Goal: Transaction & Acquisition: Purchase product/service

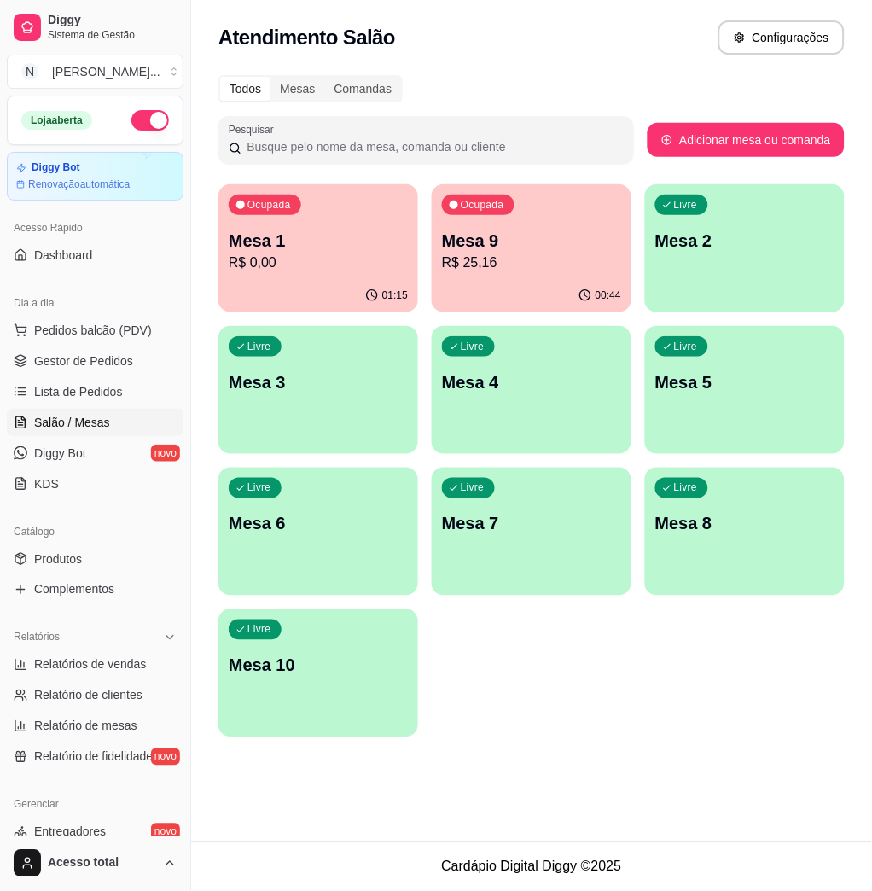
click at [648, 704] on div "Ocupada Mesa 1 R$ 0,00 01:15 Ocupada Mesa 9 R$ 25,16 00:44 Livre Mesa 2 Livre M…" at bounding box center [532, 460] width 627 height 553
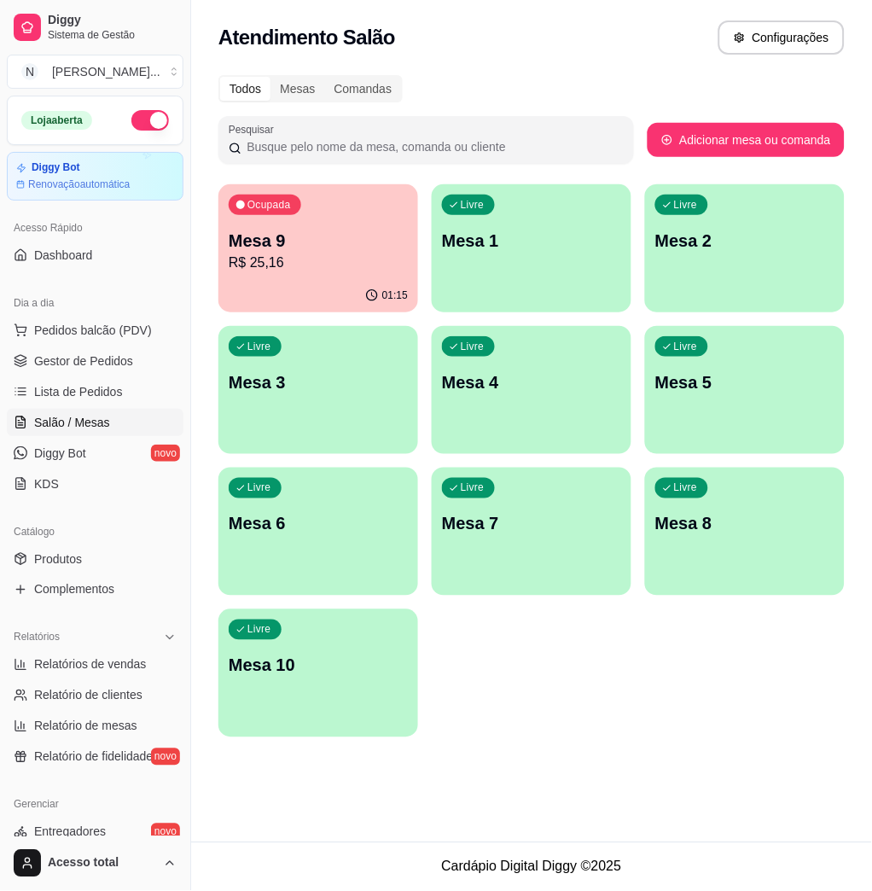
click at [690, 737] on div "Ocupada Mesa 9 R$ 25,16 01:15 Livre Mesa 1 Livre Mesa 2 Livre Mesa 3 Livre Mesa…" at bounding box center [532, 460] width 627 height 553
click at [322, 252] on div "Mesa 9 R$ 25,16" at bounding box center [318, 251] width 174 height 43
click at [502, 72] on div "Todos Mesas Comandas Pesquisar Adicionar mesa ou comanda Ocupada Mesa 9 R$ 25,1…" at bounding box center [531, 411] width 681 height 693
click at [117, 420] on link "Salão / Mesas" at bounding box center [95, 422] width 177 height 27
click at [118, 329] on span "Pedidos balcão (PDV)" at bounding box center [93, 330] width 118 height 17
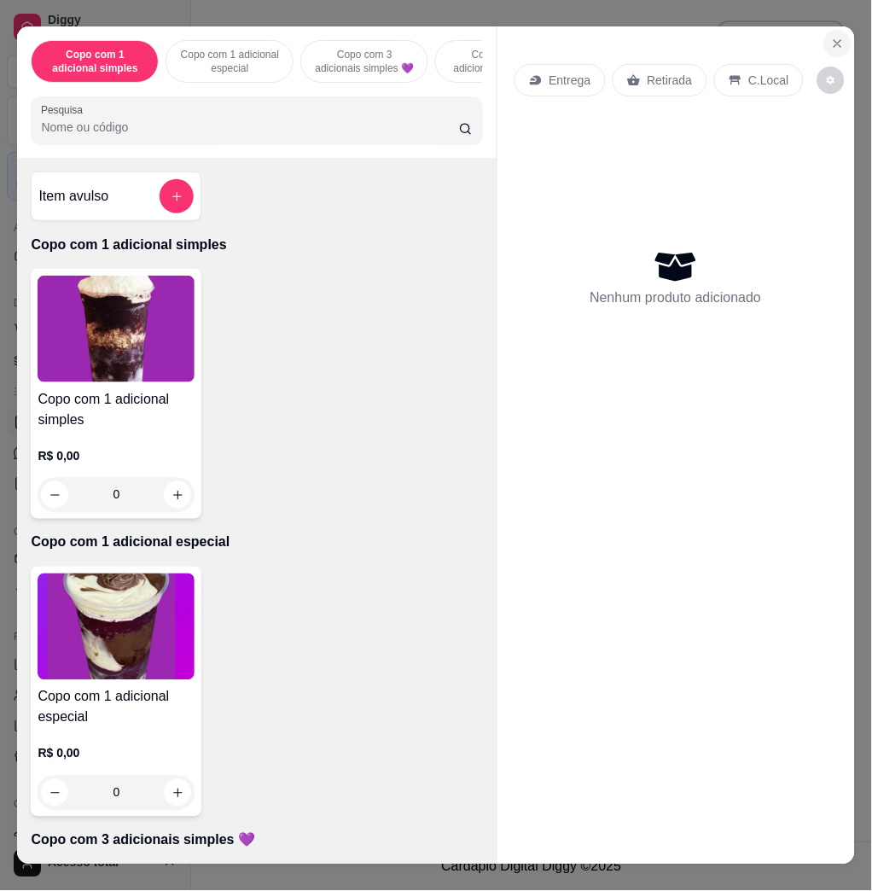
click at [835, 40] on icon "Close" at bounding box center [838, 43] width 7 height 7
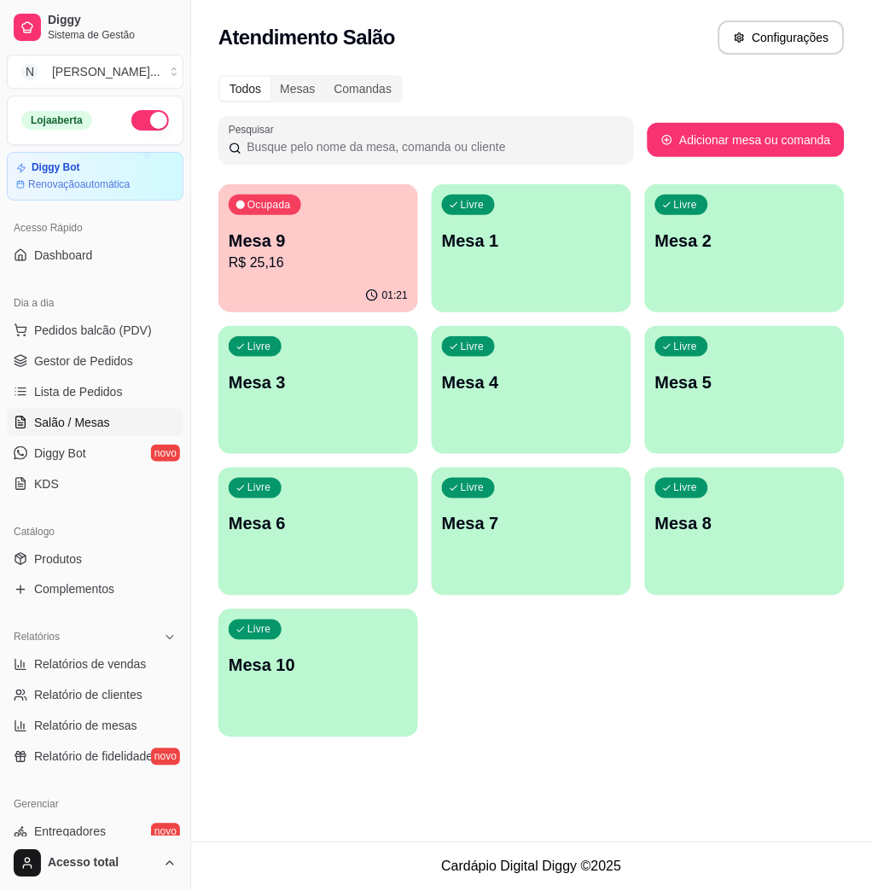
click at [83, 432] on link "Salão / Mesas" at bounding box center [95, 422] width 177 height 27
click at [101, 395] on span "Lista de Pedidos" at bounding box center [78, 391] width 89 height 17
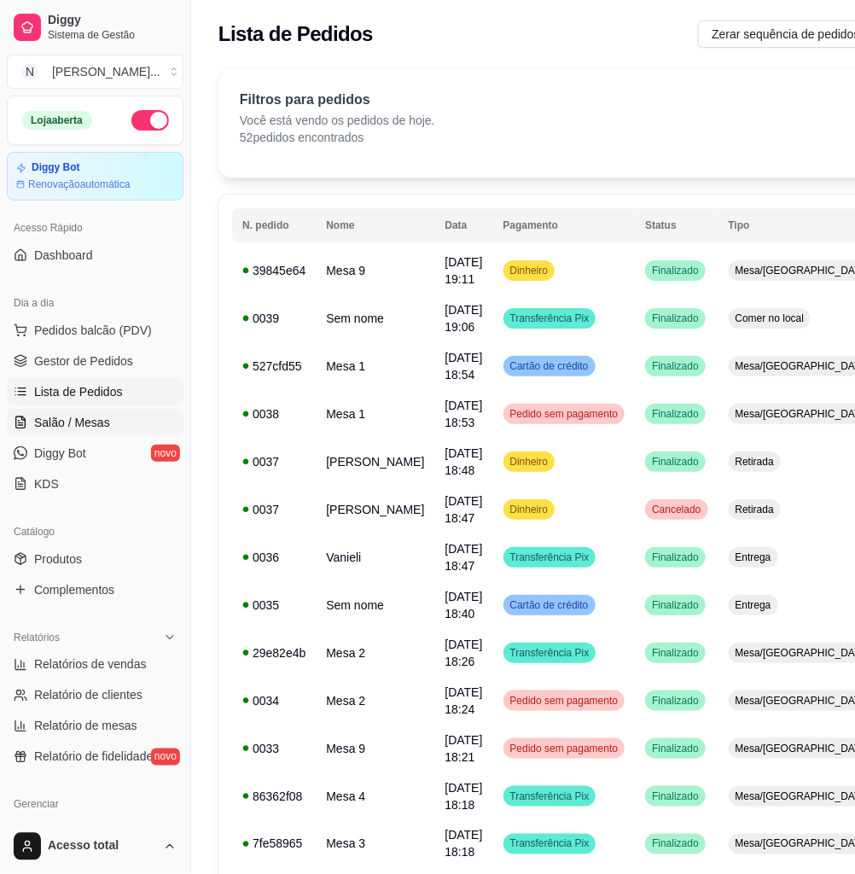
click at [100, 423] on span "Salão / Mesas" at bounding box center [72, 422] width 76 height 17
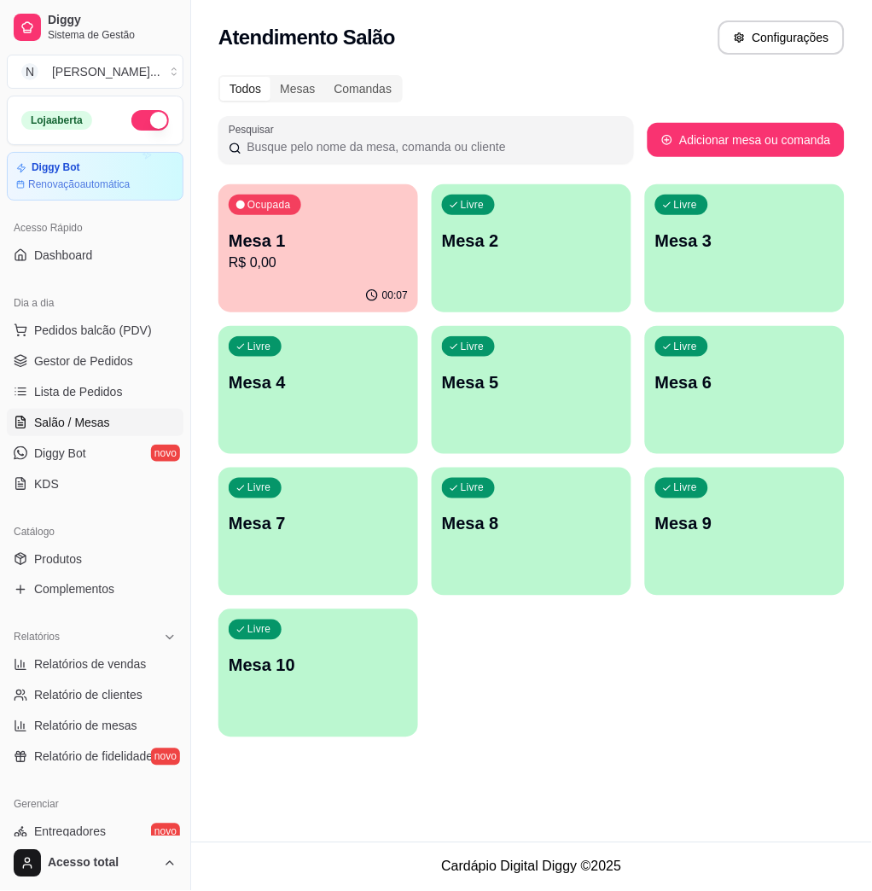
click at [639, 667] on div "Ocupada Mesa 1 R$ 0,00 00:07 Livre Mesa 2 Livre Mesa 3 Livre Mesa 4 Livre Mesa …" at bounding box center [532, 460] width 627 height 553
click at [621, 715] on div "Ocupada Mesa 1 R$ 0,00 00:07 Livre Mesa 2 Livre Mesa 3 Livre Mesa 4 Livre Mesa …" at bounding box center [532, 460] width 627 height 553
click at [100, 334] on span "Pedidos balcão (PDV)" at bounding box center [93, 330] width 118 height 17
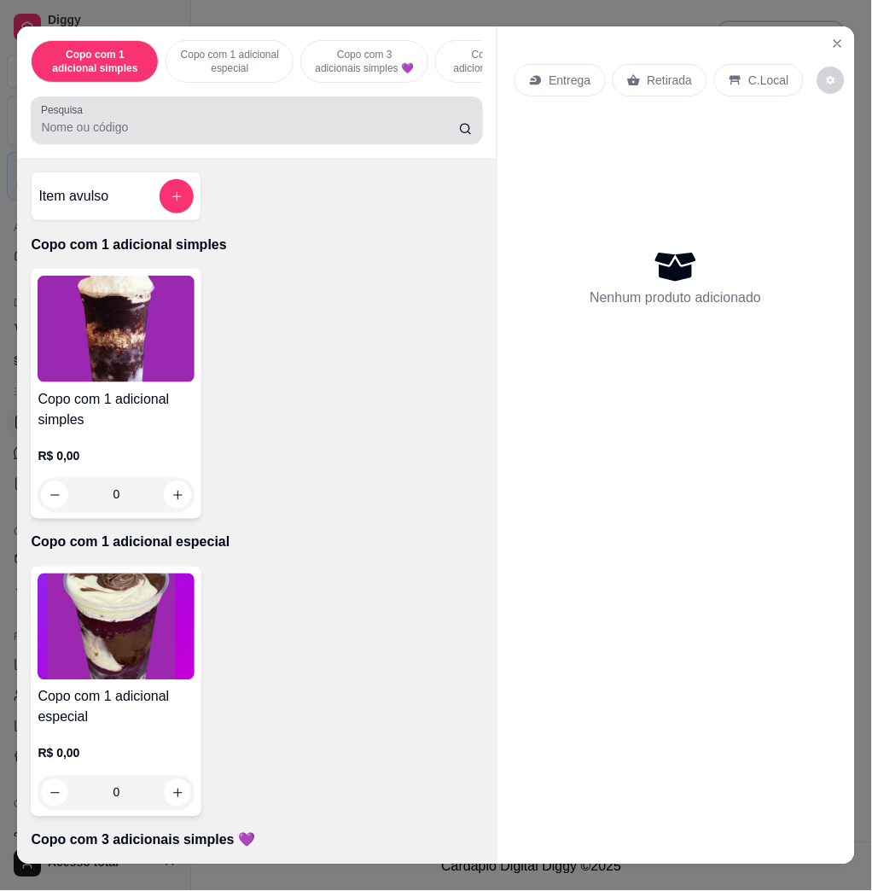
click at [207, 137] on div at bounding box center [256, 120] width 431 height 34
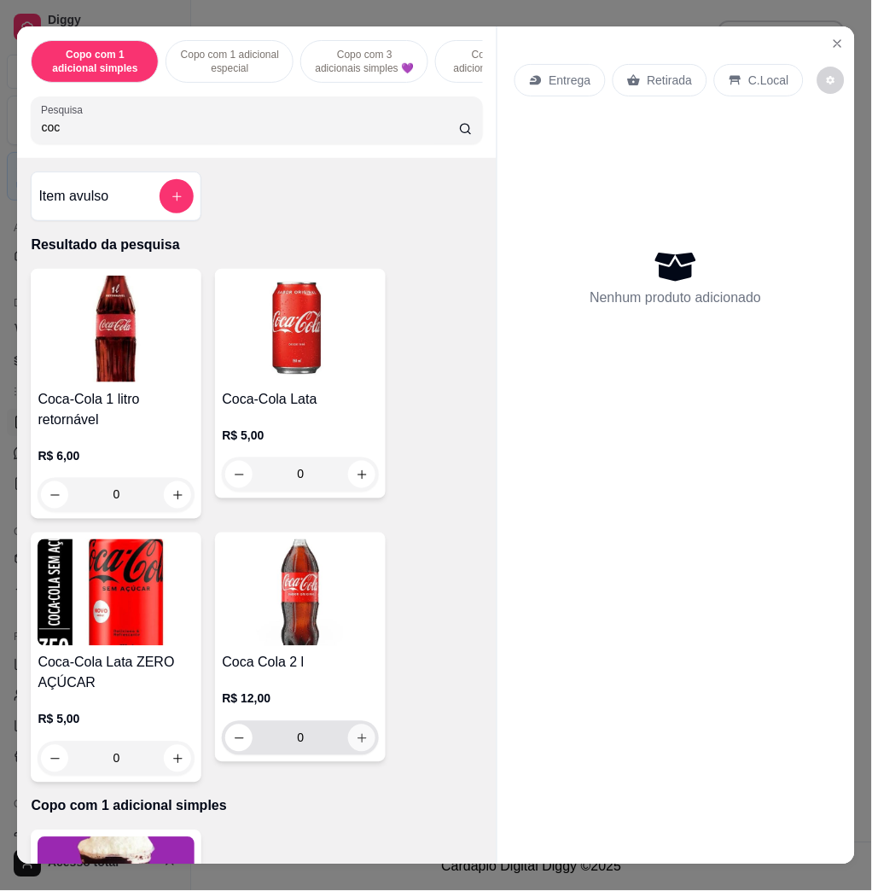
type input "coc"
click at [359, 750] on button "increase-product-quantity" at bounding box center [361, 738] width 27 height 27
type input "1"
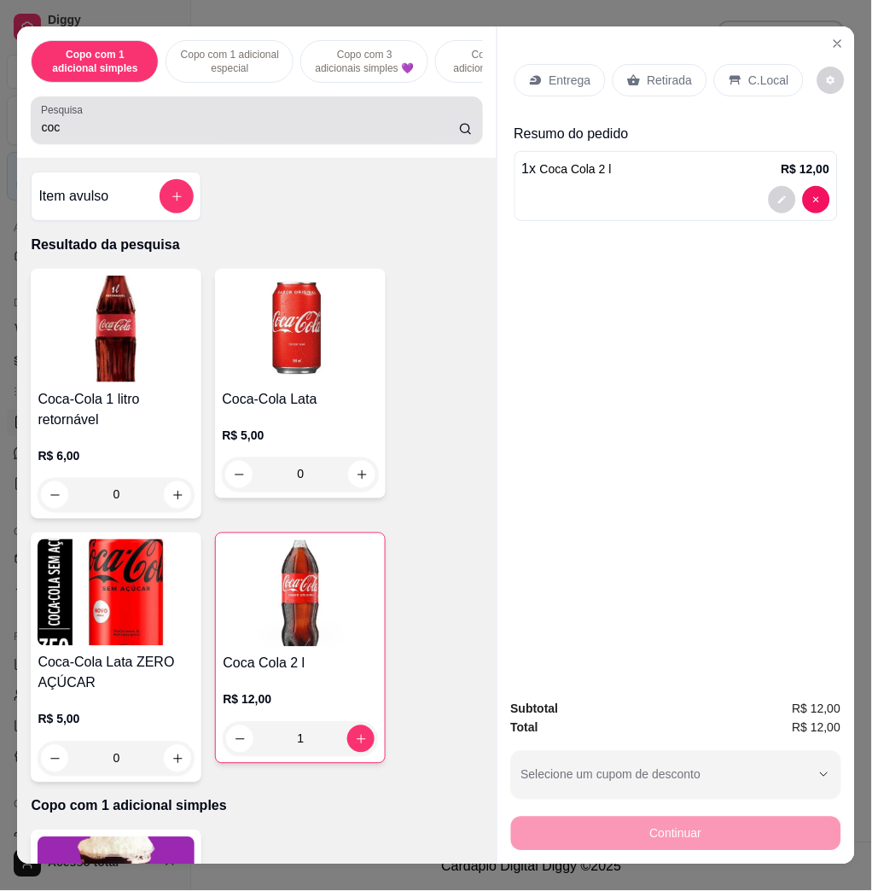
click at [265, 136] on input "coc" at bounding box center [250, 127] width 418 height 17
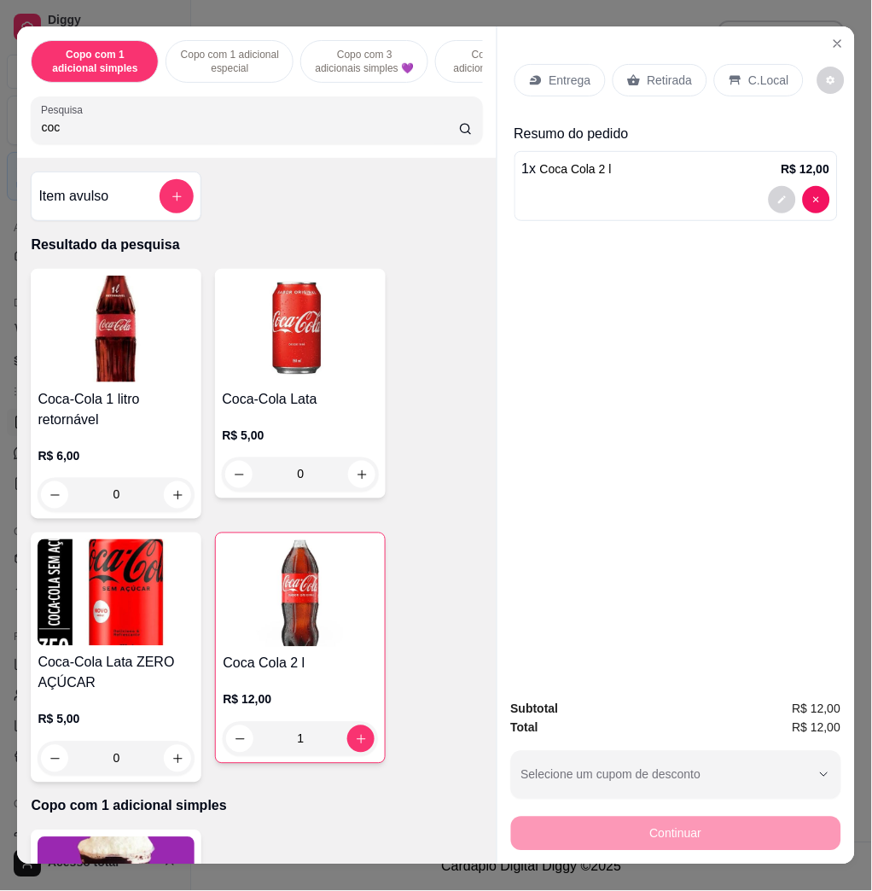
click at [265, 136] on input "coc" at bounding box center [250, 127] width 418 height 17
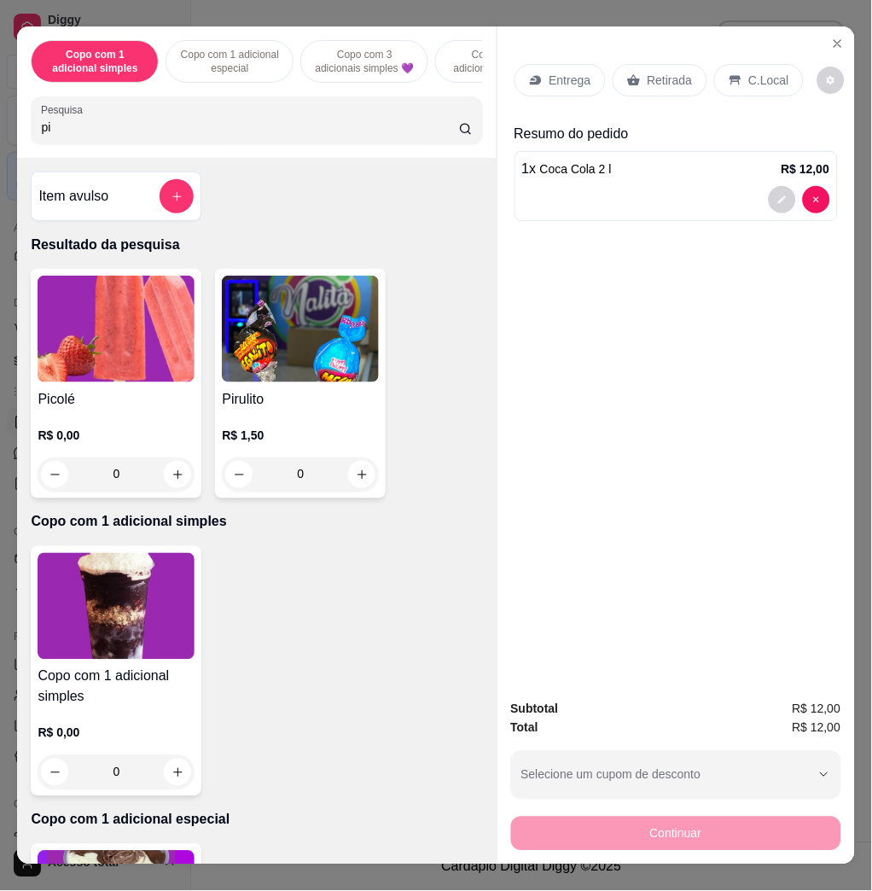
type input "pi"
click at [99, 331] on img at bounding box center [116, 329] width 157 height 107
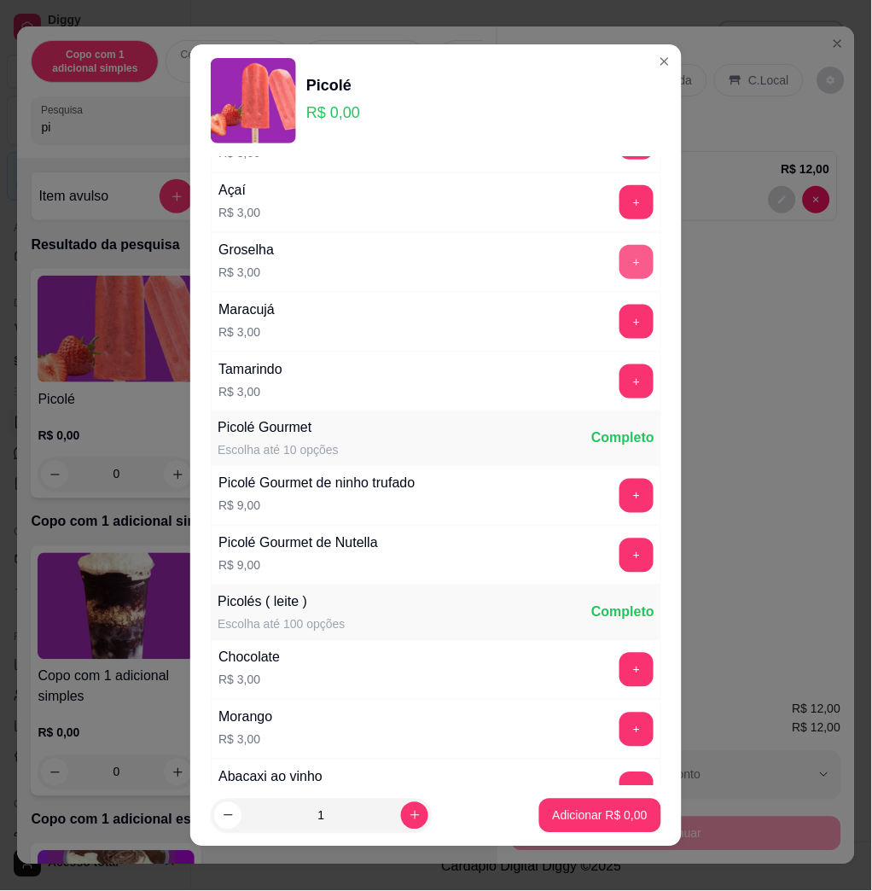
scroll to position [341, 0]
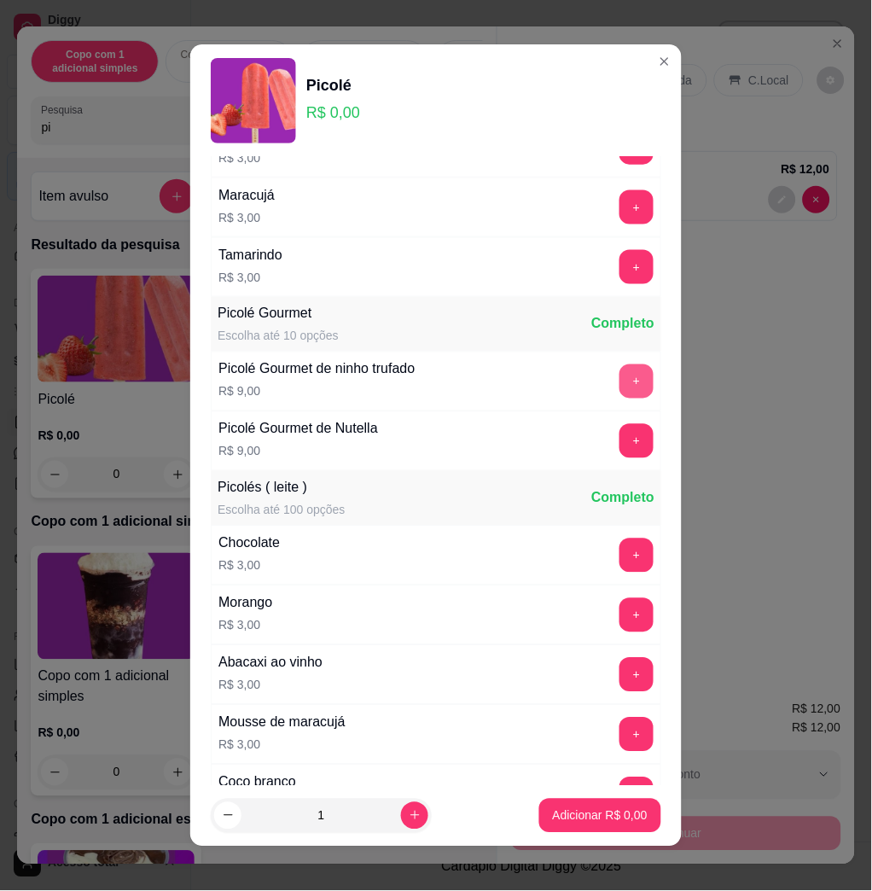
click at [620, 382] on button "+" at bounding box center [637, 382] width 34 height 34
click at [621, 452] on button "+" at bounding box center [637, 441] width 33 height 33
click at [620, 452] on button "+" at bounding box center [637, 441] width 34 height 34
click at [587, 810] on p "Adicionar R$ 36,00" at bounding box center [597, 816] width 99 height 16
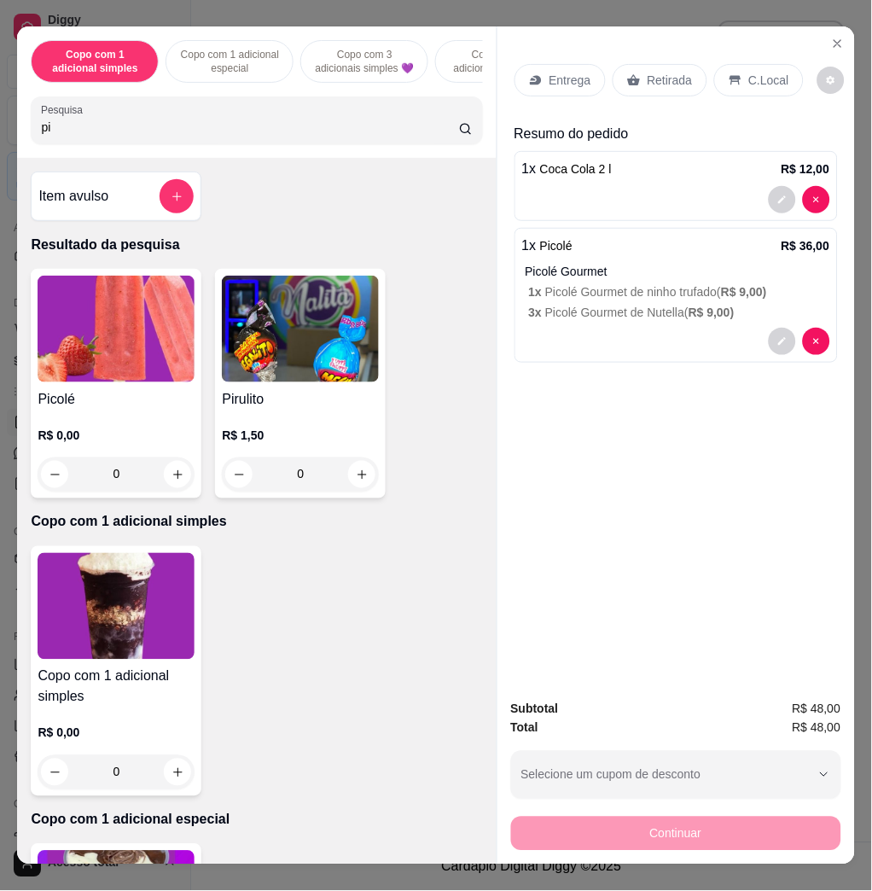
click at [529, 81] on div "Entrega" at bounding box center [560, 80] width 91 height 32
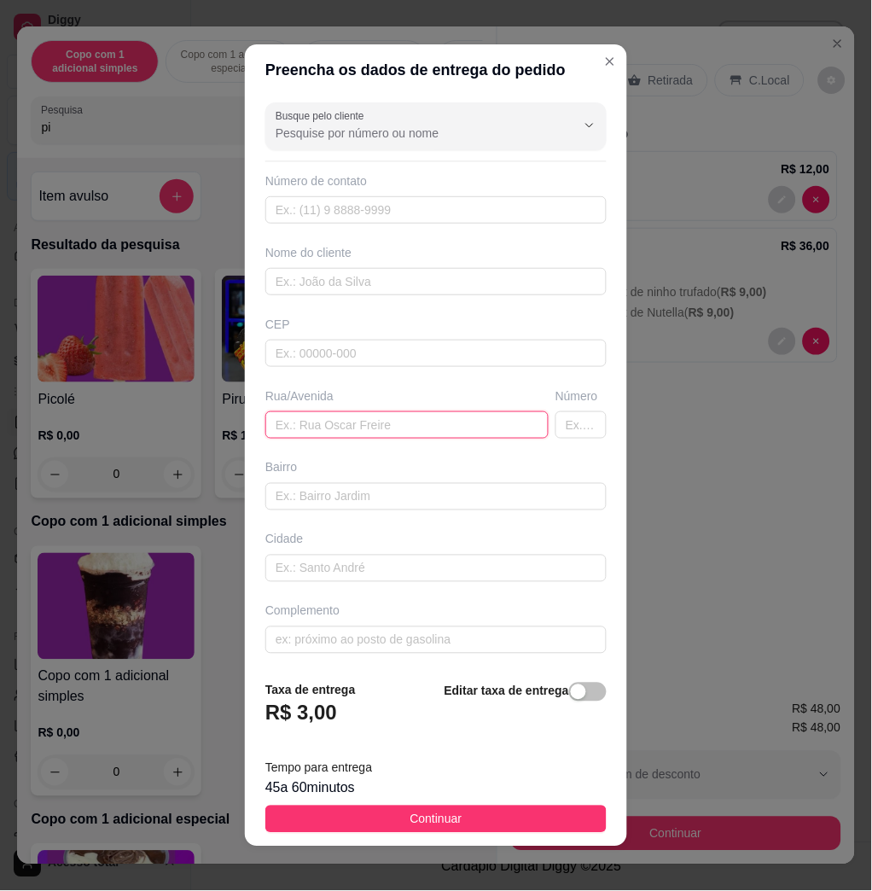
click at [388, 424] on input "text" at bounding box center [406, 424] width 283 height 27
paste input "Alameda das acácias 183"
type input "Alameda das acácias 183"
click at [440, 813] on span "Continuar" at bounding box center [437, 819] width 52 height 19
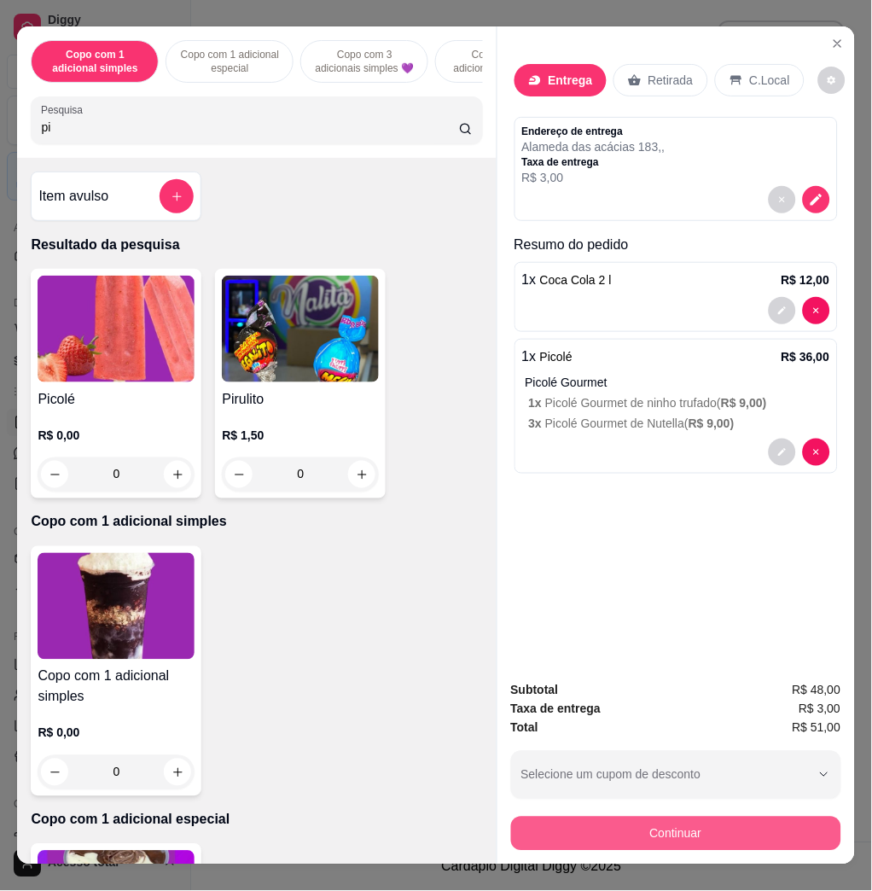
click at [592, 831] on button "Continuar" at bounding box center [676, 834] width 330 height 34
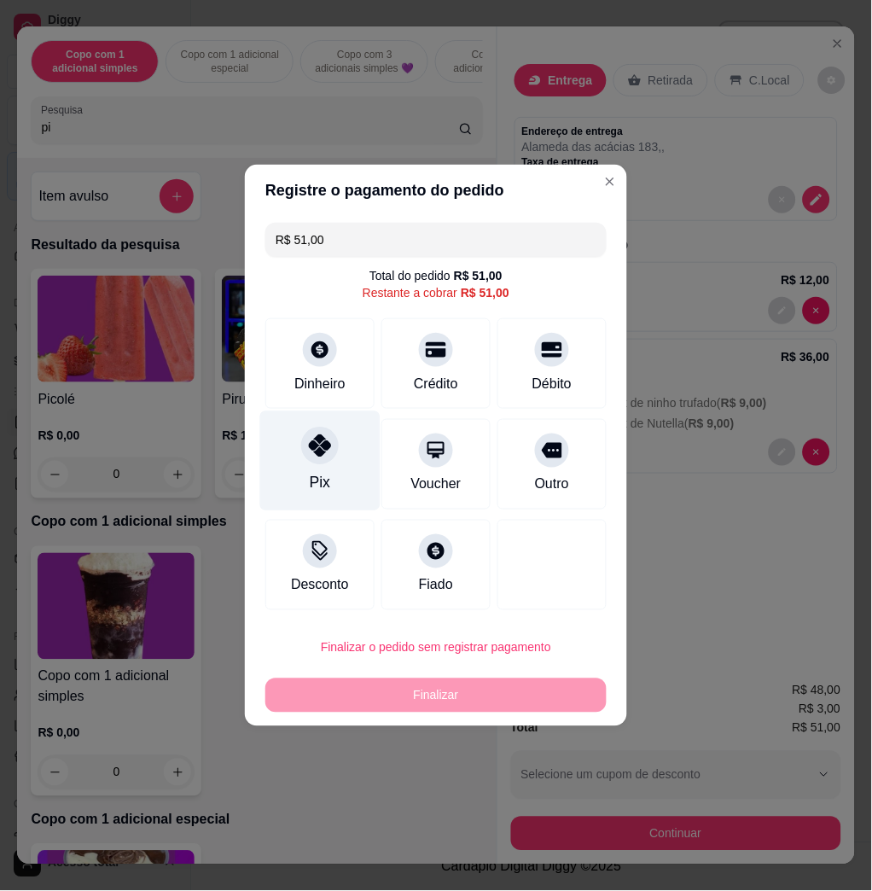
click at [302, 457] on div "Pix" at bounding box center [320, 461] width 120 height 100
type input "R$ 0,00"
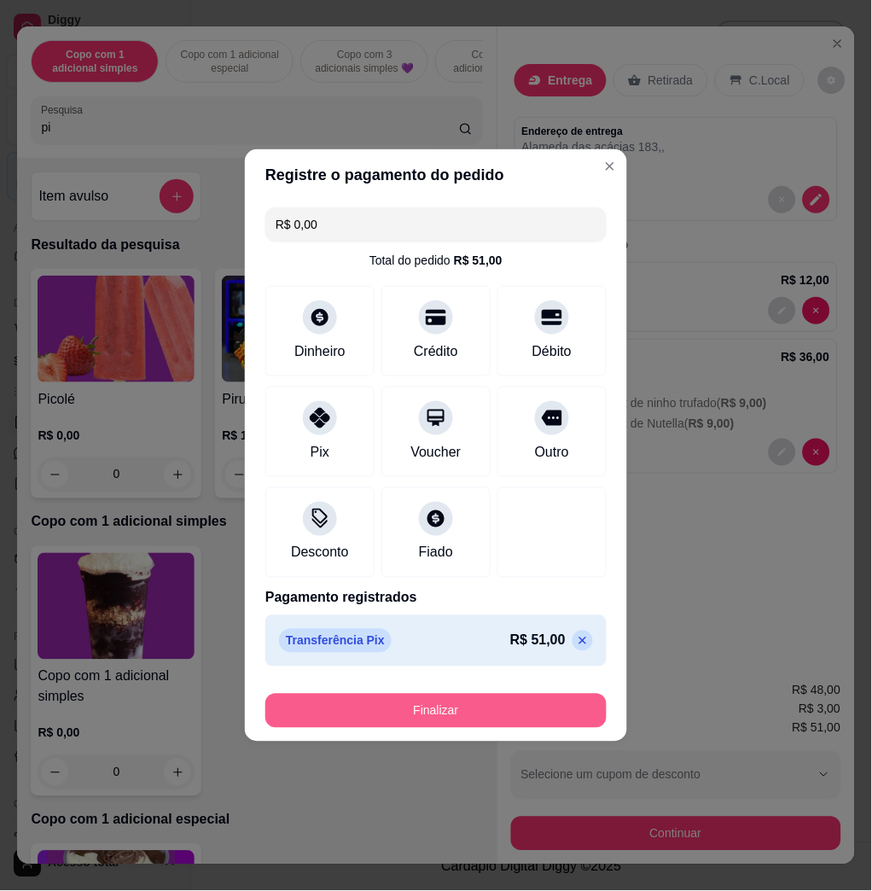
click at [366, 703] on button "Finalizar" at bounding box center [435, 711] width 341 height 34
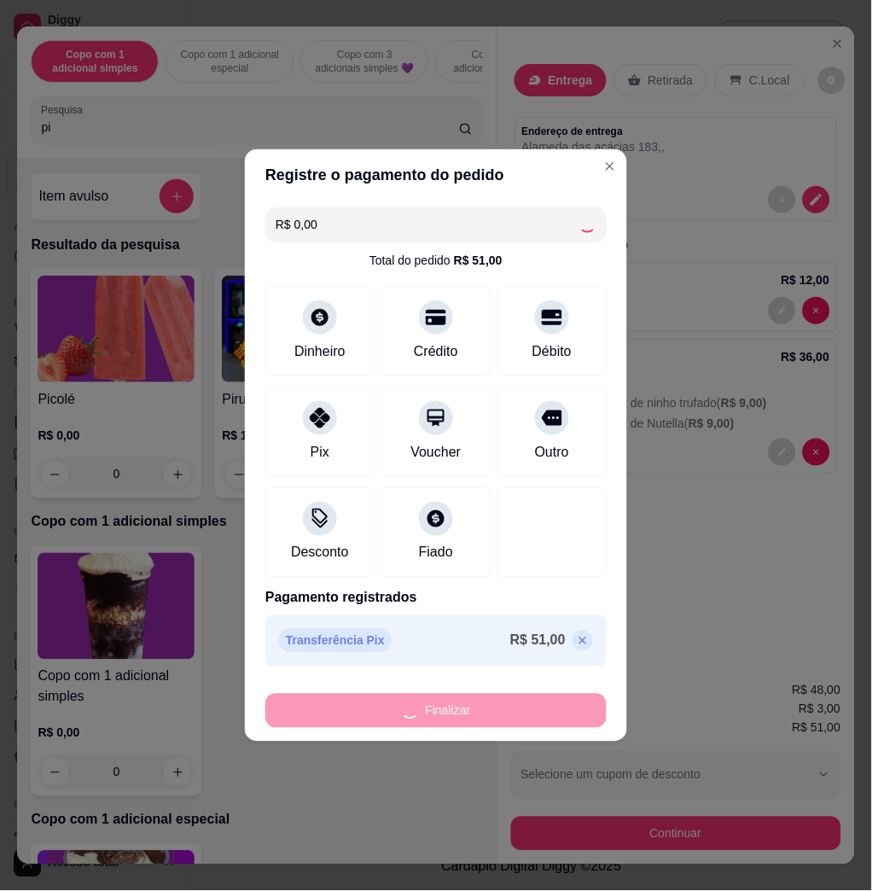
type input "0"
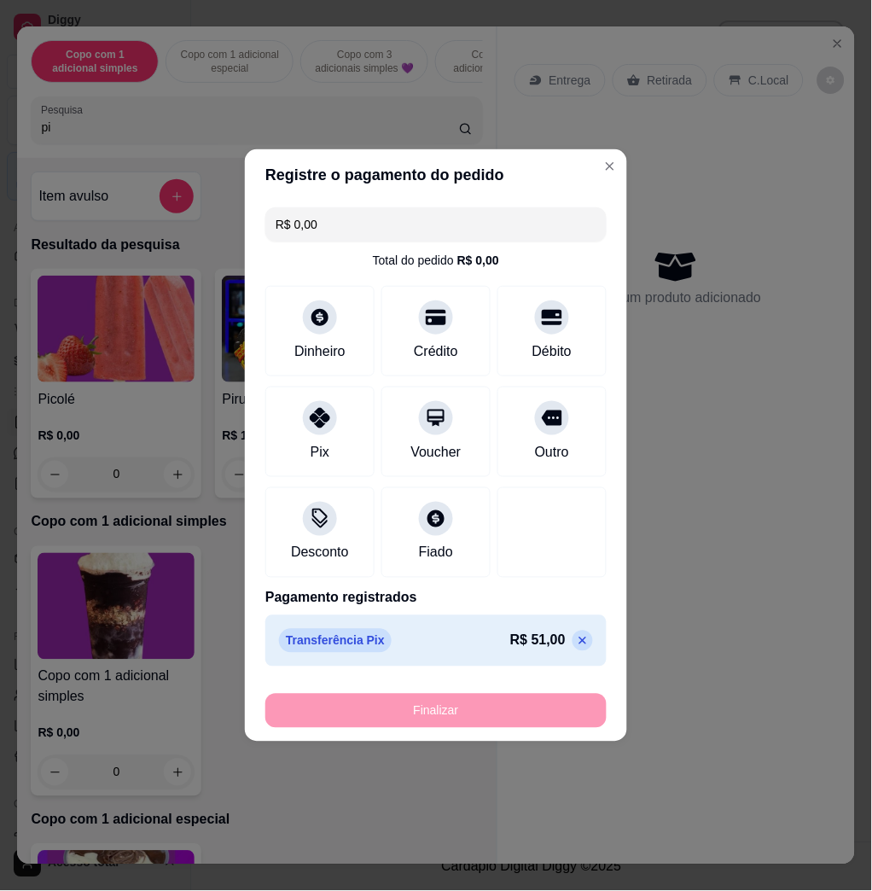
type input "-R$ 51,00"
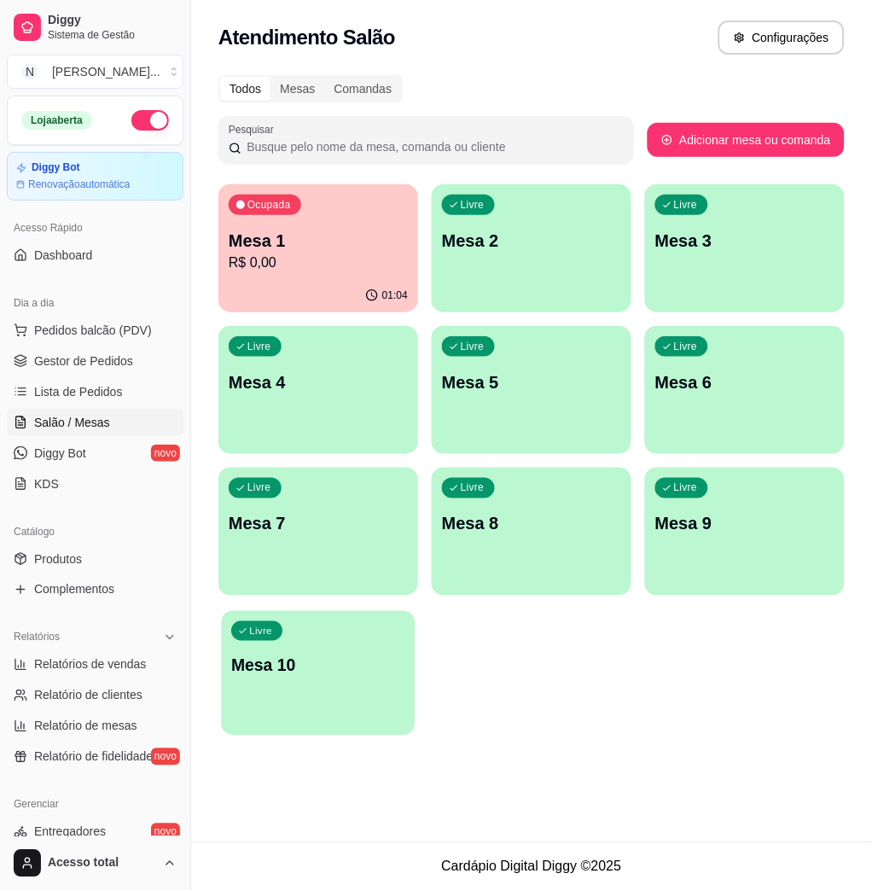
click at [340, 637] on div "Livre Mesa 10" at bounding box center [319, 663] width 194 height 104
click at [143, 327] on span "Pedidos balcão (PDV)" at bounding box center [93, 330] width 118 height 17
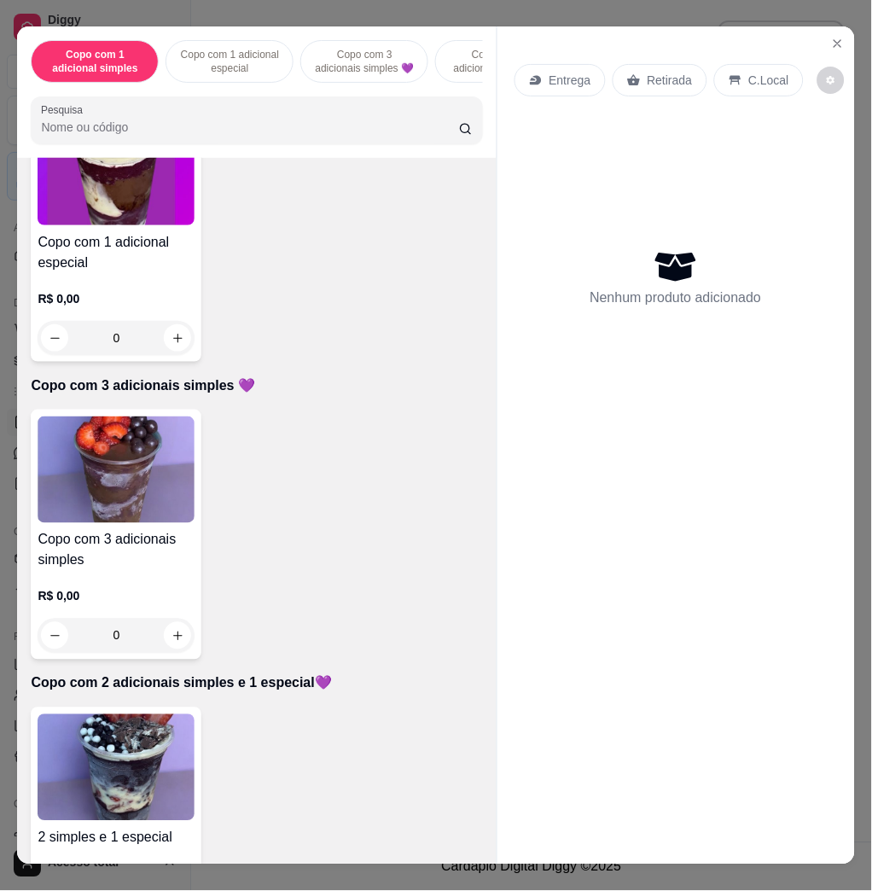
scroll to position [683, 0]
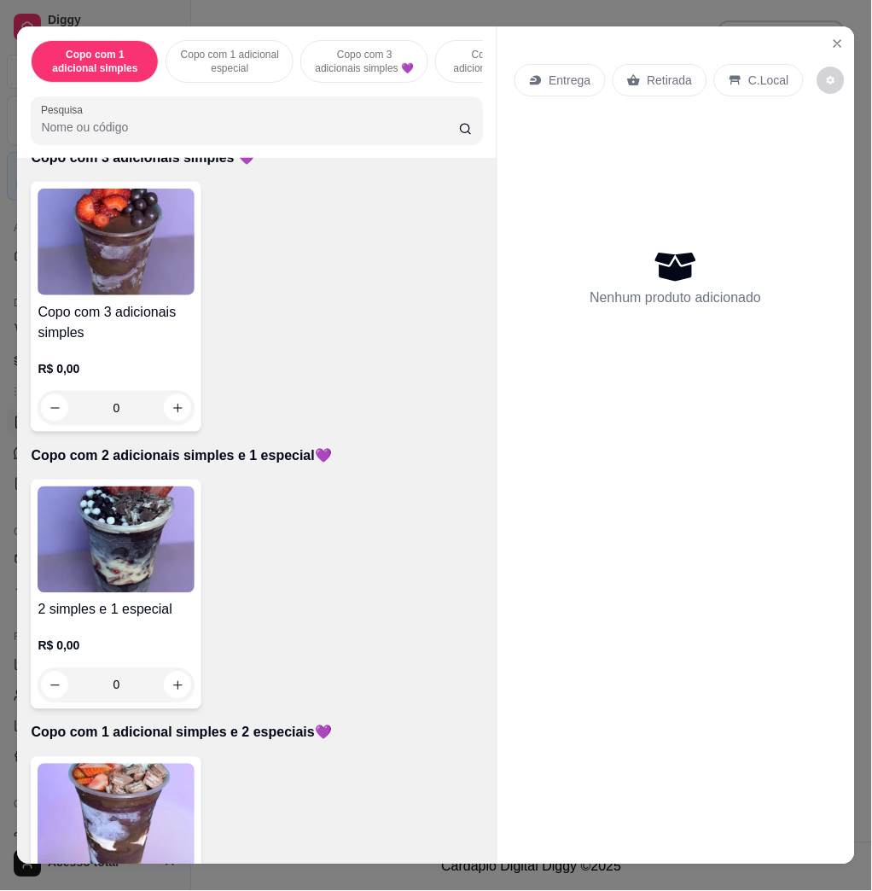
click at [141, 786] on img at bounding box center [116, 817] width 157 height 107
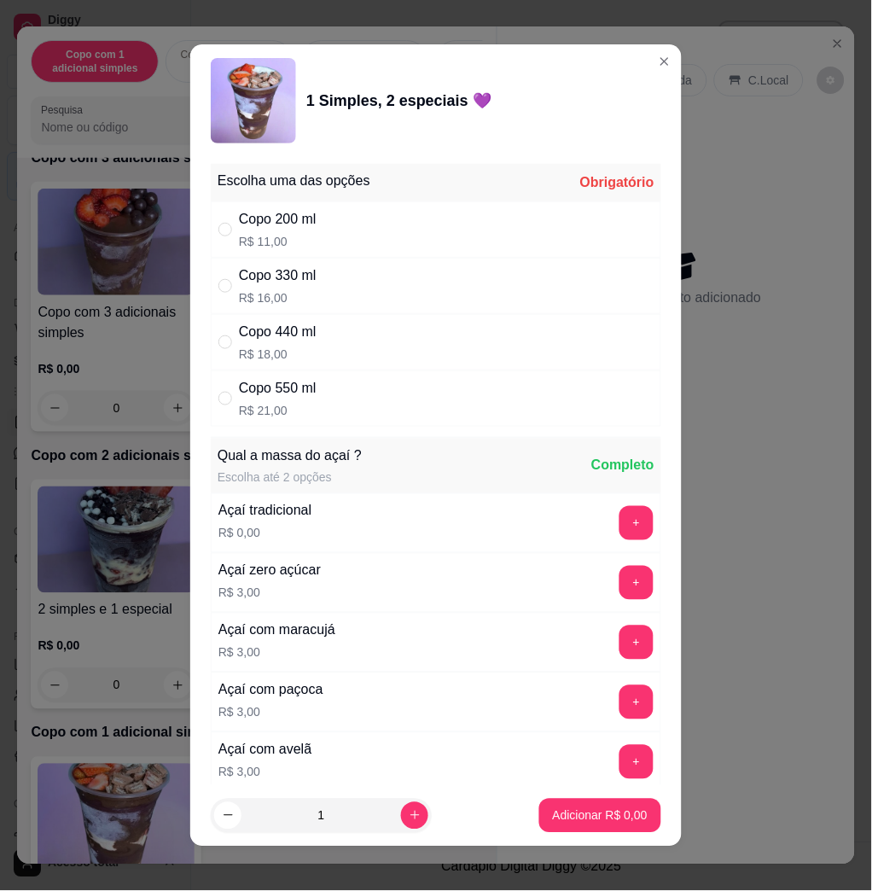
drag, startPoint x: 362, startPoint y: 379, endPoint x: 363, endPoint y: 391, distance: 12.0
click at [363, 379] on div "Copo 550 ml R$ 21,00" at bounding box center [436, 398] width 451 height 56
radio input "true"
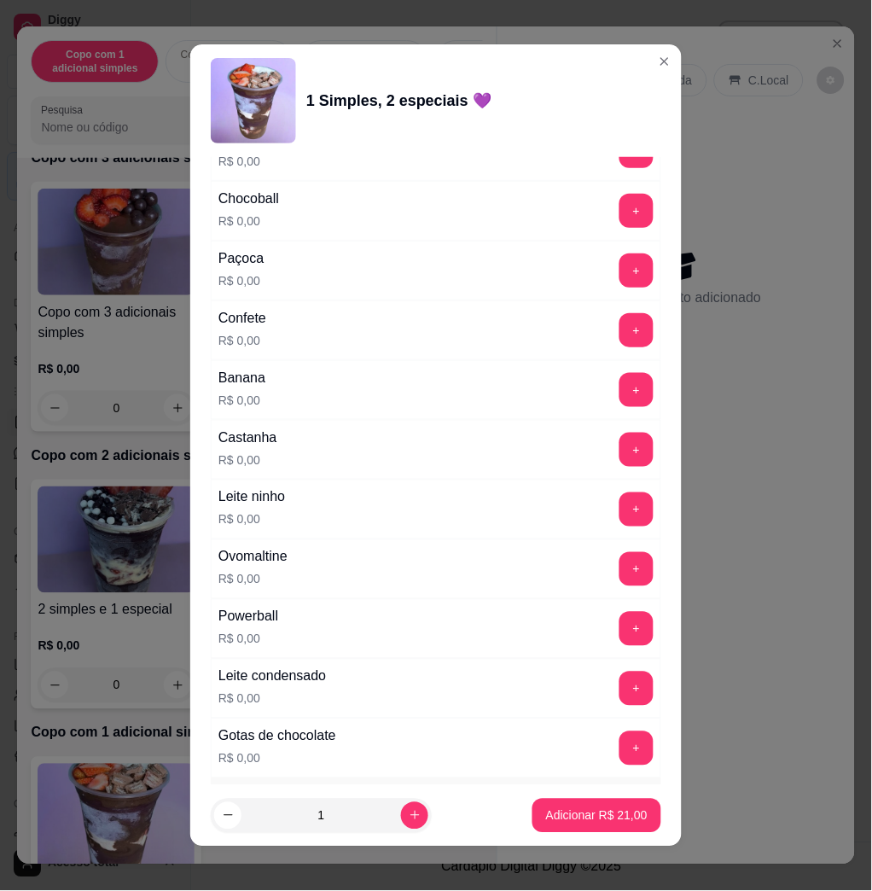
scroll to position [796, 0]
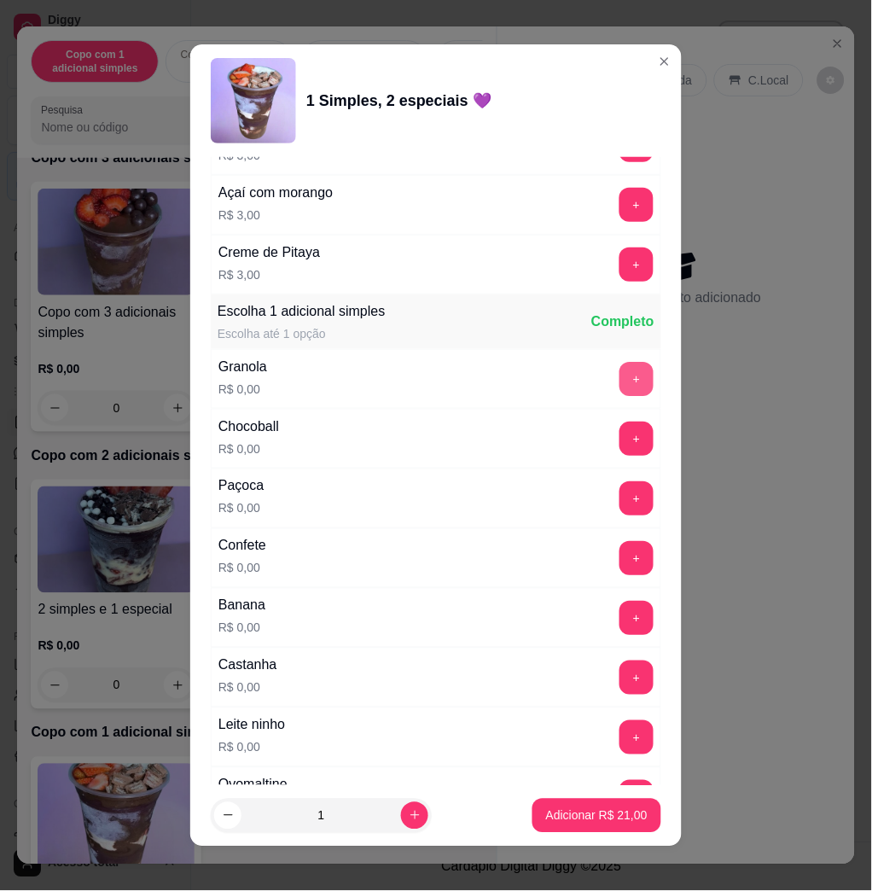
click at [620, 384] on button "+" at bounding box center [637, 379] width 34 height 34
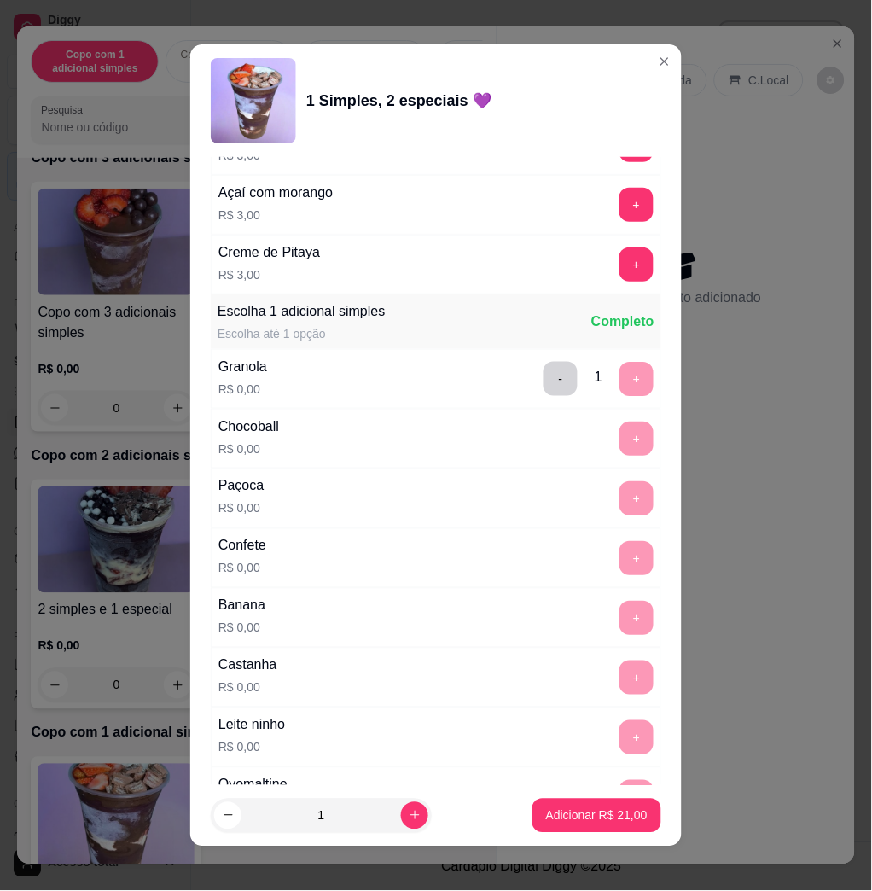
scroll to position [1366, 0]
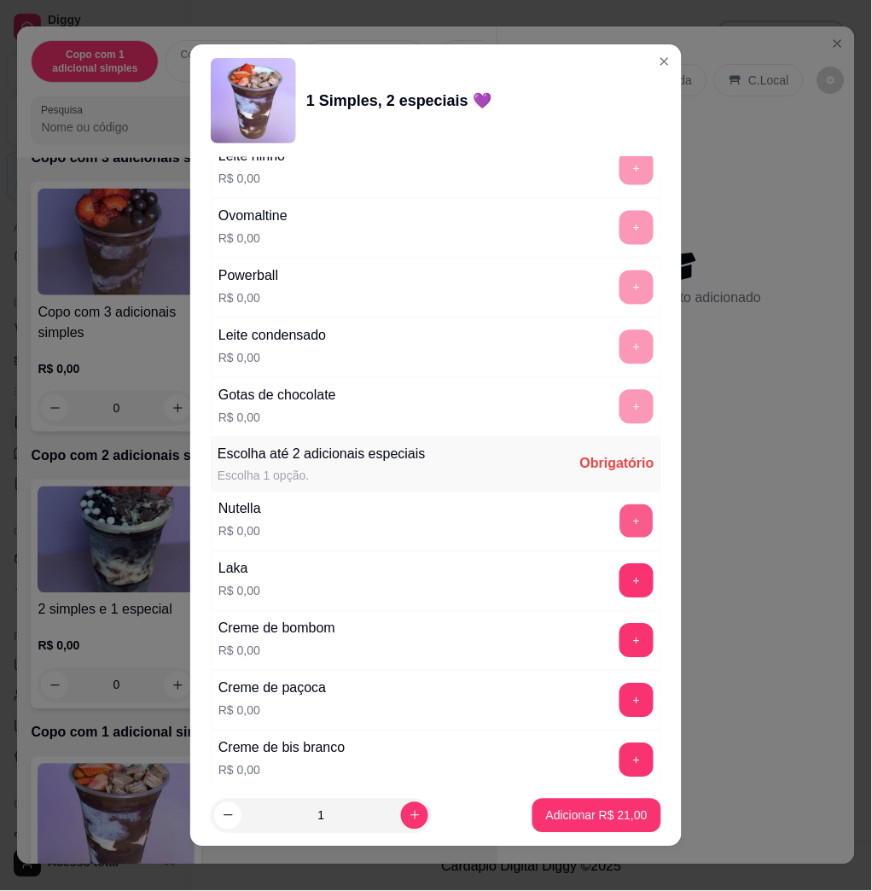
click at [621, 514] on button "+" at bounding box center [637, 521] width 33 height 33
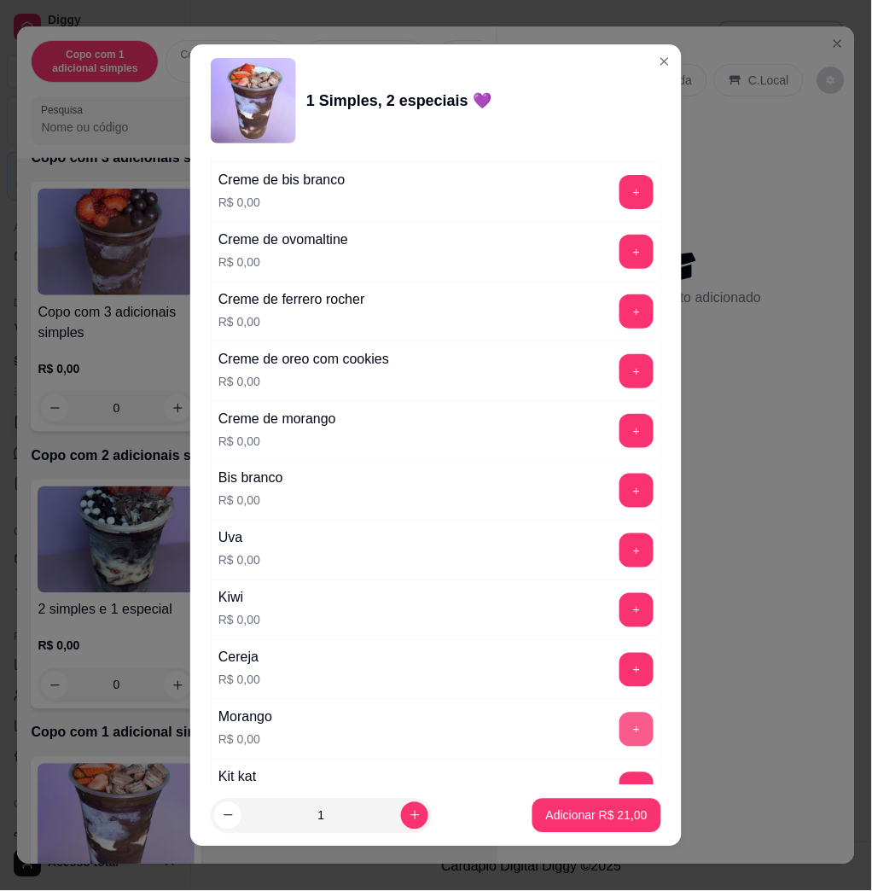
click at [620, 727] on button "+" at bounding box center [637, 730] width 34 height 34
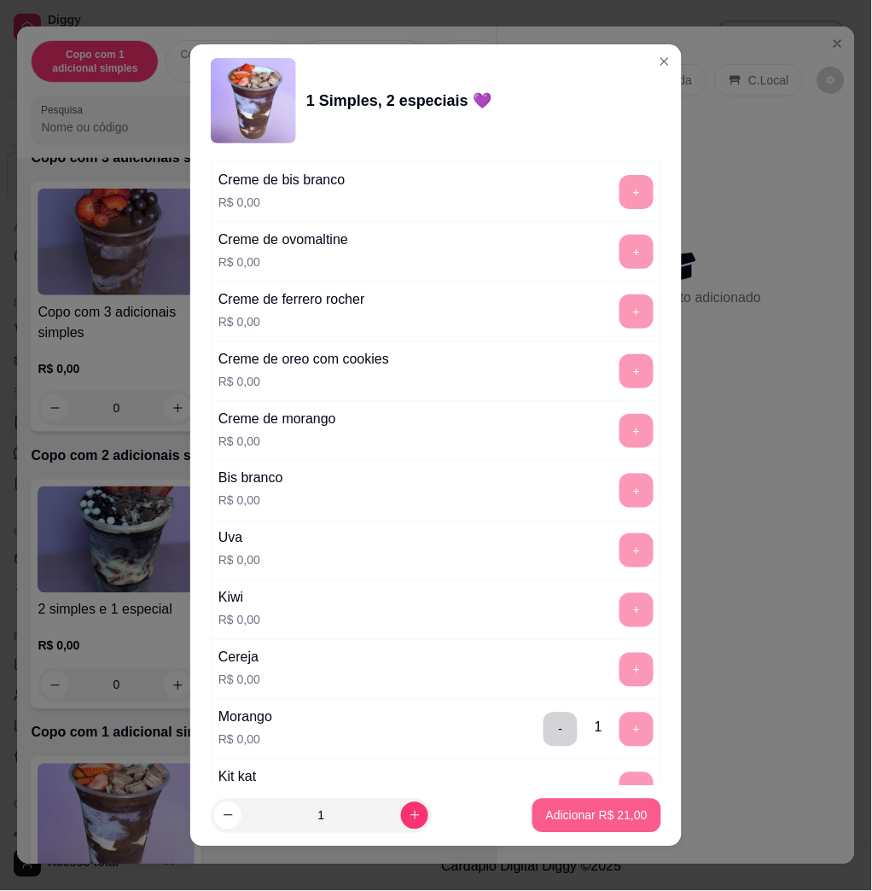
click at [604, 817] on p "Adicionar R$ 21,00" at bounding box center [597, 816] width 102 height 17
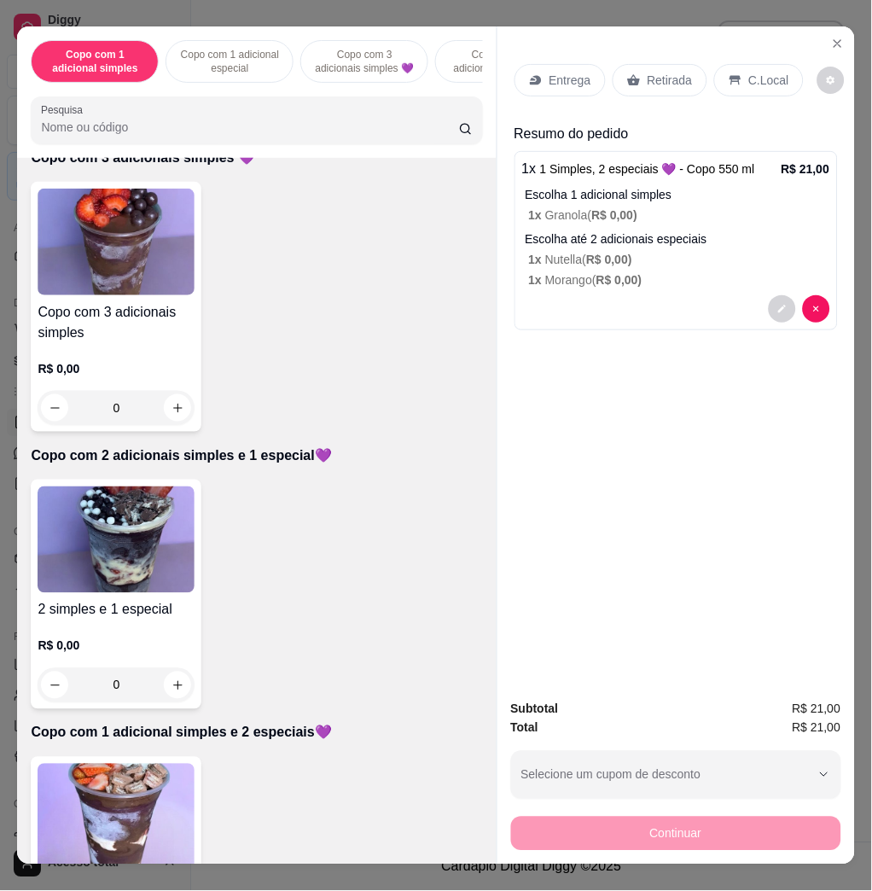
click at [150, 807] on img at bounding box center [116, 817] width 157 height 107
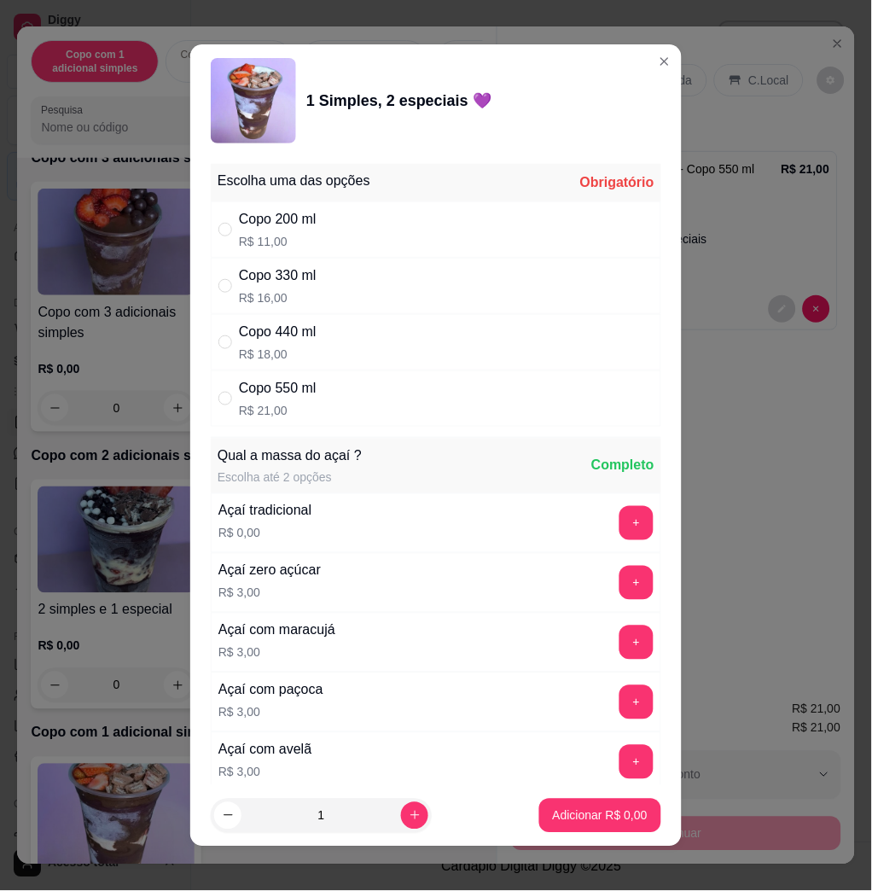
click at [307, 410] on p "R$ 21,00" at bounding box center [278, 410] width 78 height 17
radio input "true"
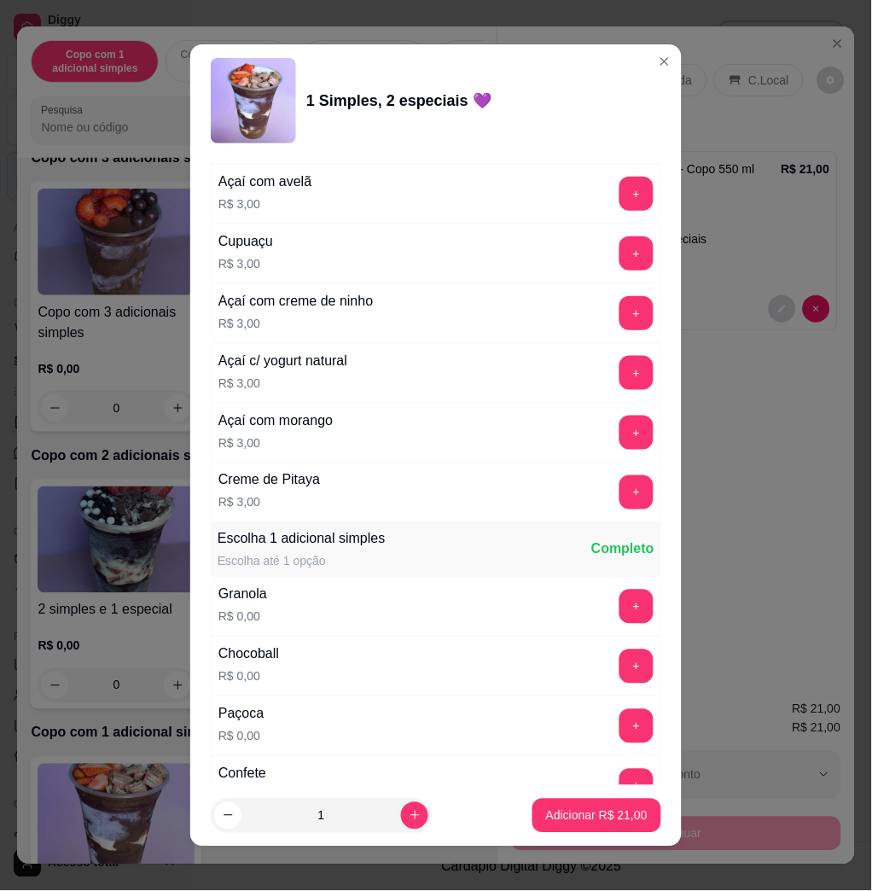
scroll to position [1138, 0]
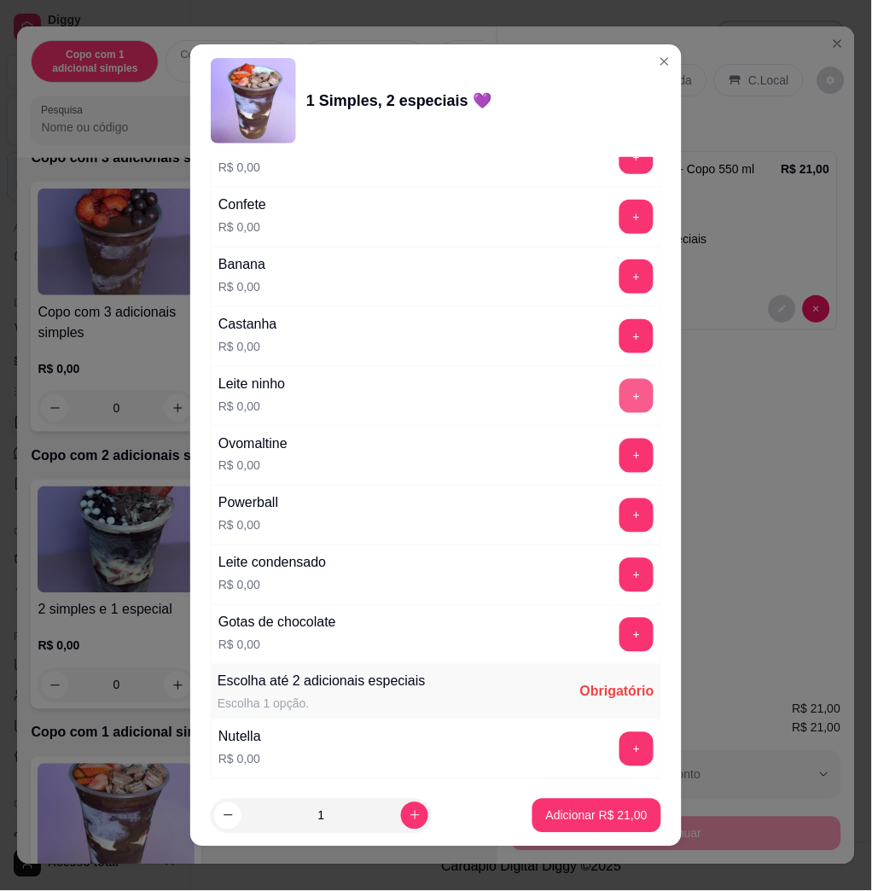
click at [620, 413] on button "+" at bounding box center [637, 396] width 34 height 34
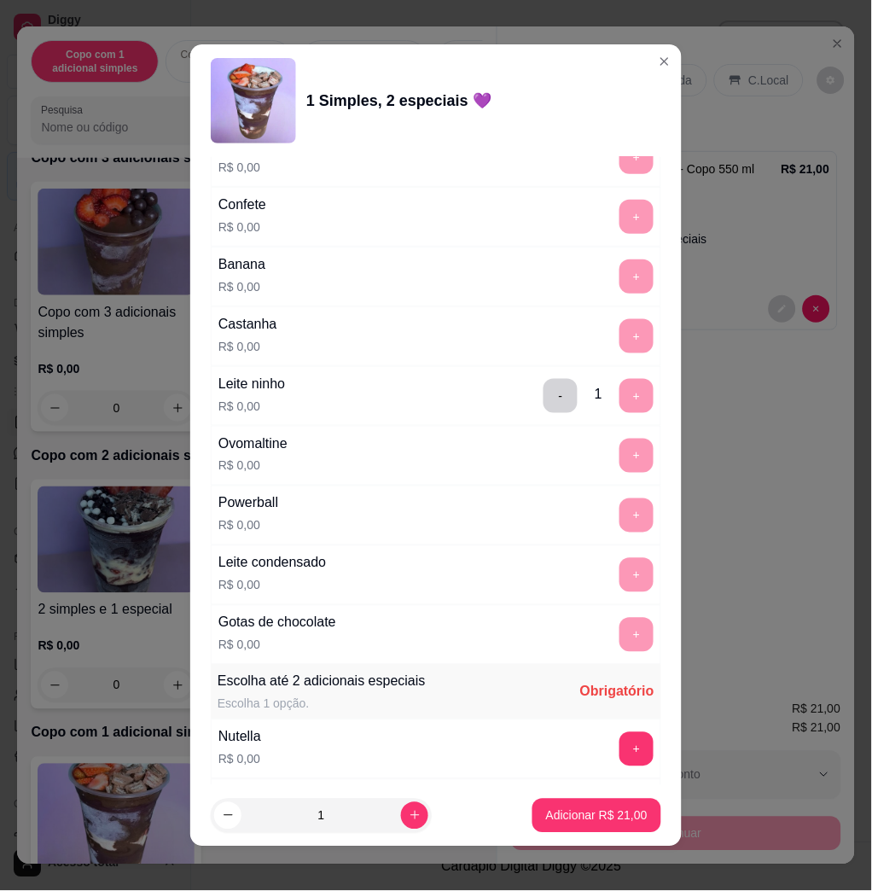
click at [620, 747] on button "+" at bounding box center [637, 749] width 34 height 34
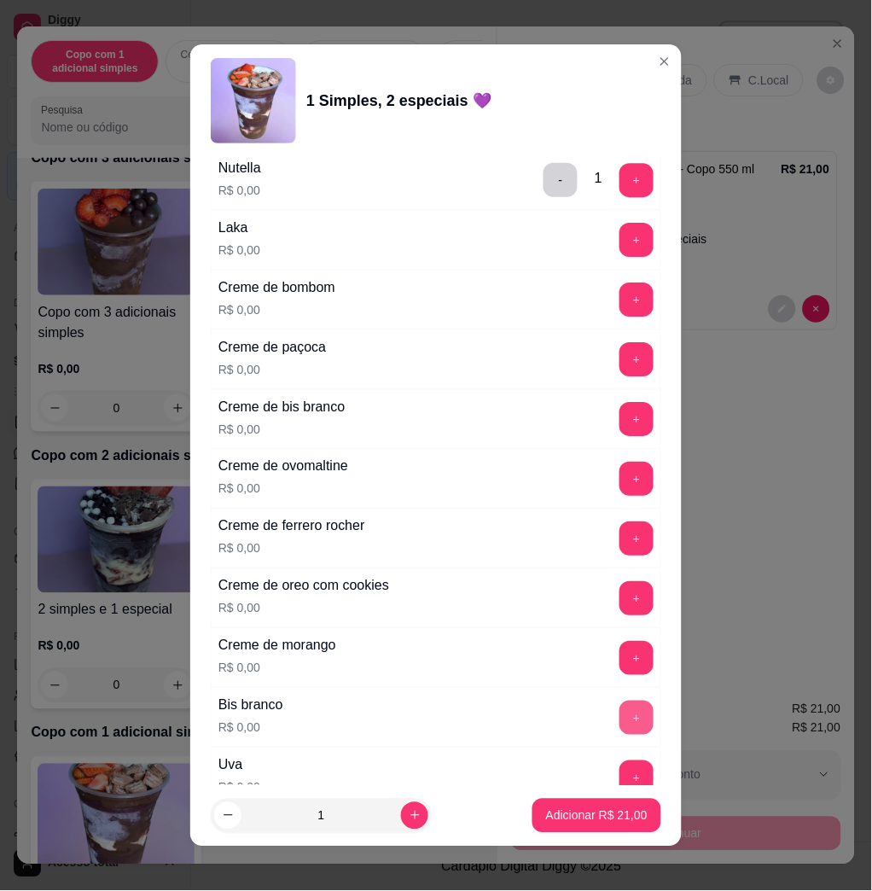
scroll to position [2049, 0]
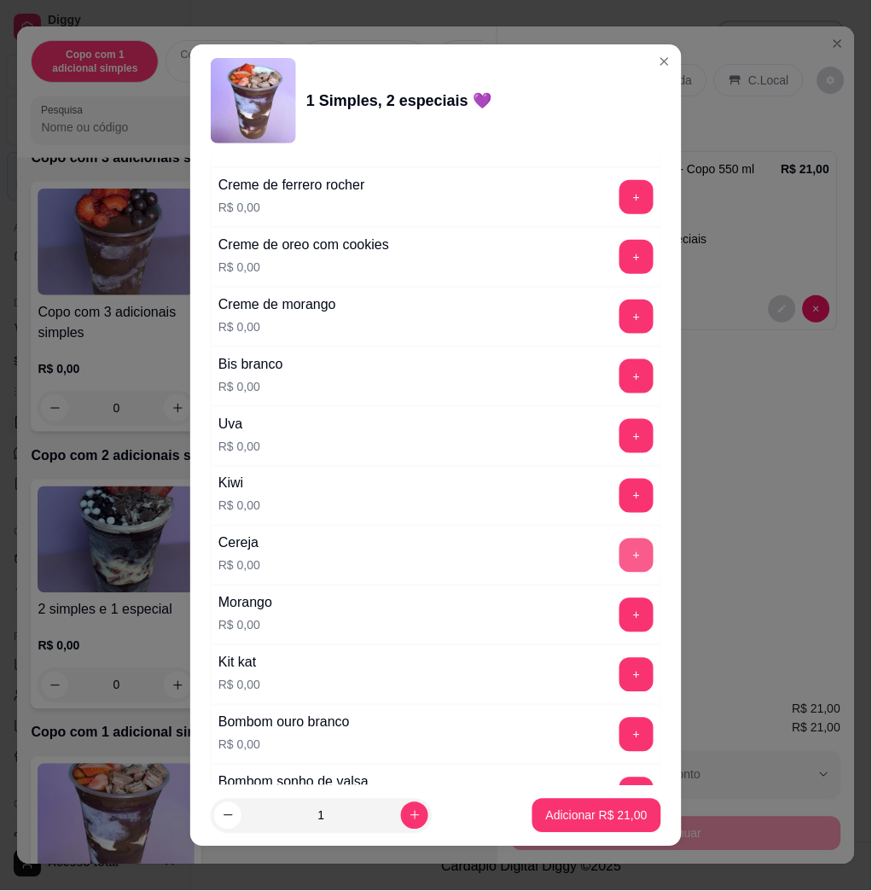
click at [620, 560] on button "+" at bounding box center [637, 556] width 34 height 34
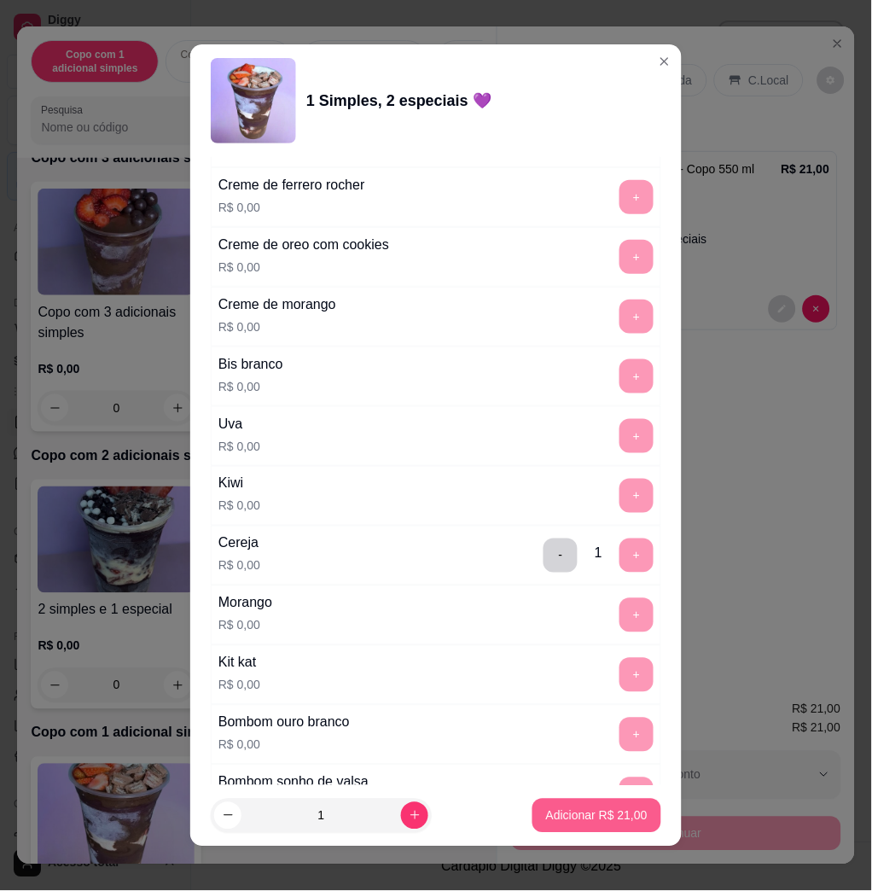
click at [608, 820] on p "Adicionar R$ 21,00" at bounding box center [597, 816] width 102 height 17
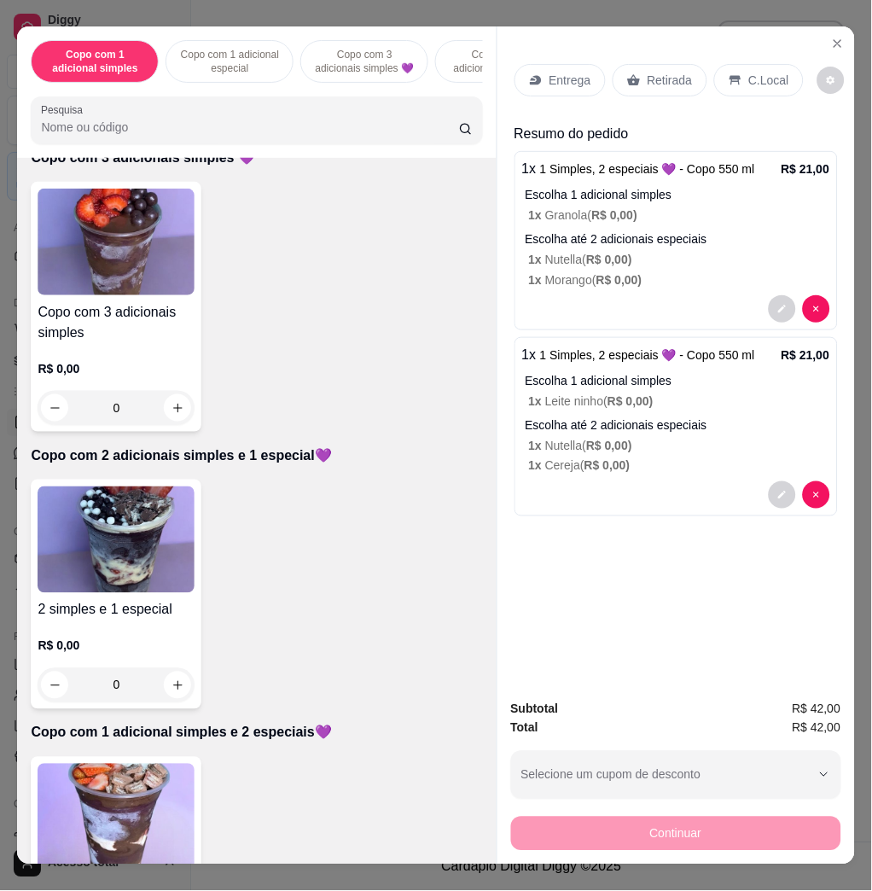
click at [104, 784] on img at bounding box center [116, 817] width 157 height 107
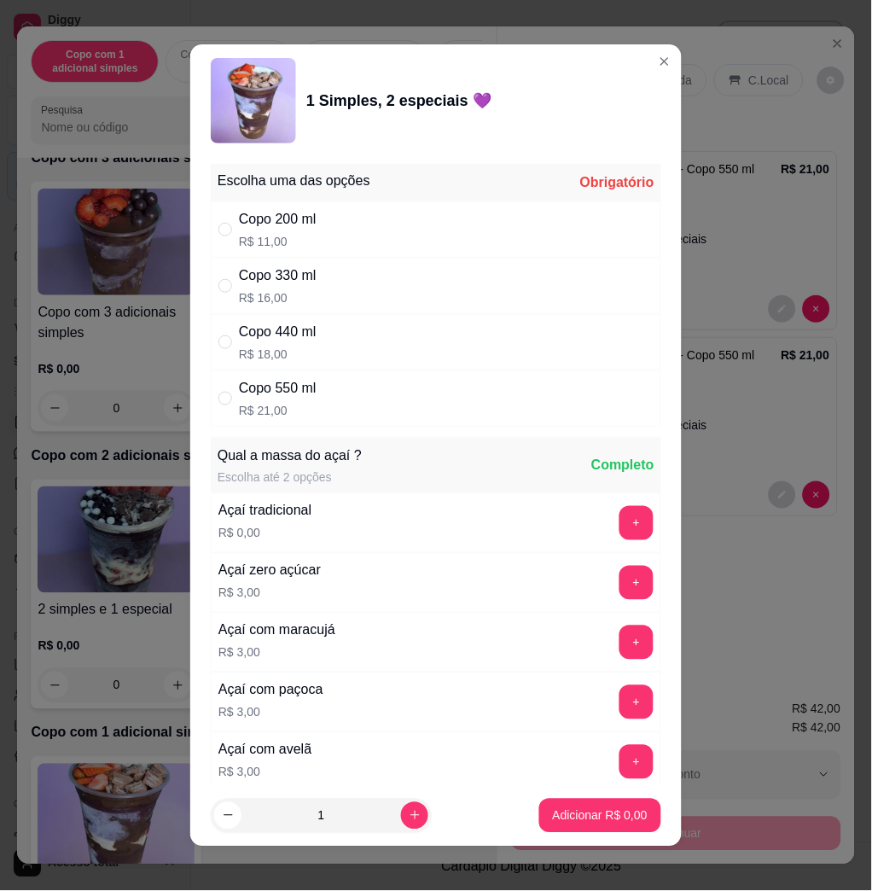
click at [350, 400] on div "Copo 550 ml R$ 21,00" at bounding box center [436, 398] width 451 height 56
radio input "true"
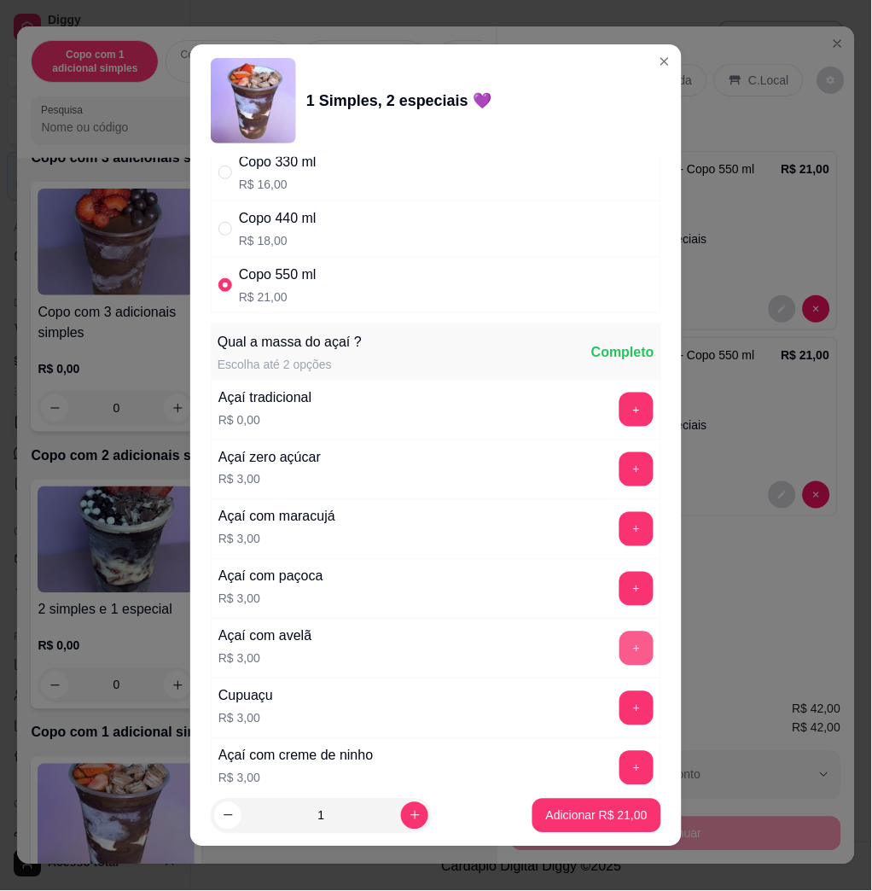
scroll to position [227, 0]
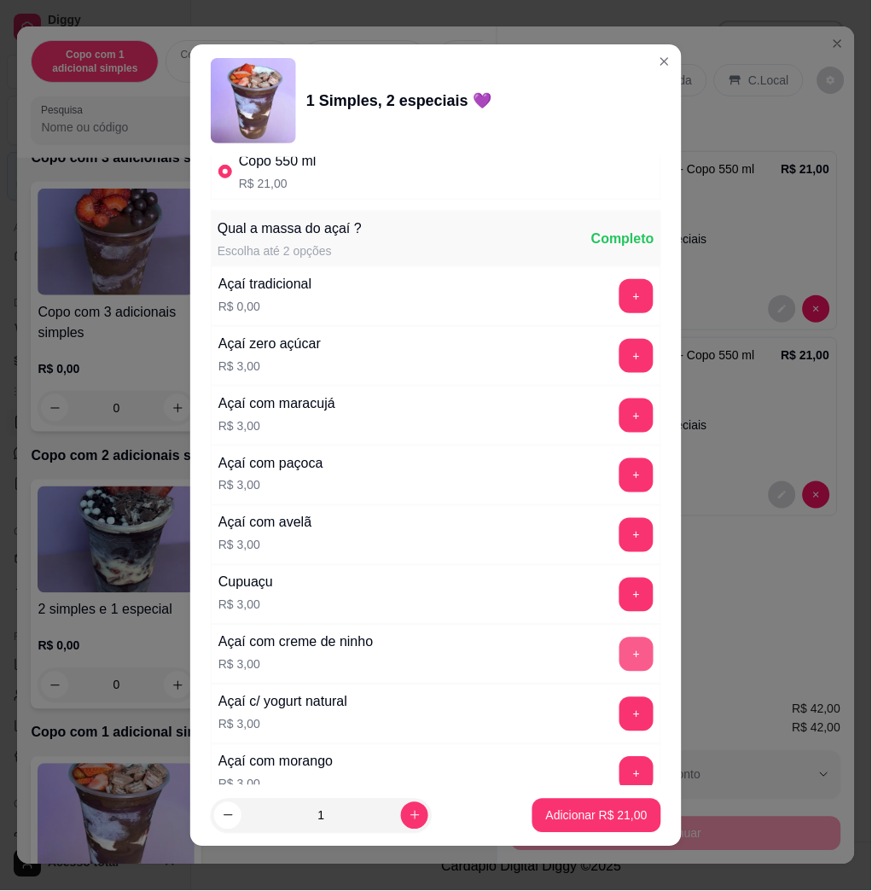
click at [620, 644] on button "+" at bounding box center [637, 655] width 34 height 34
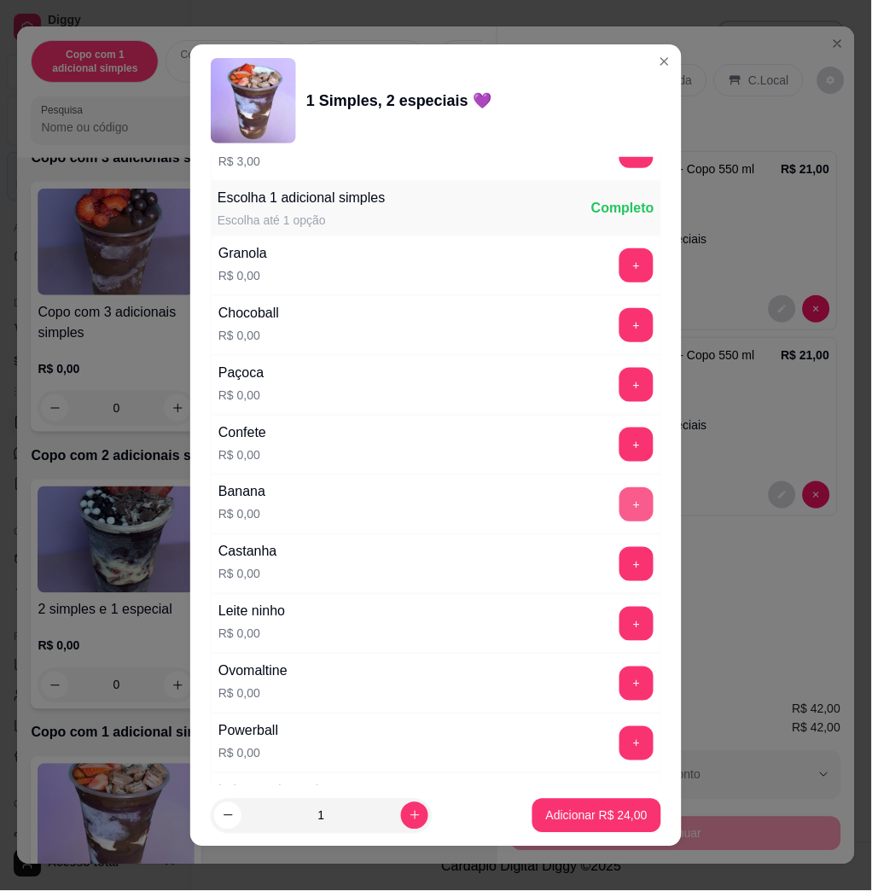
scroll to position [1024, 0]
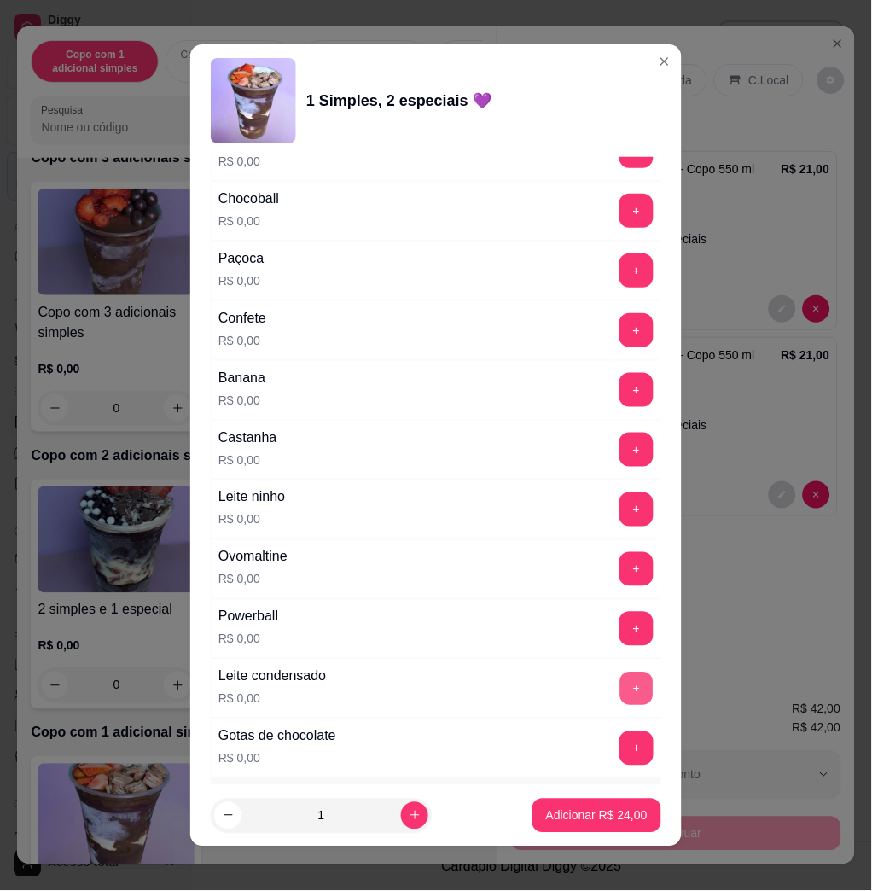
click at [621, 683] on button "+" at bounding box center [637, 689] width 33 height 33
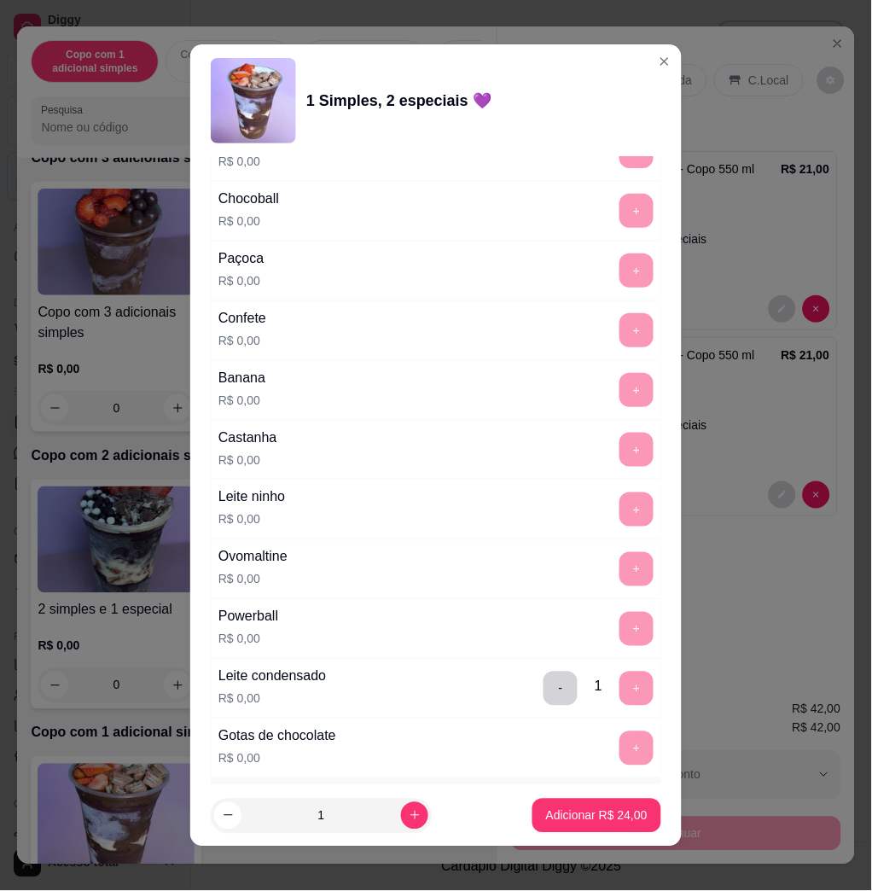
scroll to position [1593, 0]
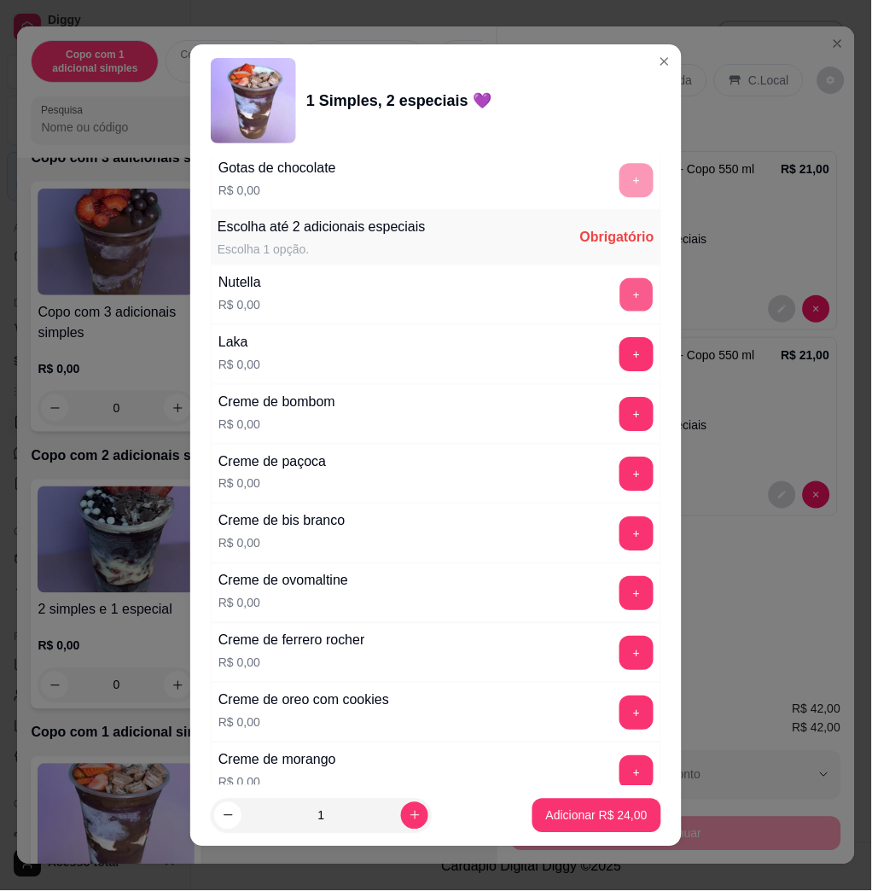
click at [621, 286] on button "+" at bounding box center [637, 294] width 33 height 33
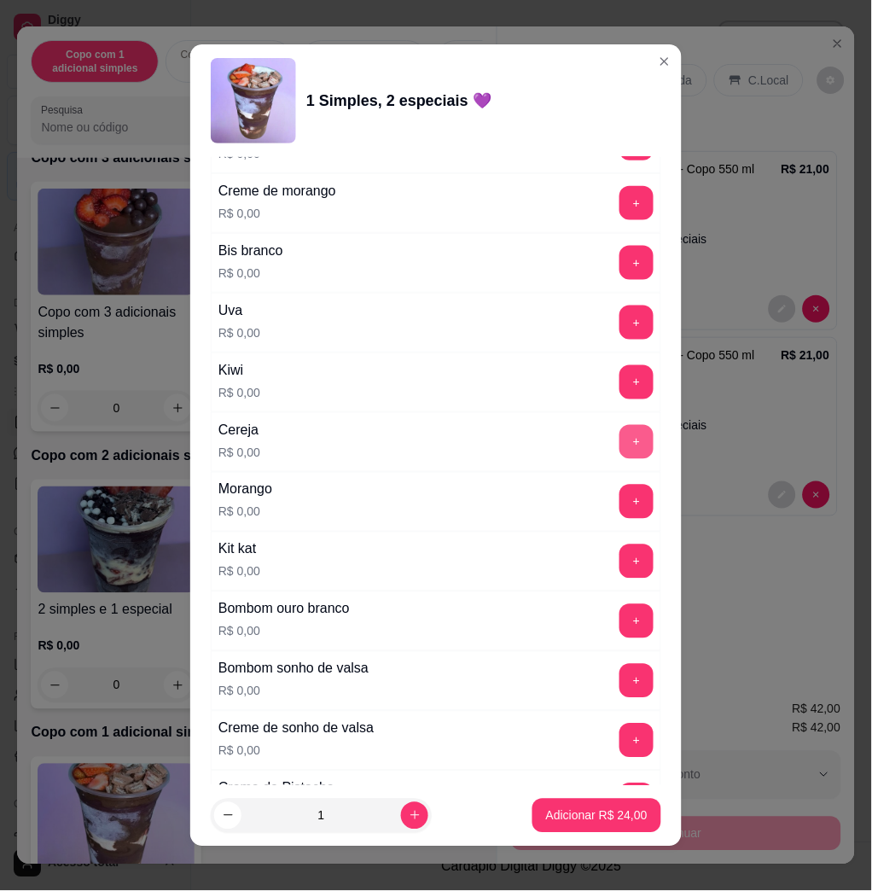
click at [620, 435] on button "+" at bounding box center [637, 442] width 34 height 34
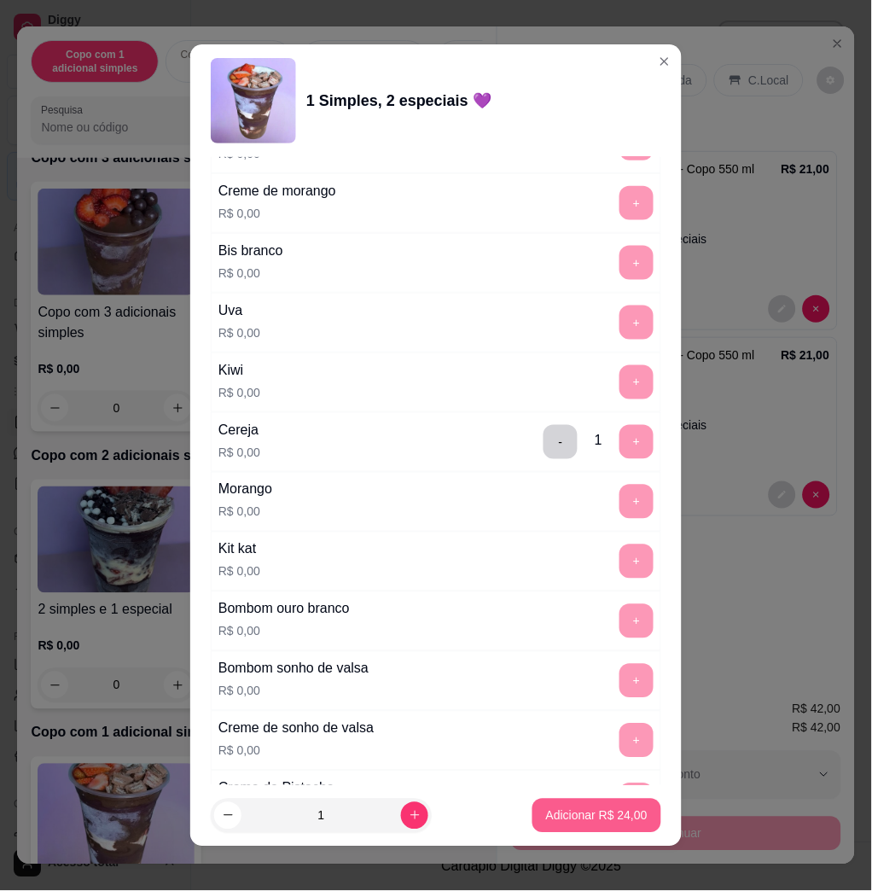
click at [601, 805] on button "Adicionar R$ 24,00" at bounding box center [597, 816] width 129 height 34
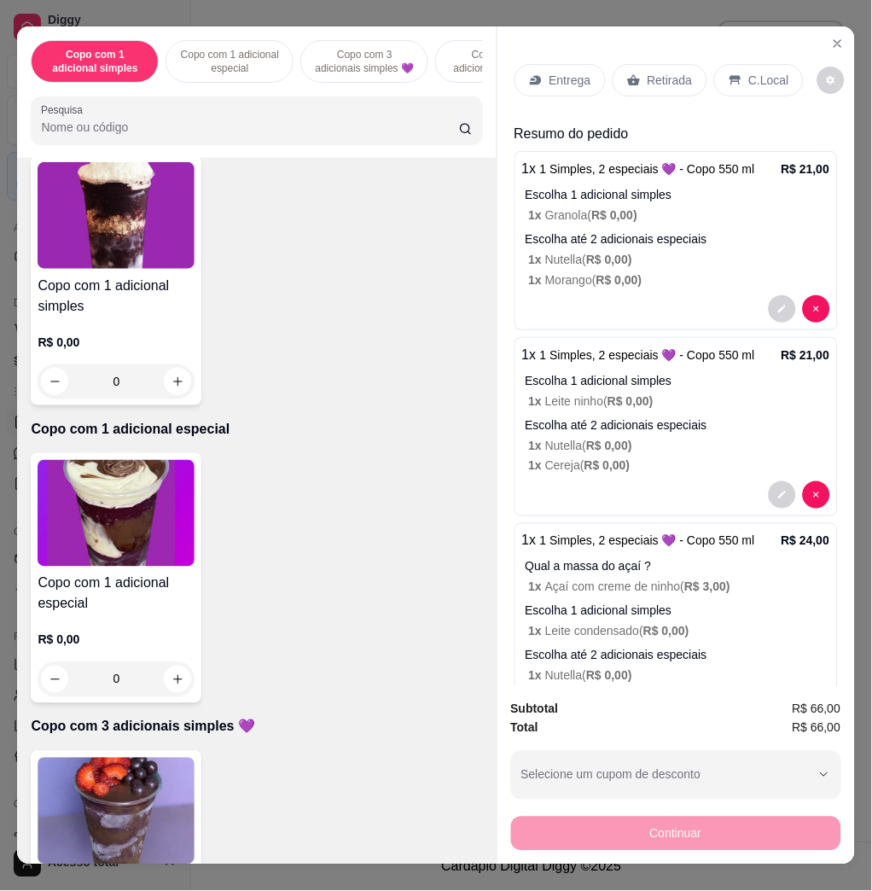
scroll to position [0, 0]
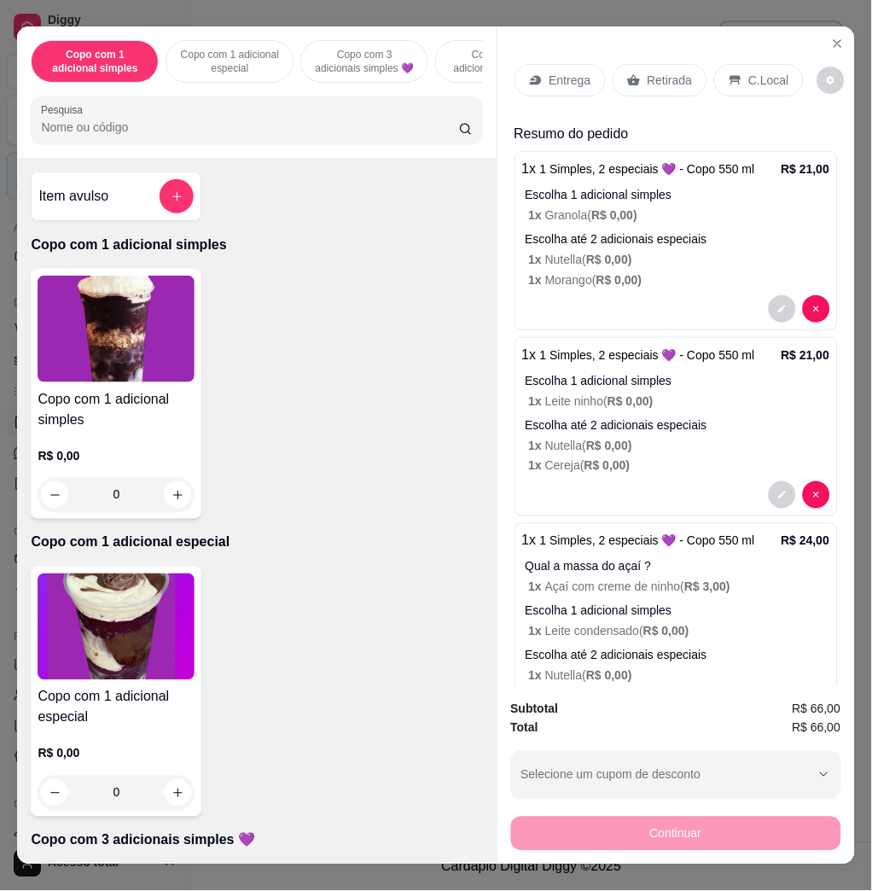
drag, startPoint x: 147, startPoint y: 96, endPoint x: 148, endPoint y: 110, distance: 13.7
click at [148, 96] on div "Copo com 1 adicional simples Copo com 1 adicional especial Copo com 3 adicionai…" at bounding box center [256, 91] width 479 height 131
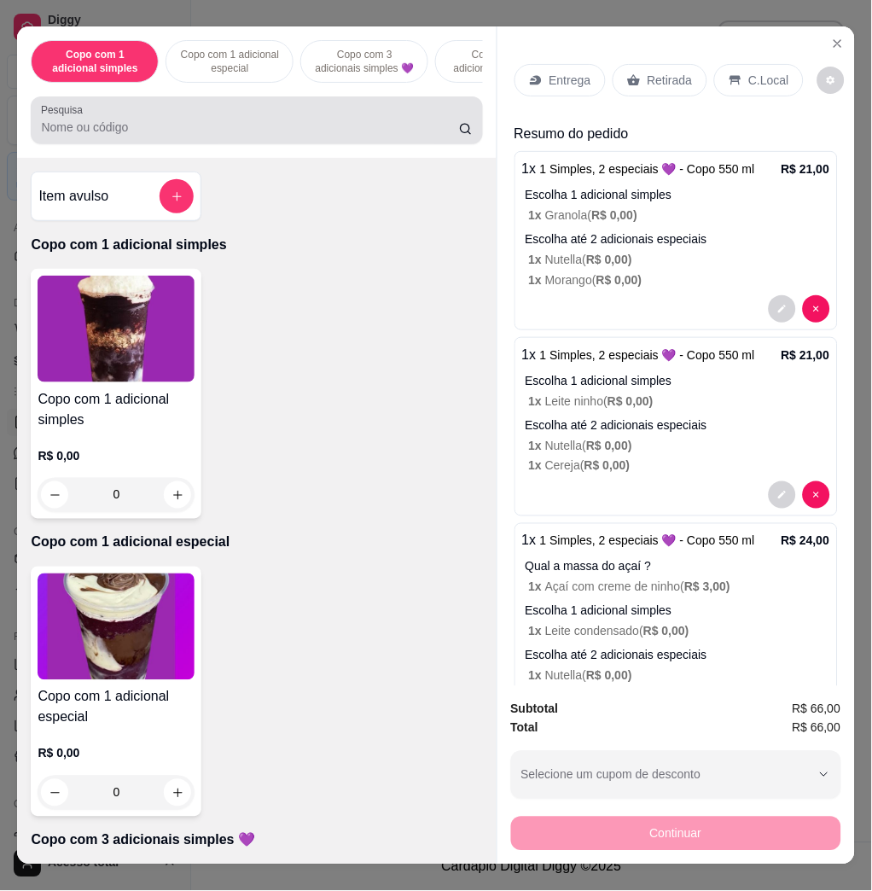
click at [148, 125] on div at bounding box center [256, 120] width 431 height 34
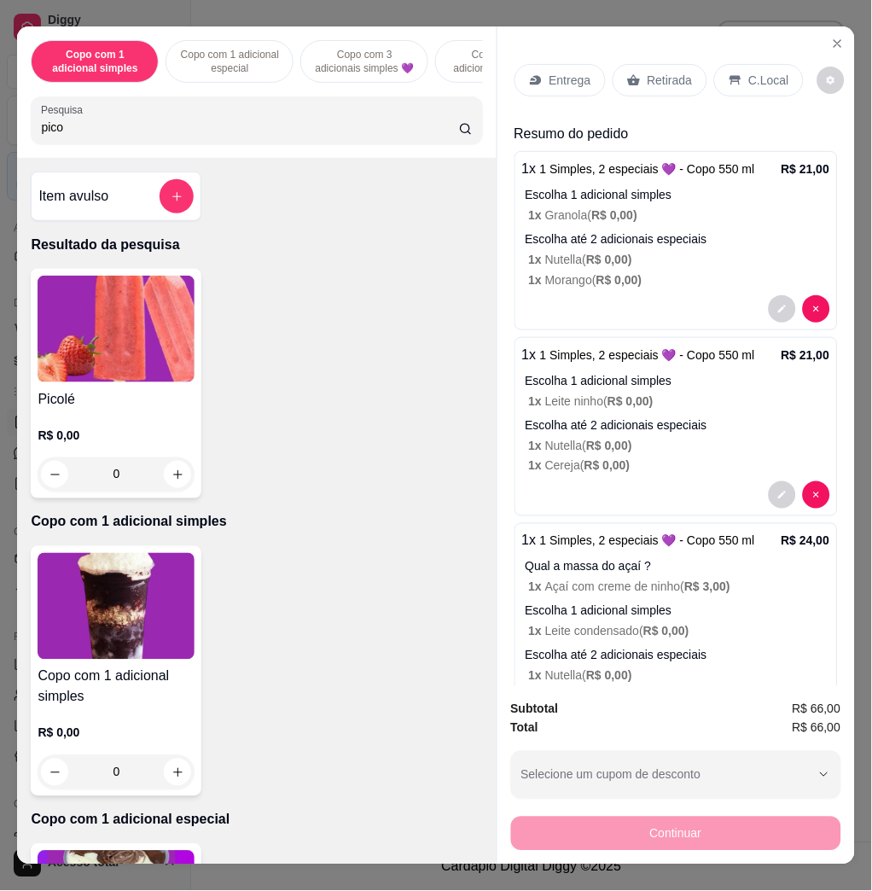
type input "pico"
click at [63, 393] on div "Picolé R$ 0,00 0" at bounding box center [116, 384] width 171 height 230
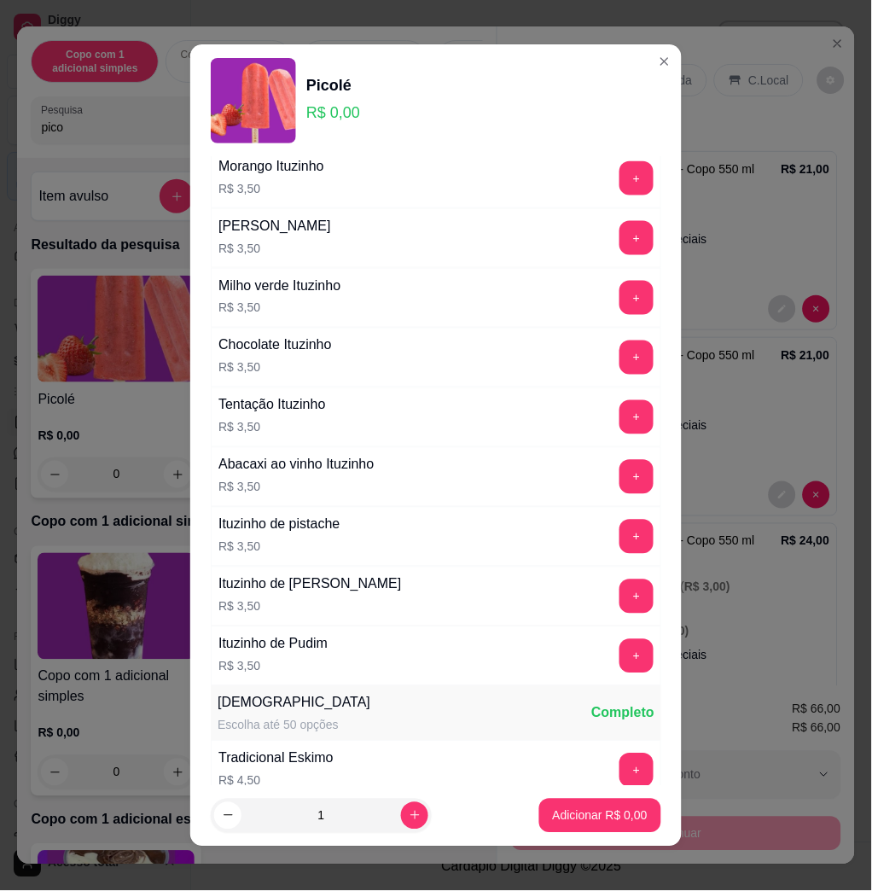
scroll to position [1366, 0]
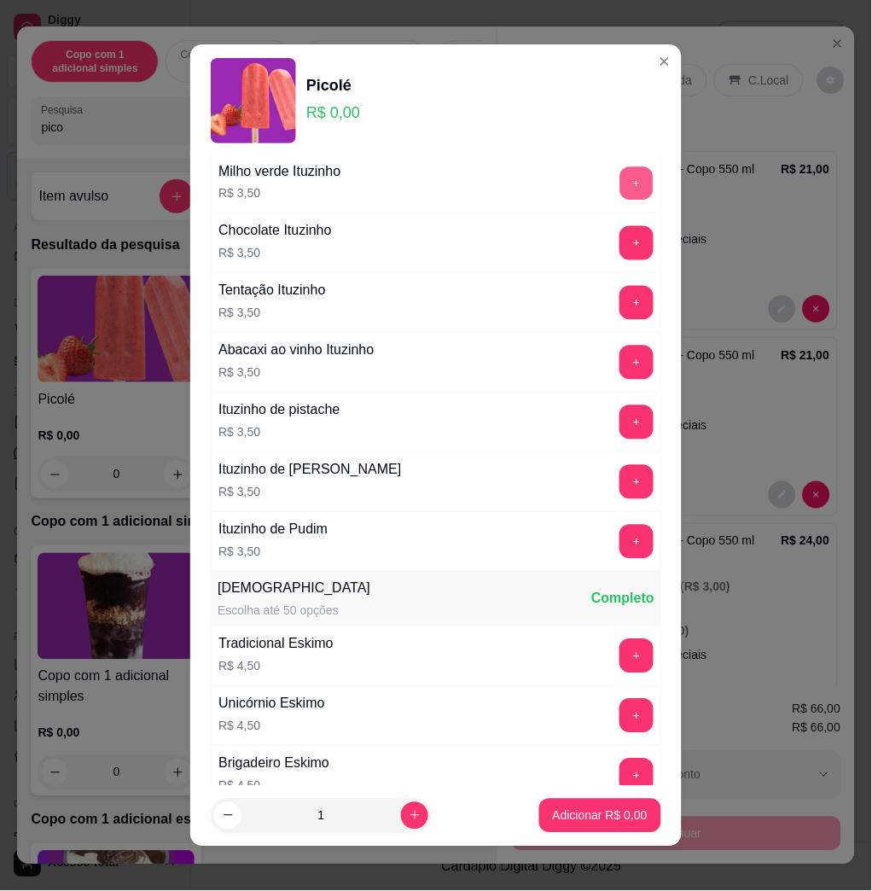
click at [621, 178] on button "+" at bounding box center [637, 183] width 33 height 33
click at [589, 813] on p "Adicionar R$ 3,50" at bounding box center [600, 816] width 95 height 17
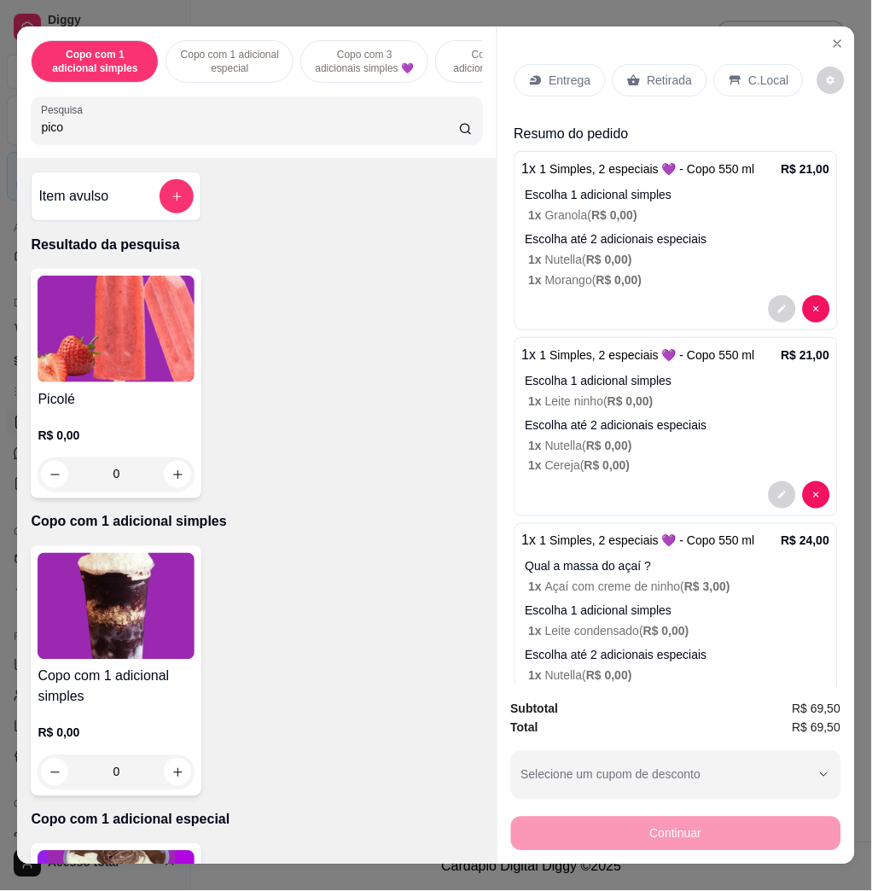
click at [551, 77] on p "Entrega" at bounding box center [571, 80] width 42 height 17
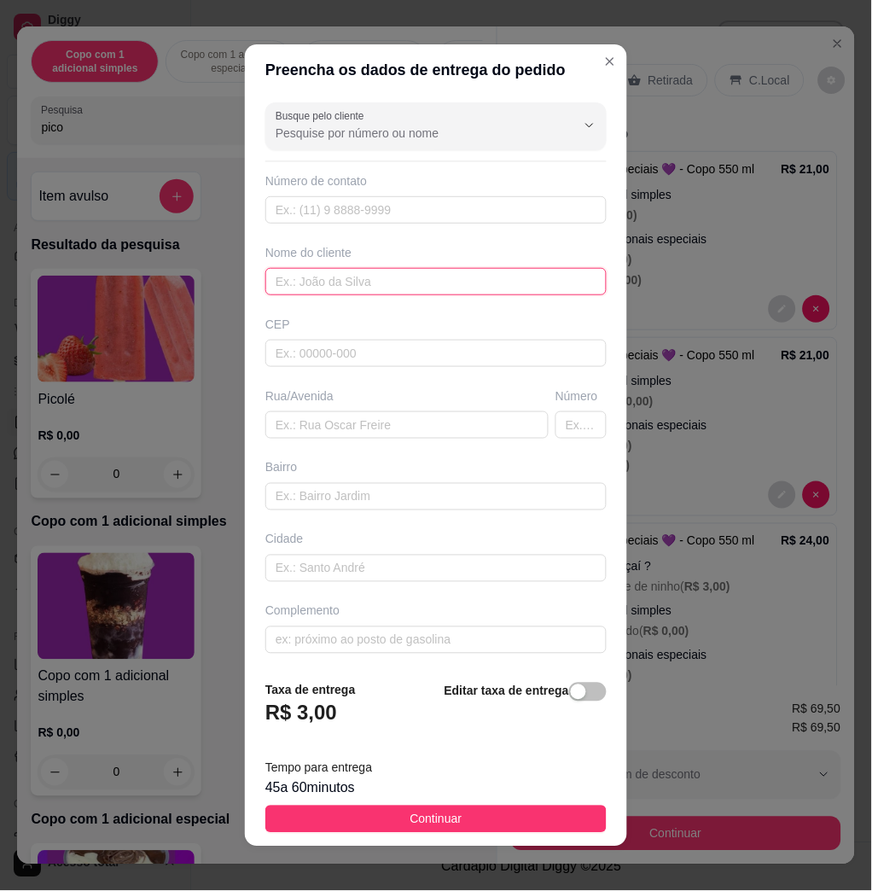
click at [344, 282] on input "text" at bounding box center [435, 281] width 341 height 27
type input "stefany"
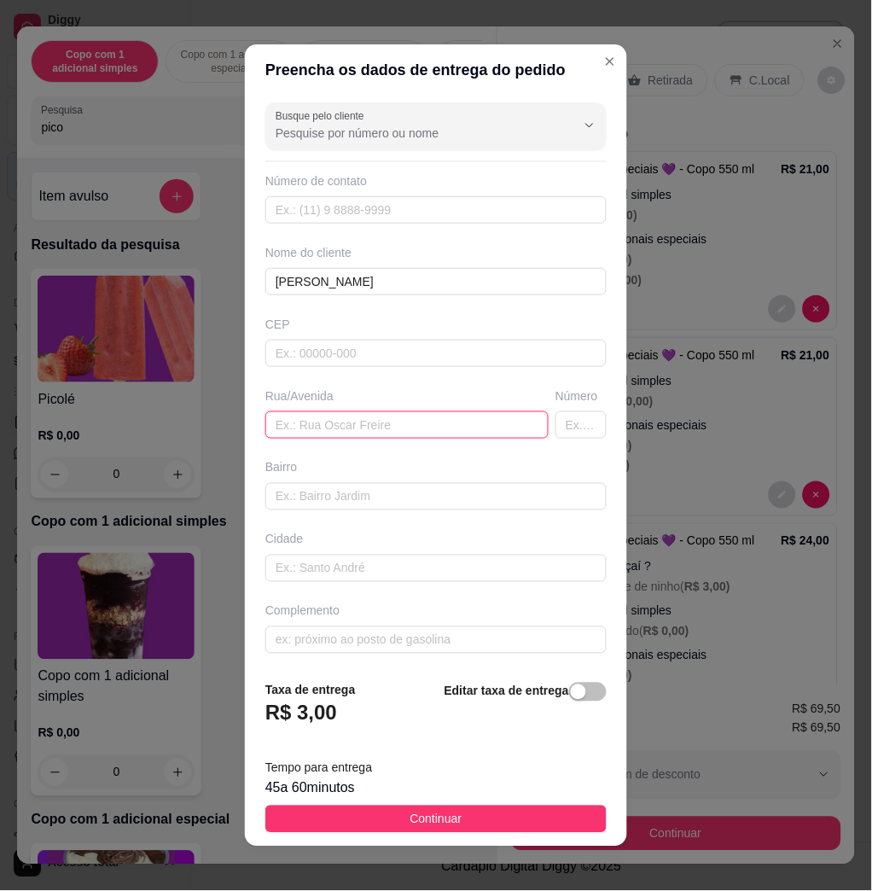
click at [421, 423] on input "text" at bounding box center [406, 424] width 283 height 27
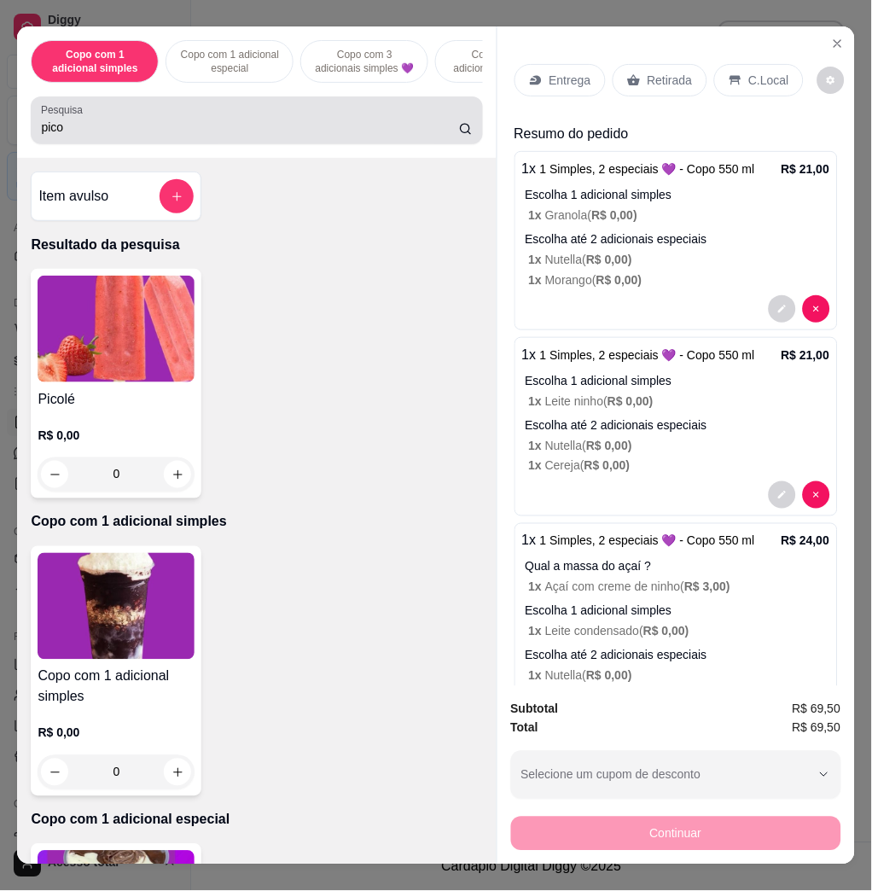
click at [219, 144] on div "Pesquisa pico" at bounding box center [257, 120] width 452 height 48
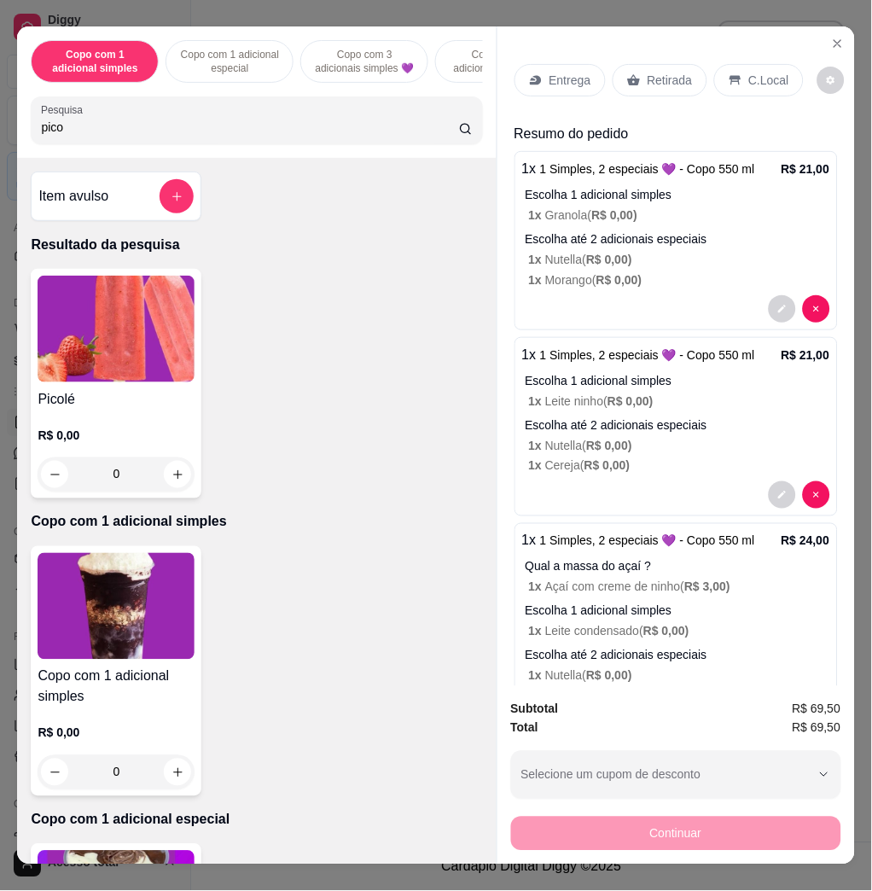
click at [219, 144] on div "Pesquisa pico" at bounding box center [257, 120] width 452 height 48
type input "p"
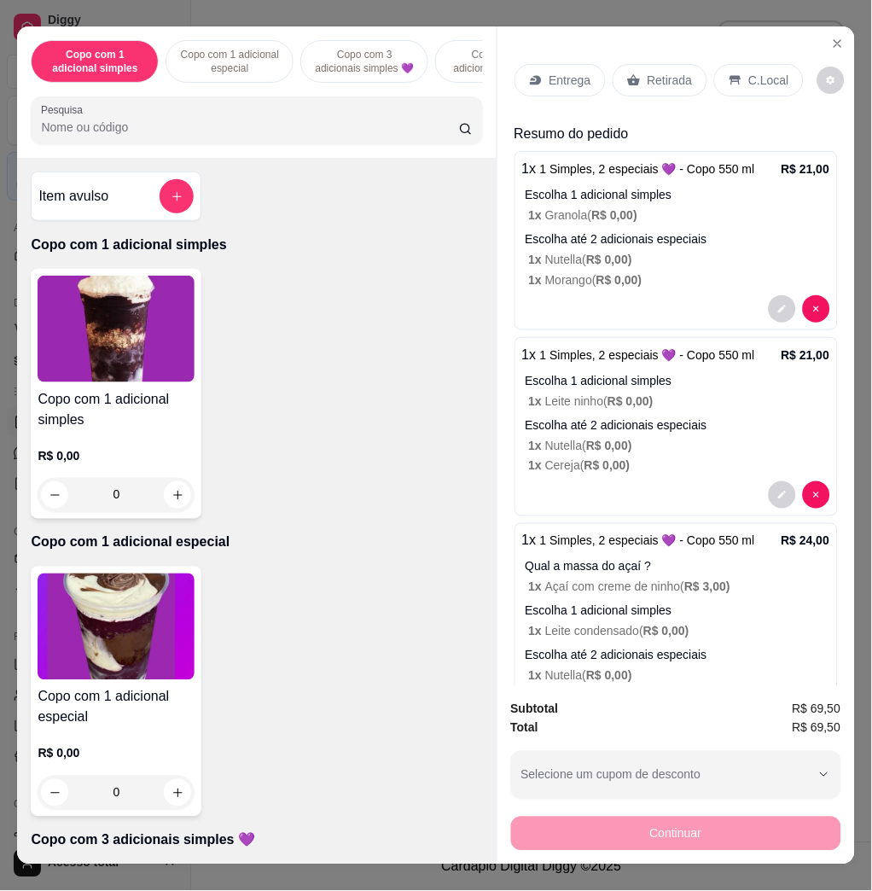
type input "v"
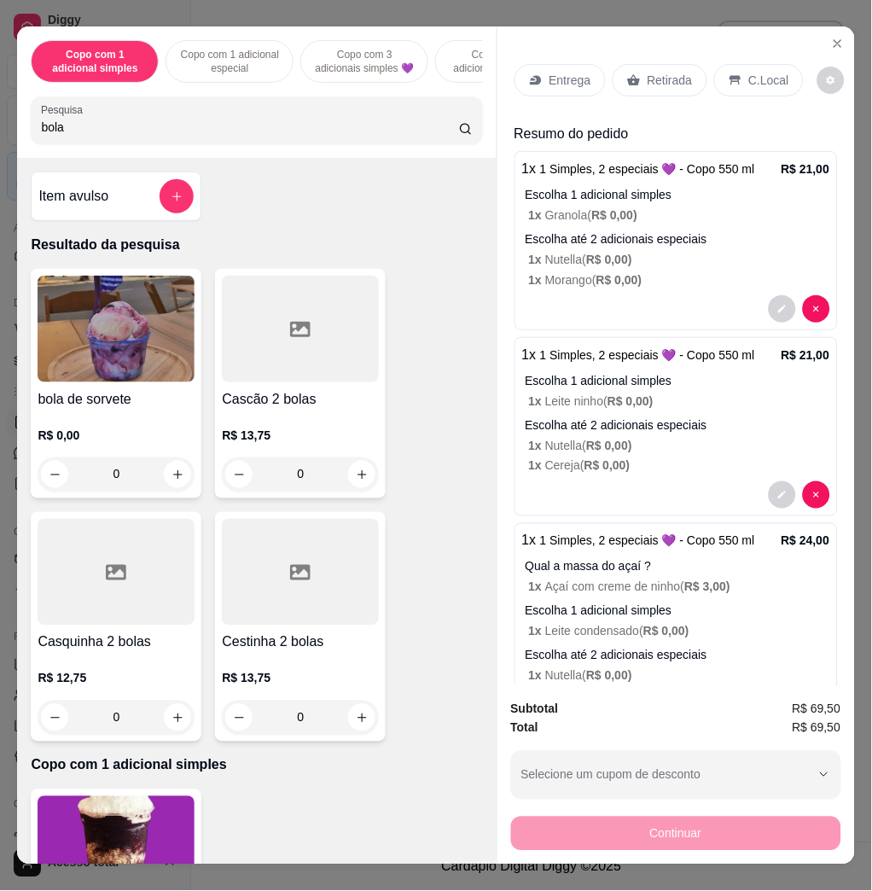
type input "bola"
click at [31, 386] on div "bola de sorvete R$ 0,00 0" at bounding box center [116, 384] width 171 height 230
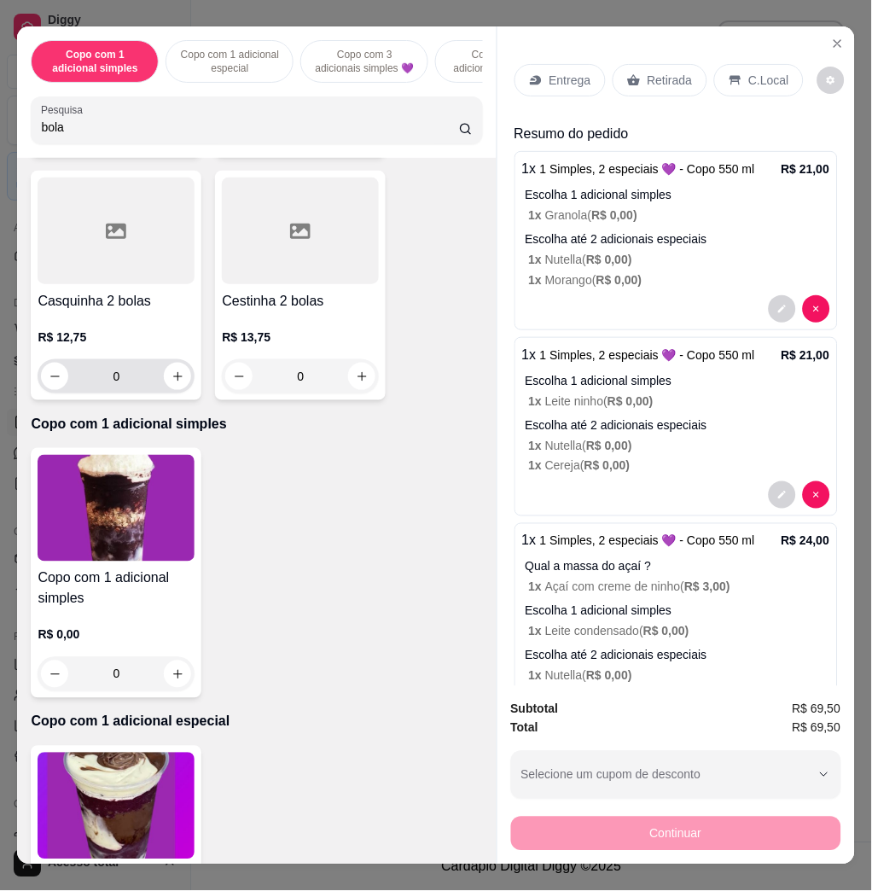
scroll to position [0, 0]
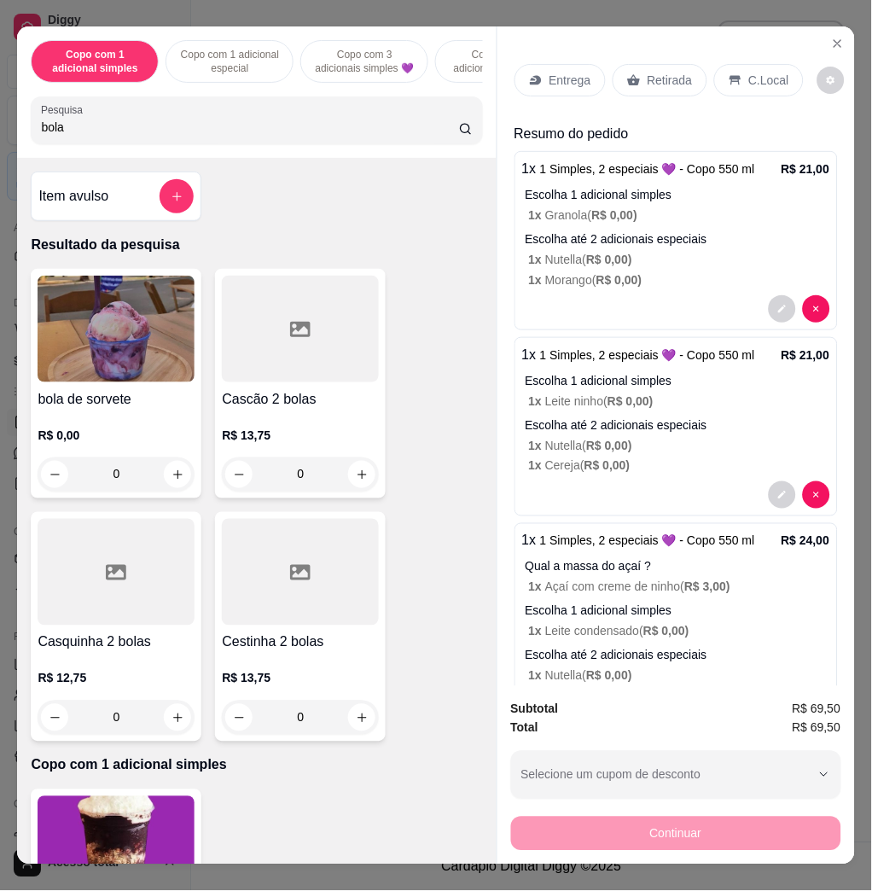
click at [120, 400] on h4 "bola de sorvete" at bounding box center [116, 399] width 157 height 20
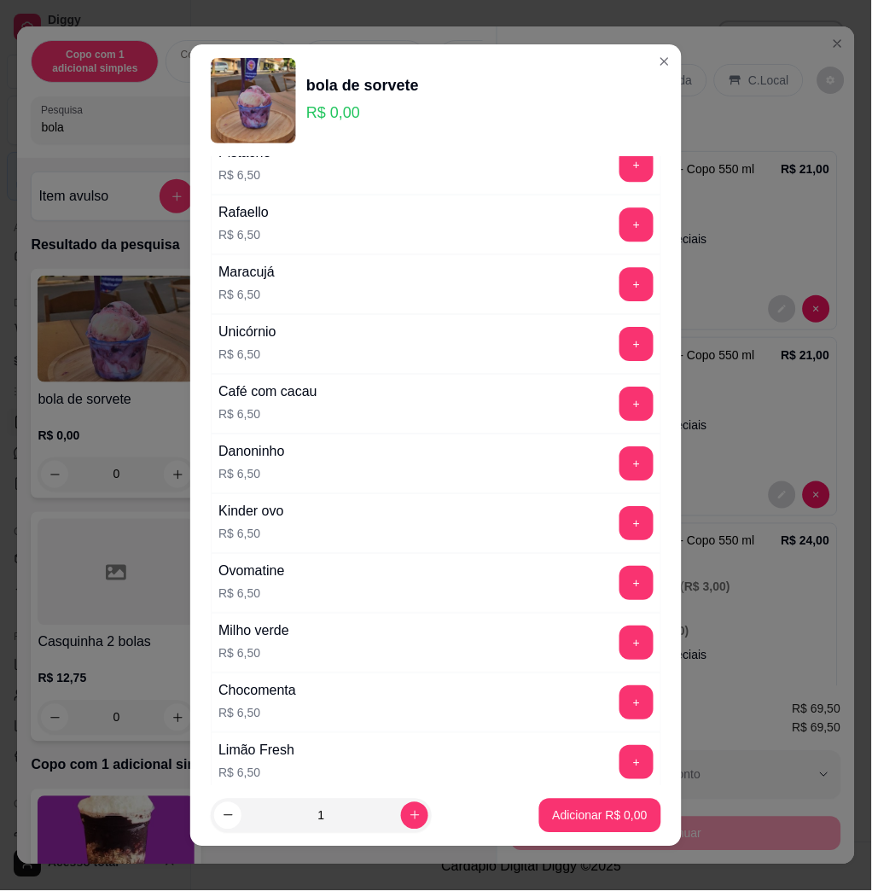
scroll to position [796, 0]
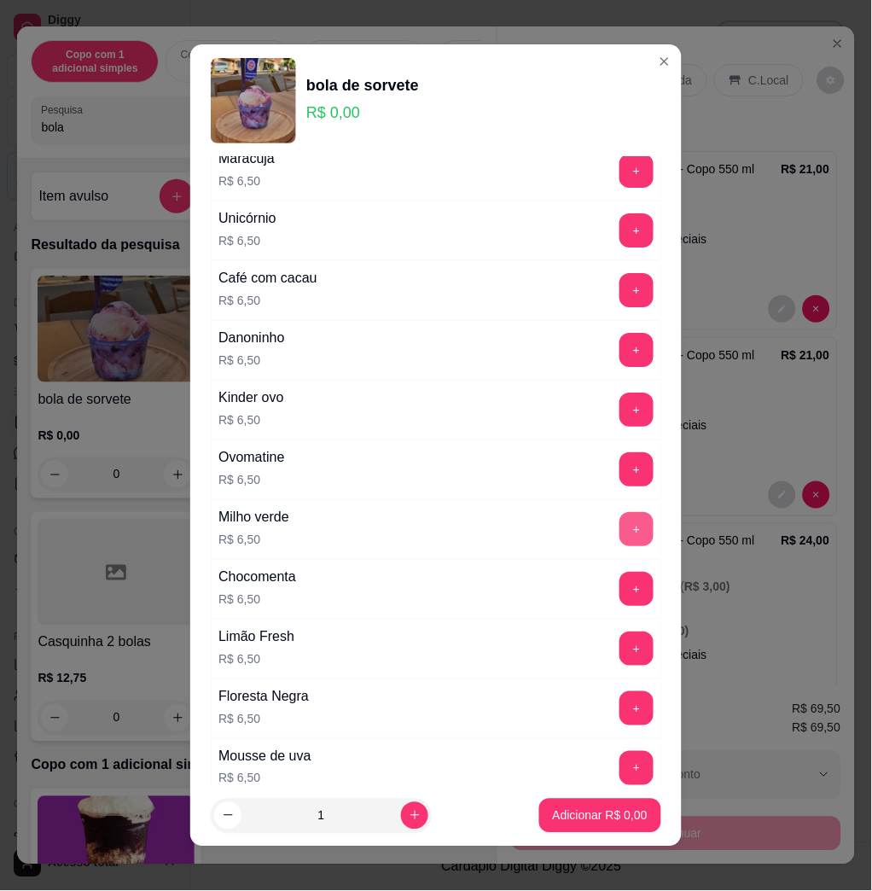
click at [620, 531] on button "+" at bounding box center [637, 529] width 34 height 34
click at [604, 812] on p "Adicionar R$ 6,50" at bounding box center [600, 816] width 95 height 17
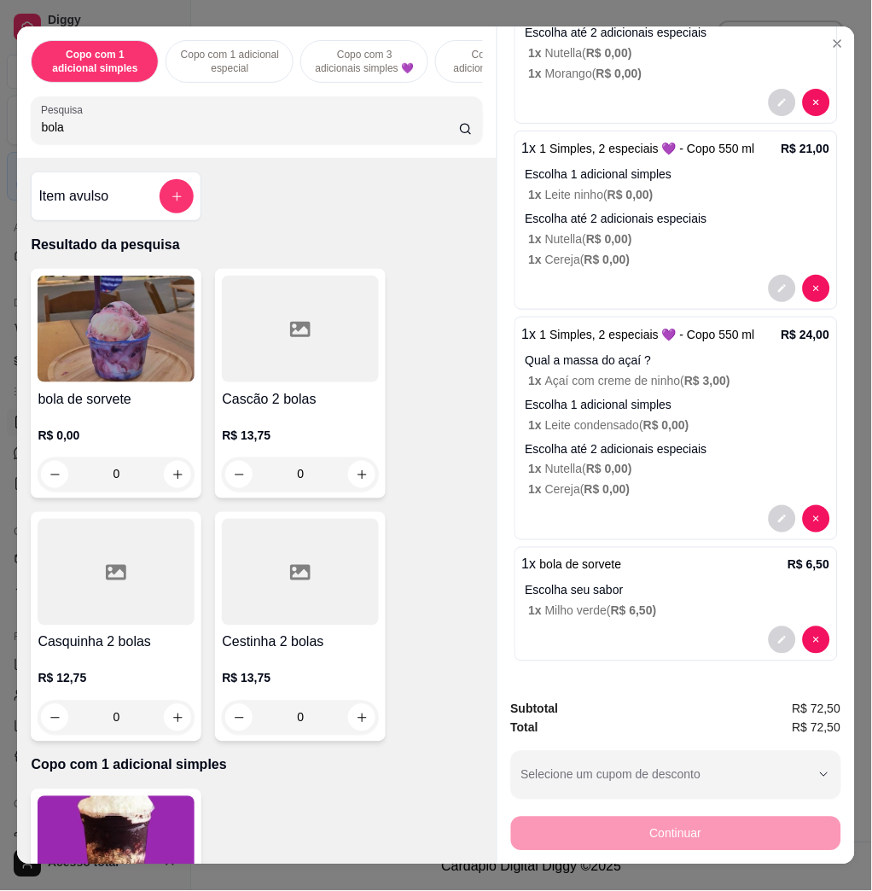
scroll to position [0, 0]
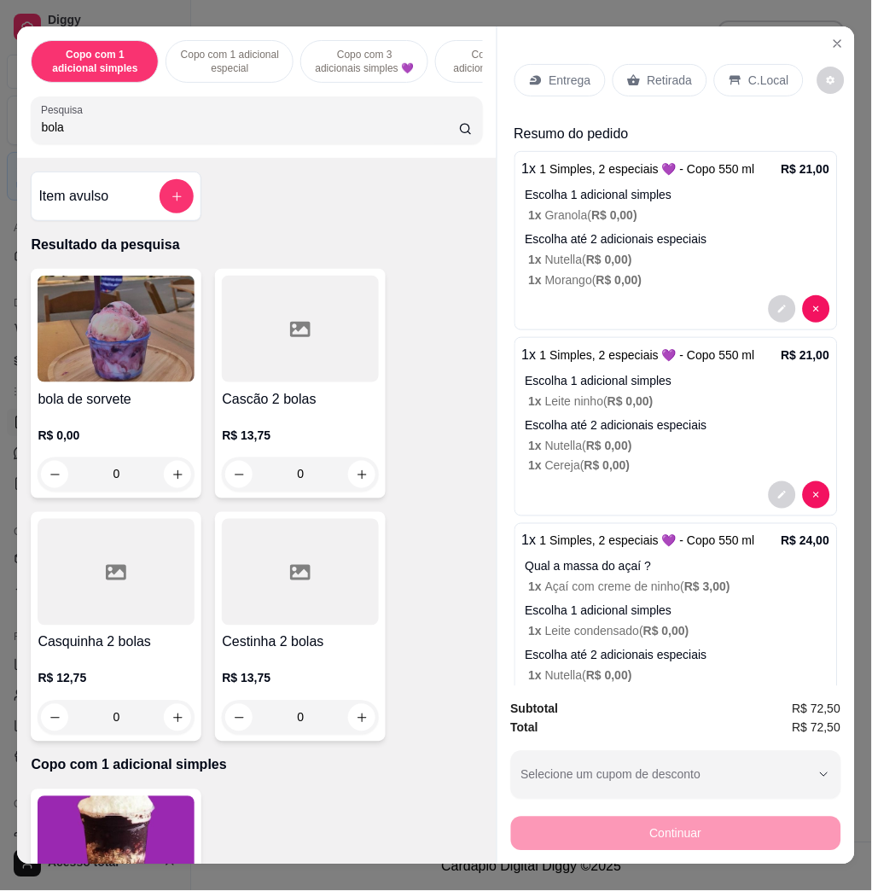
click at [535, 81] on div "Entrega" at bounding box center [560, 80] width 91 height 32
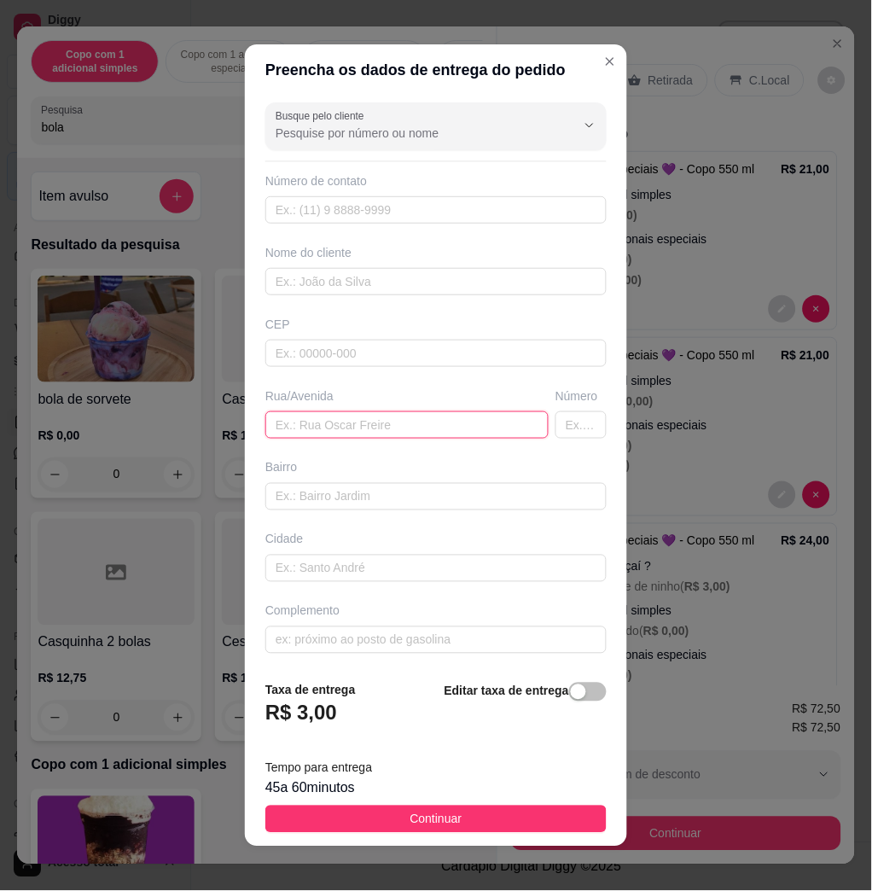
click at [349, 429] on input "text" at bounding box center [406, 424] width 283 height 27
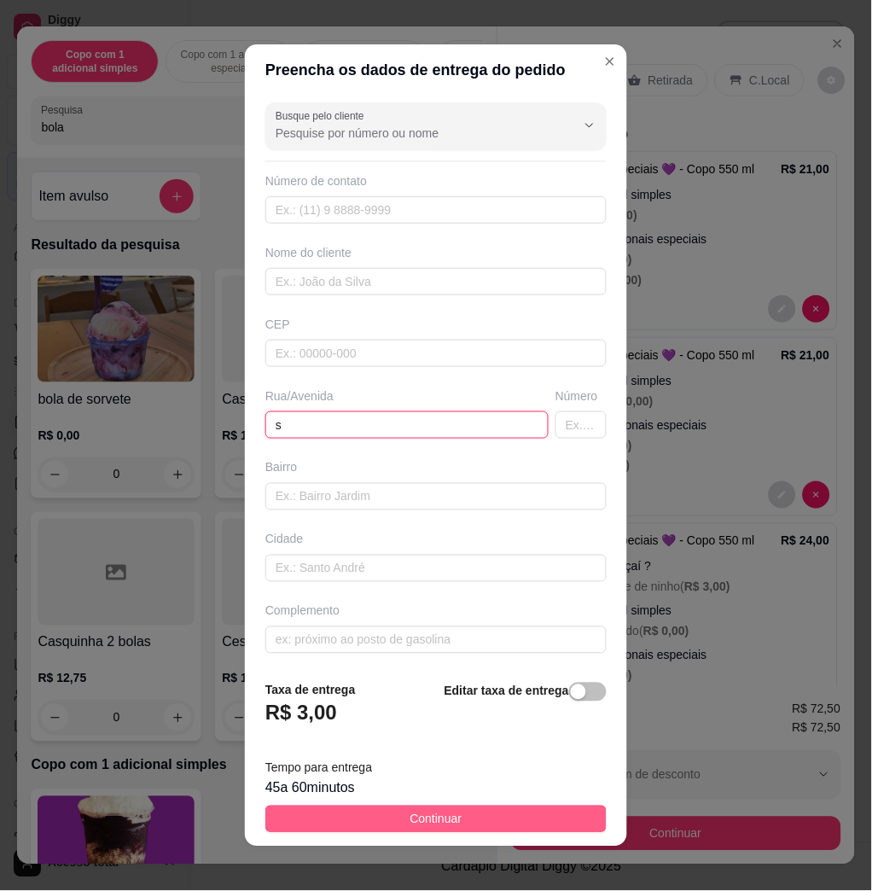
type input "s"
click at [492, 823] on button "Continuar" at bounding box center [435, 819] width 341 height 27
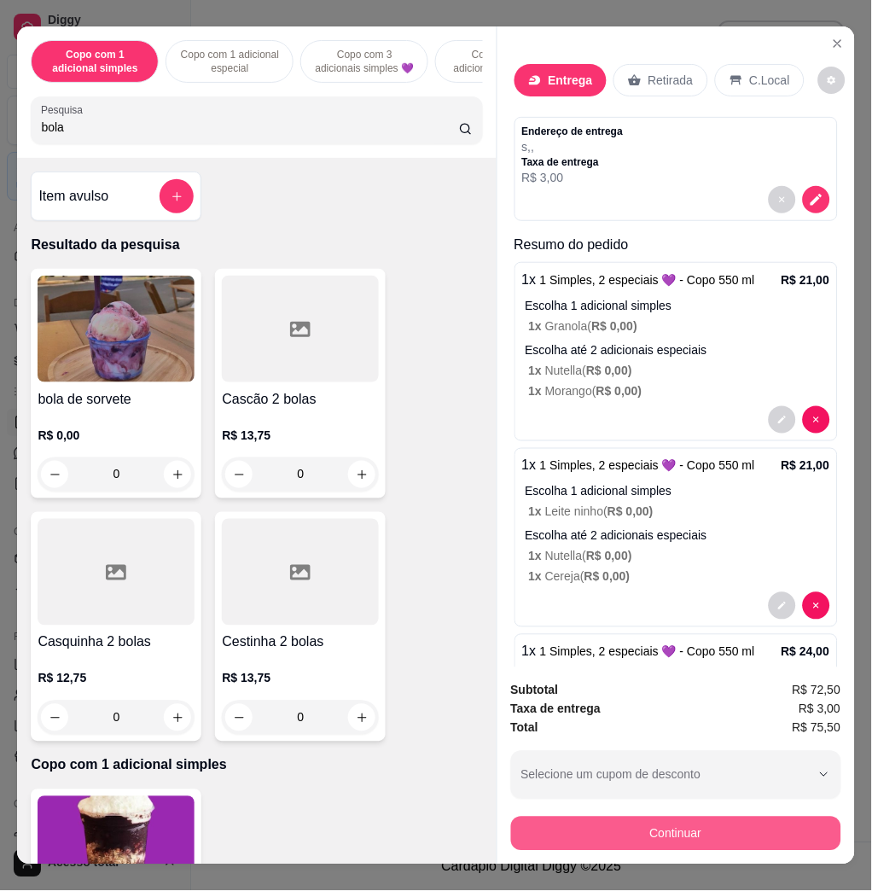
click at [632, 820] on button "Continuar" at bounding box center [676, 834] width 330 height 34
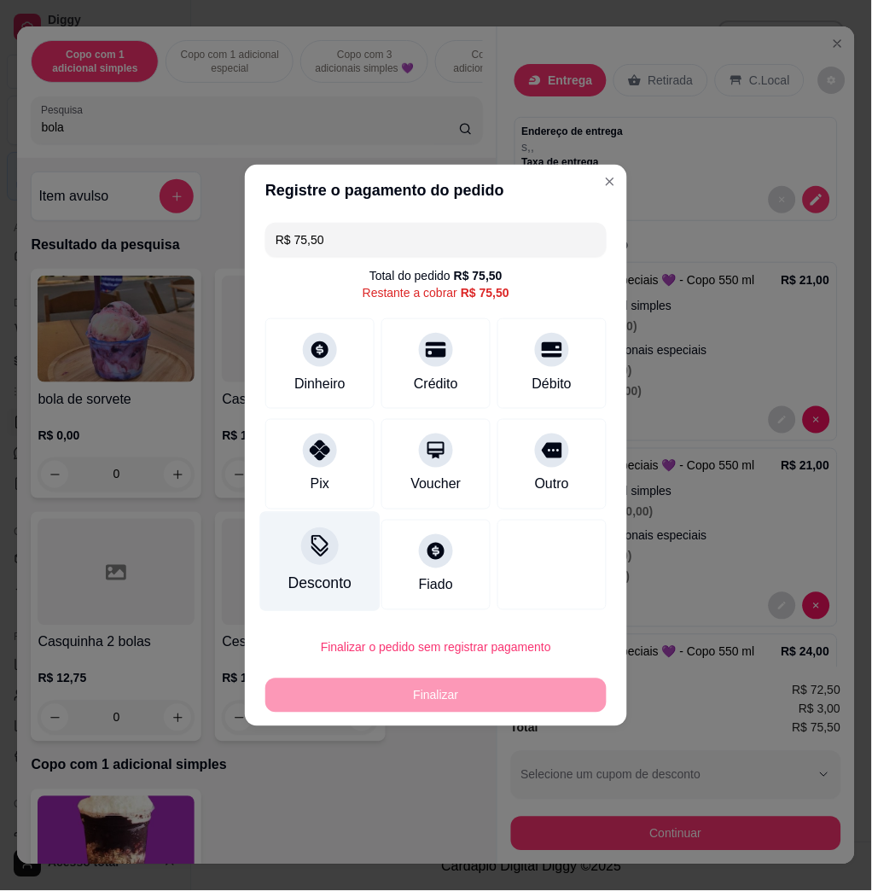
click at [318, 552] on icon at bounding box center [320, 546] width 22 height 22
click at [325, 498] on input at bounding box center [436, 493] width 343 height 34
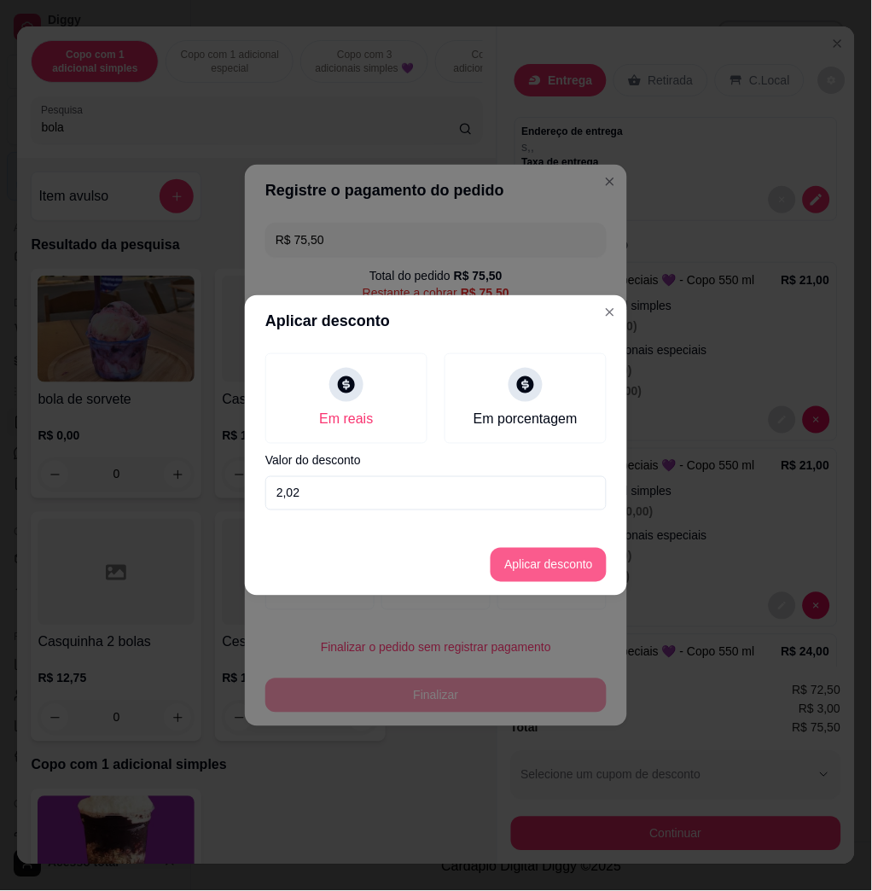
type input "2,02"
click at [530, 569] on button "Aplicar desconto" at bounding box center [549, 565] width 112 height 33
type input "R$ 73,48"
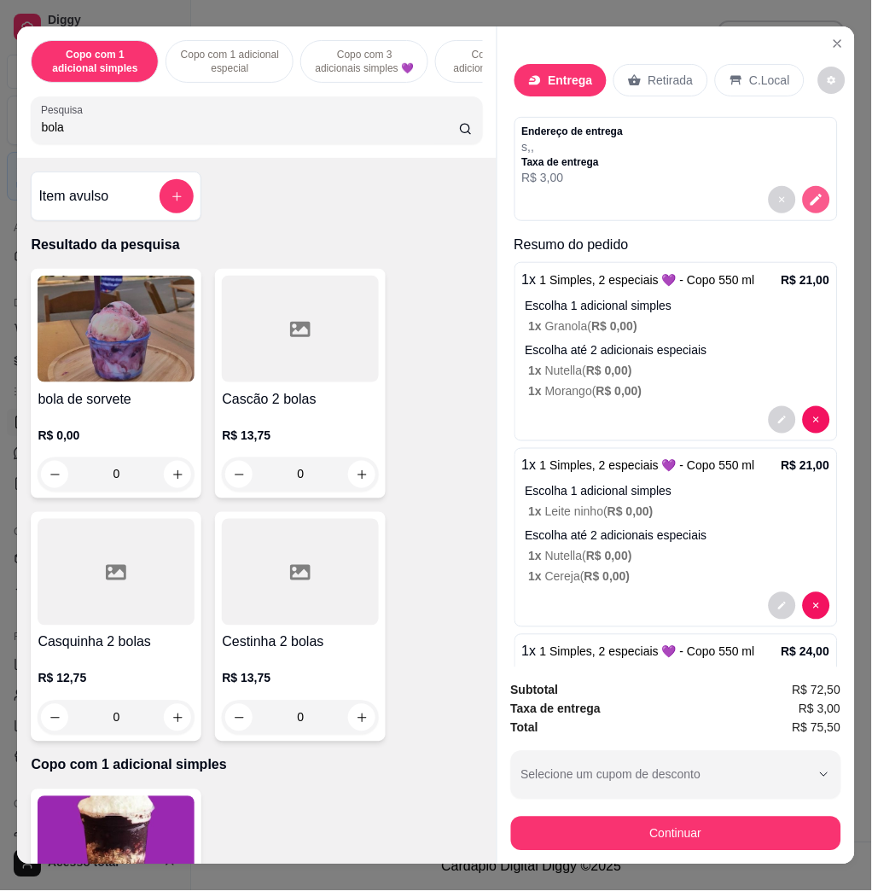
click at [809, 192] on icon "decrease-product-quantity" at bounding box center [816, 199] width 15 height 15
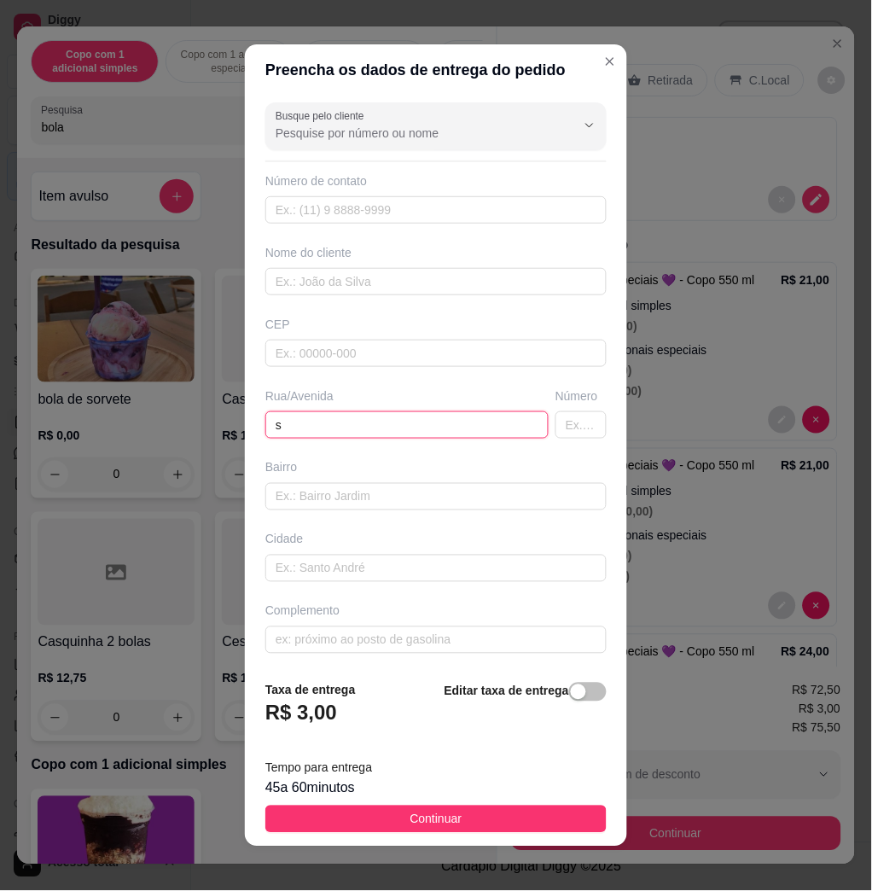
click at [297, 425] on input "s" at bounding box center [406, 424] width 283 height 27
drag, startPoint x: 297, startPoint y: 425, endPoint x: 227, endPoint y: 442, distance: 72.1
click at [227, 442] on div "Preencha os dados de entrega do pedido Busque pelo cliente Número de contato No…" at bounding box center [436, 445] width 872 height 891
paste input "Sancler Roberto de Souza Júnior n 21 Paulo Sérgio"
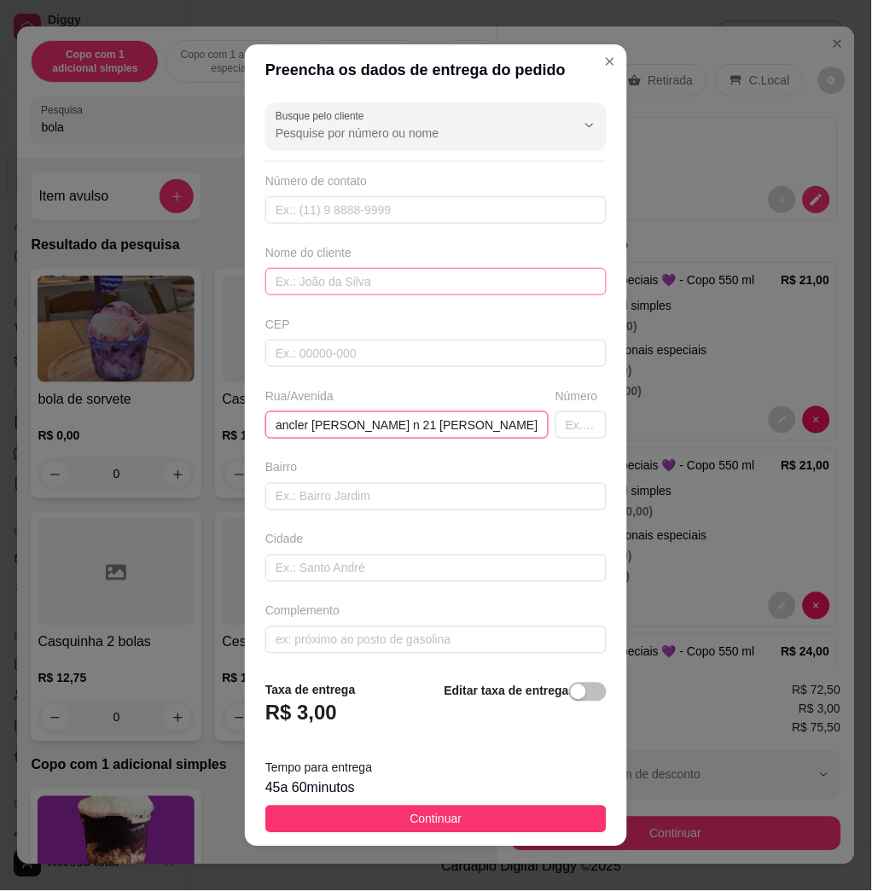
type input "Sancler Roberto de Souza Júnior n 21 Paulo Sérgio"
click at [330, 293] on input "text" at bounding box center [435, 281] width 341 height 27
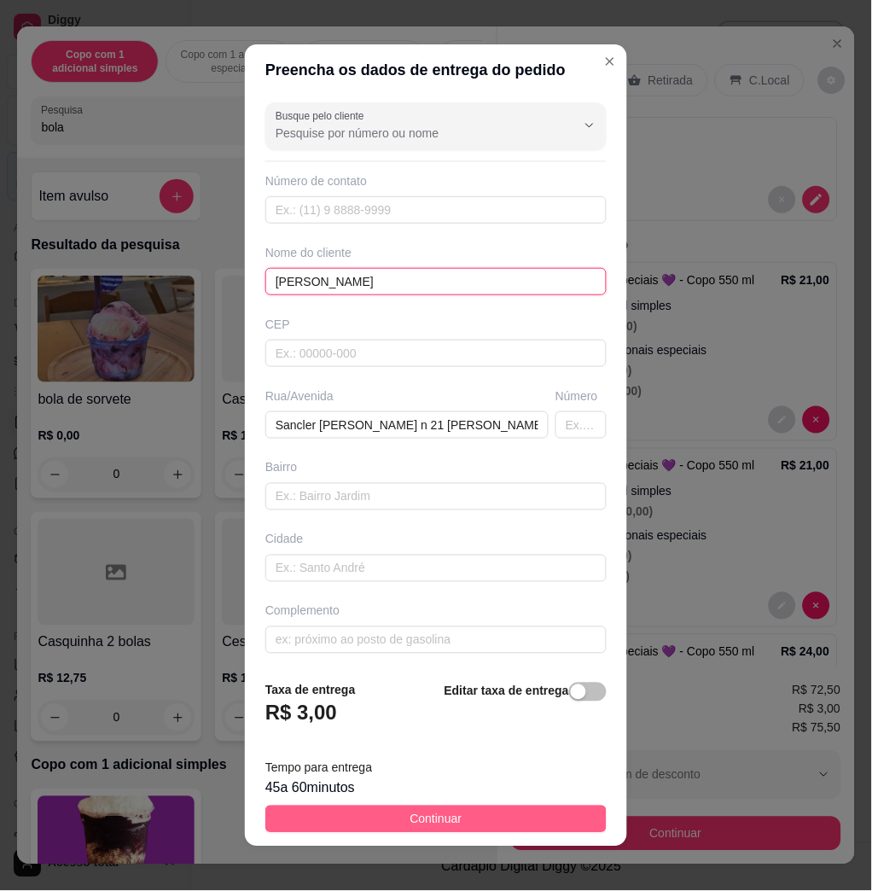
type input "stefany"
click at [471, 831] on button "Continuar" at bounding box center [435, 819] width 341 height 27
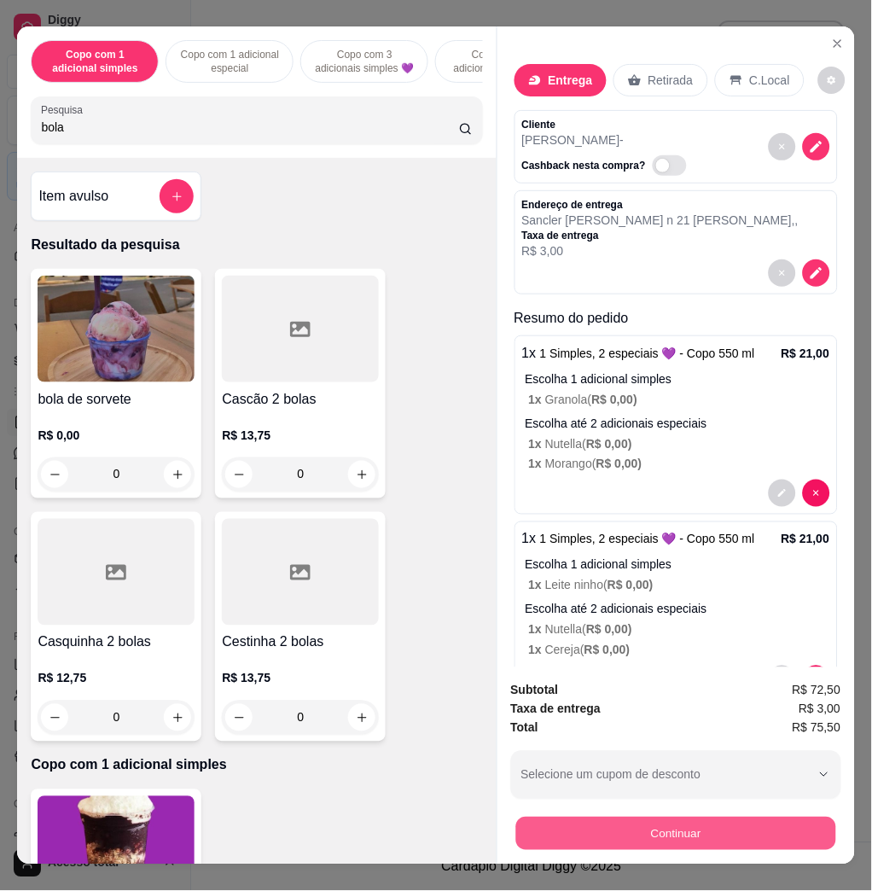
click at [780, 827] on button "Continuar" at bounding box center [676, 833] width 320 height 33
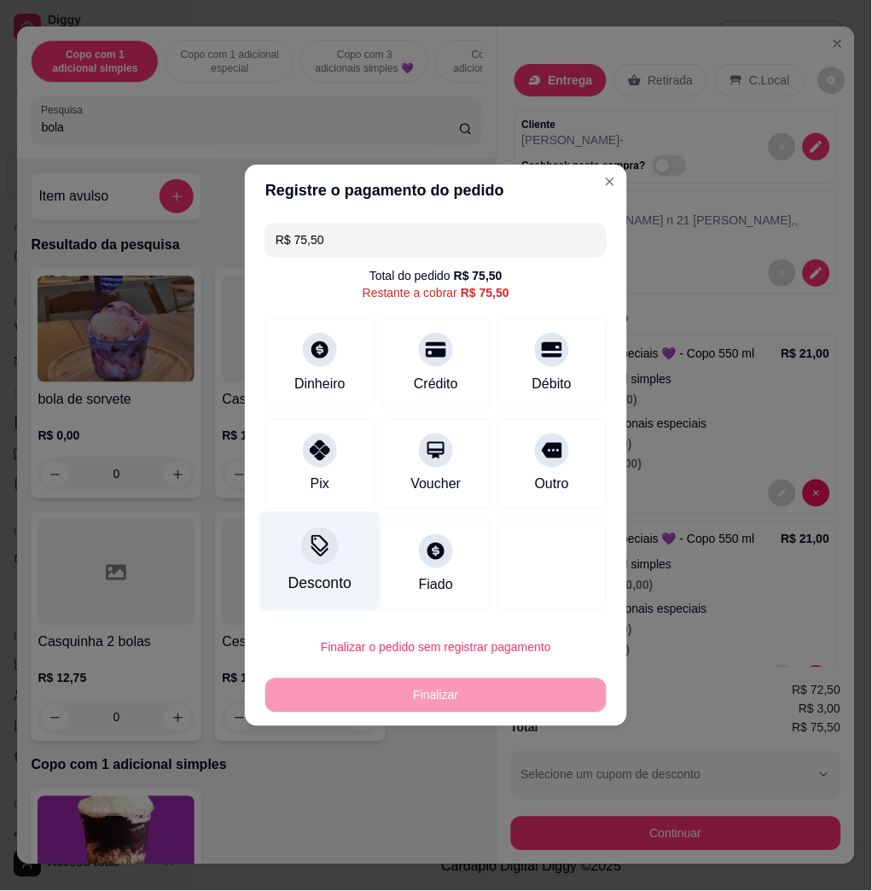
click at [334, 569] on div "Desconto" at bounding box center [320, 562] width 120 height 100
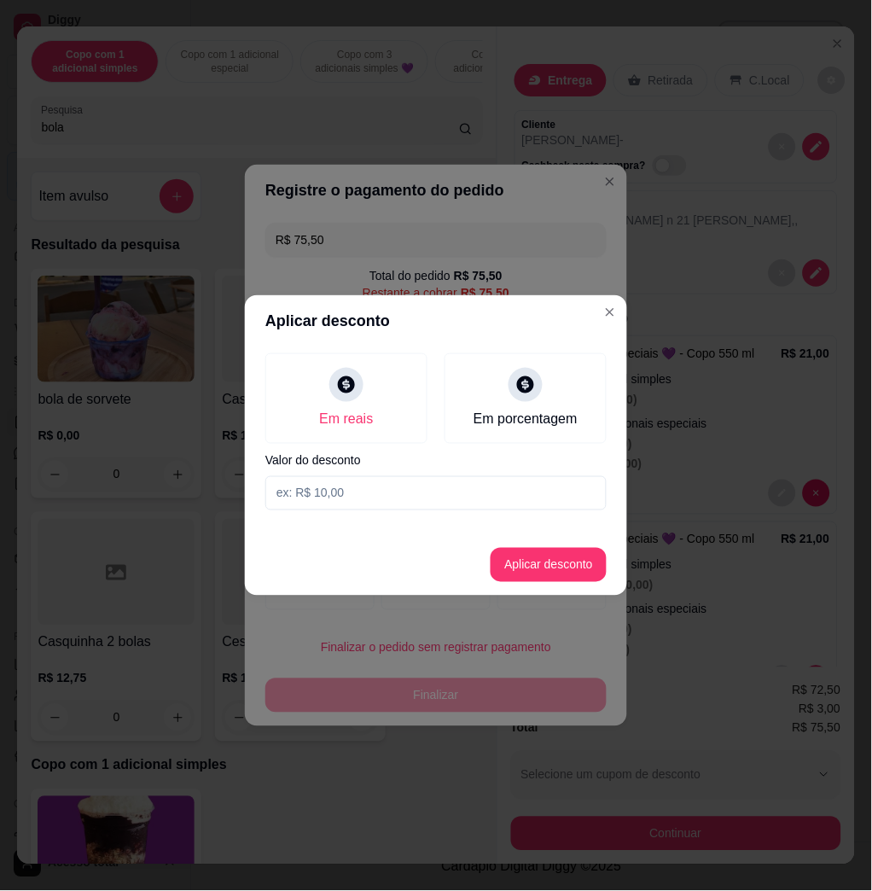
click at [336, 478] on input at bounding box center [435, 493] width 341 height 34
type input "2,02"
click at [540, 544] on footer "Aplicar desconto" at bounding box center [436, 564] width 382 height 61
click at [550, 553] on button "Aplicar desconto" at bounding box center [549, 565] width 116 height 34
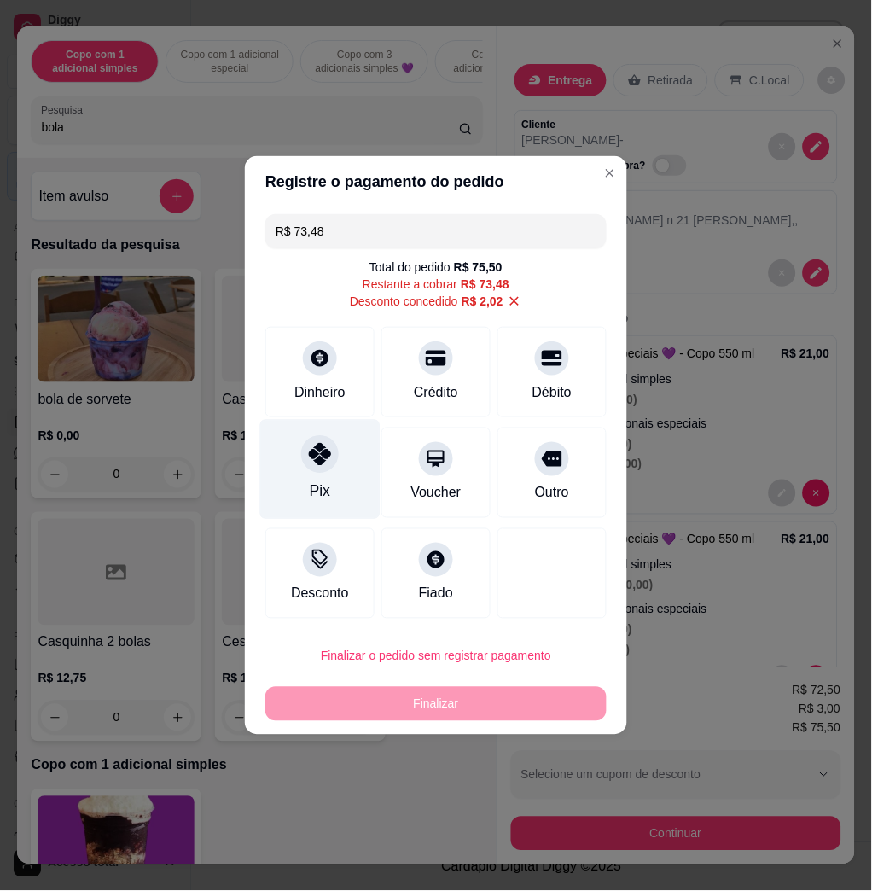
click at [340, 438] on div "Pix" at bounding box center [320, 470] width 120 height 100
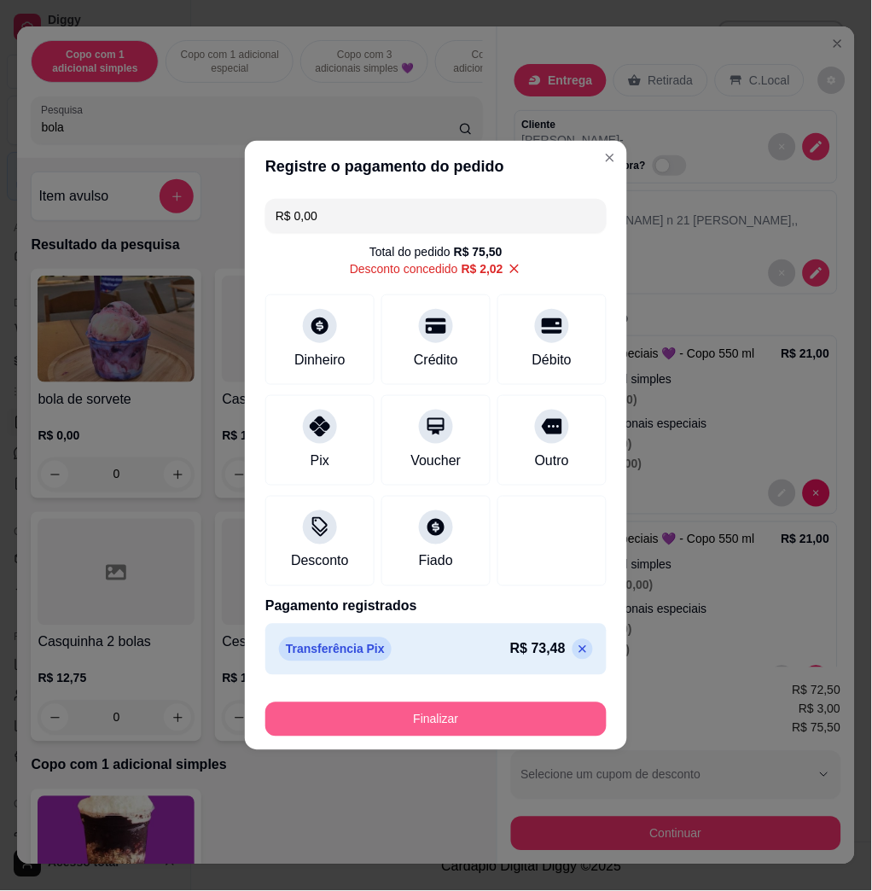
click at [509, 723] on button "Finalizar" at bounding box center [435, 720] width 341 height 34
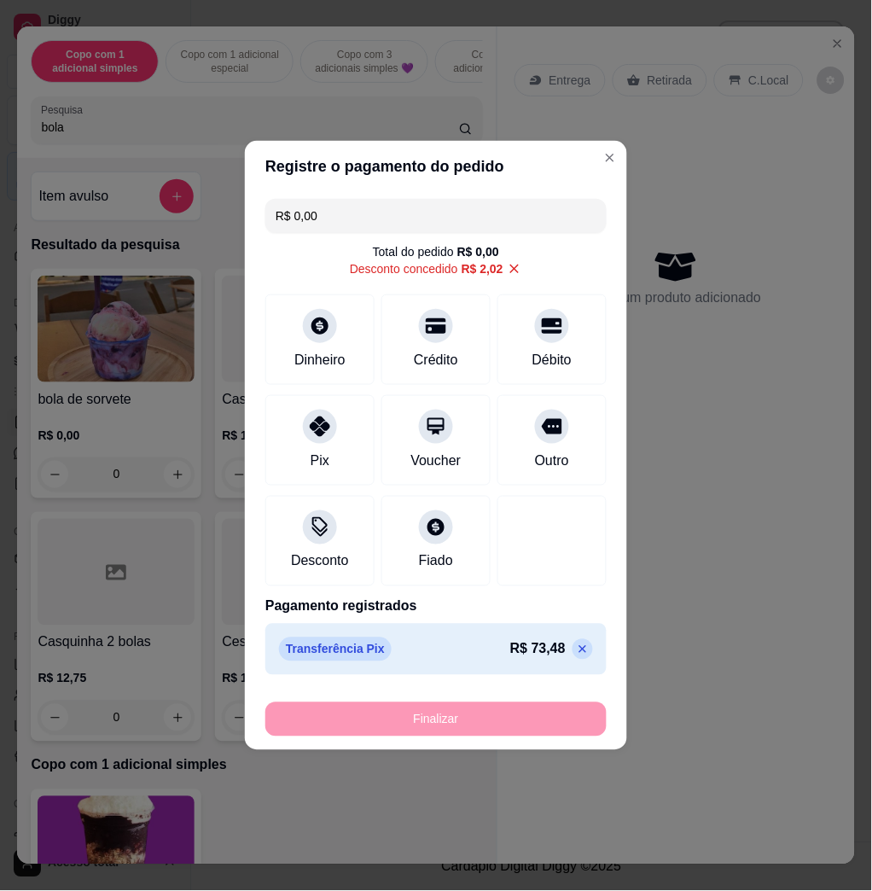
type input "-R$ 75,50"
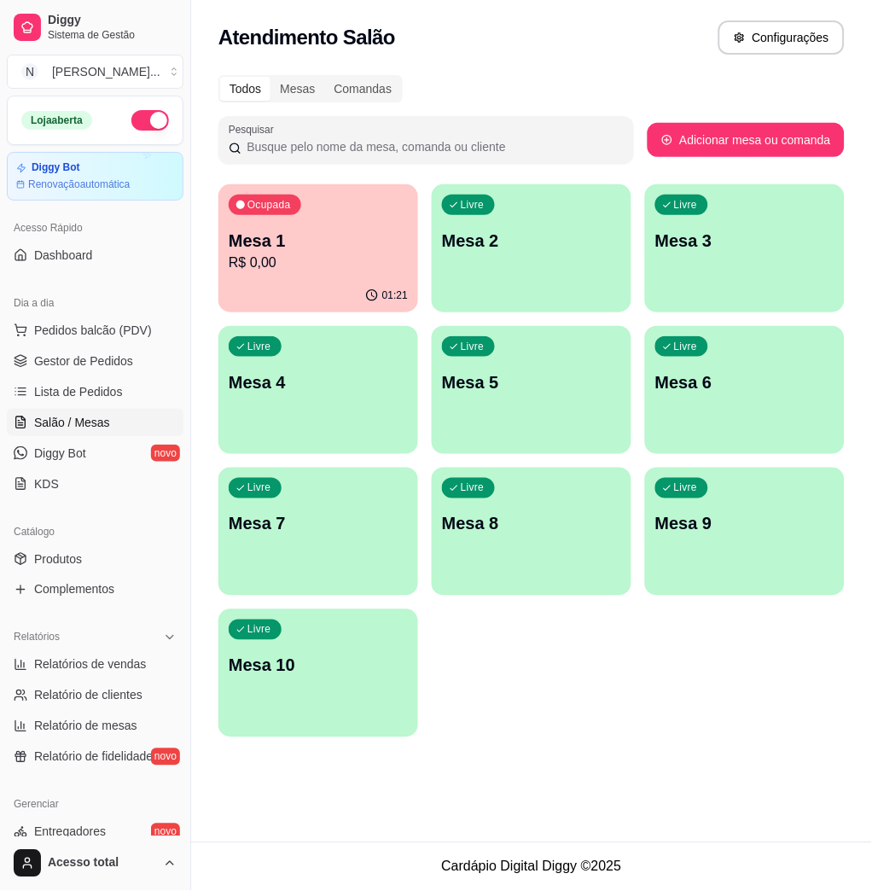
click at [360, 258] on p "R$ 0,00" at bounding box center [318, 263] width 179 height 20
click at [355, 269] on button "Ocupada Mesa 1 R$ 0,00 01:26" at bounding box center [319, 248] width 194 height 125
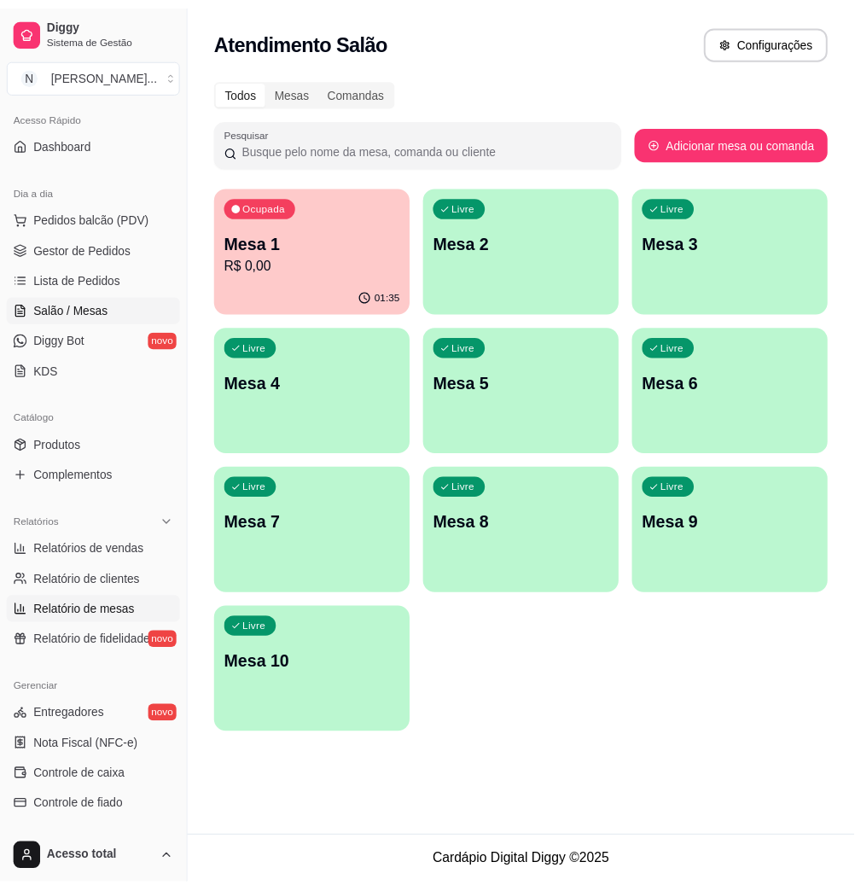
scroll to position [227, 0]
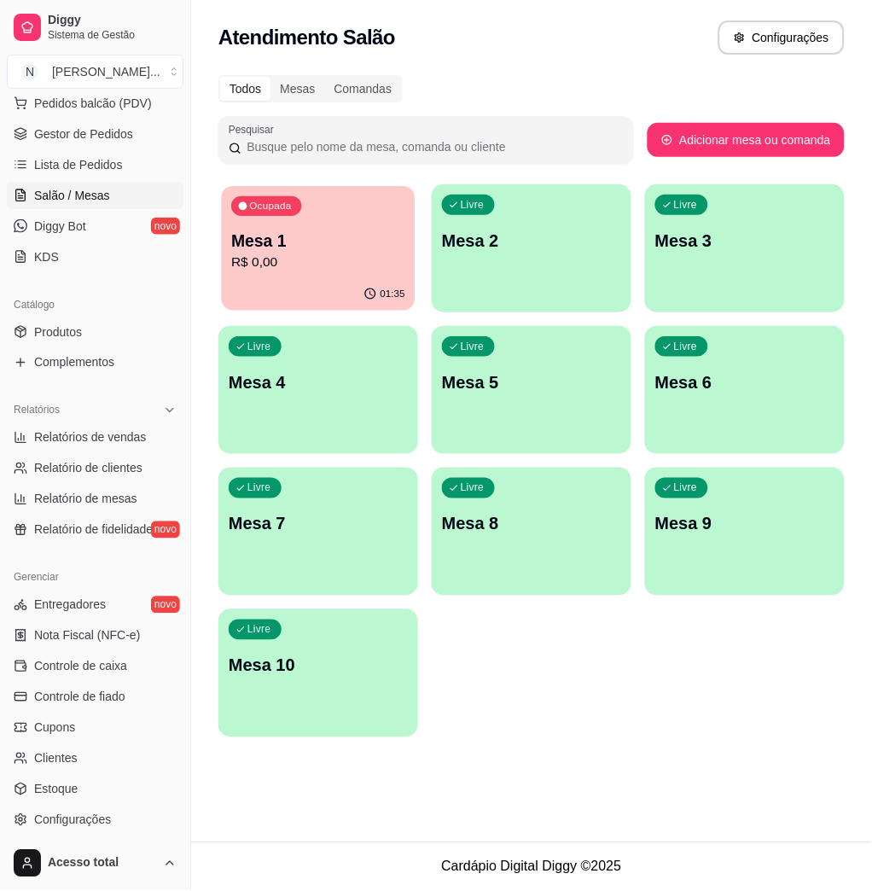
click at [350, 219] on div "Ocupada Mesa 1 R$ 0,00" at bounding box center [319, 232] width 194 height 92
click at [108, 676] on link "Controle de caixa" at bounding box center [95, 666] width 177 height 27
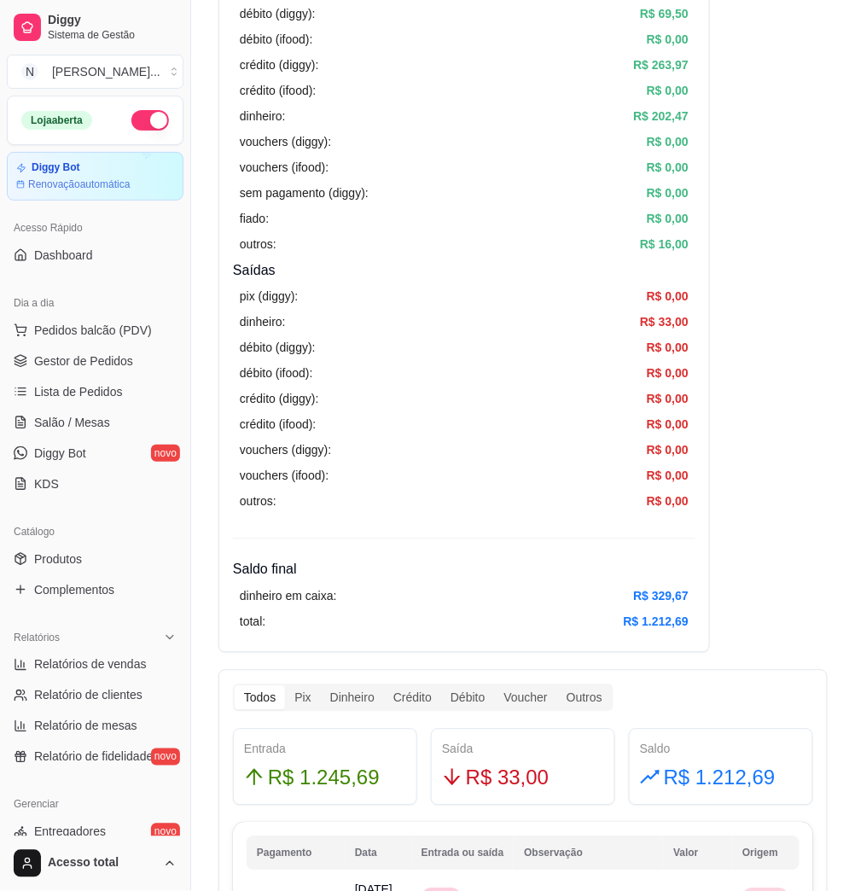
click at [140, 308] on div "Dia a dia" at bounding box center [95, 302] width 177 height 27
click at [135, 337] on button "Pedidos balcão (PDV)" at bounding box center [95, 330] width 177 height 27
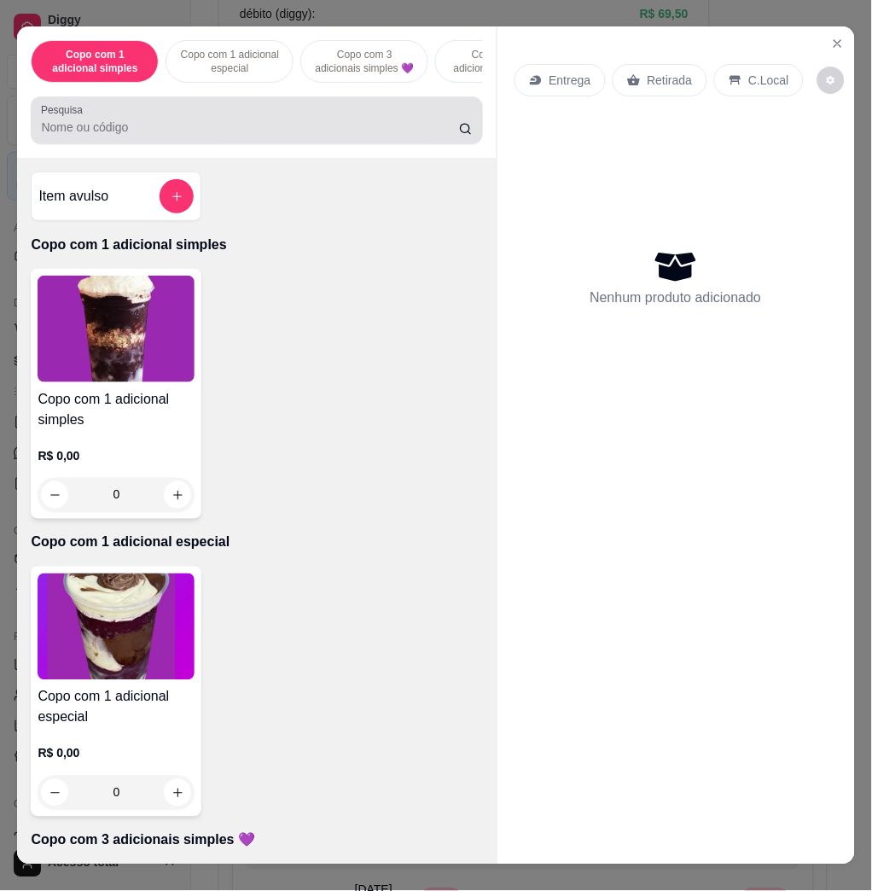
click at [367, 136] on input "Pesquisa" at bounding box center [250, 127] width 418 height 17
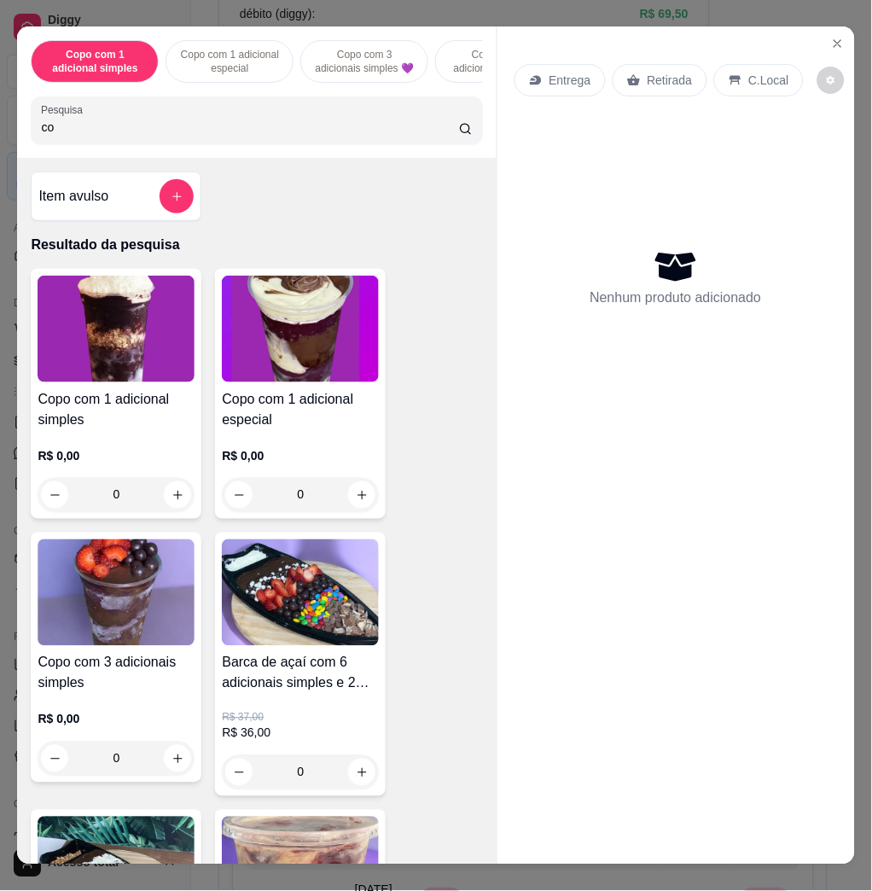
type input "c"
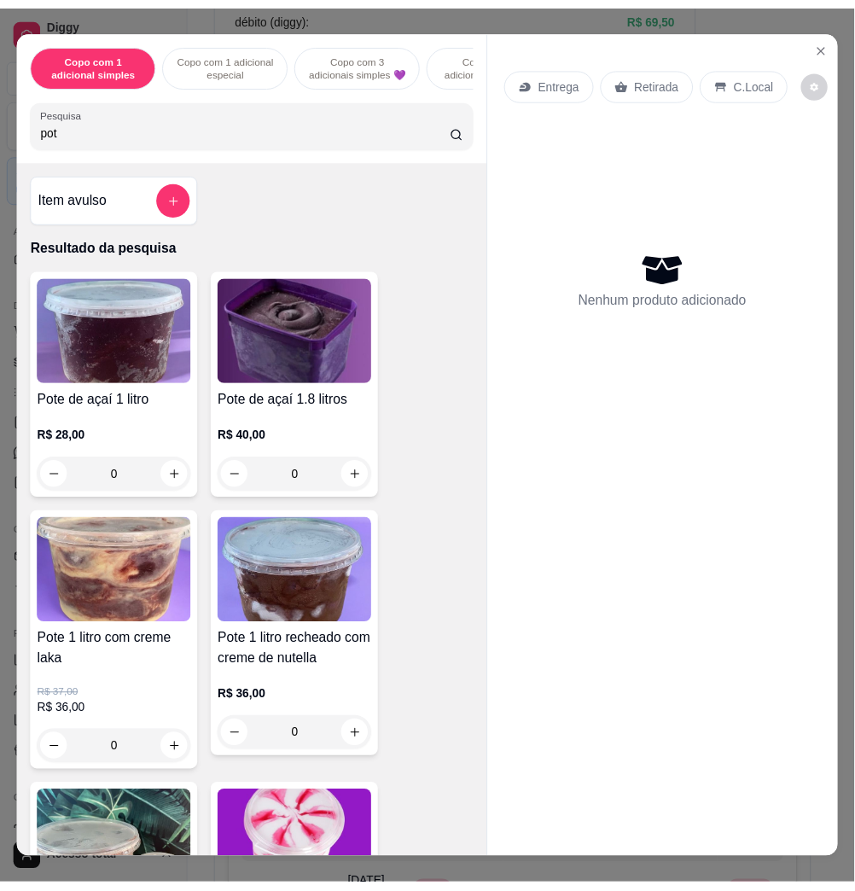
scroll to position [569, 0]
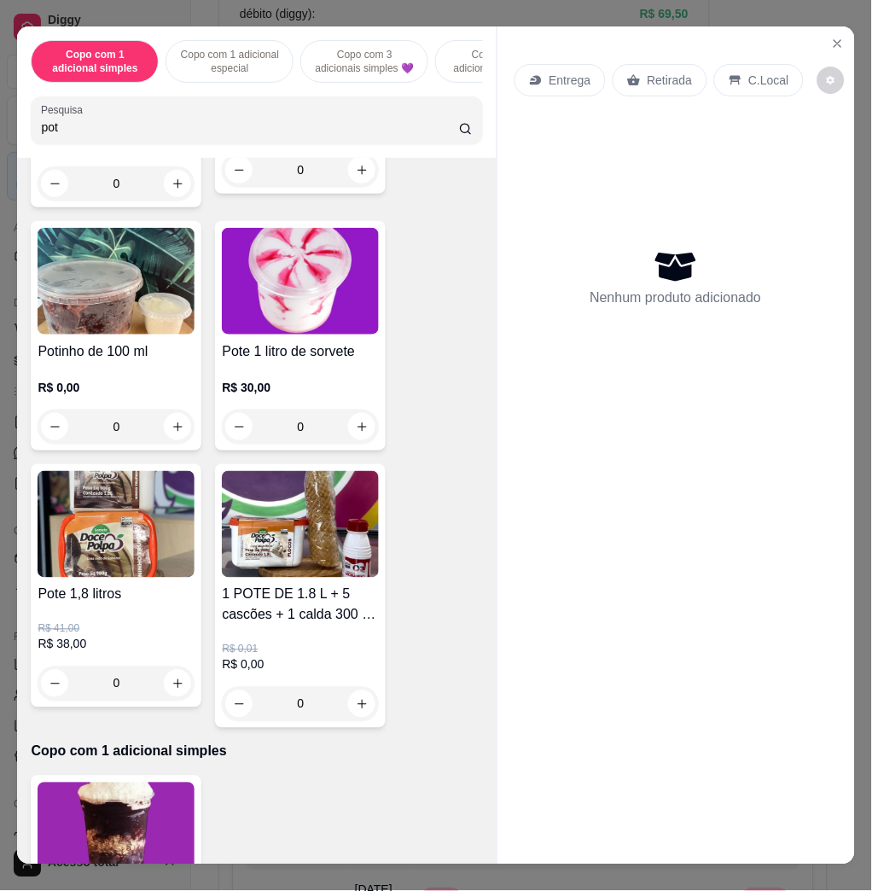
type input "pot"
click at [222, 509] on img at bounding box center [300, 524] width 157 height 107
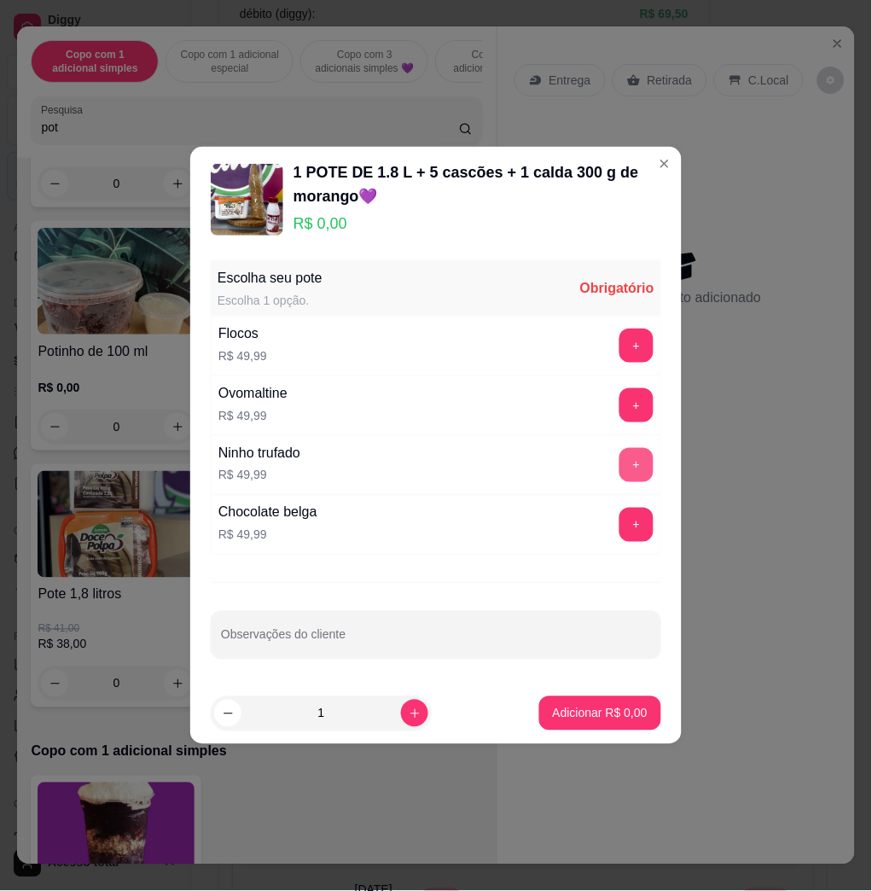
click at [621, 462] on button "+" at bounding box center [637, 465] width 34 height 34
click at [624, 719] on p "Adicionar R$ 49,99" at bounding box center [597, 713] width 99 height 16
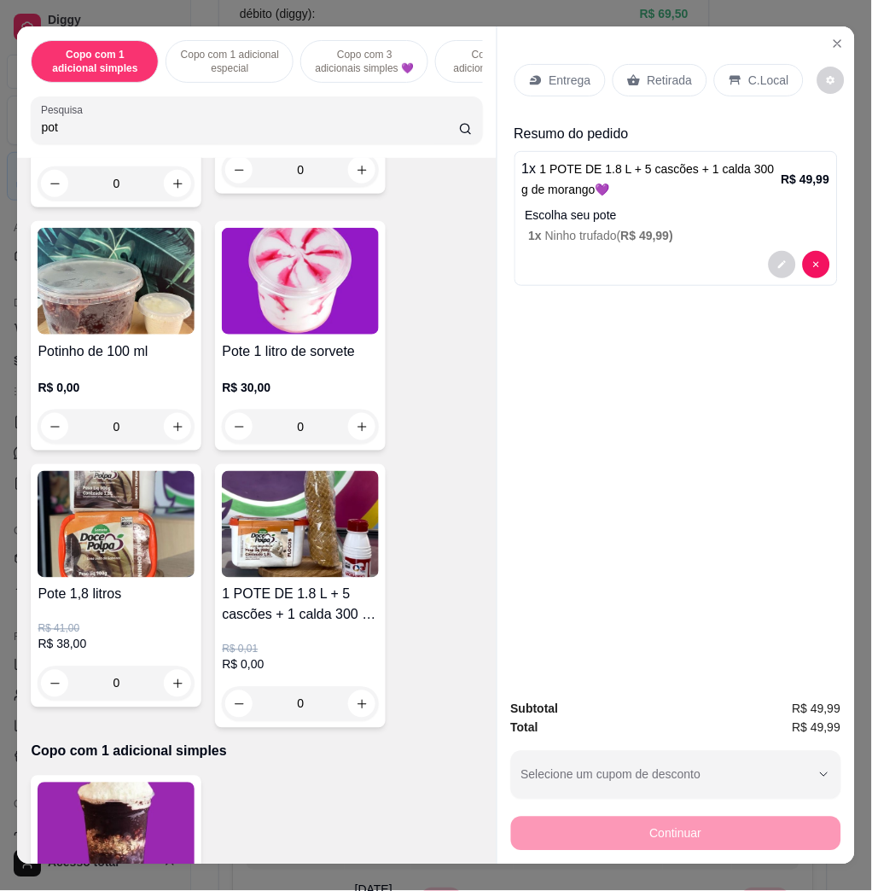
click at [563, 77] on p "Entrega" at bounding box center [571, 80] width 42 height 17
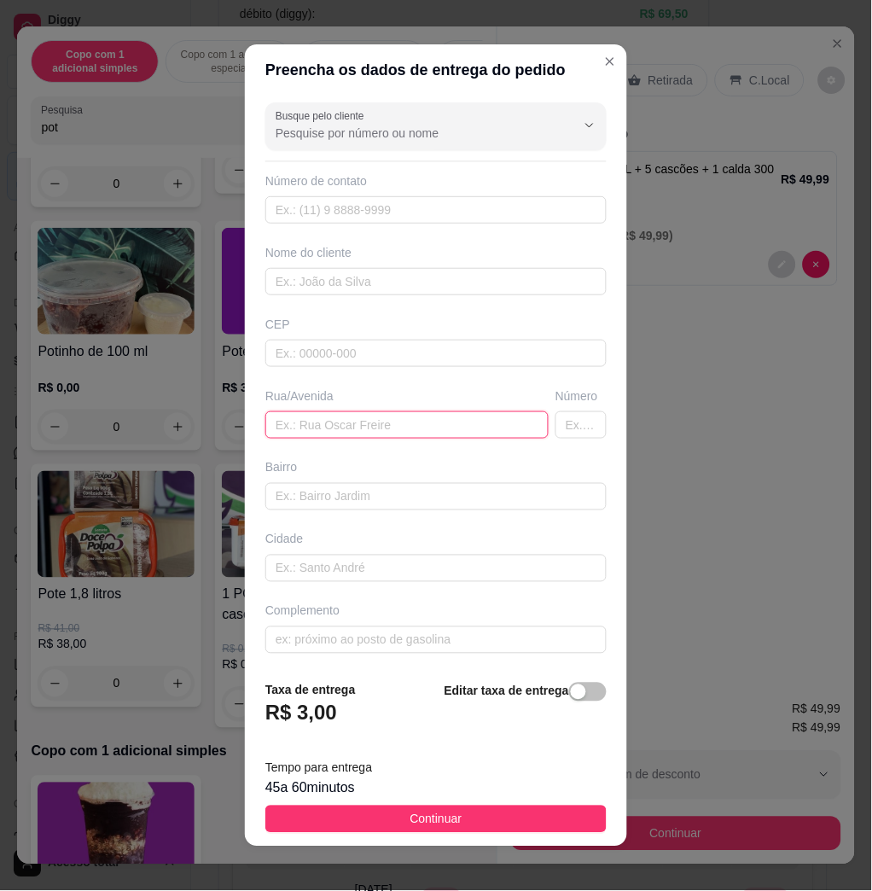
click at [406, 429] on input "text" at bounding box center [406, 424] width 283 height 27
paste input "Rua 8 antiga 21 casa 140 bairro Nova York"
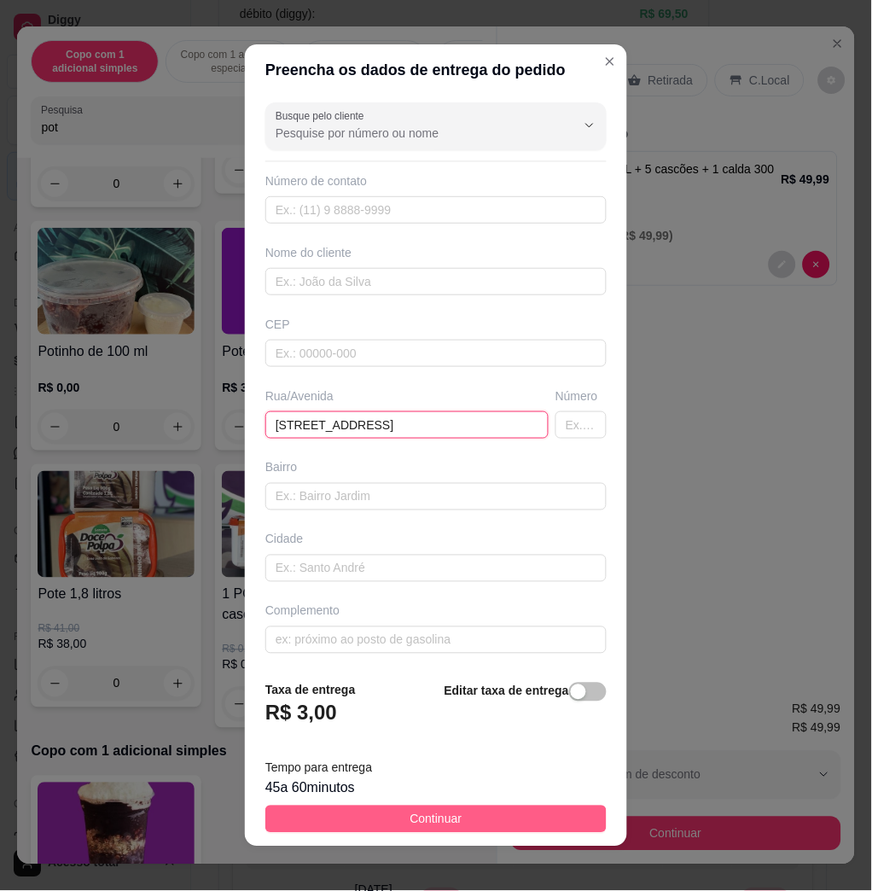
type input "Rua 8 antiga 21 casa 140 bairro Nova York"
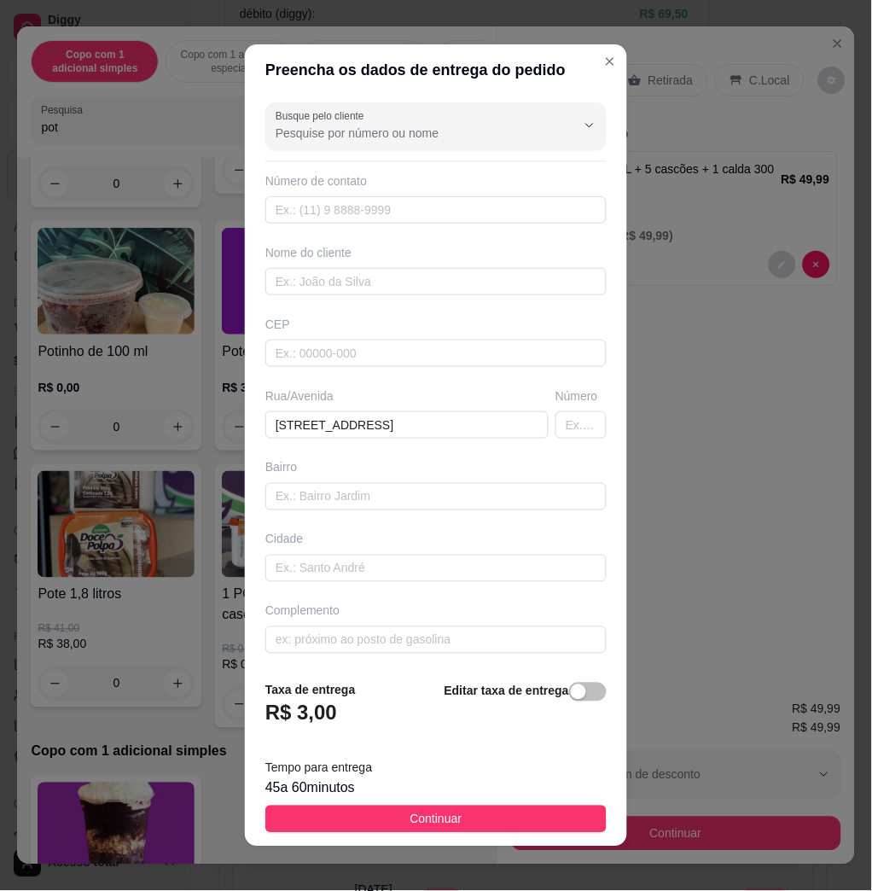
click at [544, 820] on button "Continuar" at bounding box center [435, 819] width 341 height 27
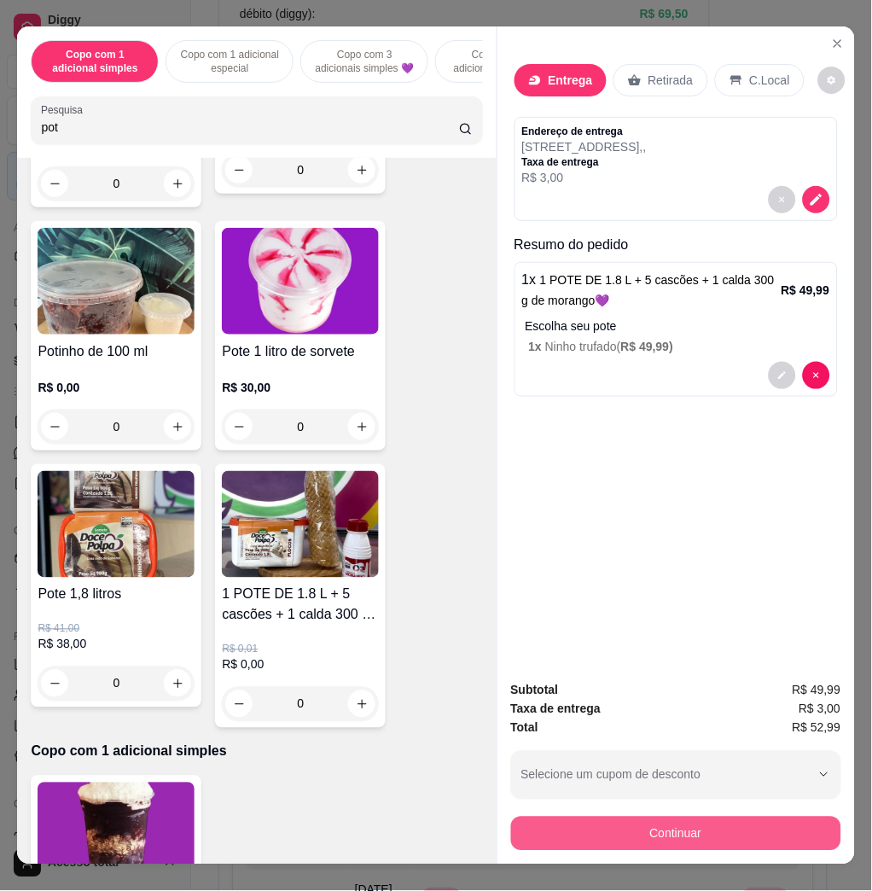
click at [605, 817] on button "Continuar" at bounding box center [676, 834] width 330 height 34
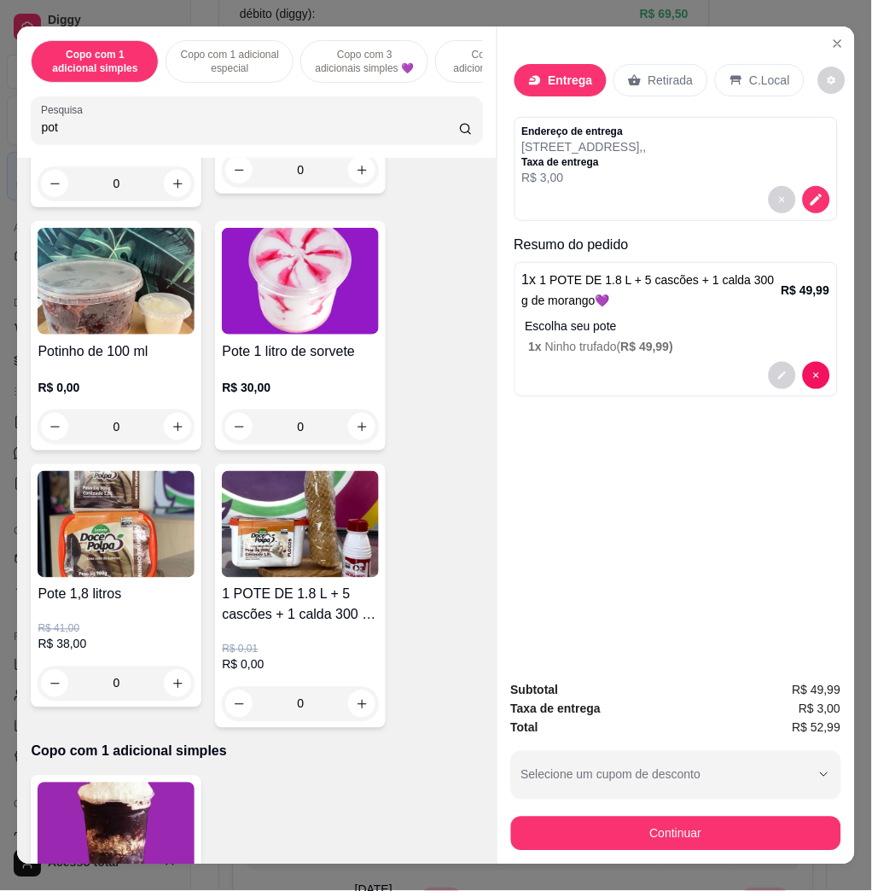
drag, startPoint x: 420, startPoint y: 372, endPoint x: 422, endPoint y: 381, distance: 8.7
click at [422, 379] on div "Crédito" at bounding box center [436, 363] width 109 height 90
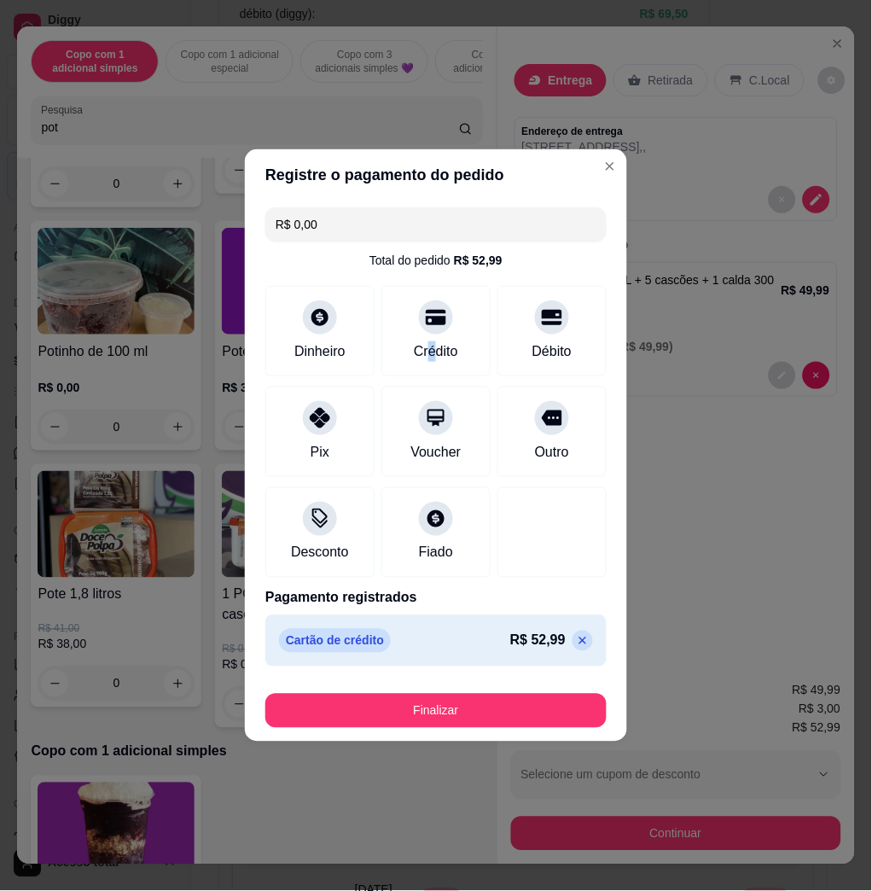
click at [495, 697] on button "Finalizar" at bounding box center [435, 711] width 341 height 34
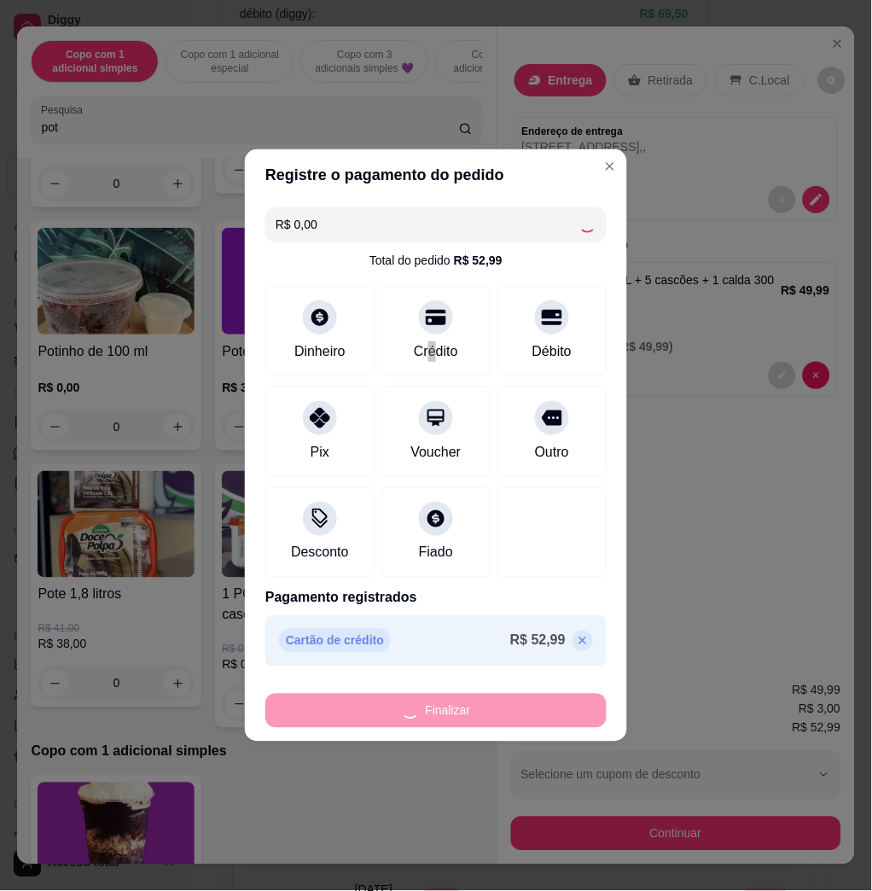
type input "-R$ 52,99"
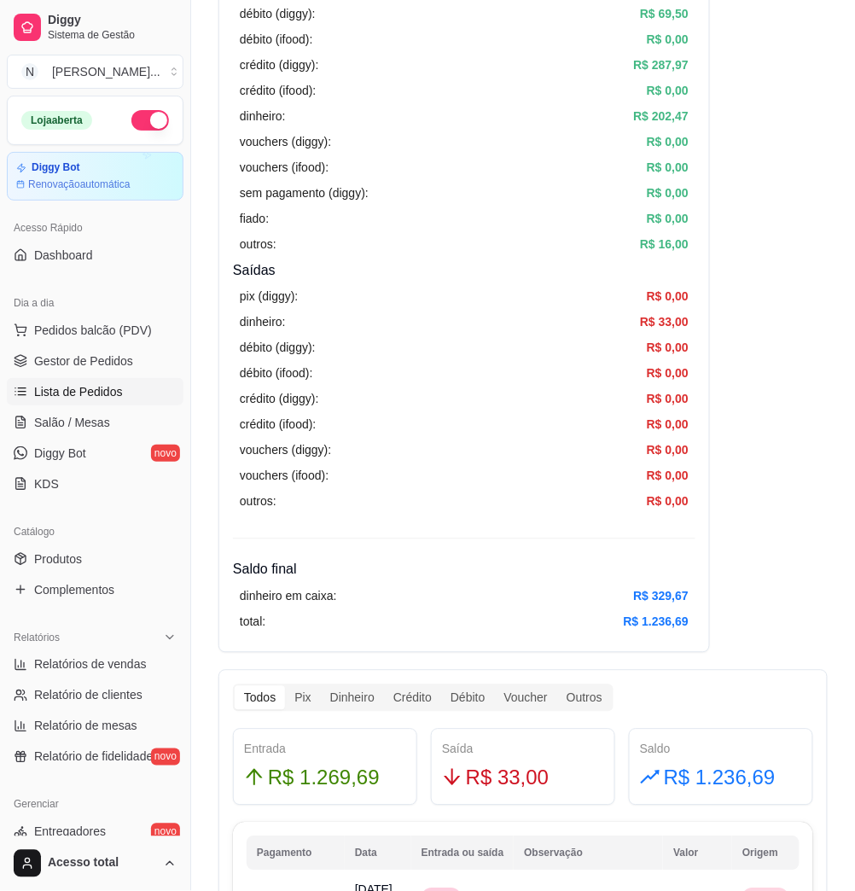
click at [80, 397] on span "Lista de Pedidos" at bounding box center [78, 391] width 89 height 17
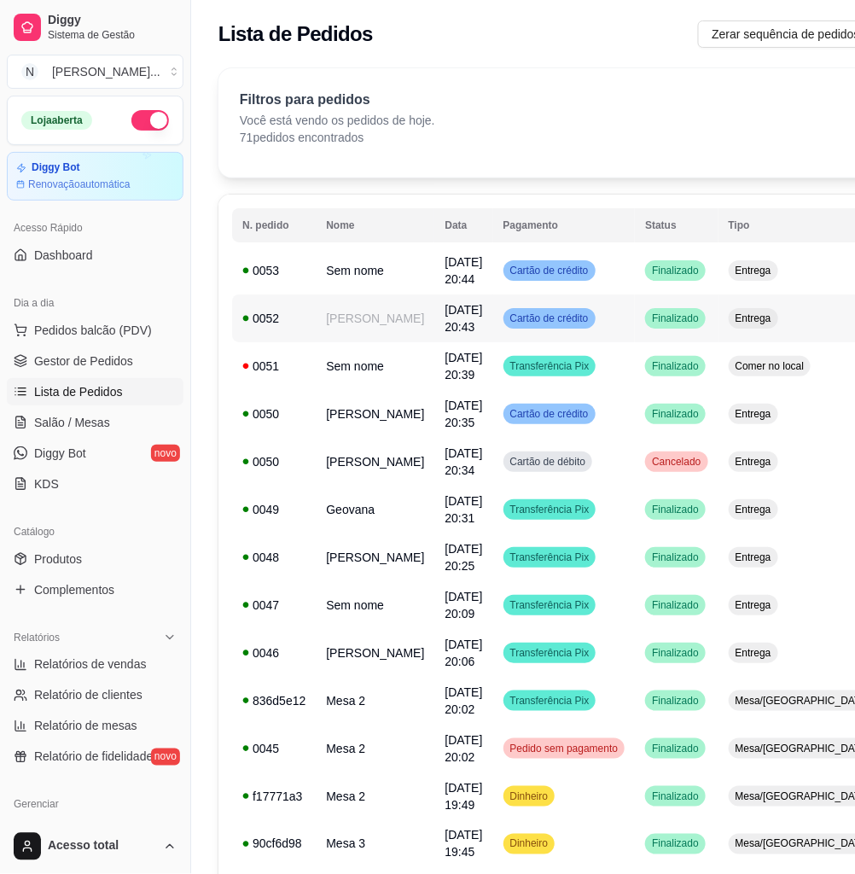
click at [580, 322] on td "Cartão de crédito" at bounding box center [564, 319] width 143 height 48
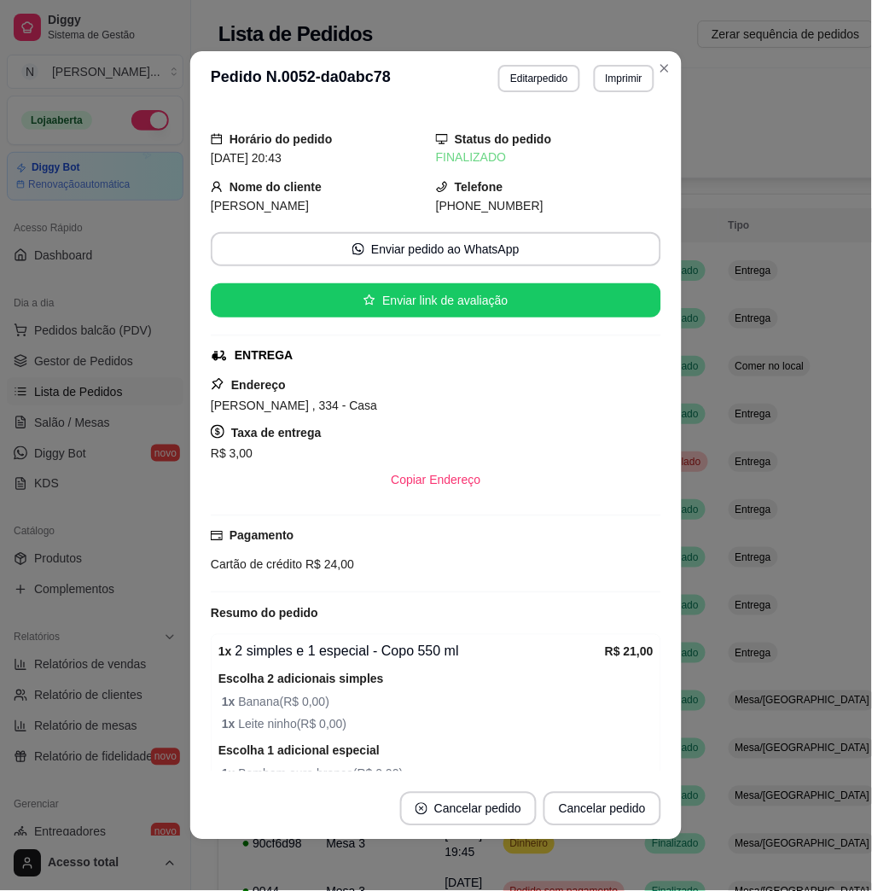
click at [413, 524] on section "**********" at bounding box center [436, 445] width 492 height 789
click at [418, 493] on button "Copiar Endereço" at bounding box center [435, 481] width 117 height 34
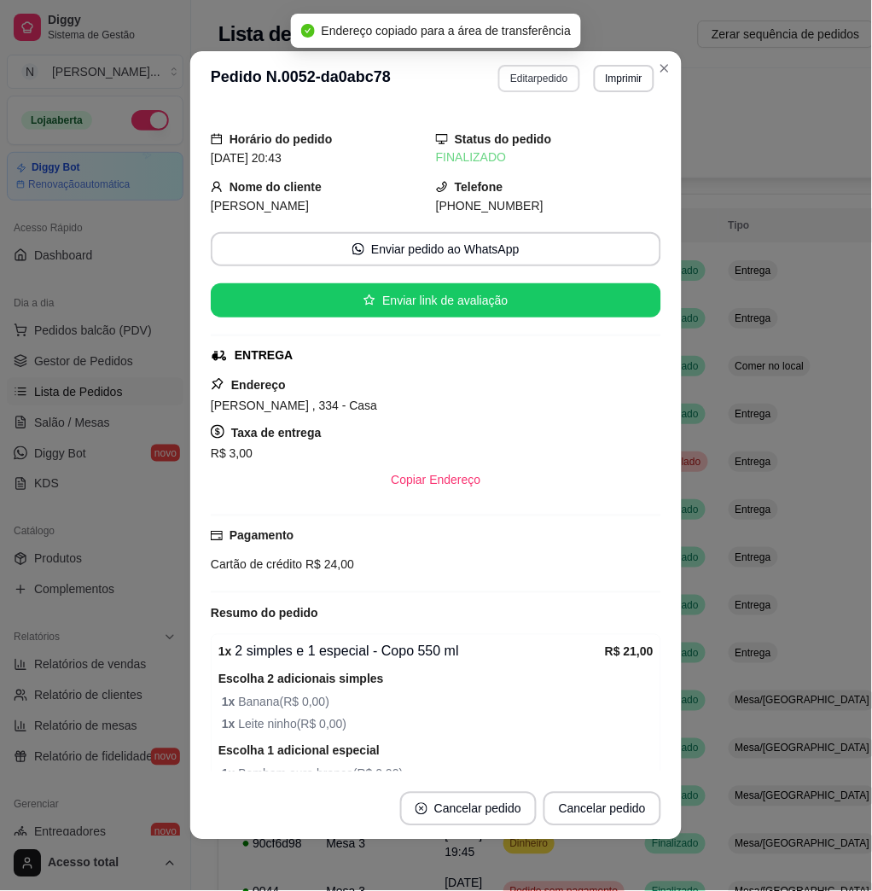
click at [542, 69] on button "Editar pedido" at bounding box center [539, 78] width 81 height 27
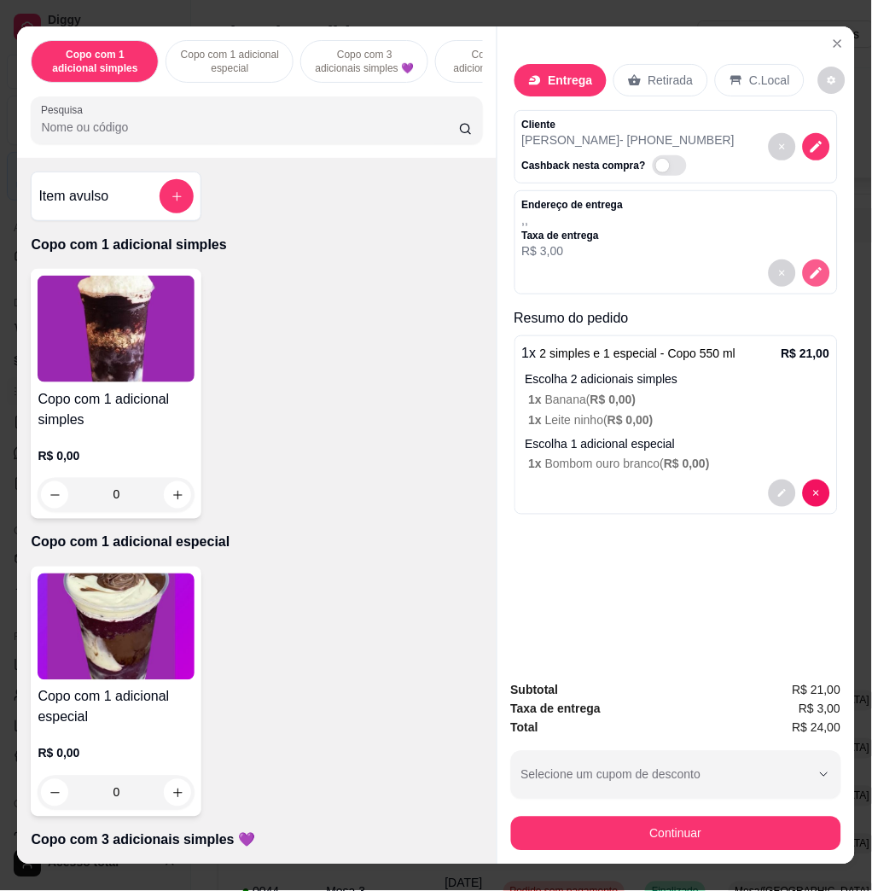
click at [811, 268] on icon "decrease-product-quantity" at bounding box center [817, 274] width 12 height 12
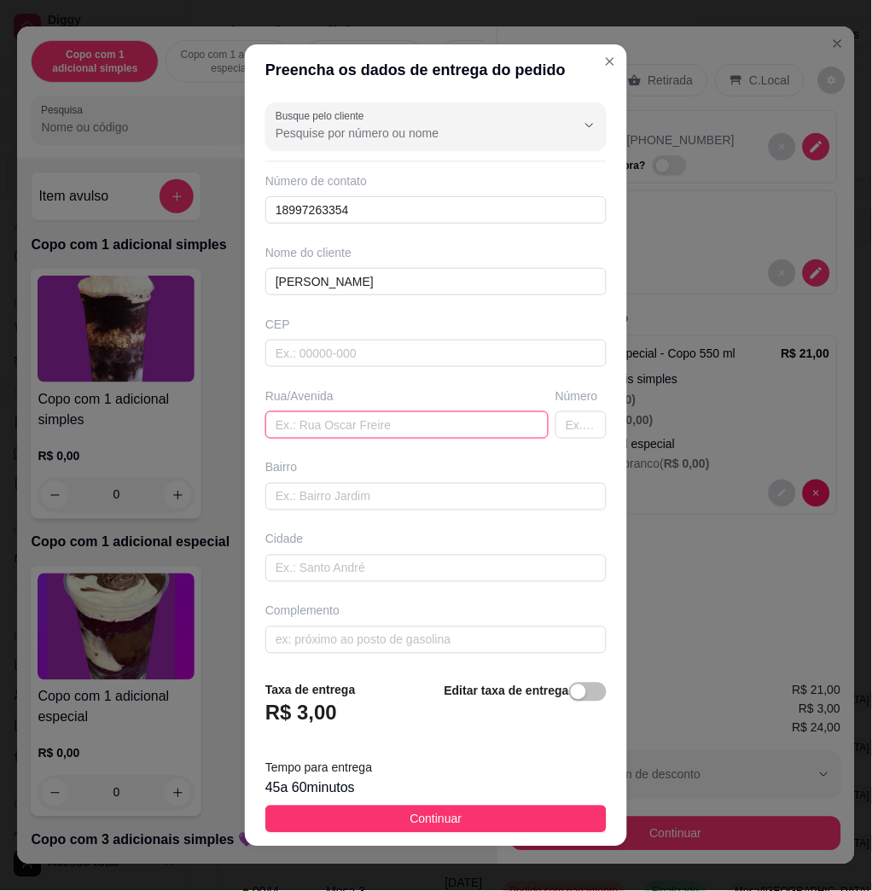
click at [413, 424] on input "text" at bounding box center [406, 424] width 283 height 27
paste input "Christian magno dos Santos Silva , 334 - Casa"
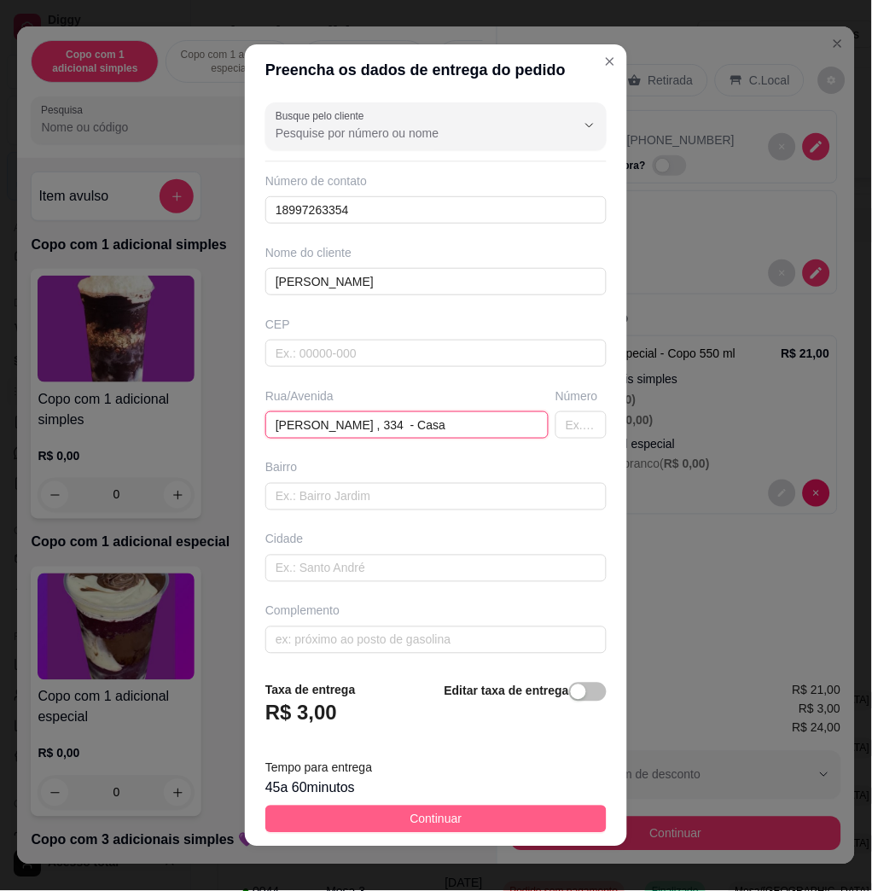
type input "Christian magno dos Santos Silva , 334 - Casa"
click at [540, 814] on button "Continuar" at bounding box center [435, 819] width 341 height 27
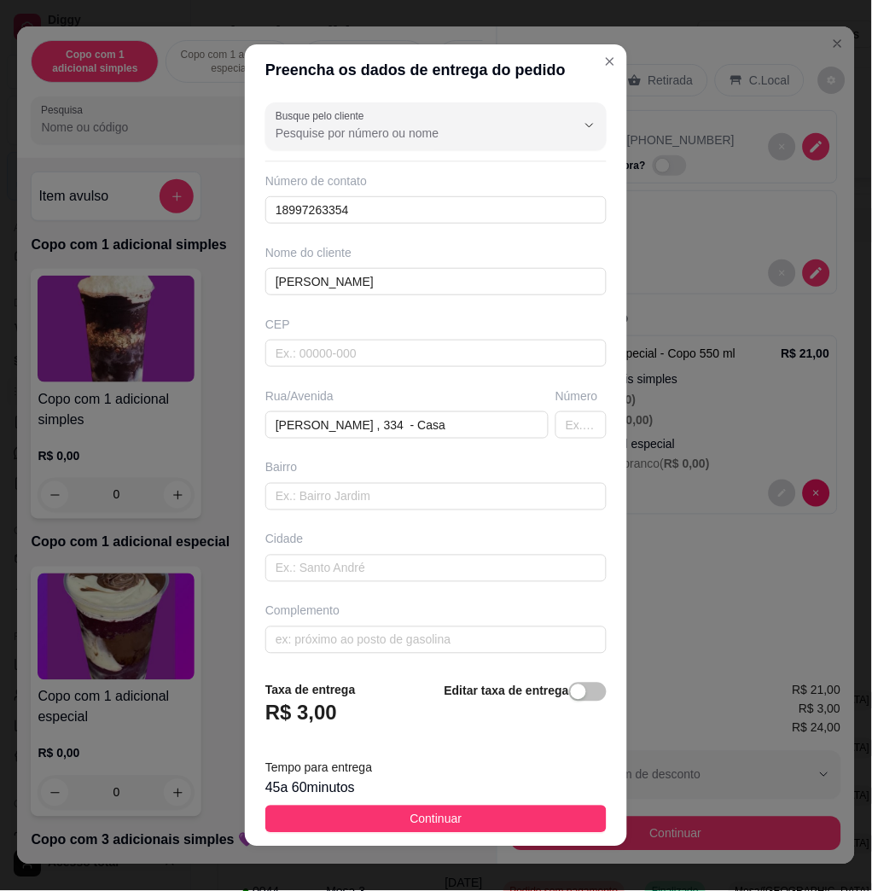
scroll to position [0, 0]
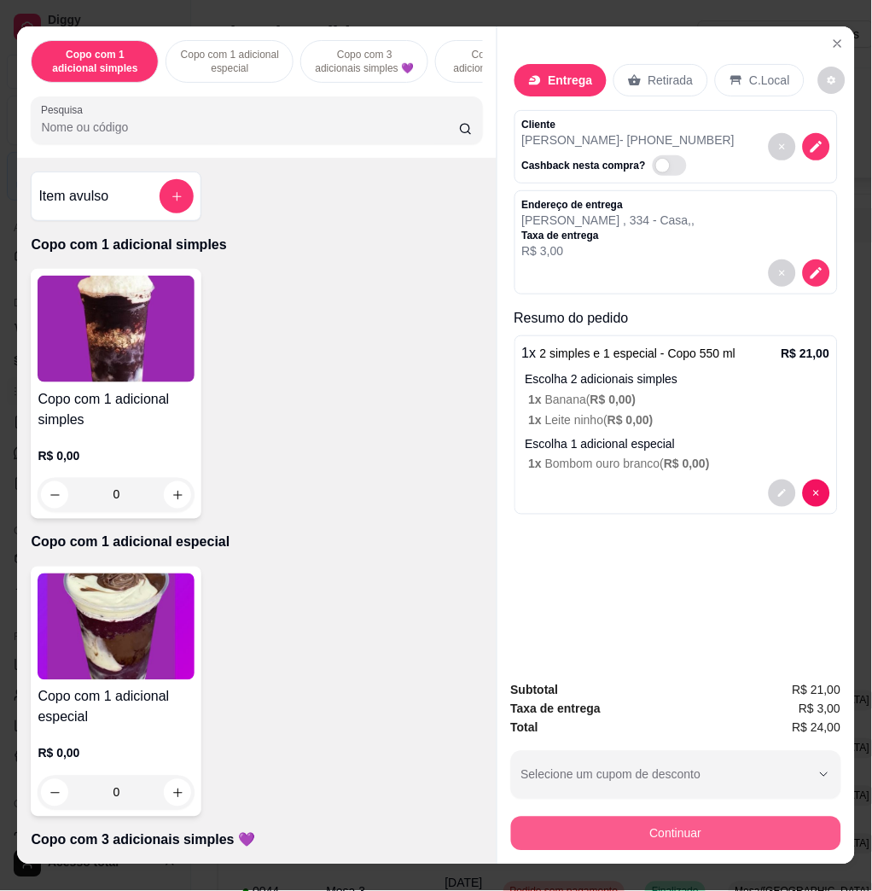
click at [577, 817] on button "Continuar" at bounding box center [676, 834] width 330 height 34
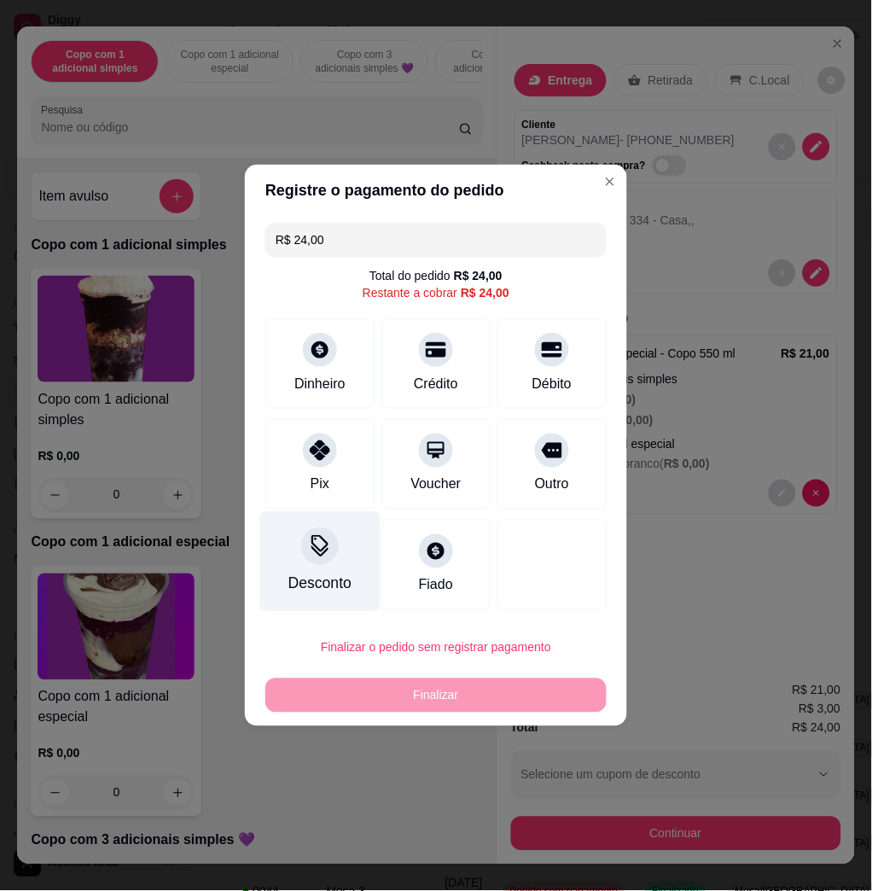
click at [334, 551] on div at bounding box center [320, 547] width 38 height 38
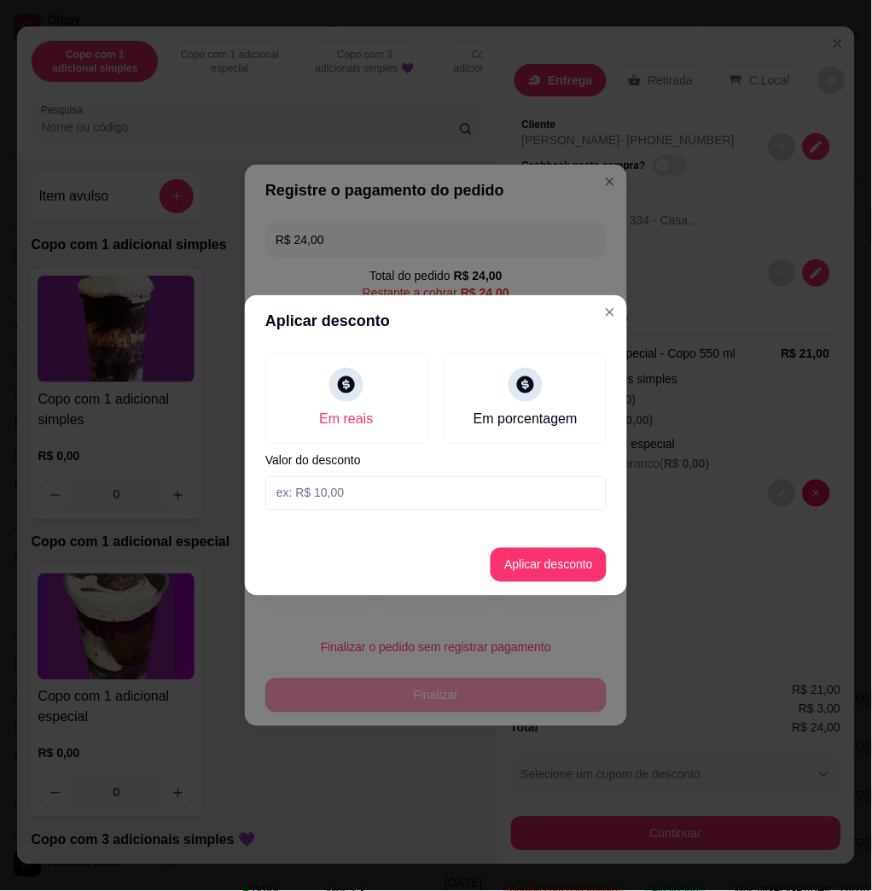
click at [401, 487] on input at bounding box center [435, 493] width 341 height 34
type input "1,01"
click at [533, 583] on footer "Aplicar desconto" at bounding box center [436, 564] width 382 height 61
click at [535, 574] on button "Aplicar desconto" at bounding box center [549, 565] width 116 height 34
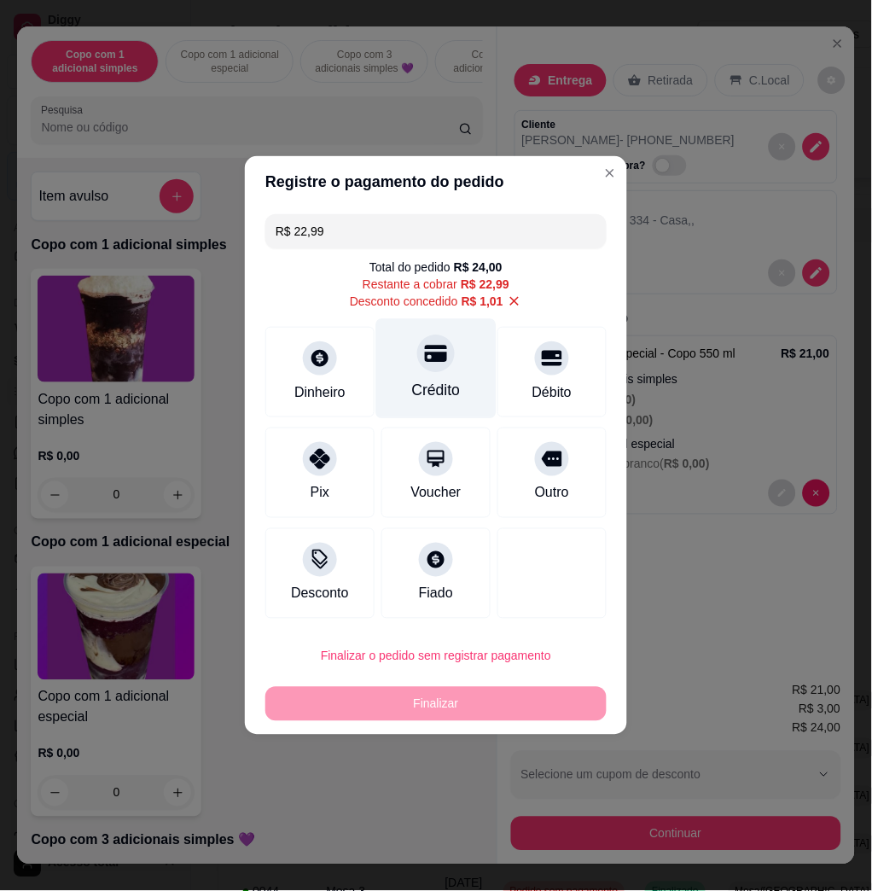
click at [420, 368] on div at bounding box center [436, 354] width 38 height 38
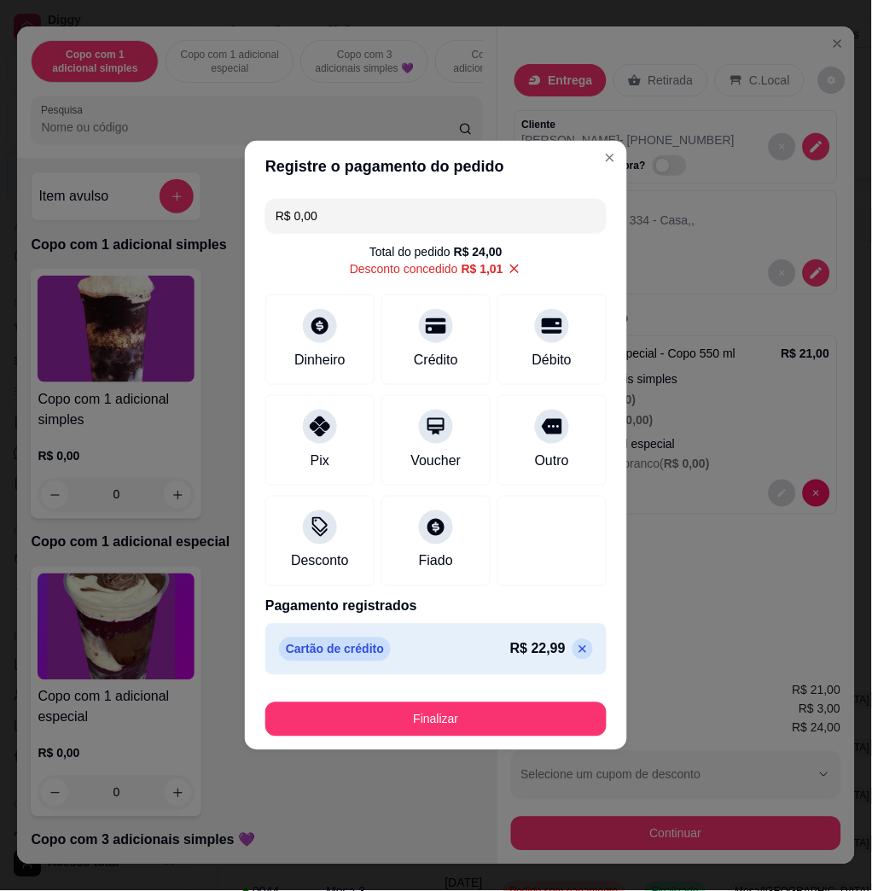
click at [440, 702] on div "Finalizar" at bounding box center [435, 716] width 341 height 41
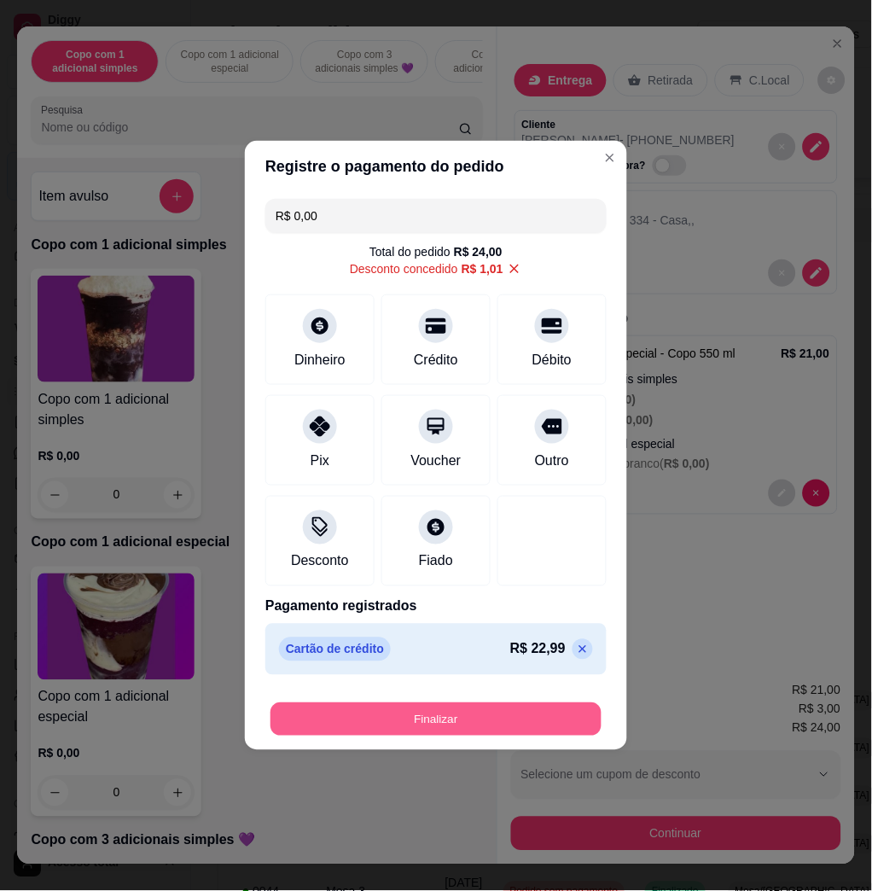
click at [564, 715] on button "Finalizar" at bounding box center [436, 719] width 331 height 33
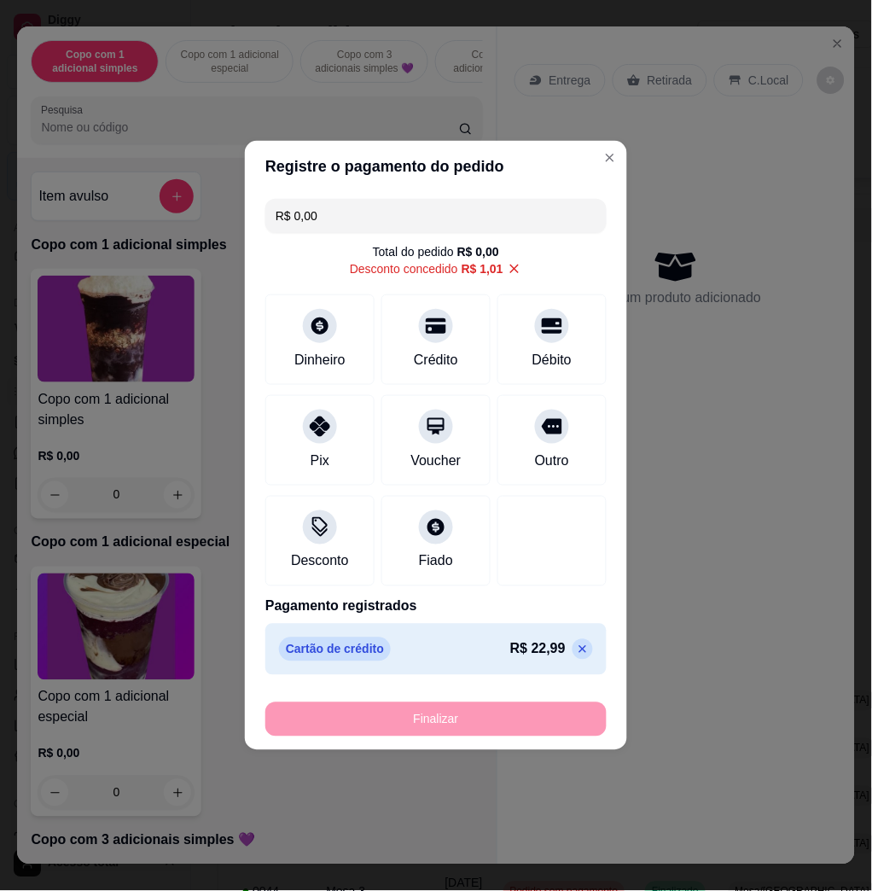
type input "-R$ 24,00"
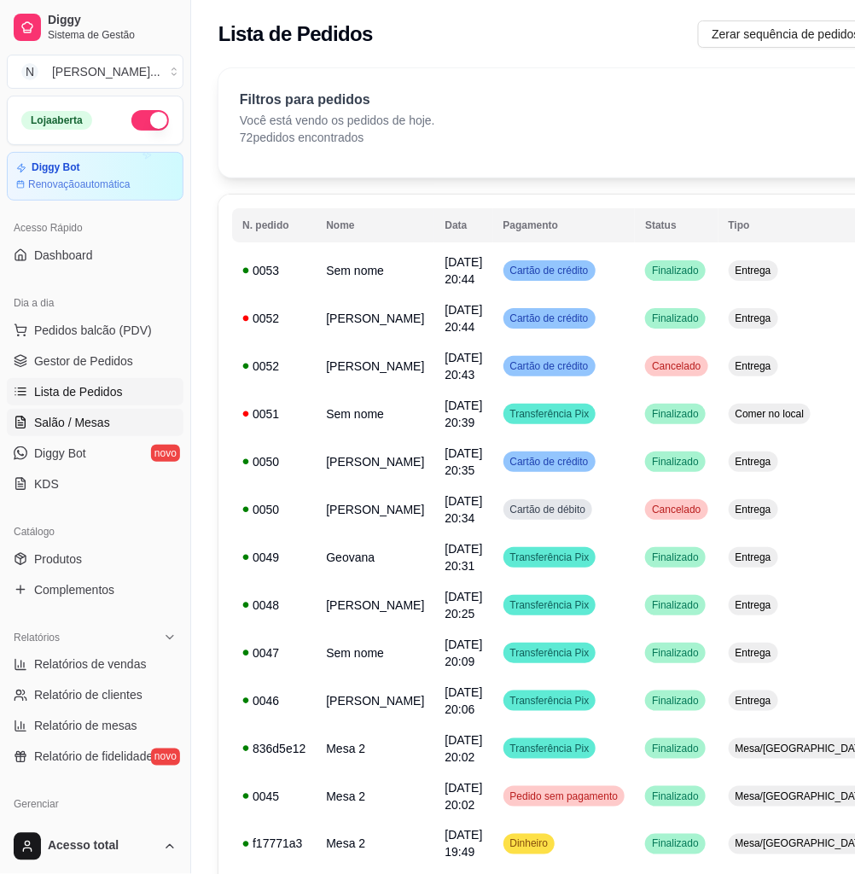
click at [131, 425] on link "Salão / Mesas" at bounding box center [95, 422] width 177 height 27
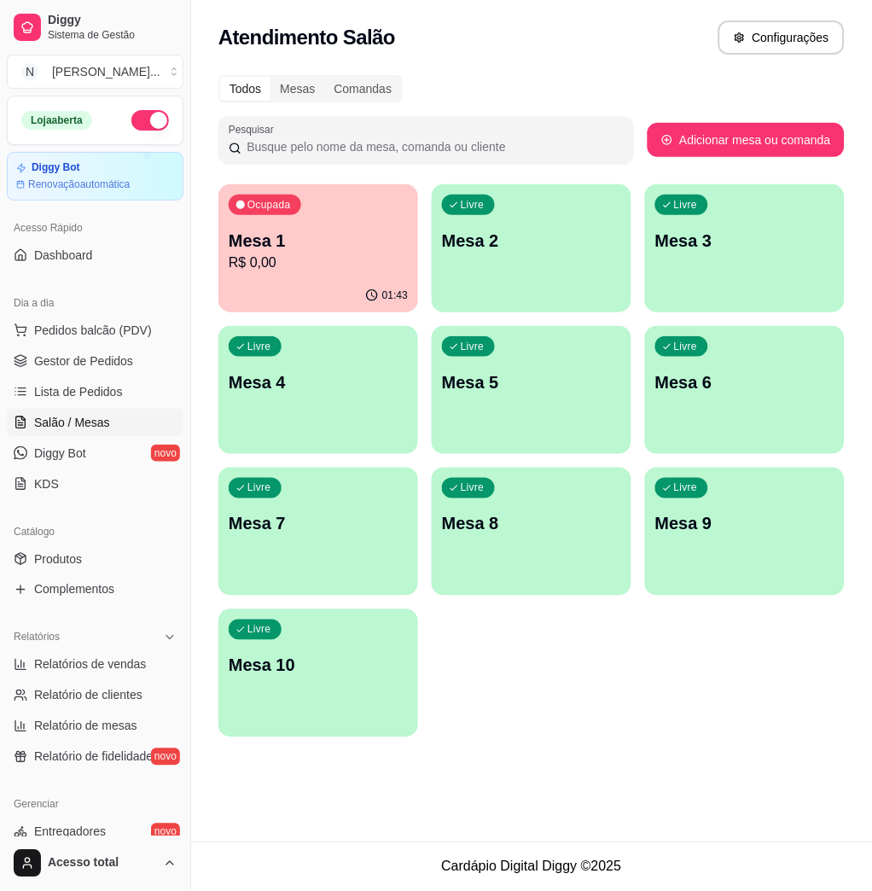
click at [346, 281] on div "01:43" at bounding box center [319, 295] width 200 height 33
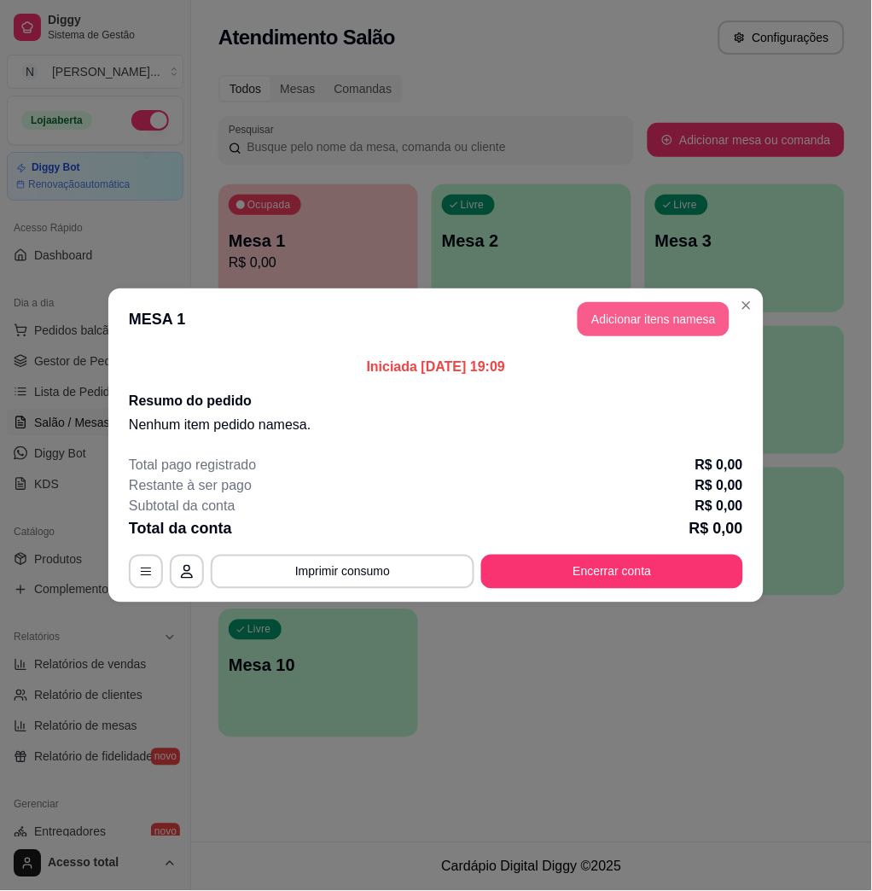
click at [653, 325] on button "Adicionar itens na mesa" at bounding box center [654, 319] width 152 height 34
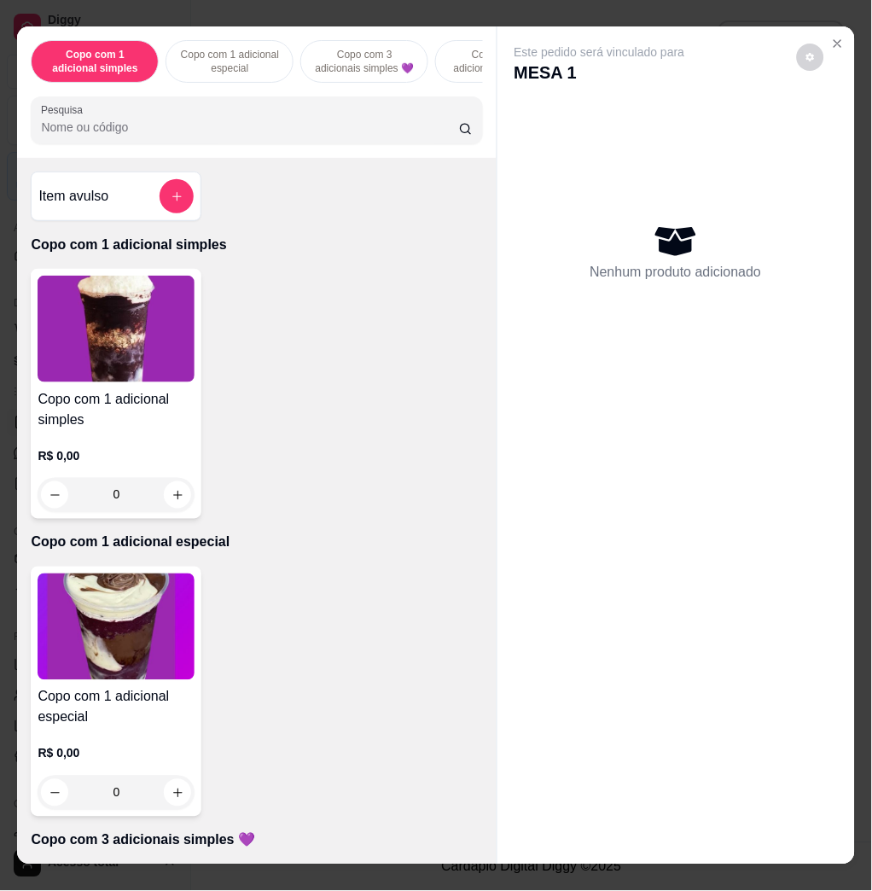
click at [195, 158] on div "Copo com 1 adicional simples Copo com 1 adicional especial Copo com 3 adicionai…" at bounding box center [256, 91] width 479 height 131
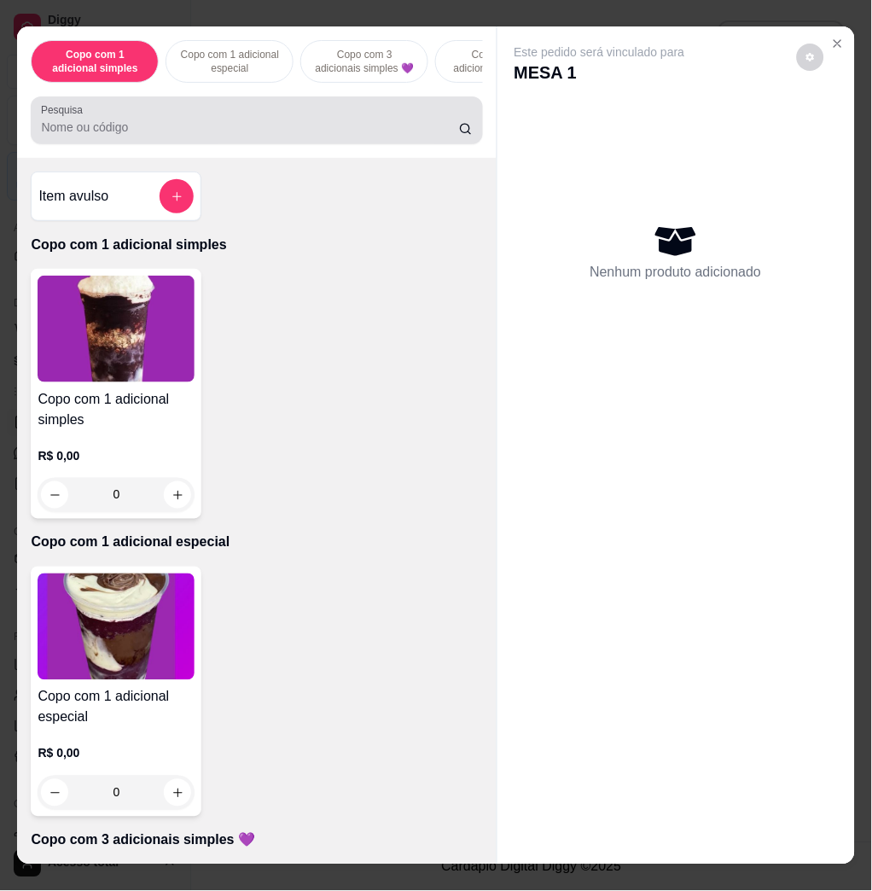
click at [201, 144] on div "Pesquisa" at bounding box center [257, 120] width 452 height 48
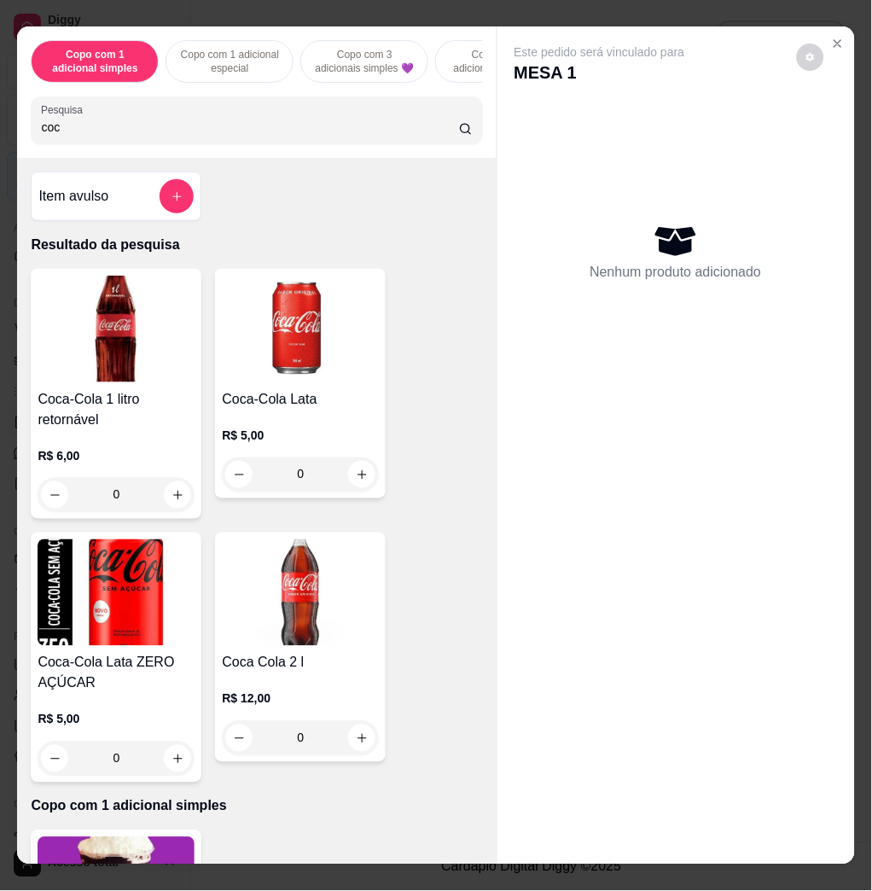
type input "coc"
click at [119, 369] on img at bounding box center [116, 329] width 157 height 107
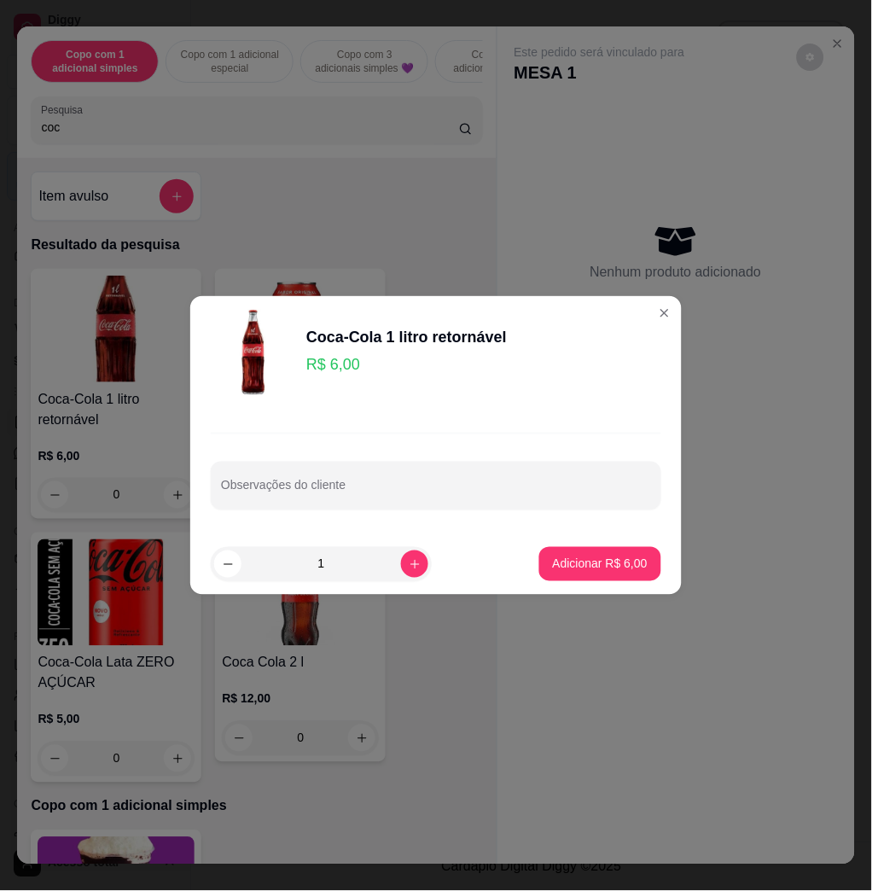
drag, startPoint x: 413, startPoint y: 458, endPoint x: 411, endPoint y: 468, distance: 10.4
click at [411, 468] on div "Observações do cliente" at bounding box center [436, 471] width 492 height 125
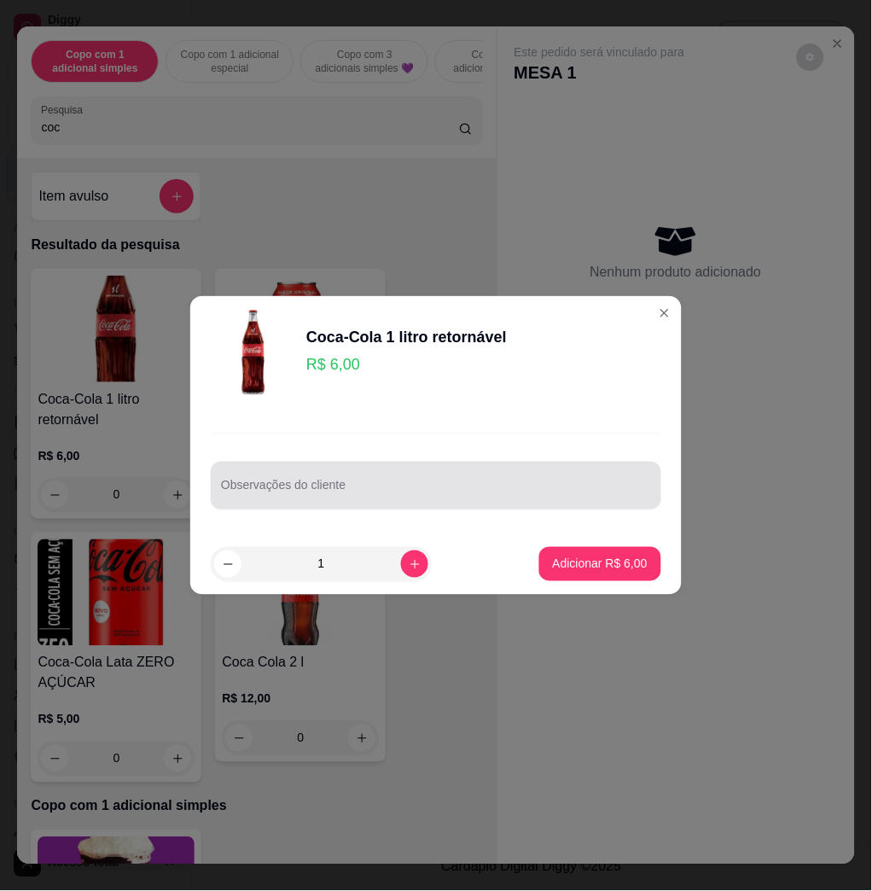
click at [411, 469] on div at bounding box center [436, 486] width 430 height 34
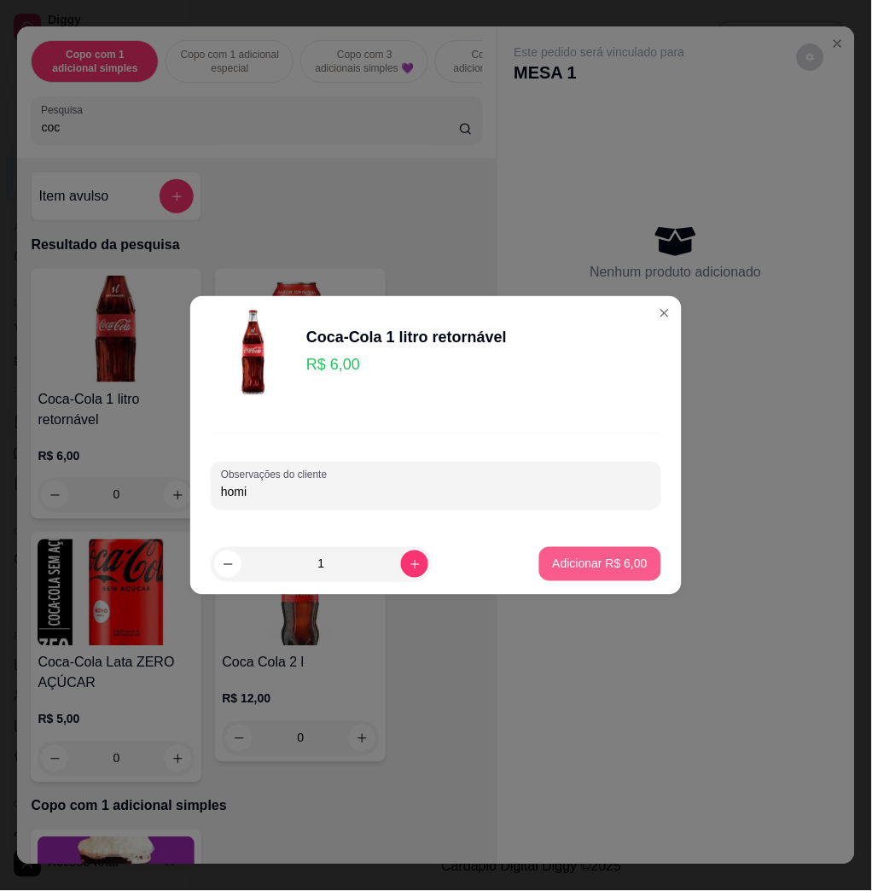
type input "homi"
click at [566, 563] on p "Adicionar R$ 6,00" at bounding box center [600, 564] width 95 height 17
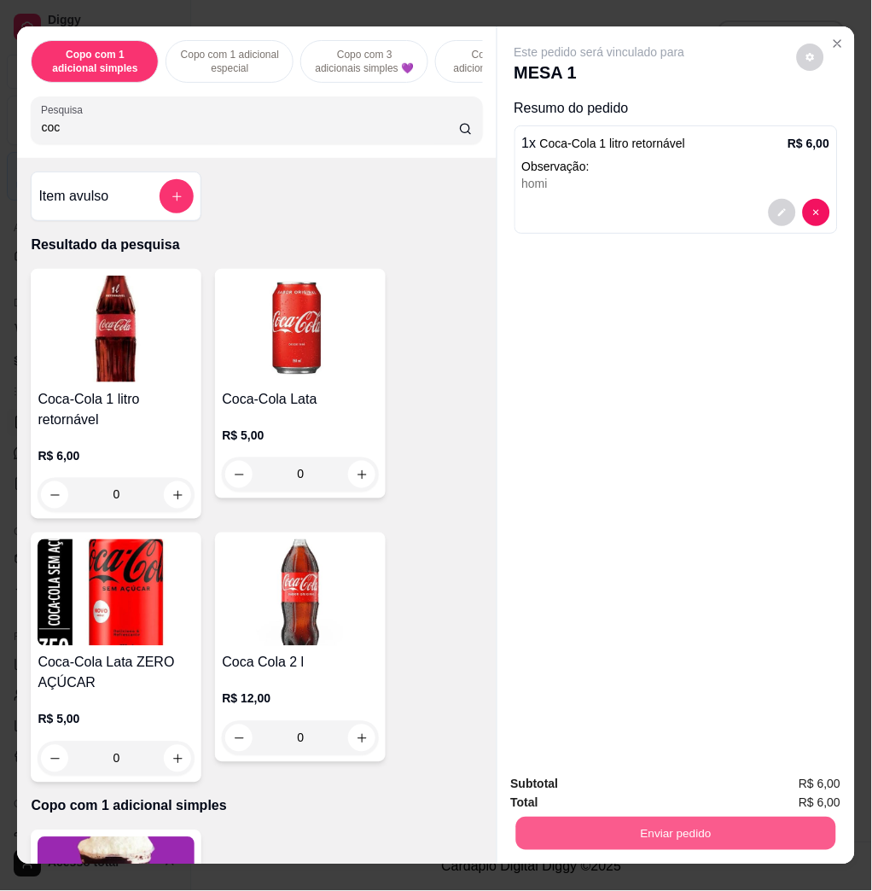
click at [691, 829] on button "Enviar pedido" at bounding box center [676, 833] width 320 height 33
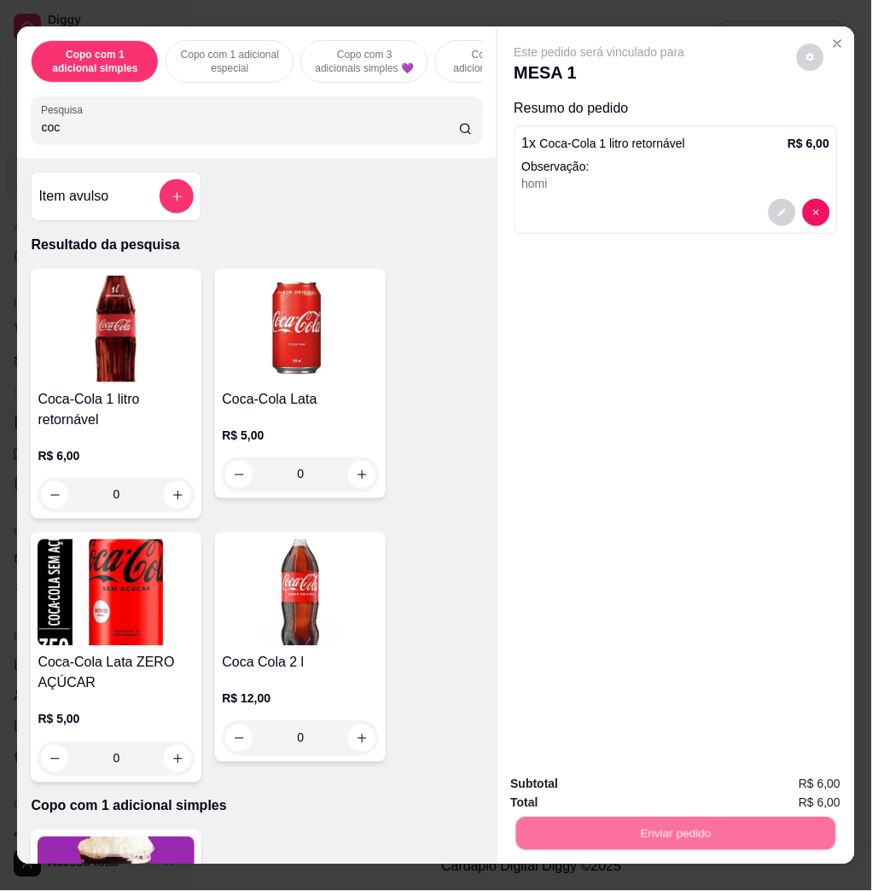
click at [669, 790] on button "Não registrar e enviar pedido" at bounding box center [618, 783] width 172 height 32
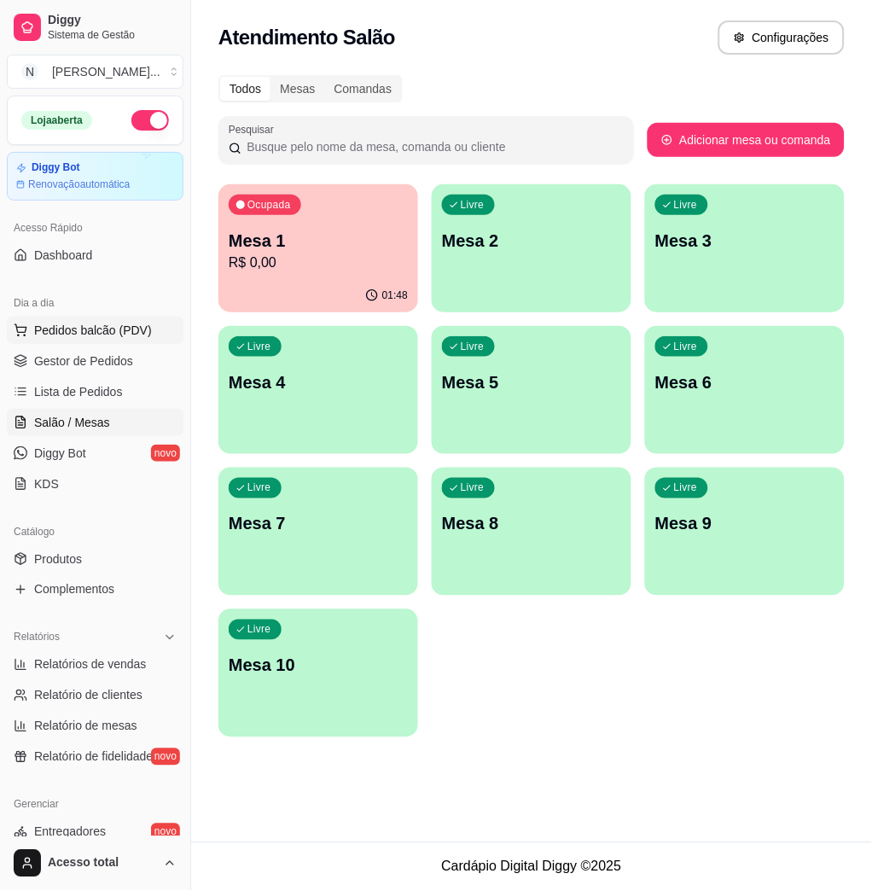
click at [45, 340] on button "Pedidos balcão (PDV)" at bounding box center [95, 330] width 177 height 27
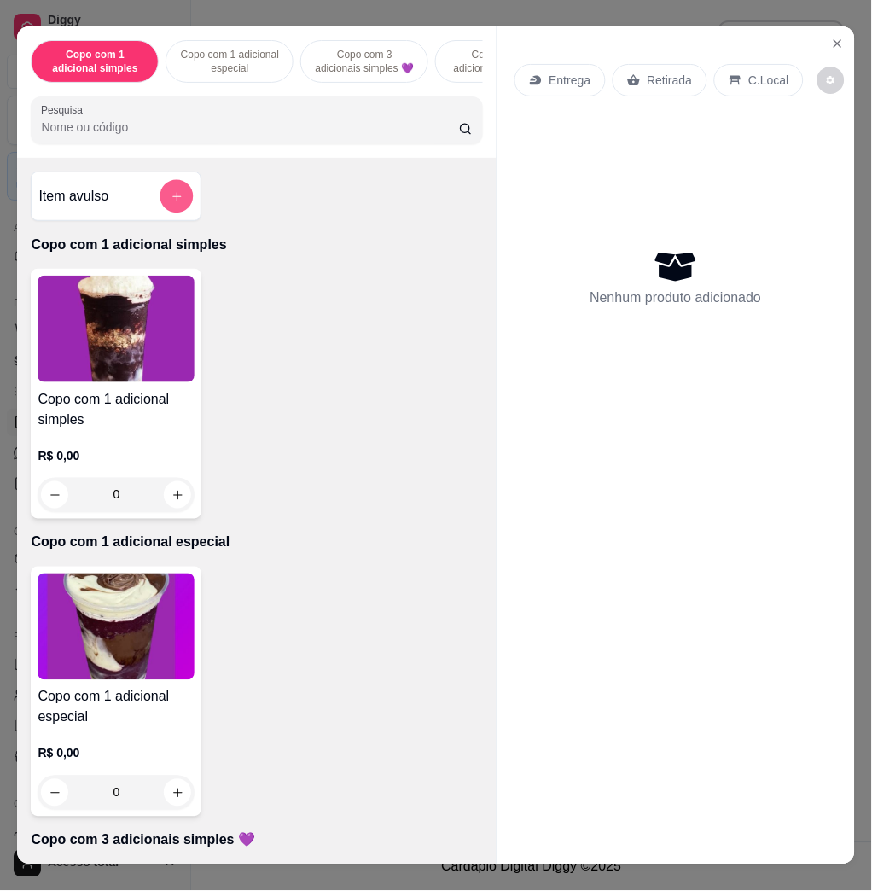
click at [171, 203] on icon "add-separate-item" at bounding box center [177, 196] width 13 height 13
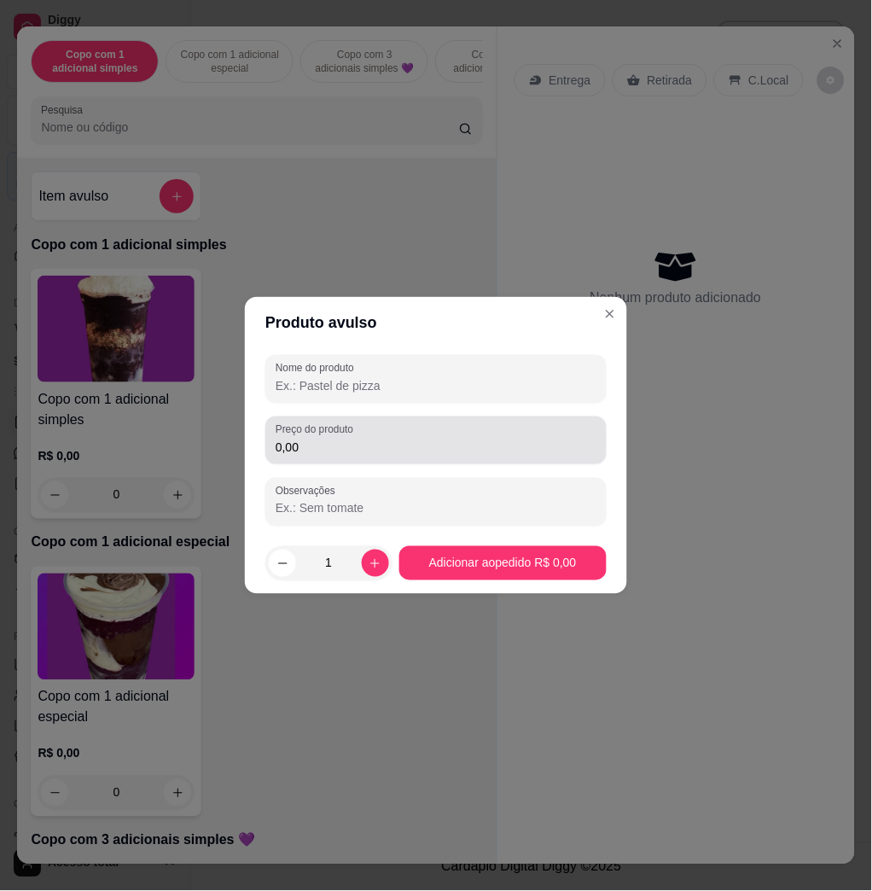
click at [314, 463] on div "Preço do produto 0,00" at bounding box center [435, 441] width 341 height 48
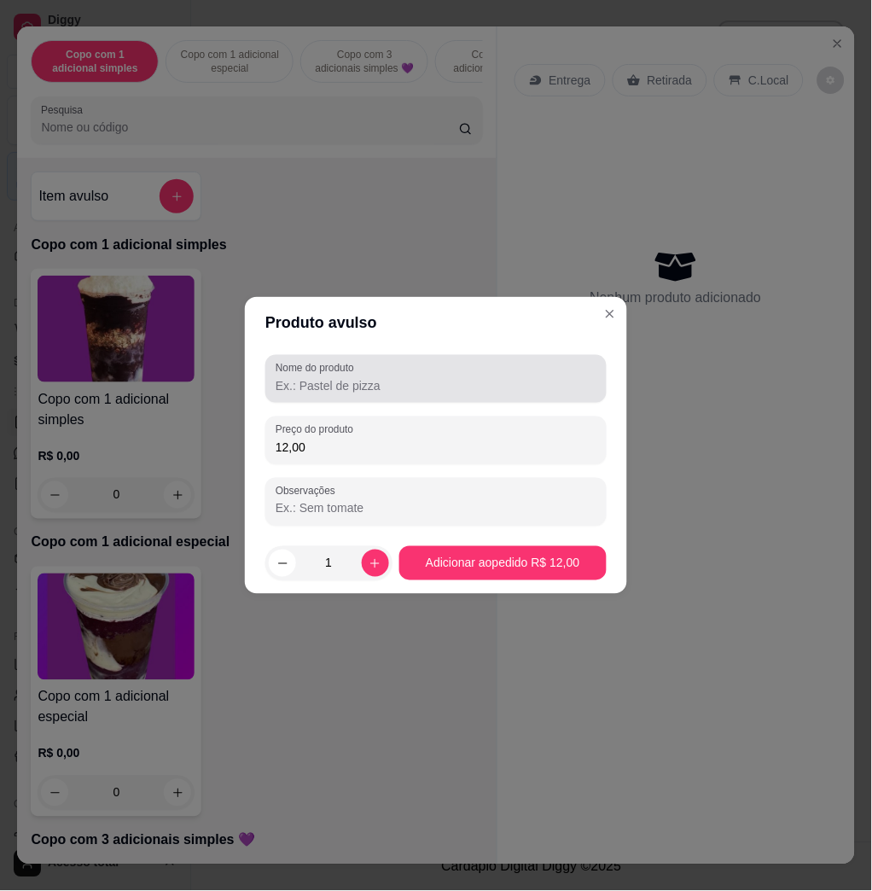
type input "12,00"
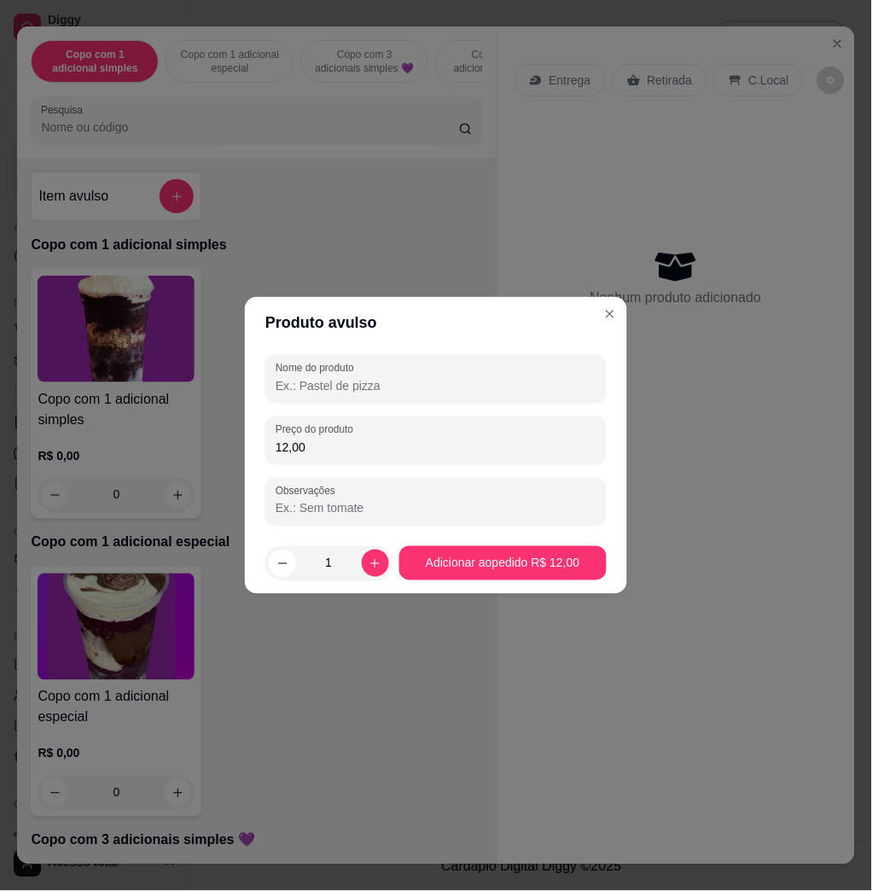
click at [290, 377] on input "Nome do produto" at bounding box center [436, 385] width 321 height 17
type input "kh"
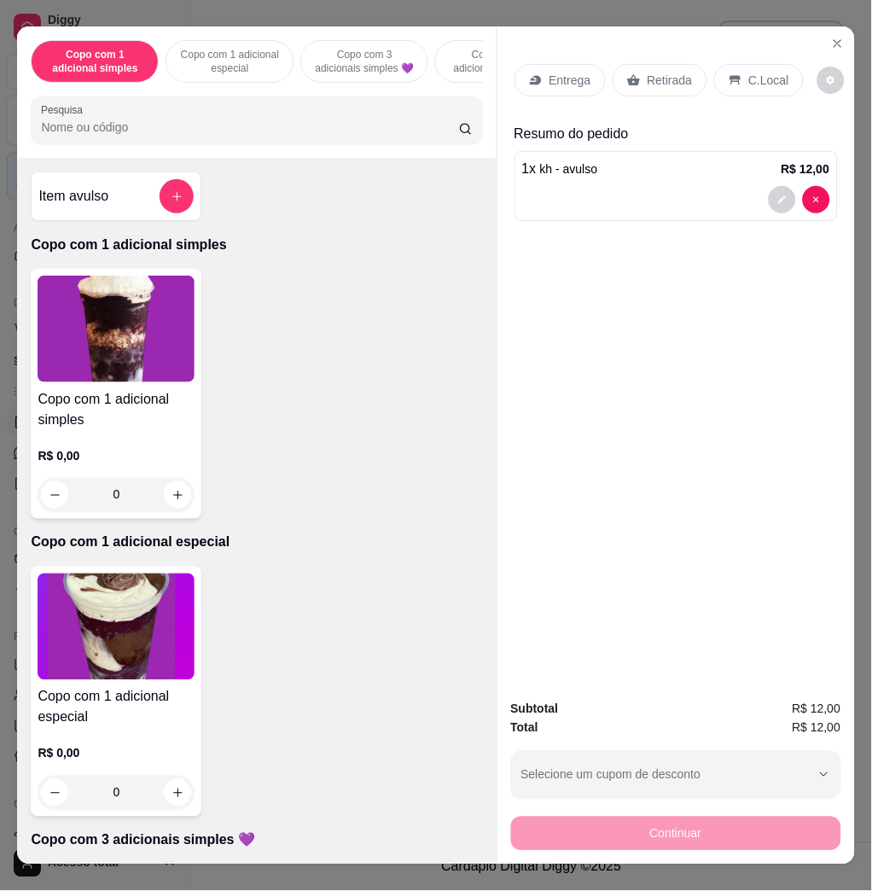
click at [178, 195] on button "add-separate-item" at bounding box center [177, 196] width 34 height 34
click at [307, 367] on label "Nome do produto" at bounding box center [318, 368] width 85 height 15
click at [307, 377] on input "Nome do produto" at bounding box center [436, 385] width 321 height 17
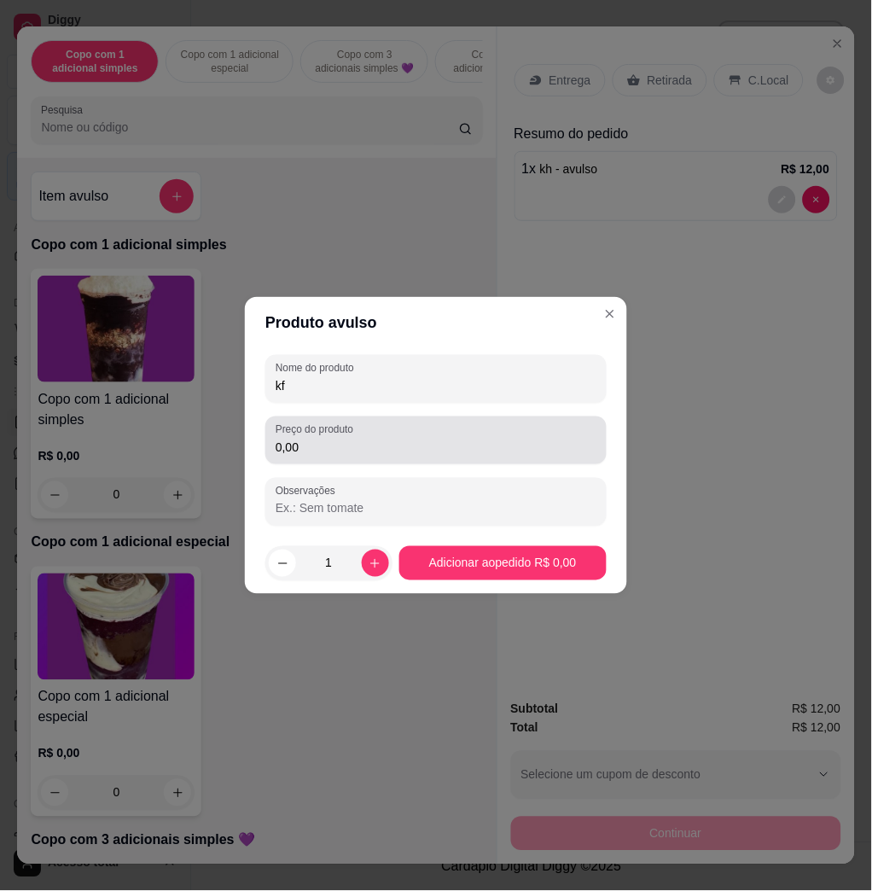
type input "kf"
drag, startPoint x: 330, startPoint y: 463, endPoint x: 325, endPoint y: 474, distance: 11.9
click at [330, 464] on div "Preço do produto 0,00" at bounding box center [435, 441] width 341 height 48
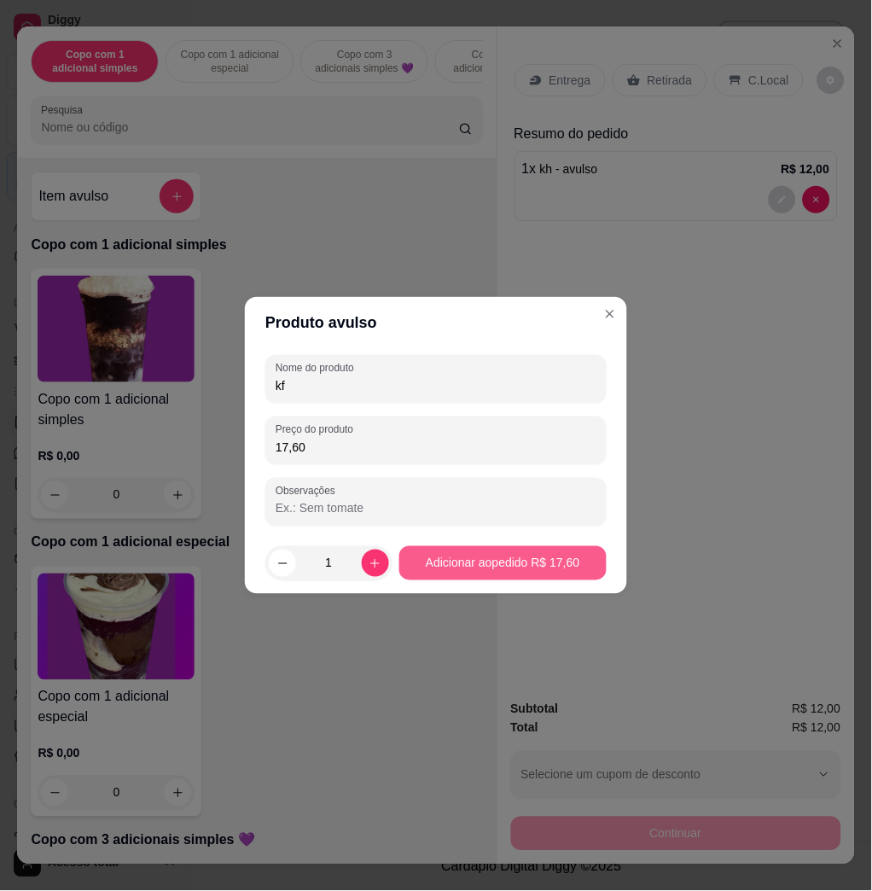
type input "17,60"
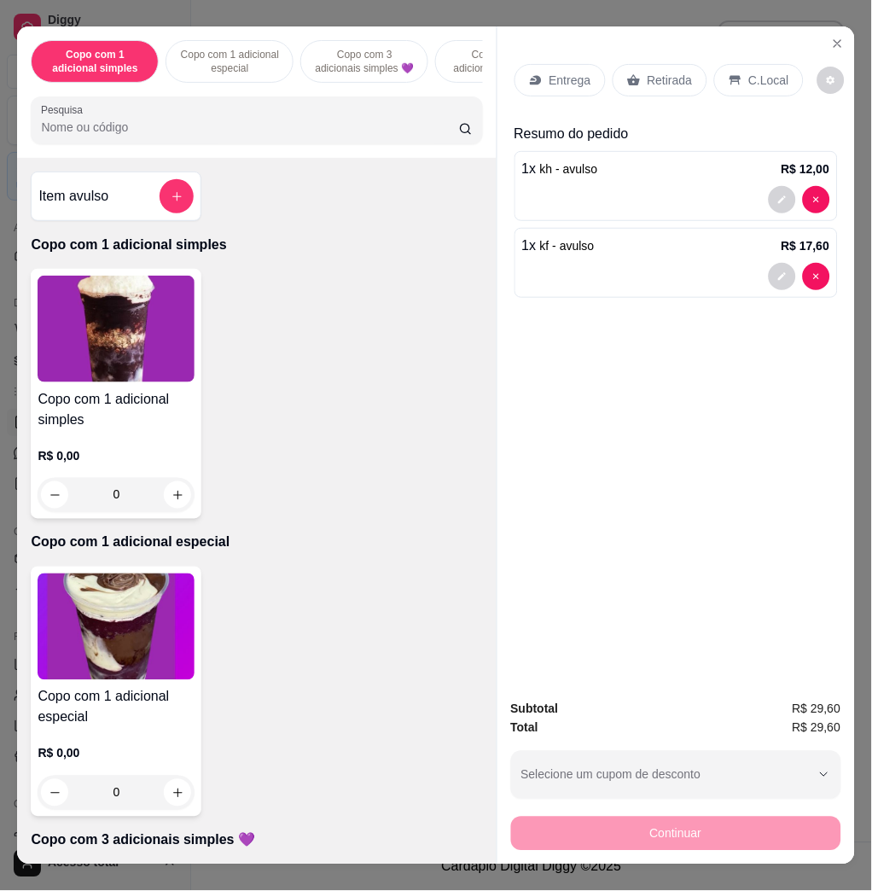
click at [718, 70] on div "C.Local" at bounding box center [760, 80] width 90 height 32
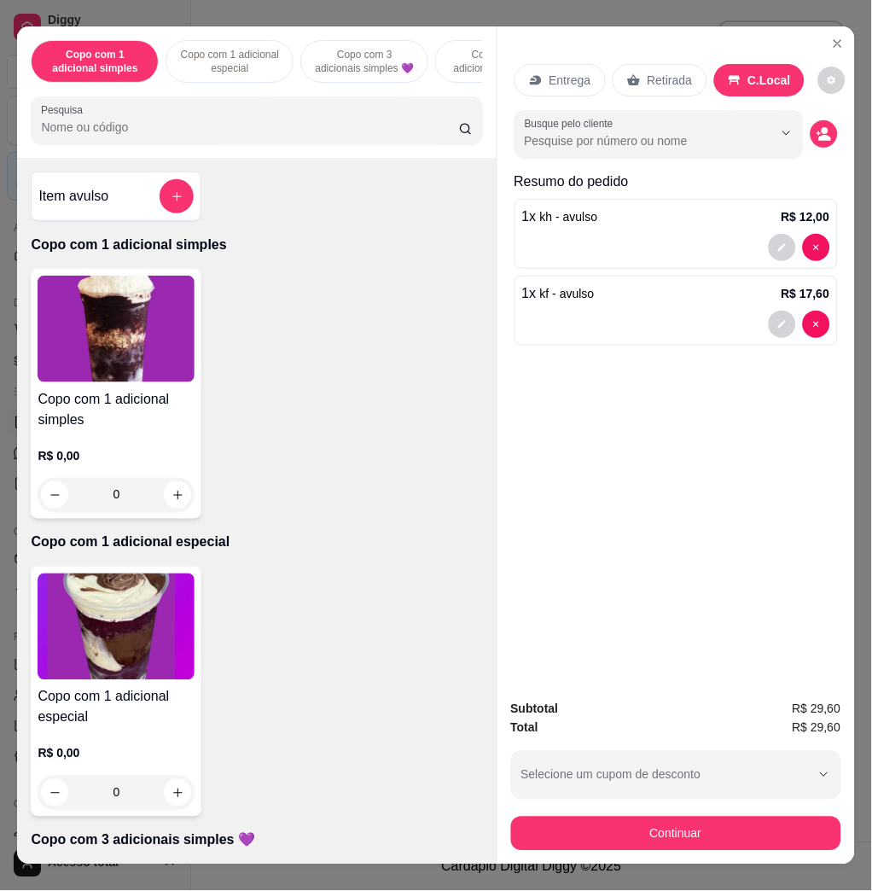
click at [634, 802] on div "Subtotal R$ 29,60 Total R$ 29,60 Selecione um cupom de desconto COMBO Selecione…" at bounding box center [676, 775] width 330 height 151
click at [635, 817] on button "Continuar" at bounding box center [676, 834] width 330 height 34
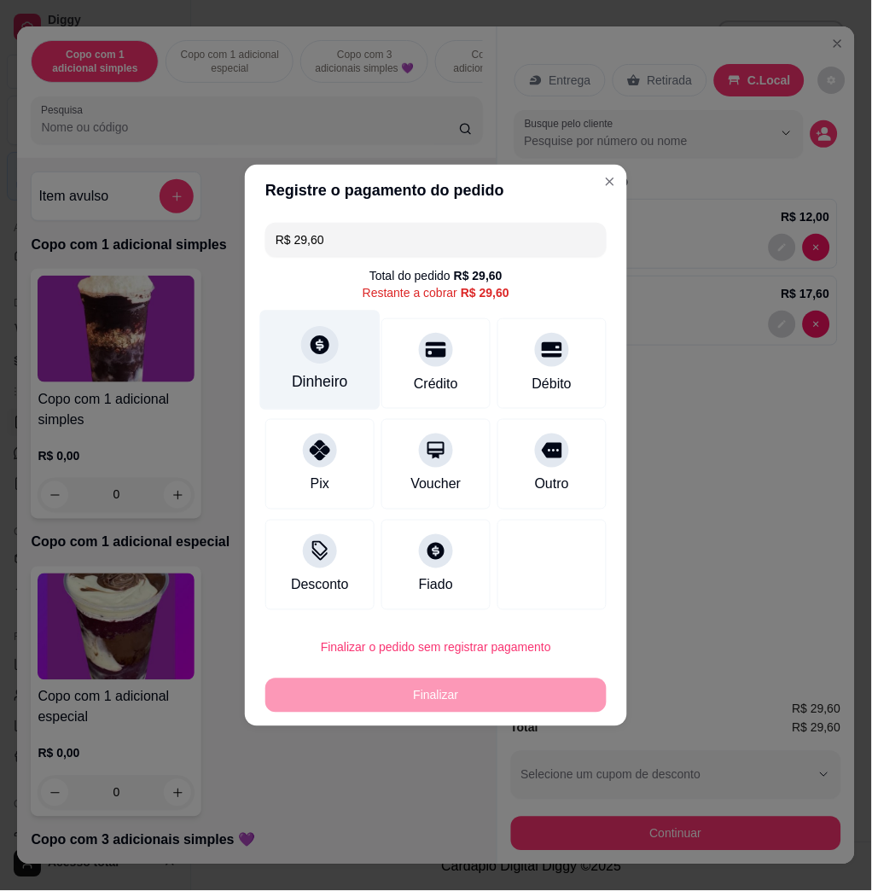
click at [301, 343] on div at bounding box center [320, 345] width 38 height 38
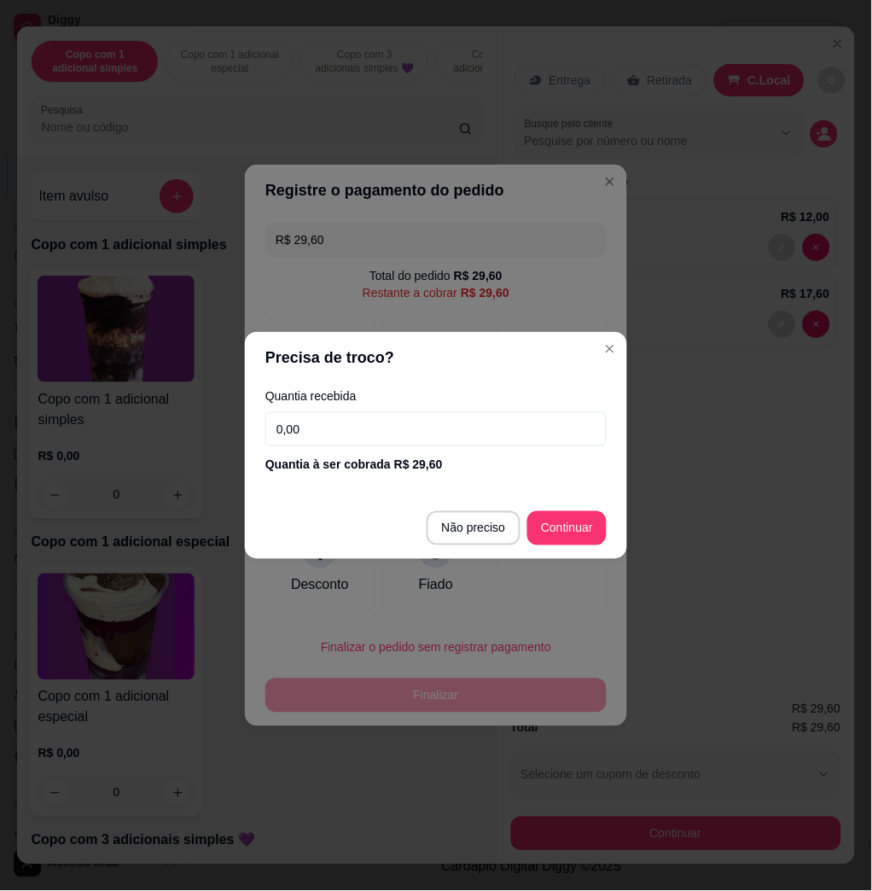
drag, startPoint x: 373, startPoint y: 452, endPoint x: 377, endPoint y: 424, distance: 27.6
click at [374, 446] on div "Quantia recebida 0,00 Quantia à ser cobrada R$ 29,60" at bounding box center [436, 431] width 382 height 97
click at [378, 424] on input "0,00" at bounding box center [435, 429] width 341 height 34
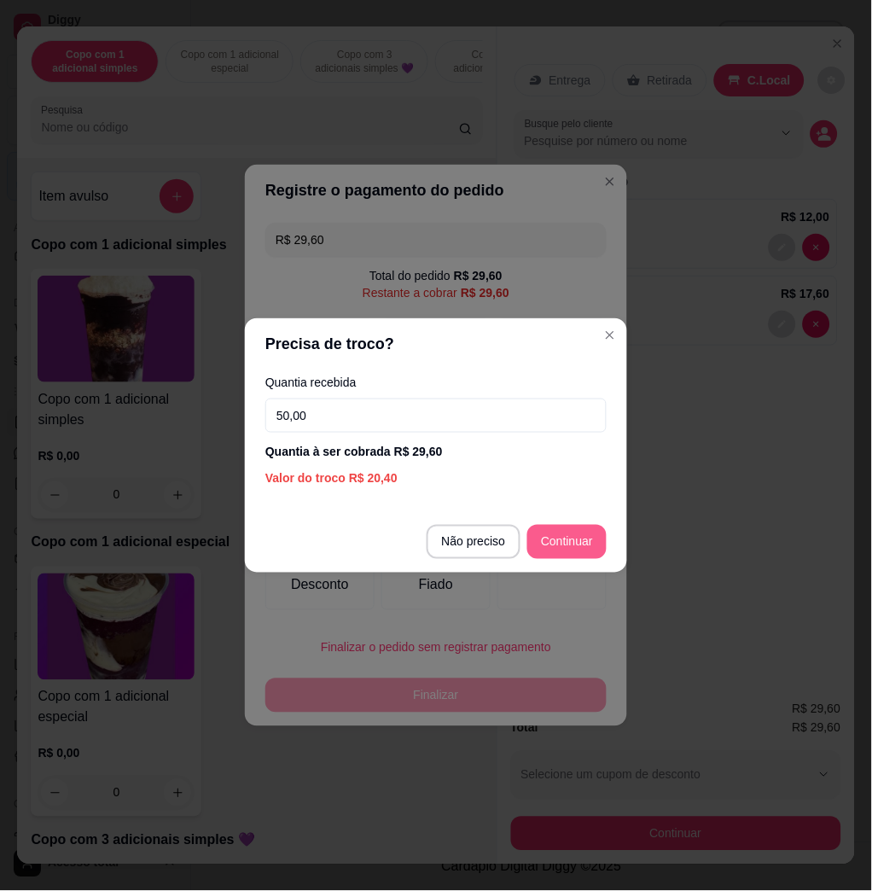
type input "50,00"
click at [580, 560] on footer "Não preciso Continuar" at bounding box center [436, 541] width 382 height 61
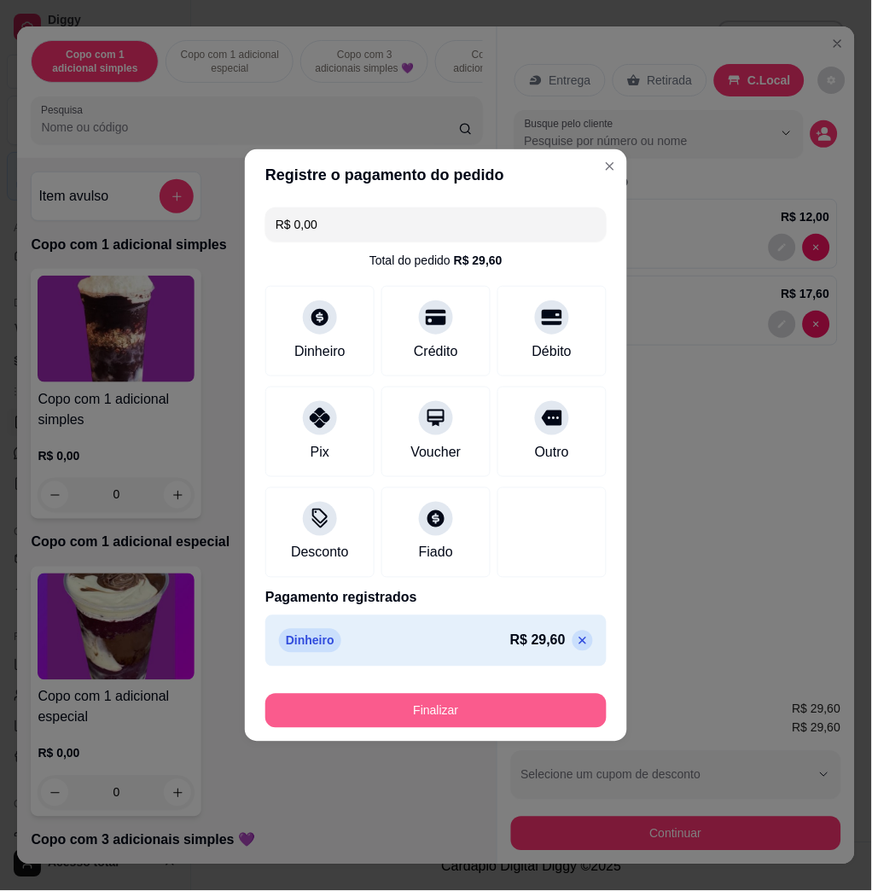
click at [416, 720] on button "Finalizar" at bounding box center [435, 711] width 341 height 34
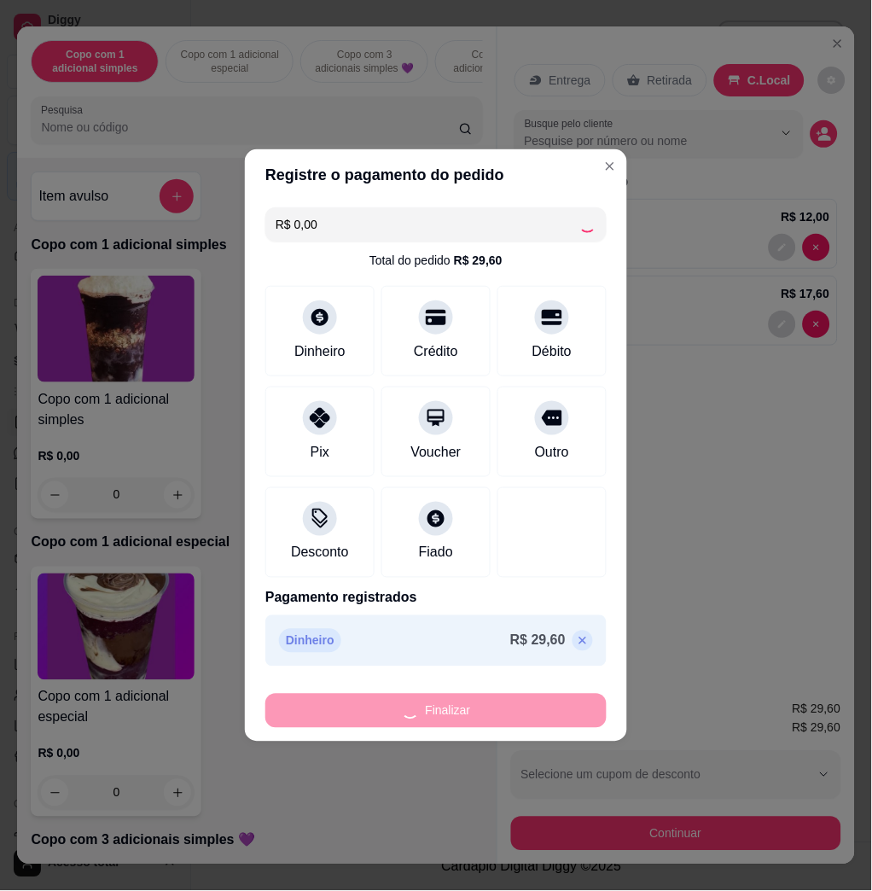
type input "-R$ 29,60"
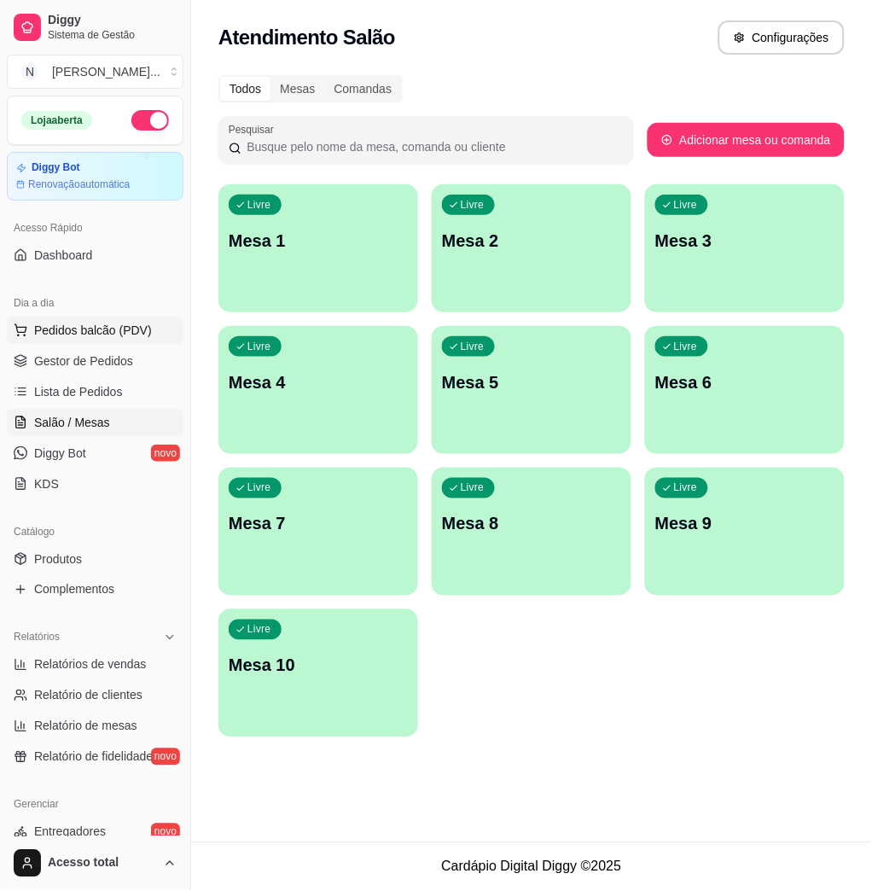
click at [86, 329] on span "Pedidos balcão (PDV)" at bounding box center [93, 330] width 118 height 17
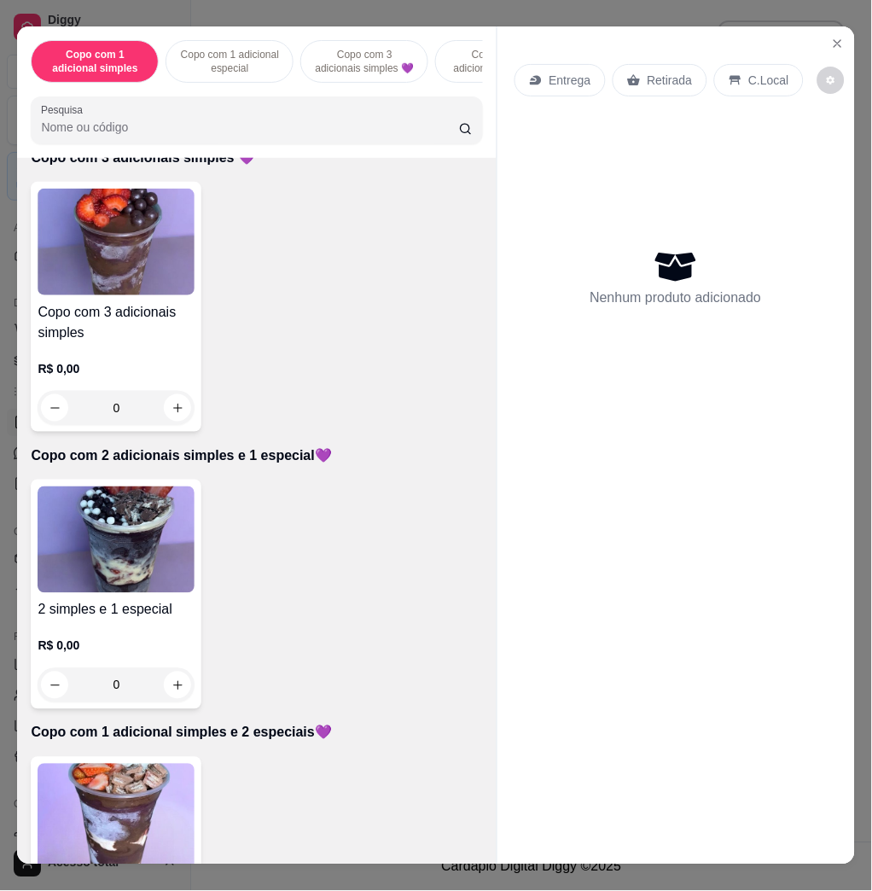
scroll to position [1138, 0]
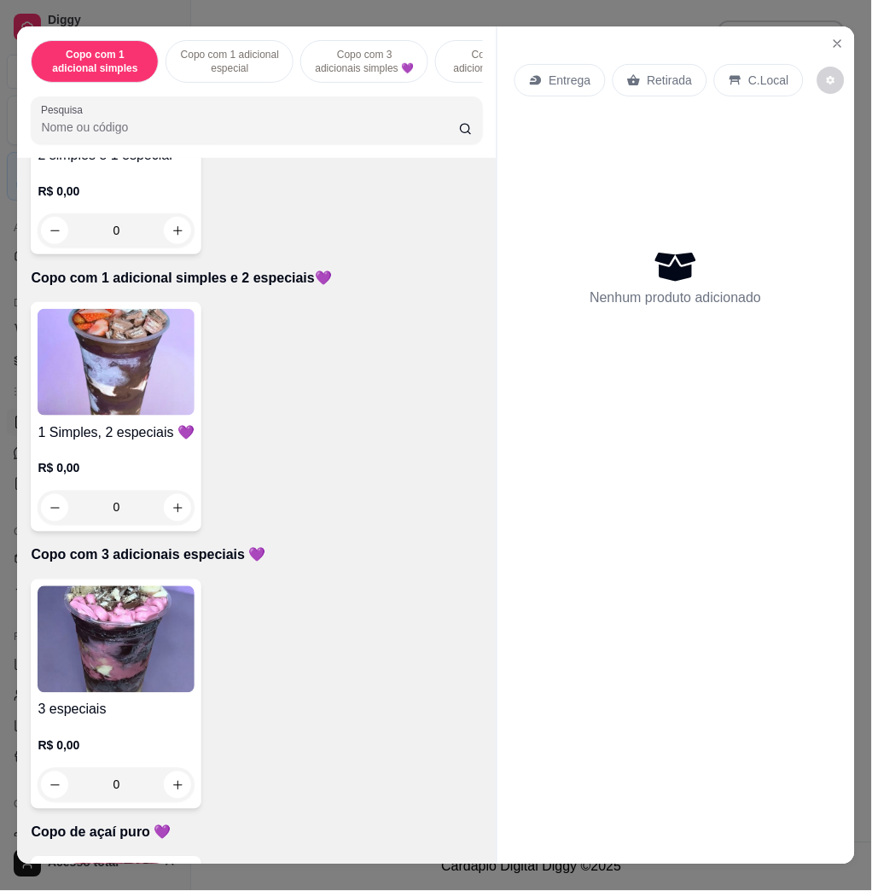
click at [143, 392] on img at bounding box center [116, 362] width 157 height 107
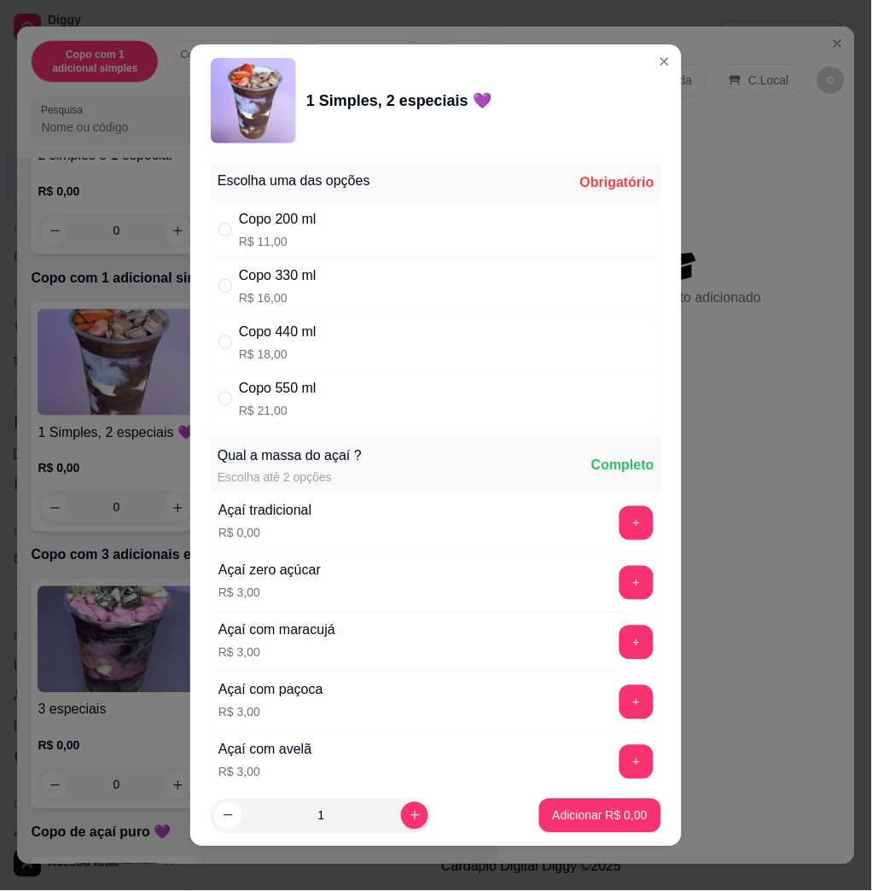
click at [338, 388] on div "Copo 550 ml R$ 21,00" at bounding box center [436, 398] width 451 height 56
radio input "true"
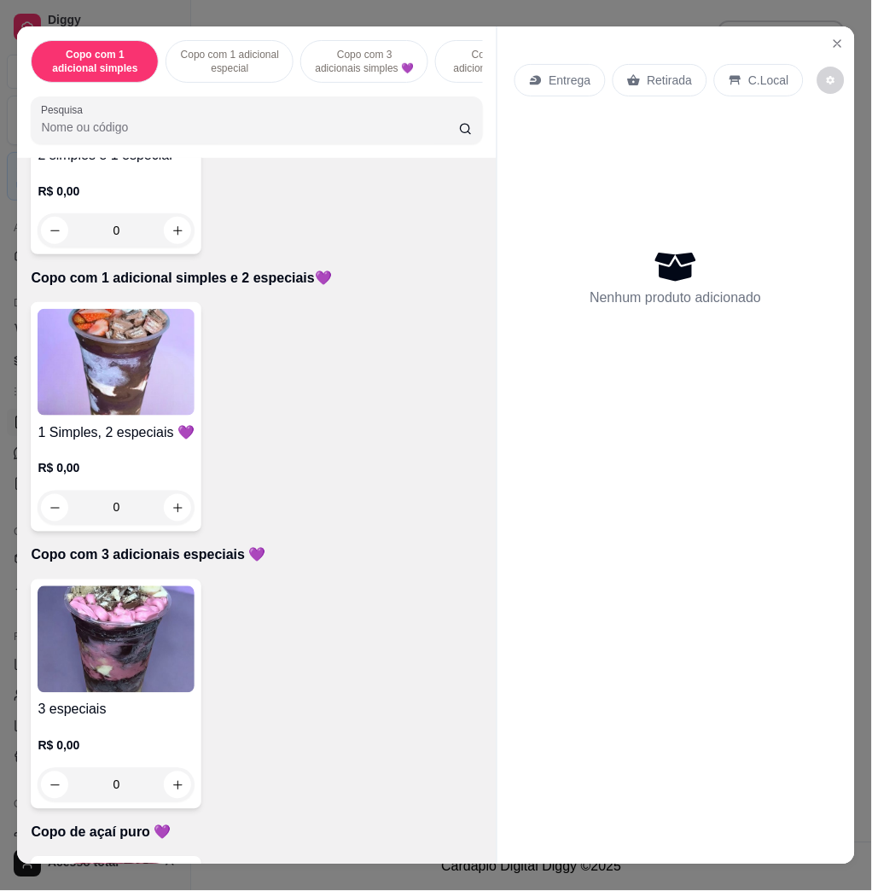
scroll to position [796, 0]
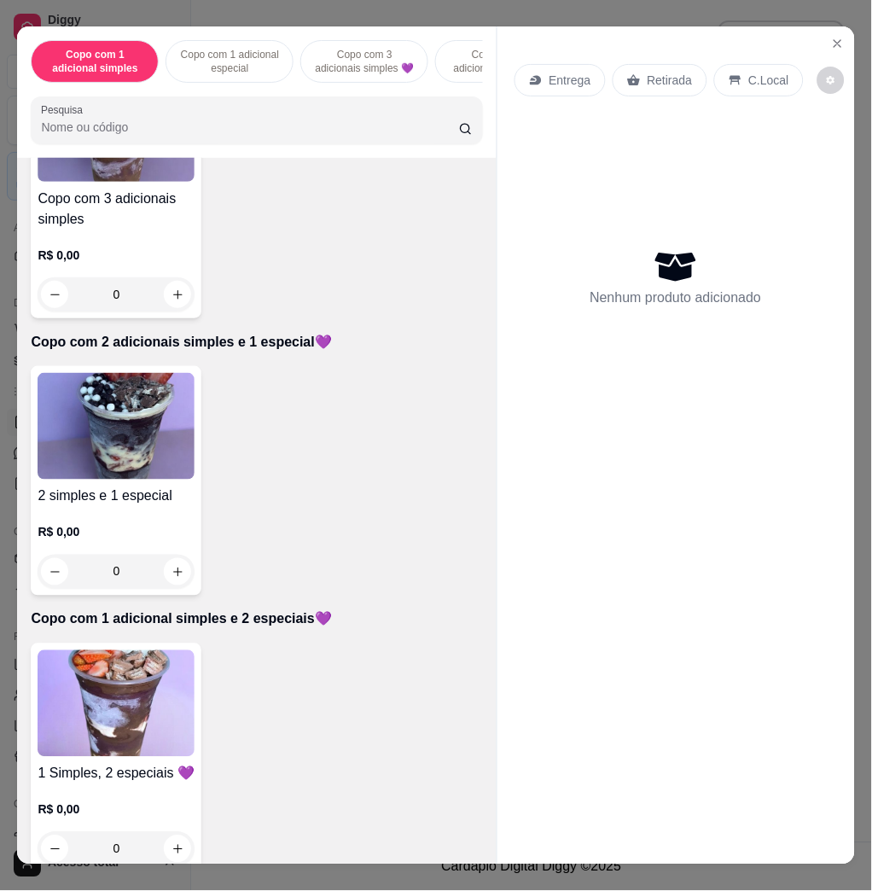
click at [111, 224] on h4 "Copo com 3 adicionais simples" at bounding box center [116, 209] width 157 height 41
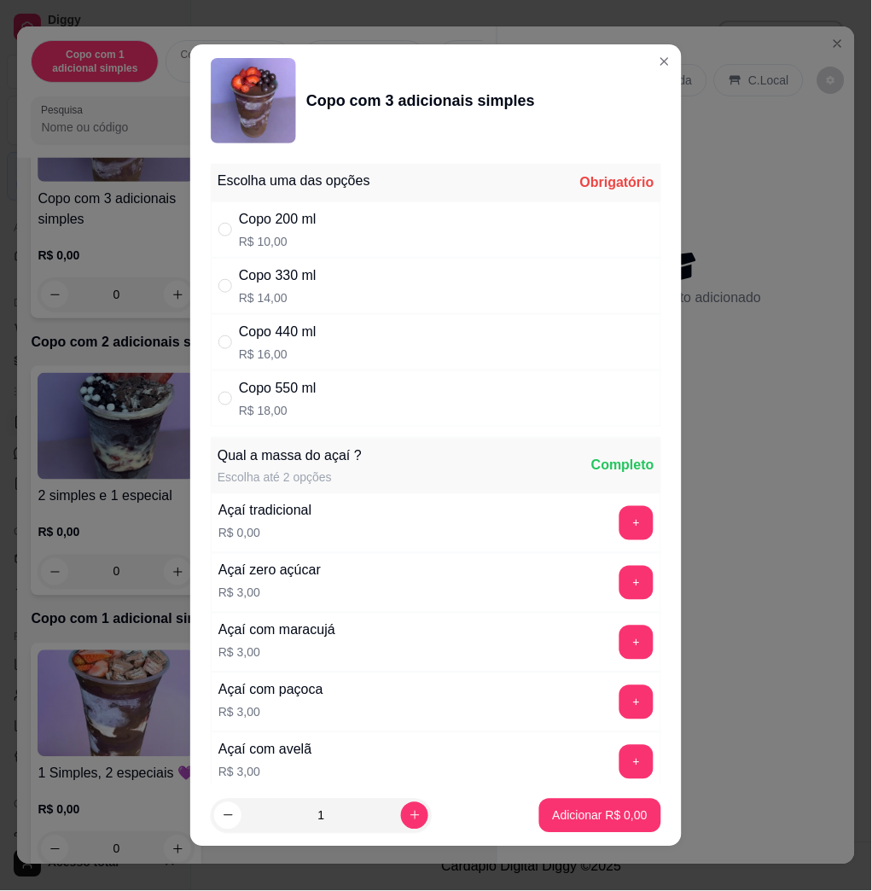
click at [345, 402] on div "Copo 550 ml R$ 18,00" at bounding box center [436, 398] width 451 height 56
radio input "true"
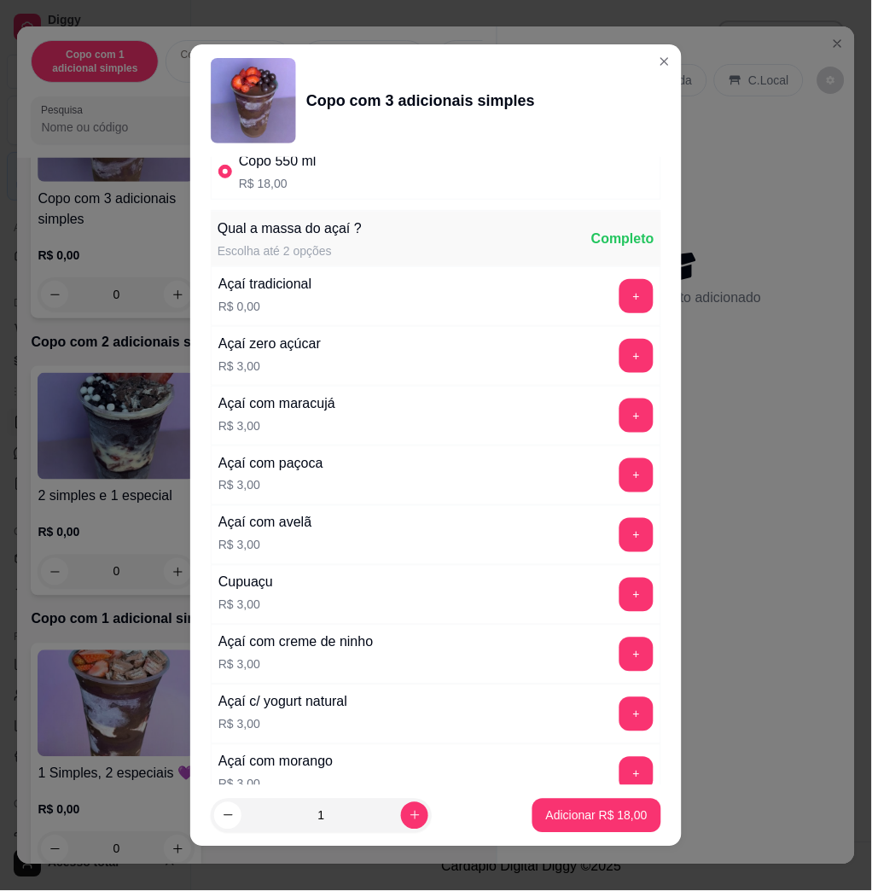
scroll to position [569, 0]
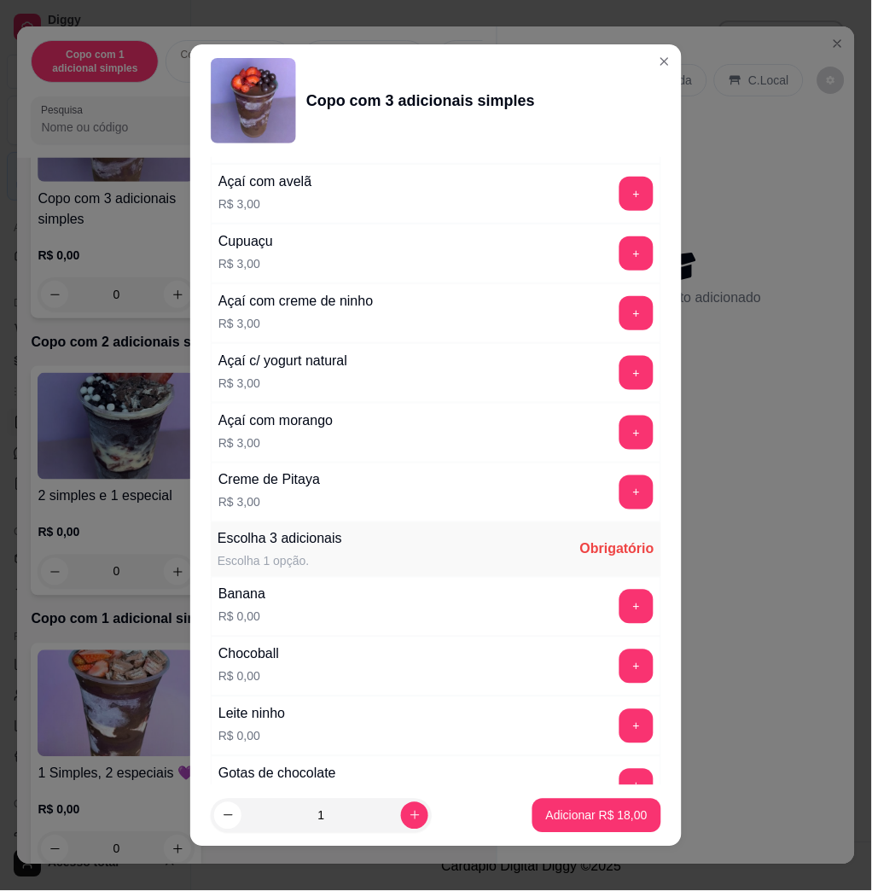
click at [620, 614] on button "+" at bounding box center [637, 607] width 34 height 34
click at [620, 670] on button "+" at bounding box center [637, 667] width 34 height 34
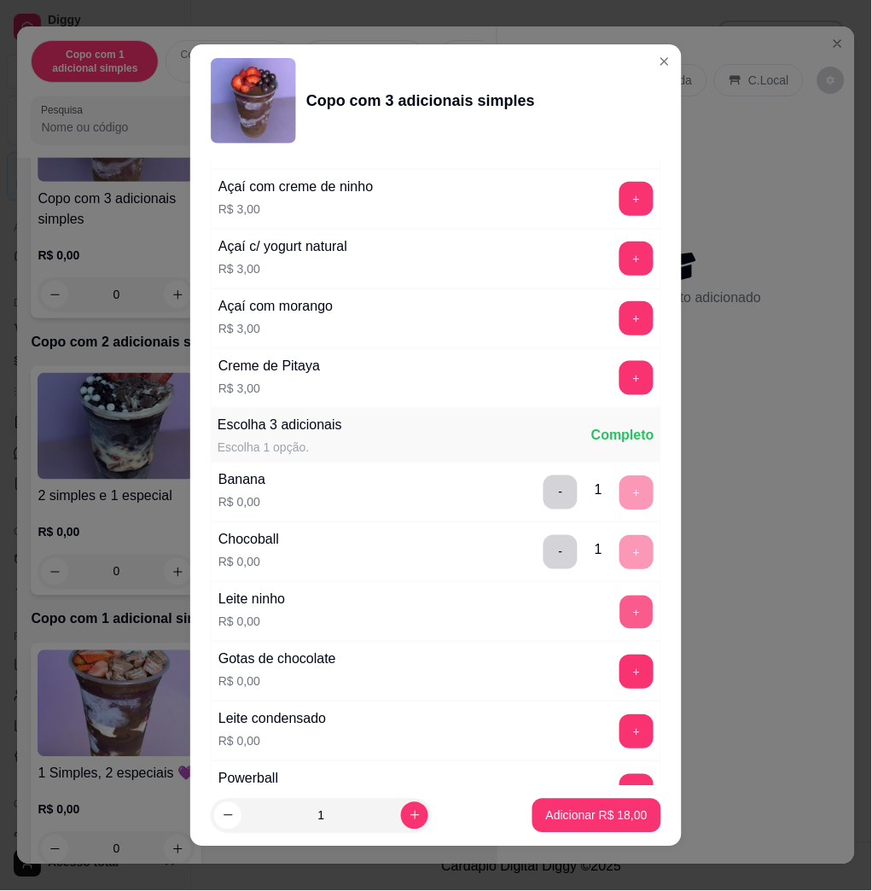
click at [621, 615] on button "+" at bounding box center [637, 612] width 33 height 33
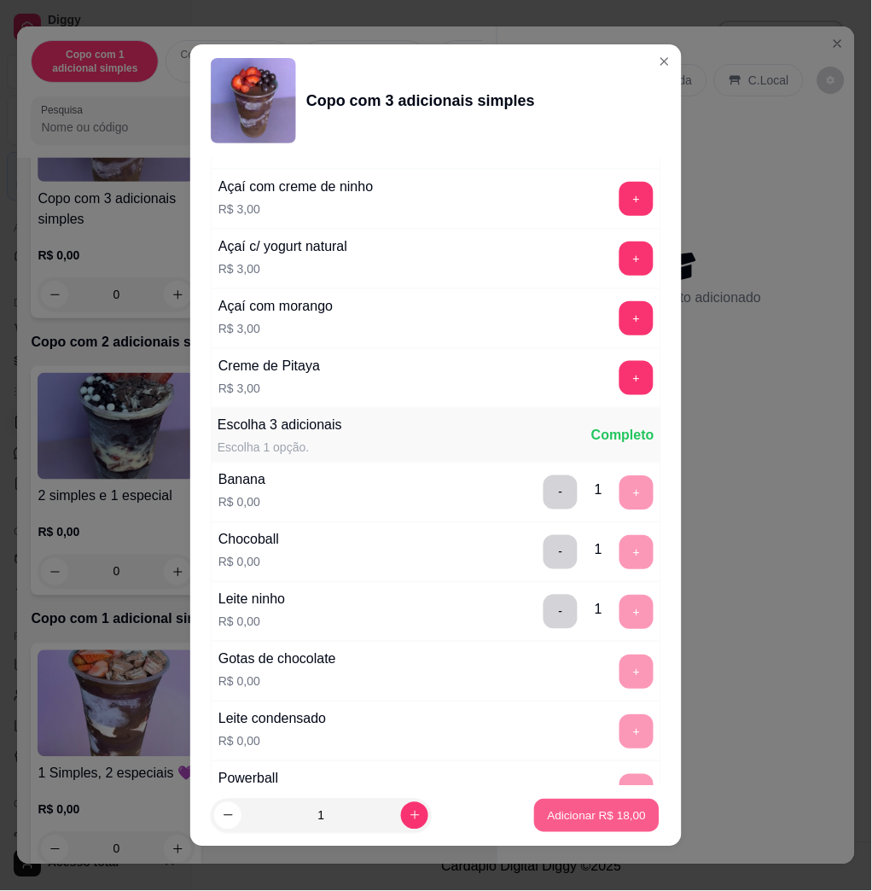
click at [569, 804] on button "Adicionar R$ 18,00" at bounding box center [596, 815] width 125 height 33
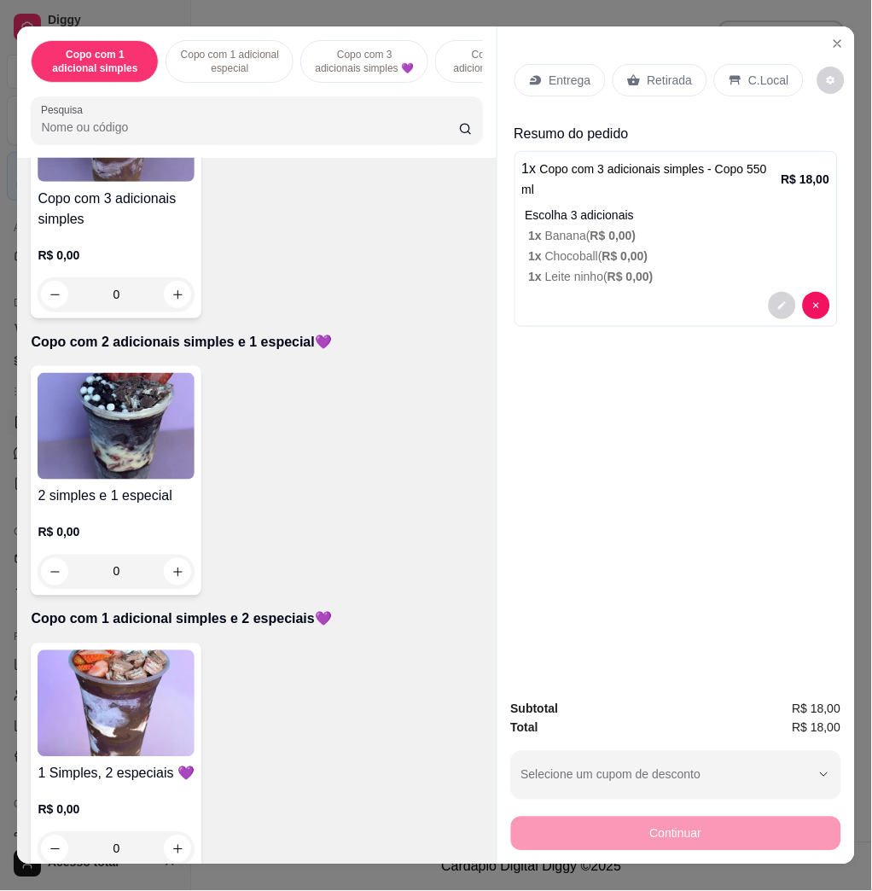
click at [127, 214] on h4 "Copo com 3 adicionais simples" at bounding box center [116, 209] width 157 height 41
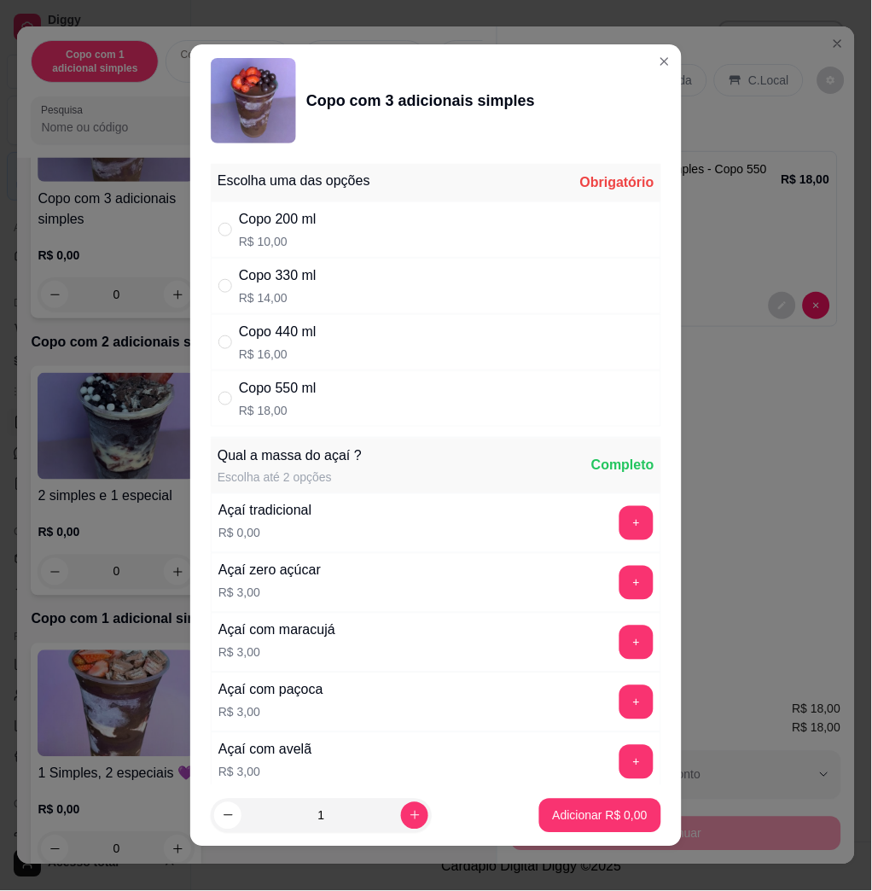
click at [393, 404] on div "Copo 550 ml R$ 18,00" at bounding box center [436, 398] width 451 height 56
radio input "true"
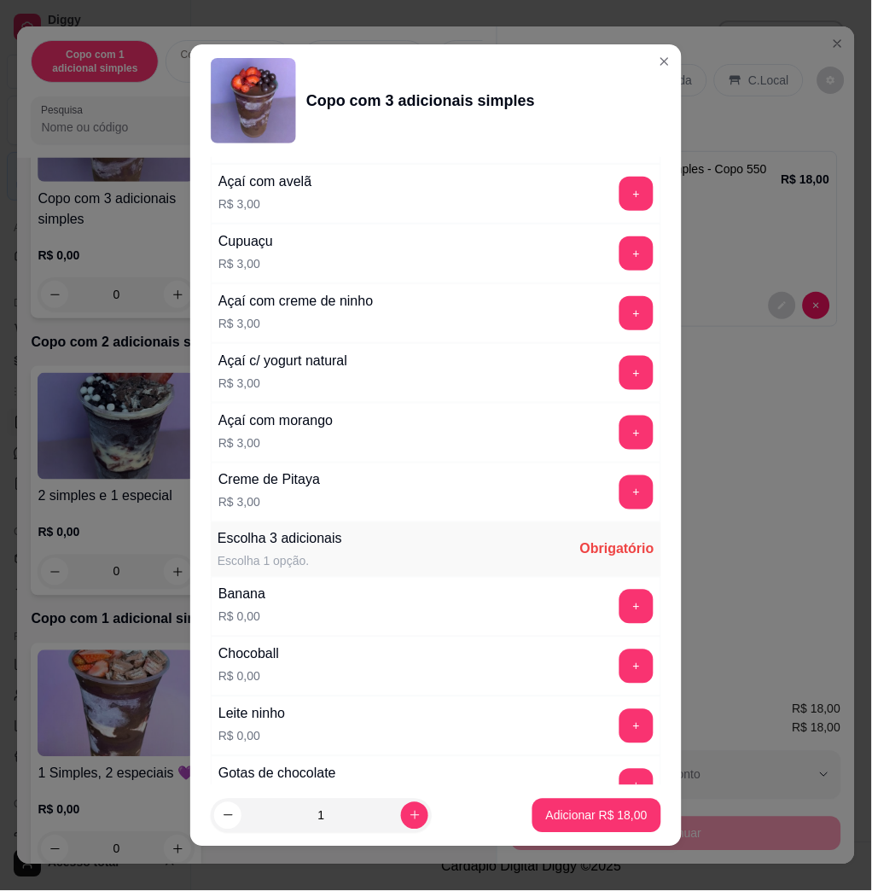
scroll to position [1024, 0]
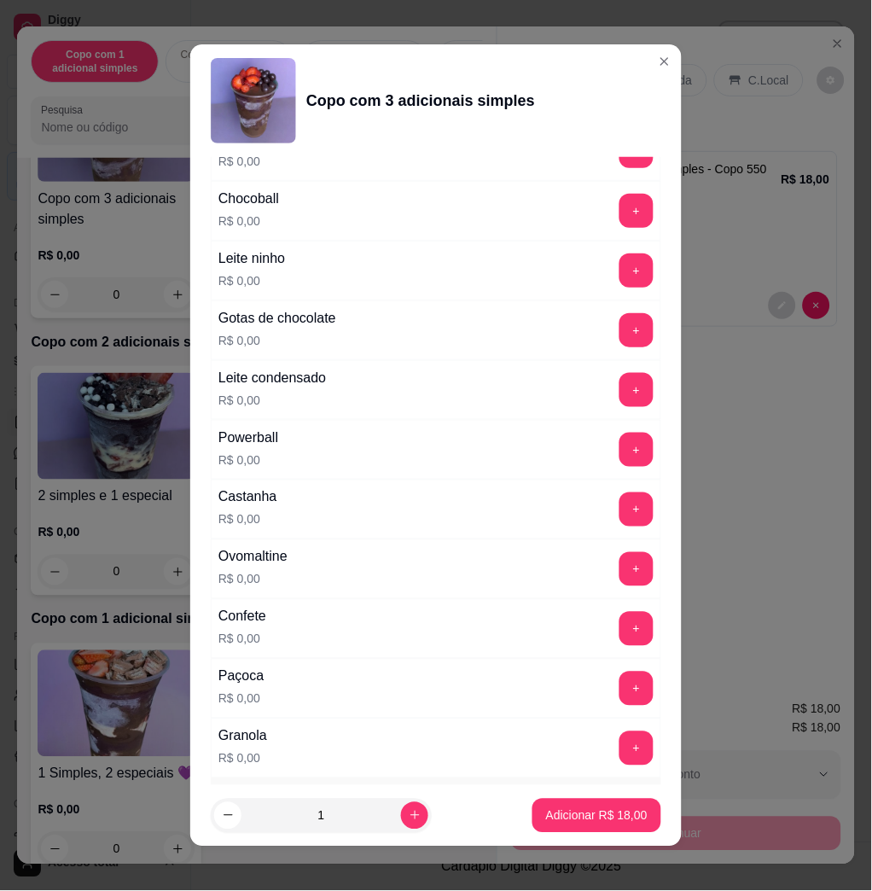
click at [598, 297] on div "Leite ninho R$ 0,00 +" at bounding box center [436, 271] width 451 height 60
click at [621, 287] on button "+" at bounding box center [637, 270] width 33 height 33
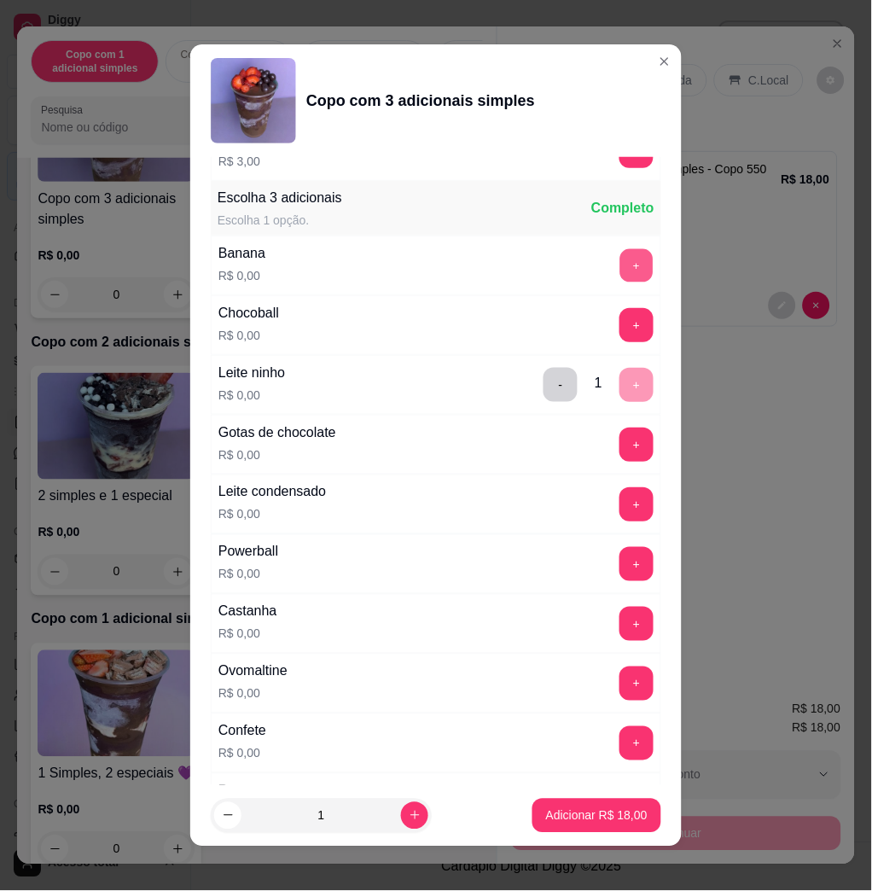
click at [621, 272] on button "+" at bounding box center [637, 265] width 33 height 33
click at [582, 811] on p "Adicionar R$ 18,00" at bounding box center [597, 816] width 102 height 17
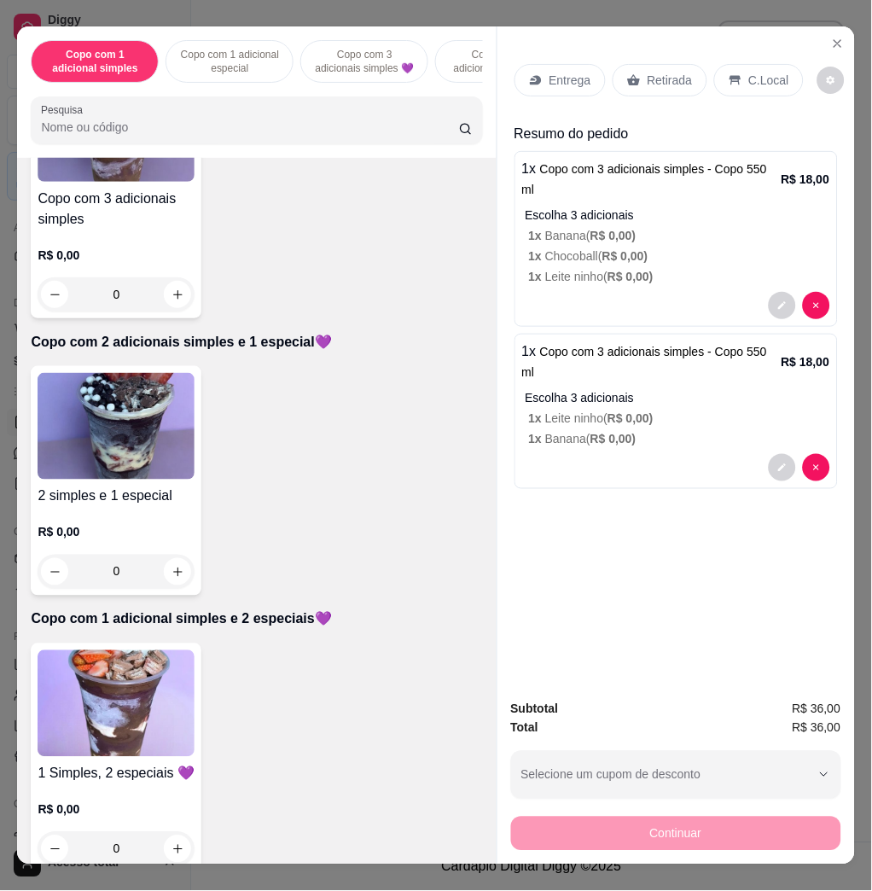
click at [551, 86] on div "Entrega" at bounding box center [560, 80] width 91 height 32
click at [563, 72] on p "Entrega" at bounding box center [571, 80] width 42 height 17
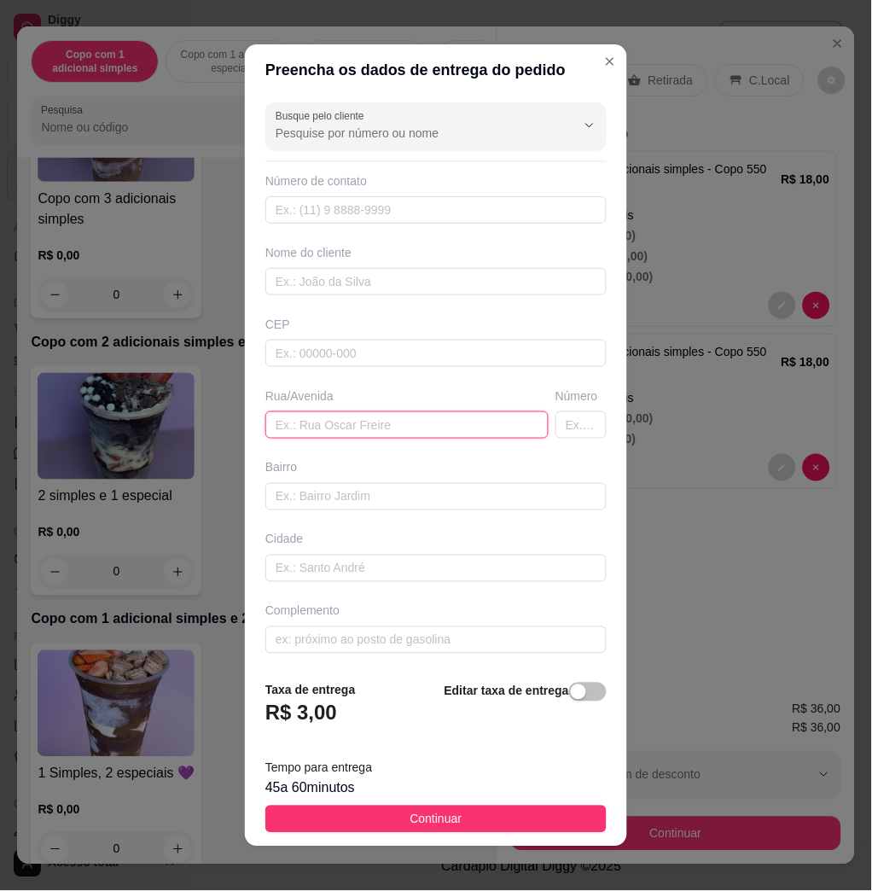
click at [328, 429] on input "text" at bounding box center [406, 424] width 283 height 27
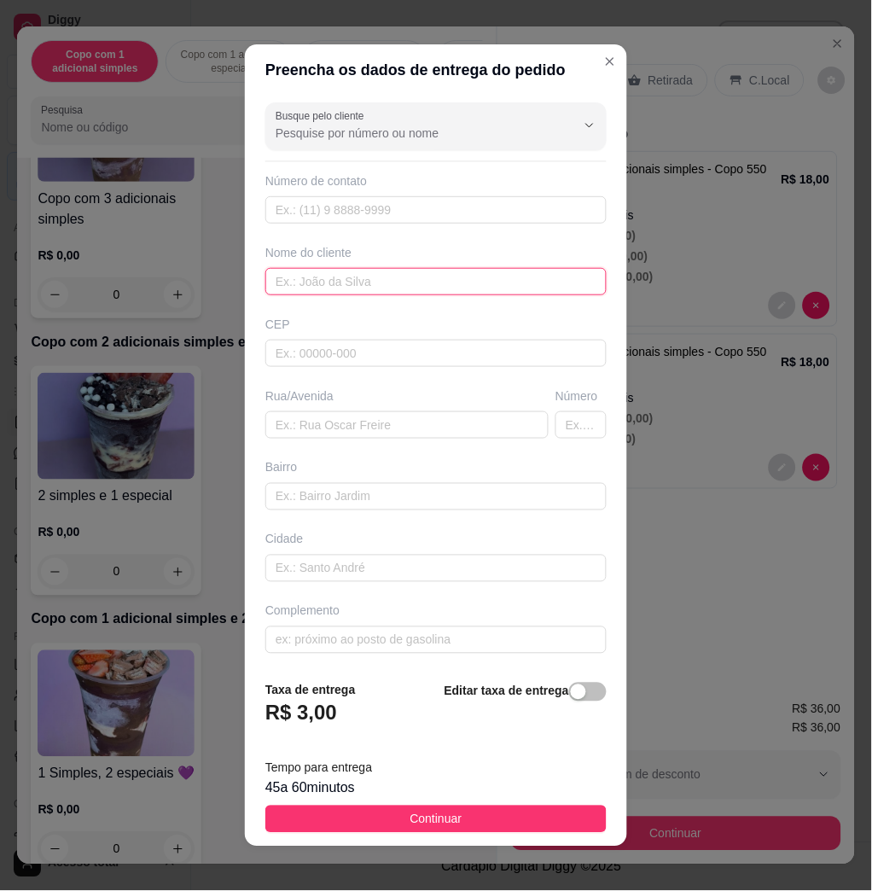
click at [359, 295] on input "text" at bounding box center [435, 281] width 341 height 27
type input "[PERSON_NAME]"
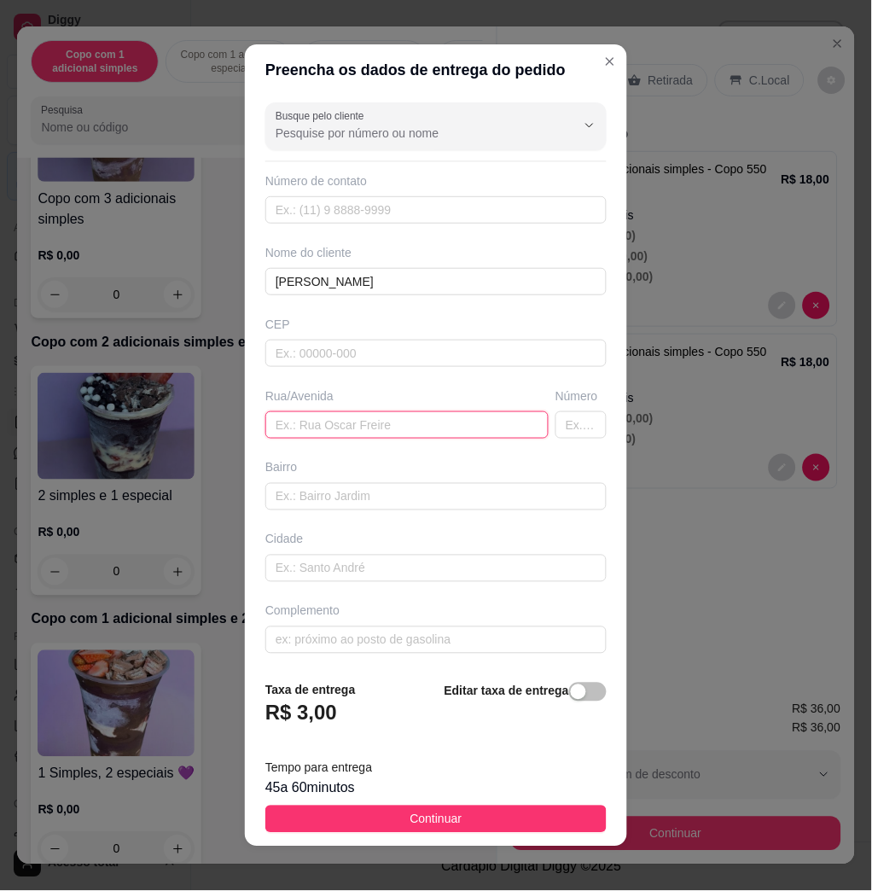
click at [393, 436] on input "text" at bounding box center [406, 424] width 283 height 27
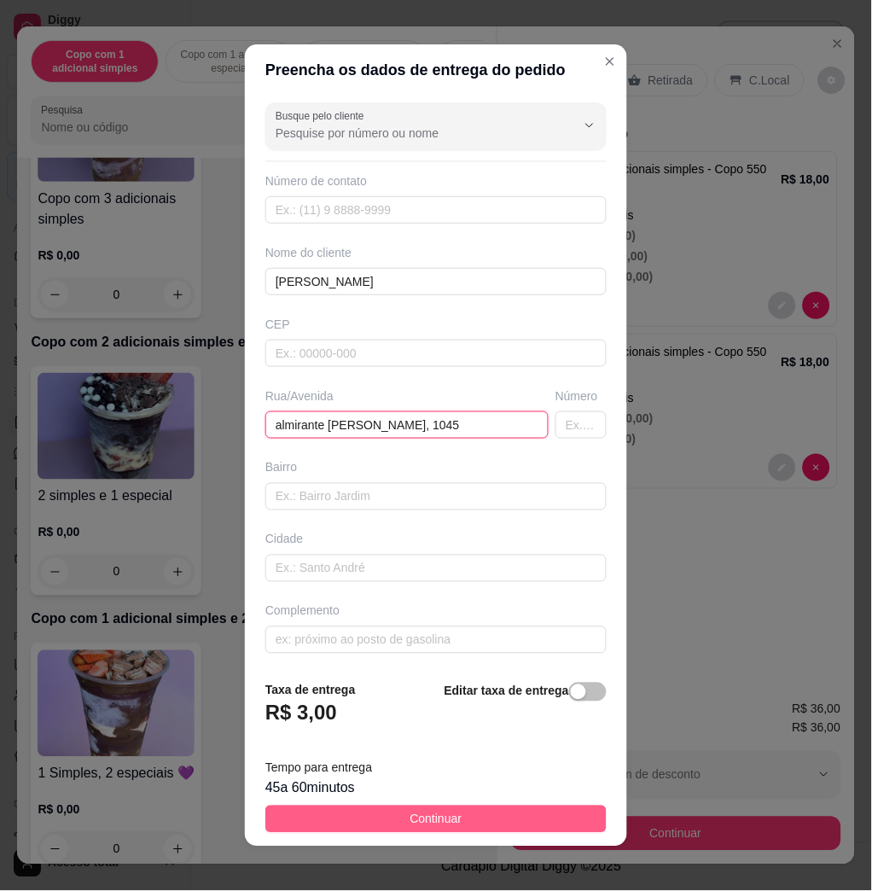
type input "almirante barroso, 1045"
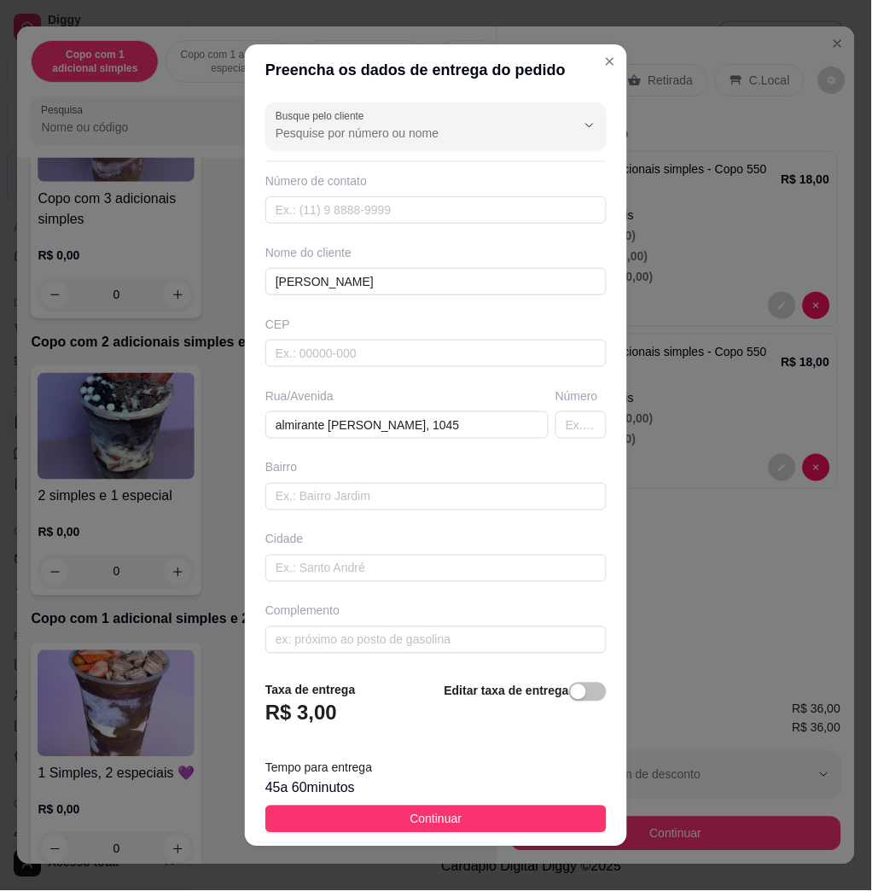
drag, startPoint x: 424, startPoint y: 811, endPoint x: 453, endPoint y: 807, distance: 29.3
click at [424, 811] on span "Continuar" at bounding box center [437, 819] width 52 height 19
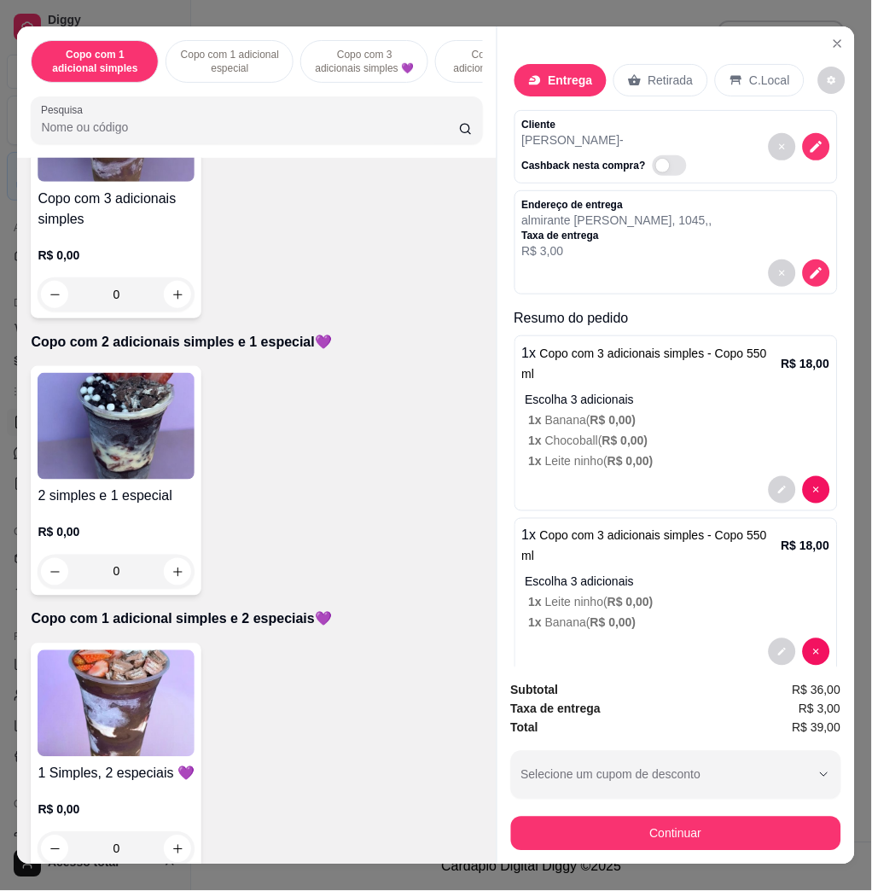
click at [519, 813] on div "Continuar" at bounding box center [676, 832] width 330 height 38
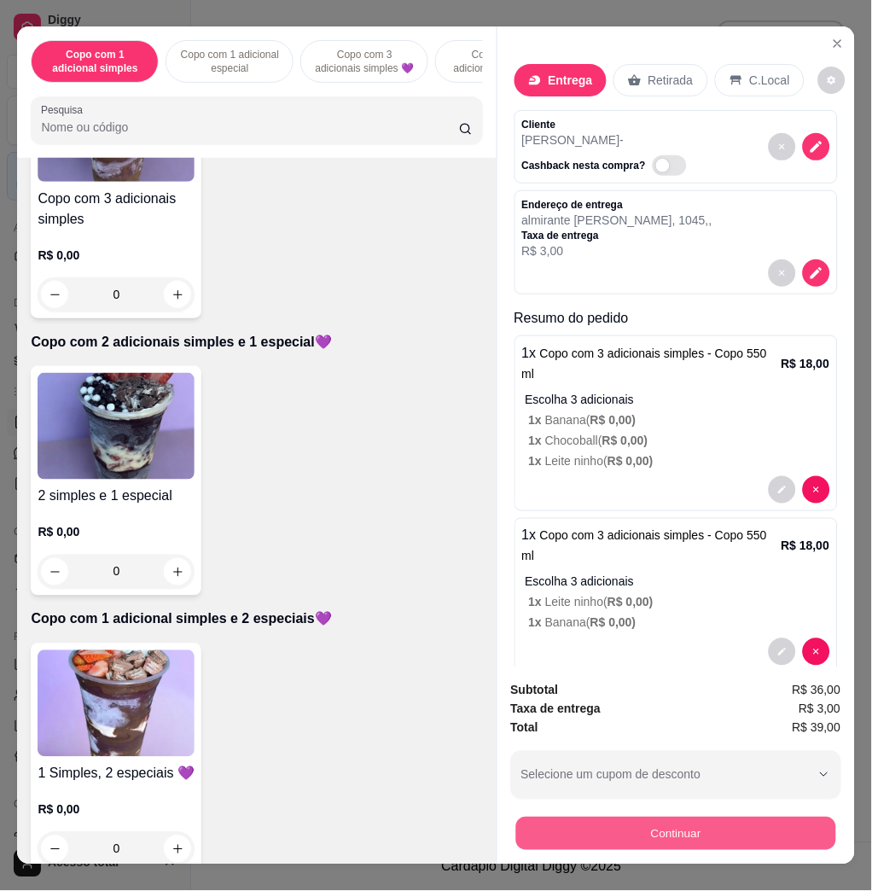
click at [542, 819] on button "Continuar" at bounding box center [676, 833] width 320 height 33
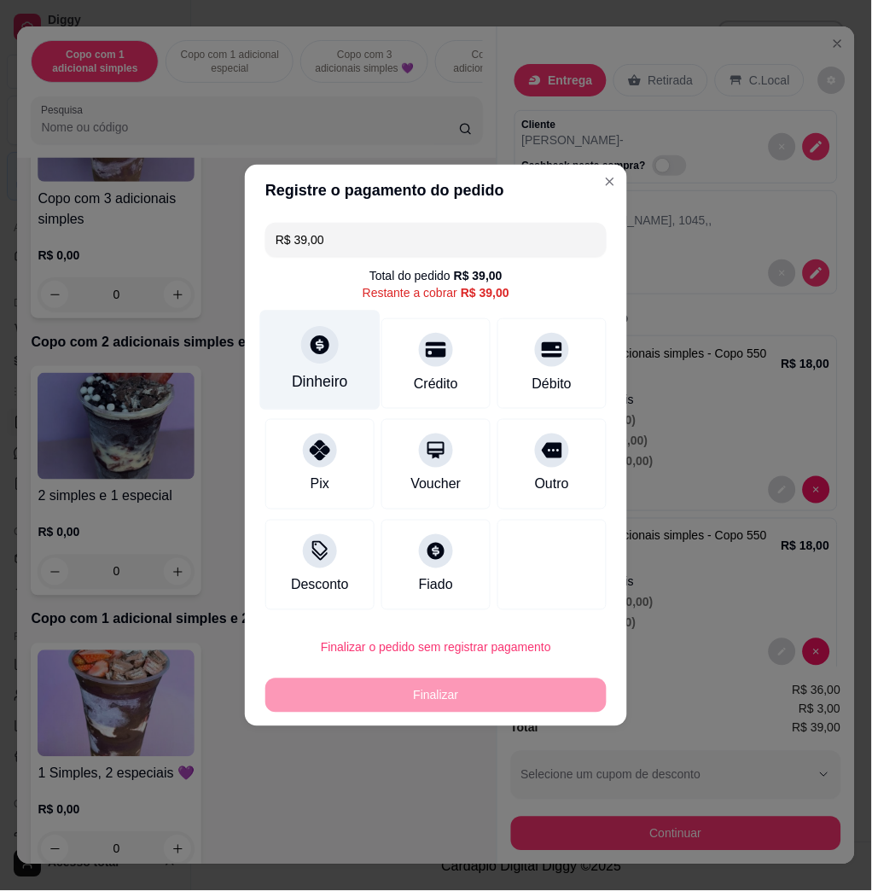
click at [322, 339] on icon at bounding box center [320, 344] width 19 height 19
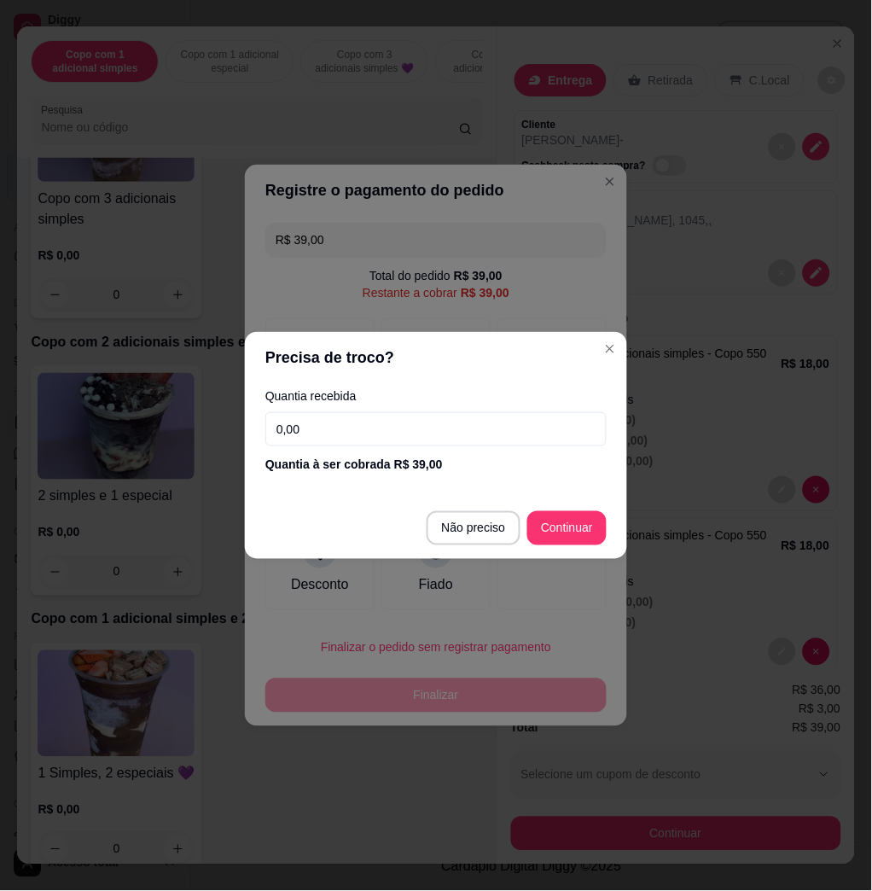
click at [347, 428] on input "0,00" at bounding box center [435, 429] width 341 height 34
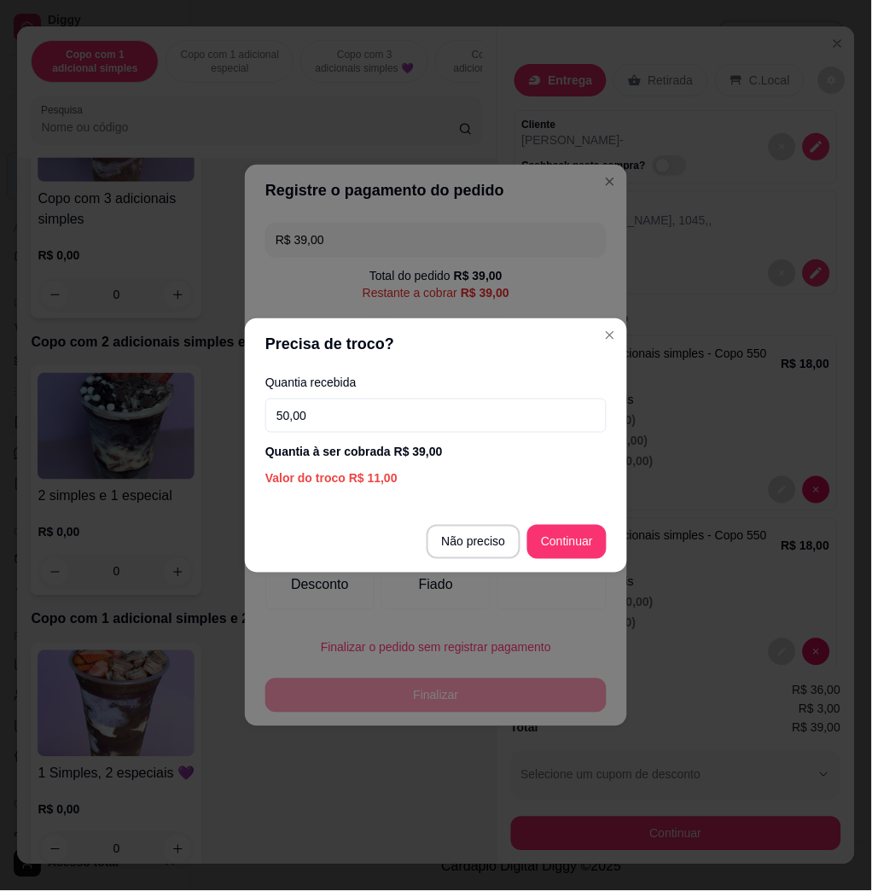
type input "50,00"
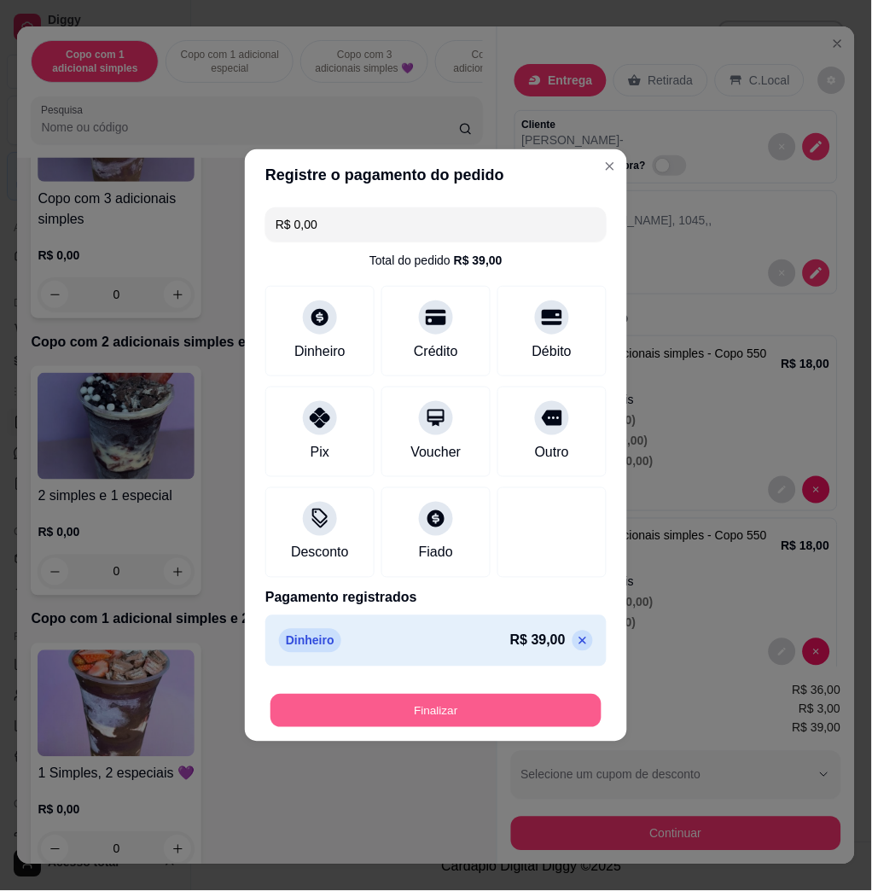
click at [551, 706] on button "Finalizar" at bounding box center [436, 711] width 331 height 33
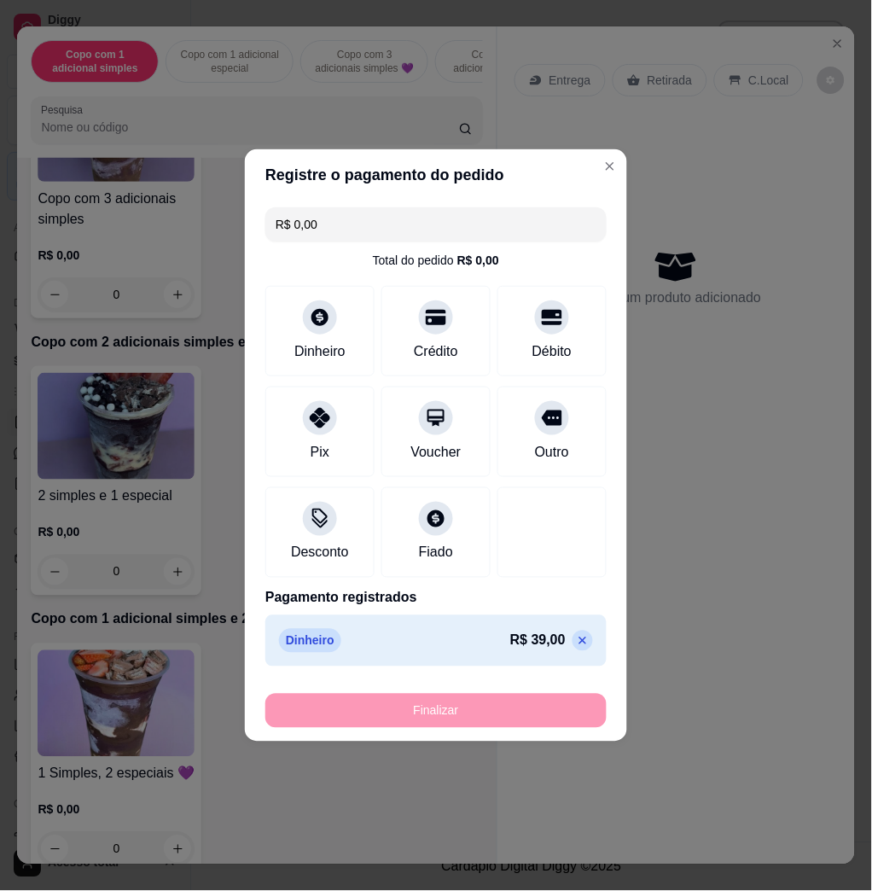
type input "-R$ 39,00"
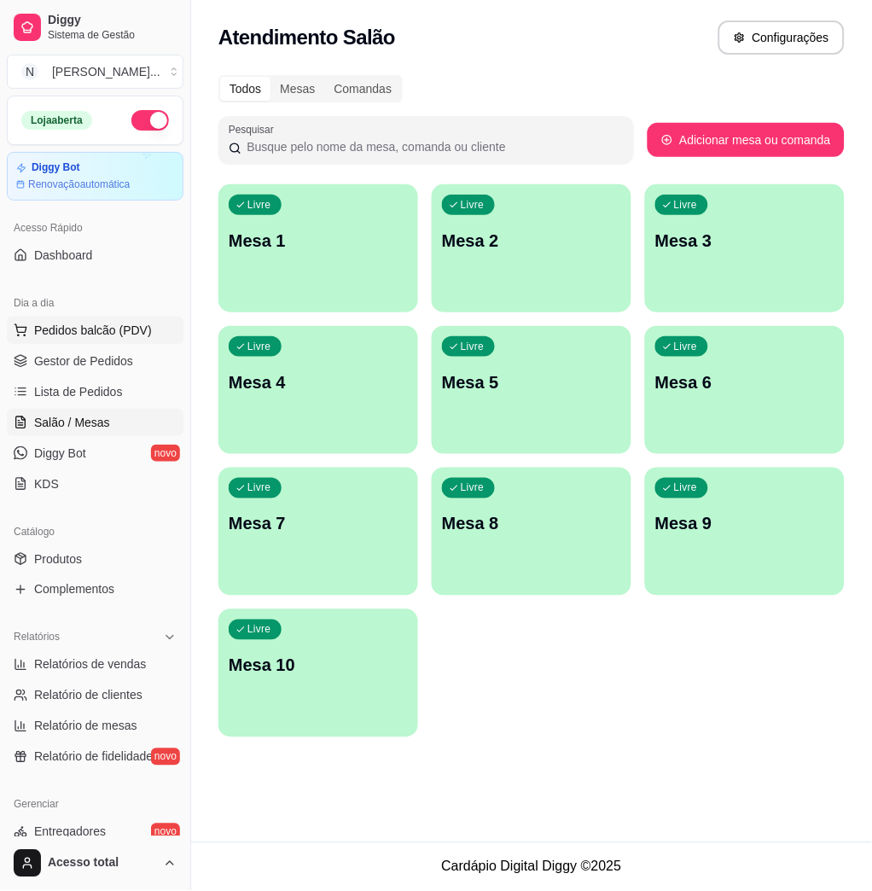
click at [112, 326] on span "Pedidos balcão (PDV)" at bounding box center [93, 330] width 118 height 17
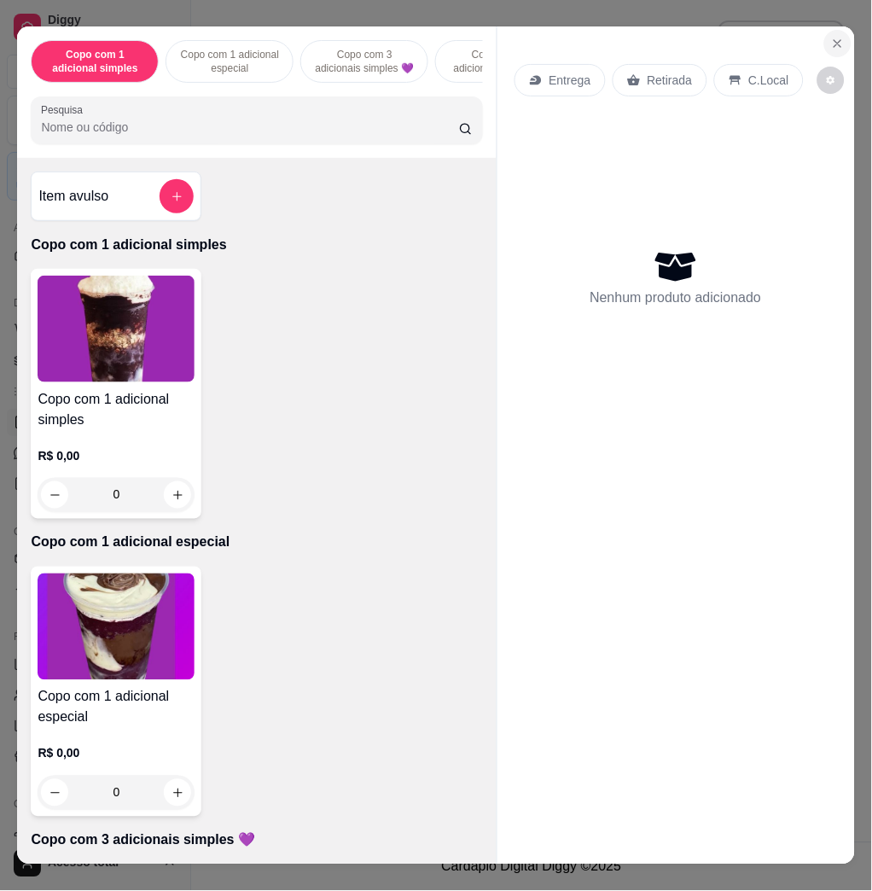
click at [831, 38] on icon "Close" at bounding box center [838, 44] width 14 height 14
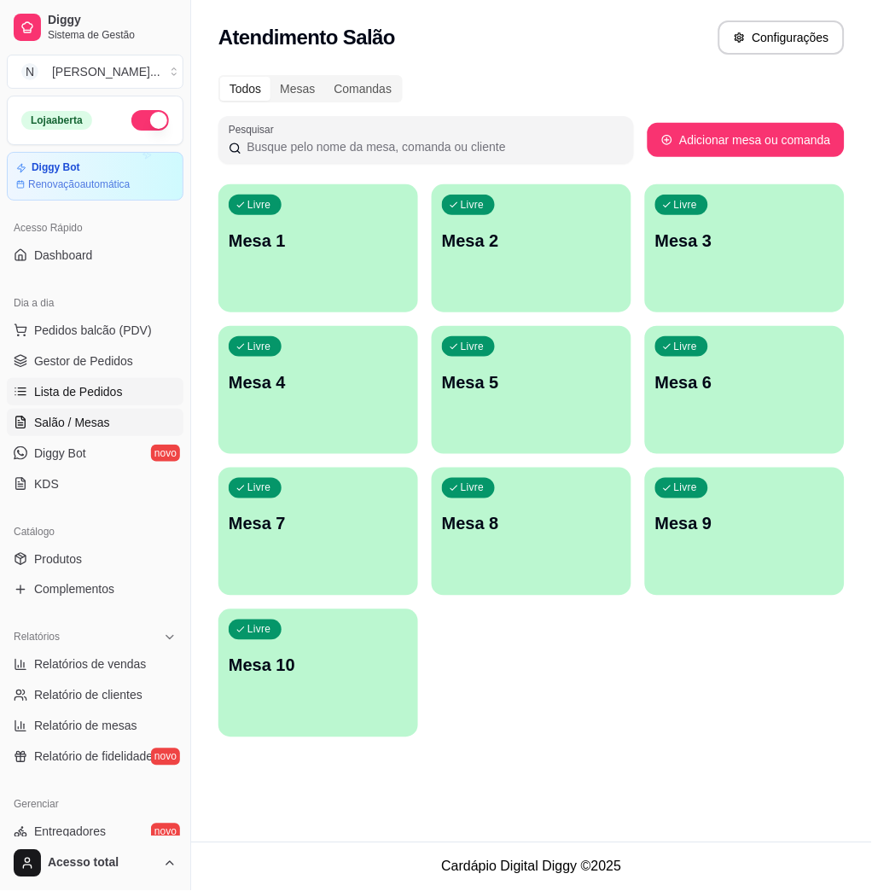
click at [107, 401] on link "Lista de Pedidos" at bounding box center [95, 391] width 177 height 27
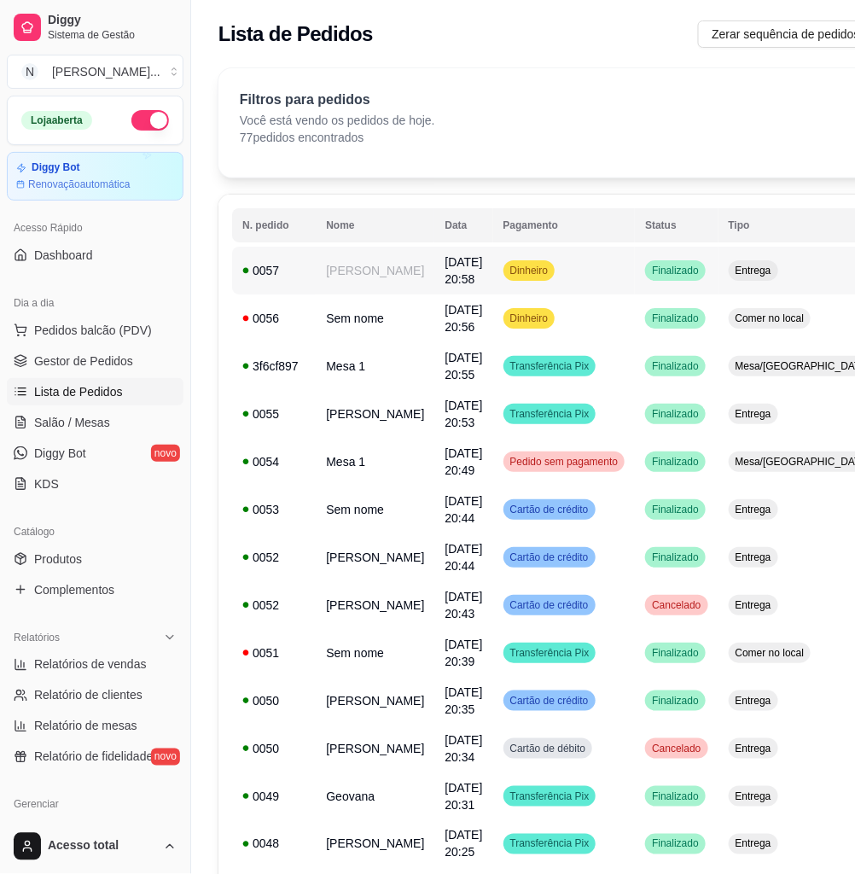
click at [447, 267] on td "15/09/25 às 20:58" at bounding box center [464, 271] width 58 height 48
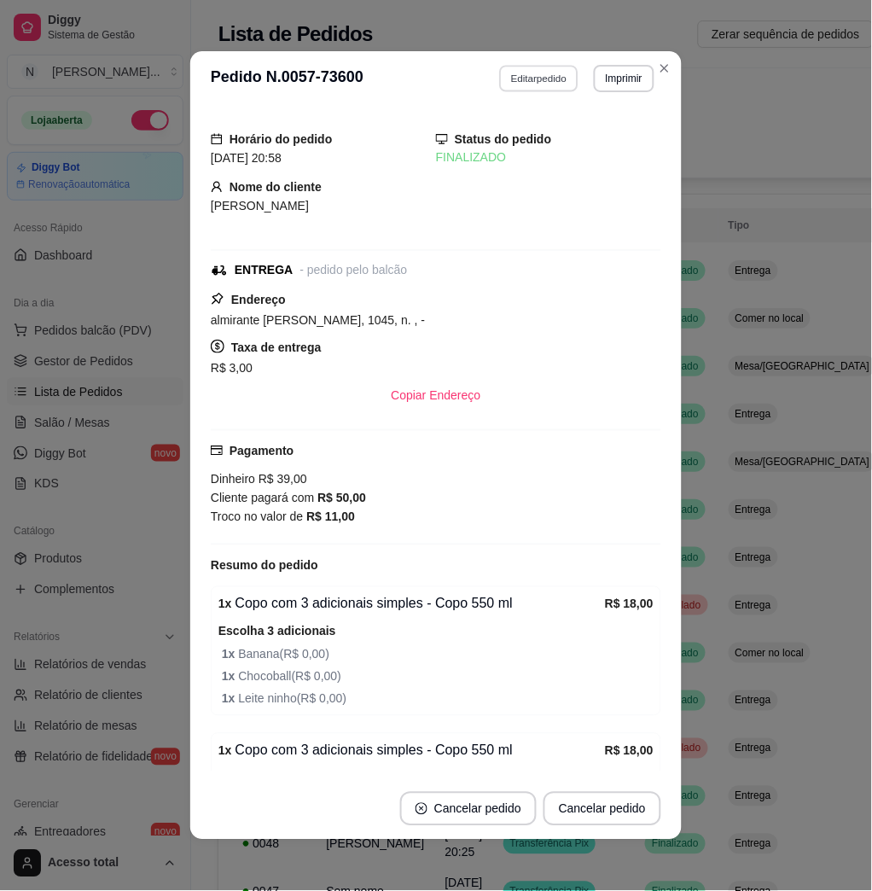
click at [522, 78] on button "Editar pedido" at bounding box center [539, 78] width 79 height 26
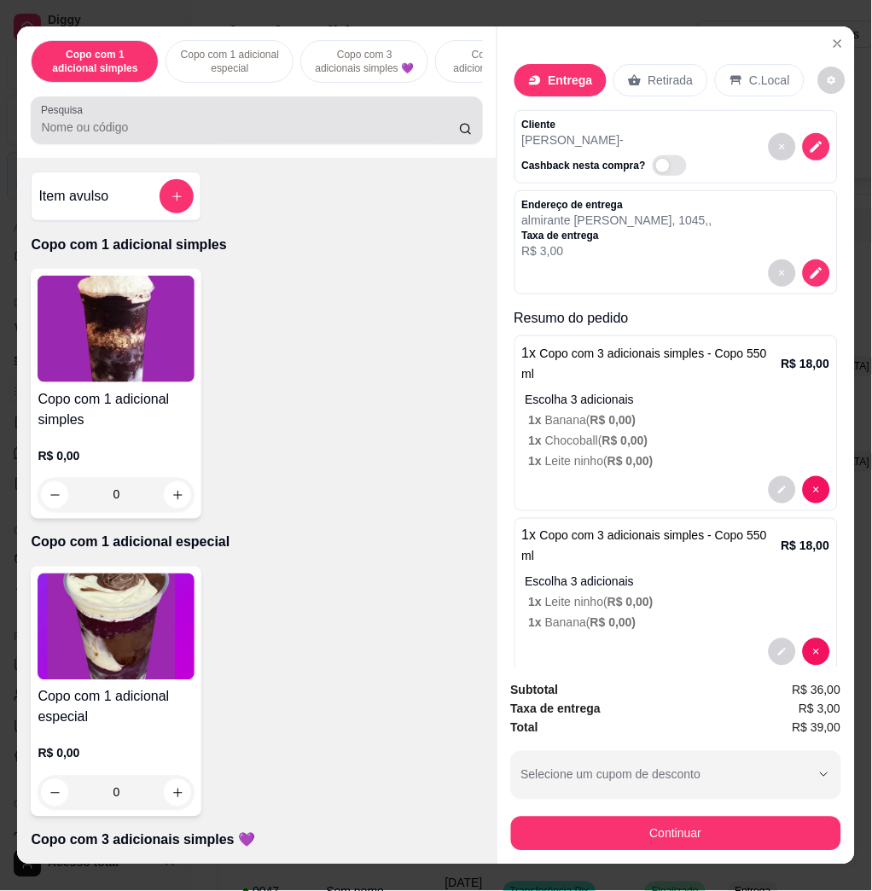
click at [220, 144] on div "Pesquisa" at bounding box center [257, 120] width 452 height 48
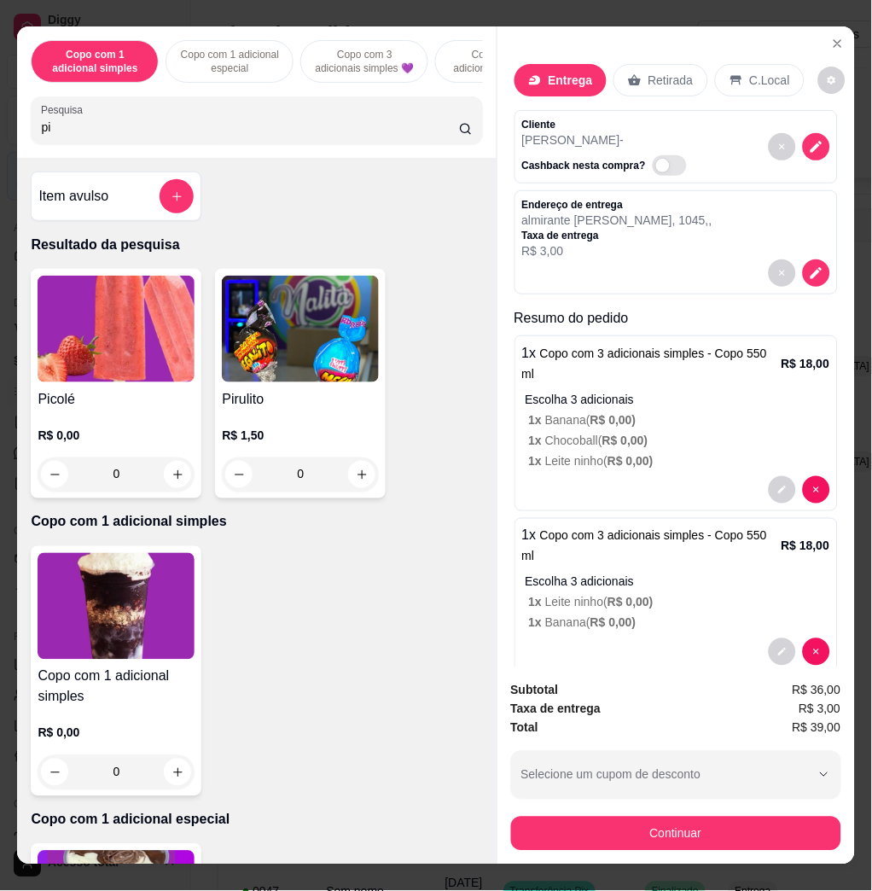
type input "pi"
click at [141, 349] on img at bounding box center [116, 329] width 157 height 107
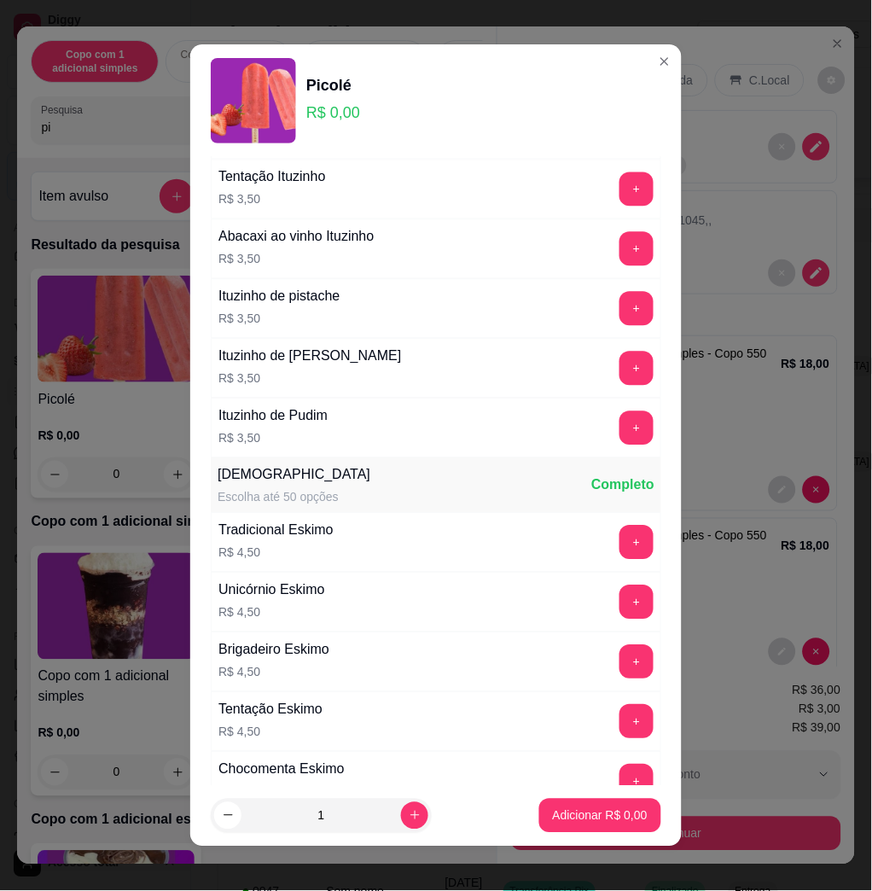
scroll to position [1251, 0]
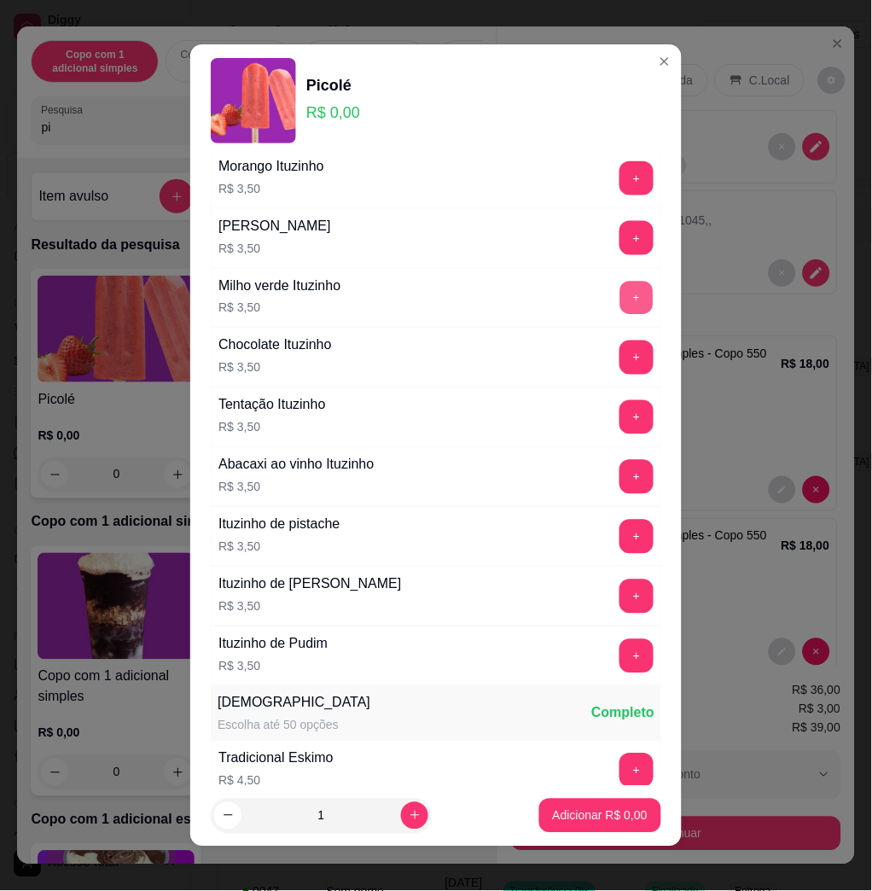
click at [621, 296] on button "+" at bounding box center [637, 298] width 33 height 33
click at [561, 818] on p "Adicionar R$ 7,00" at bounding box center [600, 816] width 95 height 17
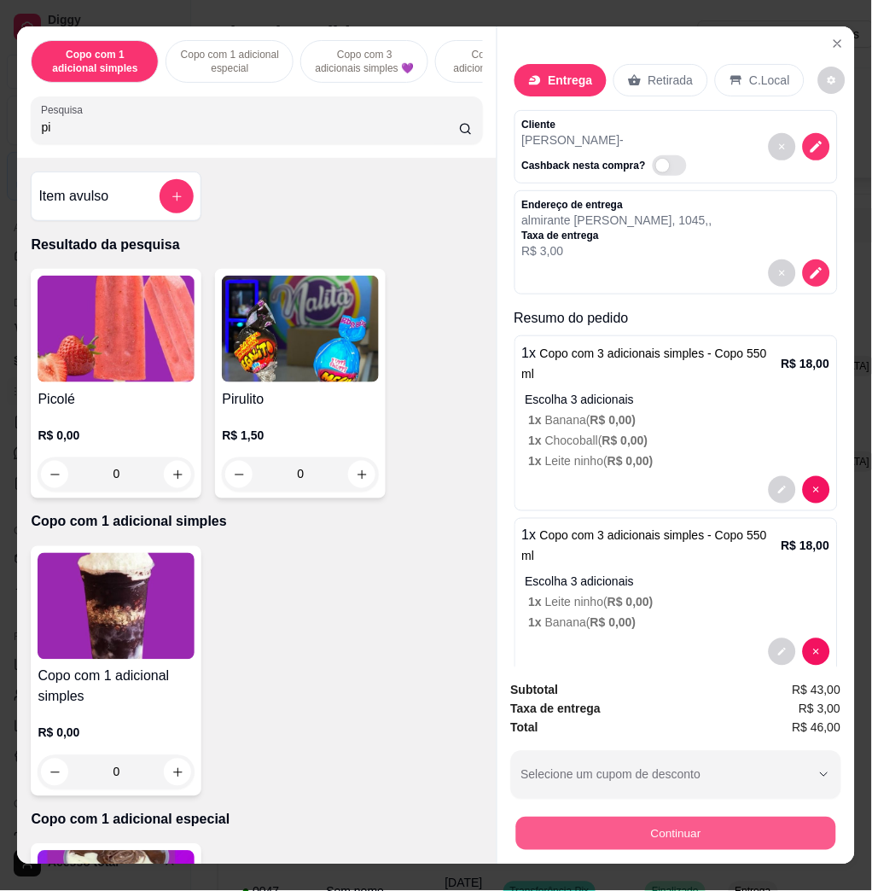
click at [640, 818] on button "Continuar" at bounding box center [676, 833] width 320 height 33
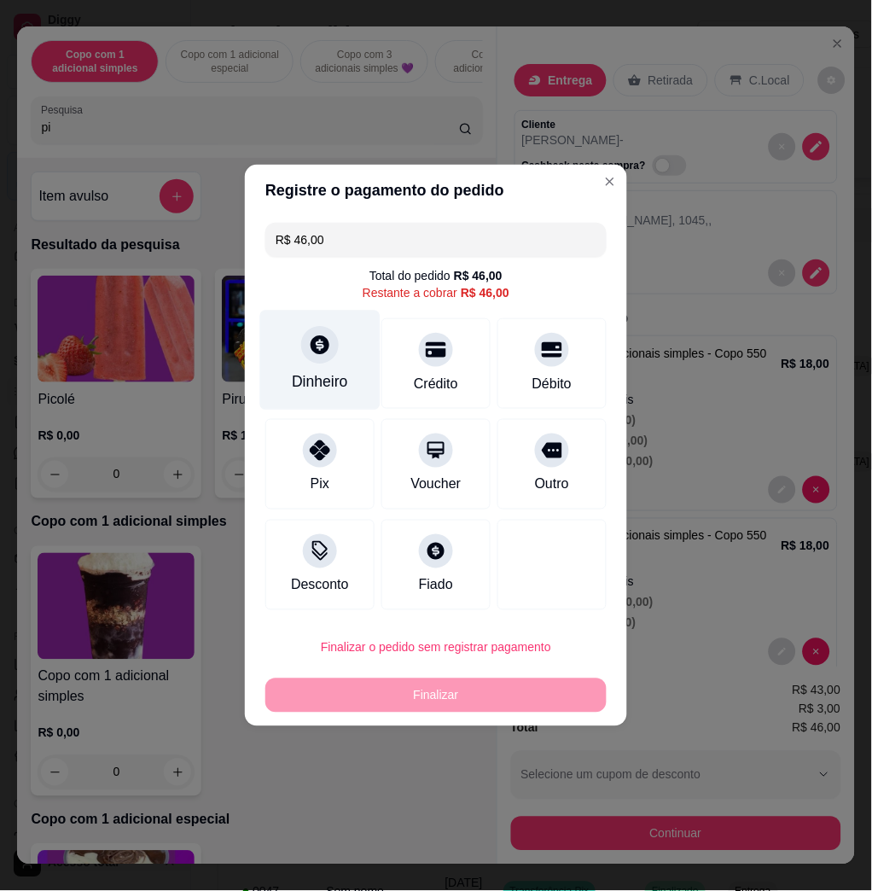
click at [312, 373] on div "Dinheiro" at bounding box center [320, 382] width 56 height 22
click at [355, 435] on input "0,00" at bounding box center [435, 429] width 341 height 34
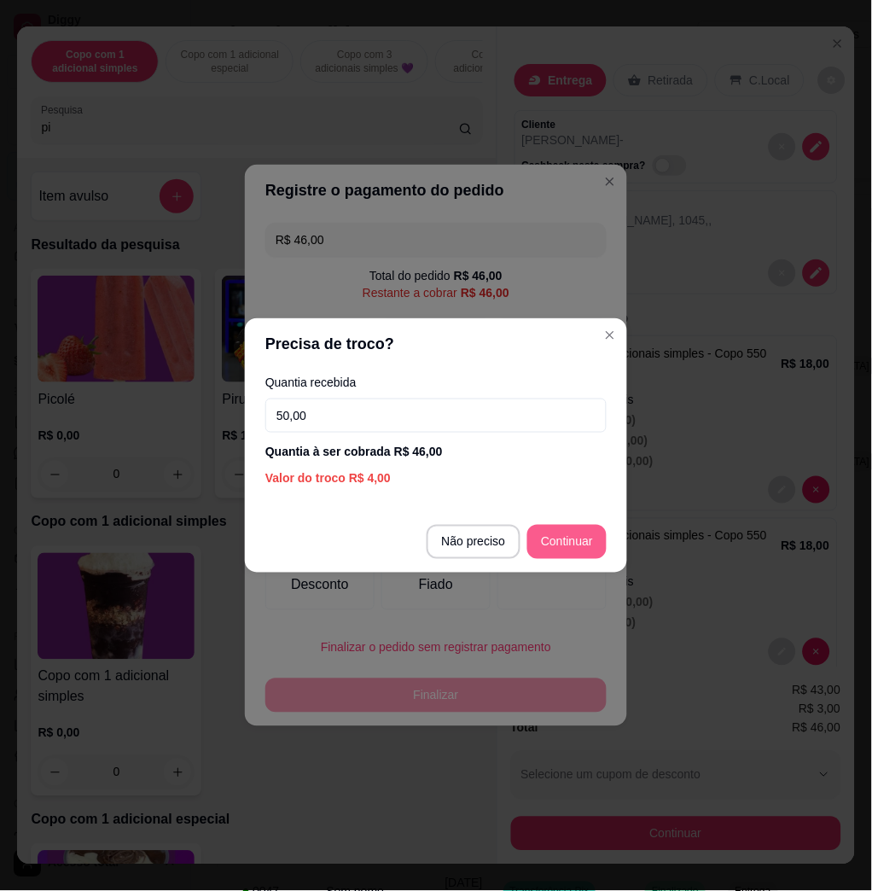
type input "50,00"
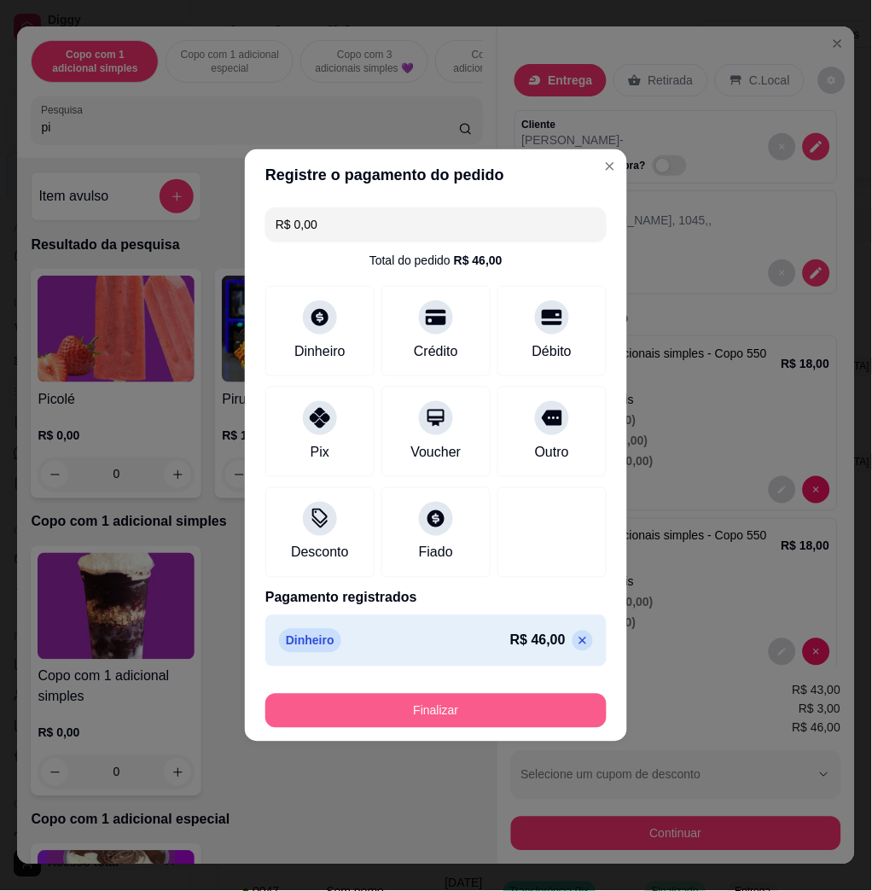
click at [501, 709] on button "Finalizar" at bounding box center [435, 711] width 341 height 34
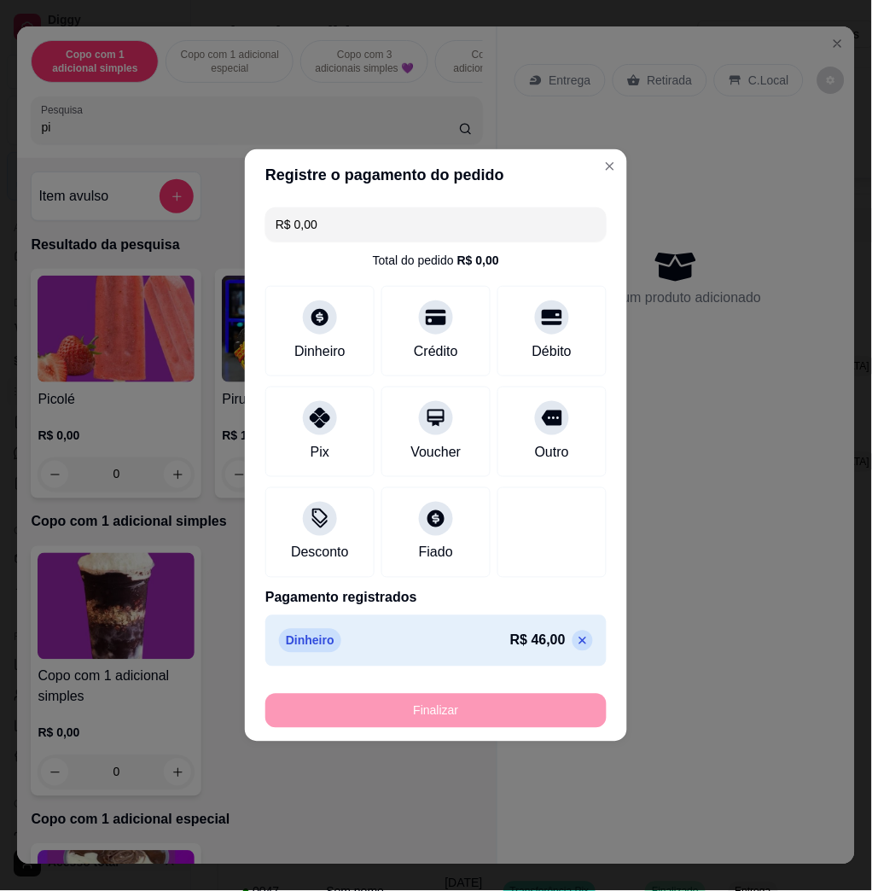
type input "-R$ 46,00"
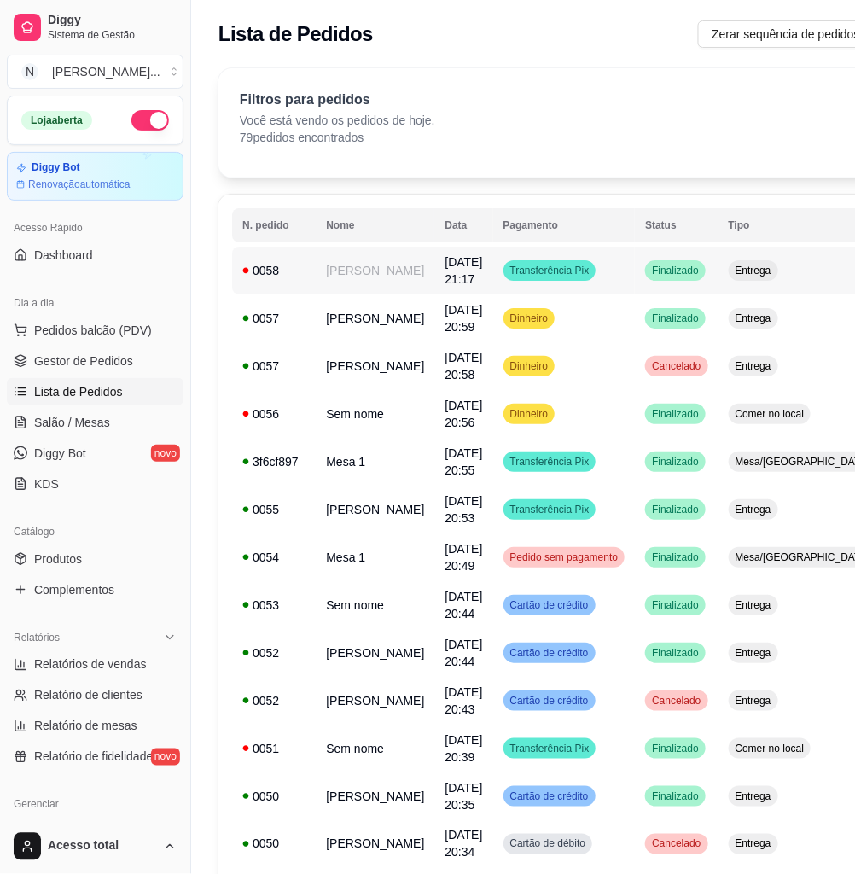
click at [782, 292] on td "Entrega" at bounding box center [803, 271] width 169 height 48
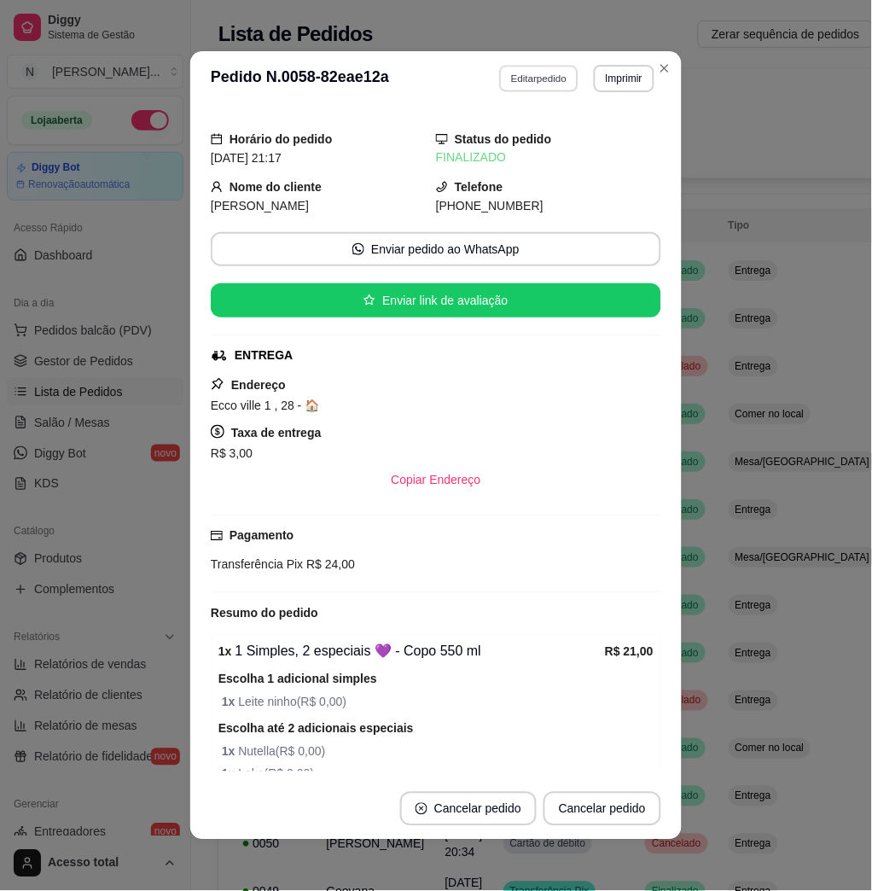
click at [558, 90] on button "Editar pedido" at bounding box center [539, 78] width 79 height 26
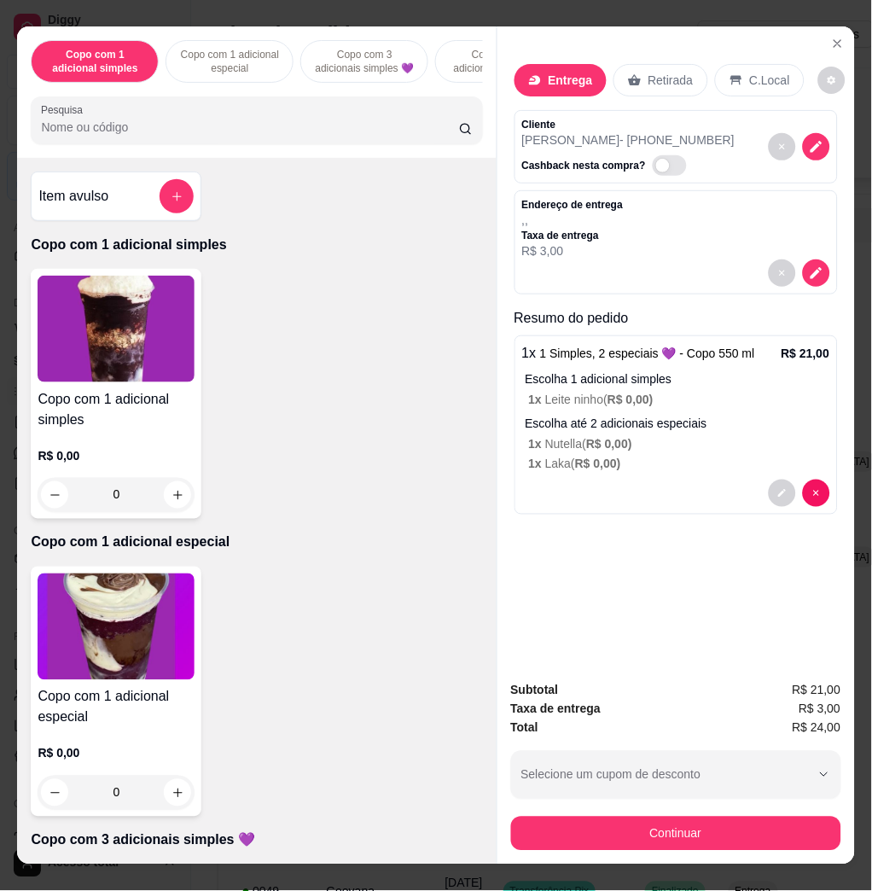
click at [813, 265] on icon "decrease-product-quantity" at bounding box center [816, 272] width 15 height 15
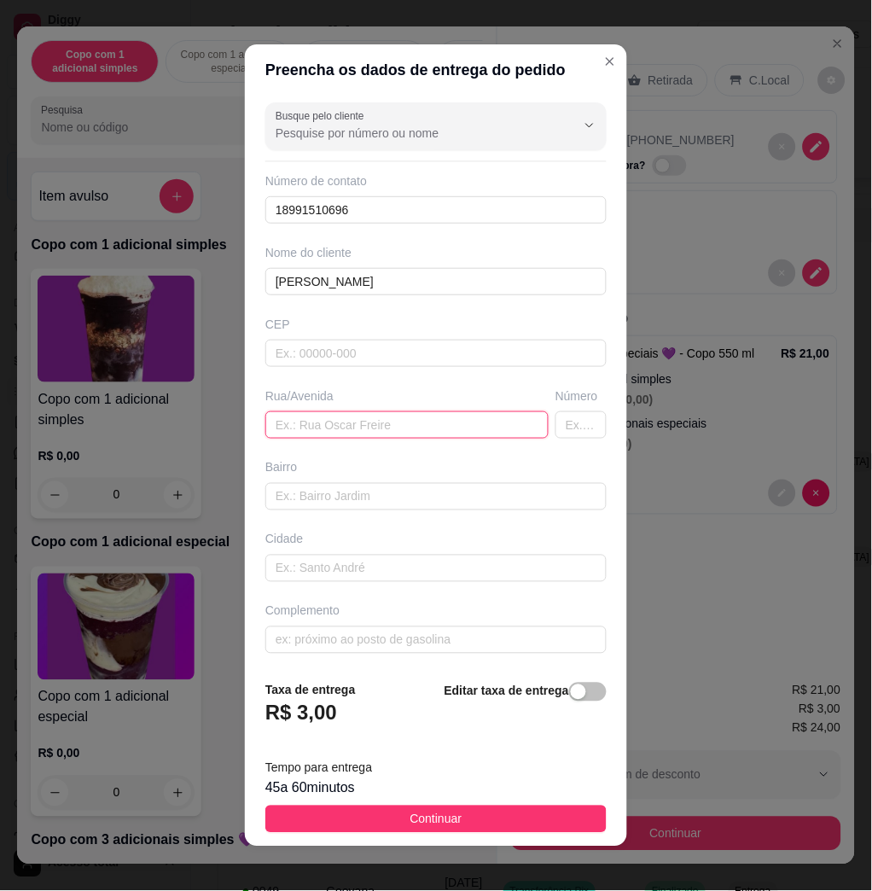
click at [332, 428] on input "text" at bounding box center [406, 424] width 283 height 27
paste input "Ecco ville 1 , 28"
type input "Ecco ville 1 , 28"
drag, startPoint x: 333, startPoint y: 818, endPoint x: 401, endPoint y: 810, distance: 68.7
click at [333, 819] on button "Continuar" at bounding box center [435, 819] width 341 height 27
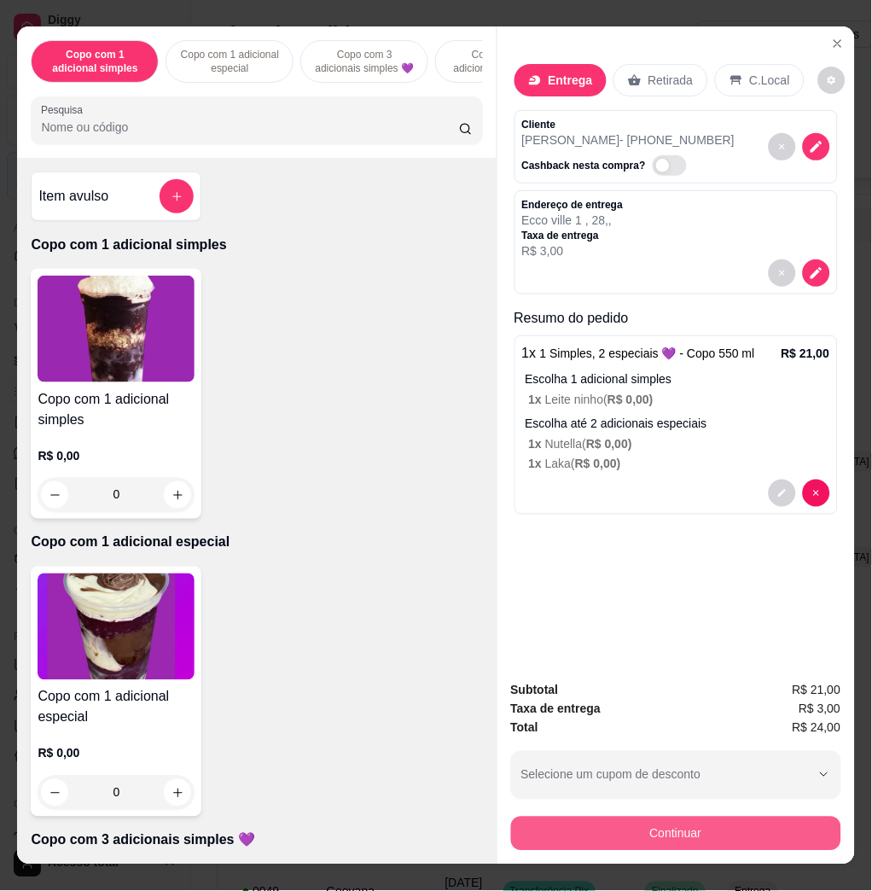
click at [634, 829] on button "Continuar" at bounding box center [676, 834] width 330 height 34
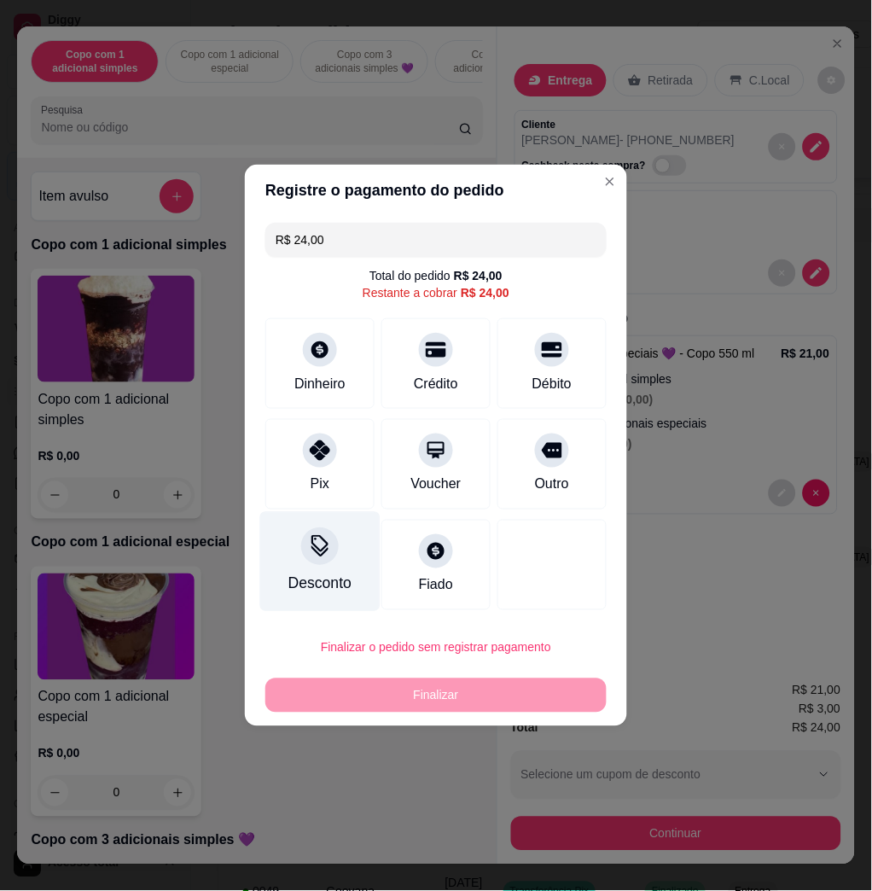
click at [324, 573] on div "Desconto" at bounding box center [320, 584] width 63 height 22
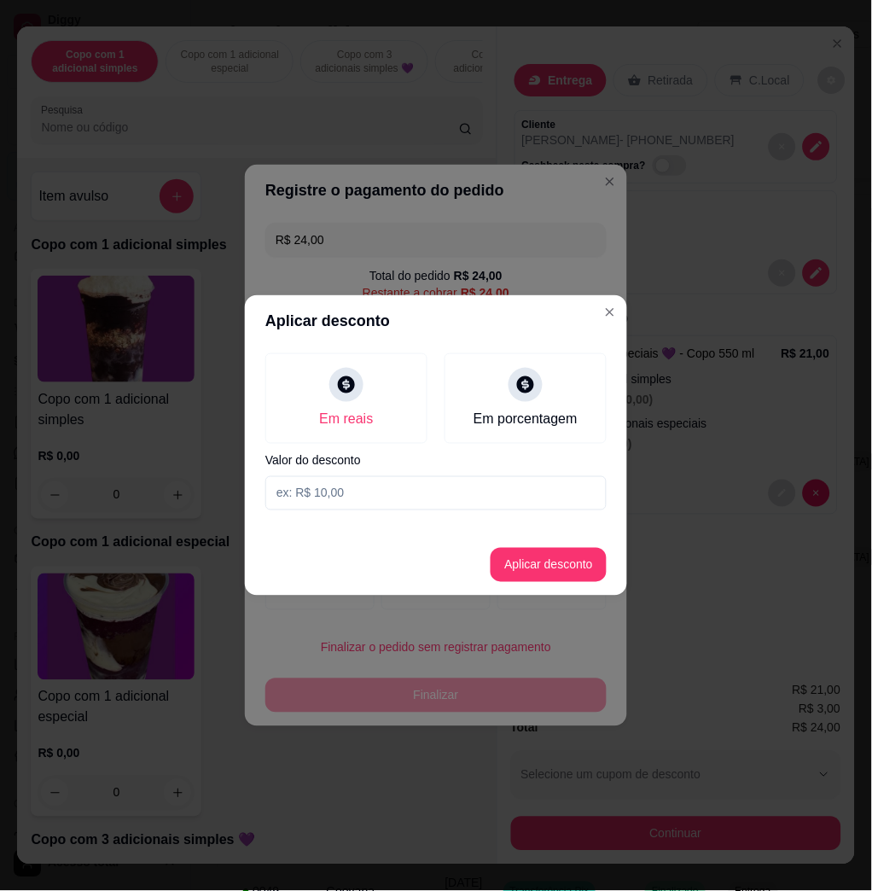
click at [376, 498] on input at bounding box center [435, 493] width 341 height 34
type input "1,01"
click at [586, 555] on button "Aplicar desconto" at bounding box center [549, 565] width 112 height 33
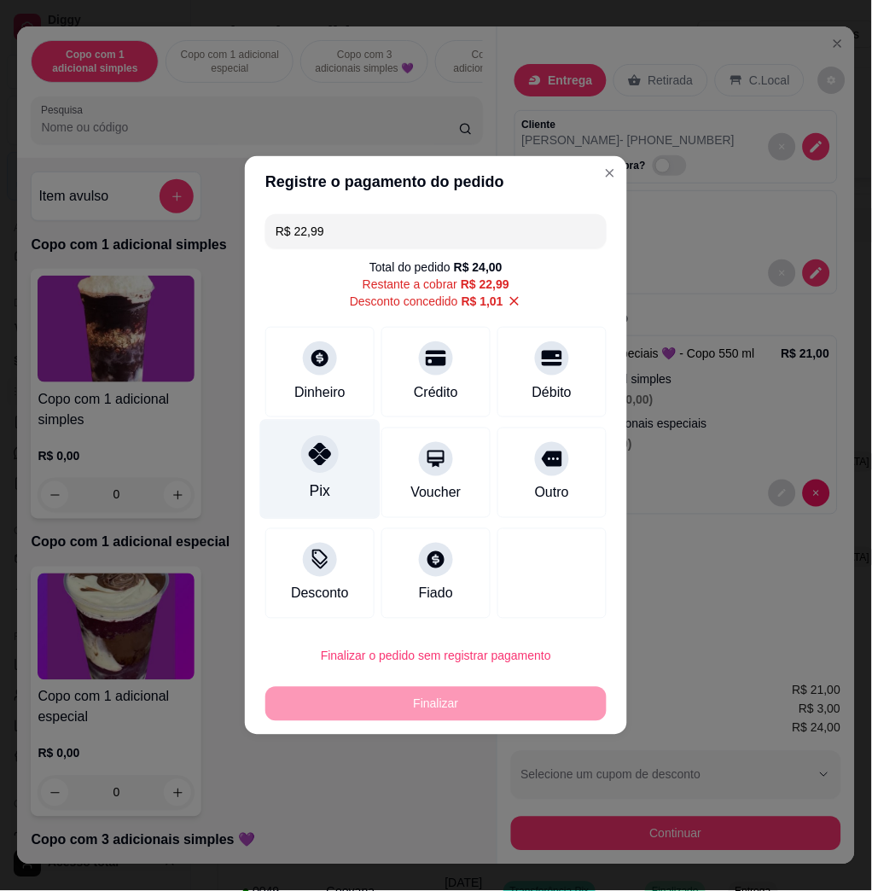
click at [336, 462] on div "Pix" at bounding box center [320, 470] width 120 height 100
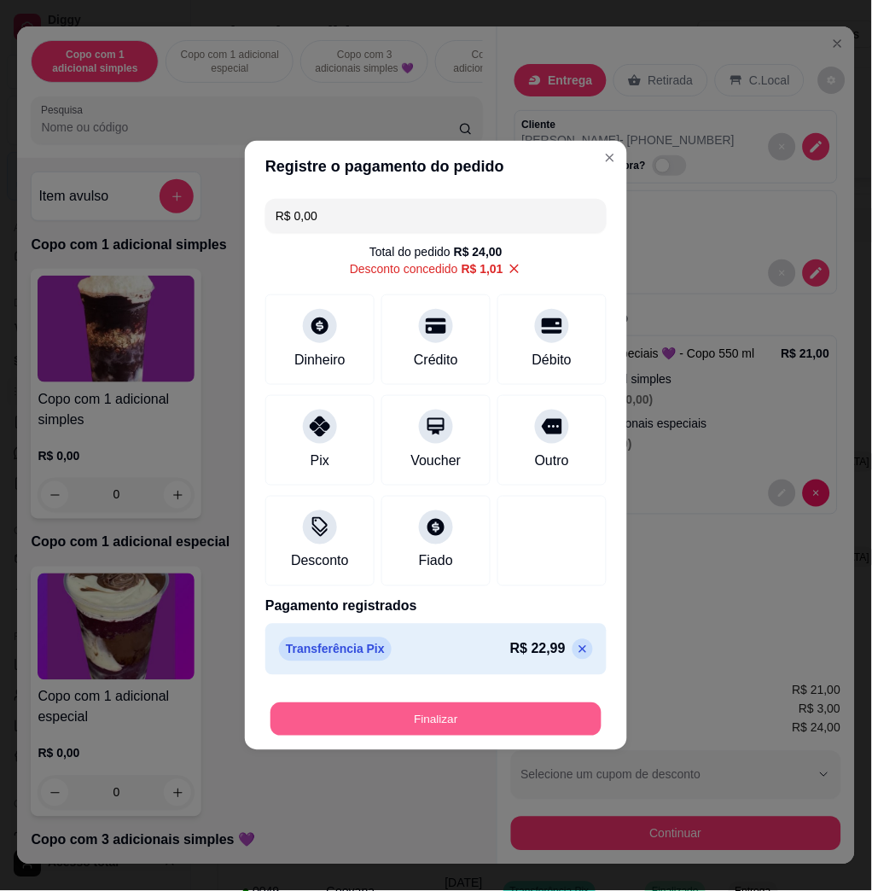
click at [364, 733] on button "Finalizar" at bounding box center [436, 719] width 331 height 33
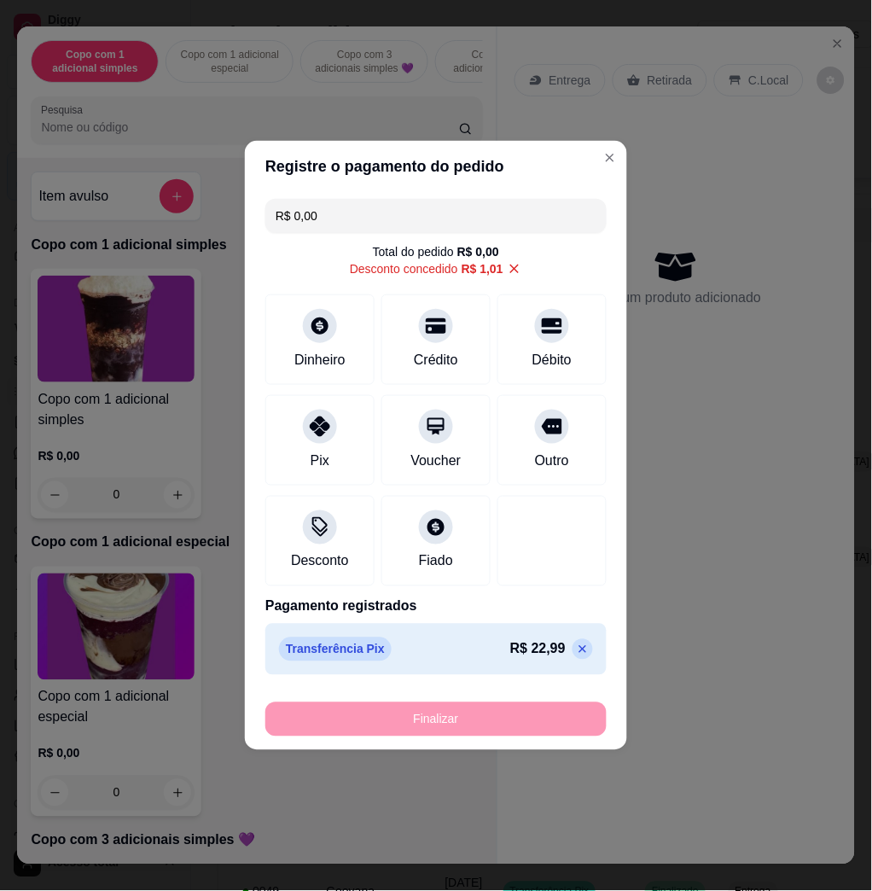
type input "-R$ 24,00"
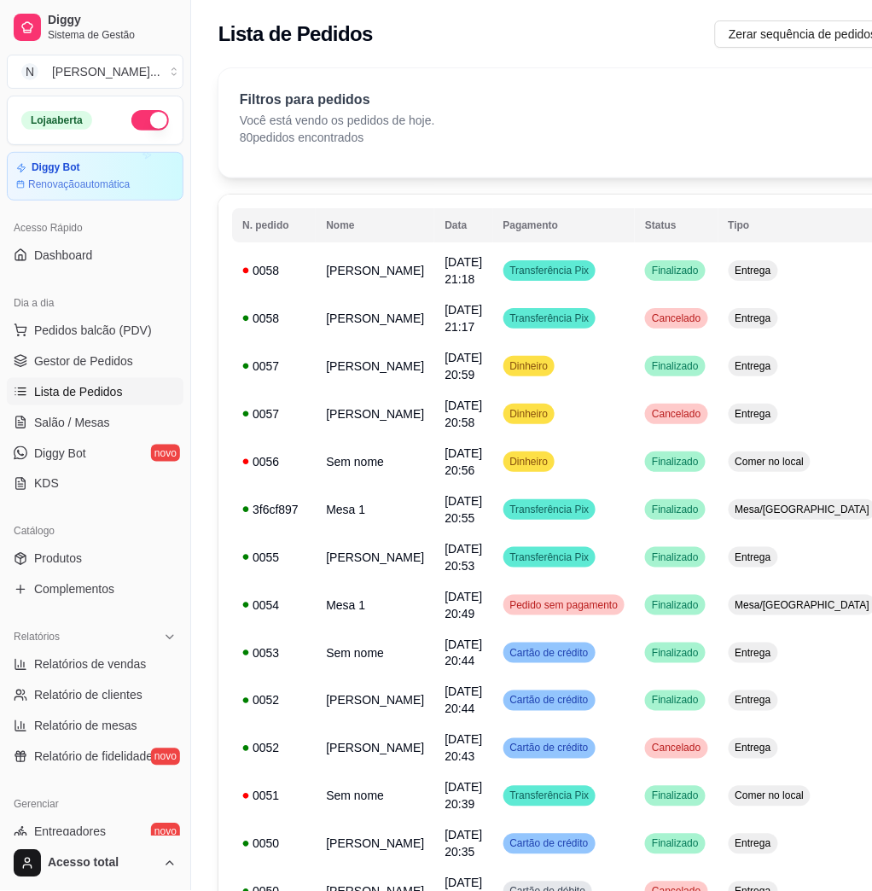
click at [665, 68] on div "Filtros para pedidos Você está vendo os pedidos de hoje. 80 pedidos encontrados…" at bounding box center [628, 122] width 818 height 109
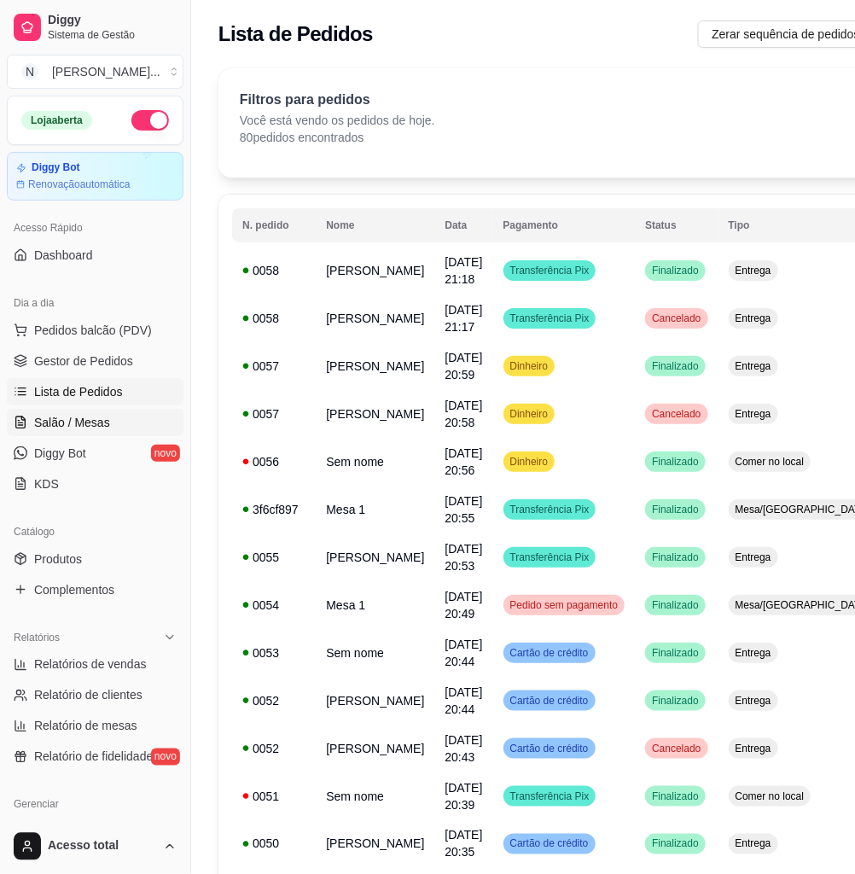
click at [85, 417] on span "Salão / Mesas" at bounding box center [72, 422] width 76 height 17
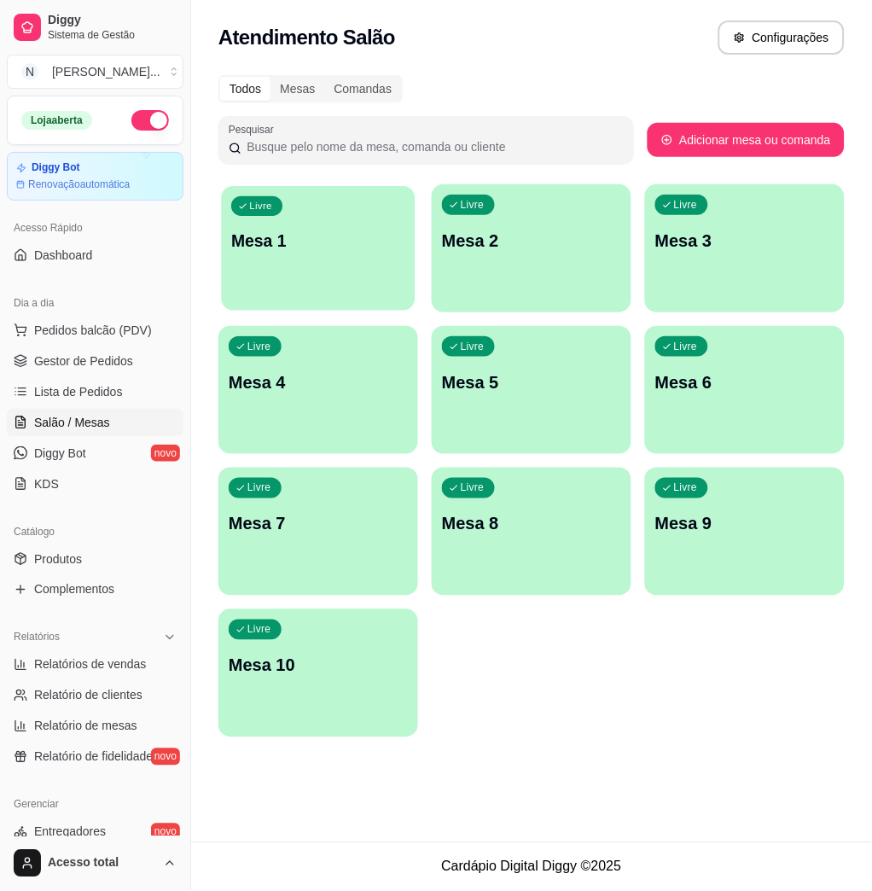
click at [379, 246] on p "Mesa 1" at bounding box center [318, 241] width 174 height 23
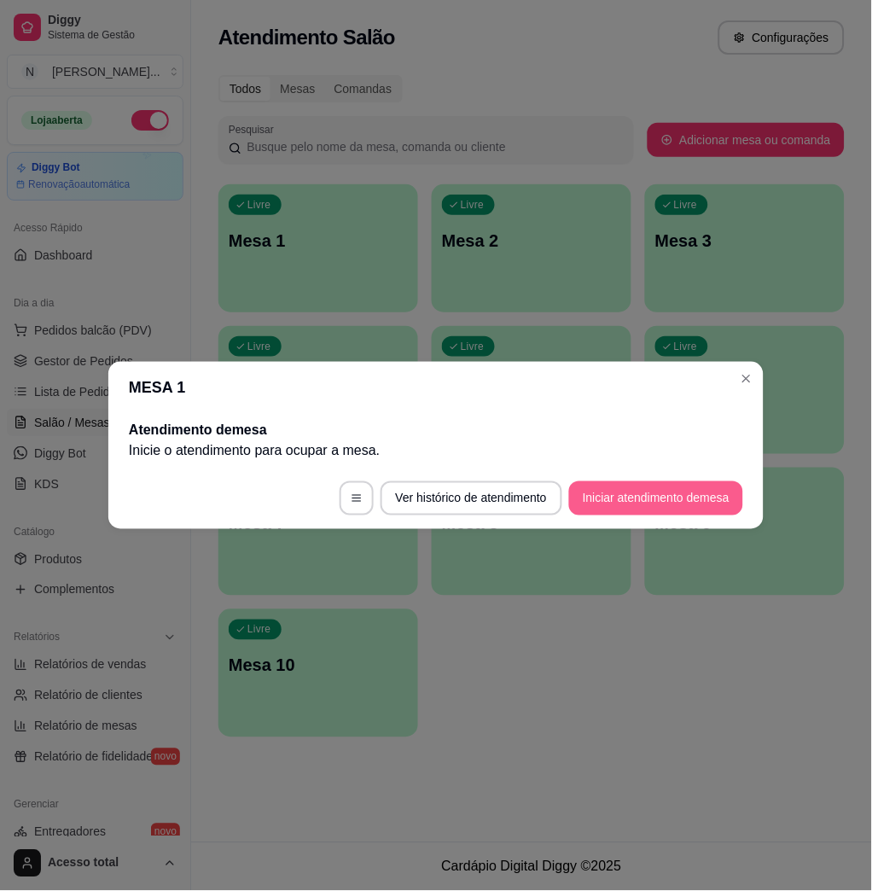
click at [584, 490] on button "Iniciar atendimento de mesa" at bounding box center [656, 498] width 174 height 34
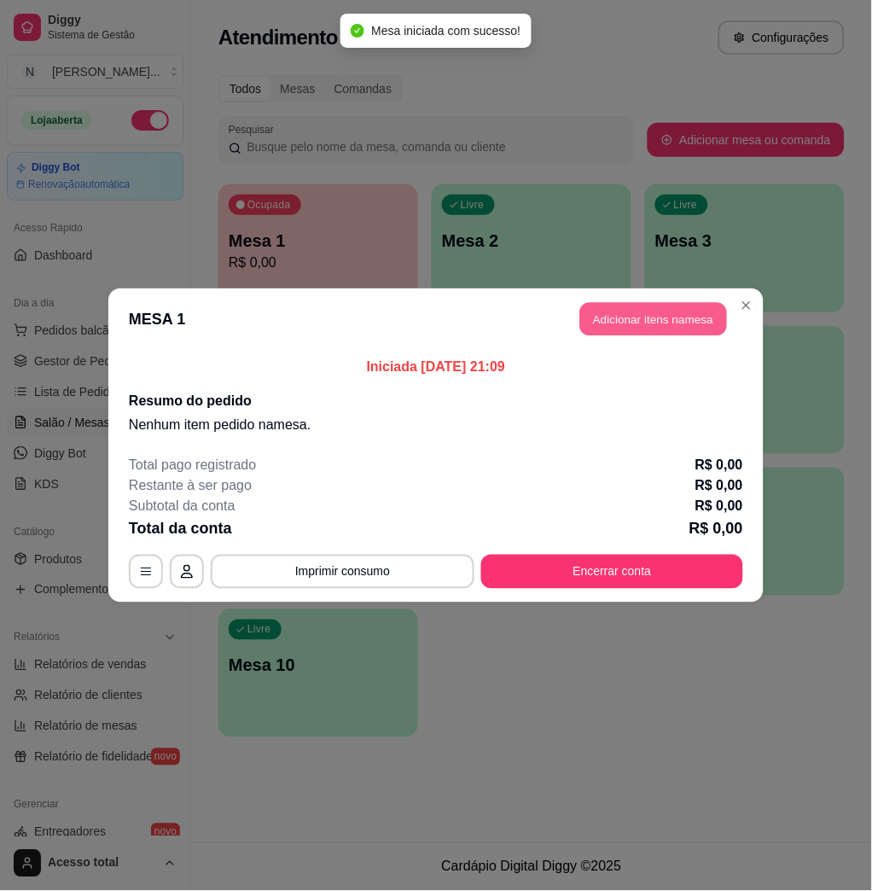
click at [679, 306] on button "Adicionar itens na mesa" at bounding box center [653, 319] width 147 height 33
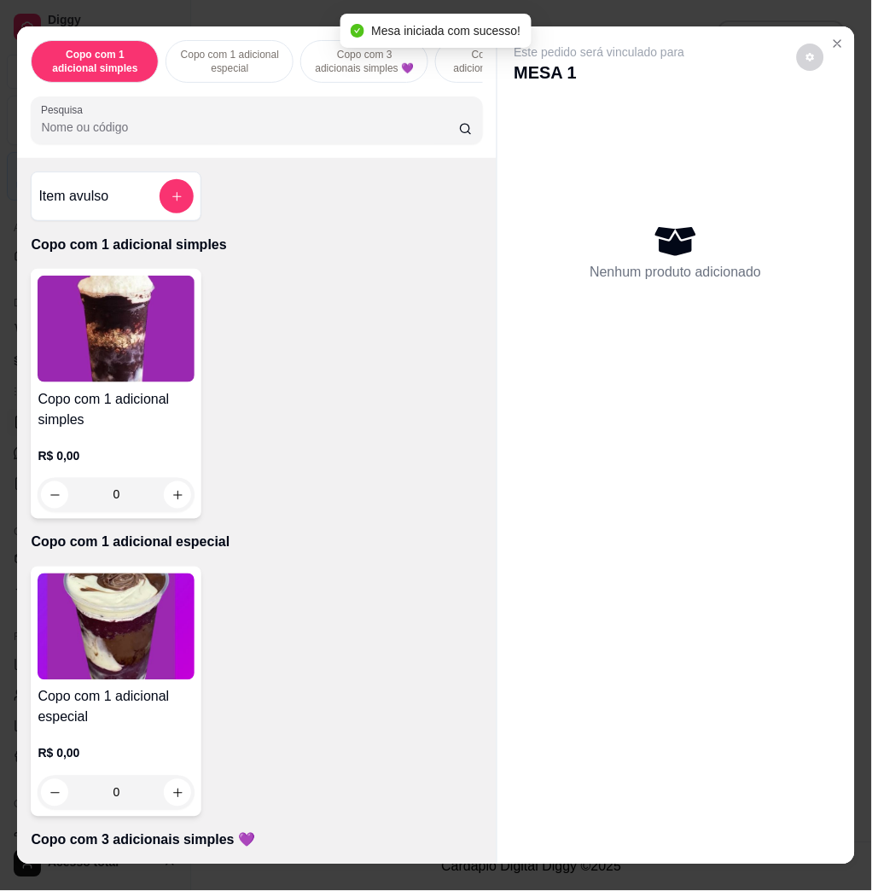
scroll to position [227, 0]
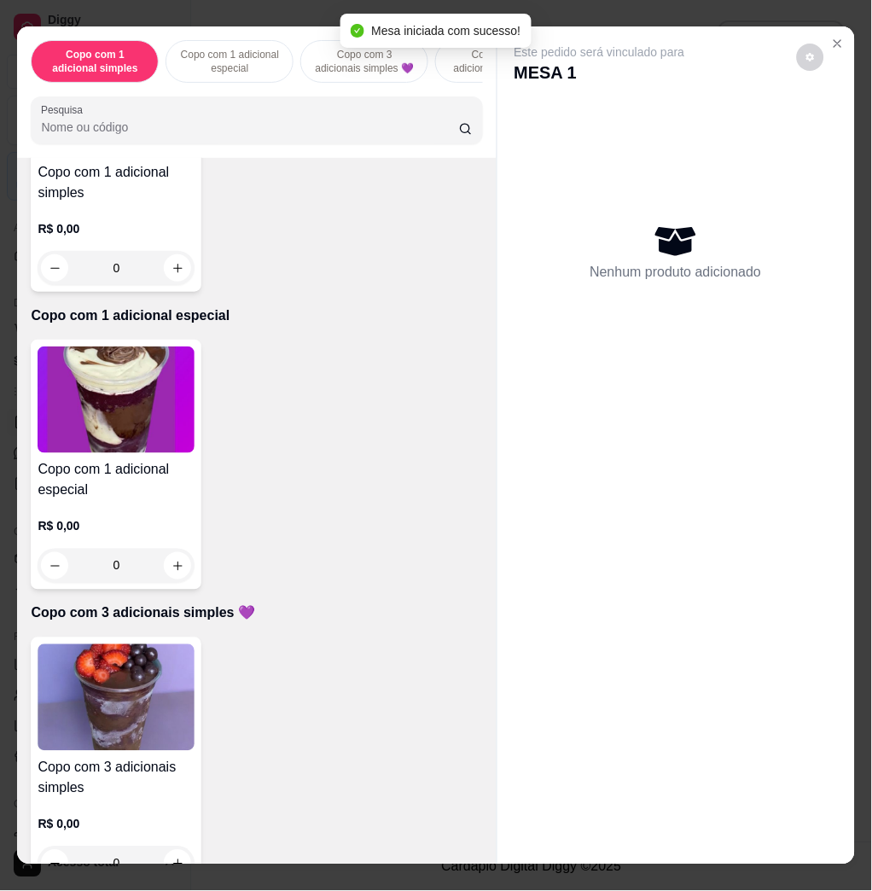
click at [135, 686] on img at bounding box center [116, 698] width 157 height 107
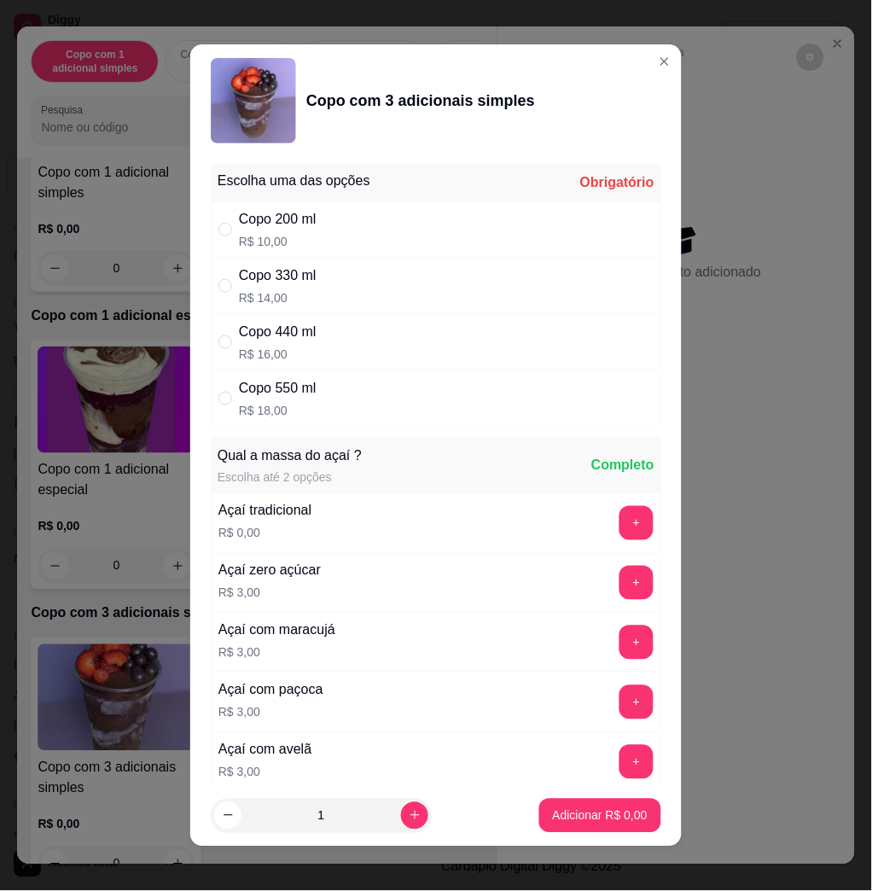
click at [352, 326] on div "Copo 440 ml R$ 16,00" at bounding box center [436, 342] width 451 height 56
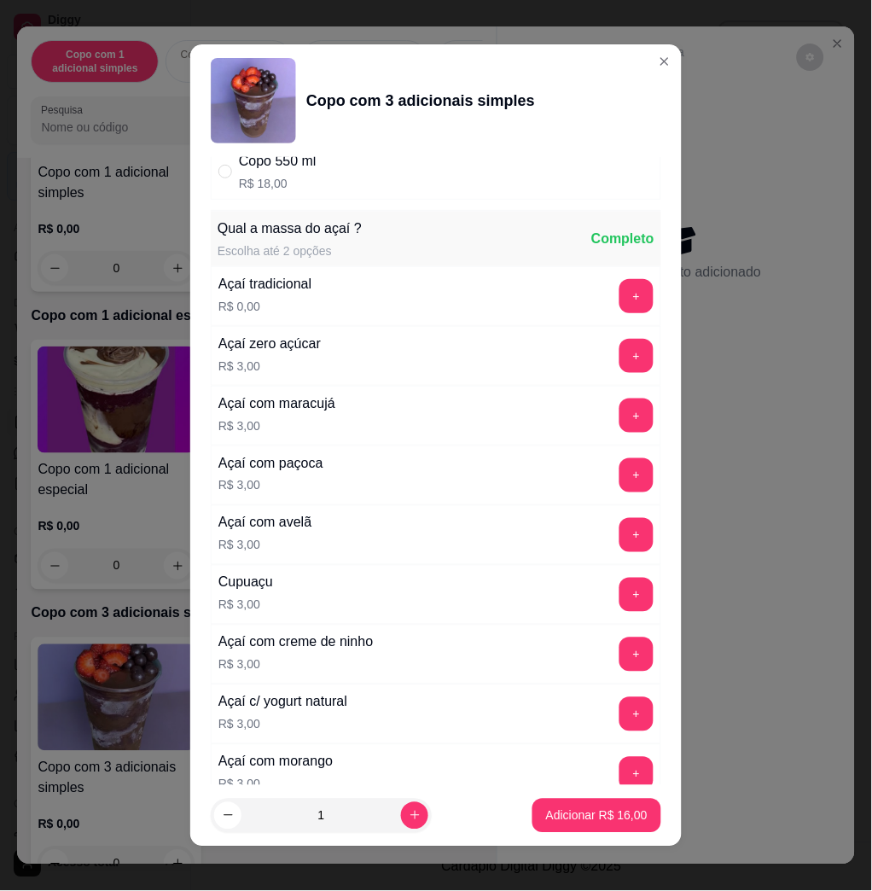
scroll to position [0, 0]
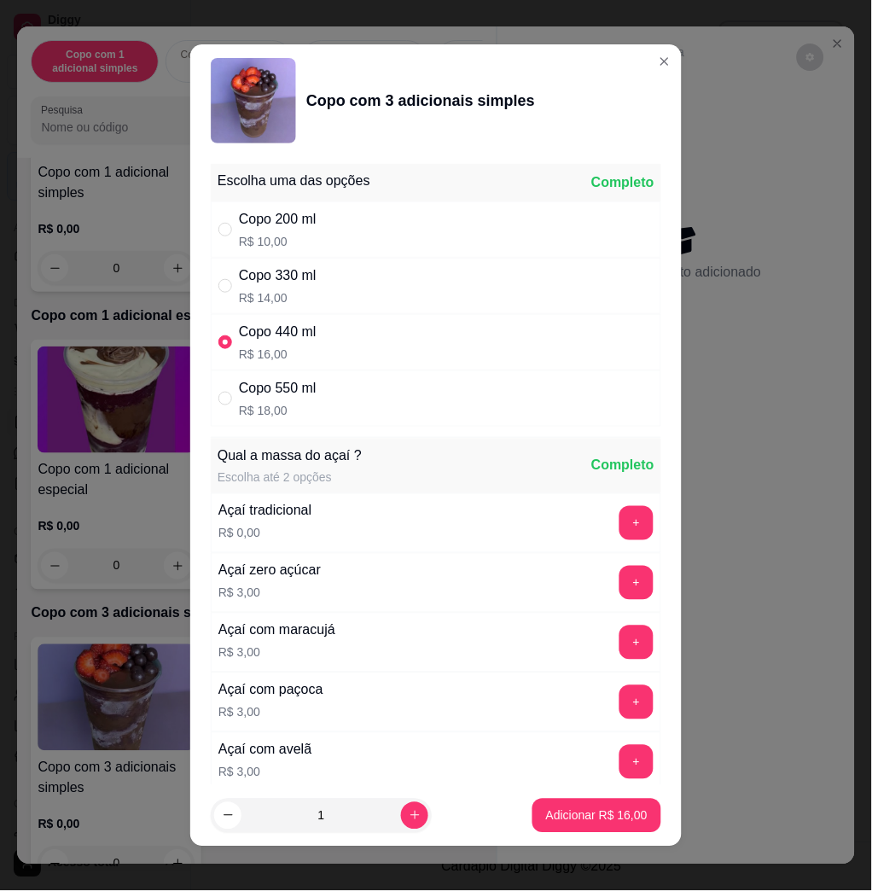
drag, startPoint x: 391, startPoint y: 413, endPoint x: 378, endPoint y: 411, distance: 13.1
click at [390, 411] on div "Copo 550 ml R$ 18,00" at bounding box center [436, 398] width 451 height 56
radio input "false"
radio input "true"
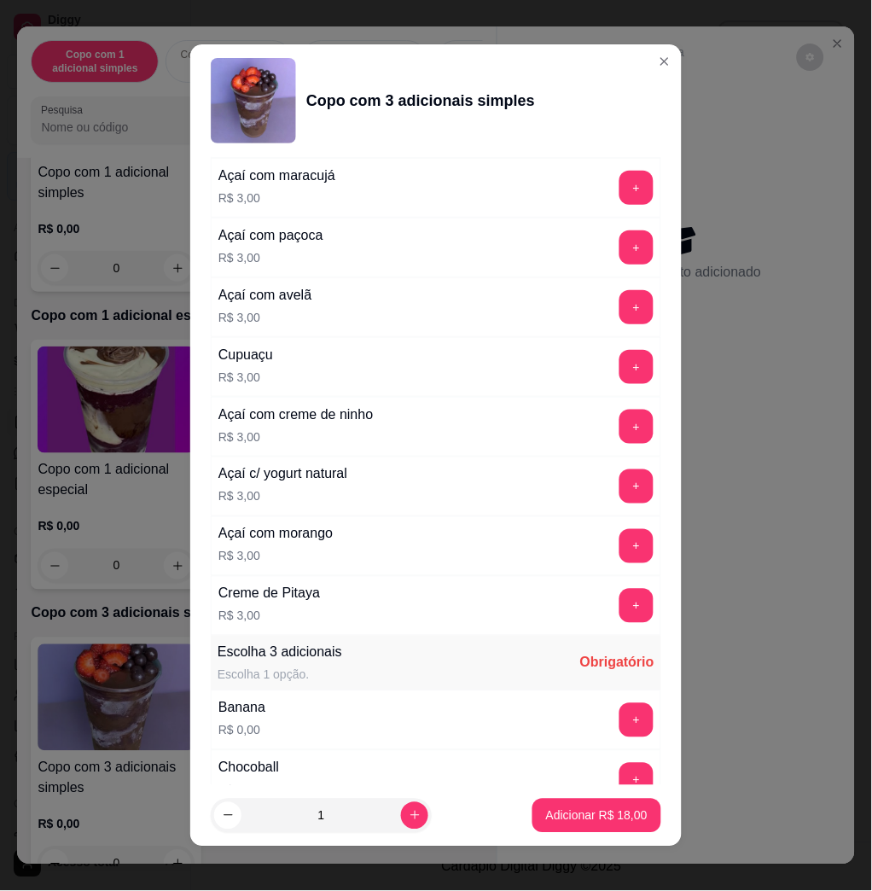
scroll to position [910, 0]
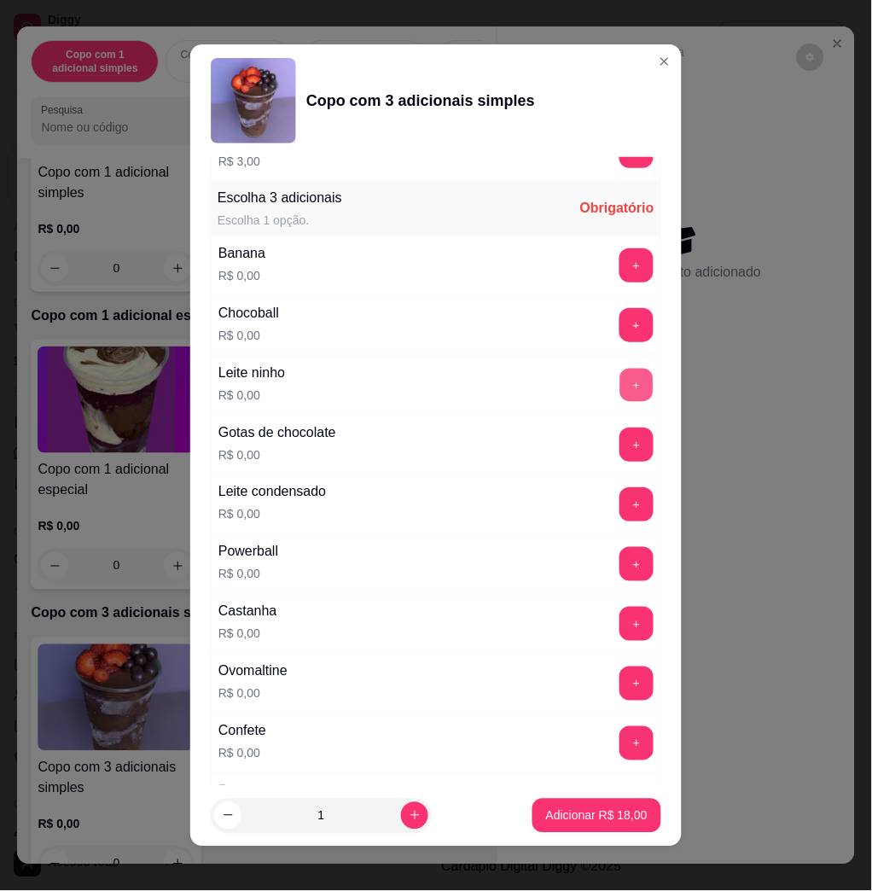
click at [621, 378] on button "+" at bounding box center [637, 385] width 33 height 33
click at [620, 512] on button "+" at bounding box center [637, 504] width 34 height 34
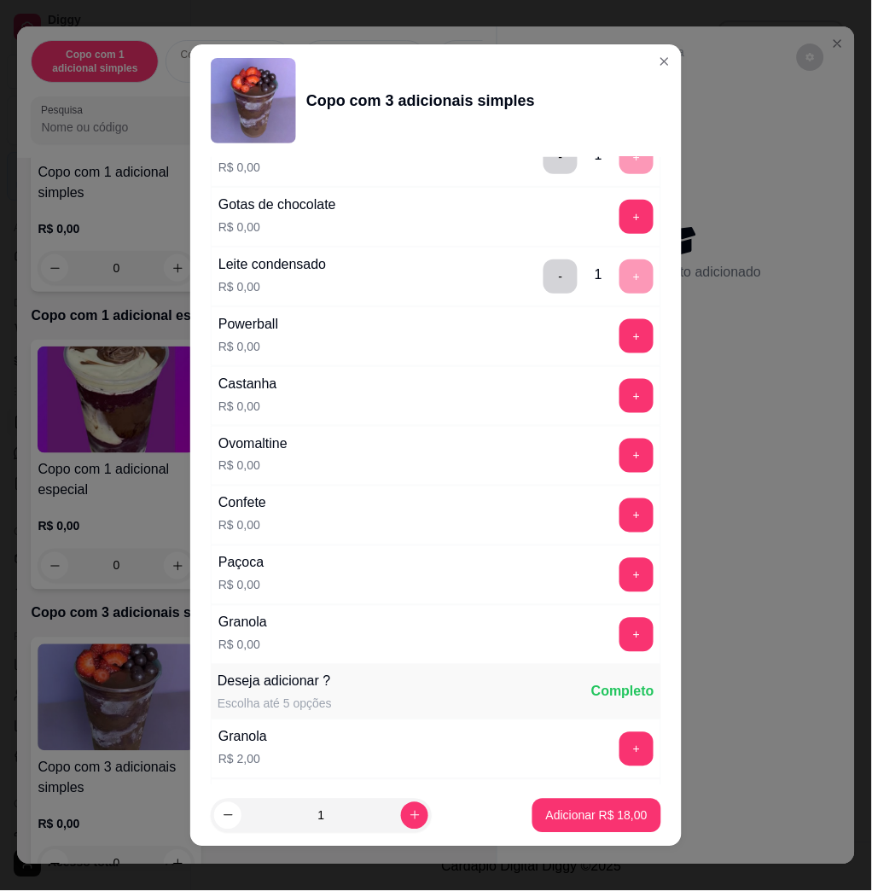
scroll to position [1366, 0]
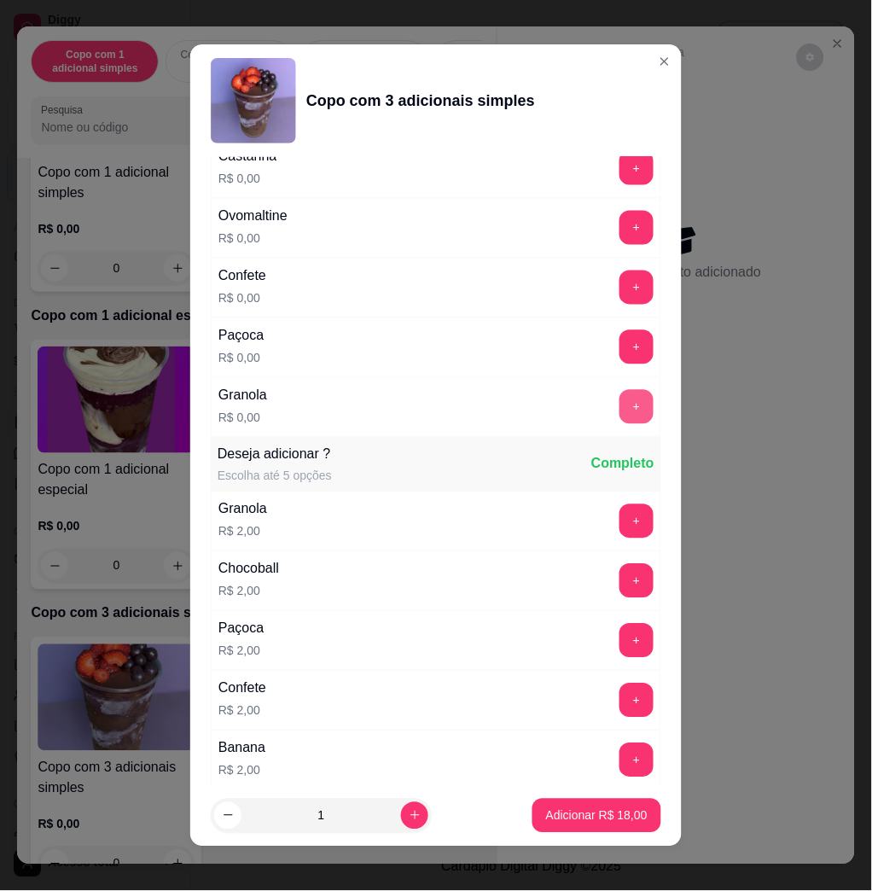
click at [620, 416] on button "+" at bounding box center [637, 407] width 34 height 34
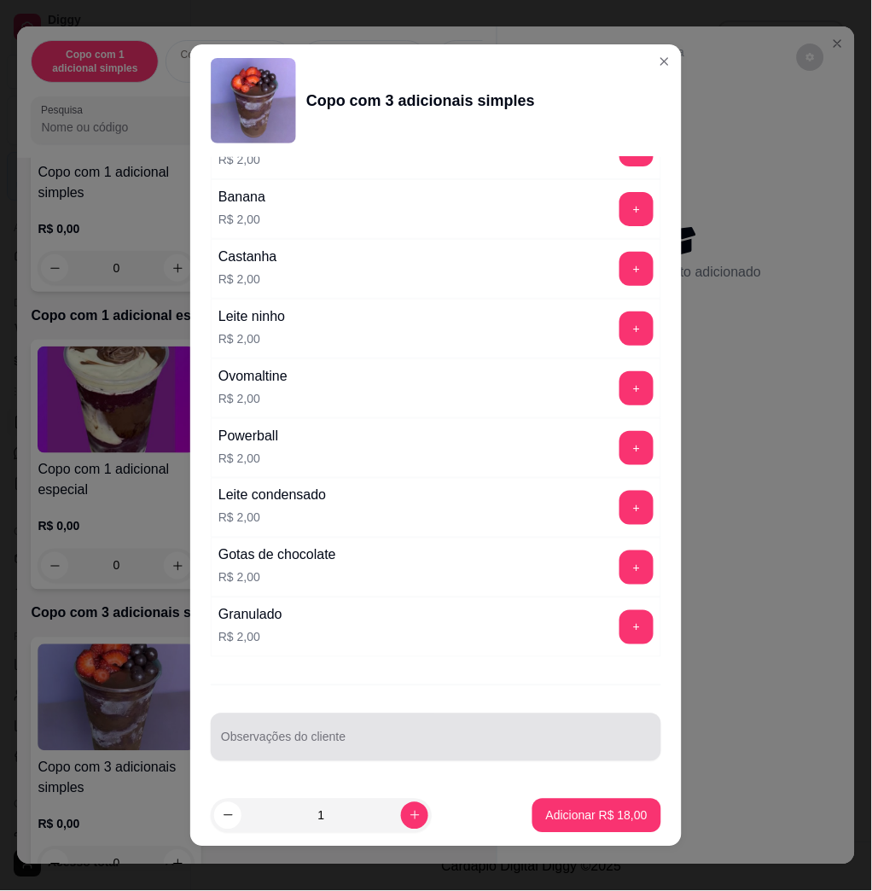
click at [419, 721] on div at bounding box center [436, 737] width 430 height 34
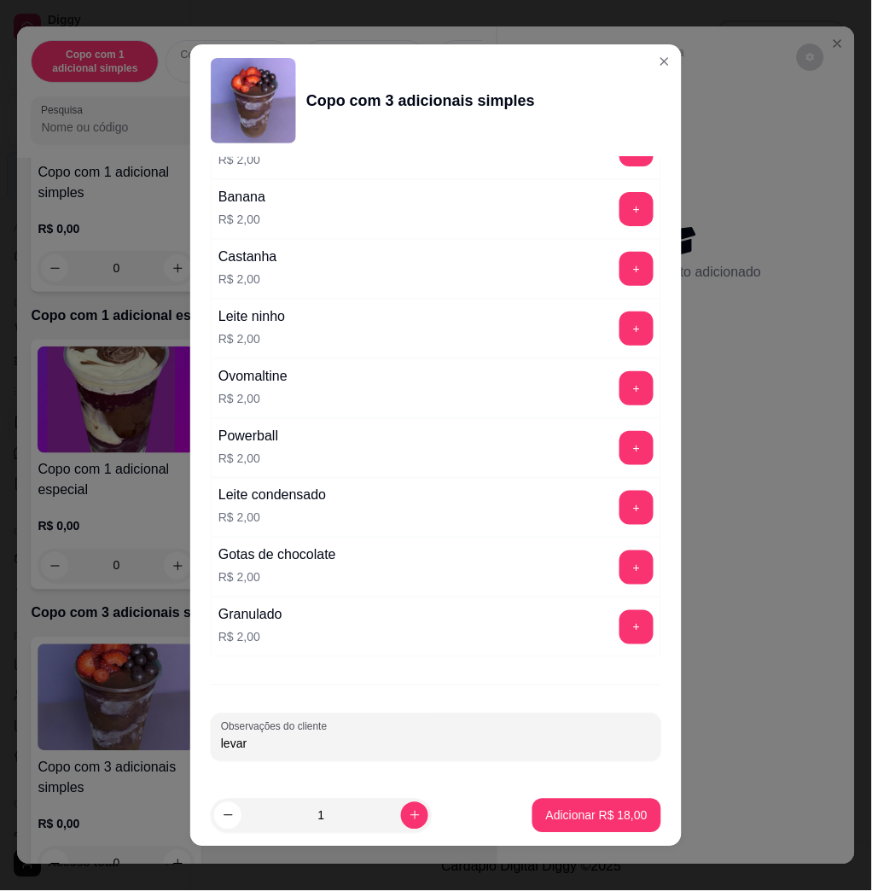
type input "levar"
click at [581, 782] on div "Escolha uma das opções Completo Copo 200 ml R$ 10,00 Copo 330 ml R$ 14,00 Copo …" at bounding box center [436, 471] width 492 height 628
click at [585, 803] on button "Adicionar R$ 18,00" at bounding box center [597, 816] width 129 height 34
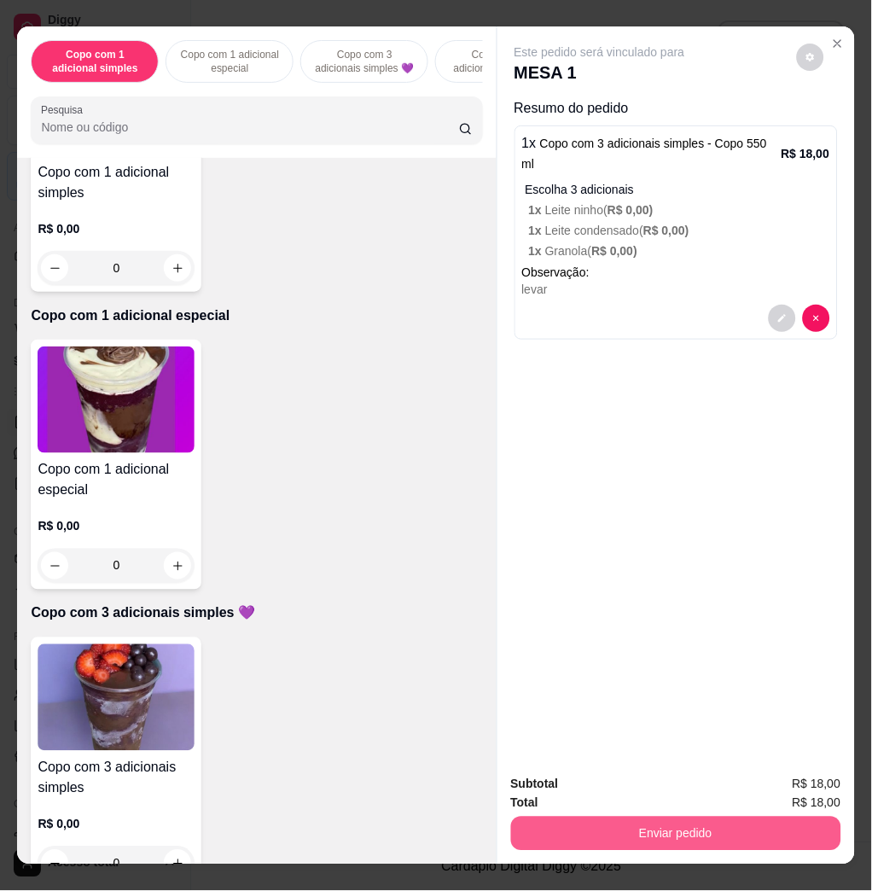
click at [625, 817] on button "Enviar pedido" at bounding box center [676, 834] width 330 height 34
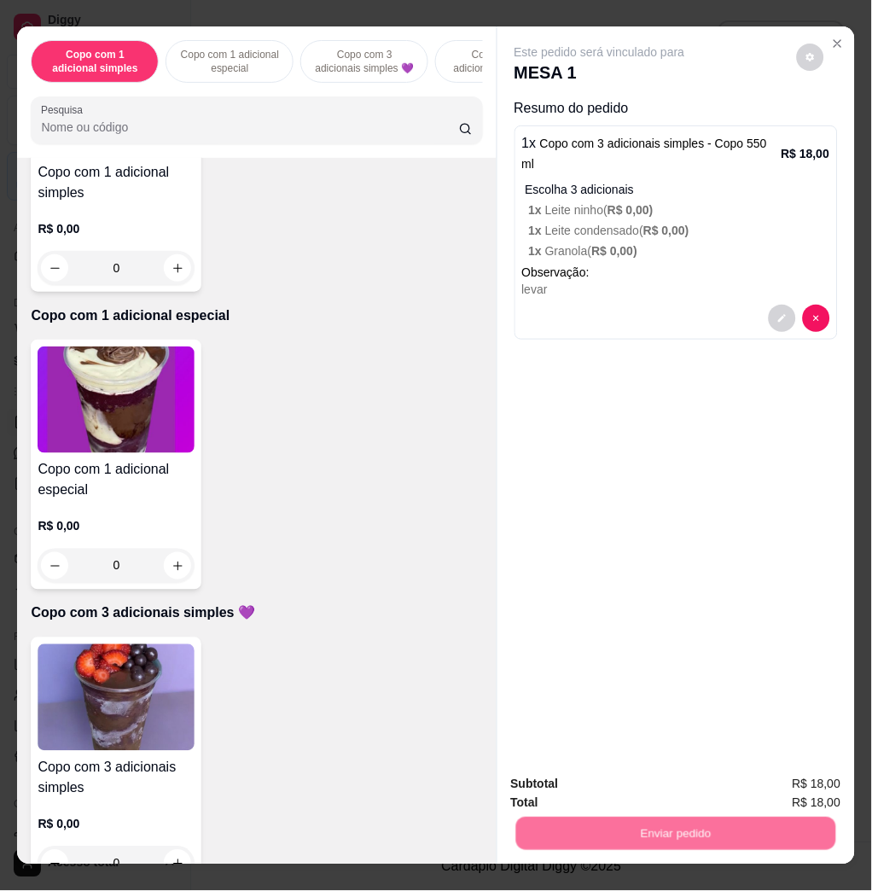
click at [599, 779] on button "Não registrar e enviar pedido" at bounding box center [618, 783] width 172 height 32
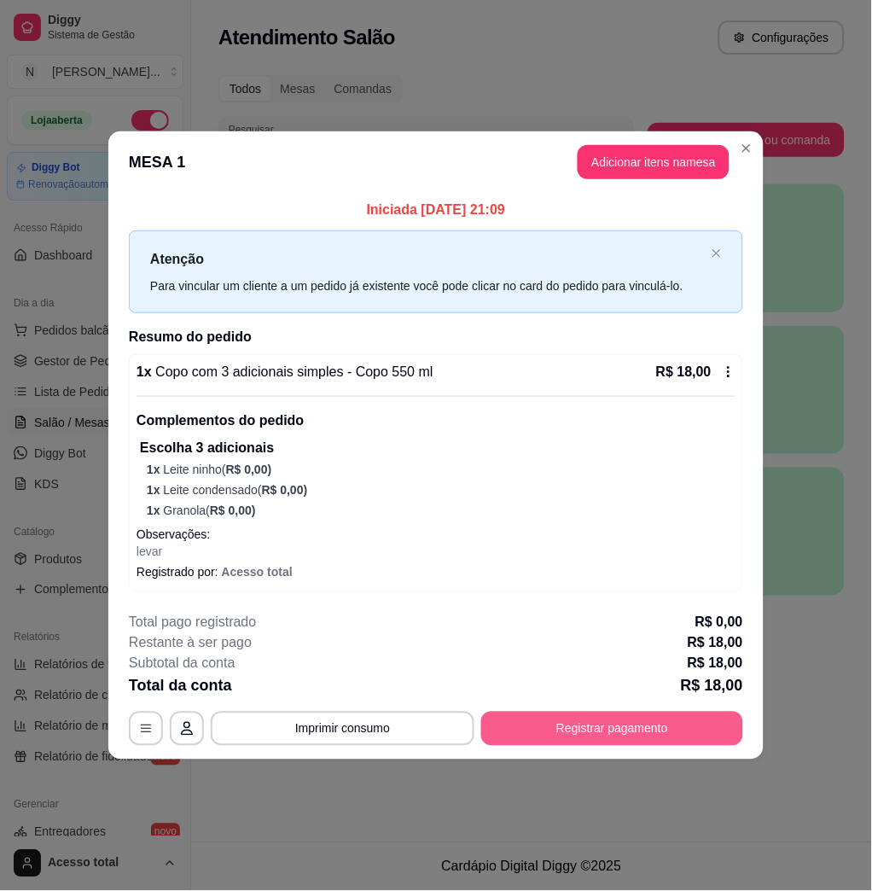
click at [666, 728] on button "Registrar pagamento" at bounding box center [612, 729] width 262 height 34
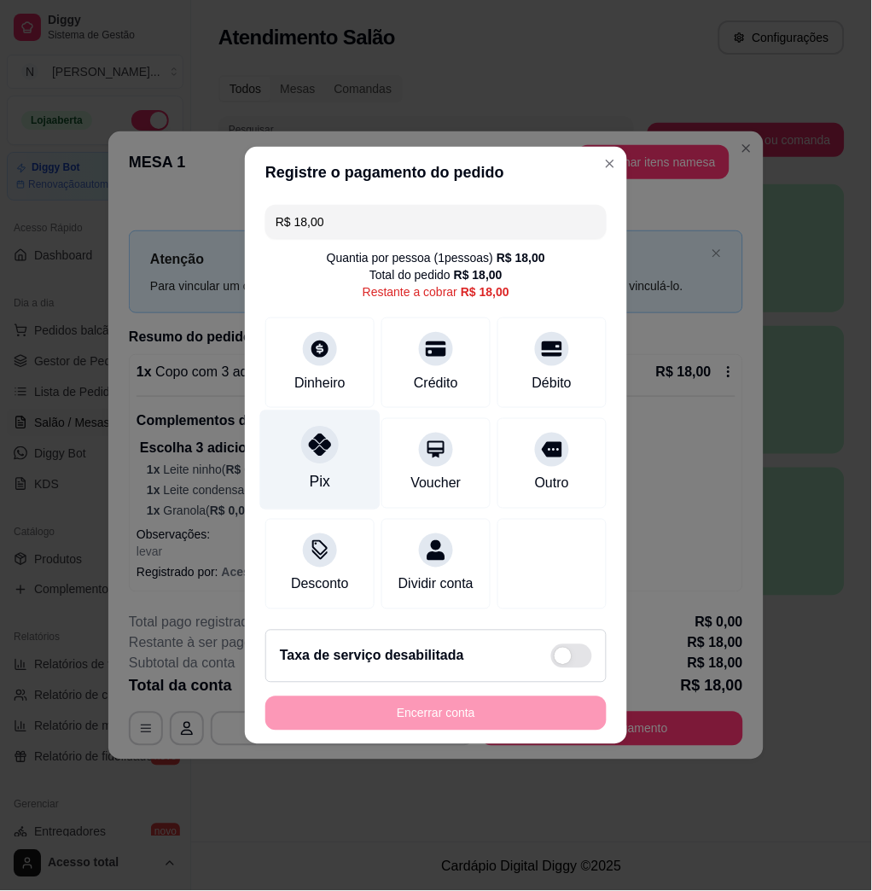
click at [317, 434] on icon at bounding box center [320, 445] width 22 height 22
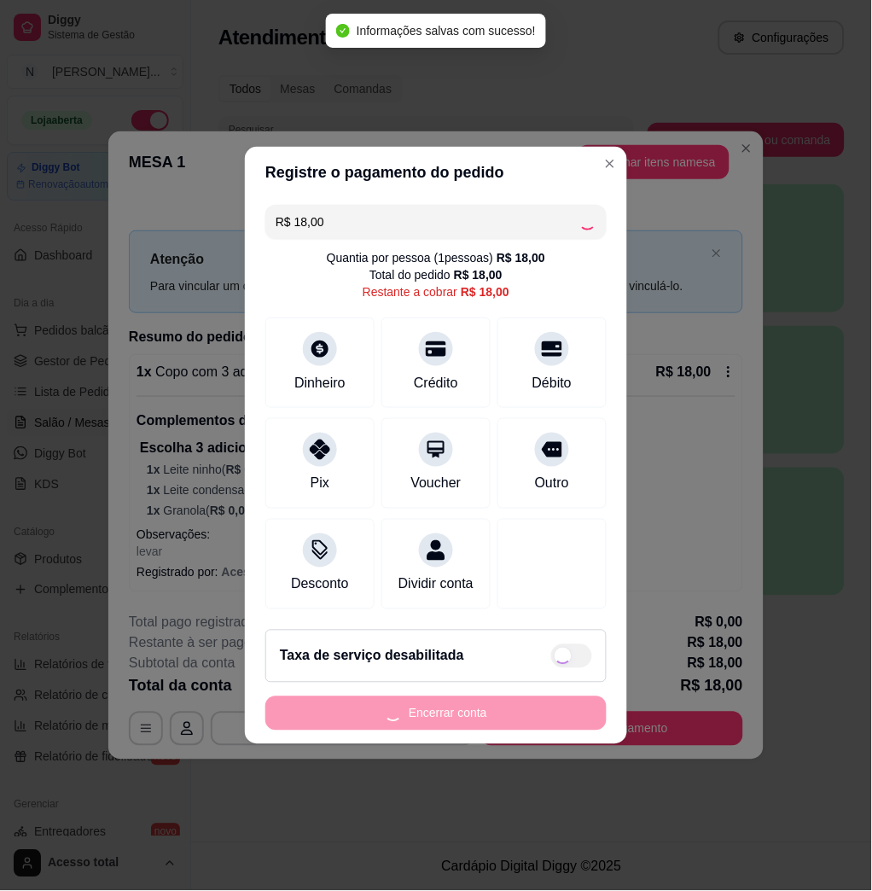
type input "R$ 0,00"
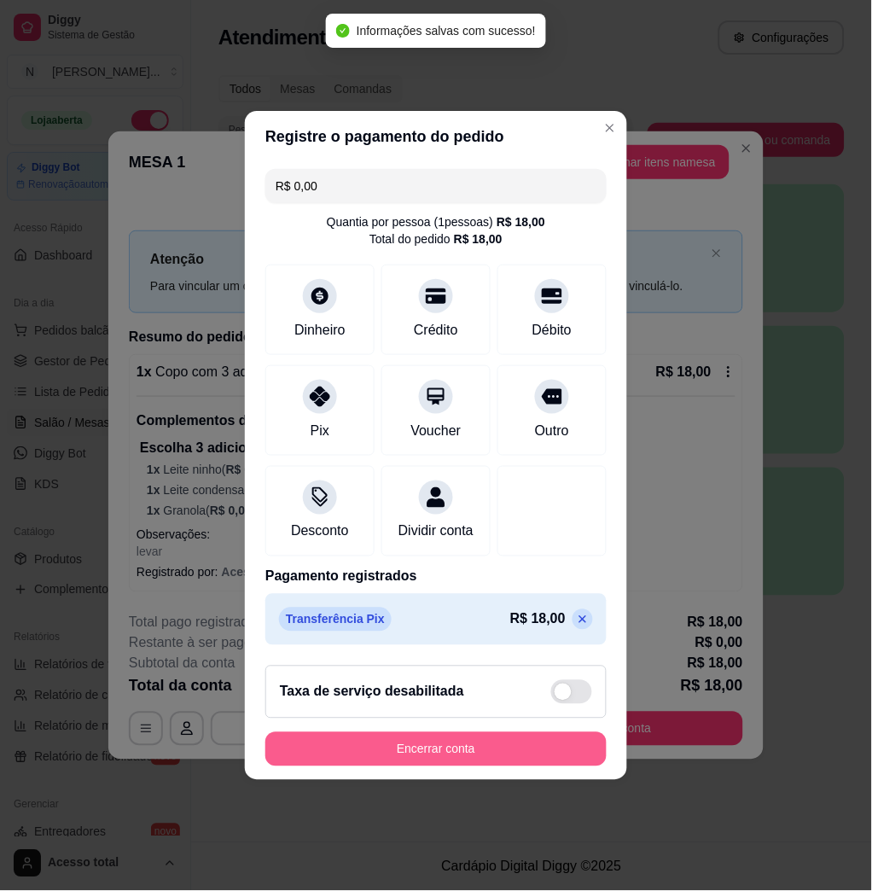
click at [411, 761] on button "Encerrar conta" at bounding box center [435, 749] width 341 height 34
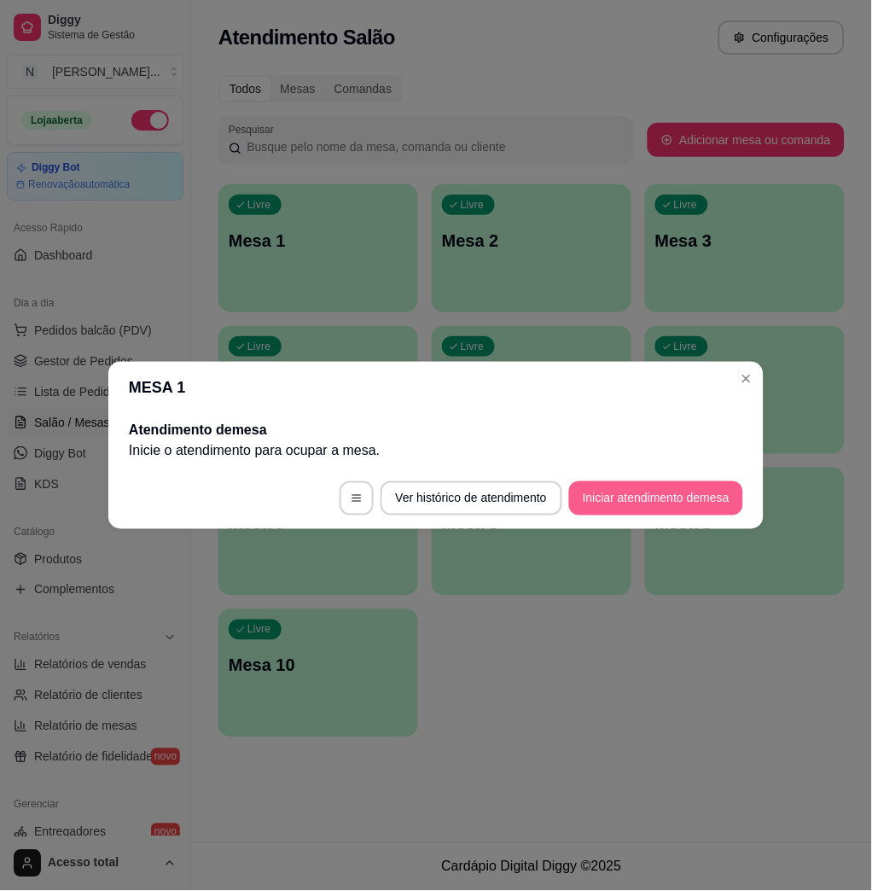
click at [689, 499] on button "Iniciar atendimento de mesa" at bounding box center [656, 498] width 174 height 34
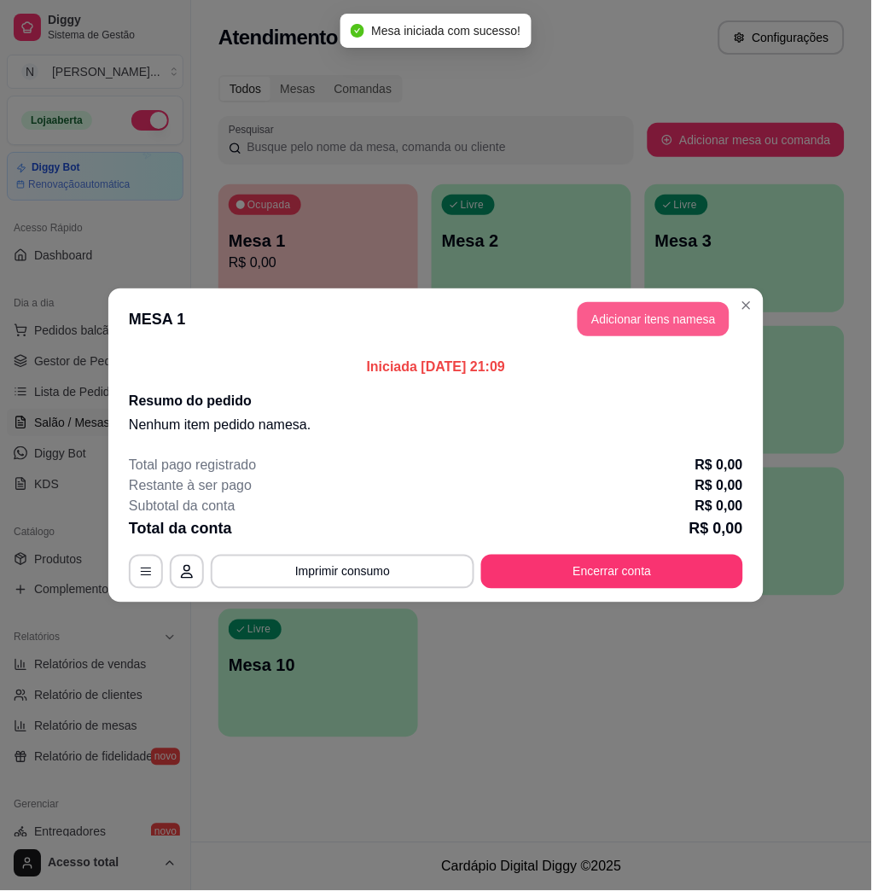
click at [646, 322] on button "Adicionar itens na mesa" at bounding box center [654, 319] width 152 height 34
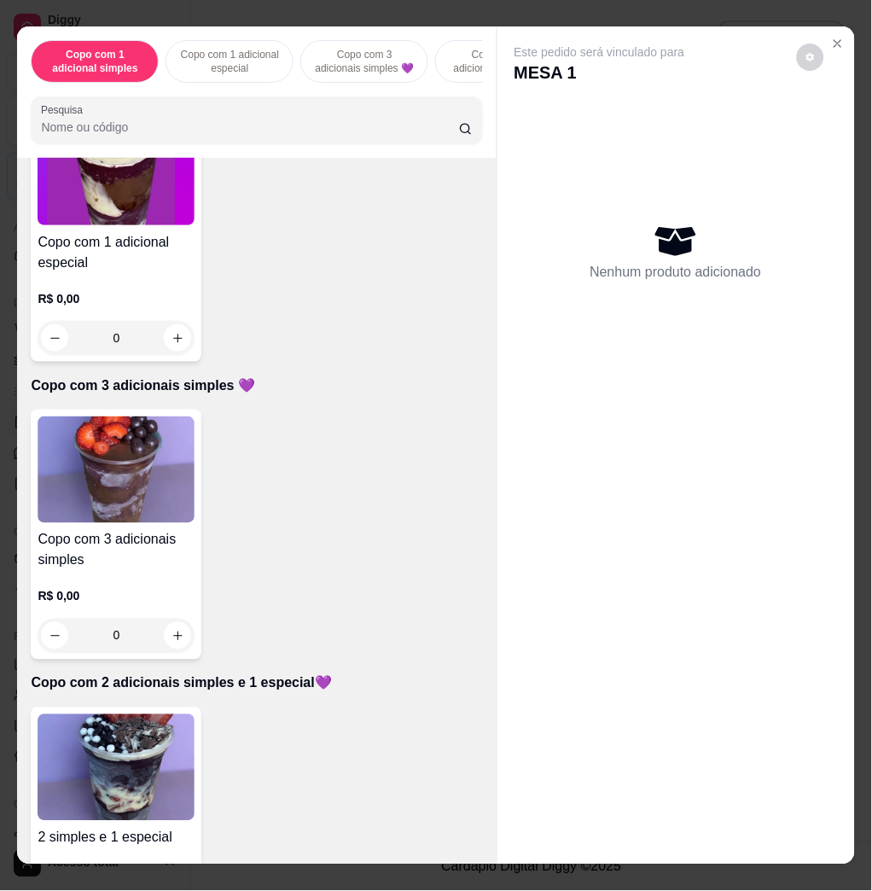
scroll to position [796, 0]
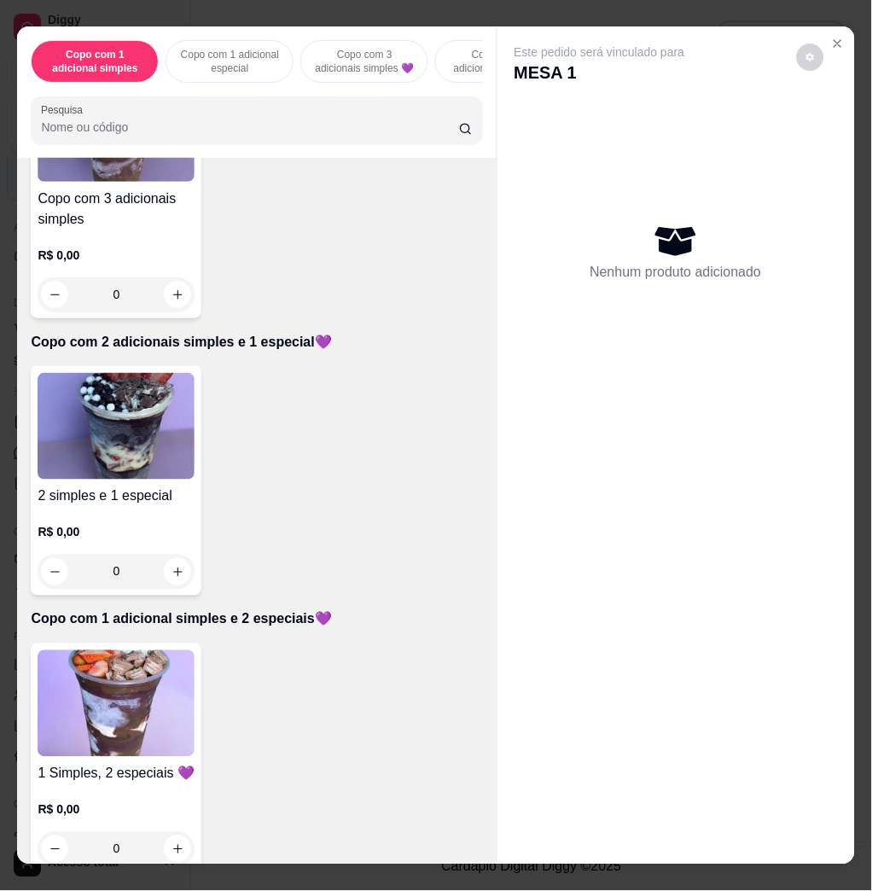
click at [144, 435] on img at bounding box center [116, 426] width 157 height 107
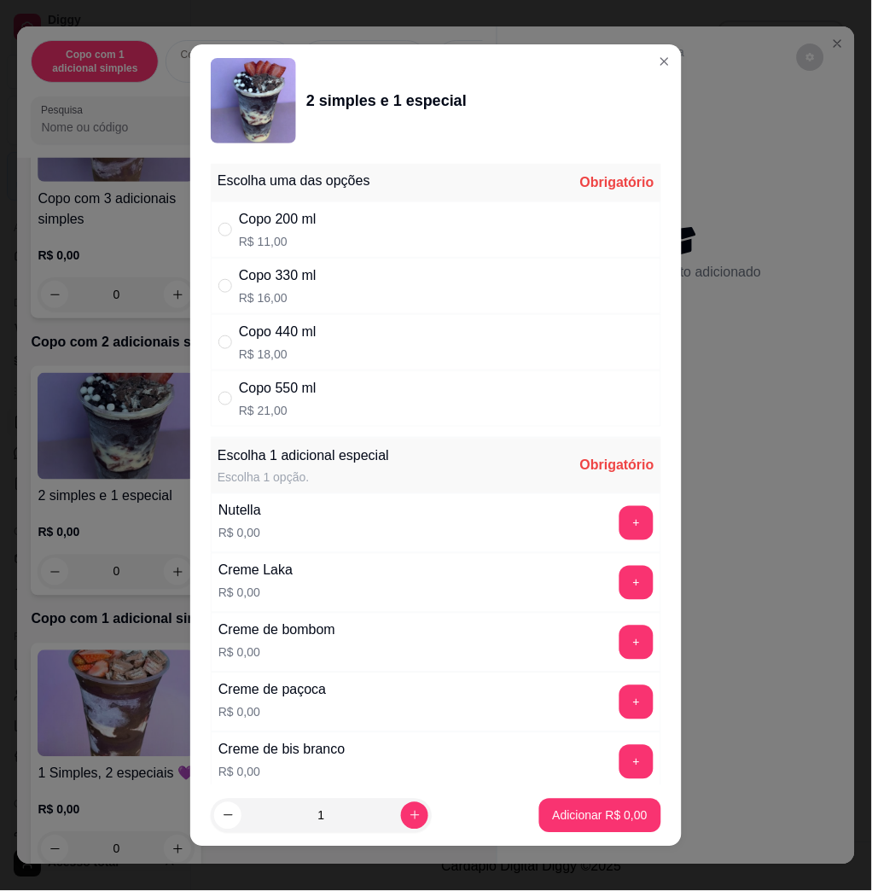
click at [340, 411] on div "Copo 550 ml R$ 21,00" at bounding box center [436, 398] width 451 height 56
radio input "true"
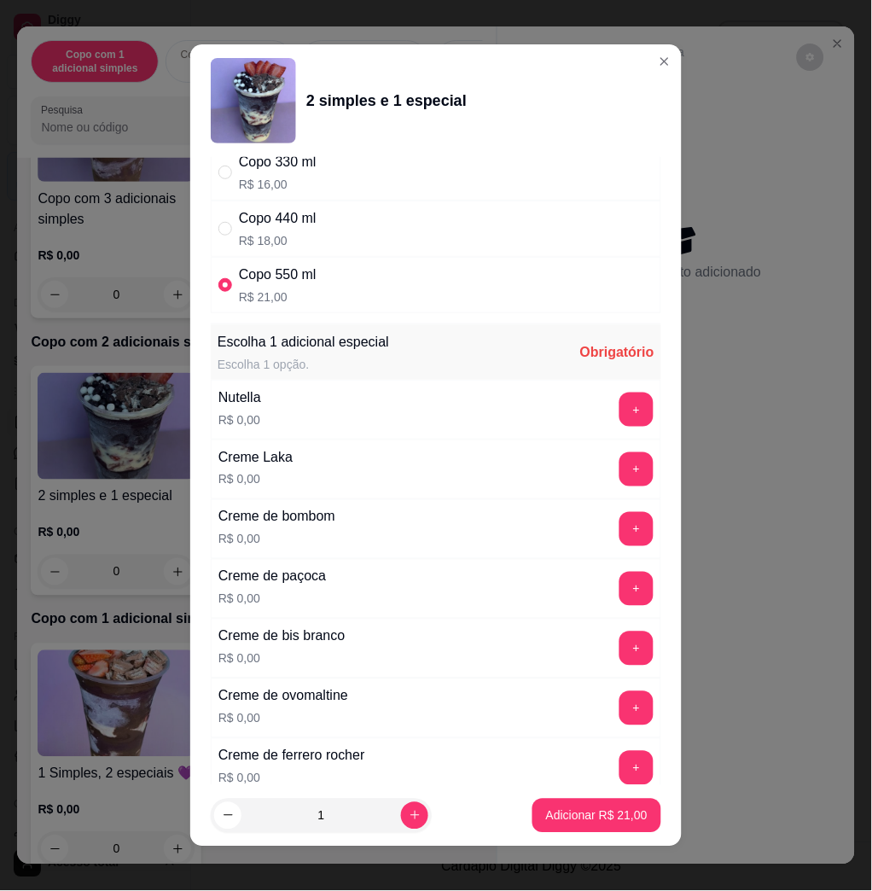
scroll to position [455, 0]
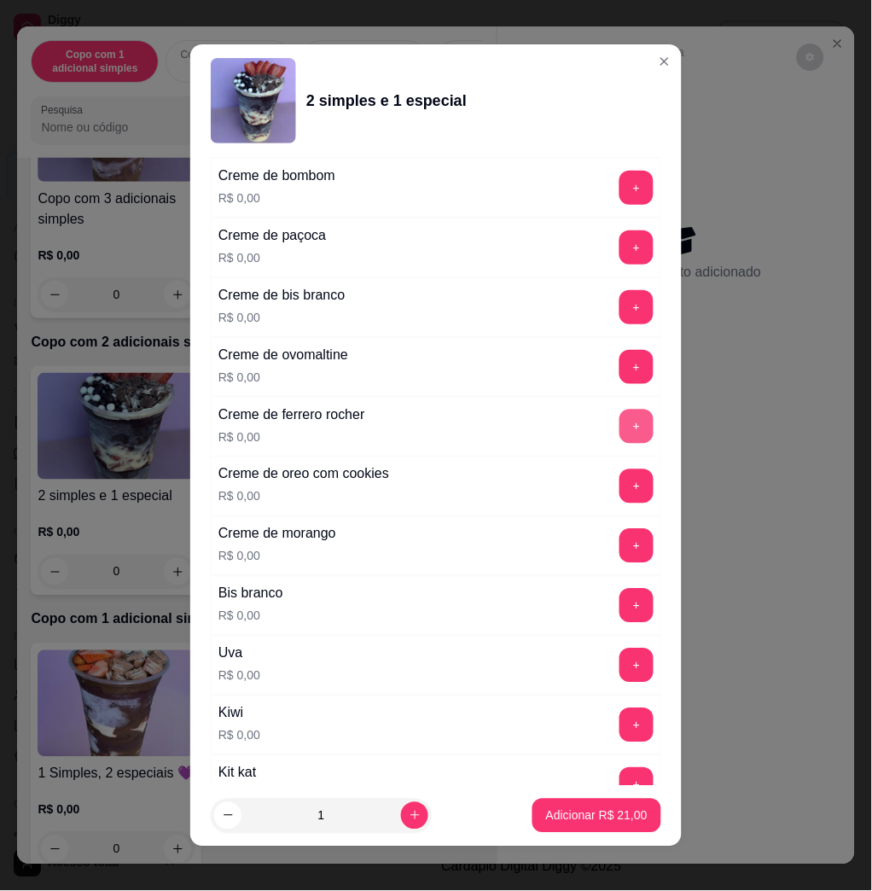
click at [620, 425] on button "+" at bounding box center [637, 427] width 34 height 34
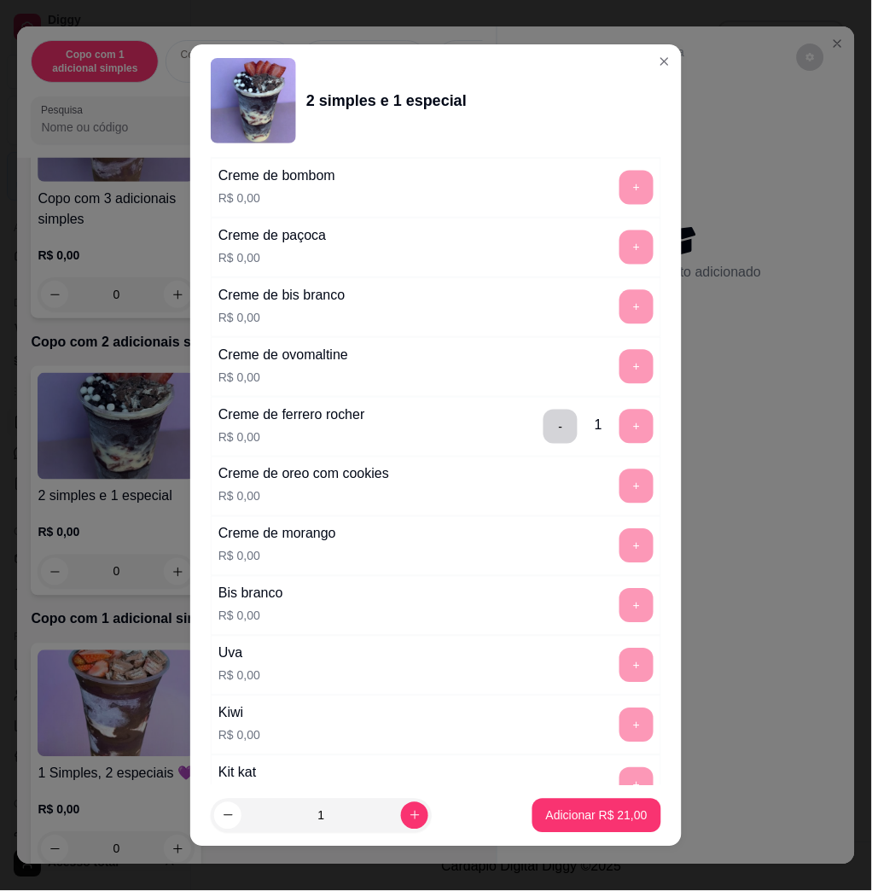
scroll to position [9, 0]
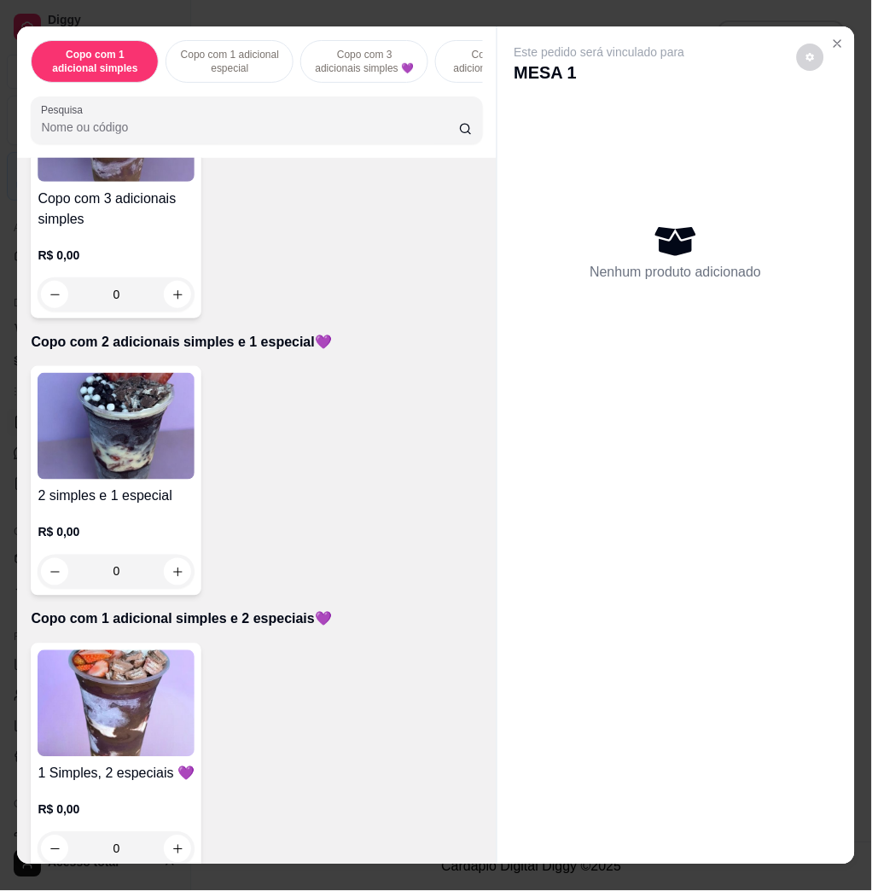
click at [151, 711] on img at bounding box center [116, 703] width 157 height 107
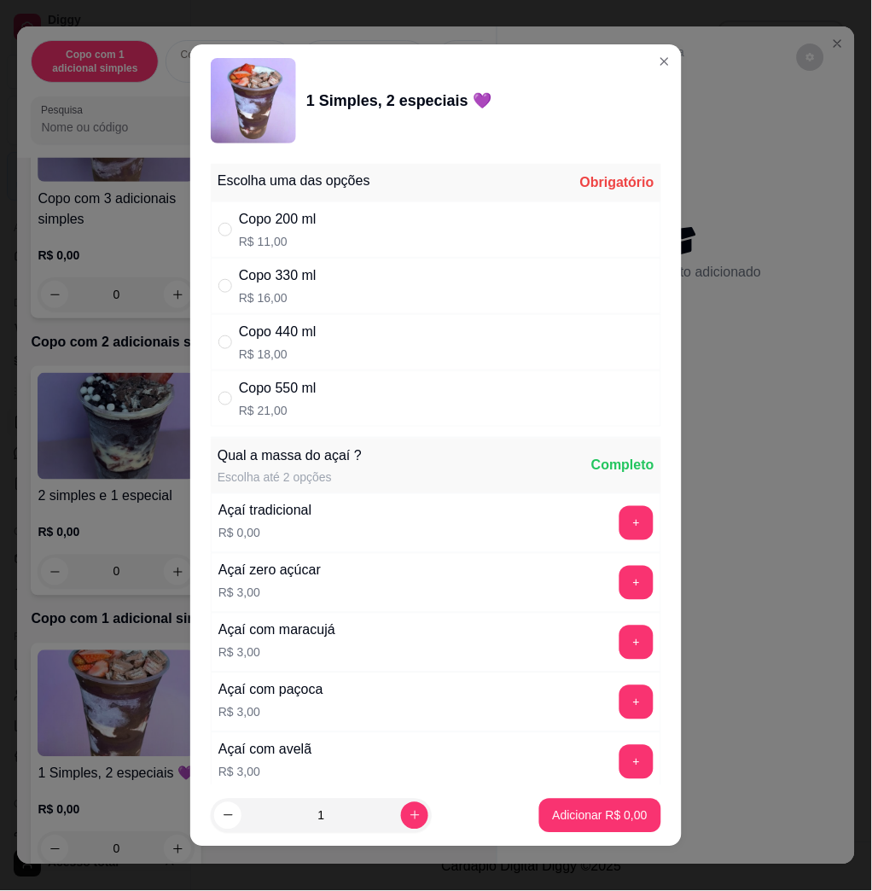
click at [345, 404] on div "Copo 550 ml R$ 21,00" at bounding box center [436, 398] width 451 height 56
radio input "true"
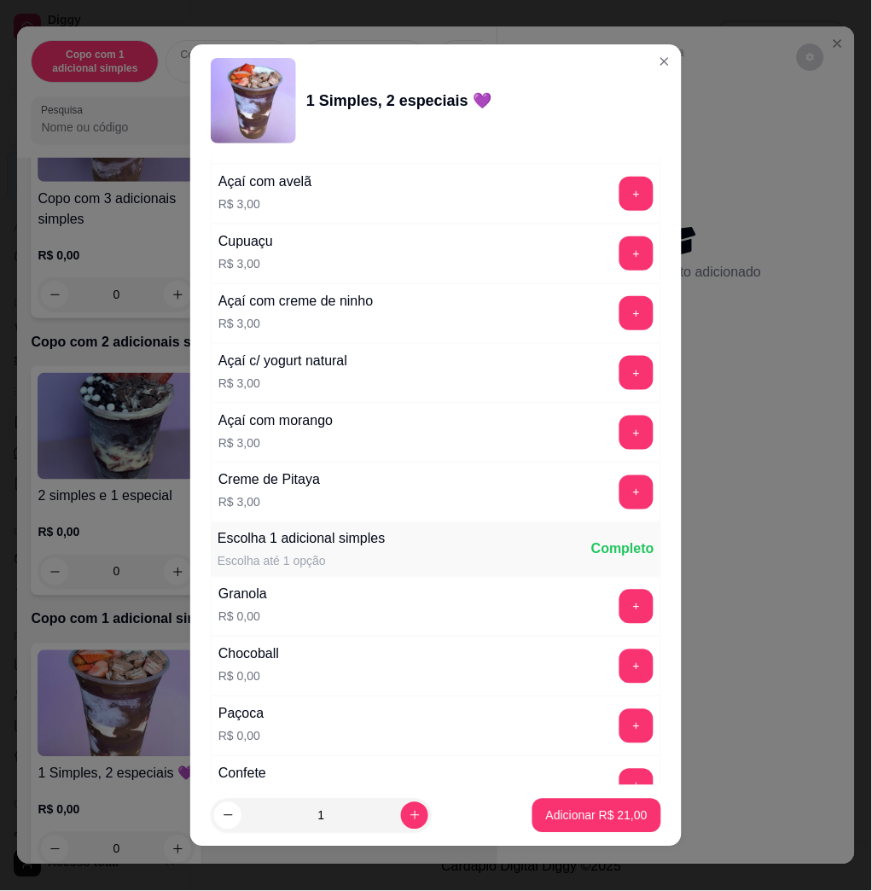
scroll to position [1024, 0]
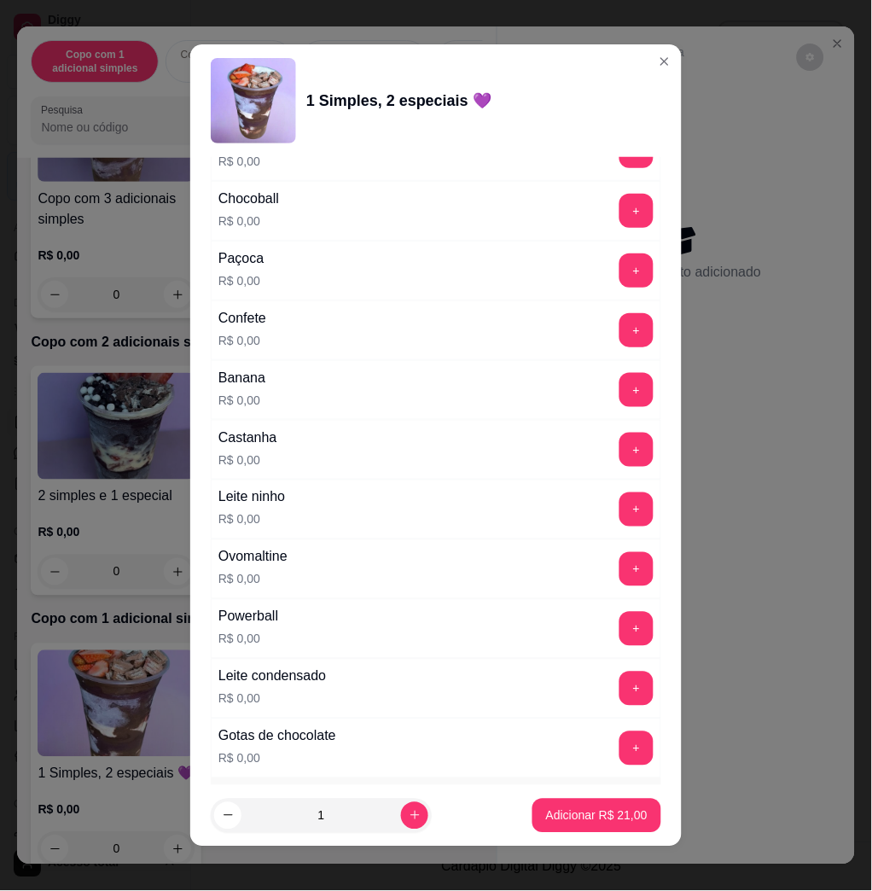
click at [584, 530] on div "Leite ninho R$ 0,00 +" at bounding box center [436, 510] width 451 height 60
click at [620, 509] on button "+" at bounding box center [637, 510] width 34 height 34
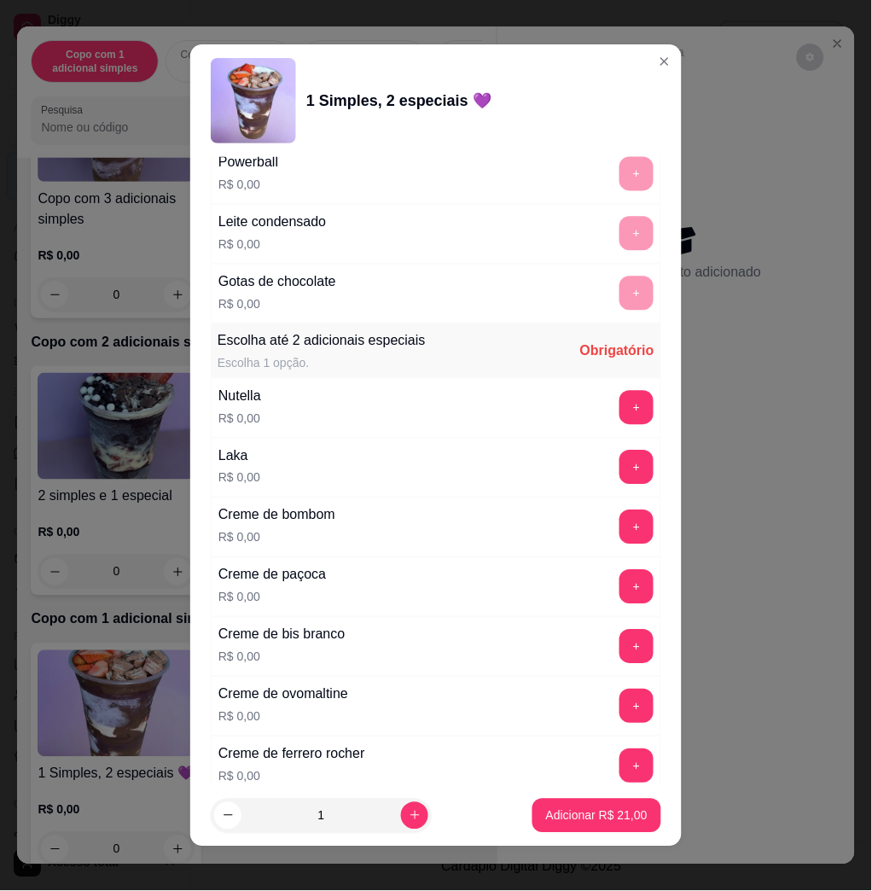
scroll to position [1593, 0]
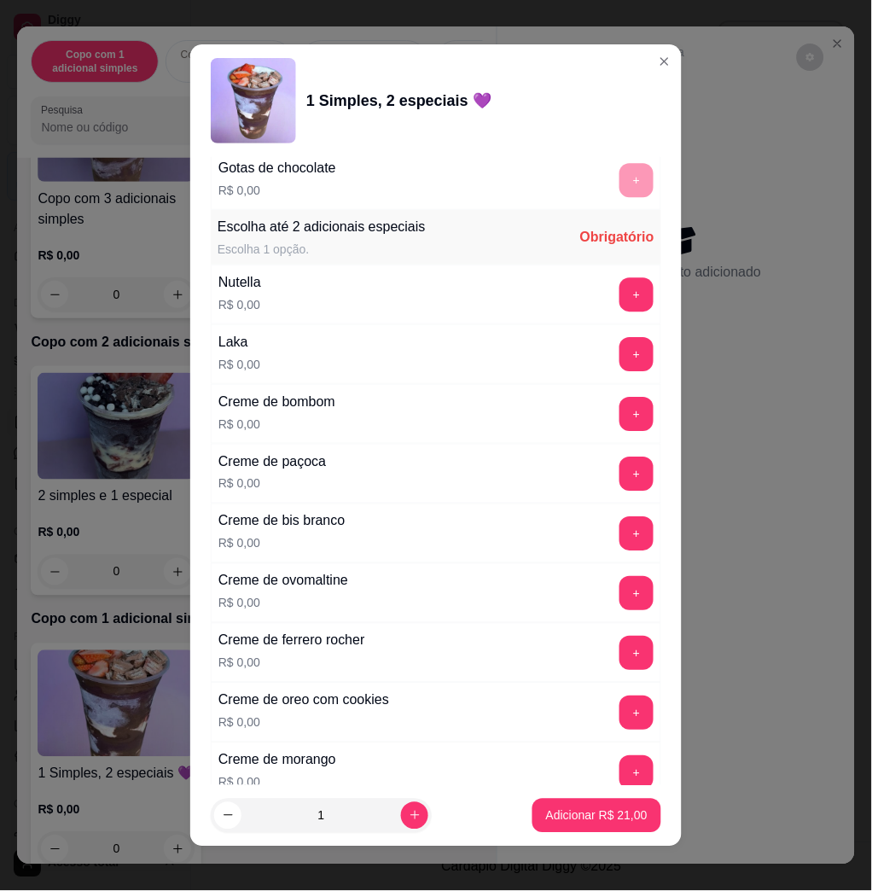
click at [613, 640] on div "+" at bounding box center [637, 653] width 48 height 34
click at [621, 662] on button "+" at bounding box center [637, 653] width 33 height 33
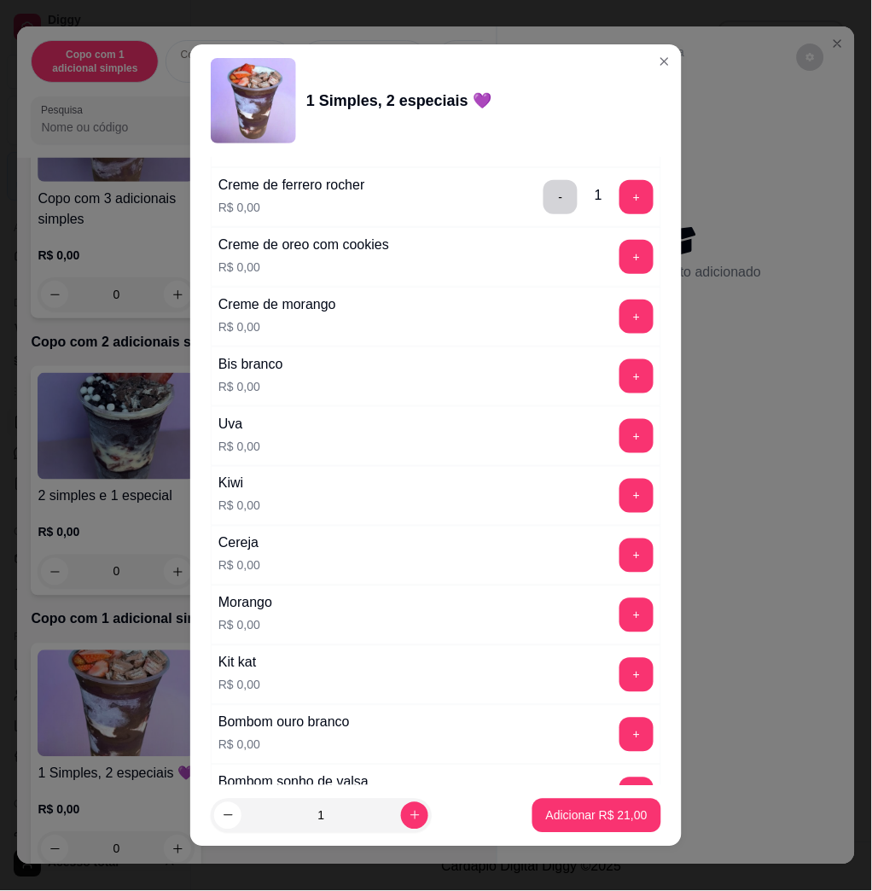
click at [620, 626] on button "+" at bounding box center [637, 615] width 34 height 34
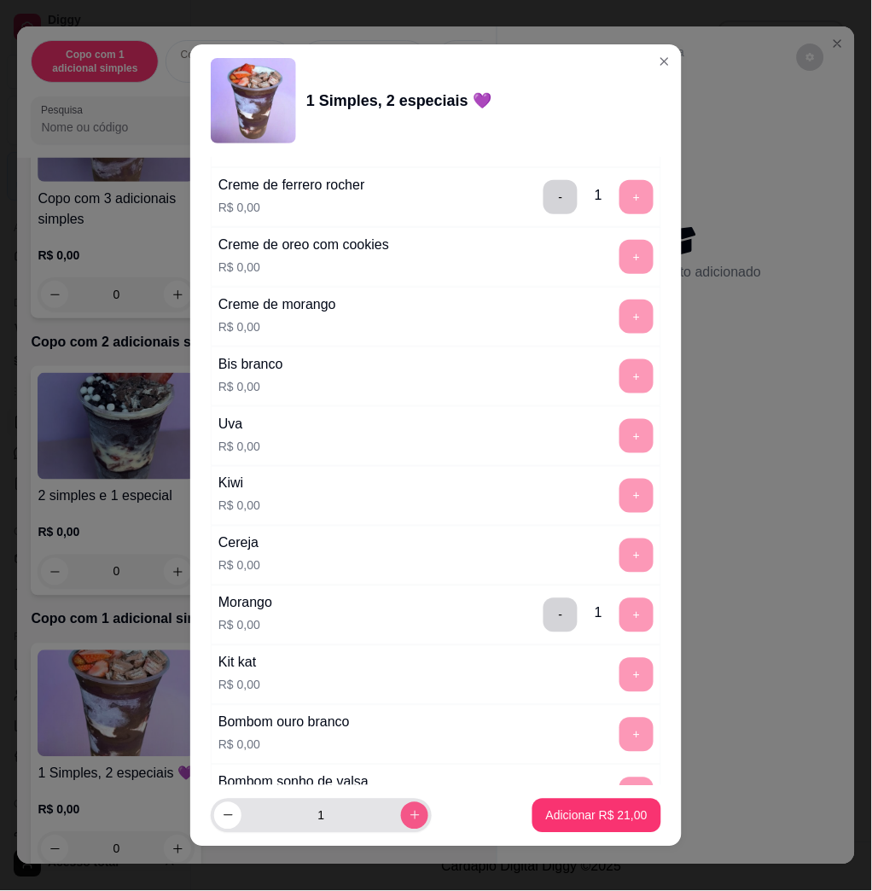
click at [409, 821] on icon "increase-product-quantity" at bounding box center [415, 815] width 13 height 13
type input "2"
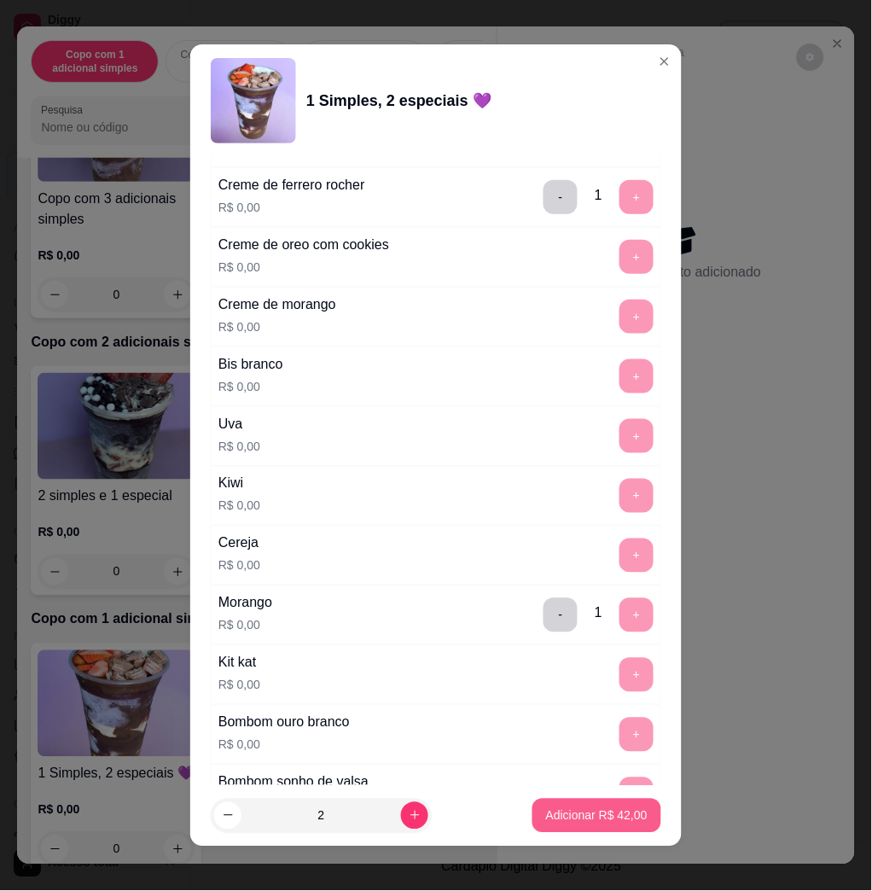
click at [584, 818] on p "Adicionar R$ 42,00" at bounding box center [597, 816] width 102 height 17
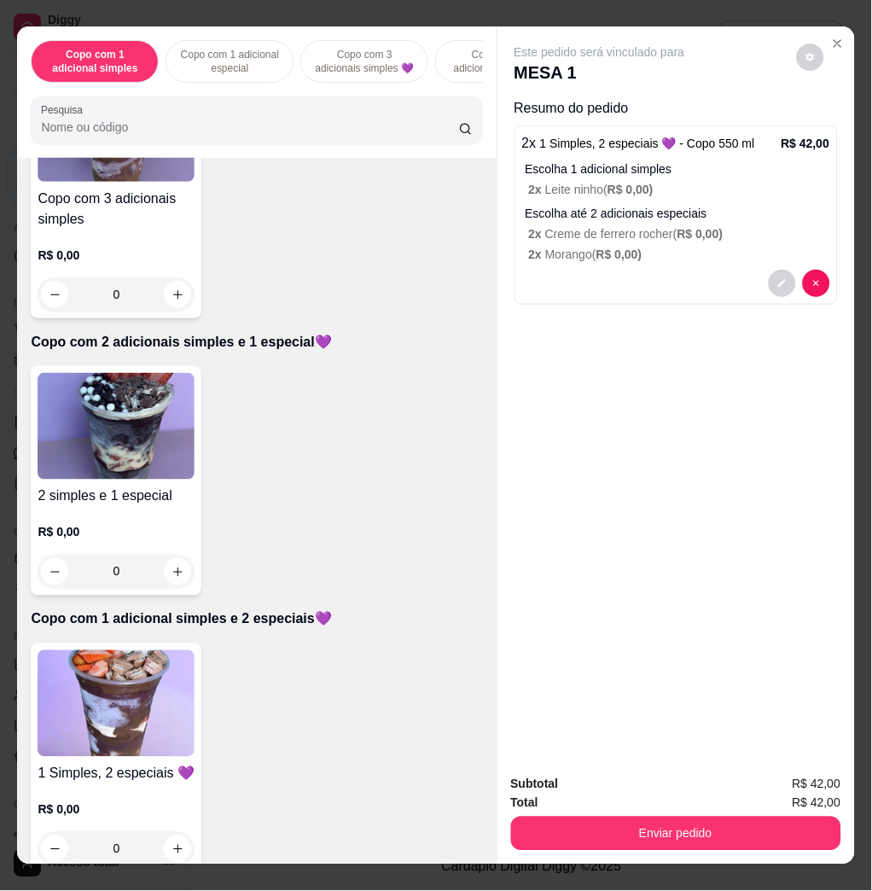
click at [125, 702] on img at bounding box center [116, 703] width 157 height 107
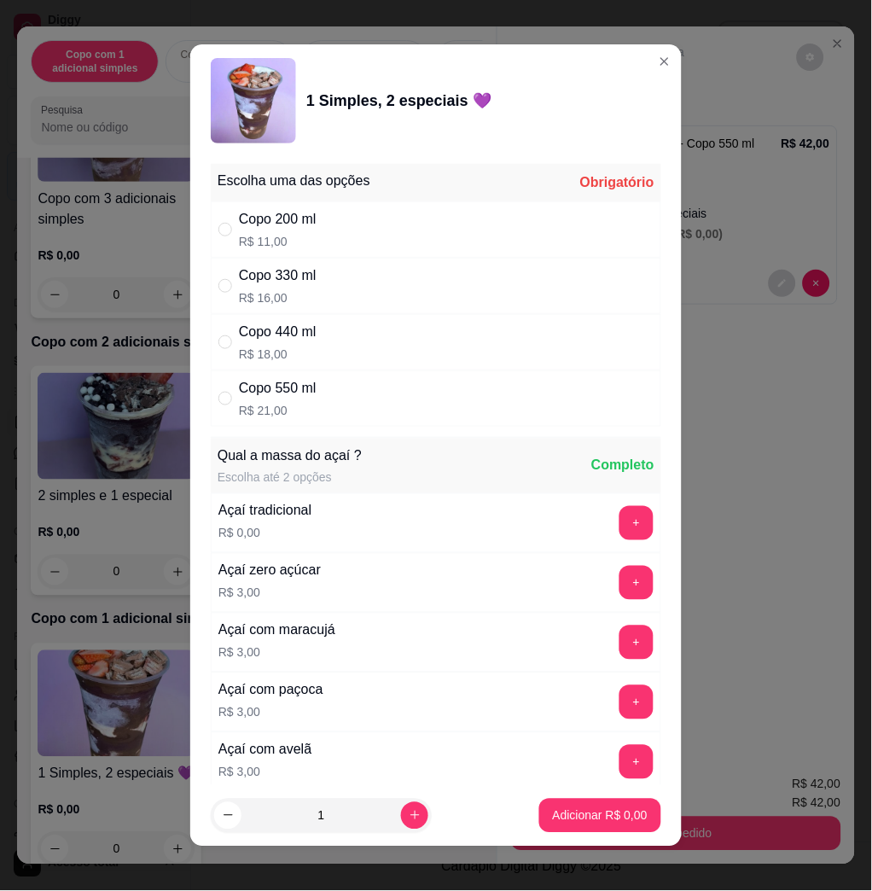
click at [324, 395] on div "Copo 550 ml R$ 21,00" at bounding box center [436, 398] width 451 height 56
radio input "true"
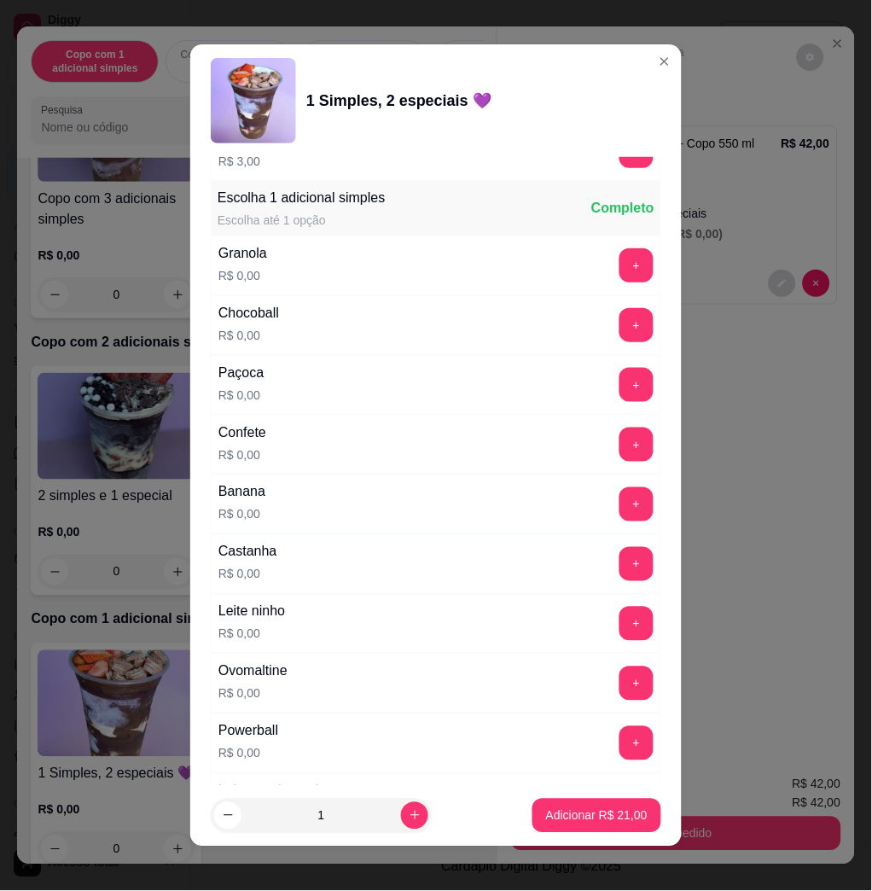
scroll to position [1024, 0]
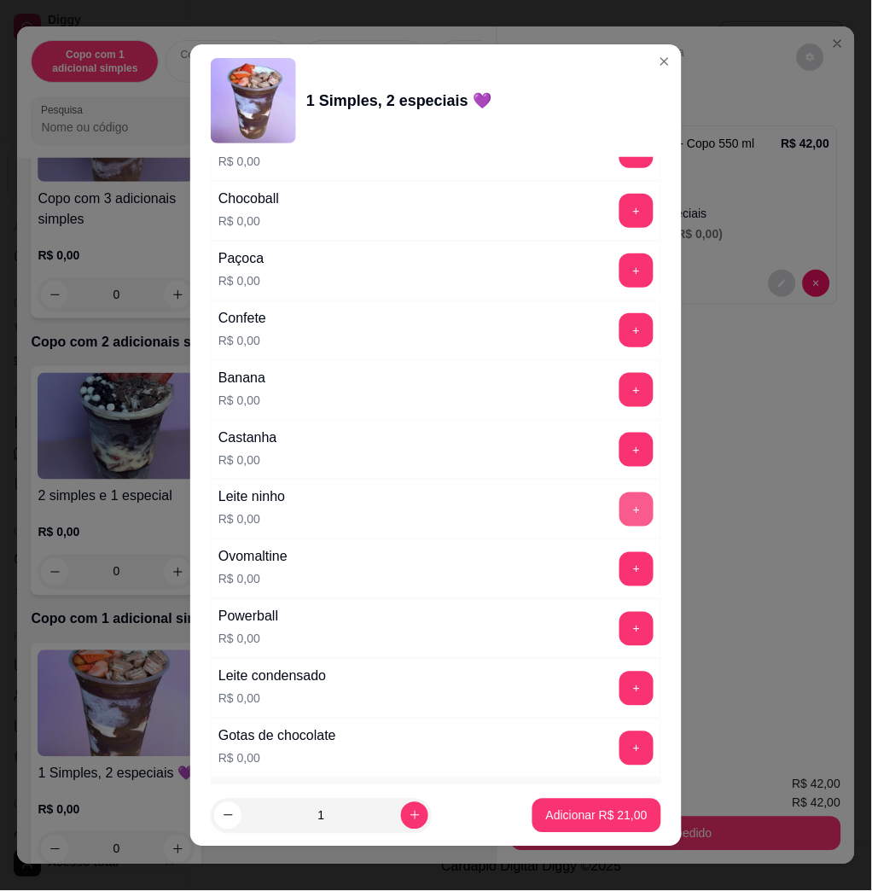
click at [620, 510] on button "+" at bounding box center [637, 510] width 34 height 34
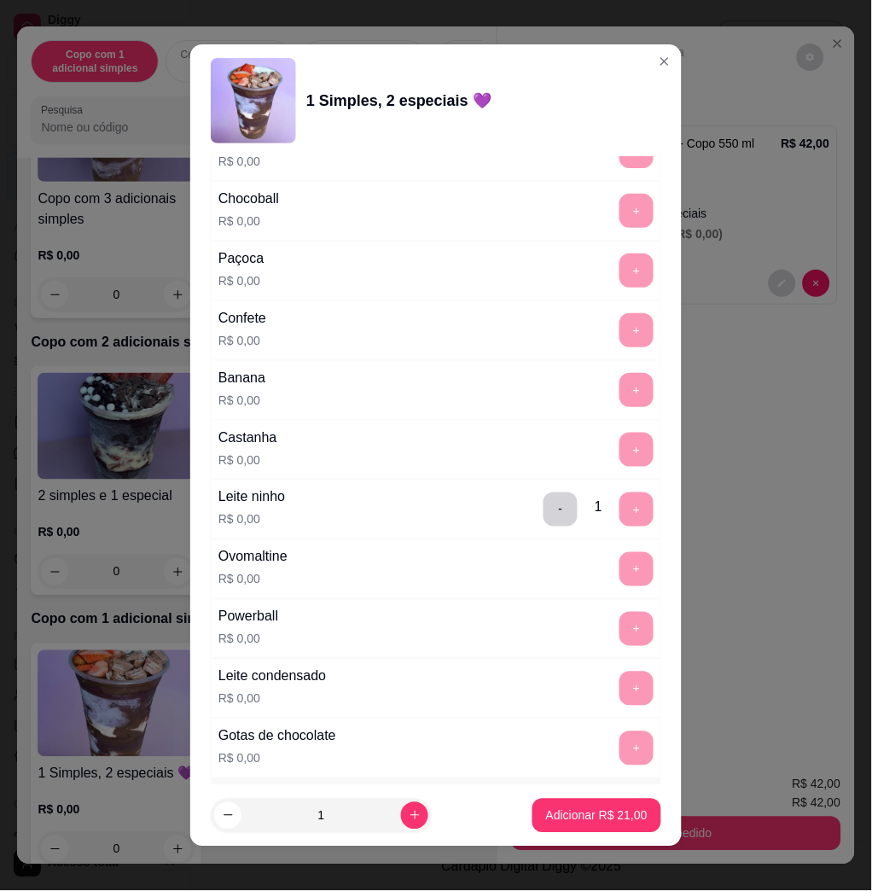
scroll to position [1593, 0]
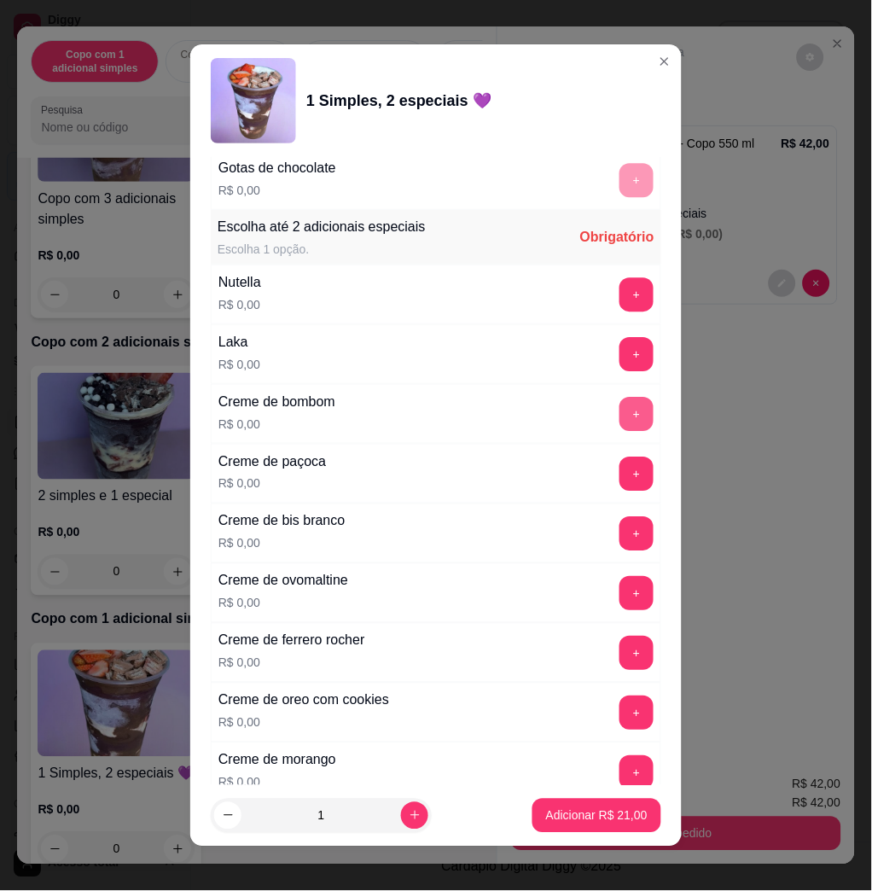
click at [620, 405] on button "+" at bounding box center [637, 414] width 34 height 34
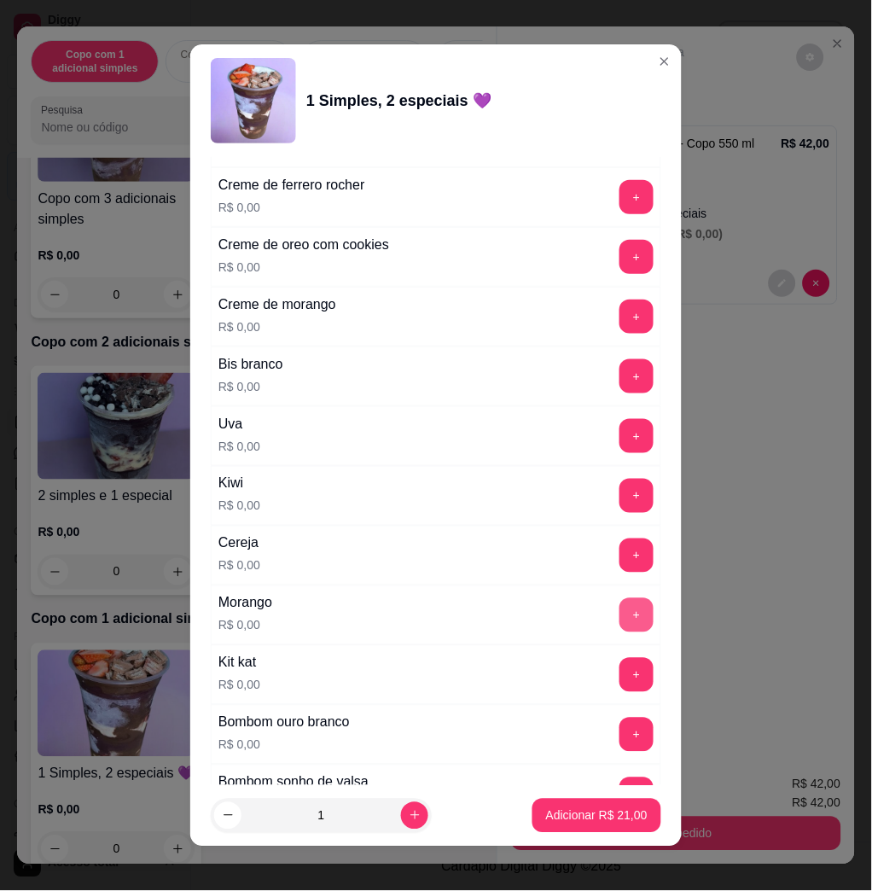
click at [620, 606] on button "+" at bounding box center [637, 615] width 34 height 34
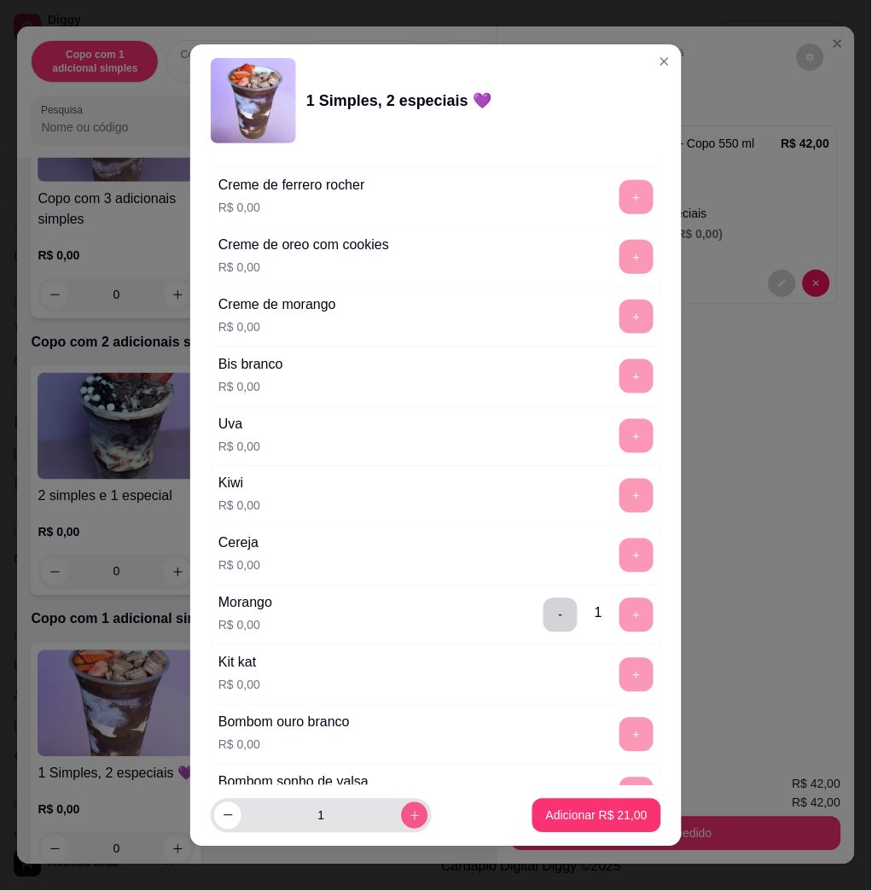
click at [409, 814] on icon "increase-product-quantity" at bounding box center [415, 816] width 13 height 13
type input "2"
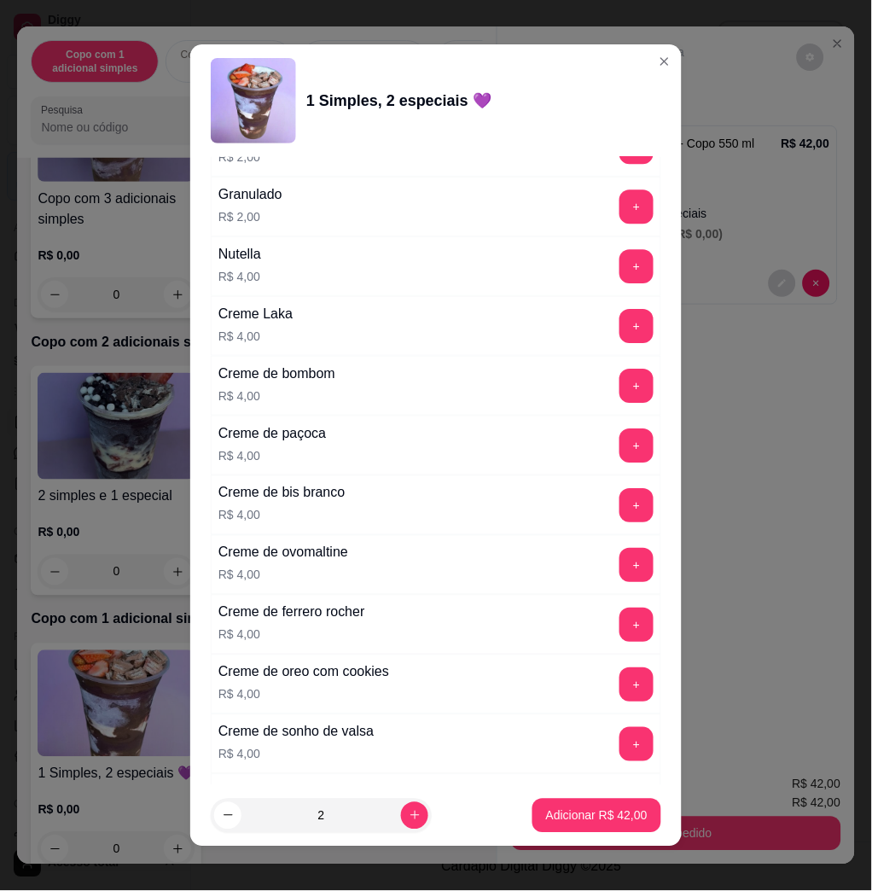
scroll to position [4191, 0]
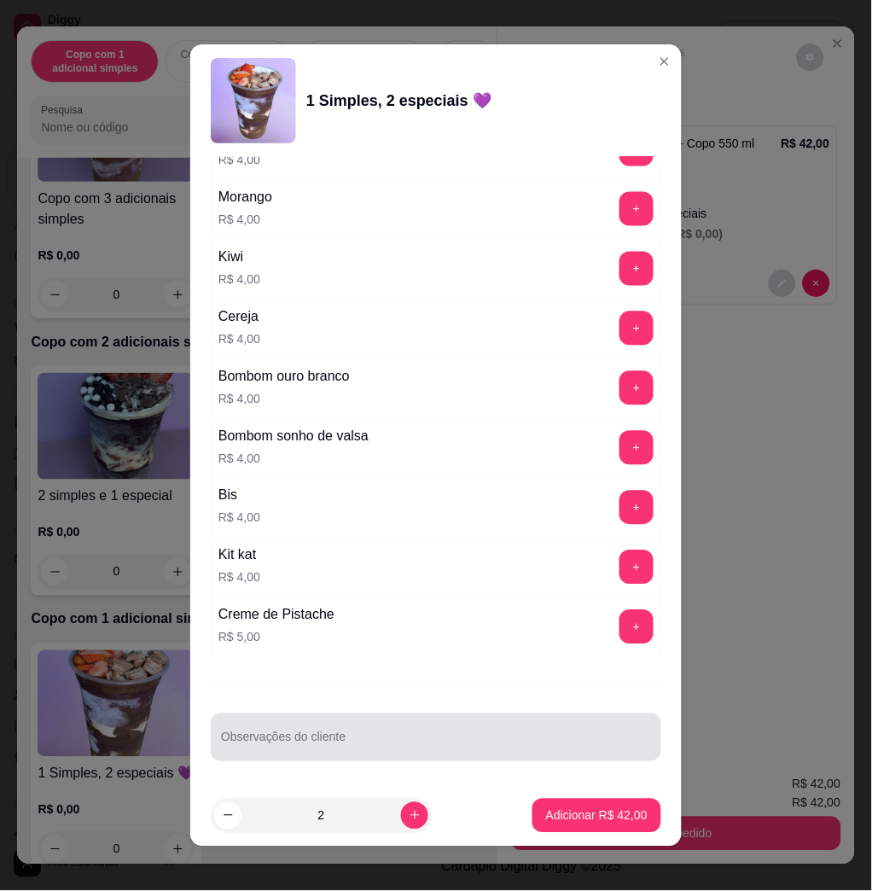
click at [420, 743] on input "Observações do cliente" at bounding box center [436, 744] width 430 height 17
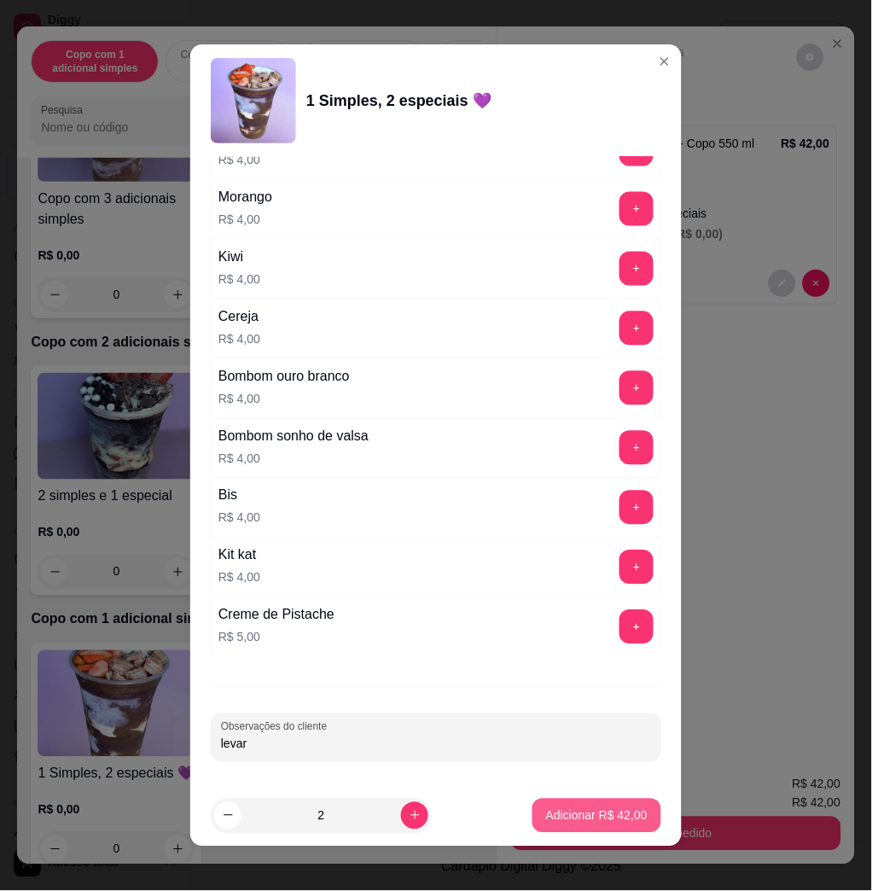
type input "levar"
click at [610, 815] on p "Adicionar R$ 42,00" at bounding box center [597, 816] width 102 height 17
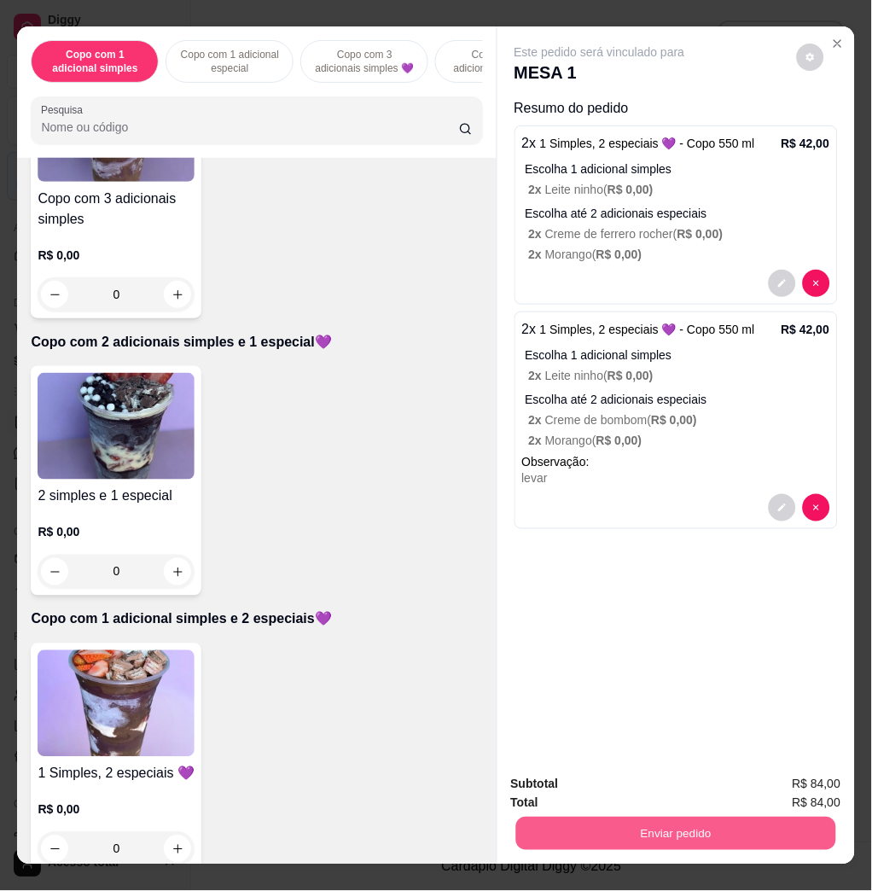
click at [676, 823] on button "Enviar pedido" at bounding box center [676, 833] width 320 height 33
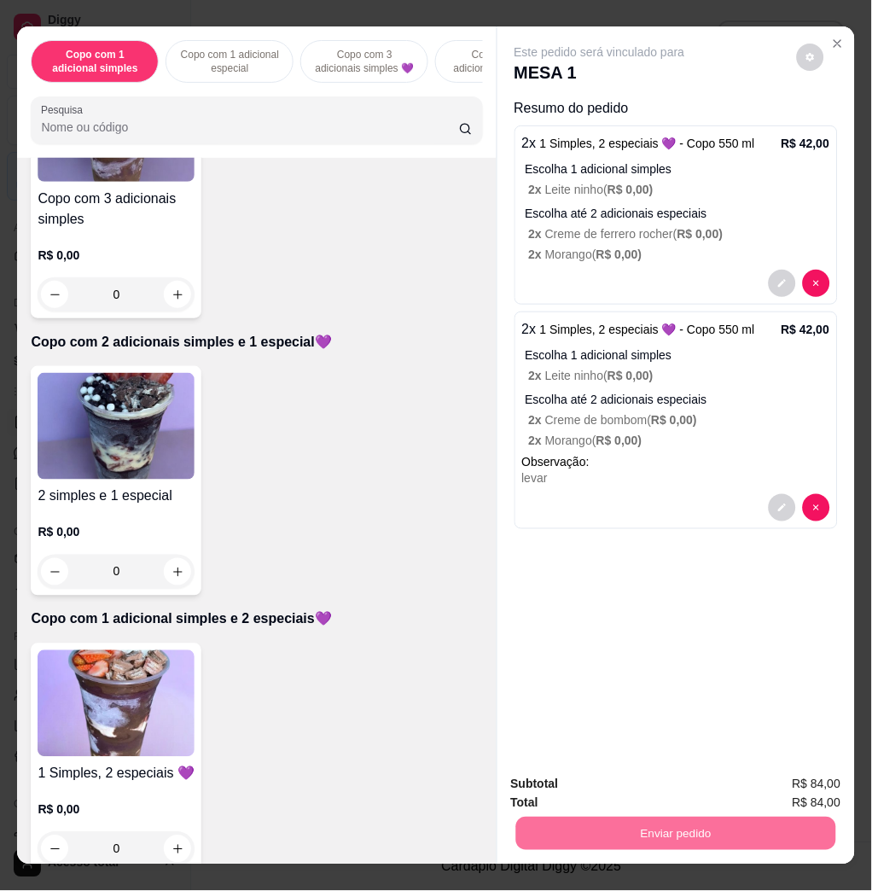
click at [631, 783] on button "Não registrar e enviar pedido" at bounding box center [618, 783] width 178 height 32
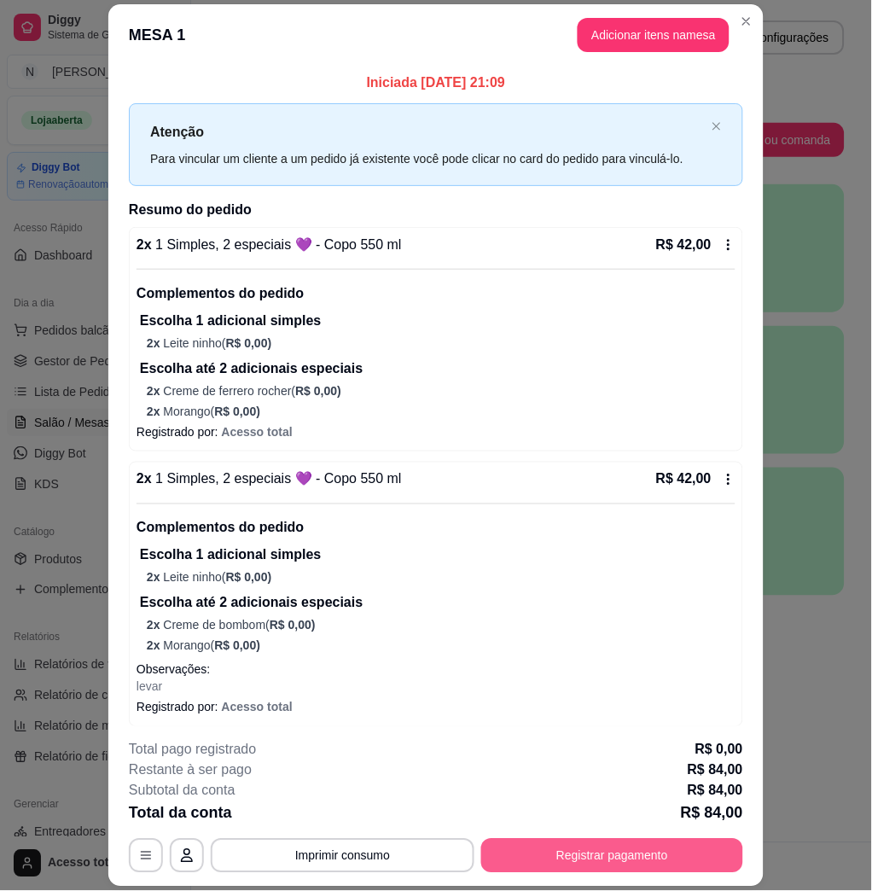
click at [657, 862] on button "Registrar pagamento" at bounding box center [612, 856] width 262 height 34
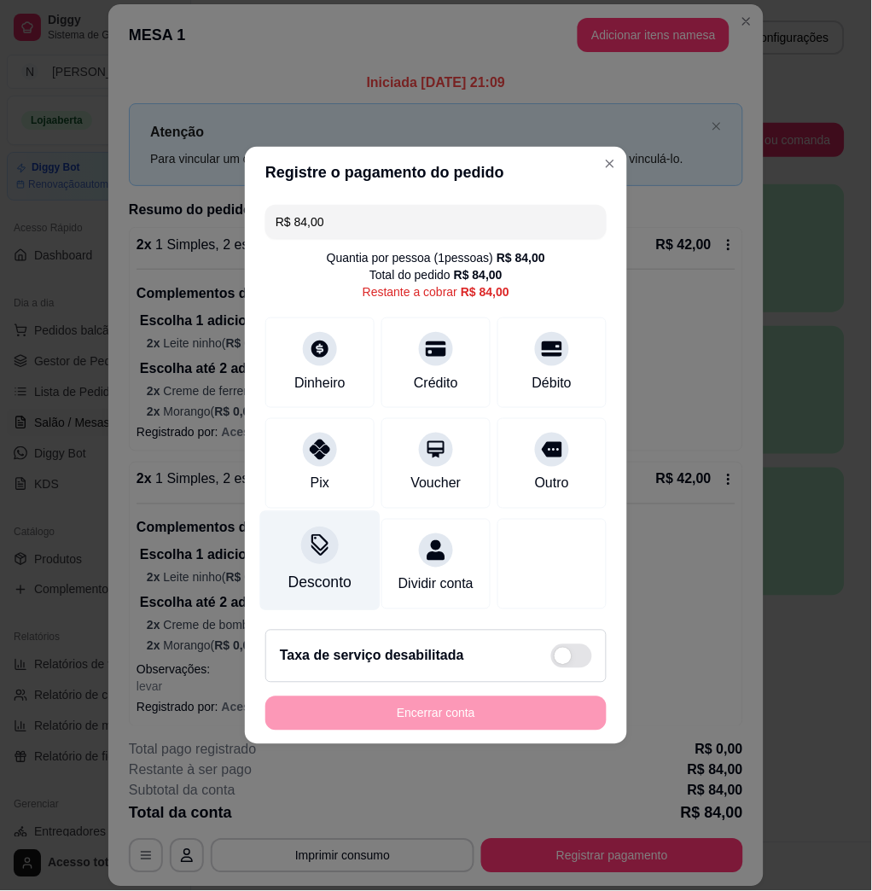
click at [319, 534] on icon at bounding box center [320, 542] width 17 height 17
click at [338, 493] on input at bounding box center [435, 493] width 341 height 34
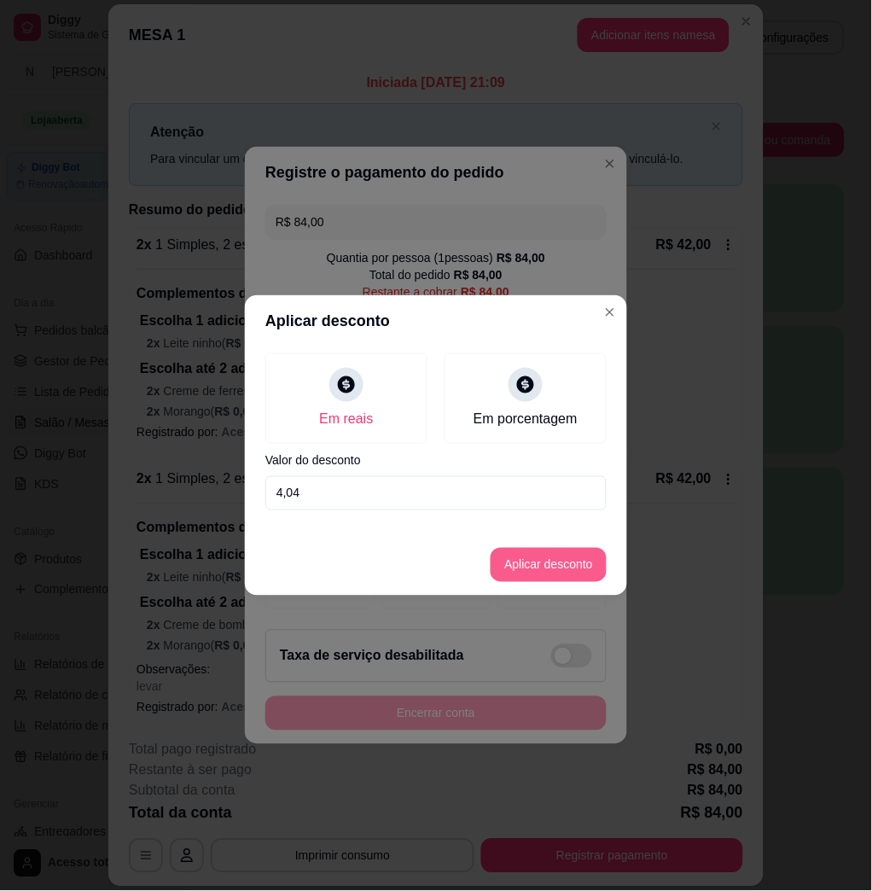
type input "4,04"
click at [570, 560] on button "Aplicar desconto" at bounding box center [549, 565] width 116 height 34
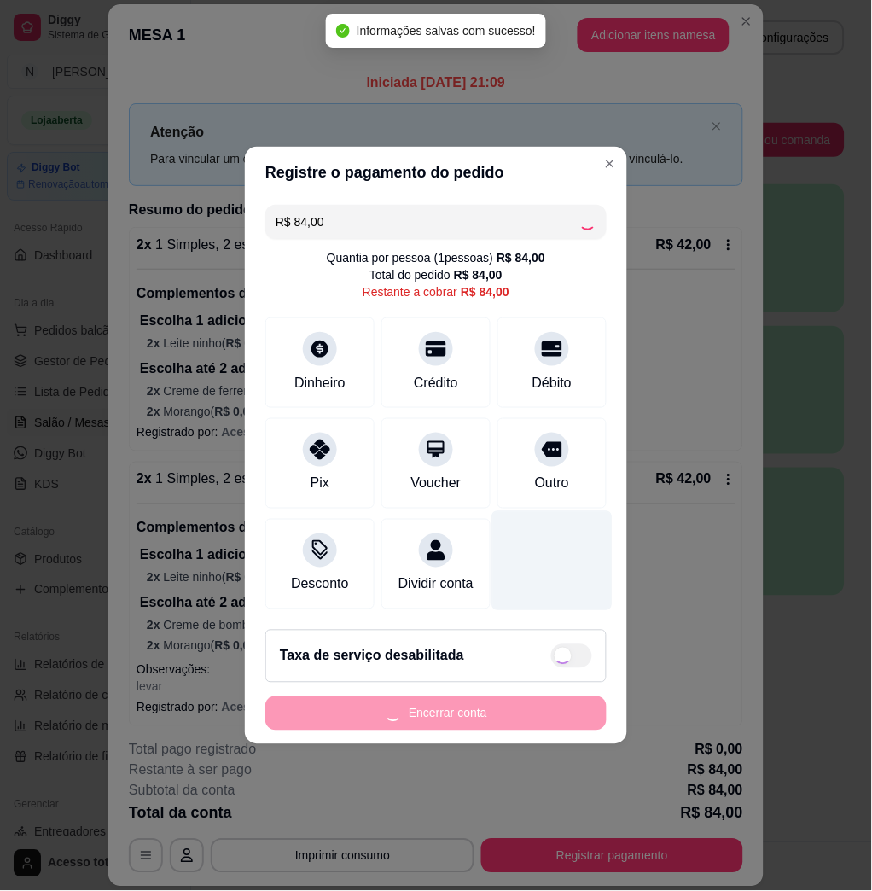
type input "R$ 79,96"
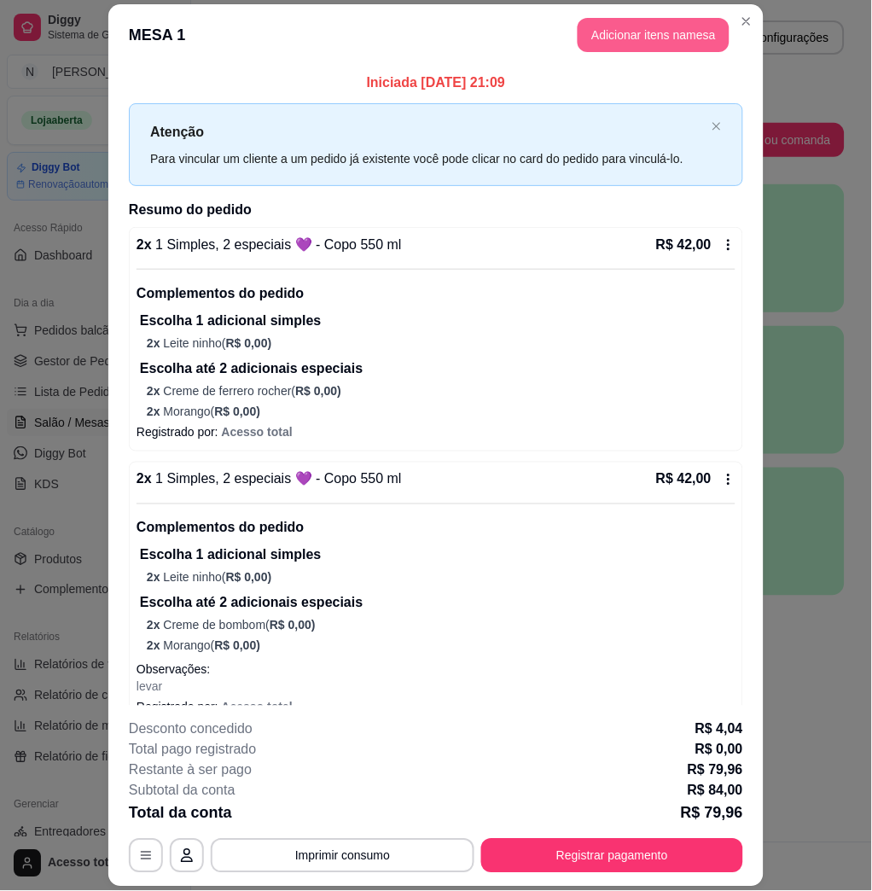
click at [642, 41] on button "Adicionar itens na mesa" at bounding box center [654, 35] width 152 height 34
click at [323, 135] on input "Pesquisa" at bounding box center [249, 126] width 419 height 17
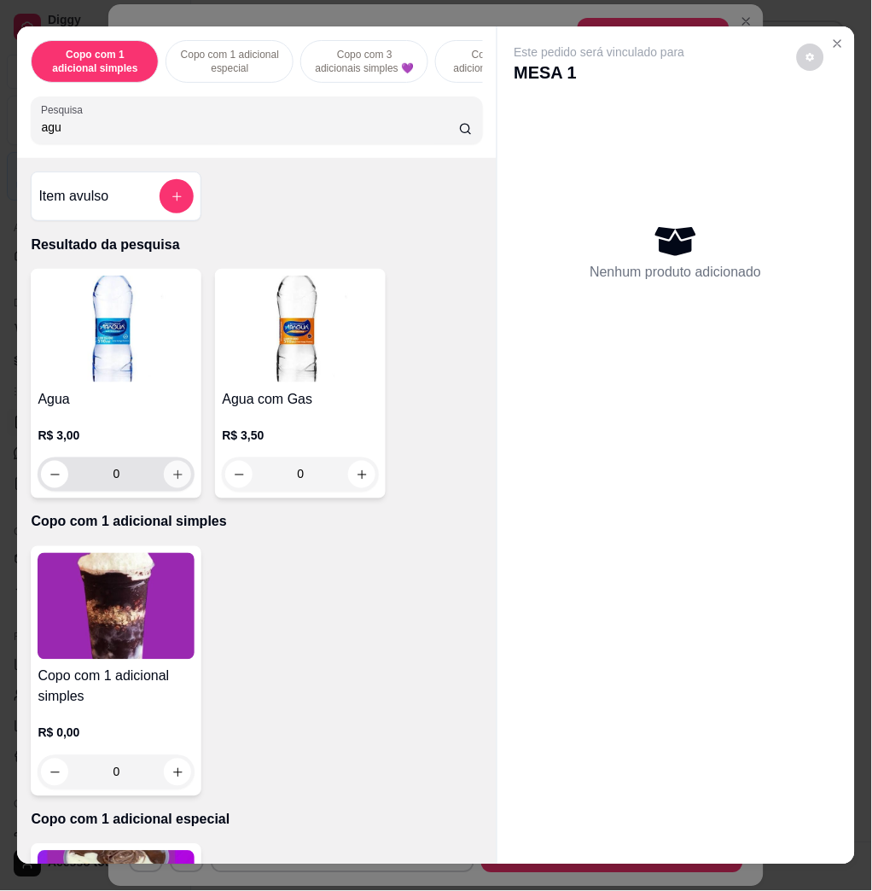
type input "agu"
click at [173, 488] on button "increase-product-quantity" at bounding box center [177, 474] width 27 height 27
type input "1"
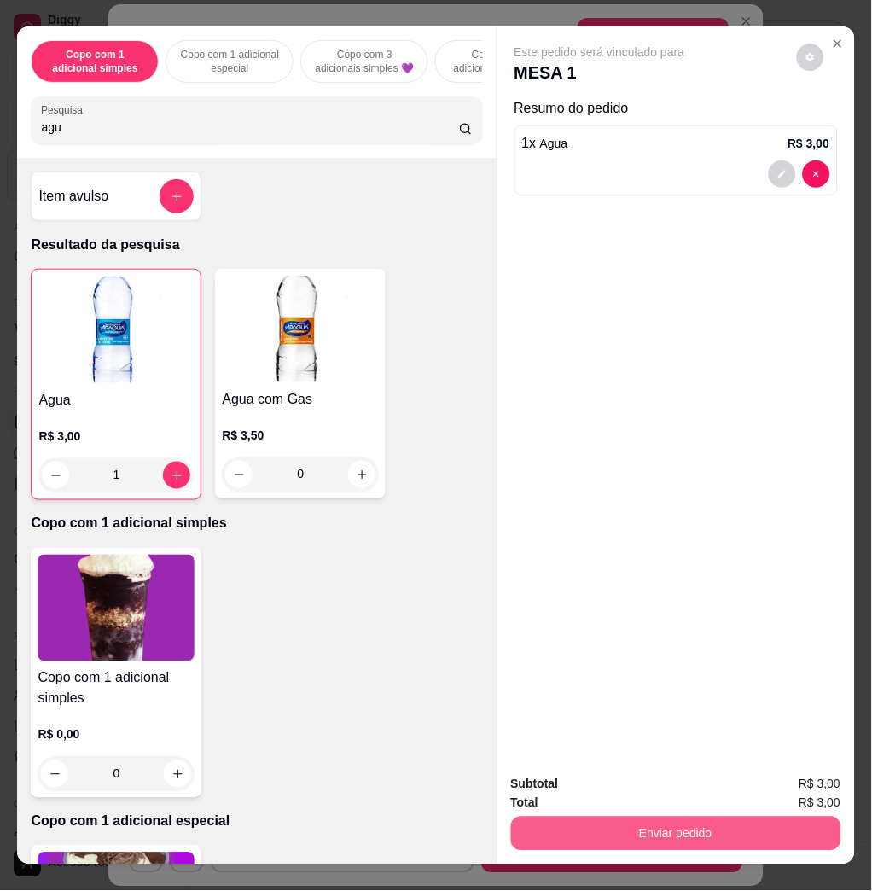
click at [766, 824] on button "Enviar pedido" at bounding box center [676, 834] width 330 height 34
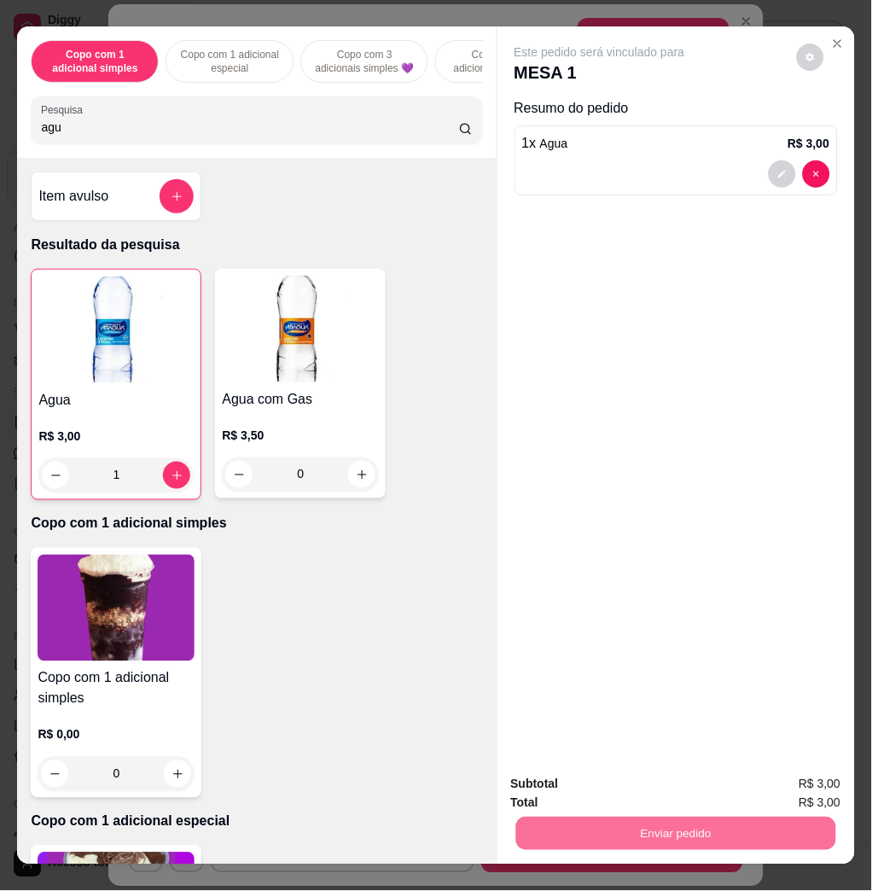
click at [629, 777] on button "Não registrar e enviar pedido" at bounding box center [618, 783] width 178 height 32
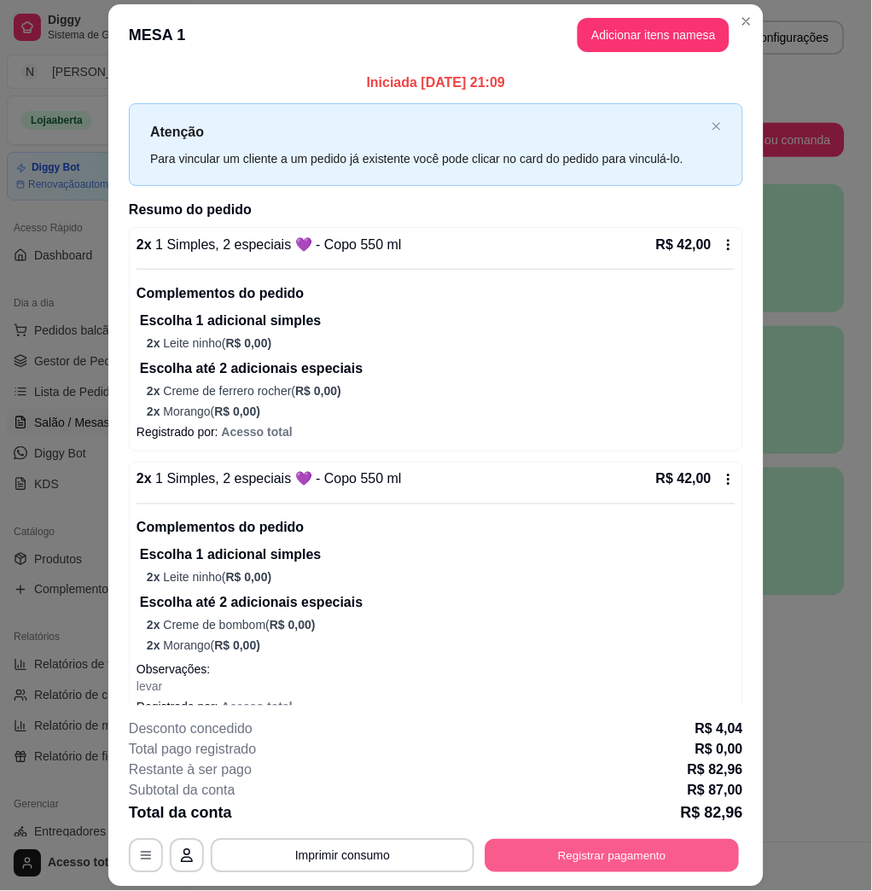
click at [605, 860] on button "Registrar pagamento" at bounding box center [613, 855] width 254 height 33
click at [675, 31] on button "Adicionar itens na mesa" at bounding box center [654, 35] width 152 height 34
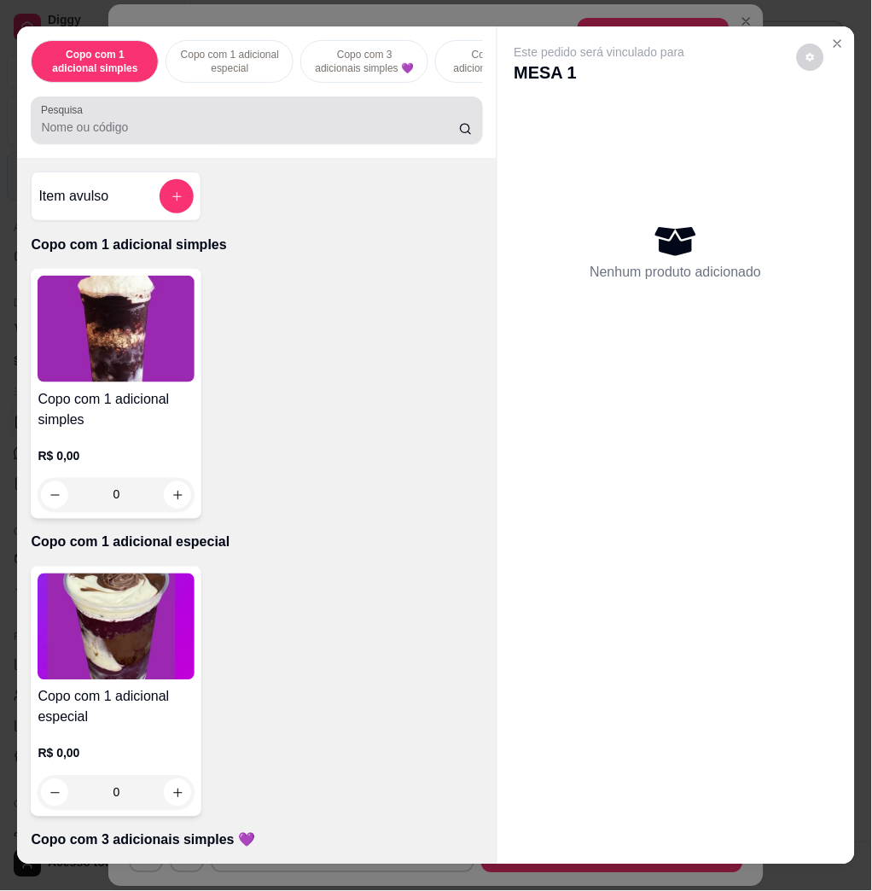
click at [254, 127] on input "Pesquisa" at bounding box center [250, 127] width 418 height 17
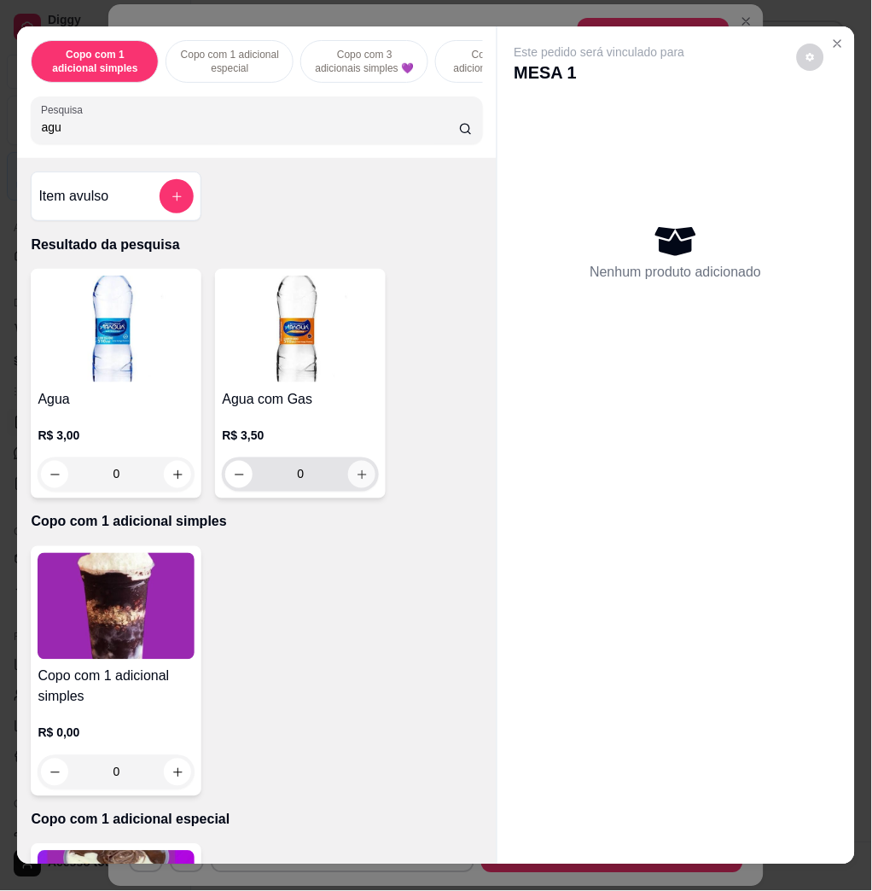
type input "agu"
click at [356, 477] on icon "increase-product-quantity" at bounding box center [362, 475] width 13 height 13
type input "1"
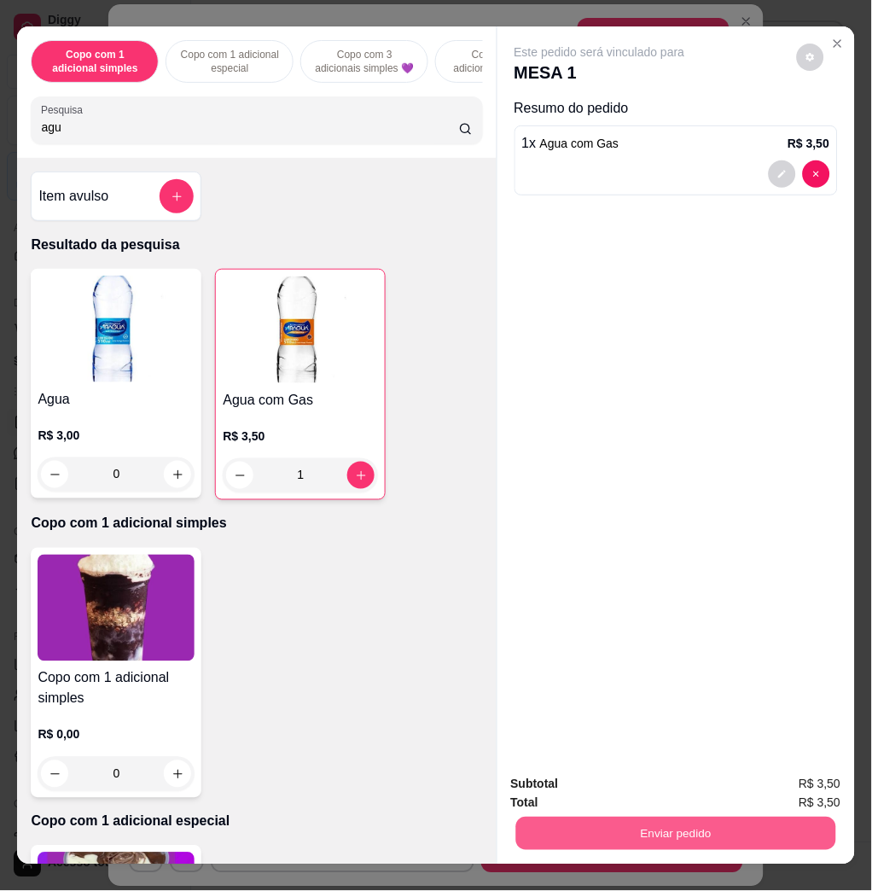
click at [700, 831] on button "Enviar pedido" at bounding box center [676, 833] width 320 height 33
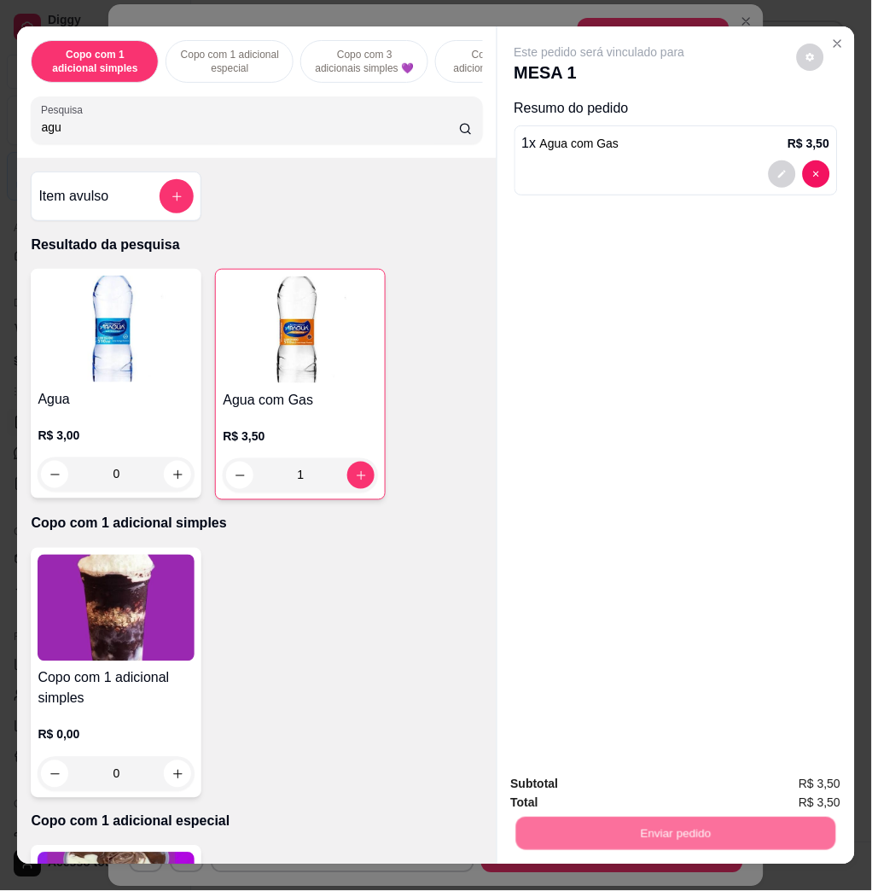
click at [684, 790] on button "Não registrar e enviar pedido" at bounding box center [618, 783] width 178 height 32
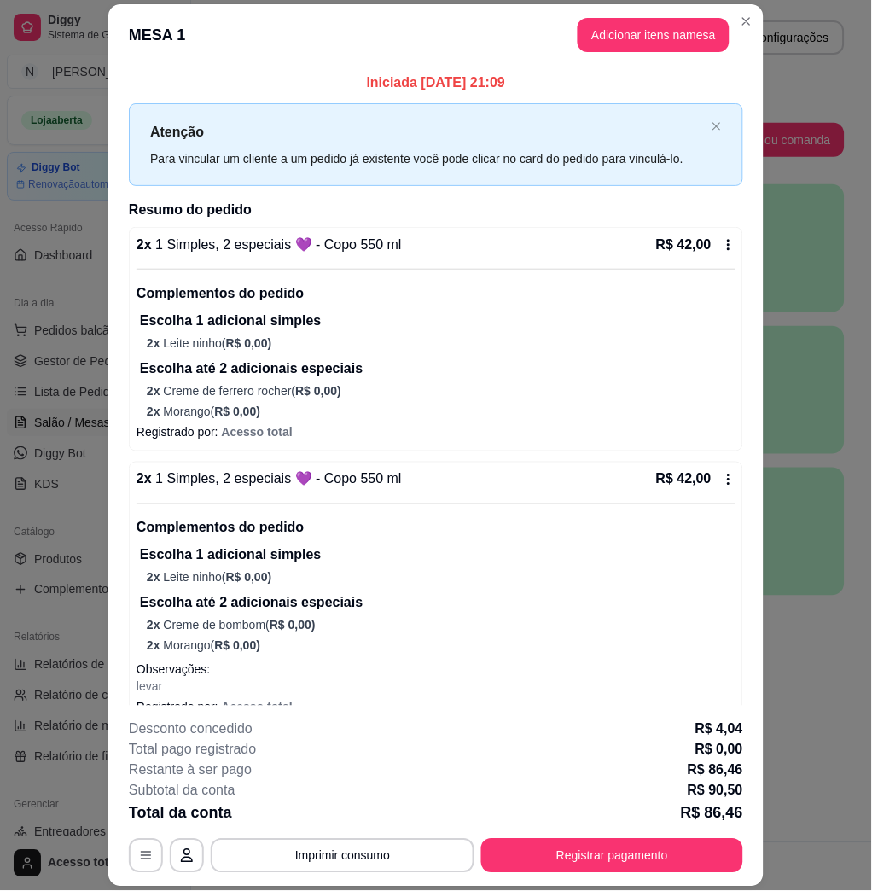
click at [706, 874] on footer "**********" at bounding box center [436, 796] width 656 height 181
click at [703, 858] on button "Registrar pagamento" at bounding box center [613, 855] width 254 height 33
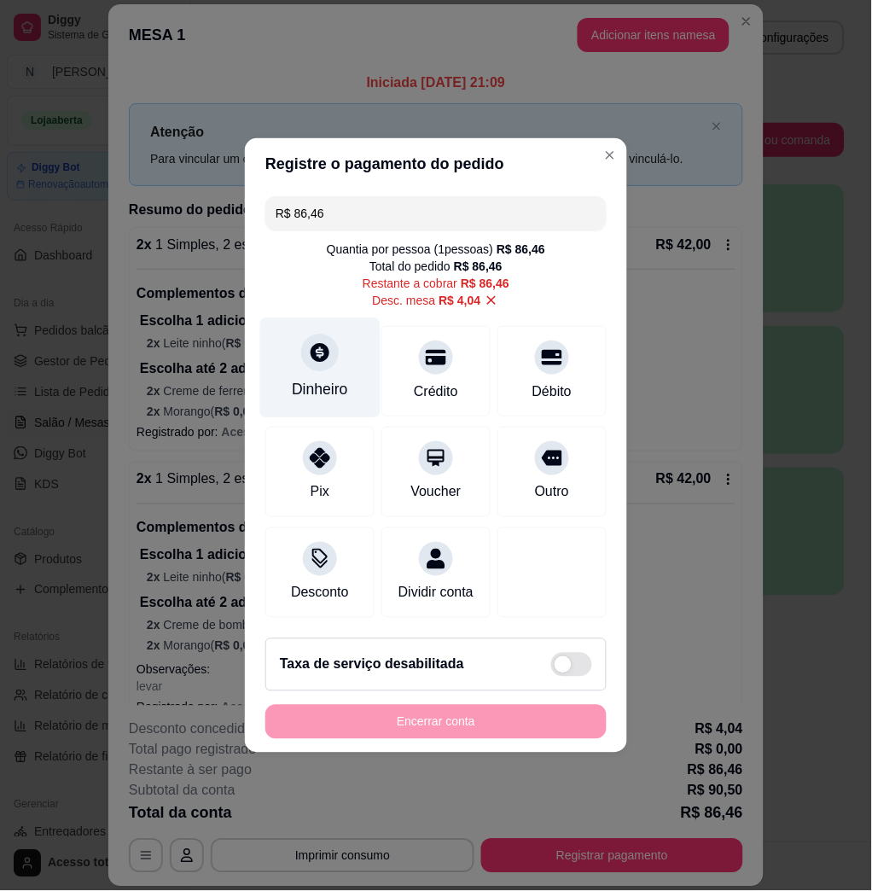
click at [353, 377] on div "Dinheiro" at bounding box center [320, 368] width 120 height 100
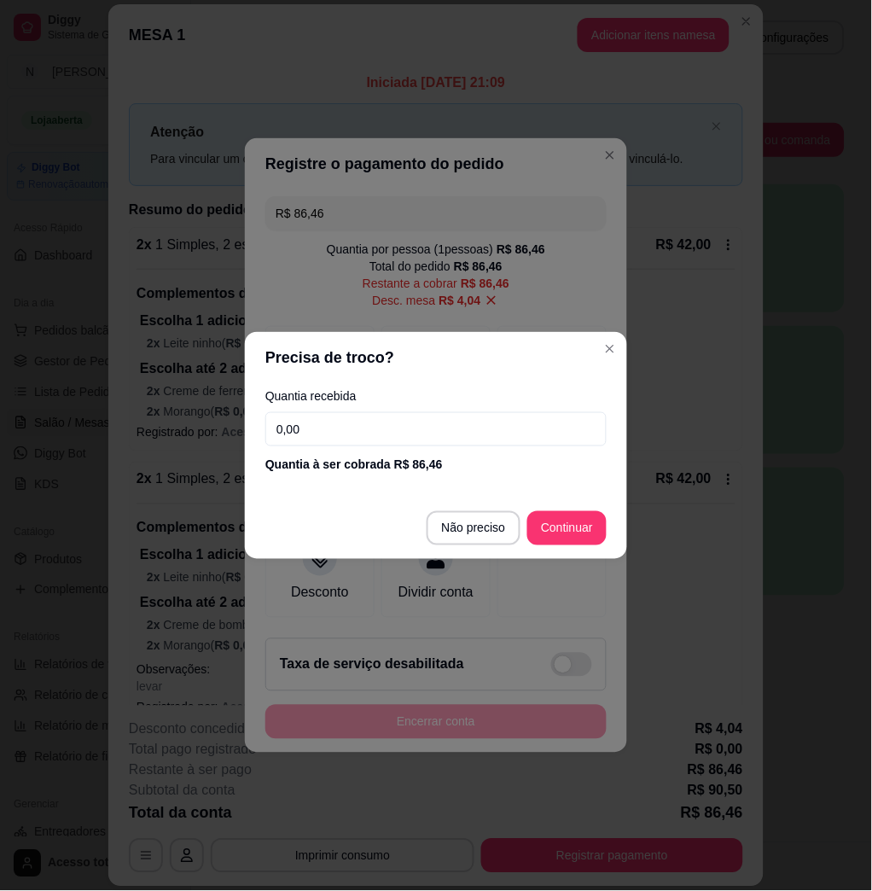
drag, startPoint x: 362, startPoint y: 433, endPoint x: 353, endPoint y: 423, distance: 13.9
click at [360, 432] on input "0,00" at bounding box center [435, 429] width 341 height 34
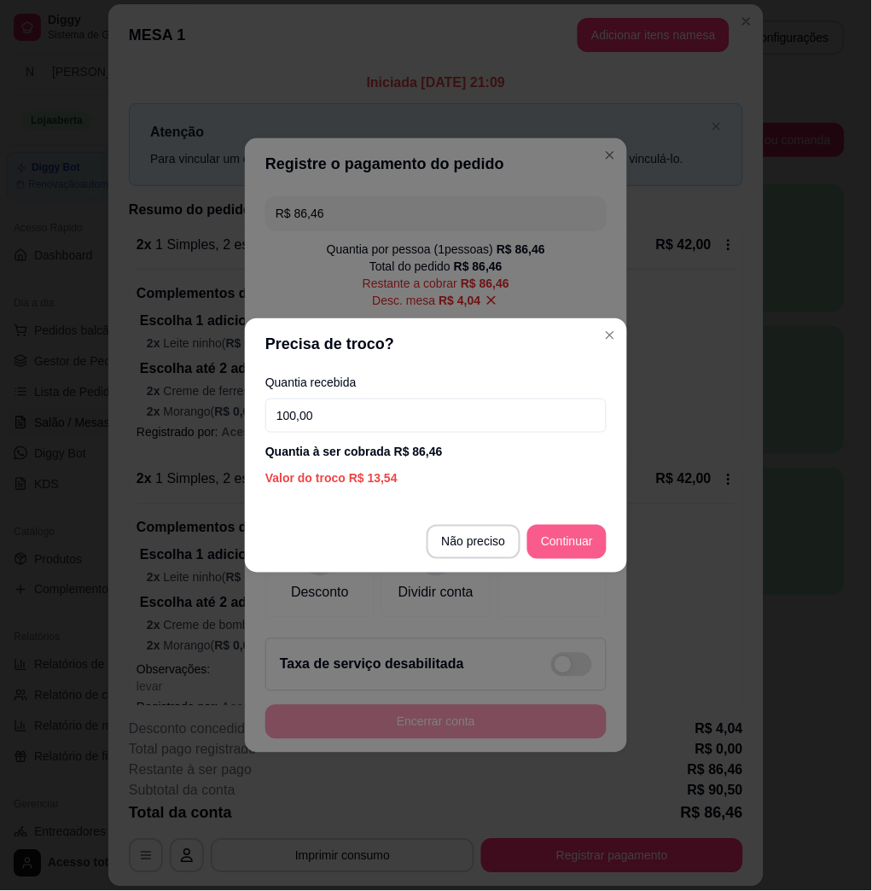
type input "100,00"
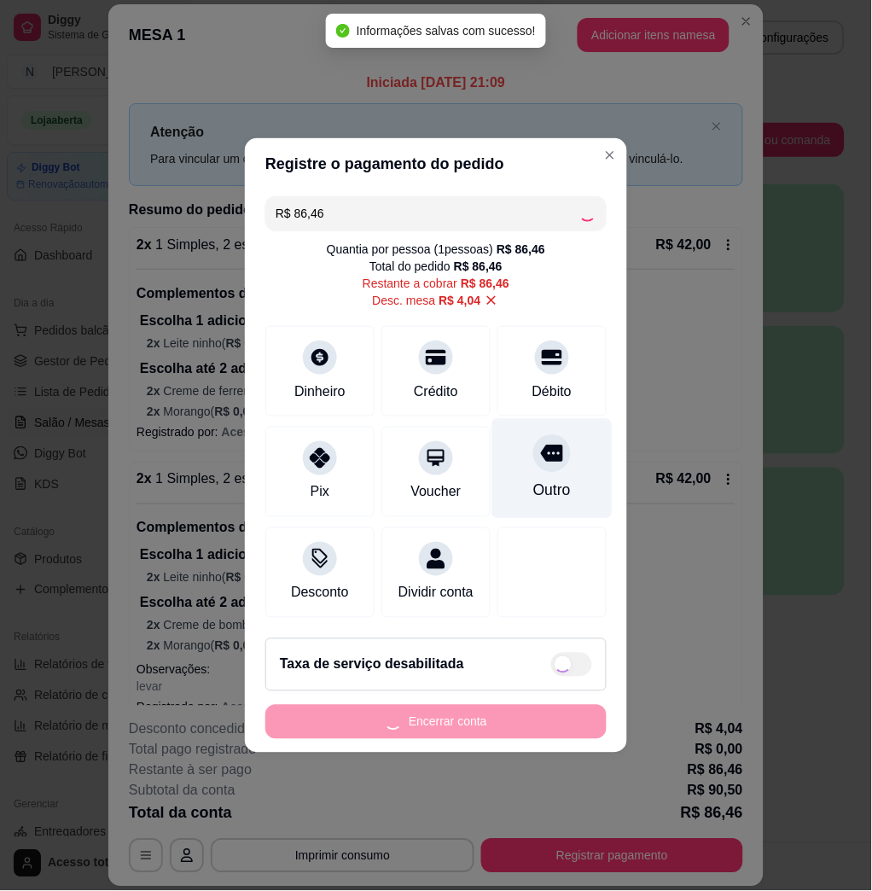
type input "R$ 0,00"
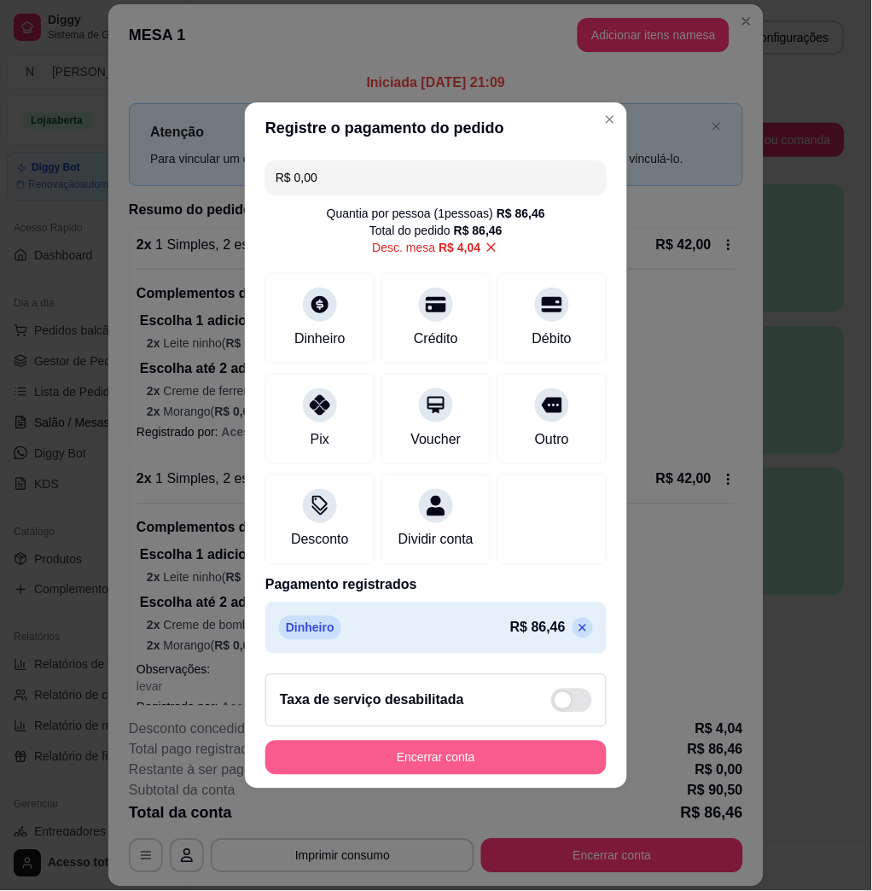
click at [480, 769] on button "Encerrar conta" at bounding box center [435, 758] width 341 height 34
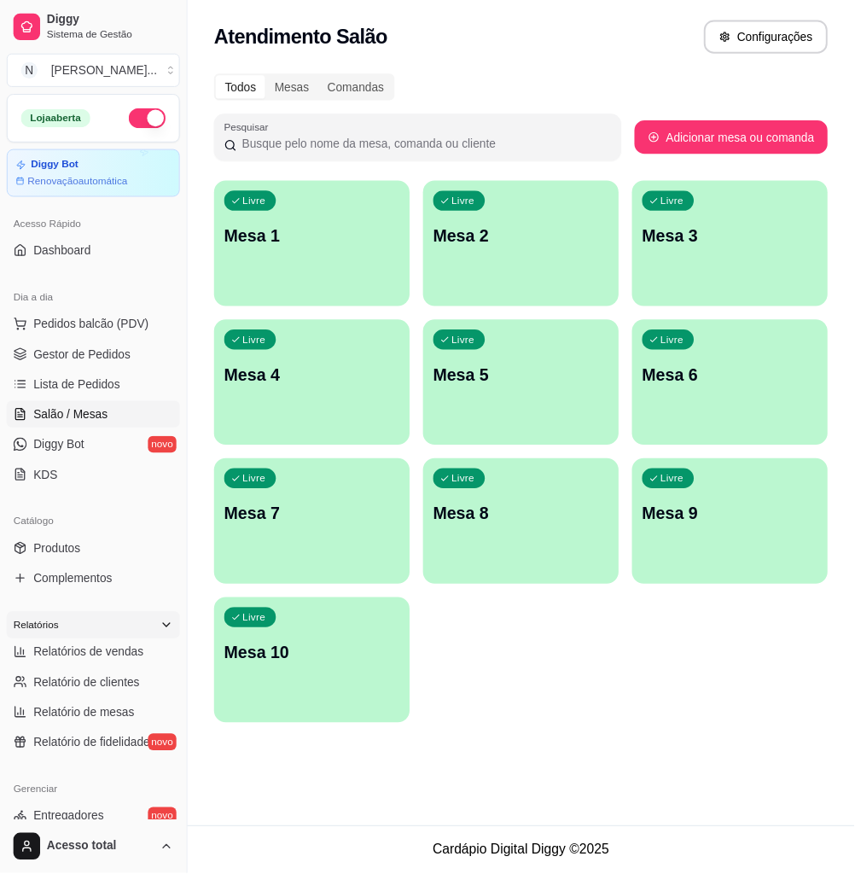
scroll to position [227, 0]
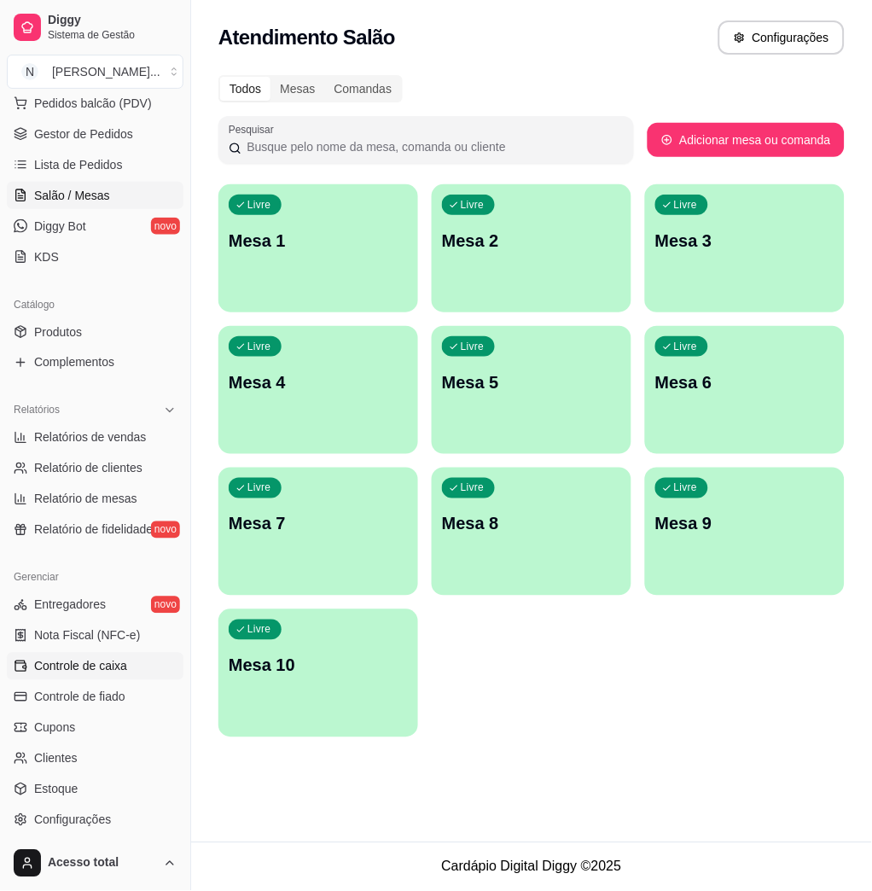
click at [113, 662] on span "Controle de caixa" at bounding box center [80, 666] width 93 height 17
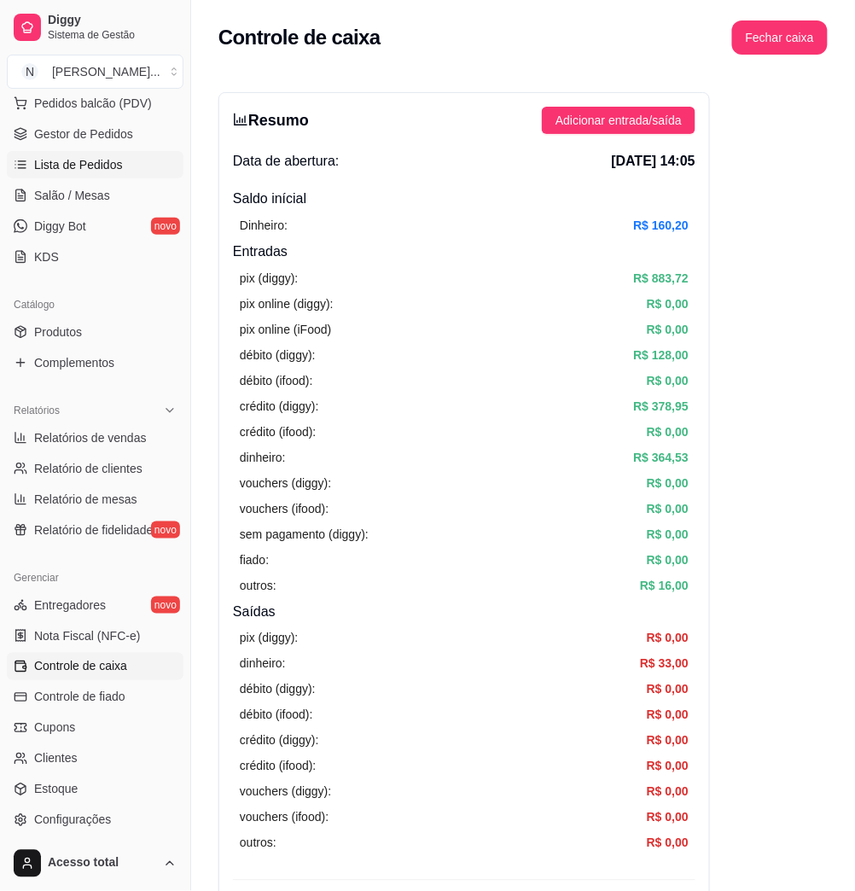
click at [68, 170] on span "Lista de Pedidos" at bounding box center [78, 164] width 89 height 17
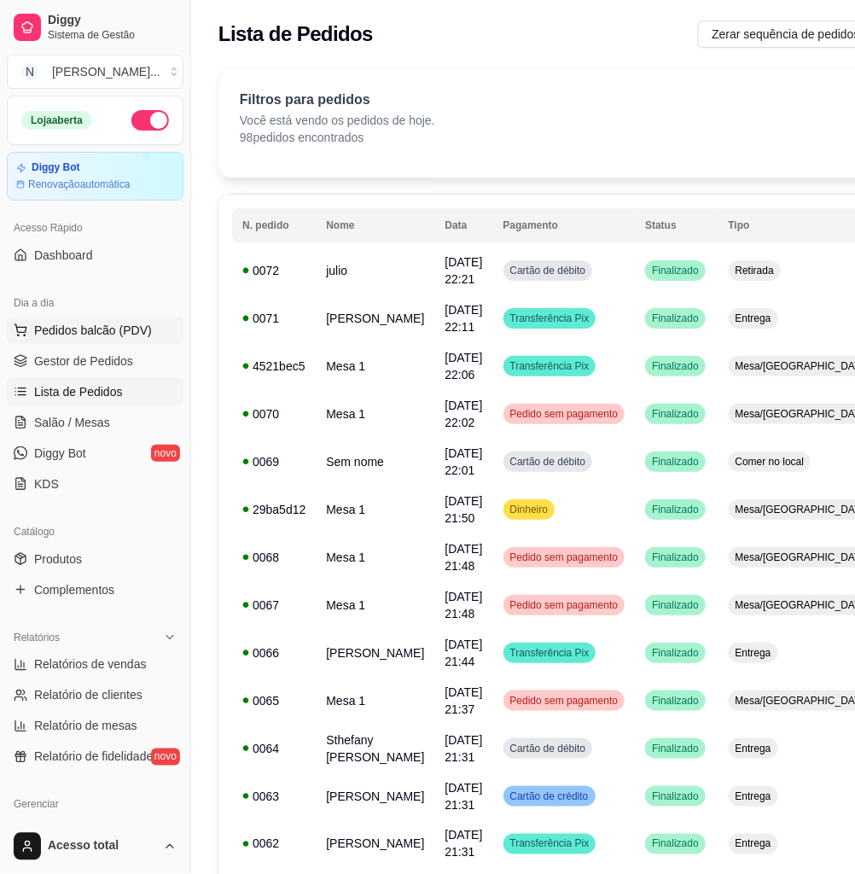
click at [98, 329] on span "Pedidos balcão (PDV)" at bounding box center [93, 330] width 118 height 17
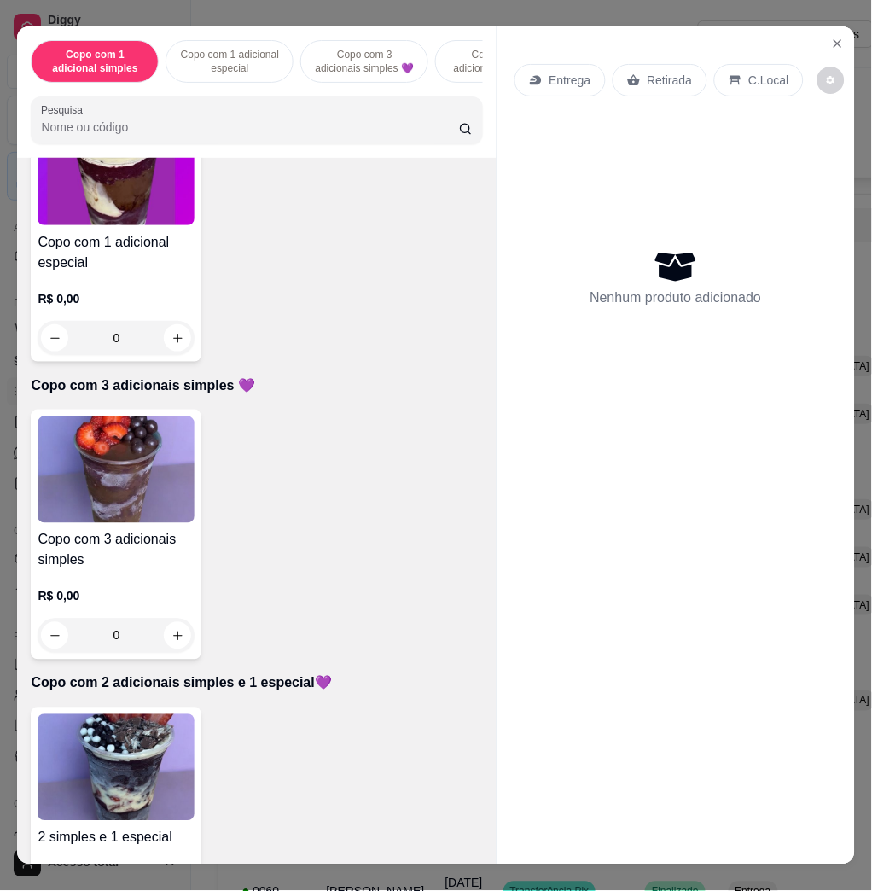
scroll to position [796, 0]
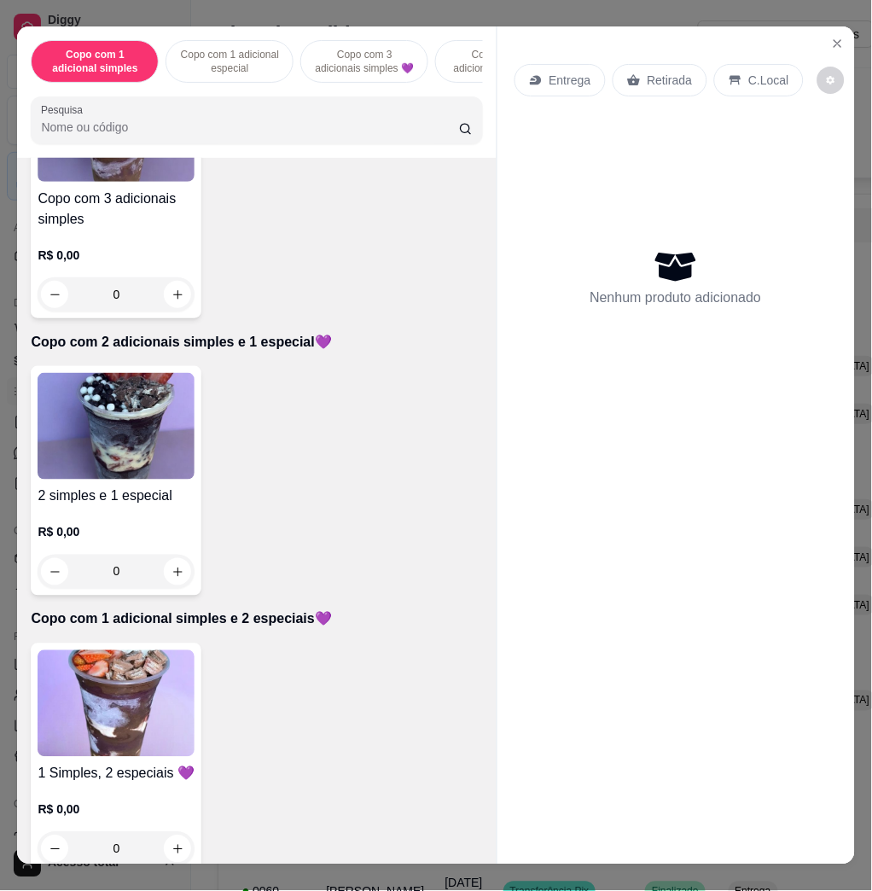
click at [107, 425] on img at bounding box center [116, 426] width 157 height 107
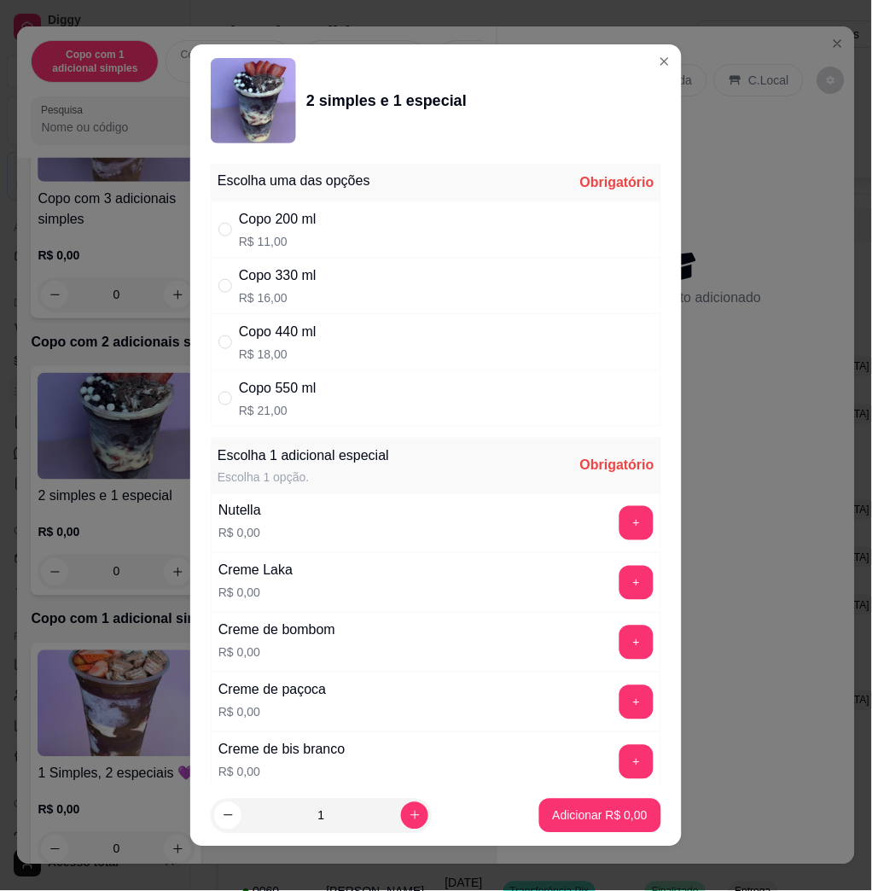
click at [305, 388] on div "Copo 550 ml" at bounding box center [278, 388] width 78 height 20
radio input "true"
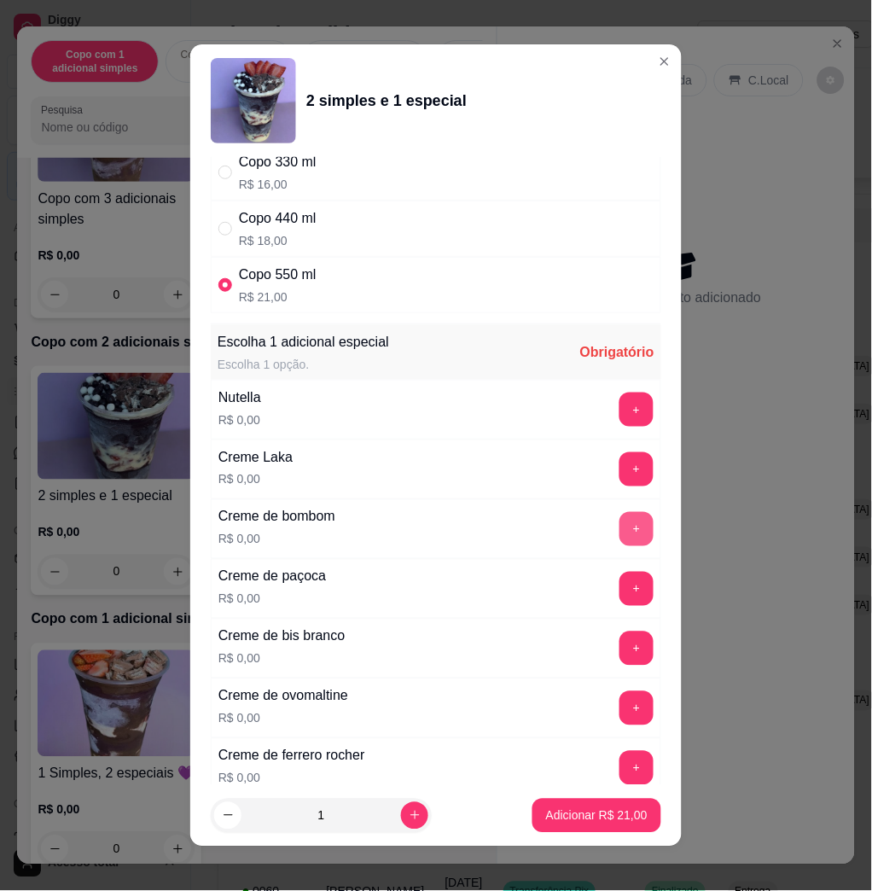
click at [620, 527] on button "+" at bounding box center [637, 529] width 34 height 34
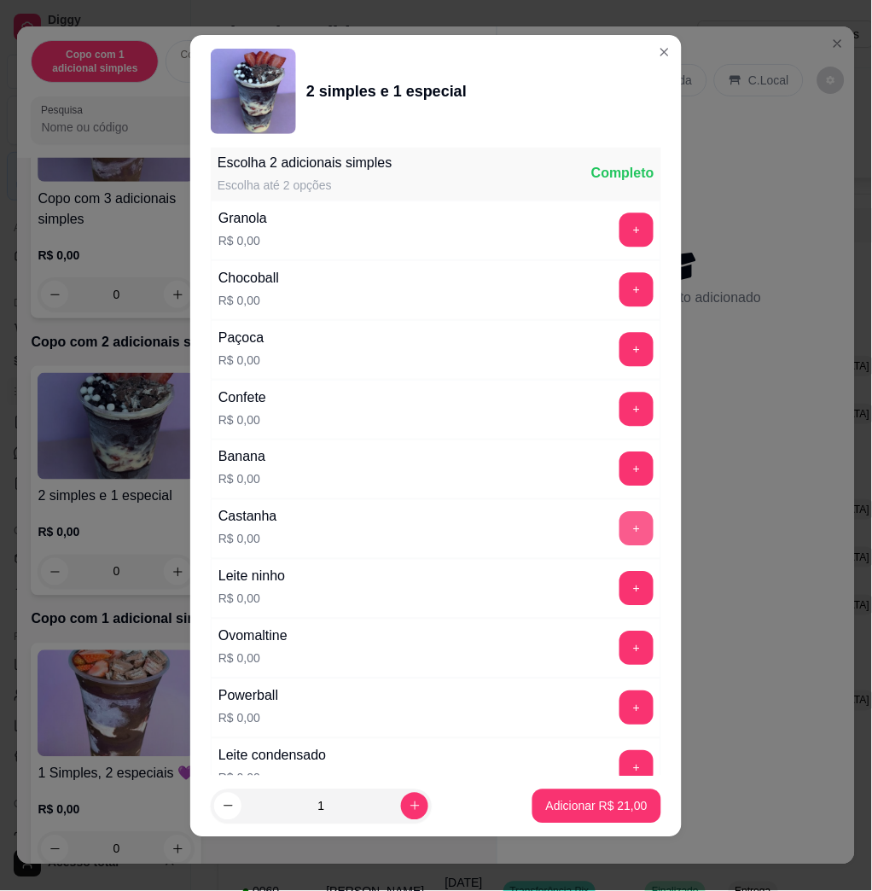
scroll to position [1701, 0]
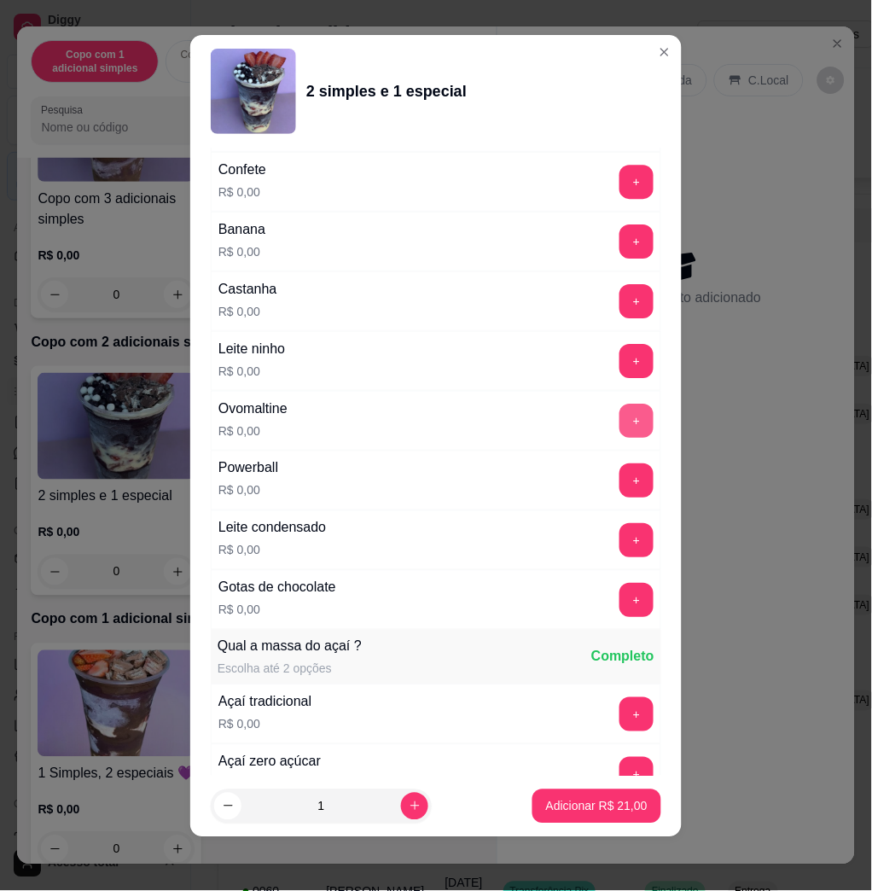
click at [620, 423] on button "+" at bounding box center [637, 421] width 34 height 34
click at [620, 543] on button "+" at bounding box center [637, 540] width 34 height 34
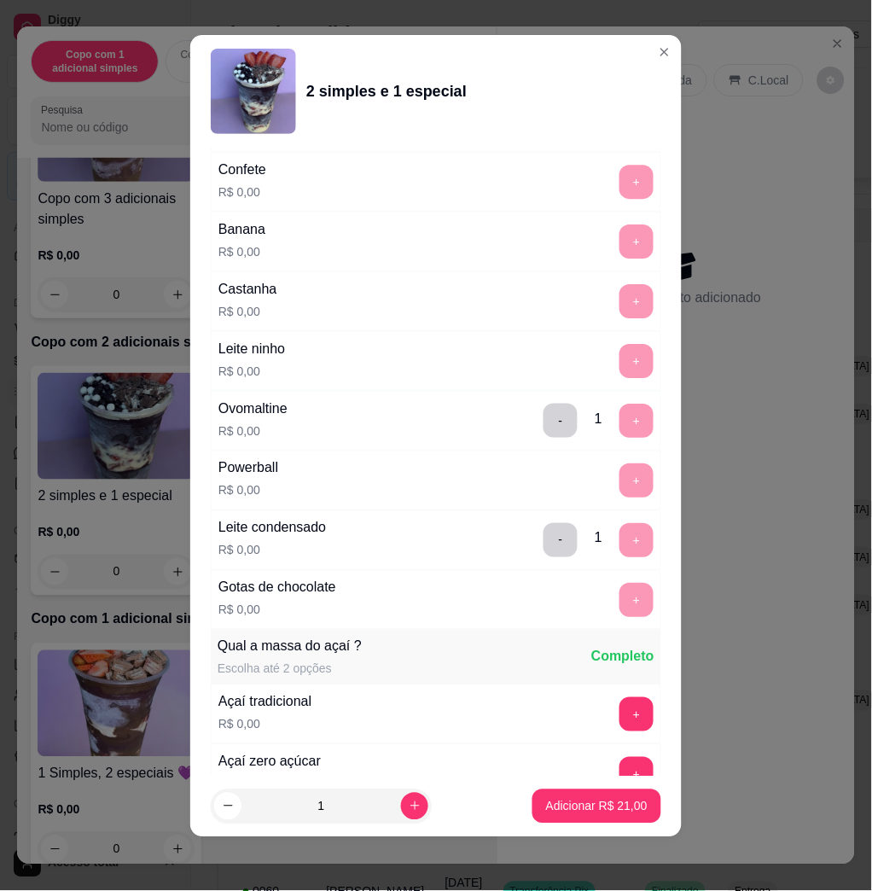
scroll to position [2188, 0]
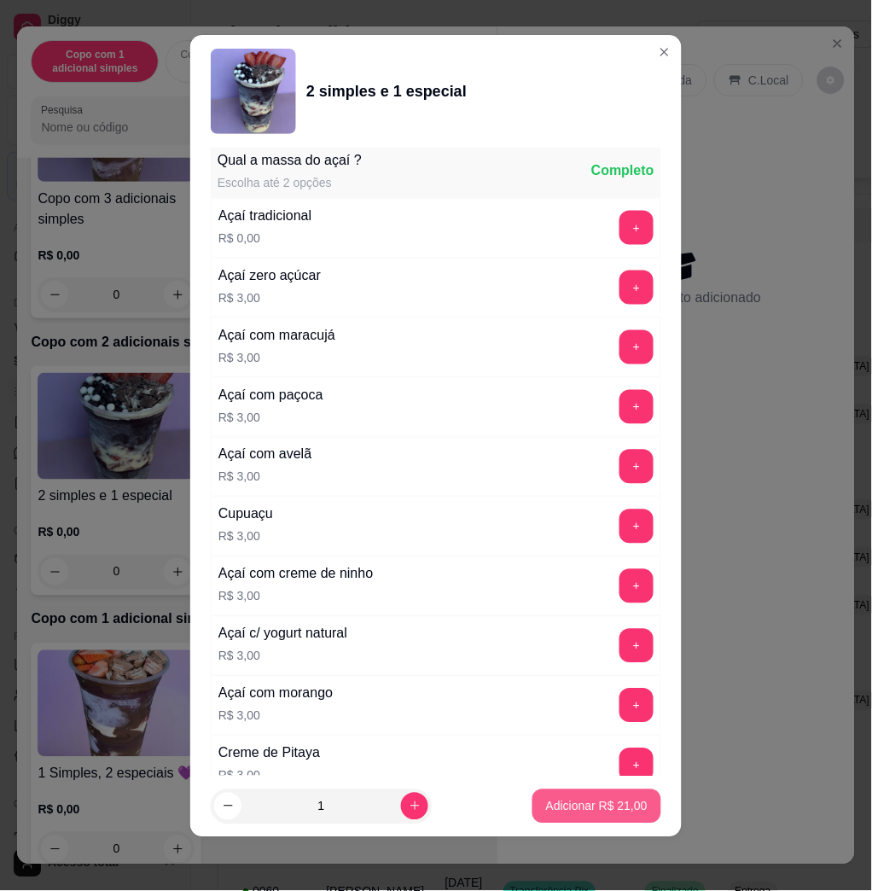
click at [551, 802] on p "Adicionar R$ 21,00" at bounding box center [597, 806] width 102 height 17
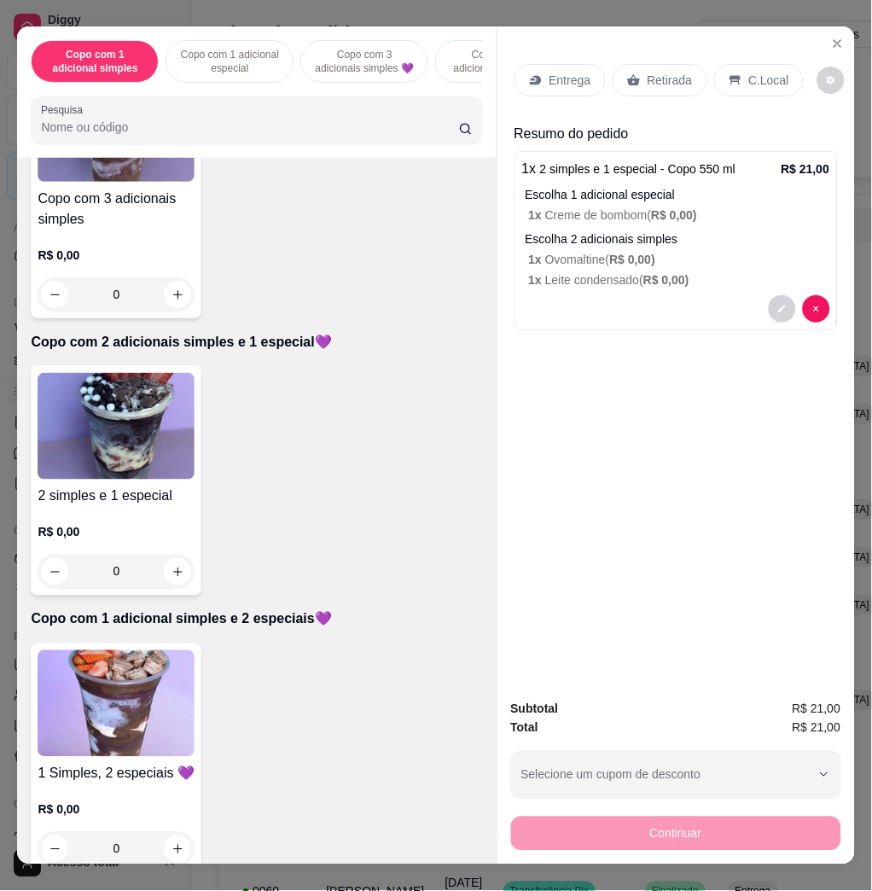
click at [582, 68] on div "Entrega" at bounding box center [560, 80] width 91 height 32
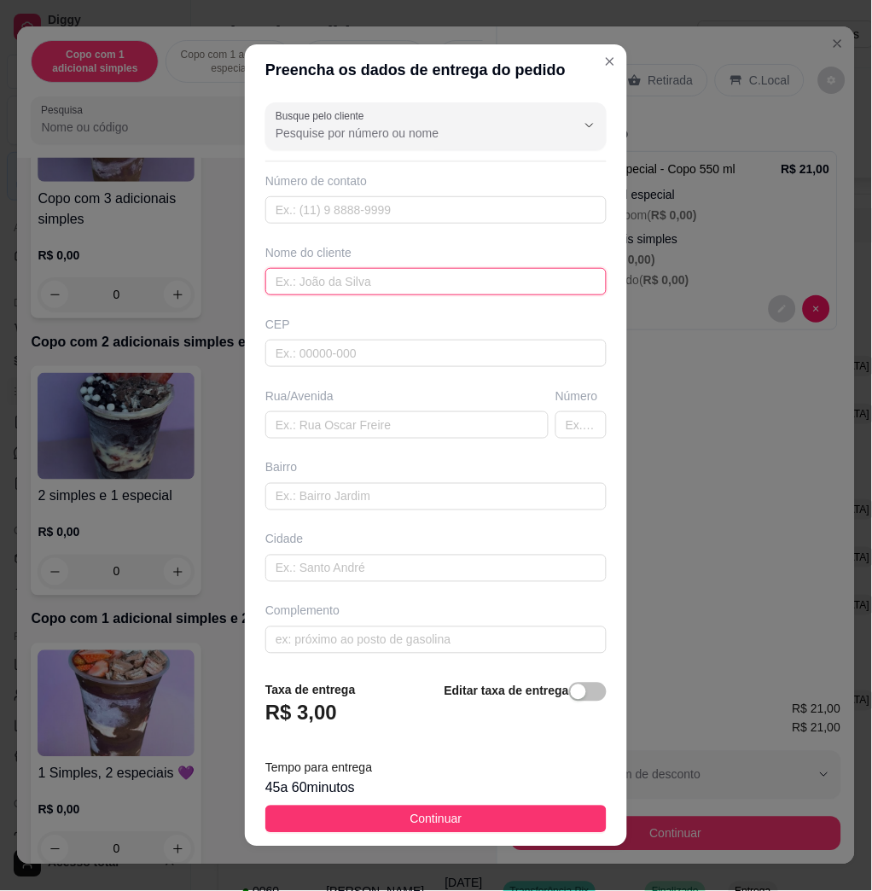
click at [386, 290] on input "text" at bounding box center [435, 281] width 341 height 27
type input "vinicius"
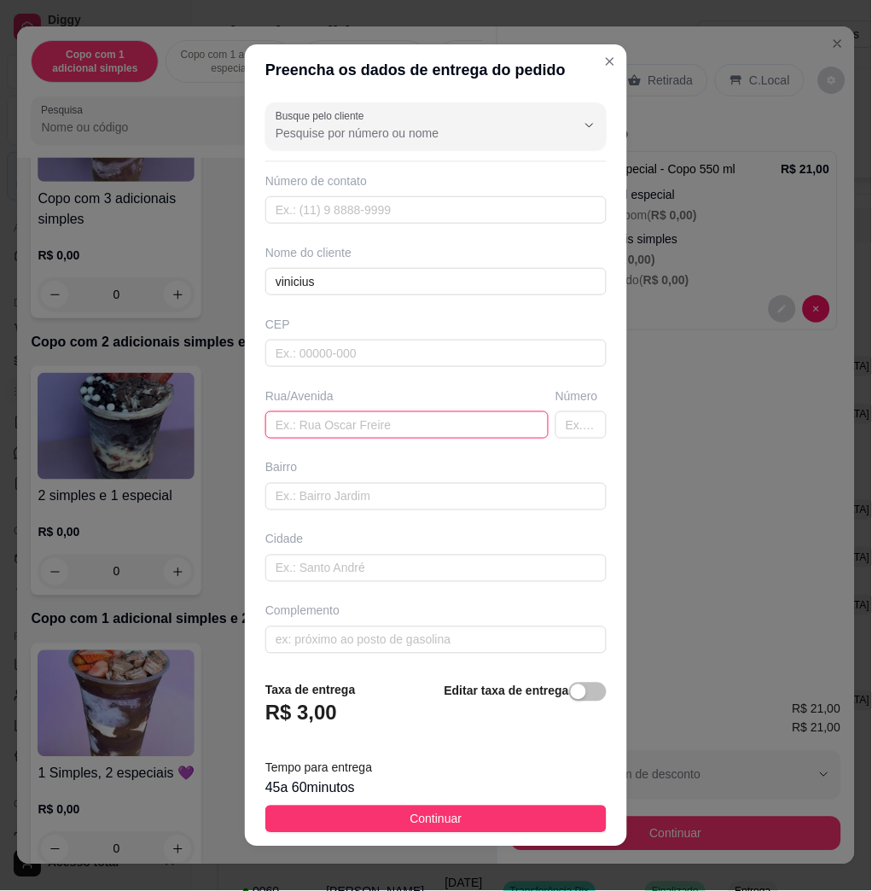
click at [405, 424] on input "text" at bounding box center [406, 424] width 283 height 27
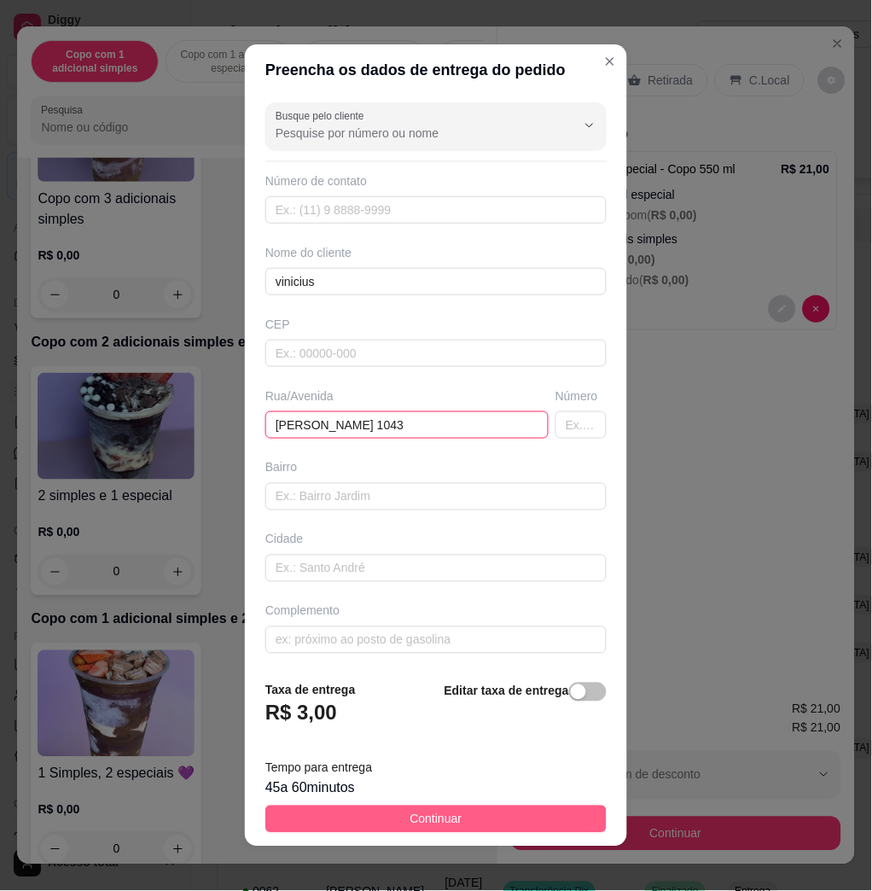
type input "[PERSON_NAME] 1043"
click at [440, 815] on span "Continuar" at bounding box center [437, 819] width 52 height 19
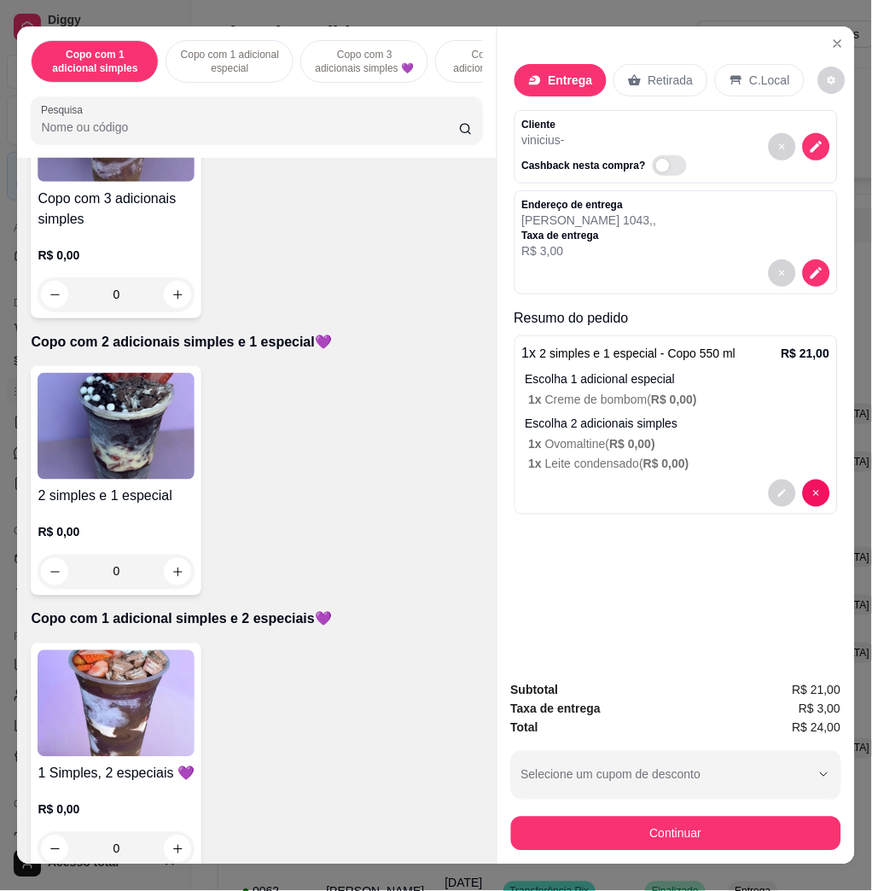
click at [621, 813] on div "Continuar" at bounding box center [676, 832] width 330 height 38
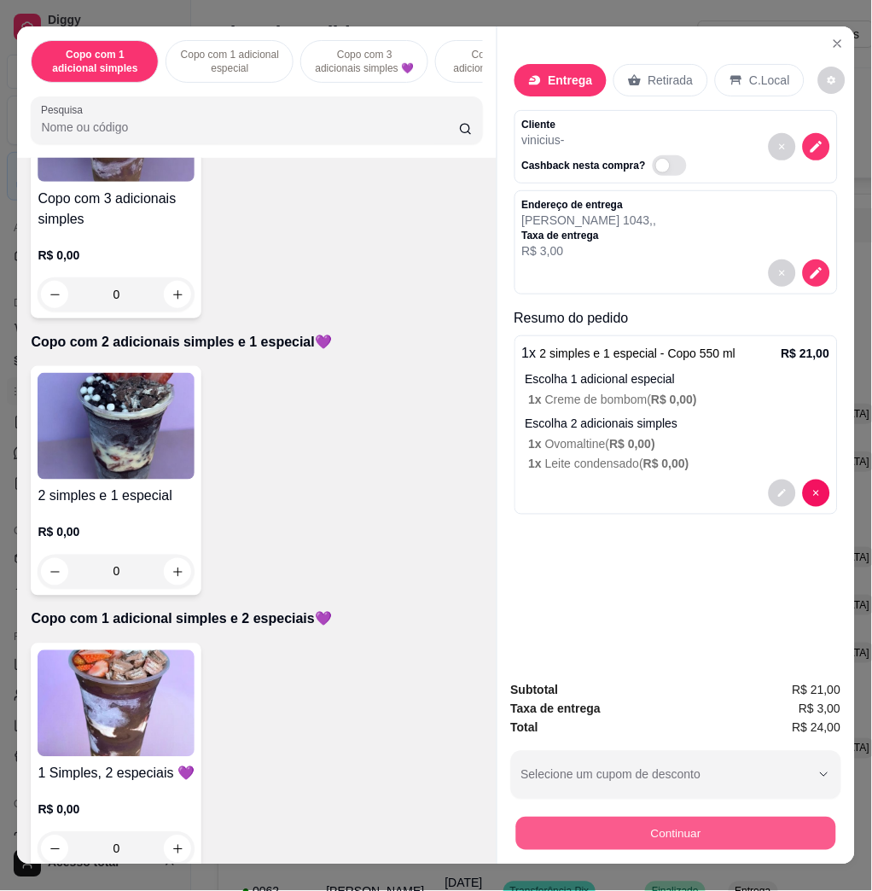
click at [622, 825] on button "Continuar" at bounding box center [676, 833] width 320 height 33
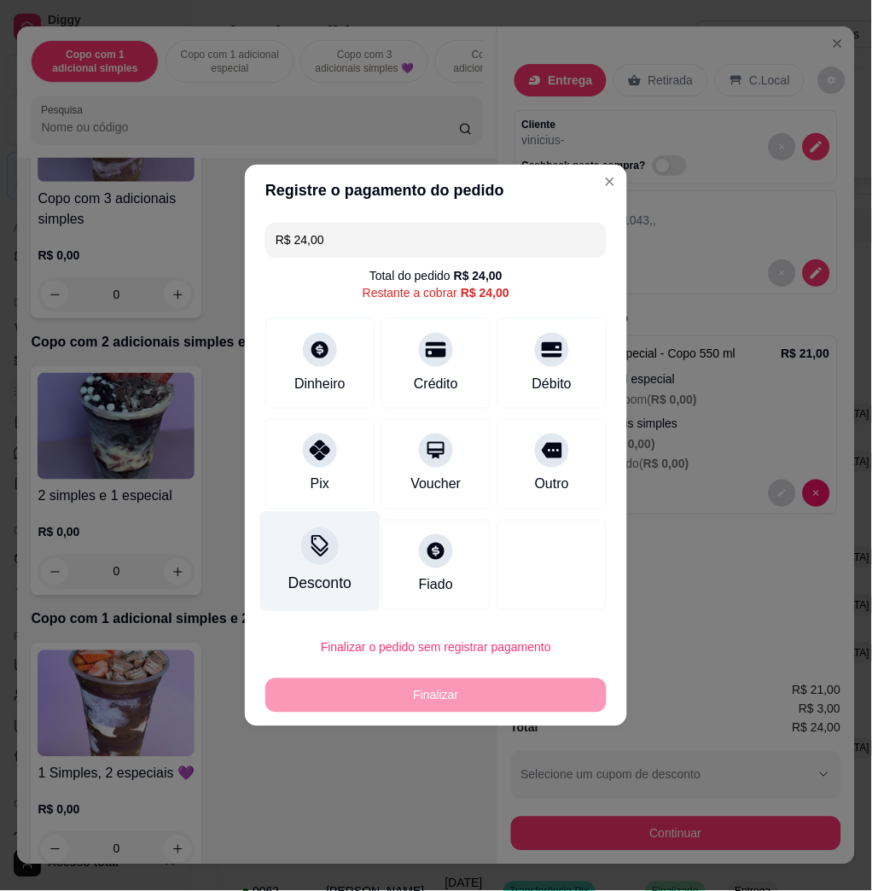
click at [318, 551] on icon at bounding box center [320, 543] width 17 height 17
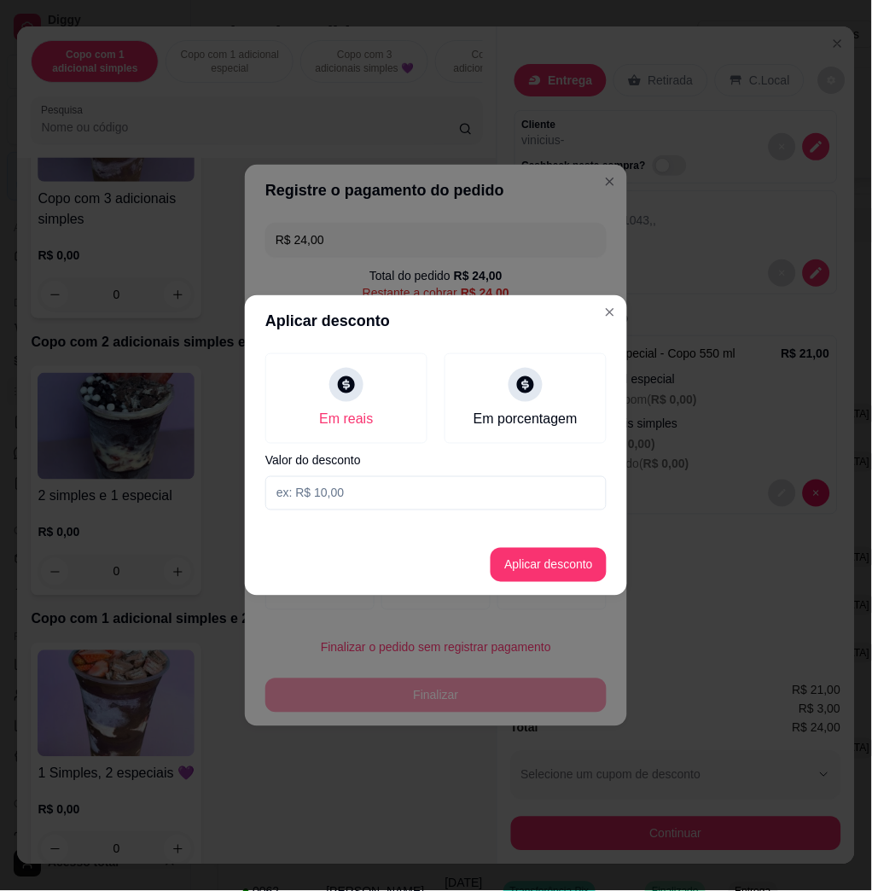
click at [361, 500] on input at bounding box center [435, 493] width 341 height 34
type input "1,01"
click at [553, 571] on button "Aplicar desconto" at bounding box center [549, 565] width 116 height 34
type input "R$ 22,99"
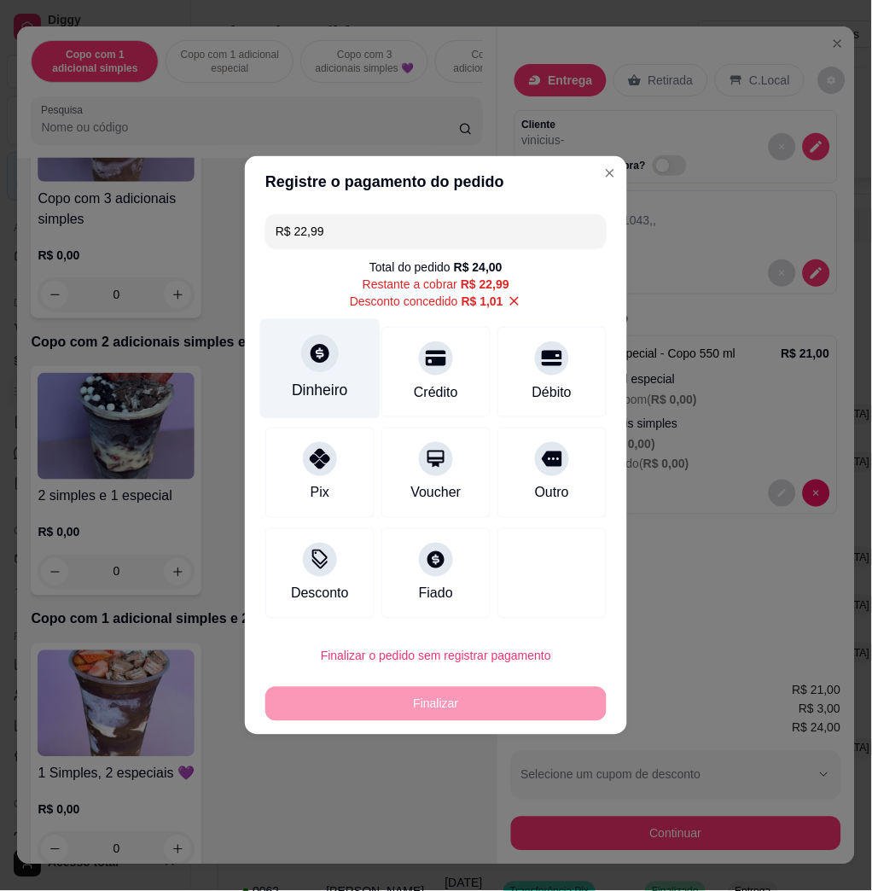
click at [306, 378] on div "Dinheiro" at bounding box center [320, 369] width 120 height 100
click at [372, 433] on input "0,00" at bounding box center [435, 429] width 341 height 34
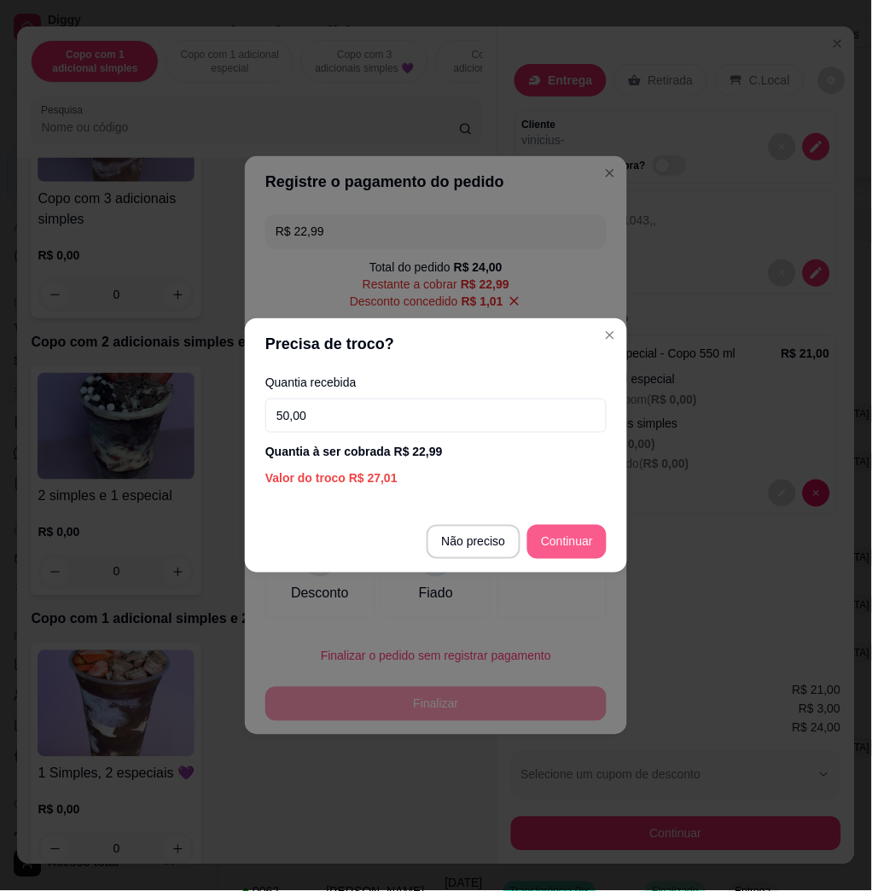
type input "50,00"
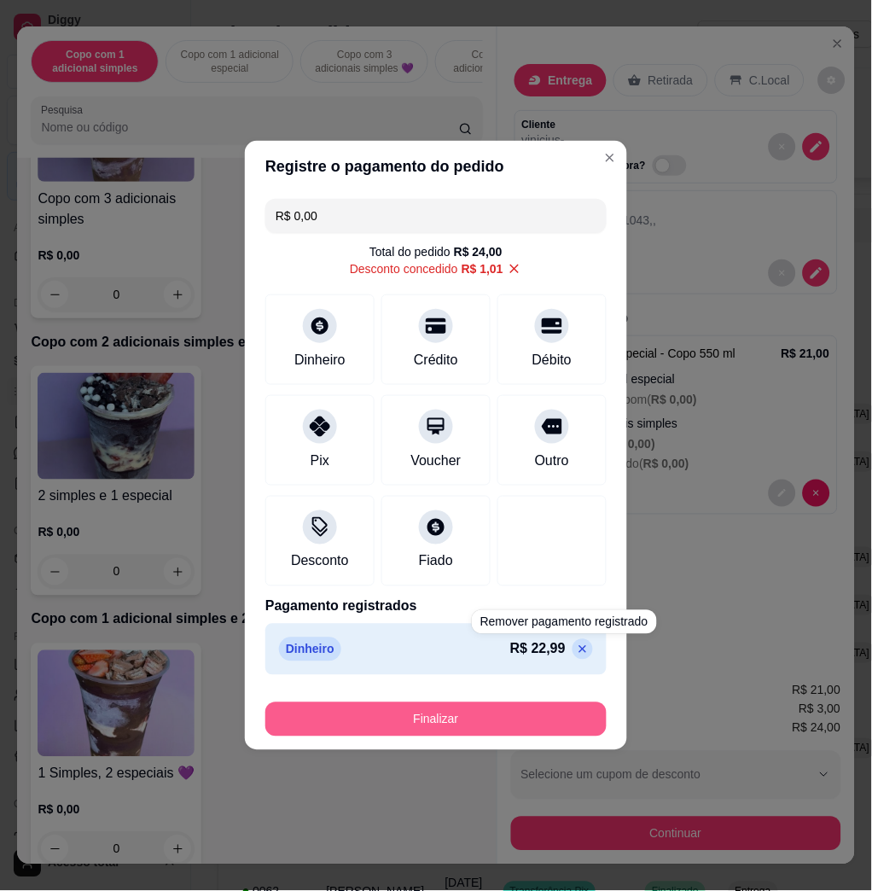
click at [569, 728] on button "Finalizar" at bounding box center [435, 720] width 341 height 34
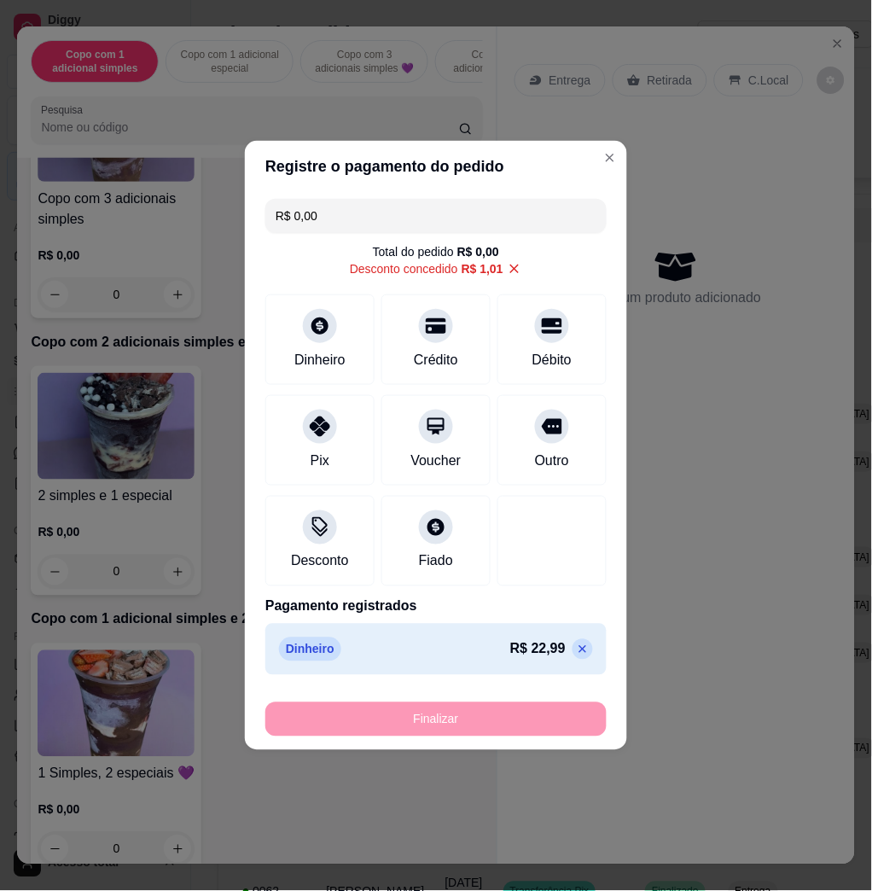
type input "-R$ 24,00"
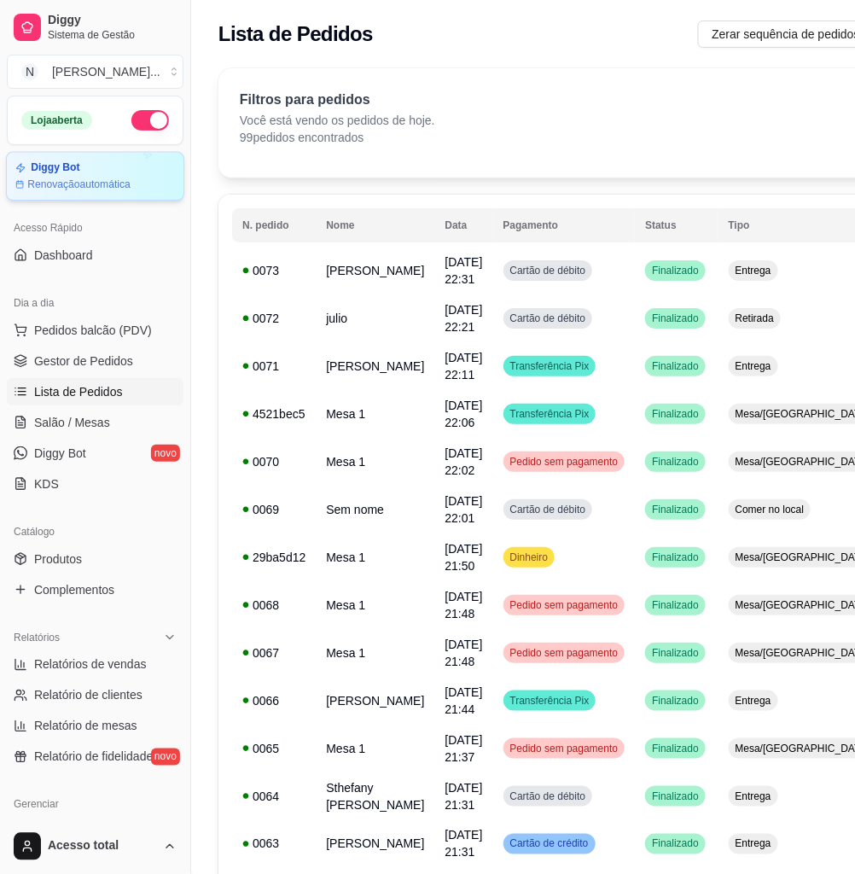
drag, startPoint x: 70, startPoint y: 331, endPoint x: 86, endPoint y: 155, distance: 176.6
click at [70, 331] on span "Pedidos balcão (PDV)" at bounding box center [93, 330] width 118 height 17
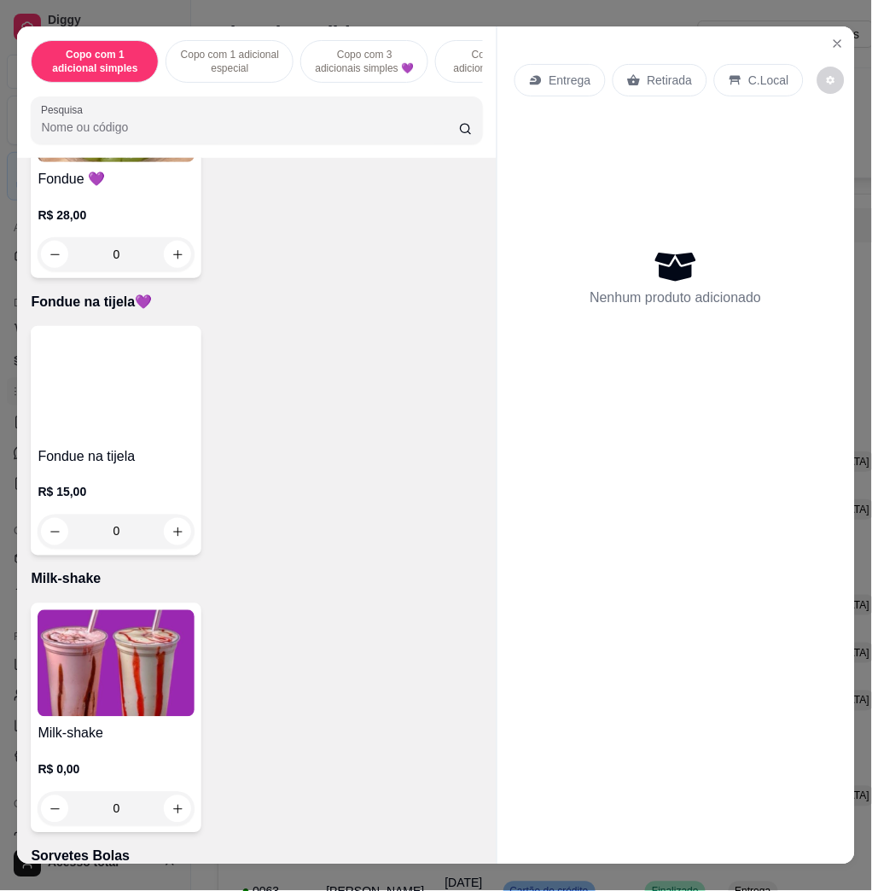
scroll to position [4894, 0]
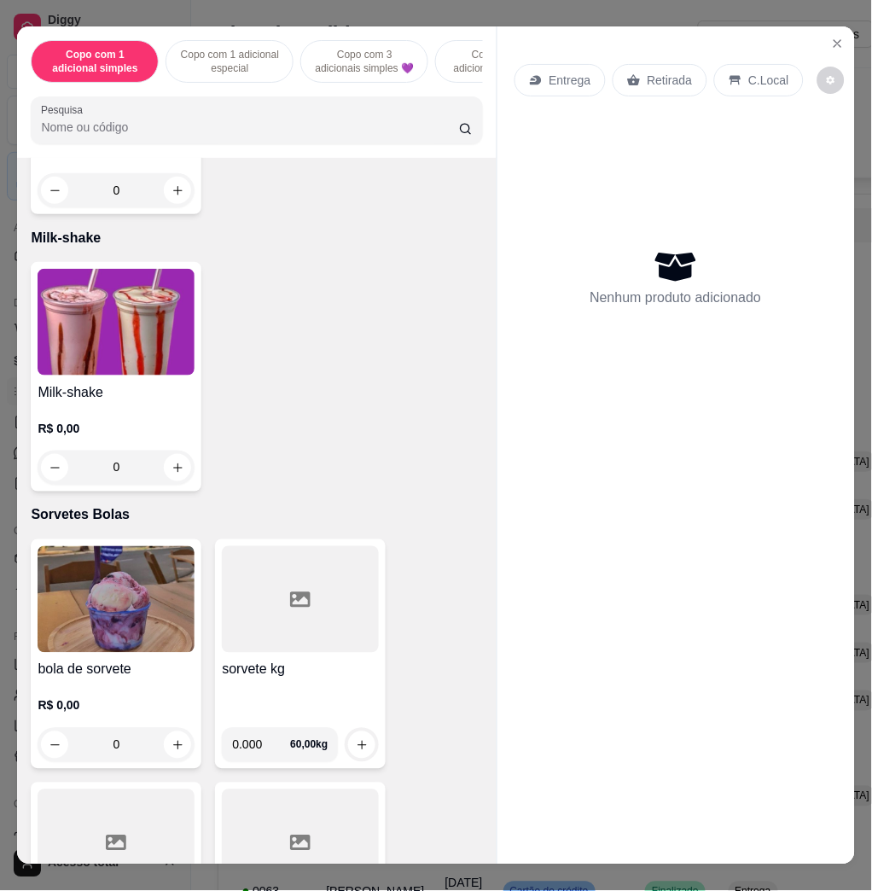
click at [133, 353] on img at bounding box center [116, 322] width 157 height 107
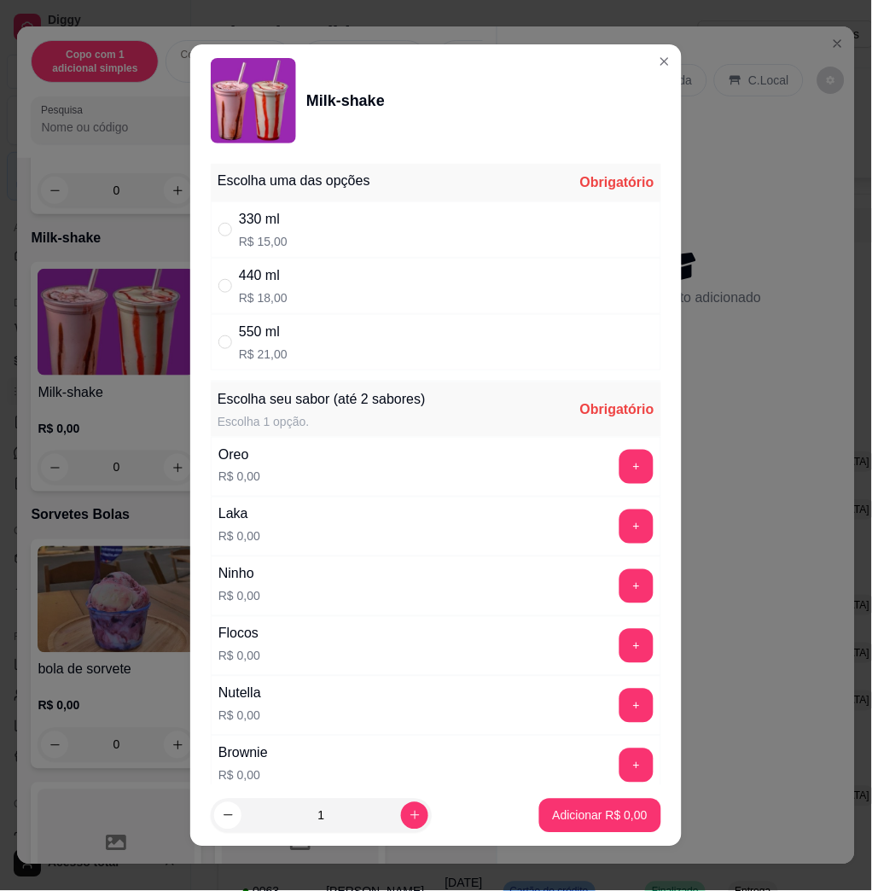
drag, startPoint x: 365, startPoint y: 284, endPoint x: 417, endPoint y: 316, distance: 60.2
click at [363, 283] on div "440 ml R$ 18,00" at bounding box center [436, 286] width 451 height 56
radio input "true"
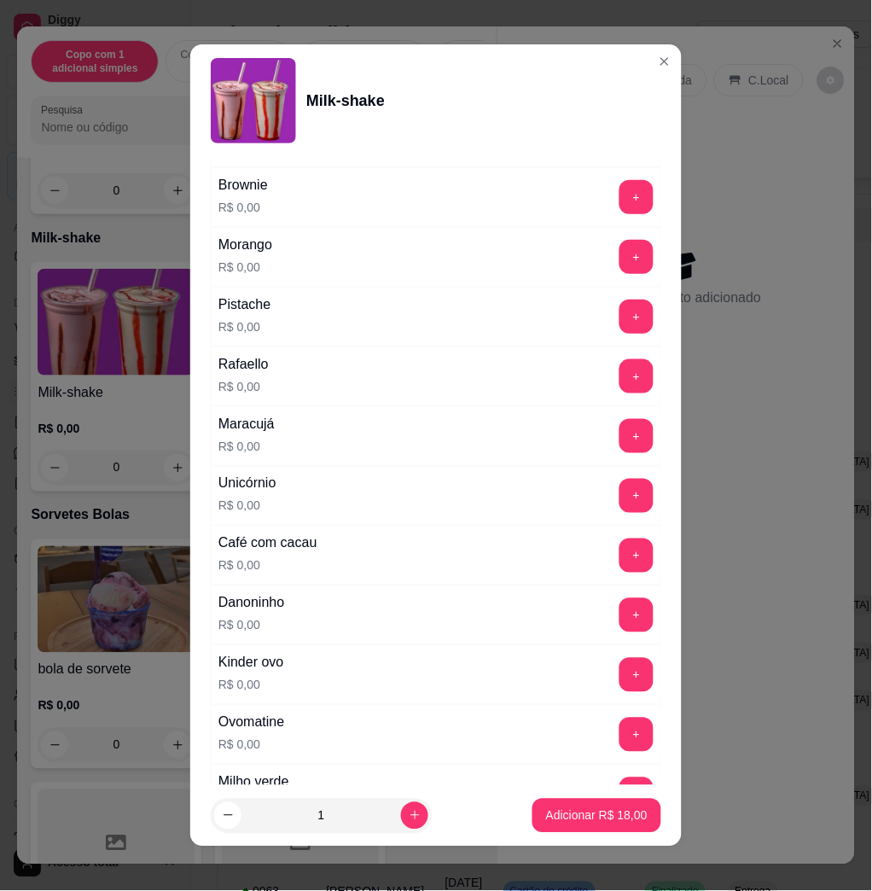
scroll to position [796, 0]
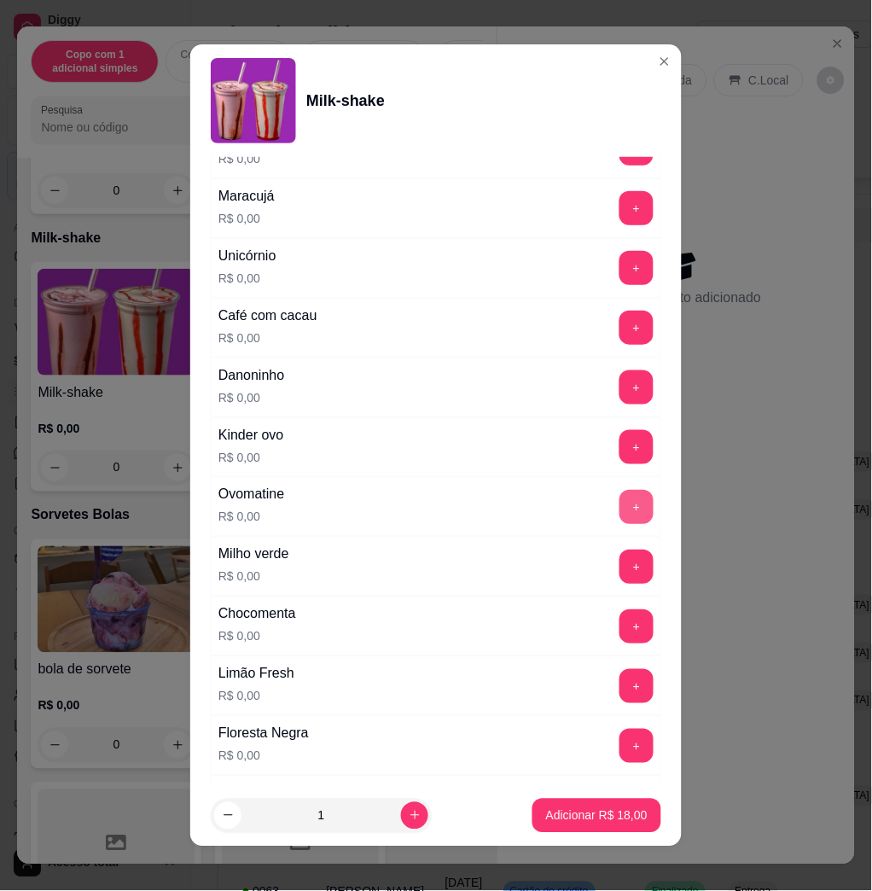
click at [620, 502] on button "+" at bounding box center [637, 507] width 34 height 34
click at [607, 820] on p "Adicionar R$ 18,00" at bounding box center [597, 816] width 102 height 17
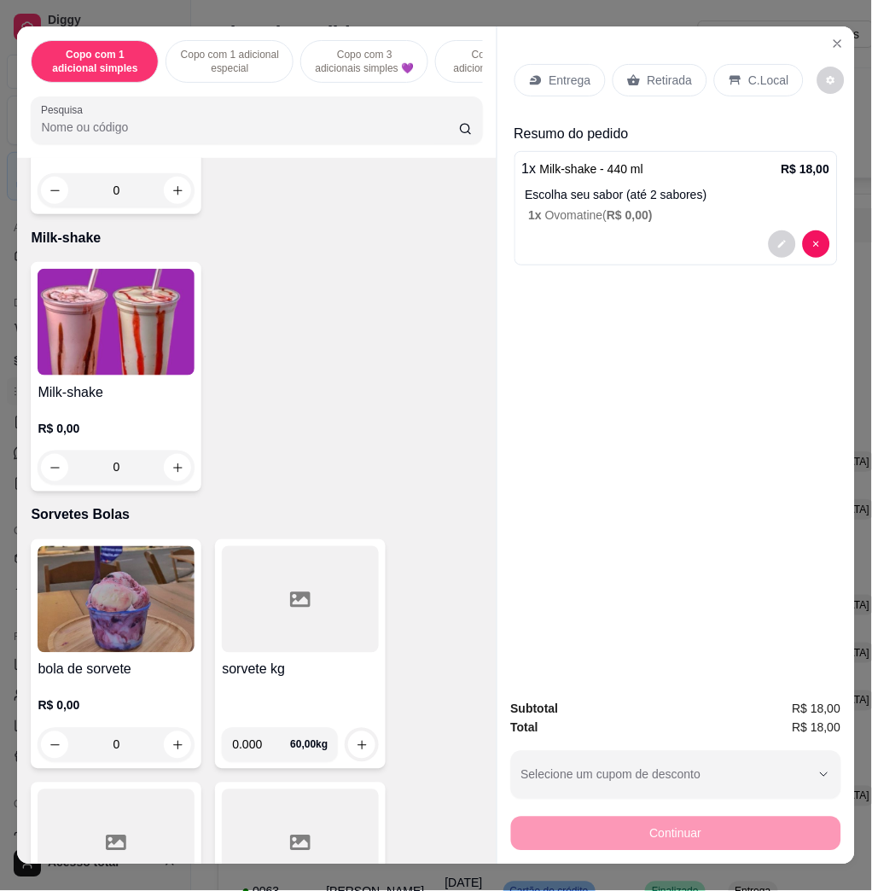
click at [99, 353] on img at bounding box center [116, 322] width 157 height 107
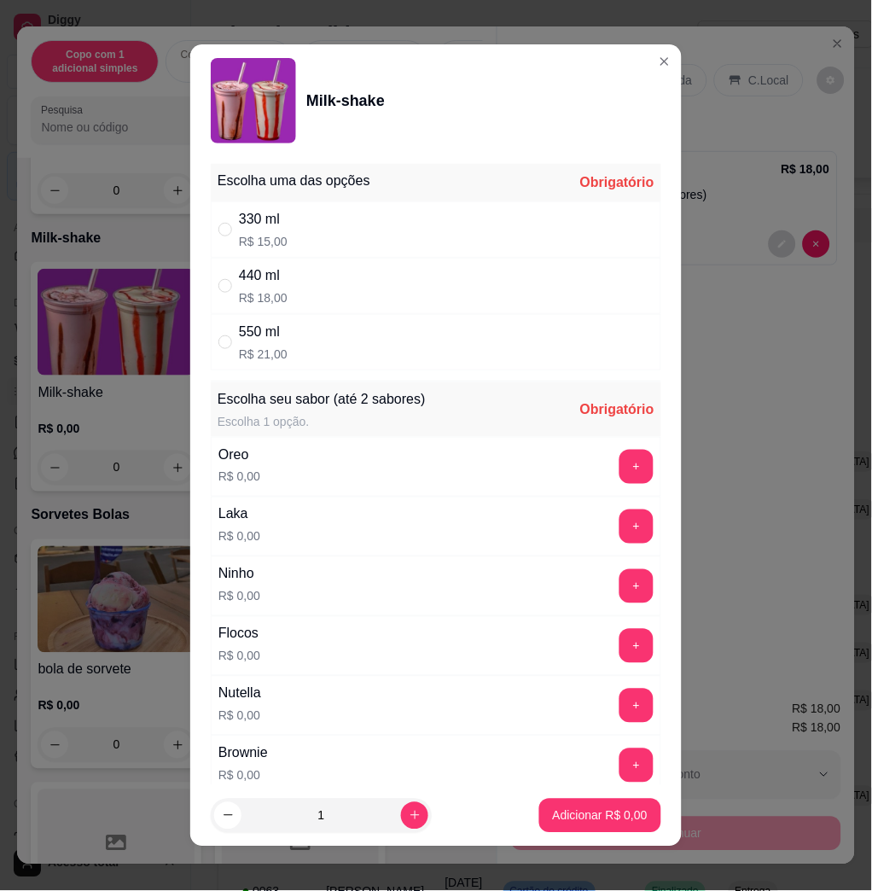
click at [320, 289] on div "440 ml R$ 18,00" at bounding box center [436, 286] width 451 height 56
radio input "true"
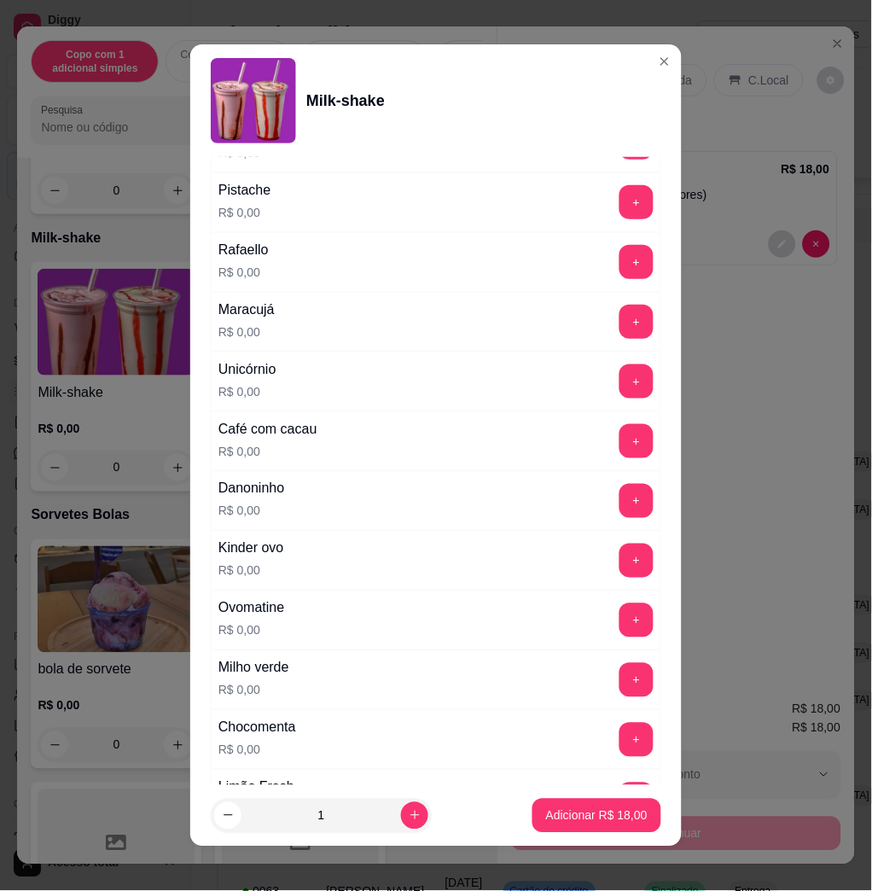
scroll to position [910, 0]
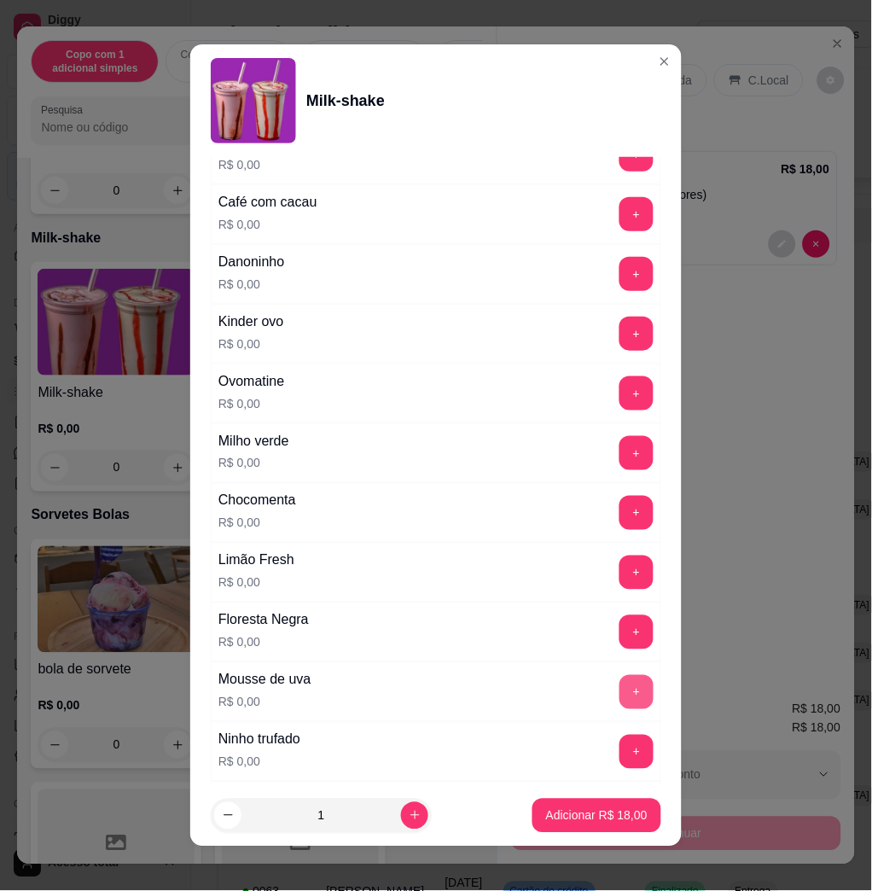
click at [620, 686] on button "+" at bounding box center [637, 692] width 34 height 34
click at [409, 812] on icon "increase-product-quantity" at bounding box center [415, 815] width 13 height 13
type input "2"
click at [571, 816] on p "Adicionar R$ 36,00" at bounding box center [597, 816] width 102 height 17
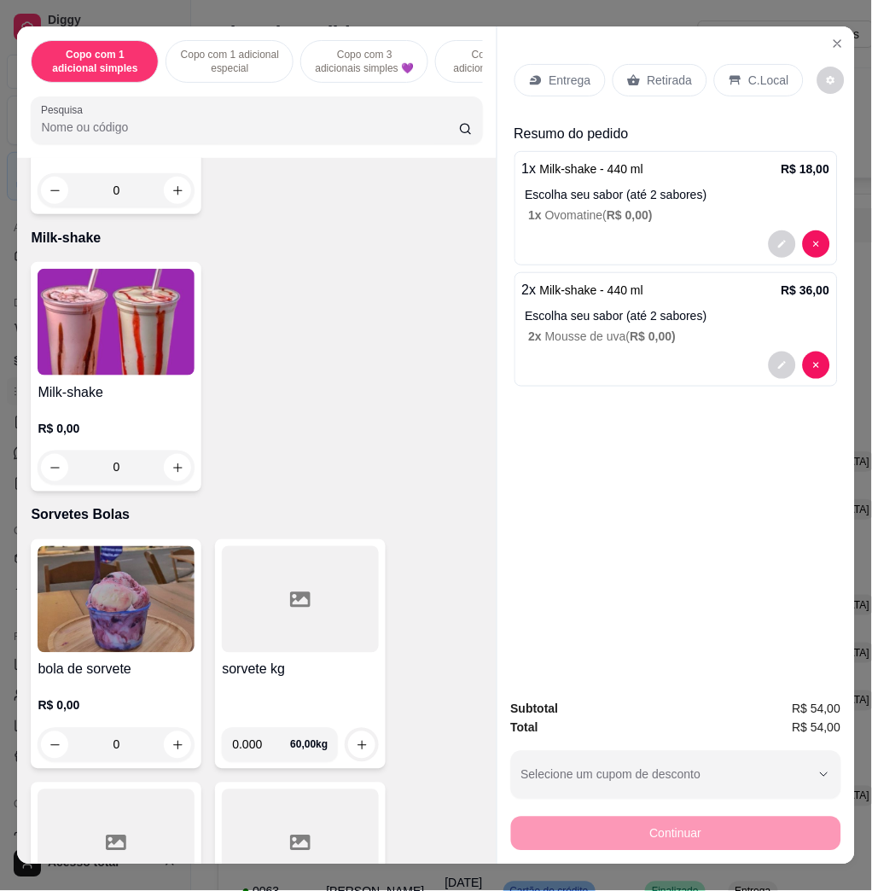
click at [560, 81] on div "Entrega" at bounding box center [560, 80] width 91 height 32
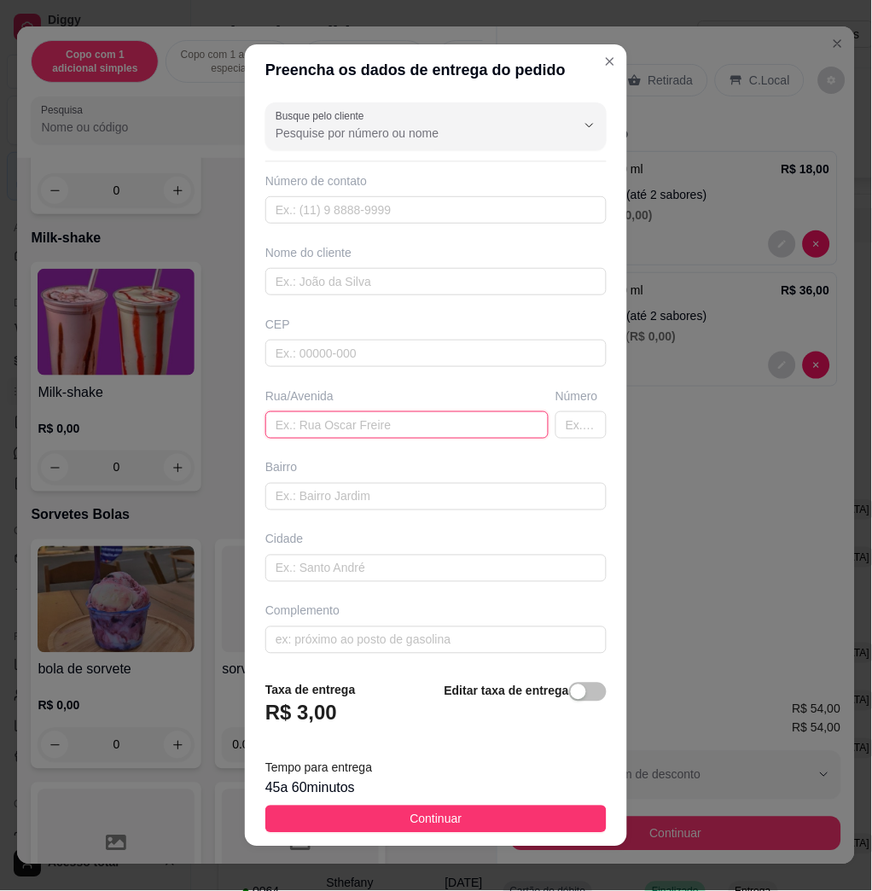
click at [360, 419] on input "text" at bounding box center [406, 424] width 283 height 27
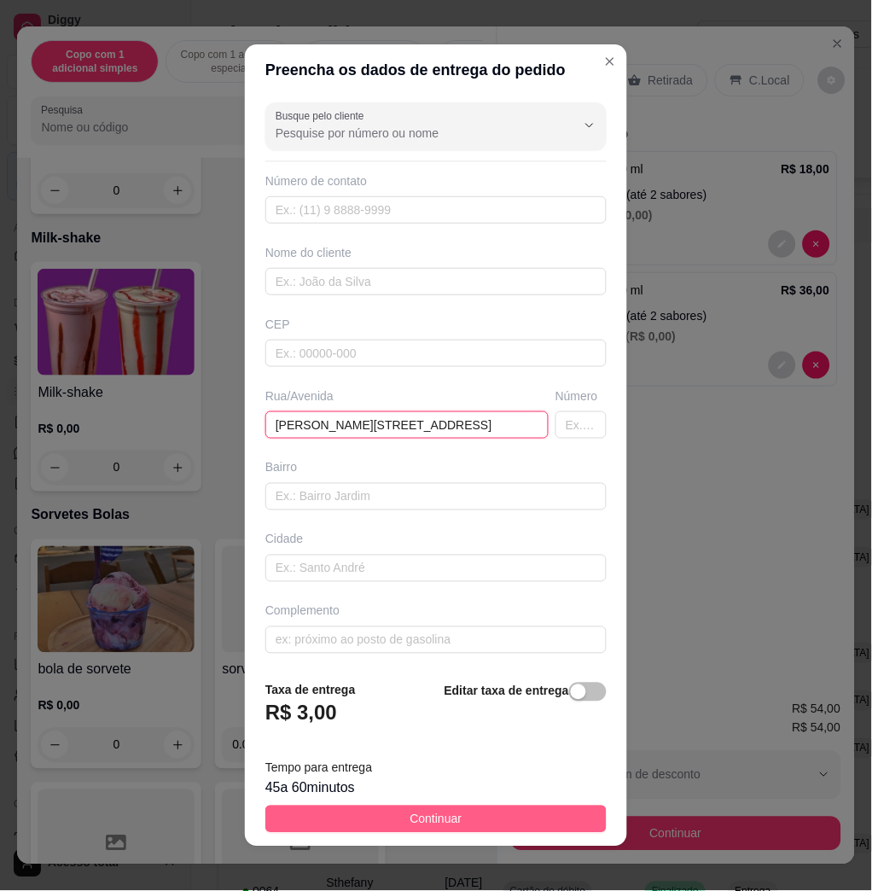
type input "[PERSON_NAME][STREET_ADDRESS]"
click at [510, 809] on button "Continuar" at bounding box center [435, 819] width 341 height 27
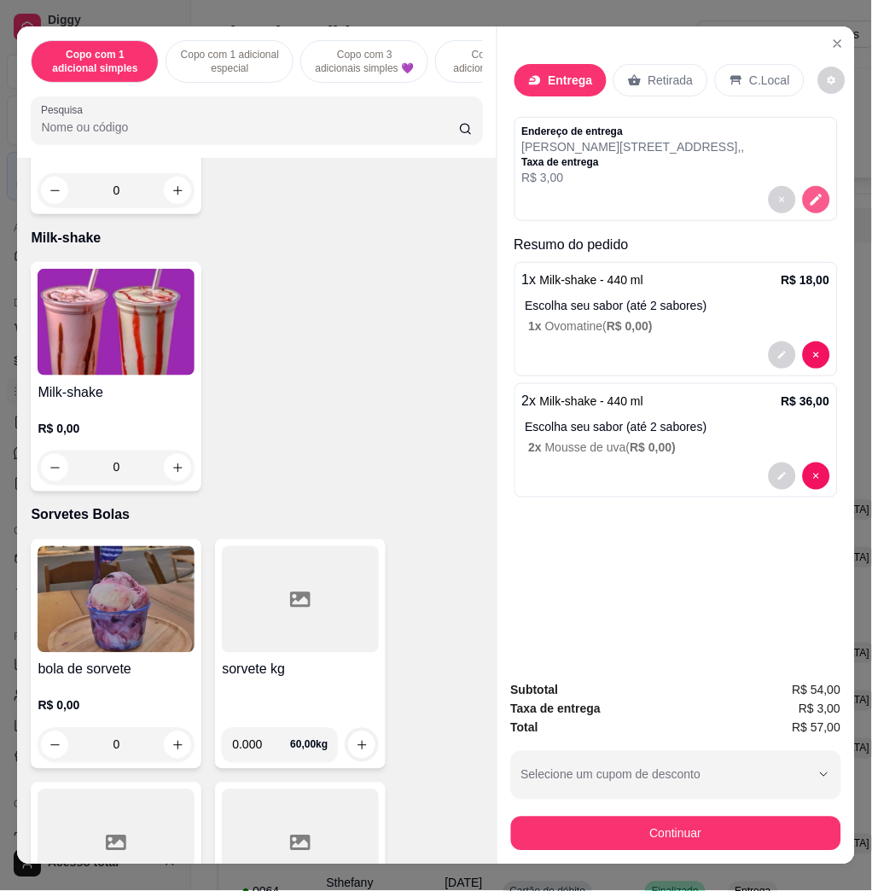
click at [814, 192] on icon "decrease-product-quantity" at bounding box center [816, 199] width 15 height 15
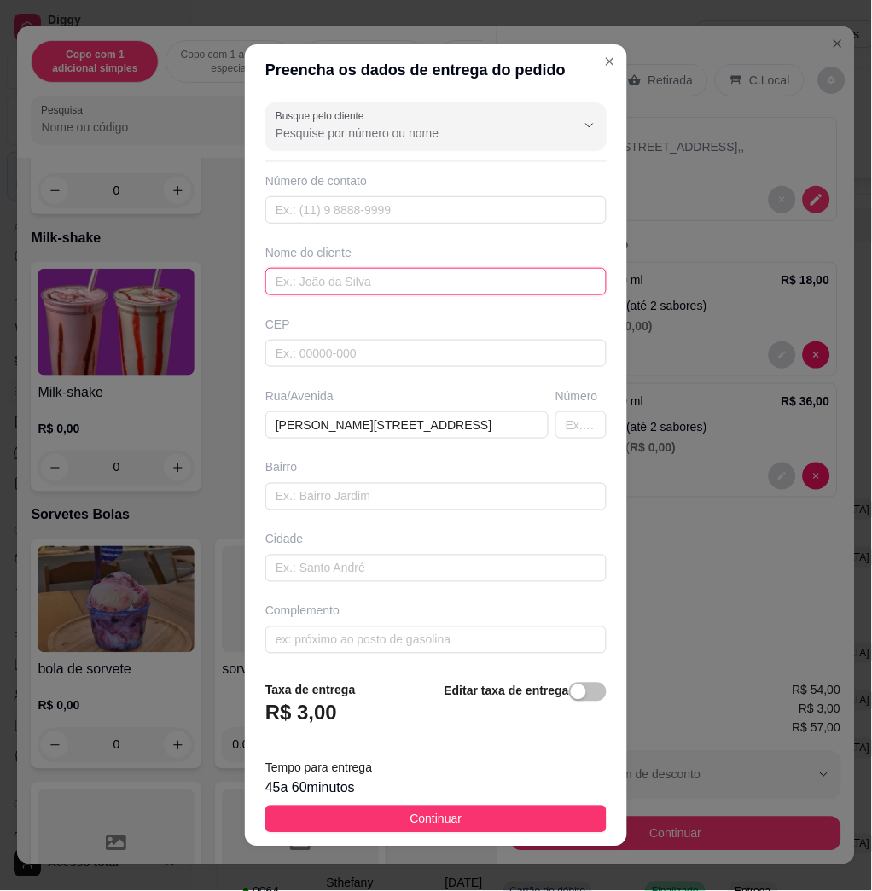
click at [384, 278] on input "text" at bounding box center [435, 281] width 341 height 27
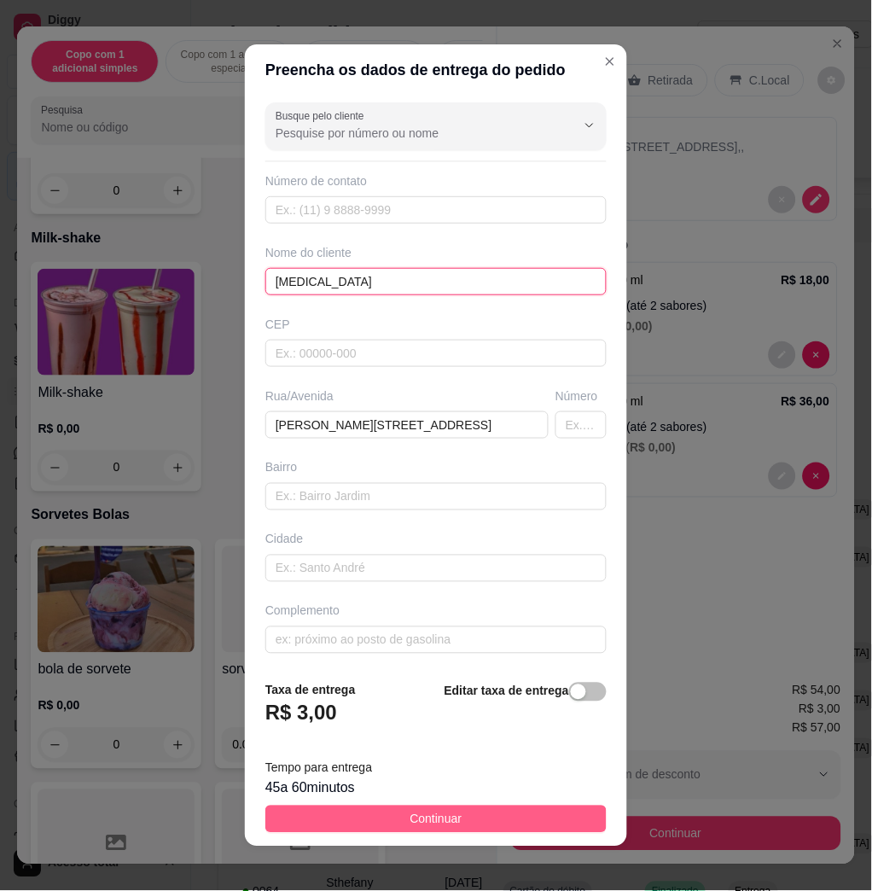
type input "[MEDICAL_DATA]"
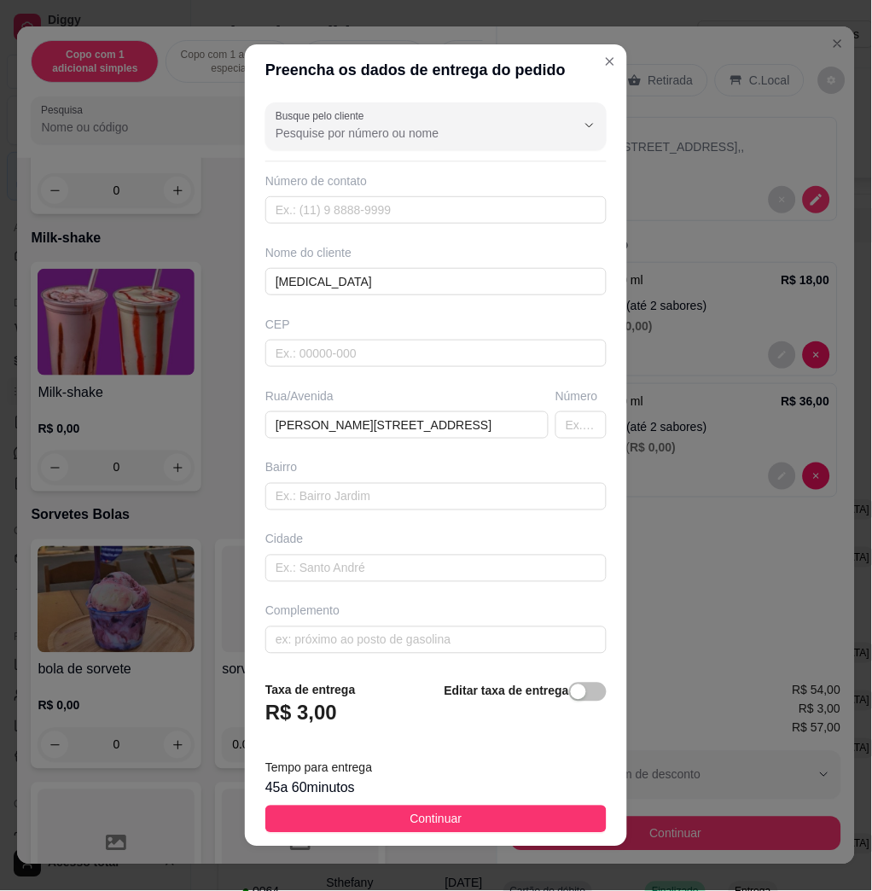
click at [358, 811] on button "Continuar" at bounding box center [435, 819] width 341 height 27
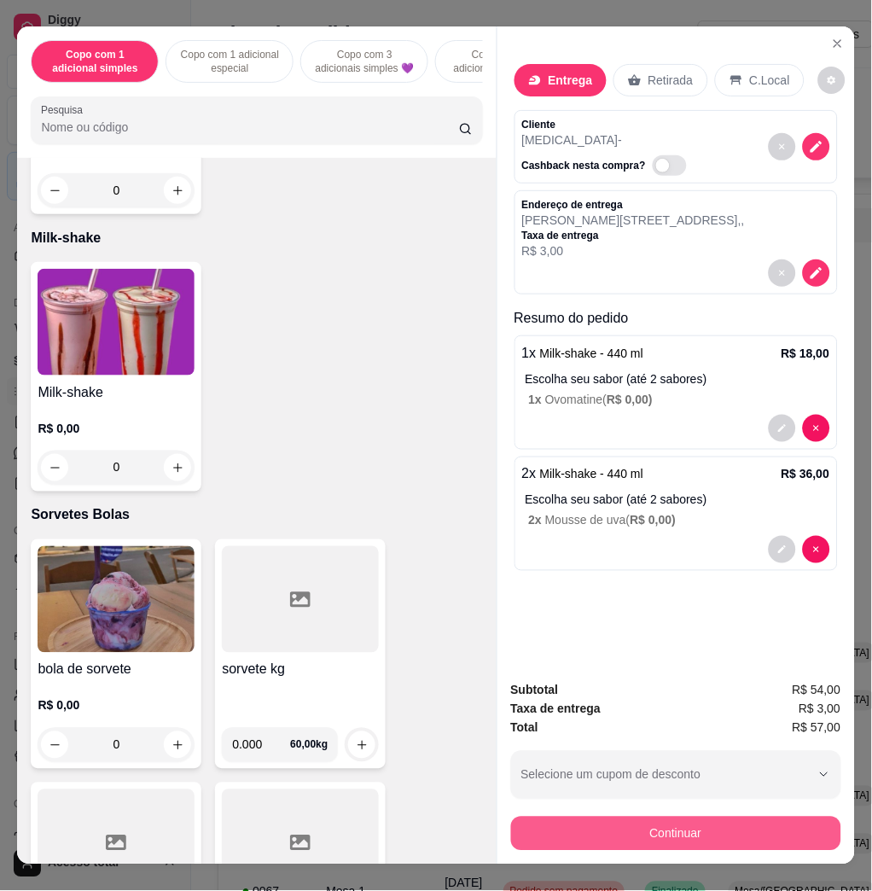
click at [531, 832] on button "Continuar" at bounding box center [676, 834] width 330 height 34
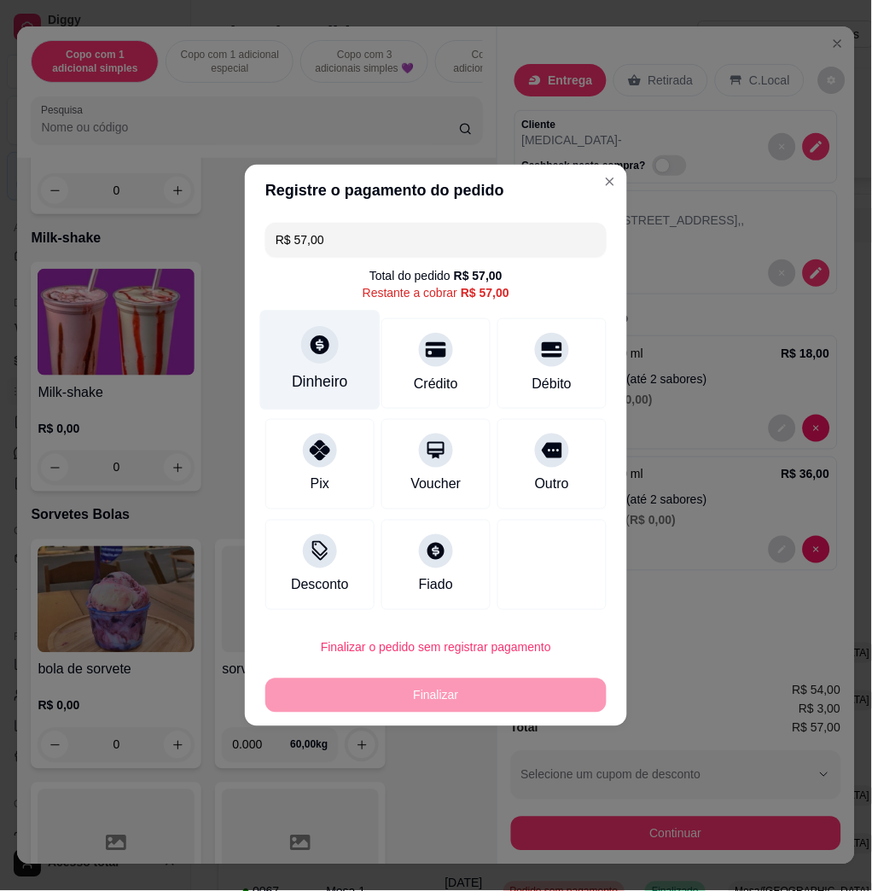
click at [316, 338] on icon at bounding box center [320, 344] width 19 height 19
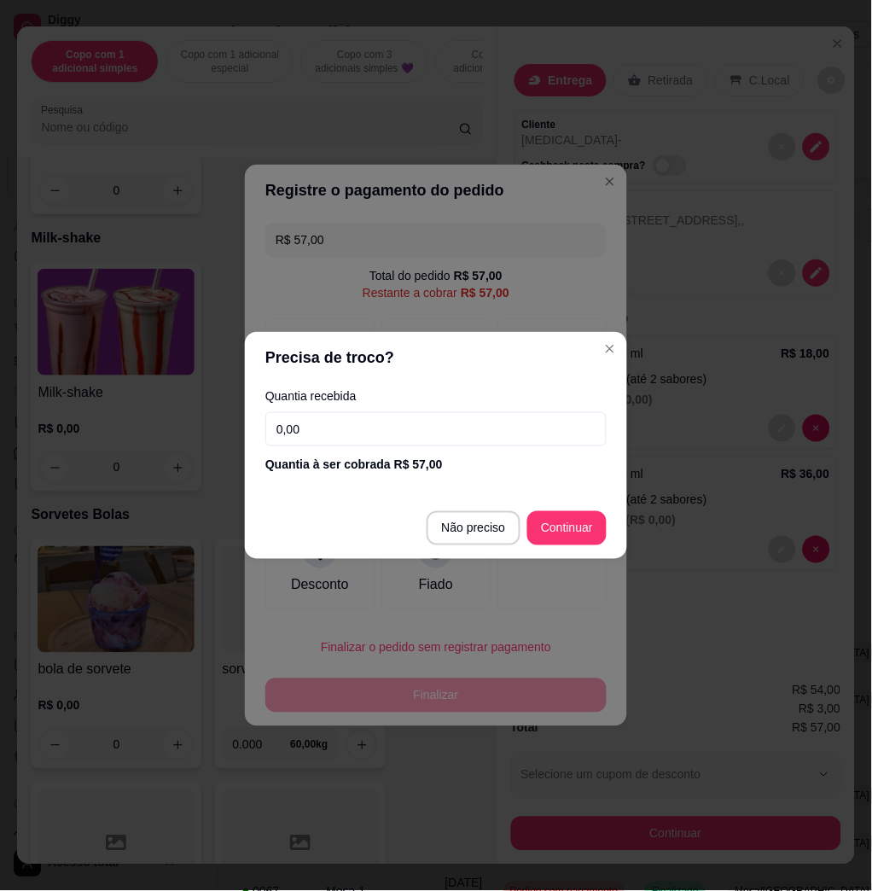
click at [470, 505] on footer "Não preciso Continuar" at bounding box center [436, 528] width 382 height 61
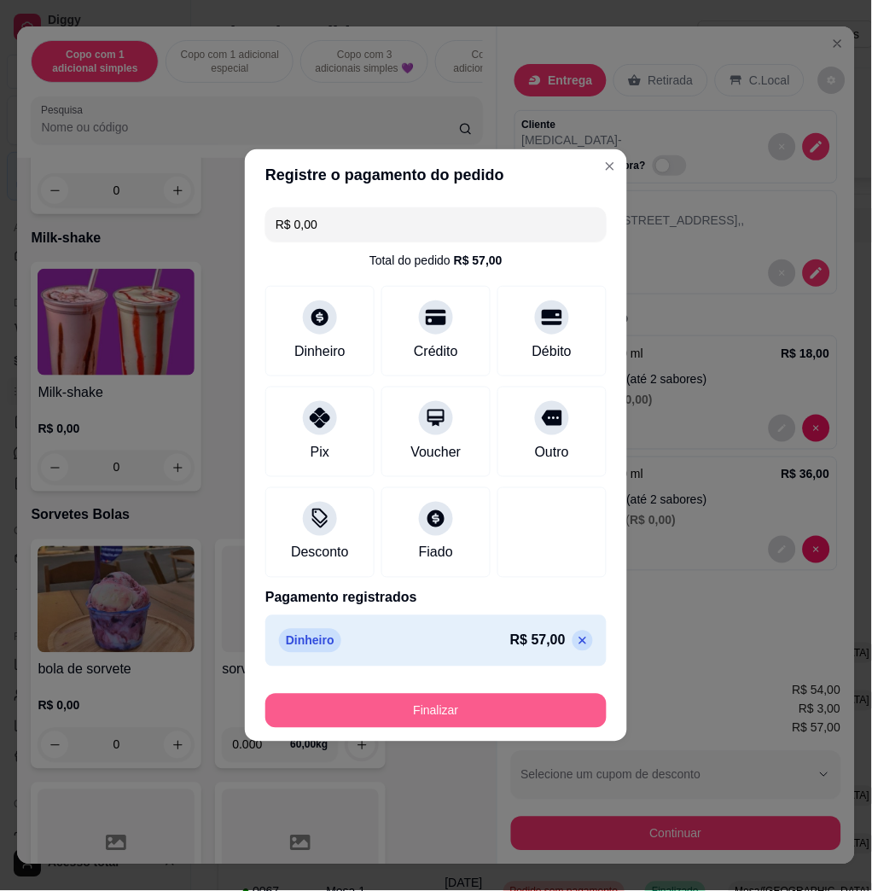
click at [488, 703] on button "Finalizar" at bounding box center [435, 711] width 341 height 34
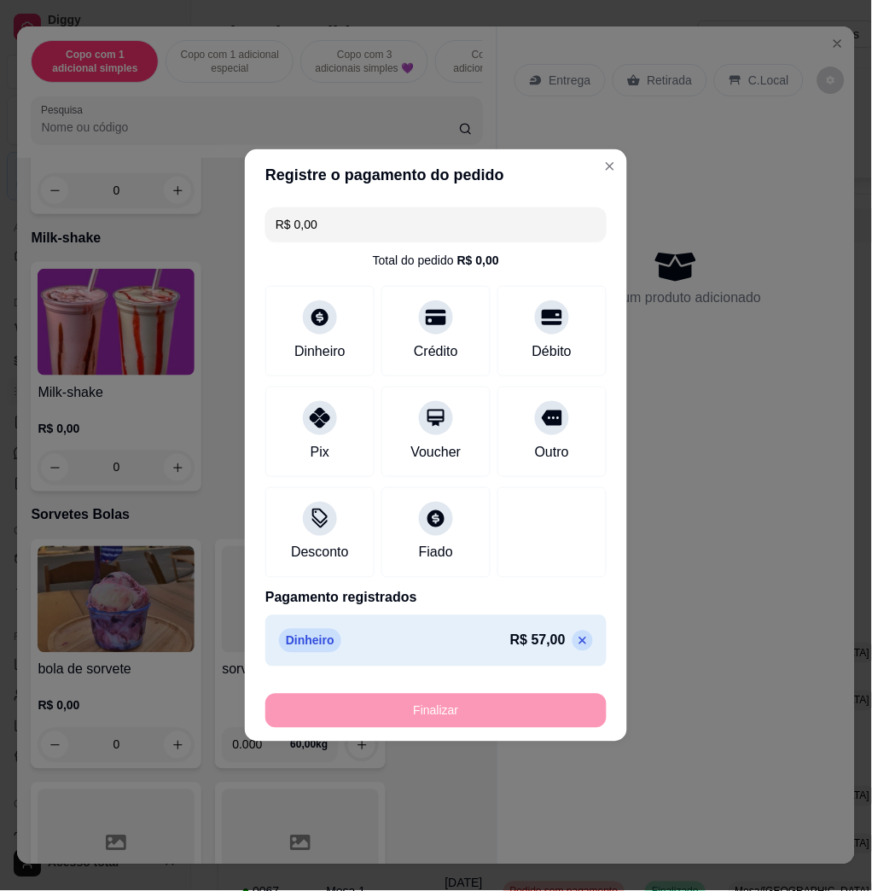
type input "-R$ 57,00"
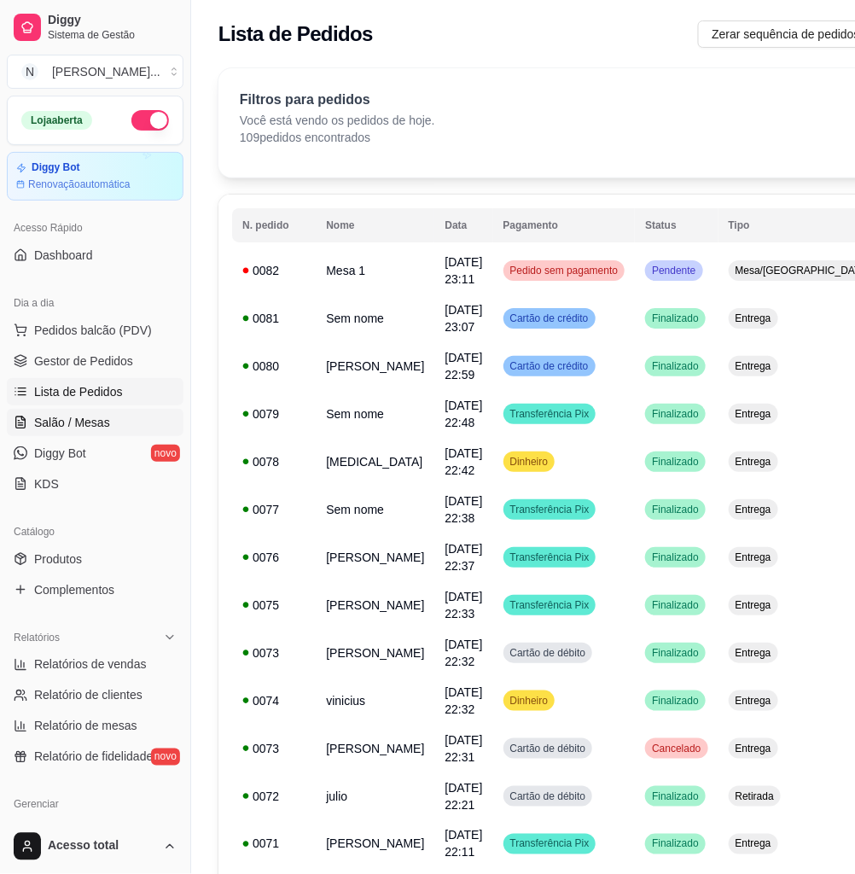
click at [55, 429] on span "Salão / Mesas" at bounding box center [72, 422] width 76 height 17
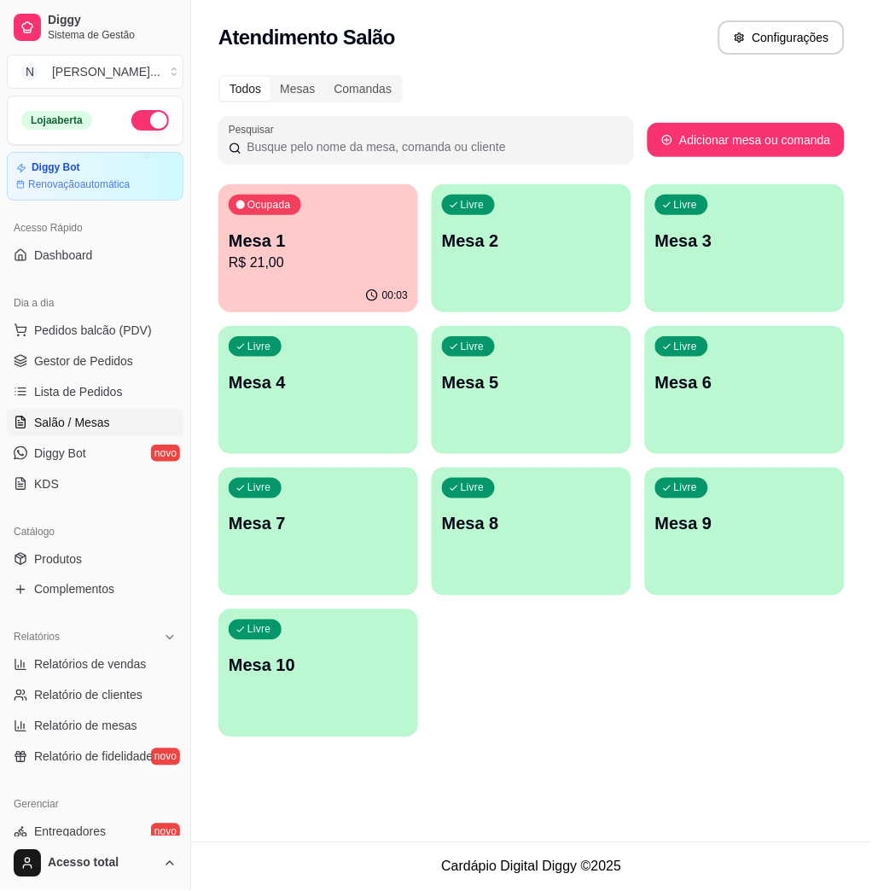
click at [519, 254] on div "Livre Mesa 2" at bounding box center [532, 238] width 200 height 108
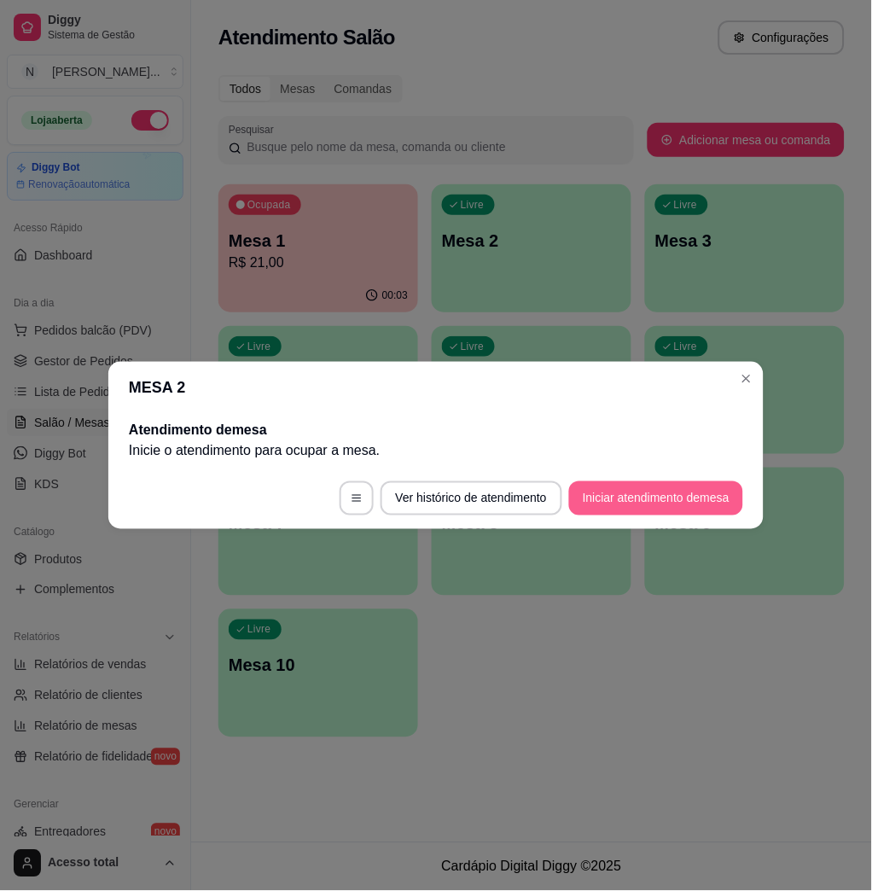
click at [647, 488] on button "Iniciar atendimento de mesa" at bounding box center [656, 498] width 174 height 34
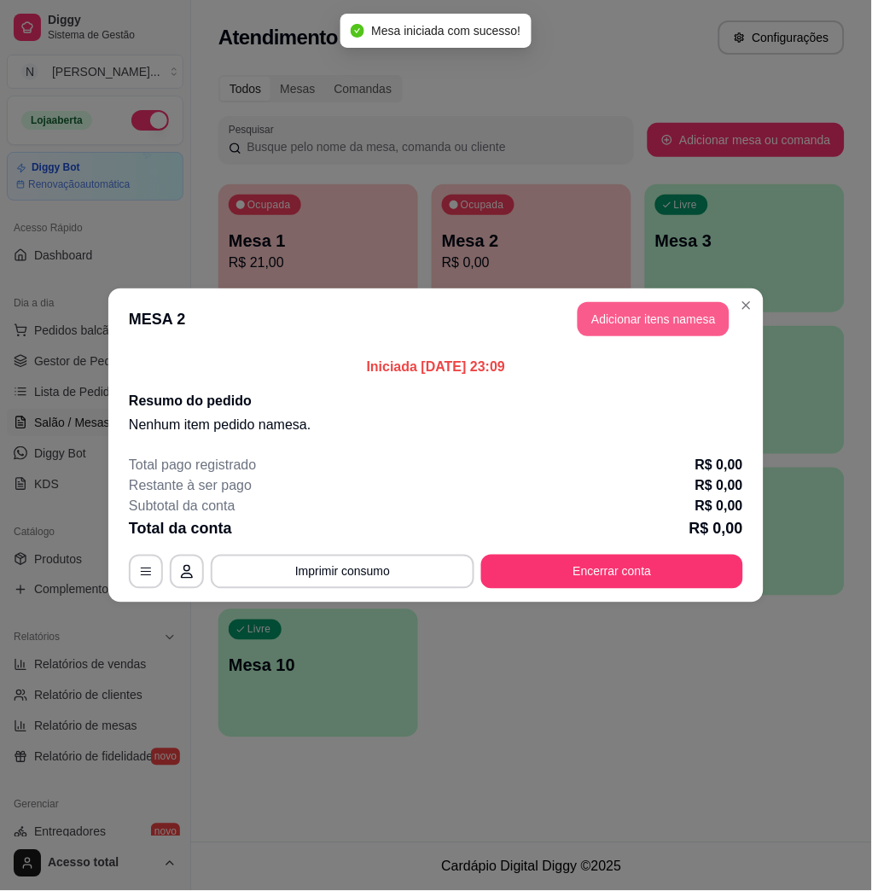
click at [608, 313] on button "Adicionar itens na mesa" at bounding box center [654, 319] width 152 height 34
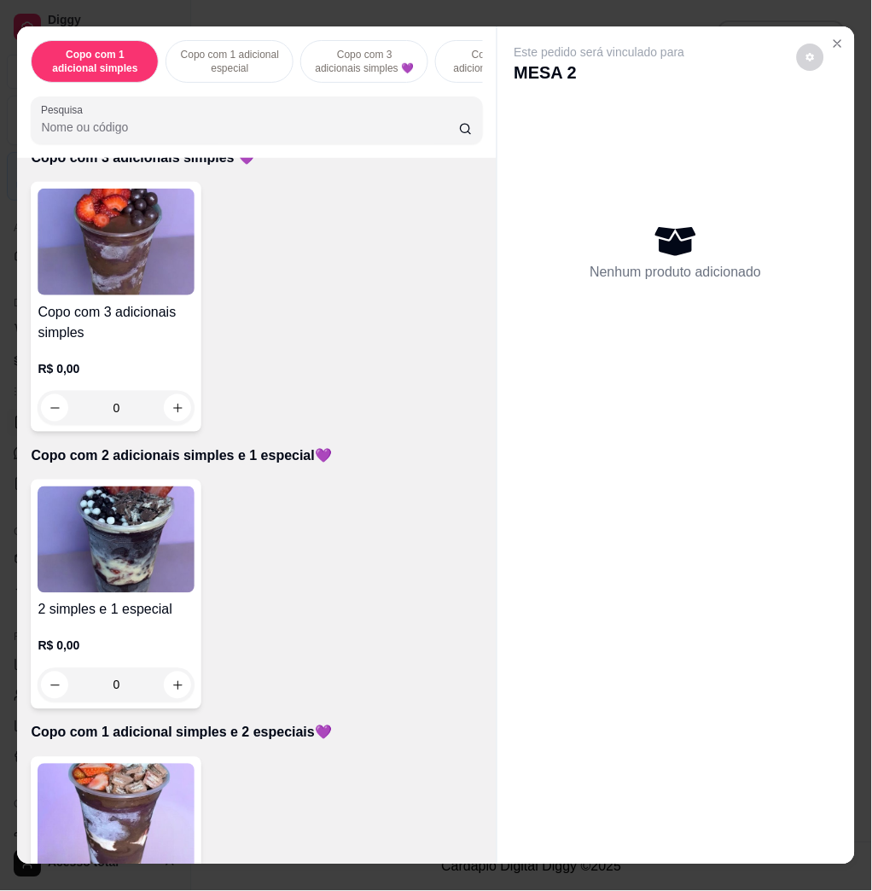
scroll to position [910, 0]
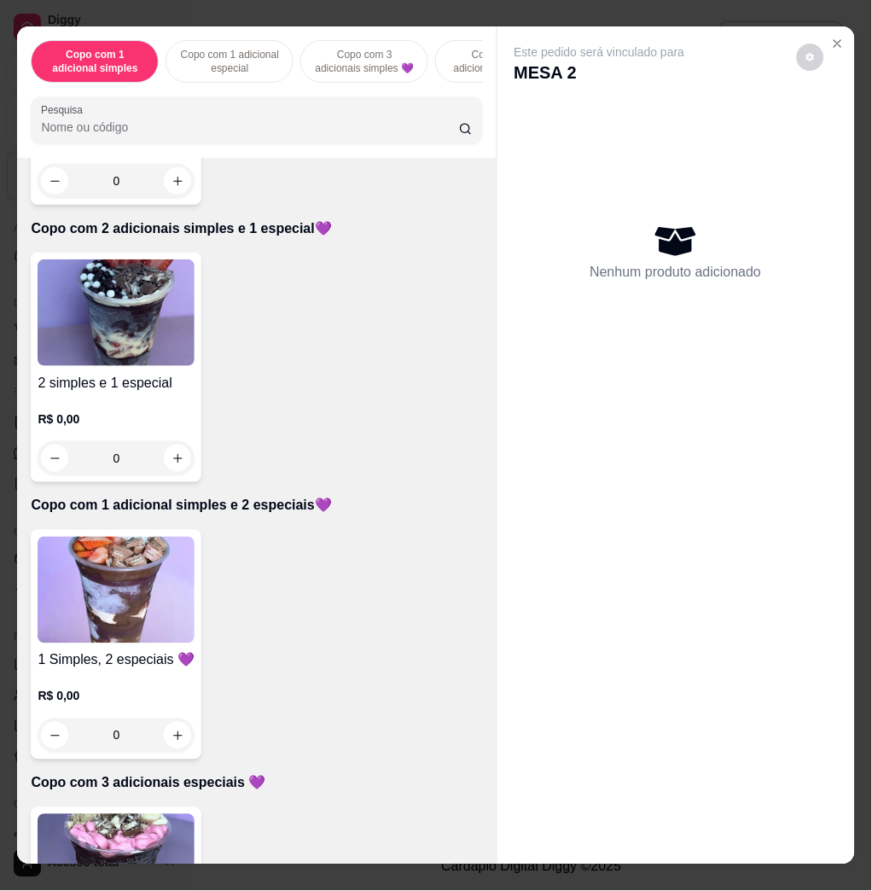
click at [133, 586] on img at bounding box center [116, 590] width 157 height 107
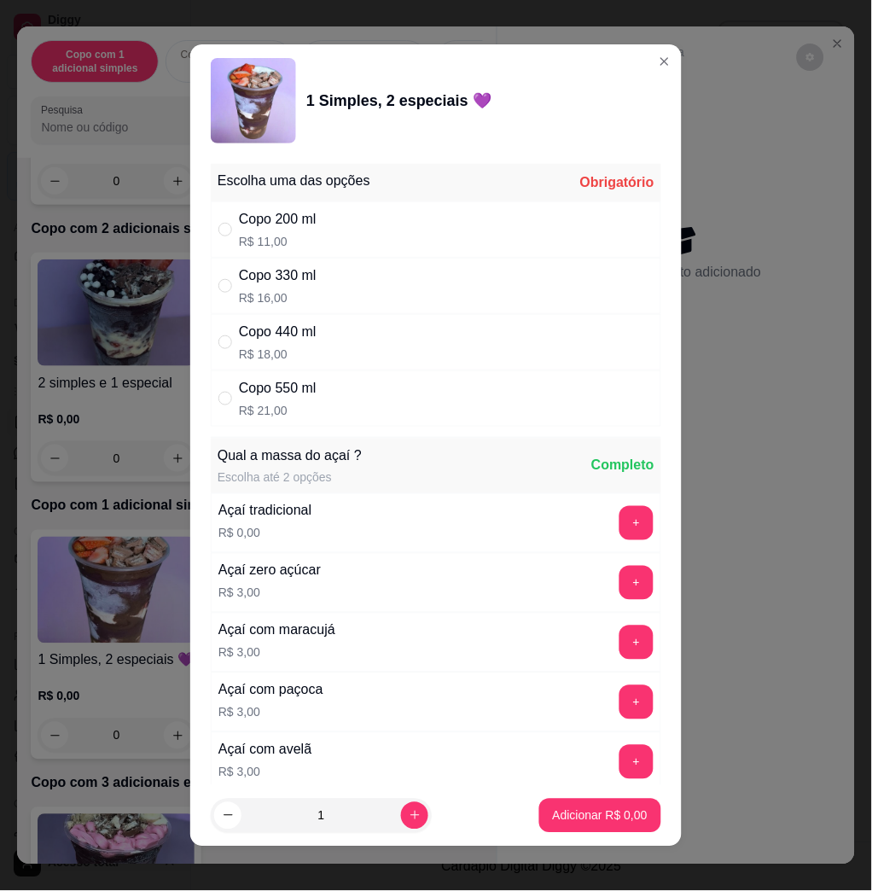
click at [440, 403] on div "Copo 550 ml R$ 21,00" at bounding box center [436, 398] width 451 height 56
radio input "true"
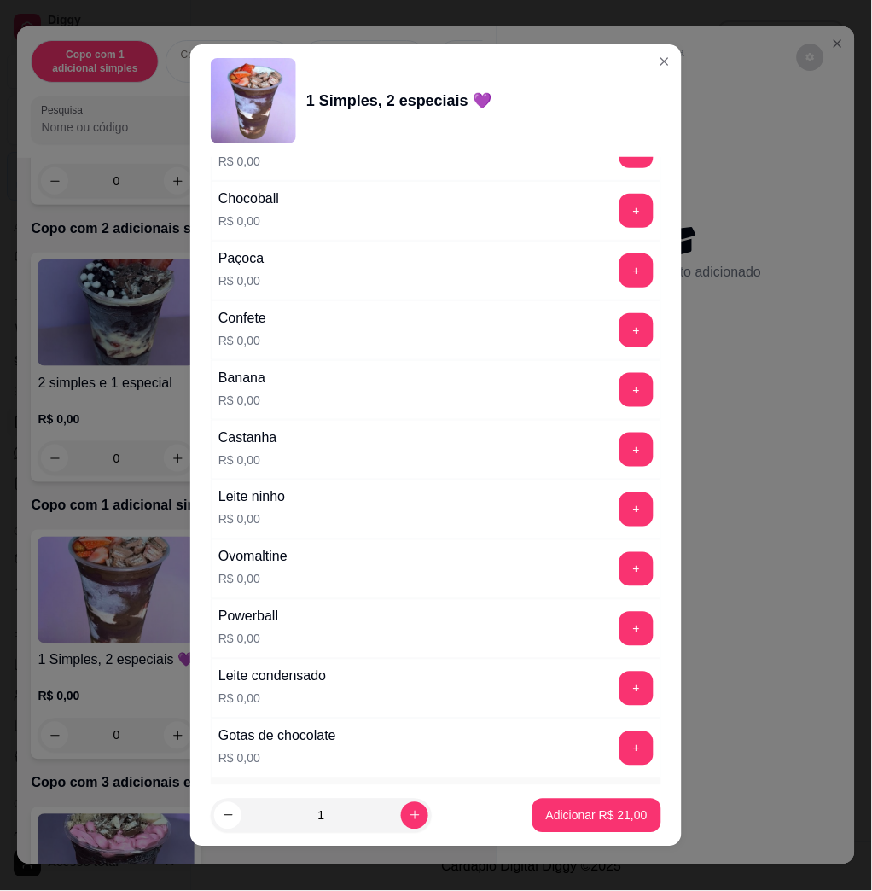
scroll to position [1593, 0]
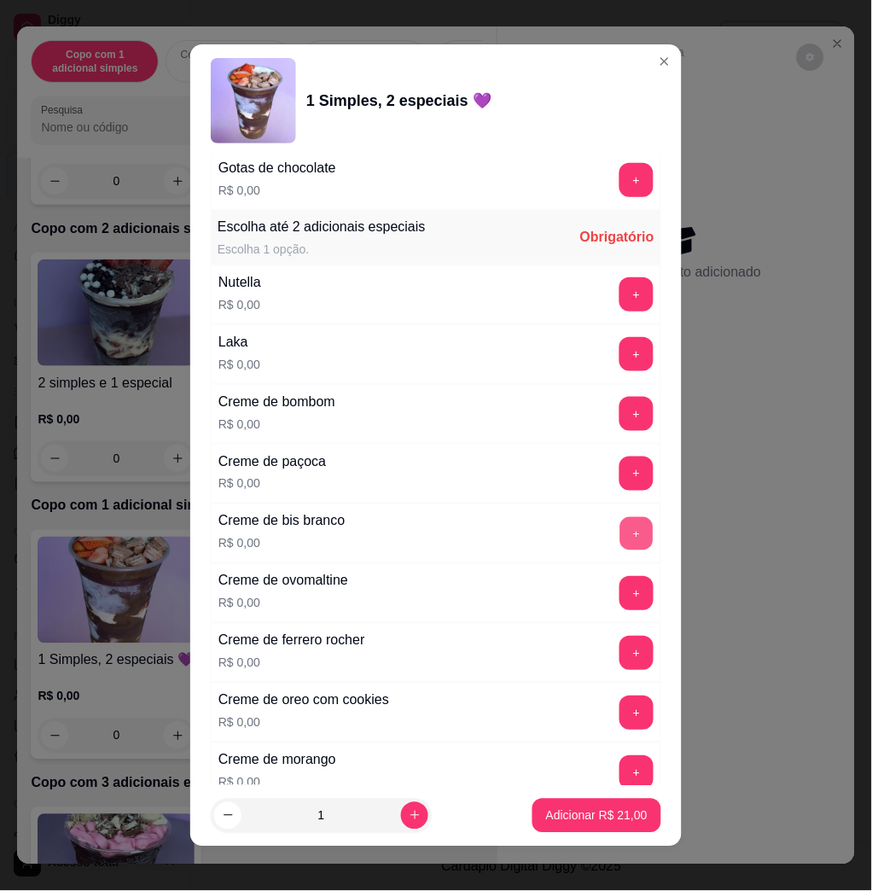
click at [621, 534] on button "+" at bounding box center [637, 533] width 33 height 33
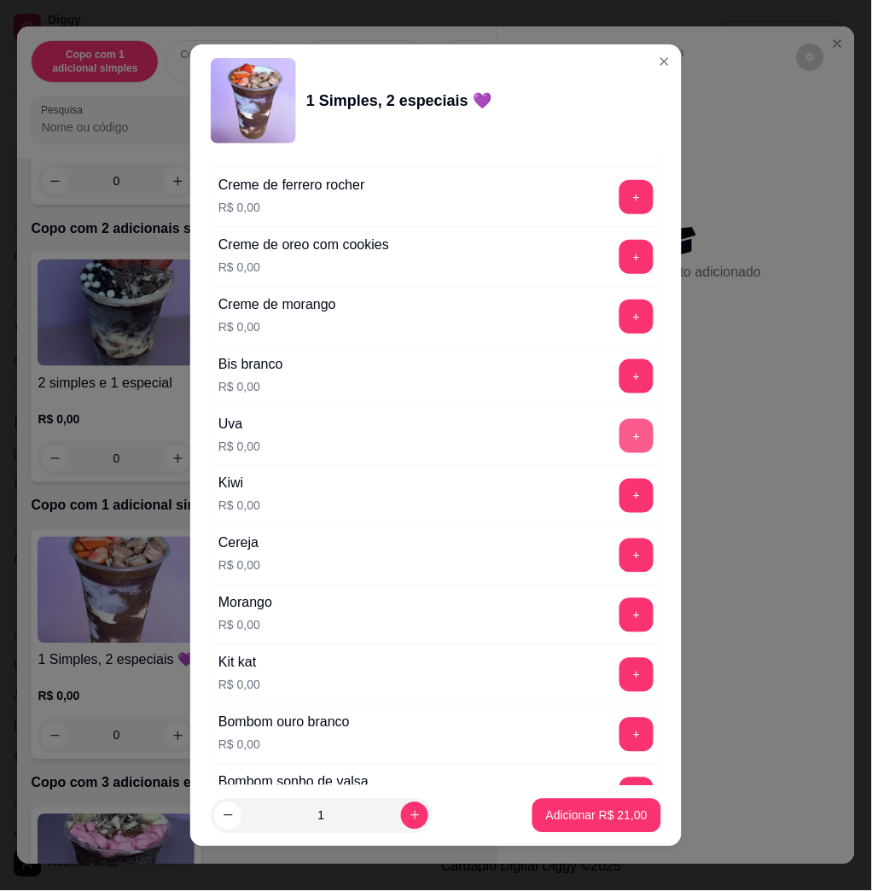
scroll to position [2390, 0]
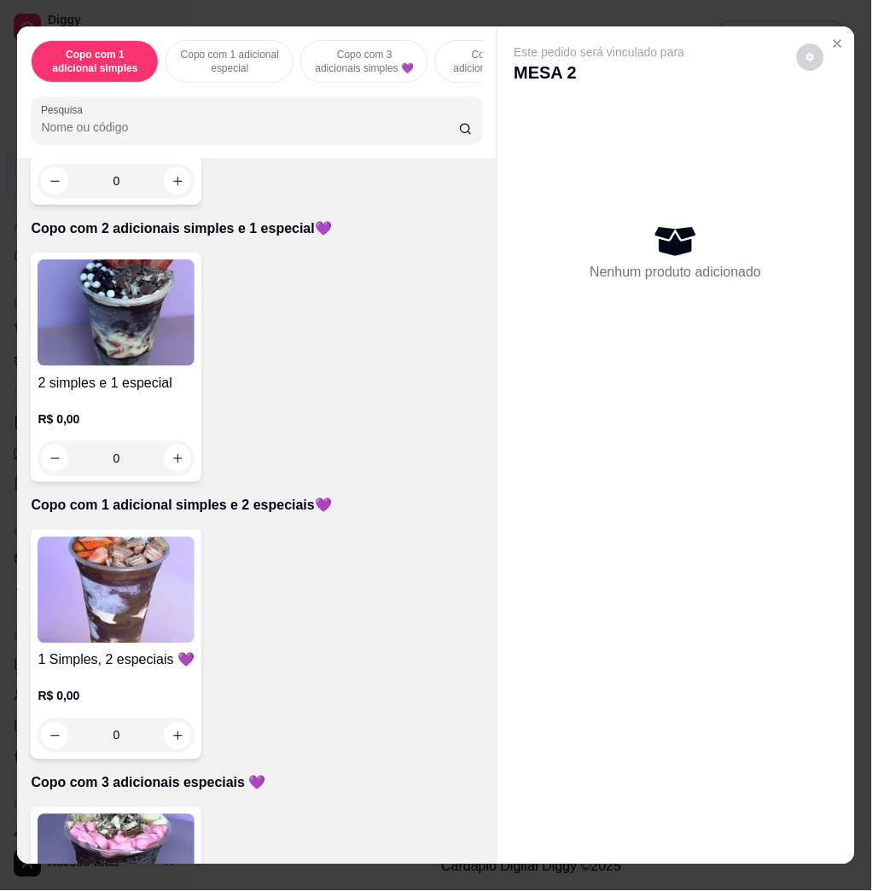
click at [120, 610] on img at bounding box center [116, 590] width 157 height 107
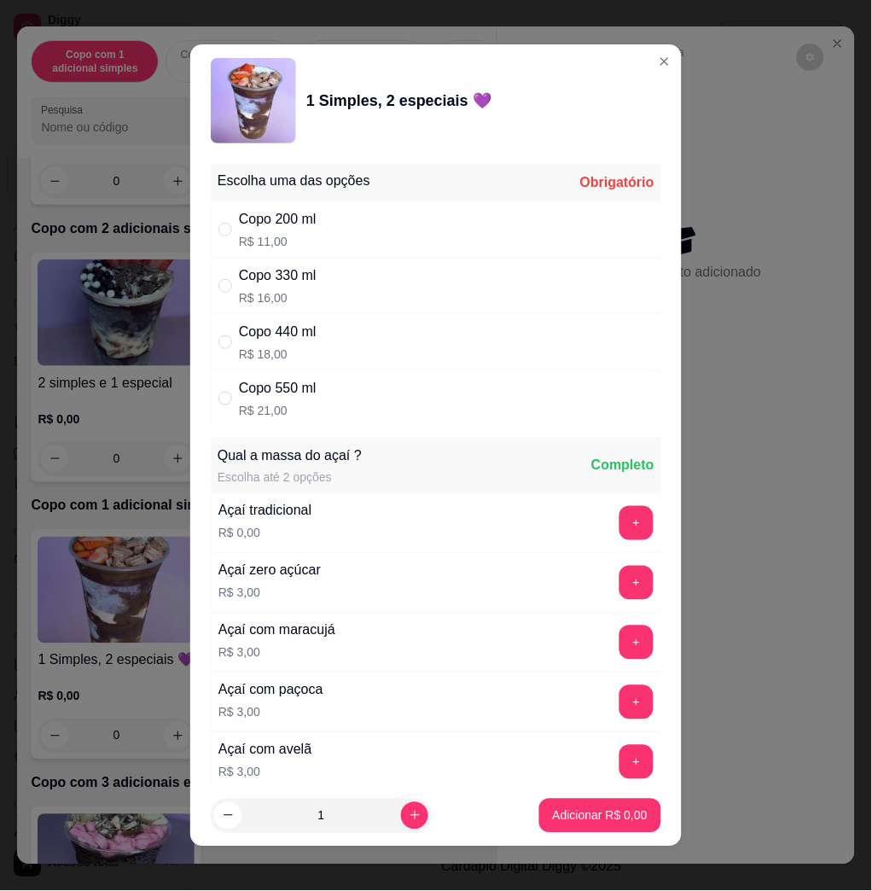
click at [355, 388] on div "Copo 550 ml R$ 21,00" at bounding box center [436, 398] width 451 height 56
radio input "true"
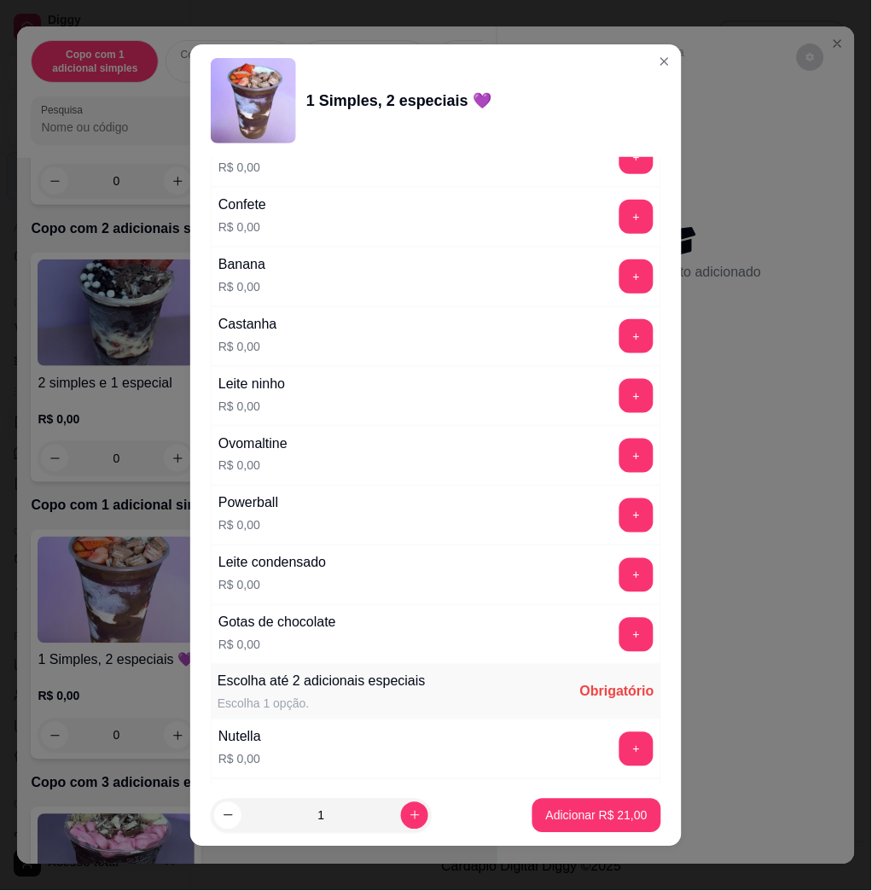
scroll to position [1024, 0]
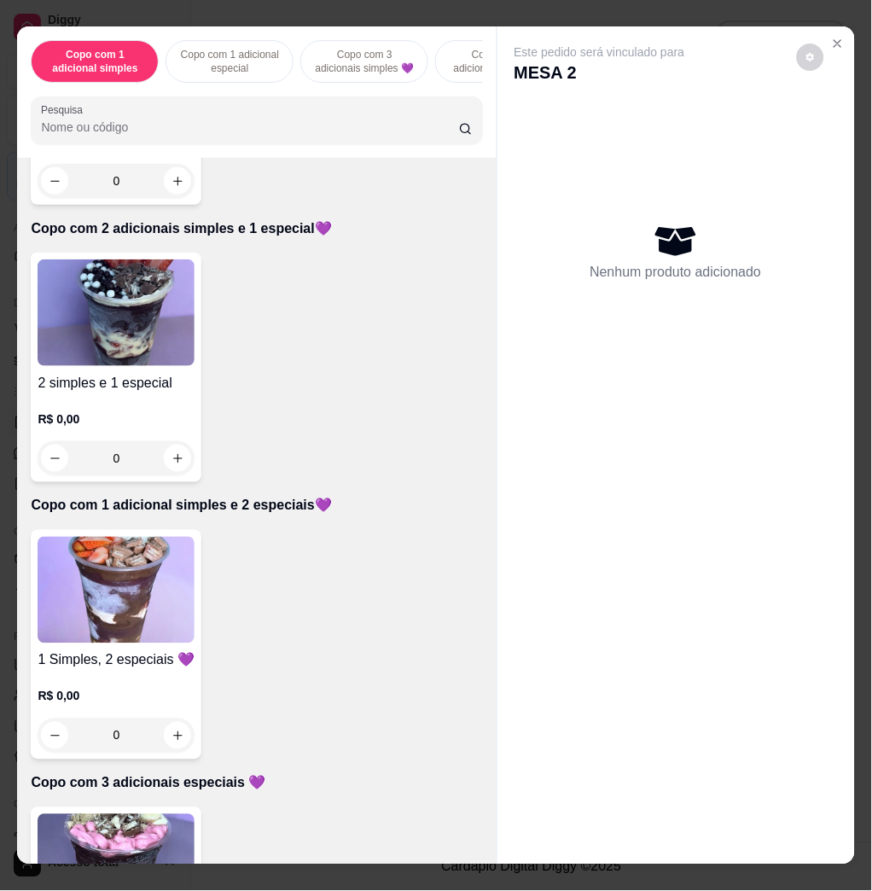
click at [711, 304] on div "Nenhum produto adicionado" at bounding box center [677, 252] width 324 height 335
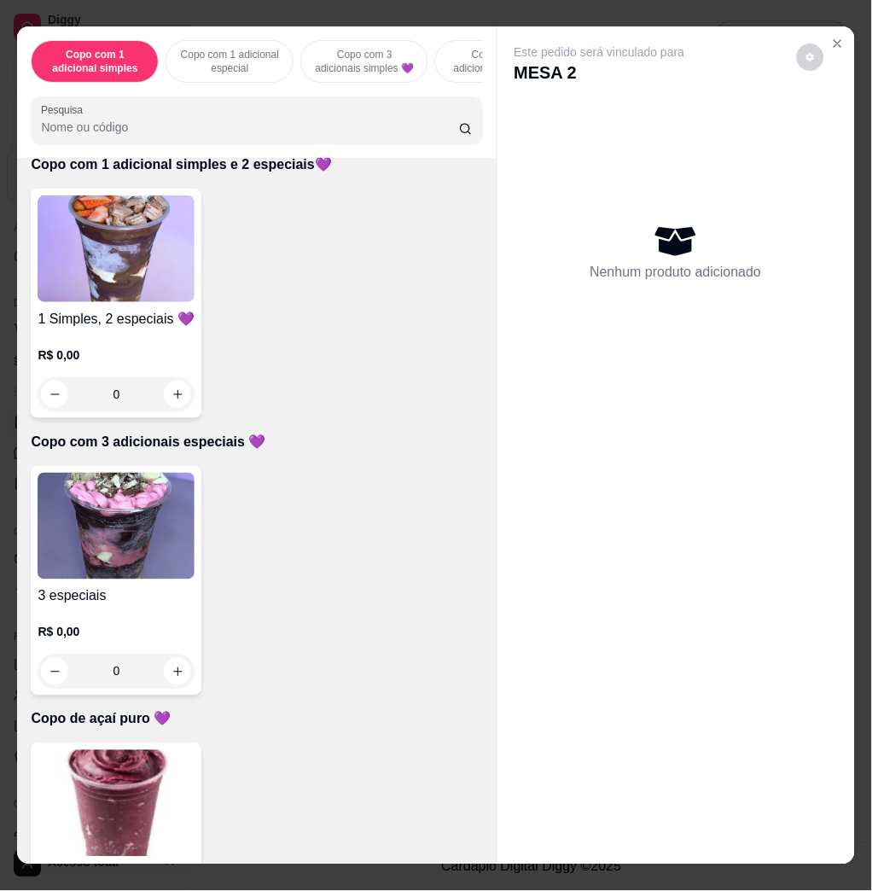
click at [125, 540] on img at bounding box center [116, 526] width 157 height 107
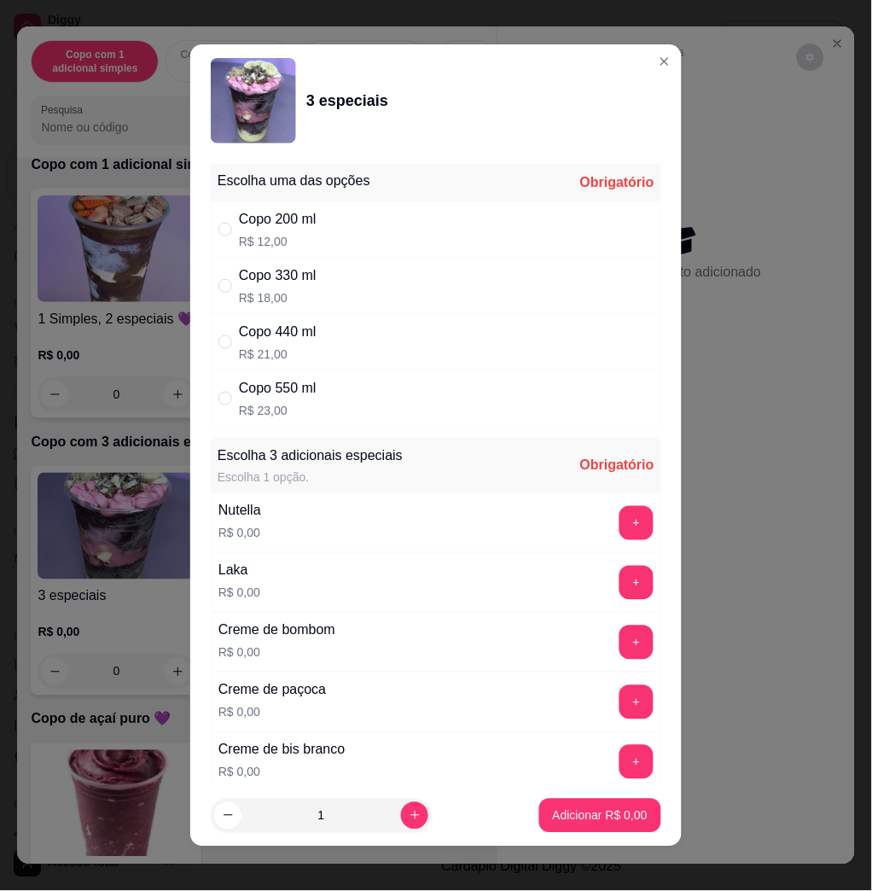
click at [352, 372] on div "Copo 550 ml R$ 23,00" at bounding box center [436, 398] width 451 height 56
radio input "true"
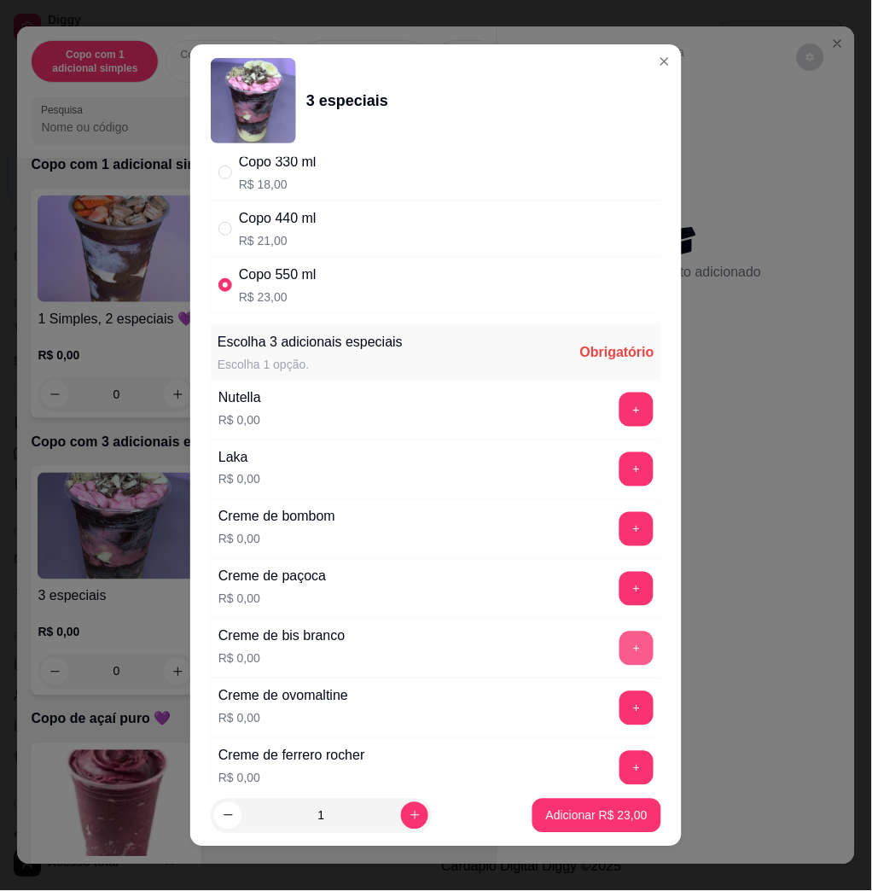
click at [620, 639] on button "+" at bounding box center [637, 649] width 34 height 34
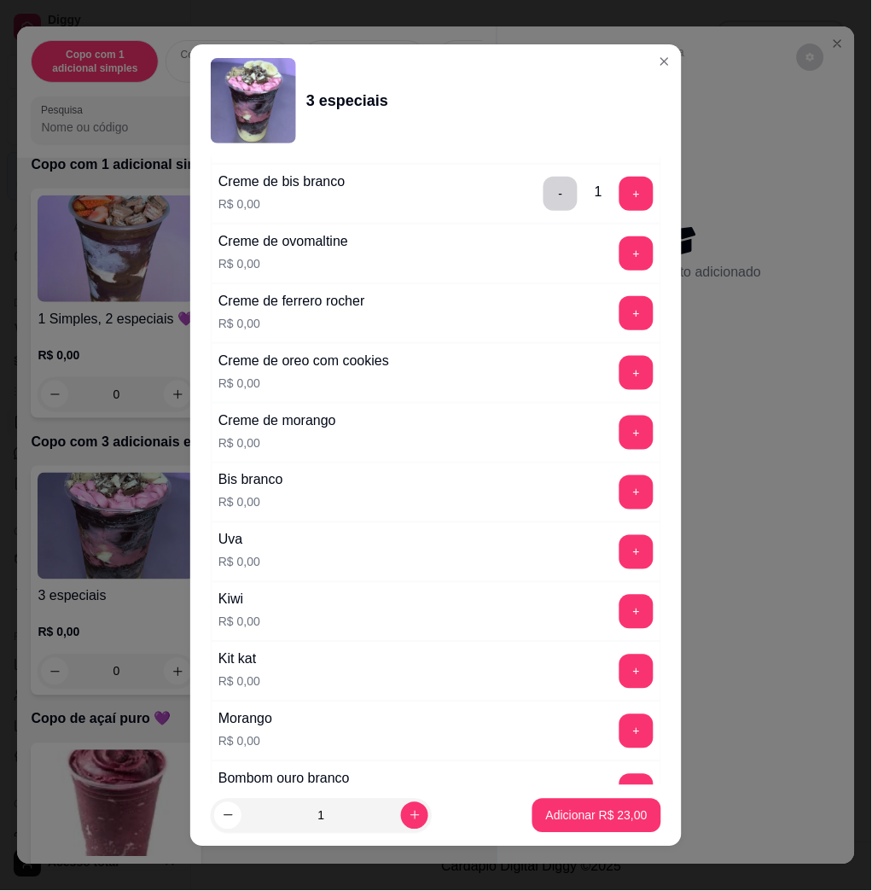
scroll to position [796, 0]
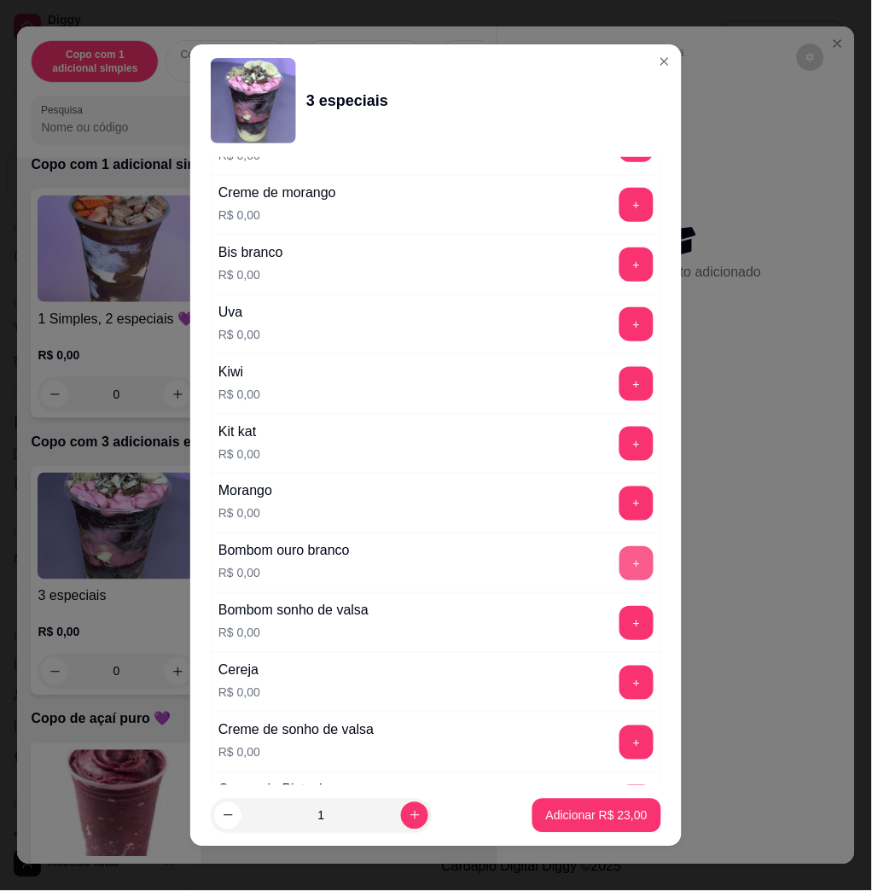
click at [620, 568] on button "+" at bounding box center [637, 563] width 34 height 34
click at [621, 451] on button "+" at bounding box center [637, 444] width 33 height 33
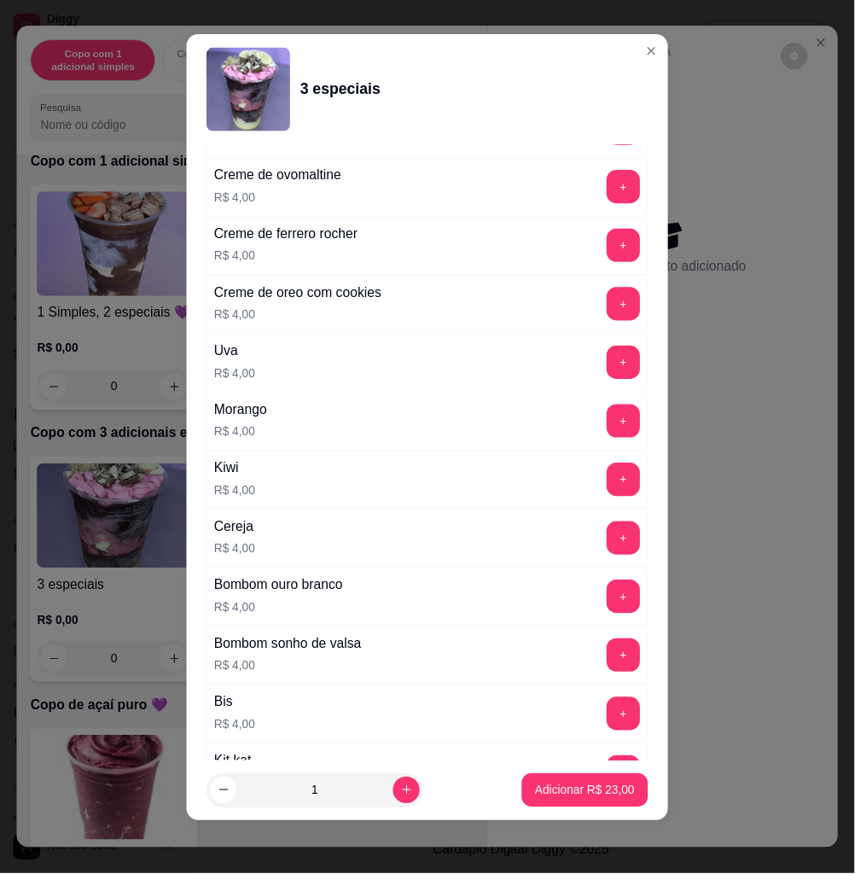
scroll to position [3478, 0]
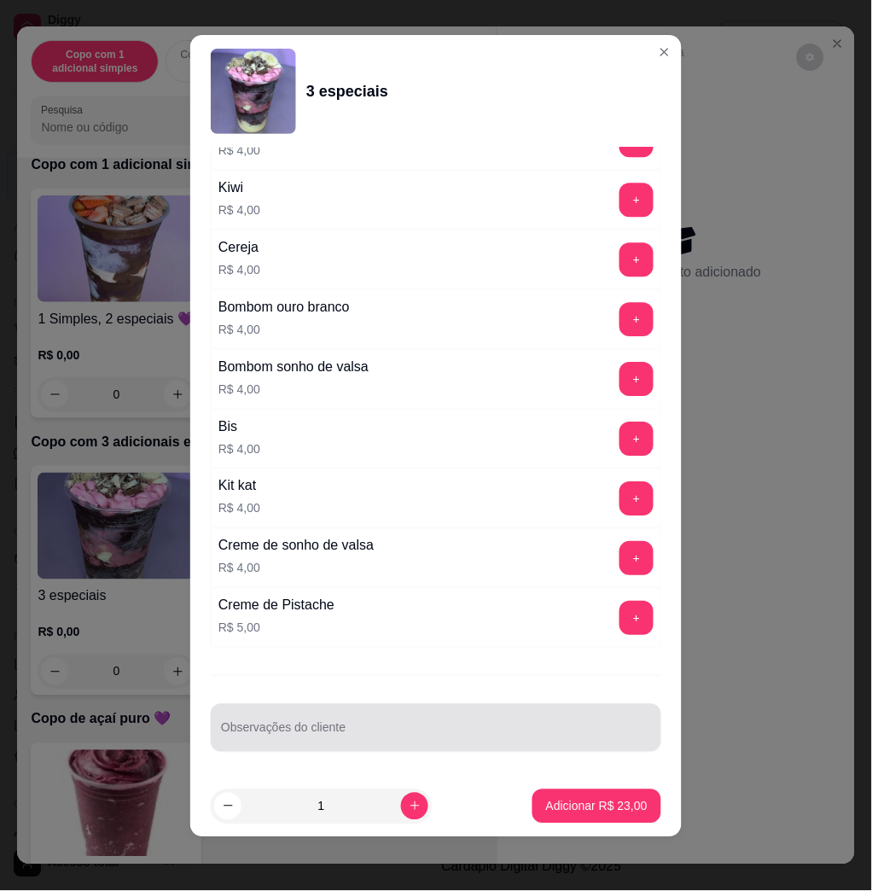
drag, startPoint x: 349, startPoint y: 749, endPoint x: 328, endPoint y: 727, distance: 30.2
click at [345, 748] on div "Observações do cliente" at bounding box center [436, 728] width 451 height 48
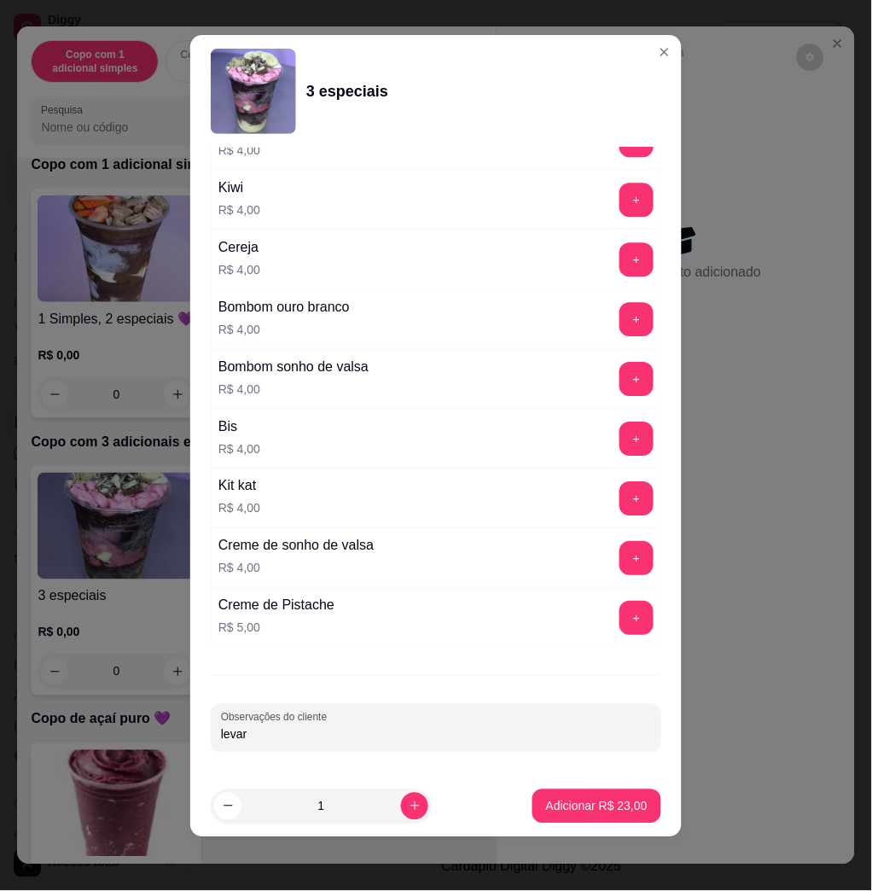
type input "levar"
click at [595, 785] on footer "1 Adicionar R$ 23,00" at bounding box center [436, 806] width 492 height 61
click at [604, 818] on button "Adicionar R$ 23,00" at bounding box center [597, 807] width 129 height 34
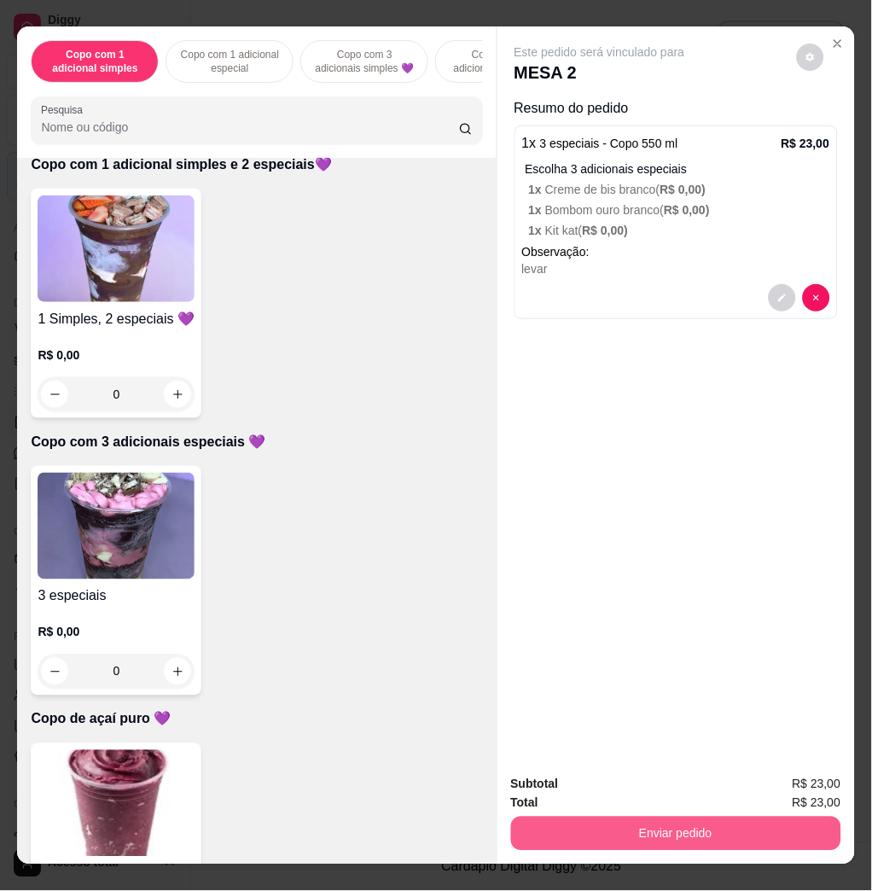
click at [662, 824] on button "Enviar pedido" at bounding box center [676, 834] width 330 height 34
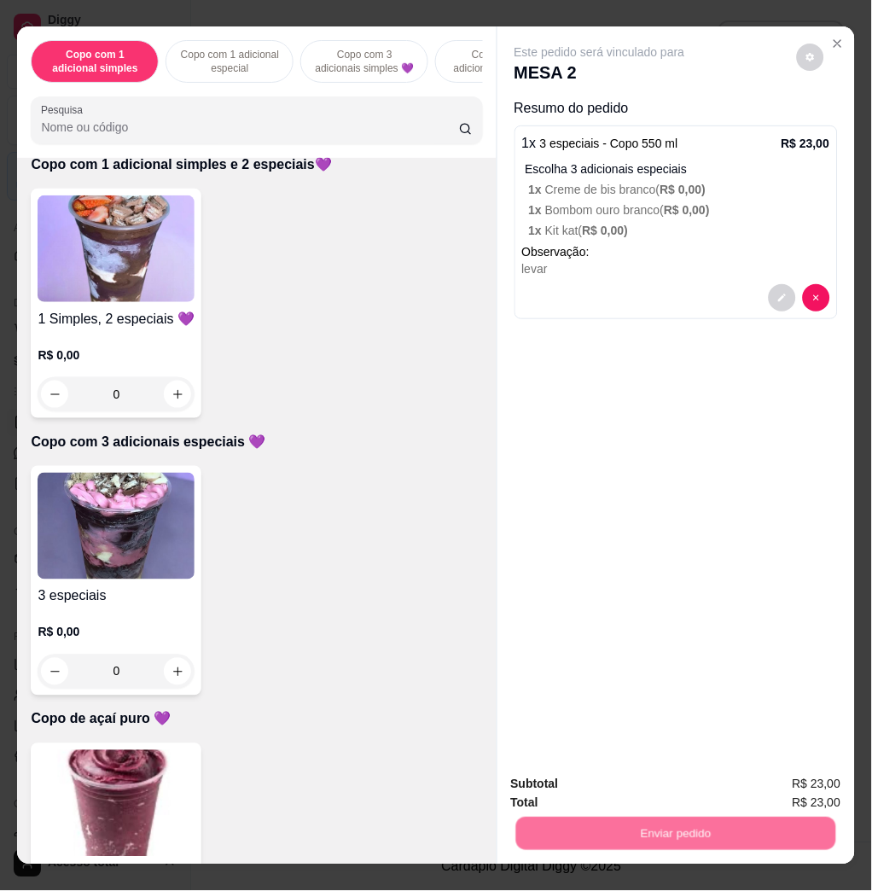
click at [647, 787] on button "Não registrar e enviar pedido" at bounding box center [618, 783] width 178 height 32
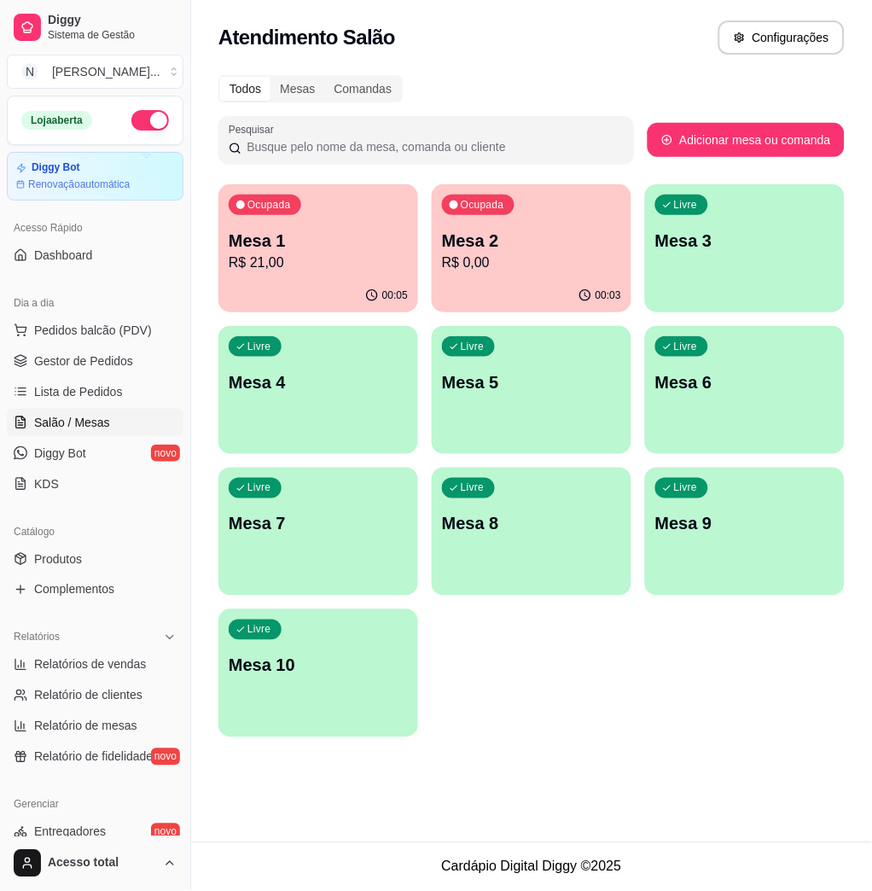
click at [729, 265] on div "Livre Mesa 3" at bounding box center [745, 238] width 200 height 108
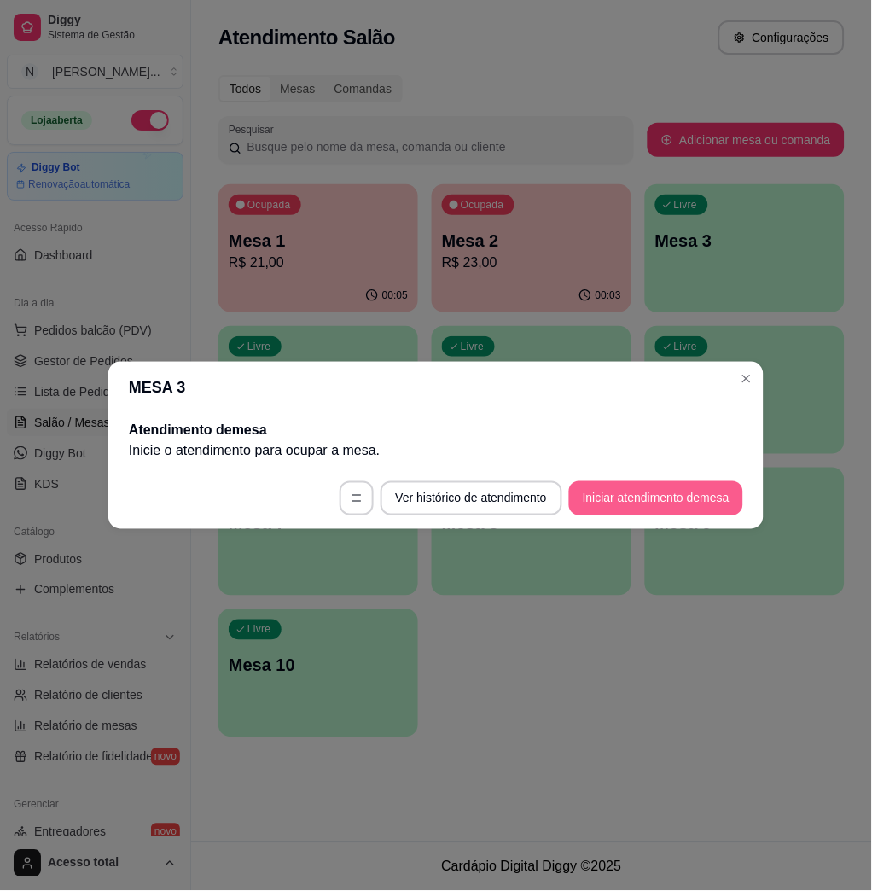
click at [648, 503] on button "Iniciar atendimento de mesa" at bounding box center [656, 498] width 174 height 34
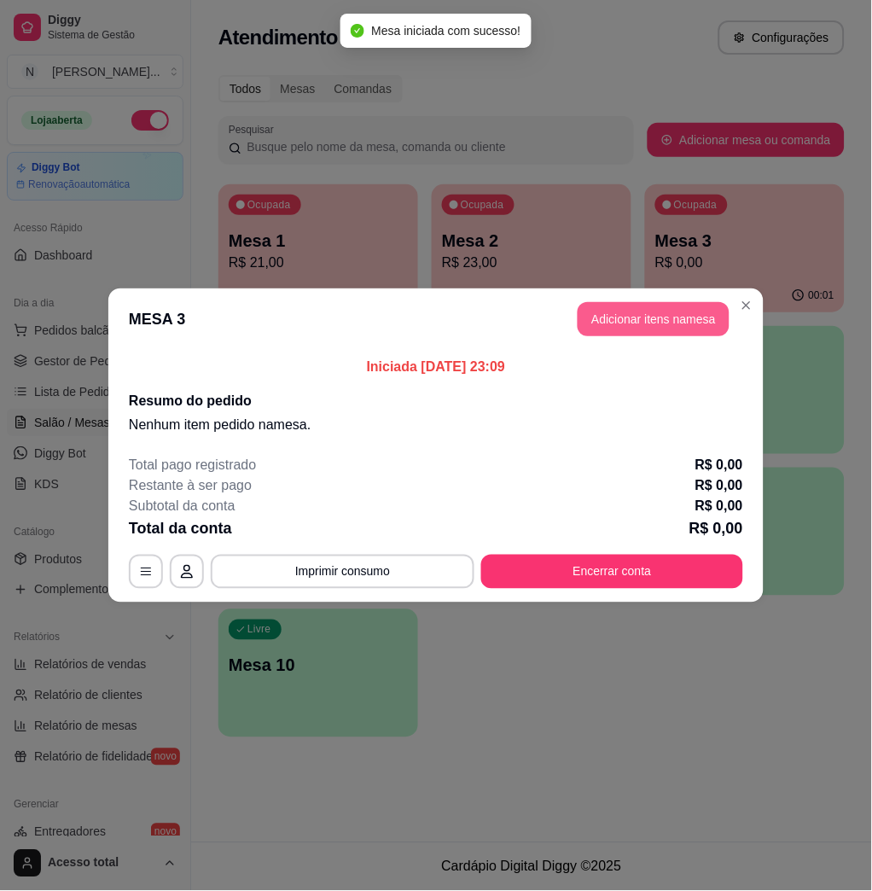
click at [708, 316] on button "Adicionar itens na mesa" at bounding box center [654, 319] width 152 height 34
click at [168, 168] on div "Item avulso Copo com 1 adicional simples Copo com 1 adicional simples R$ 0,00 0…" at bounding box center [256, 511] width 479 height 706
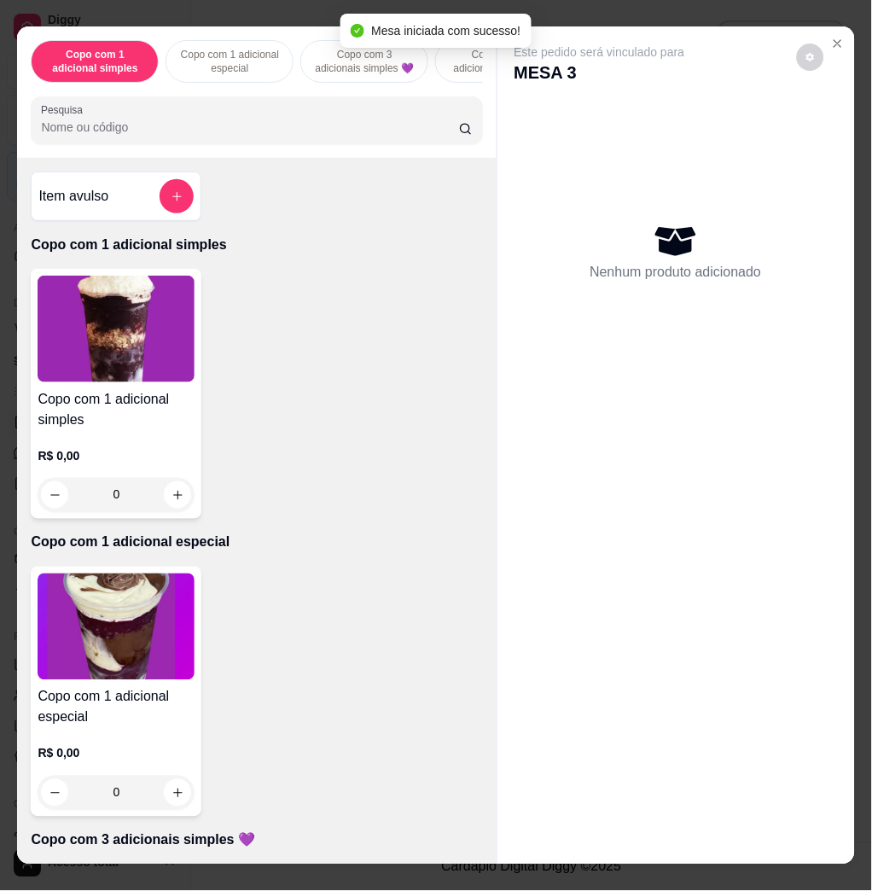
click at [172, 144] on div "Pesquisa" at bounding box center [257, 120] width 452 height 48
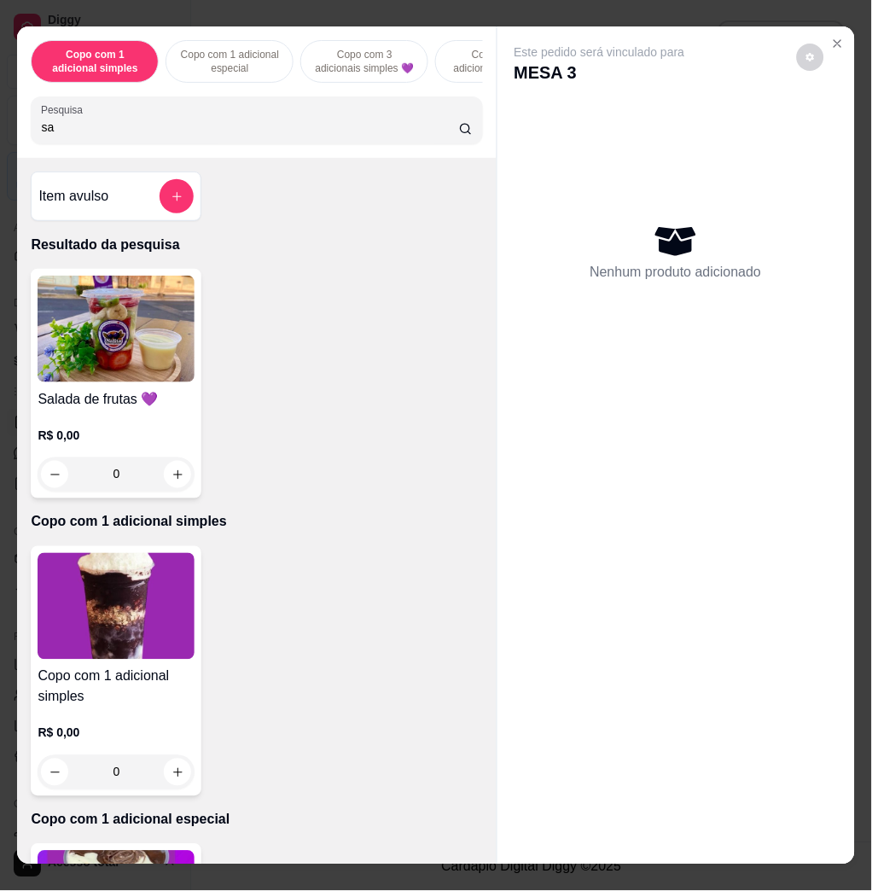
type input "sa"
click at [114, 325] on img at bounding box center [116, 329] width 157 height 107
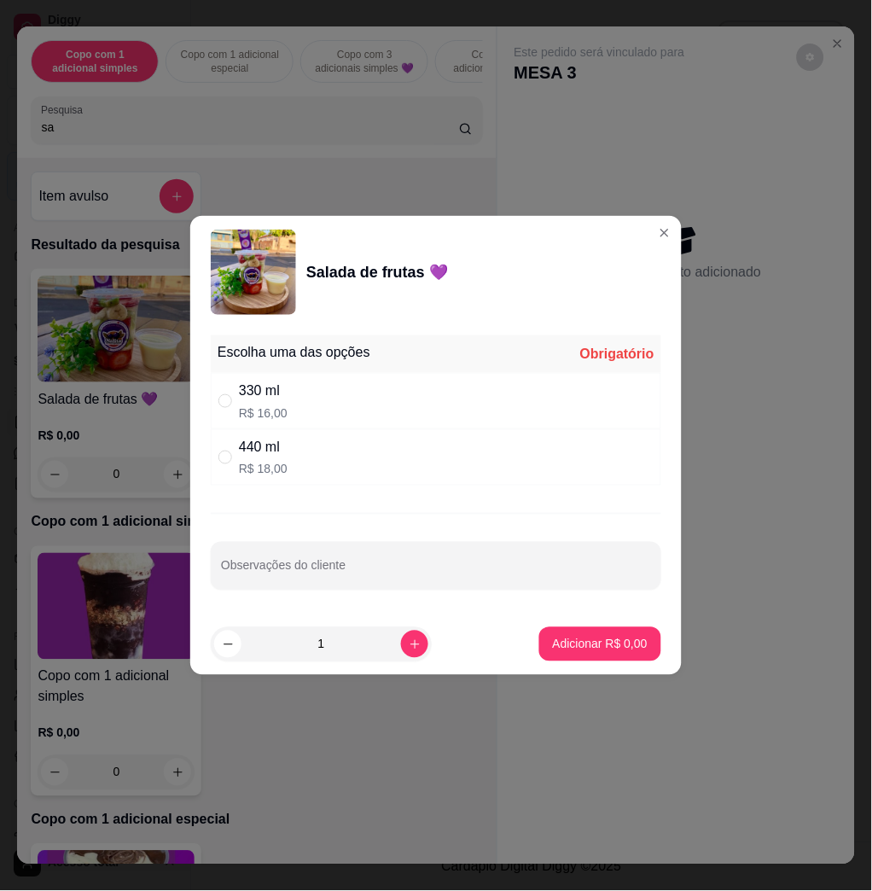
click at [326, 459] on div "440 ml R$ 18,00" at bounding box center [436, 457] width 451 height 56
radio input "true"
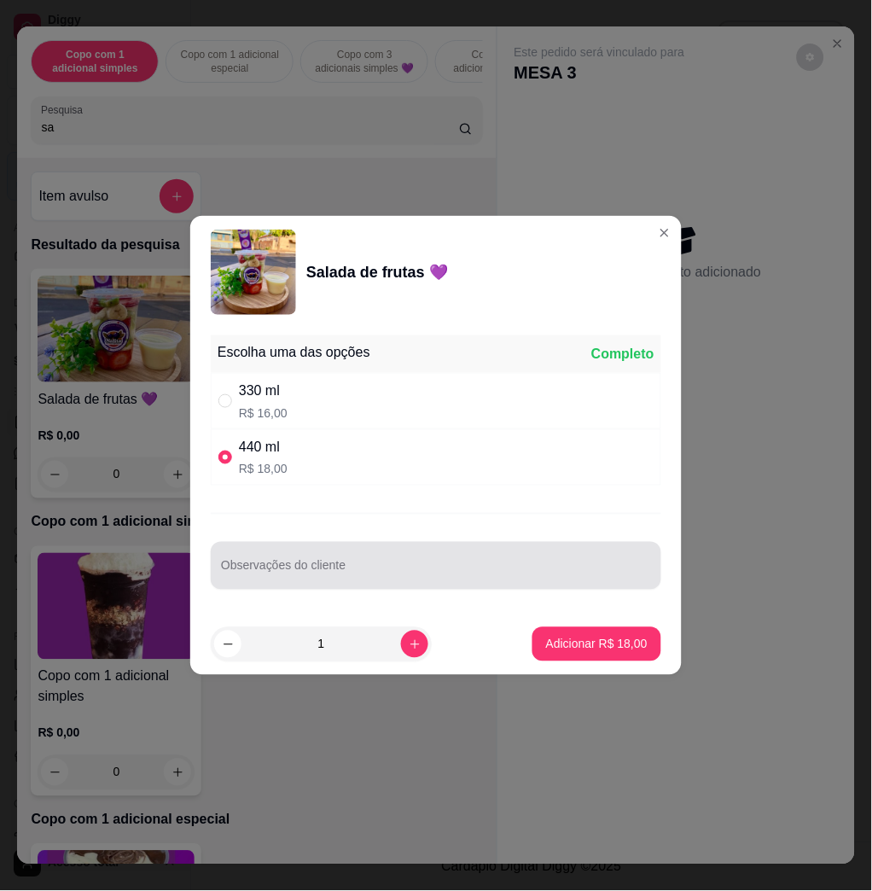
click at [362, 579] on input "Observações do cliente" at bounding box center [436, 572] width 430 height 17
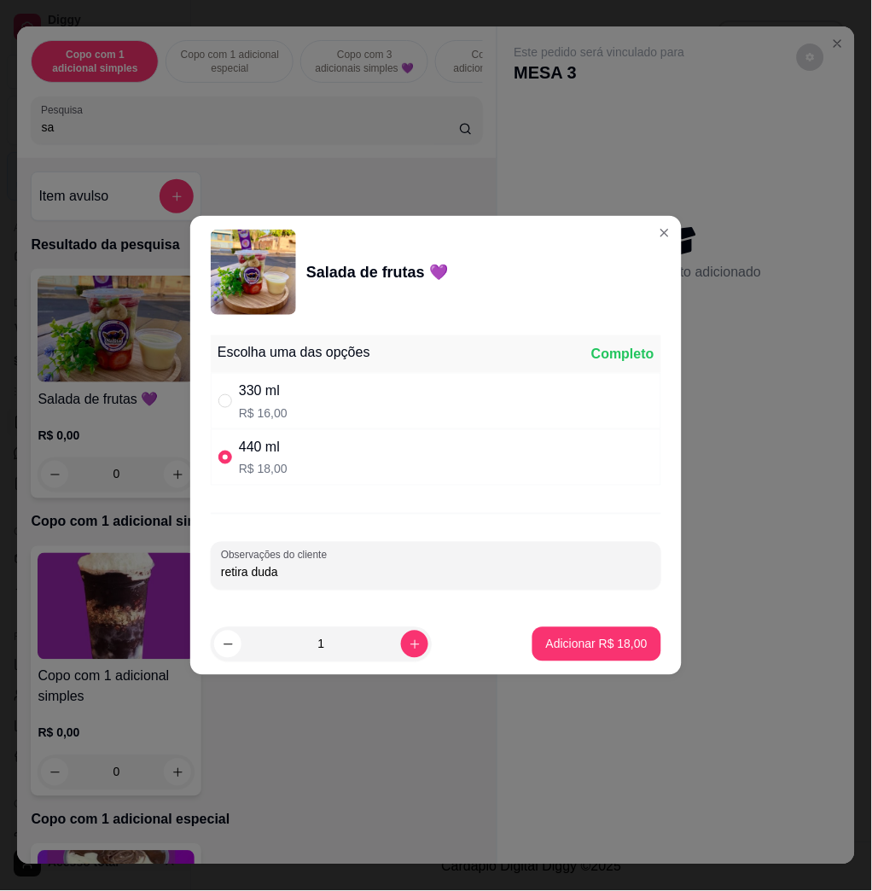
type input "retira duda"
click at [634, 644] on button "Adicionar R$ 18,00" at bounding box center [596, 644] width 125 height 33
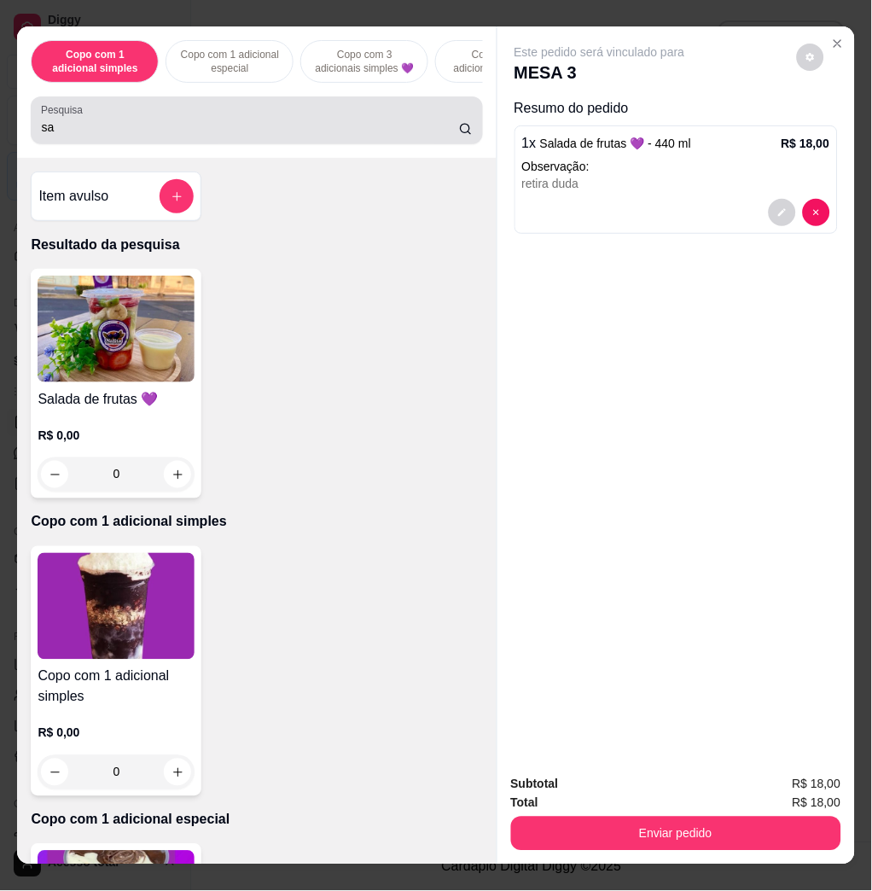
click at [207, 136] on input "sa" at bounding box center [250, 127] width 418 height 17
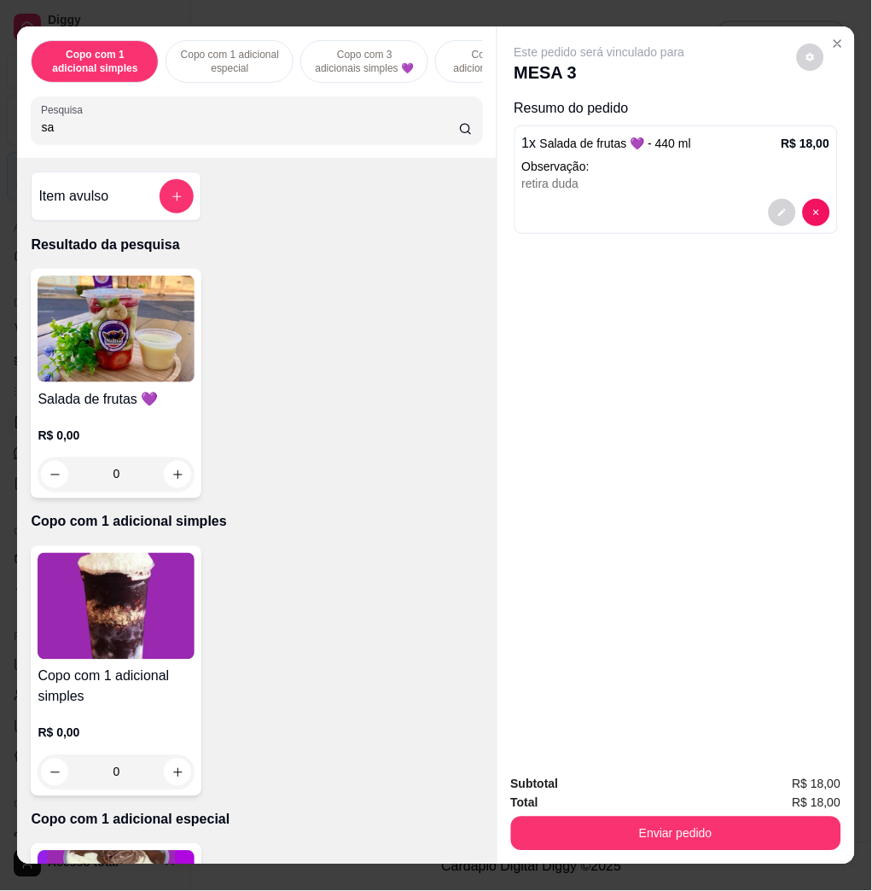
click at [207, 135] on input "sa" at bounding box center [250, 127] width 418 height 17
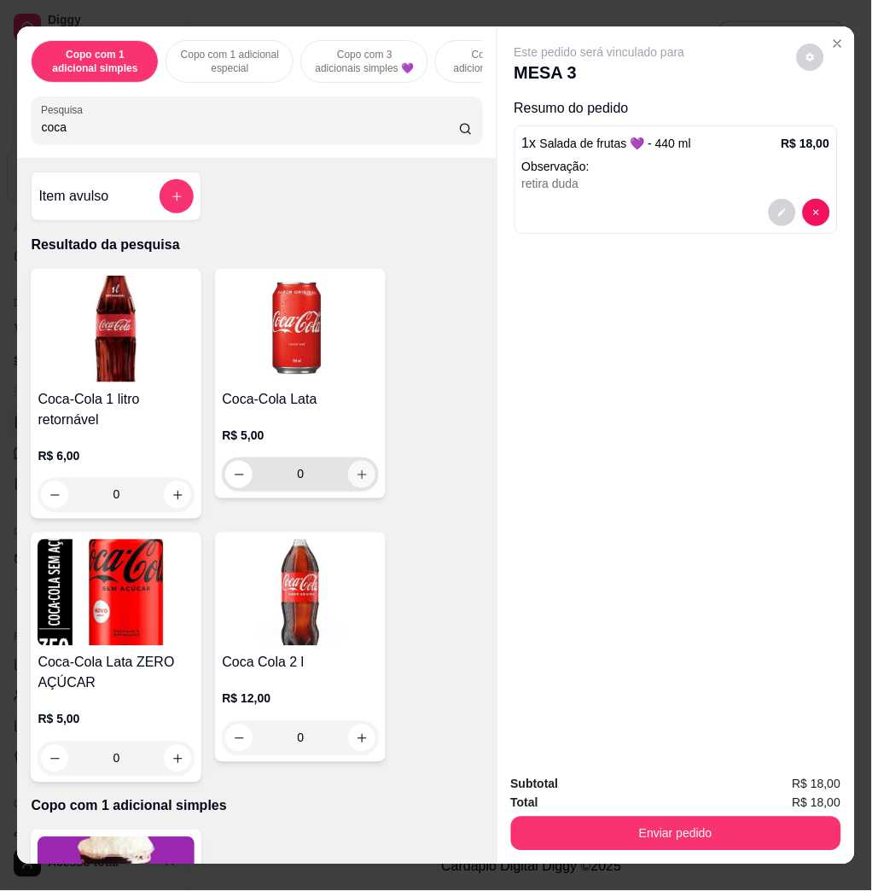
type input "coca"
click at [358, 481] on icon "increase-product-quantity" at bounding box center [362, 475] width 13 height 13
type input "1"
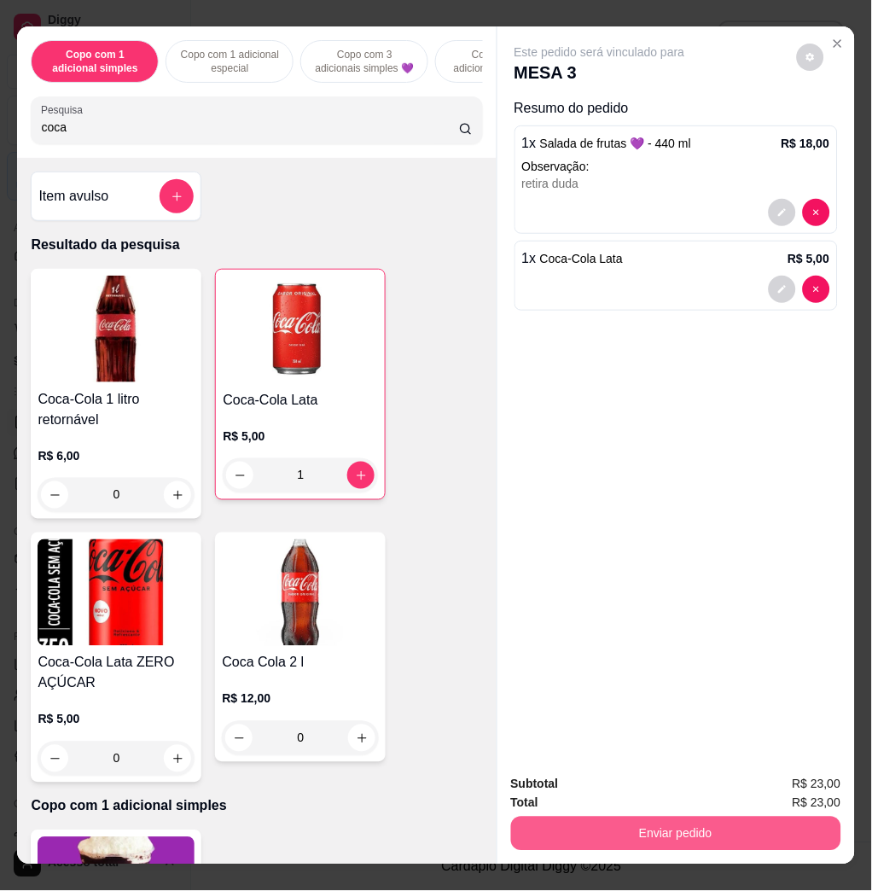
click at [667, 831] on button "Enviar pedido" at bounding box center [676, 834] width 330 height 34
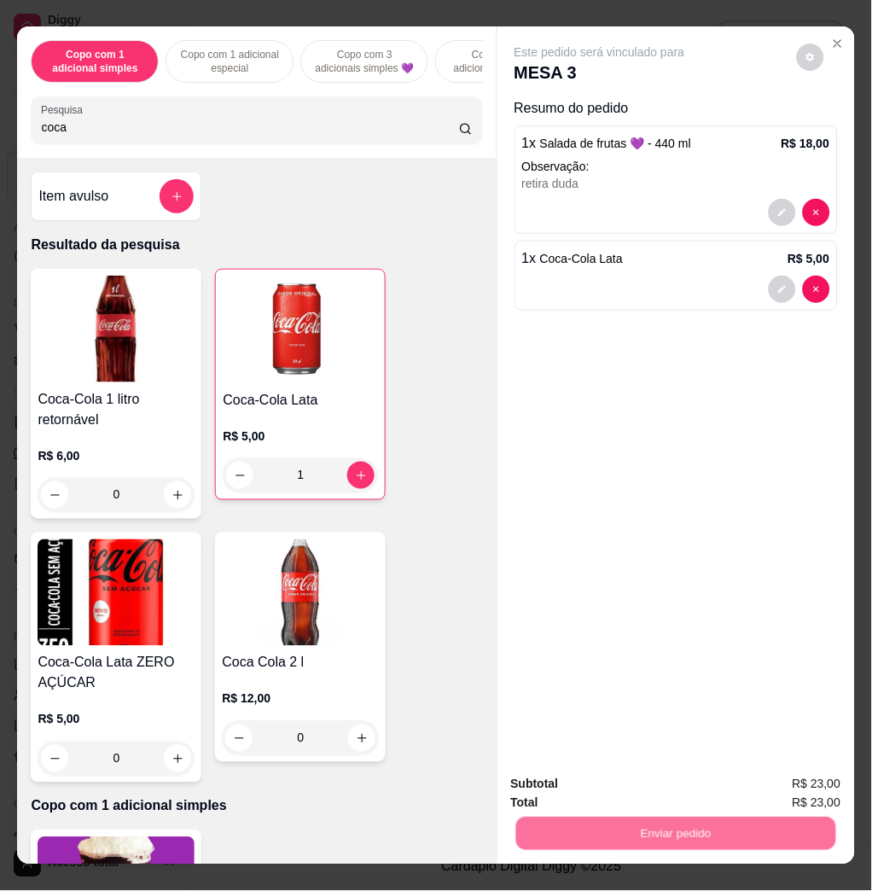
click at [631, 783] on button "Não registrar e enviar pedido" at bounding box center [618, 783] width 172 height 32
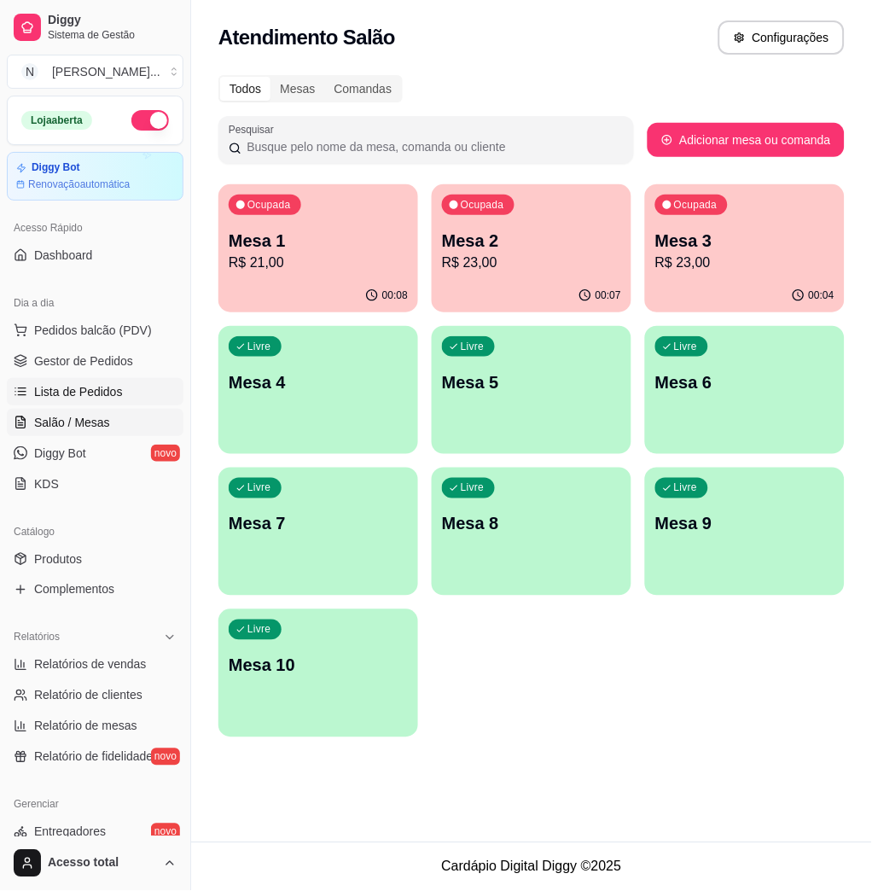
click at [146, 394] on link "Lista de Pedidos" at bounding box center [95, 391] width 177 height 27
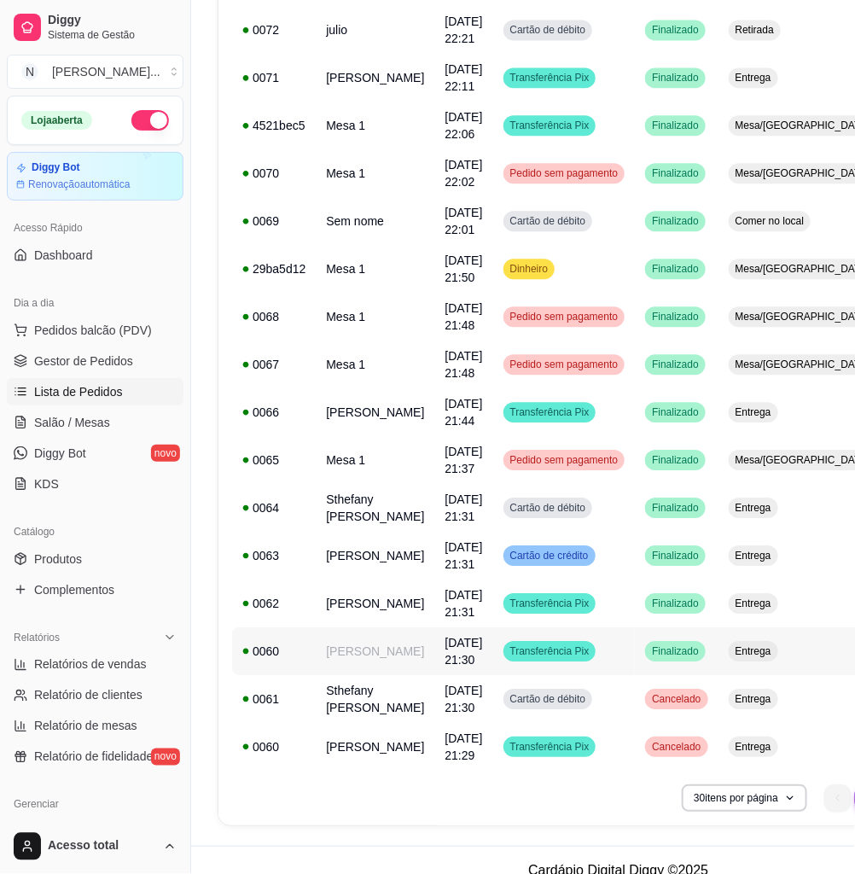
scroll to position [1016, 0]
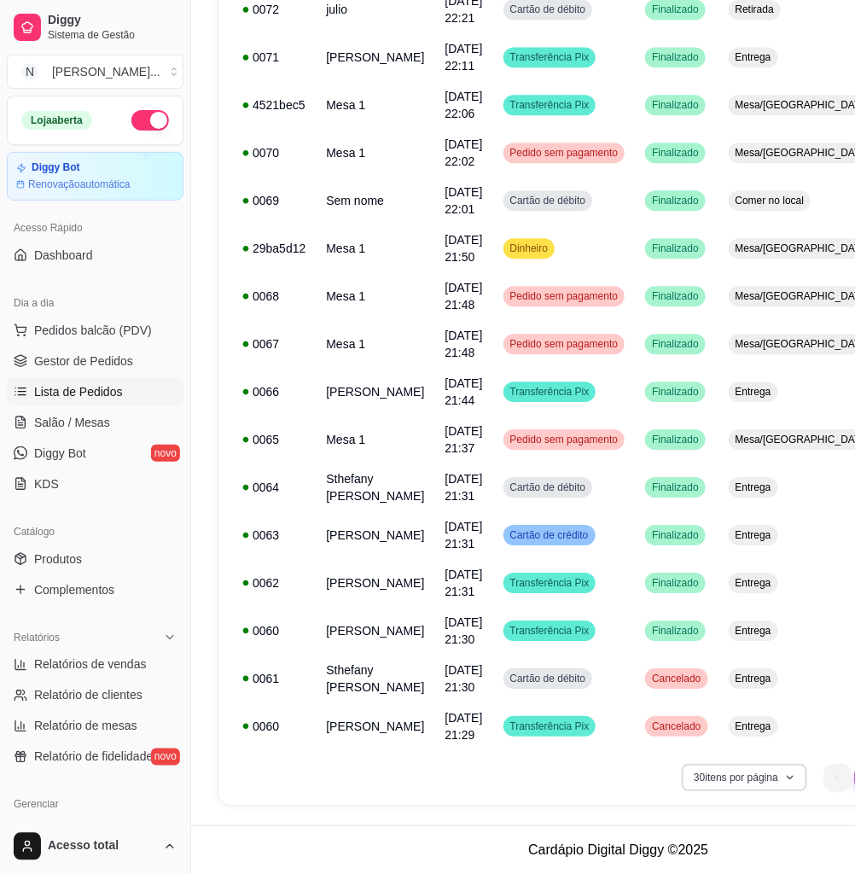
click at [725, 779] on button "30 itens por página" at bounding box center [744, 777] width 125 height 27
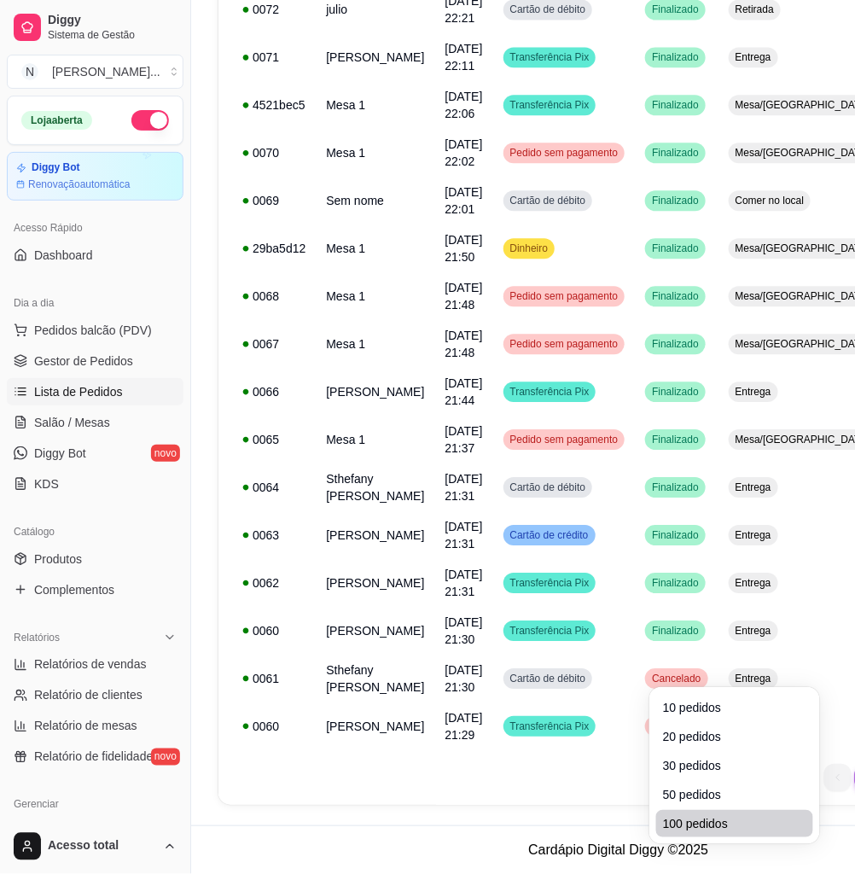
click at [665, 815] on span "100 pedidos" at bounding box center [734, 823] width 143 height 17
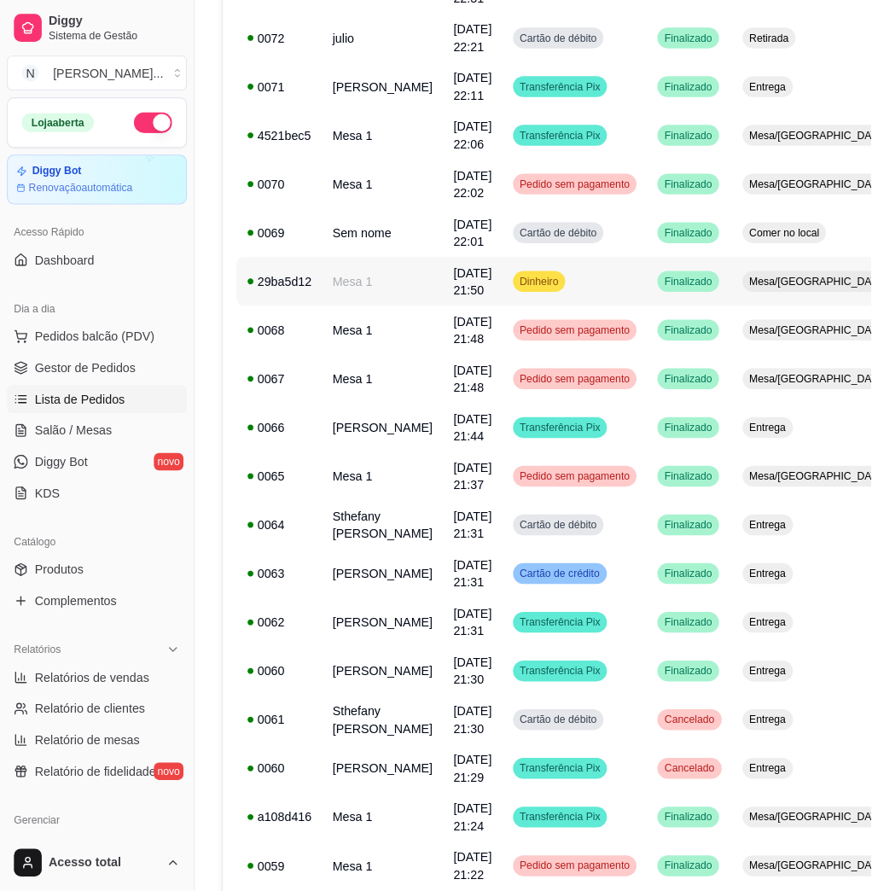
scroll to position [788, 0]
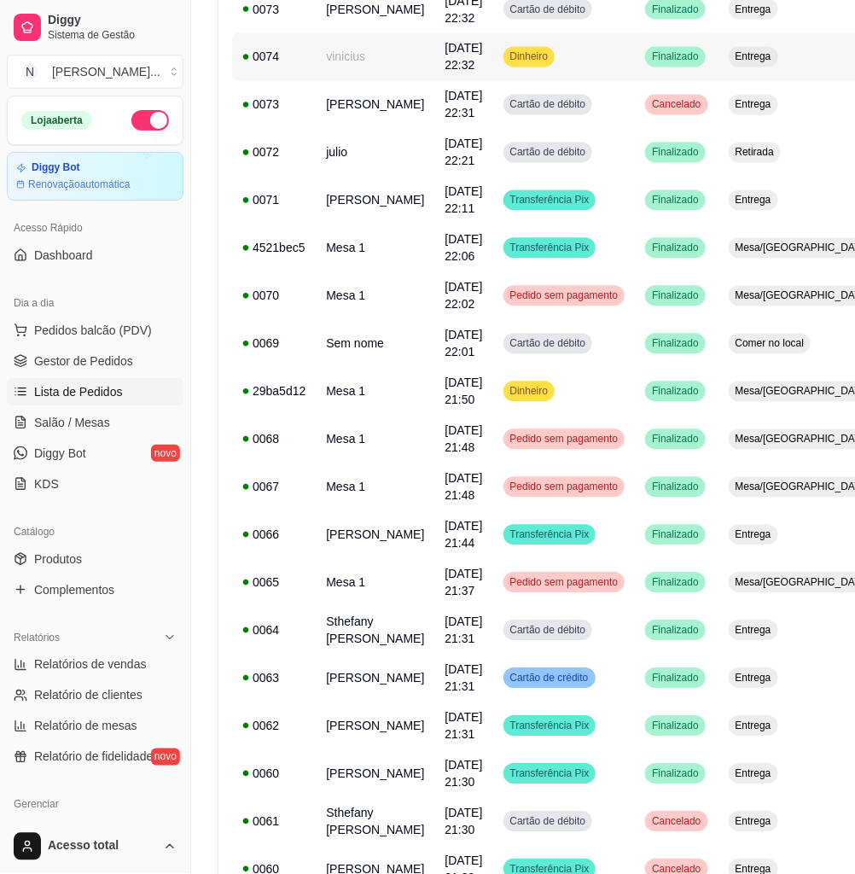
click at [351, 79] on td "vinicius" at bounding box center [375, 56] width 119 height 48
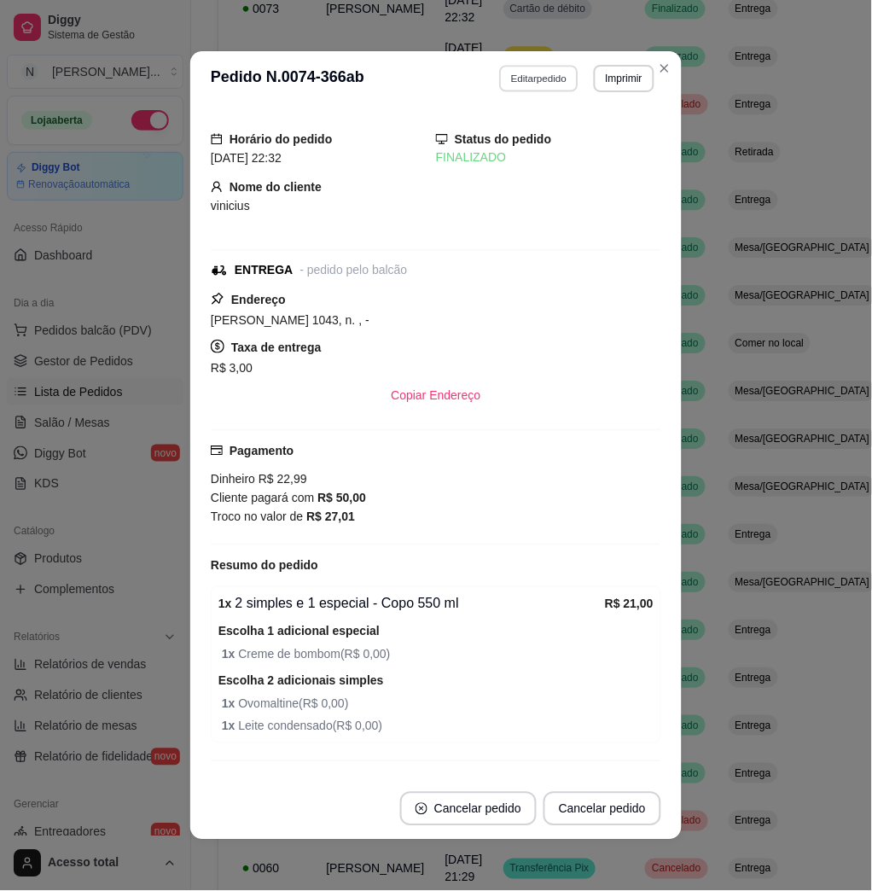
click at [520, 82] on button "Editar pedido" at bounding box center [539, 78] width 79 height 26
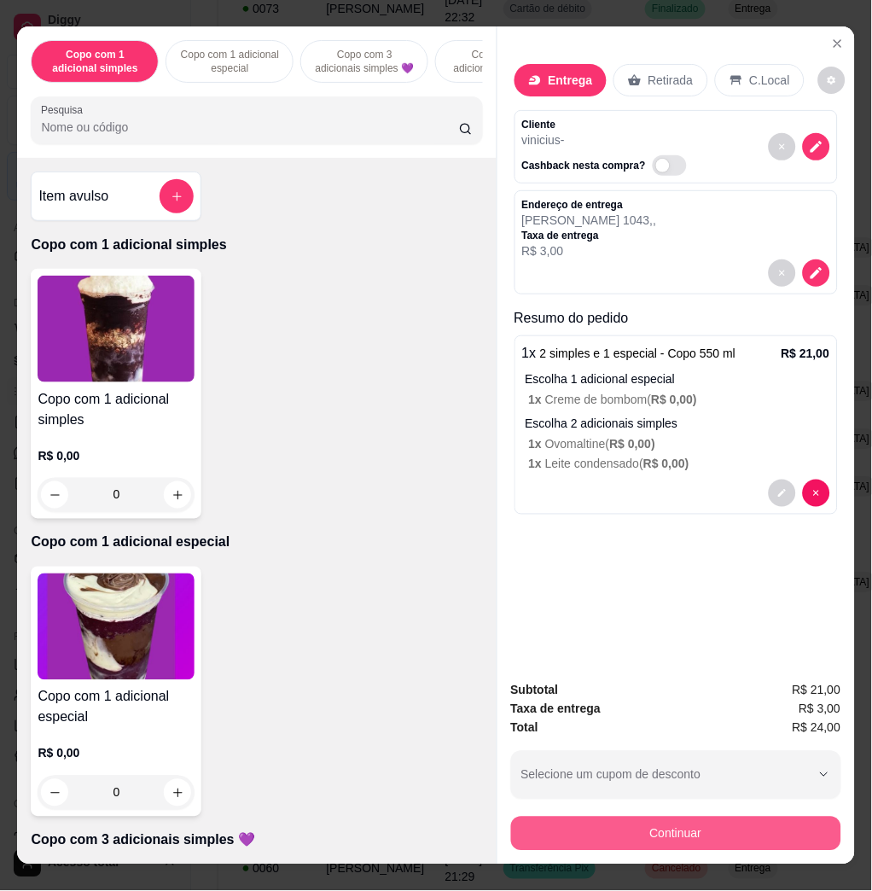
click at [711, 830] on button "Continuar" at bounding box center [676, 834] width 330 height 34
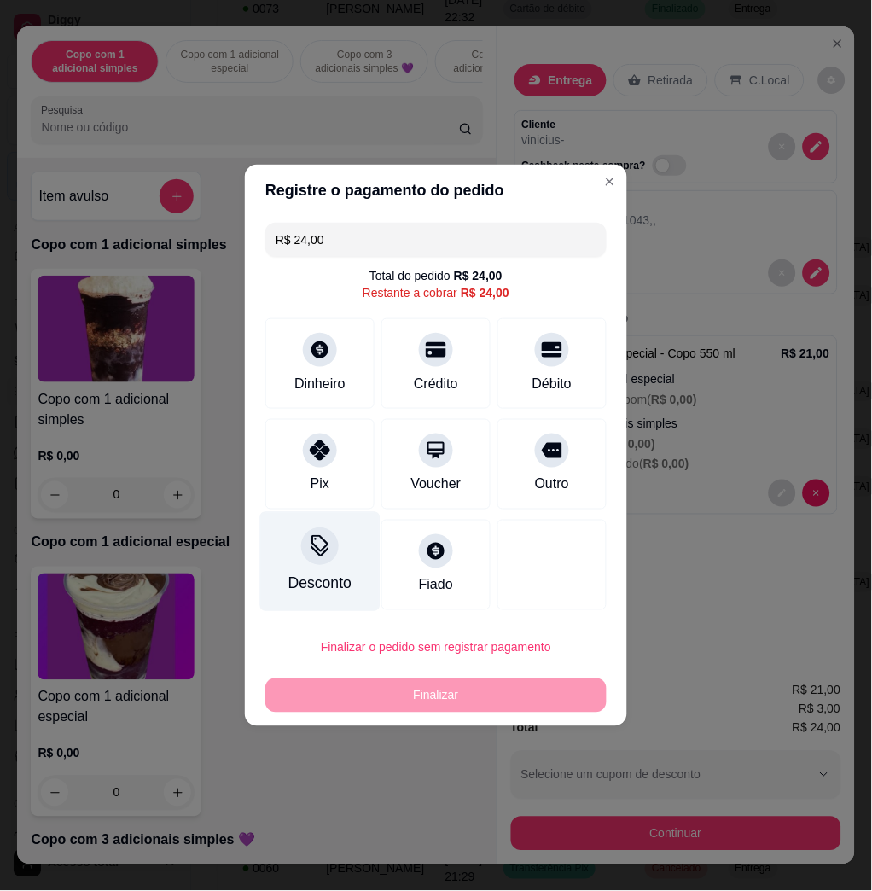
click at [338, 555] on div "Desconto" at bounding box center [320, 562] width 120 height 100
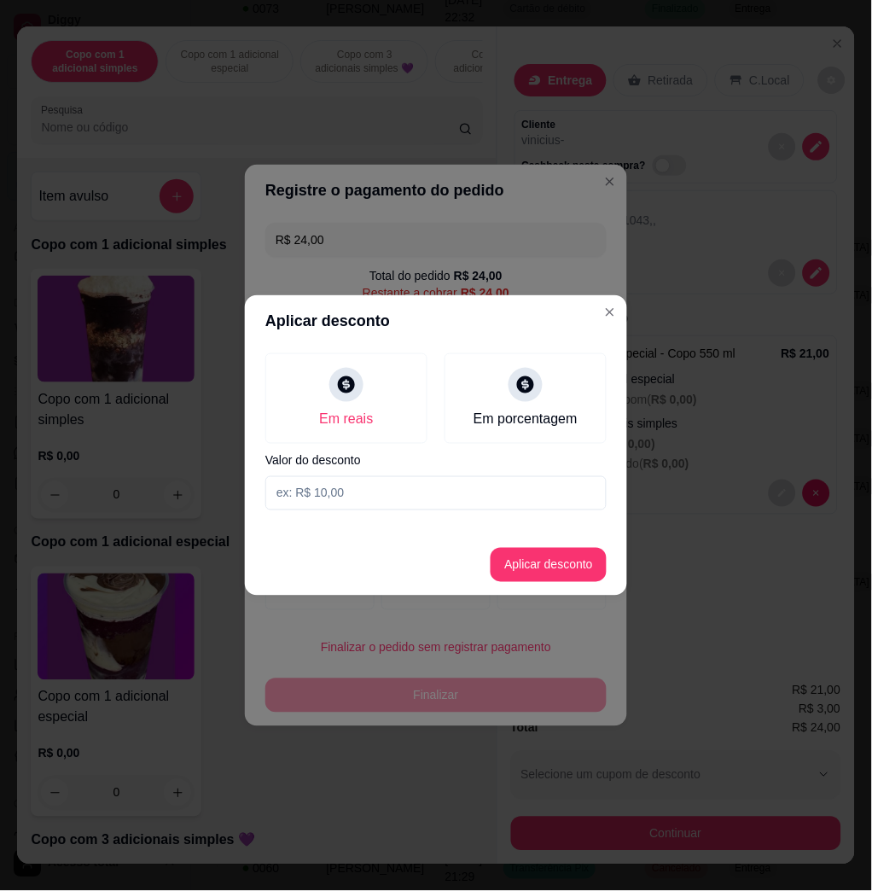
drag, startPoint x: 376, startPoint y: 506, endPoint x: 387, endPoint y: 500, distance: 12.6
click at [380, 504] on input at bounding box center [435, 493] width 341 height 34
type input "1,01"
click at [539, 557] on button "Aplicar desconto" at bounding box center [549, 565] width 116 height 34
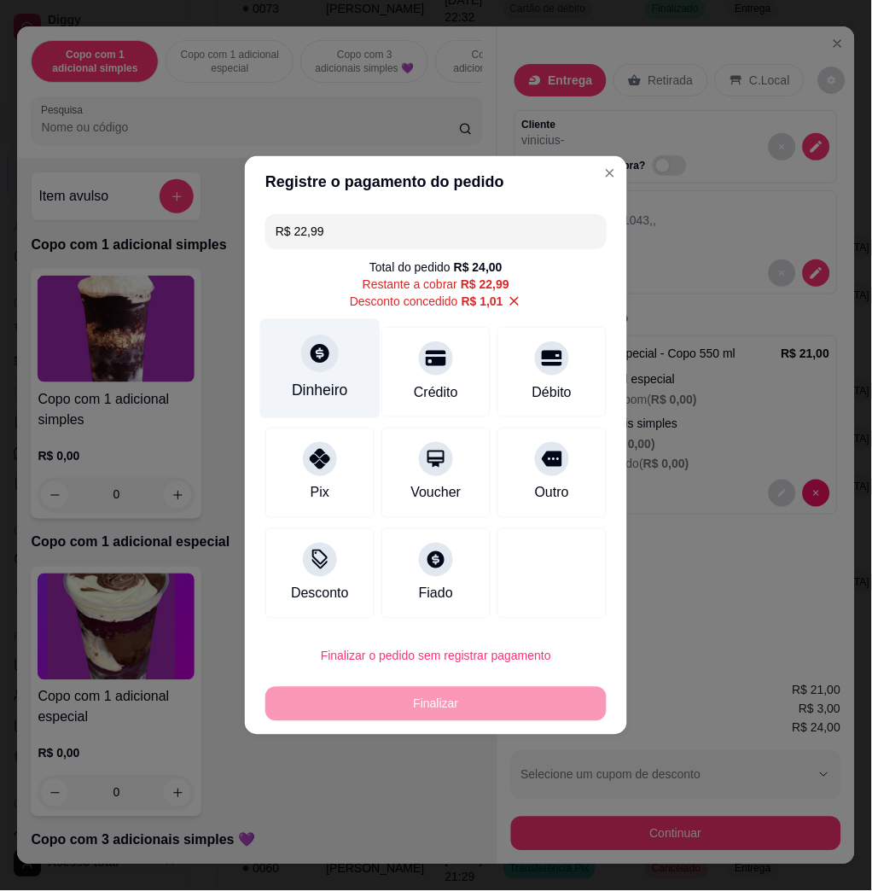
click at [314, 400] on div "Dinheiro" at bounding box center [320, 391] width 56 height 22
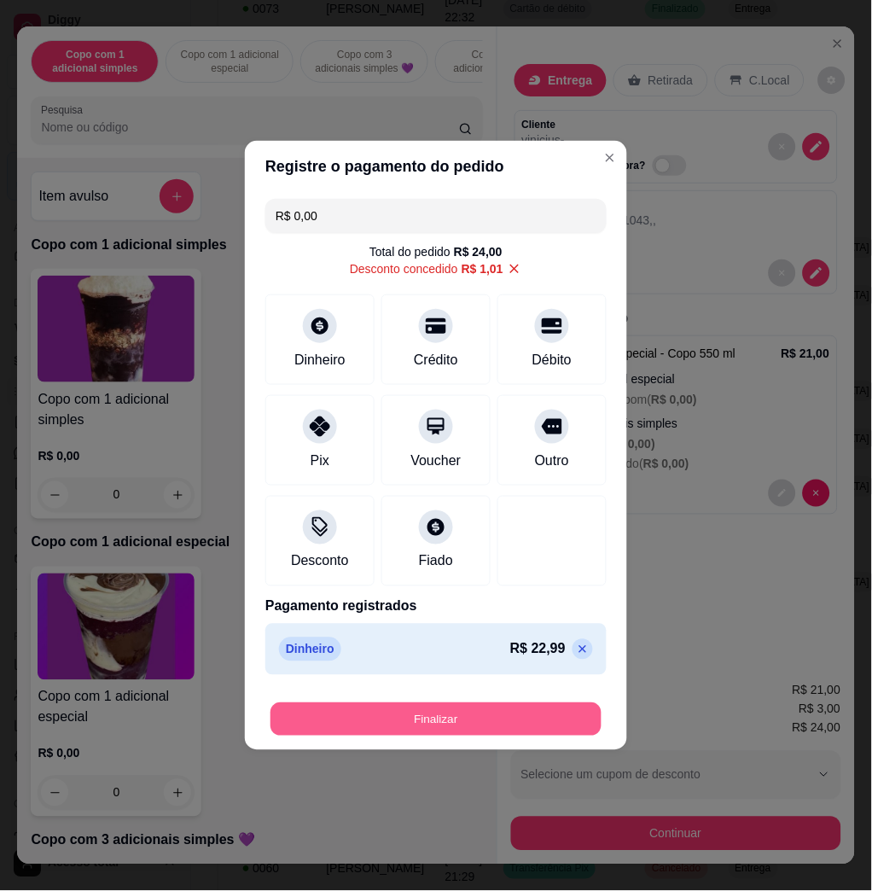
click at [547, 709] on button "Finalizar" at bounding box center [436, 719] width 331 height 33
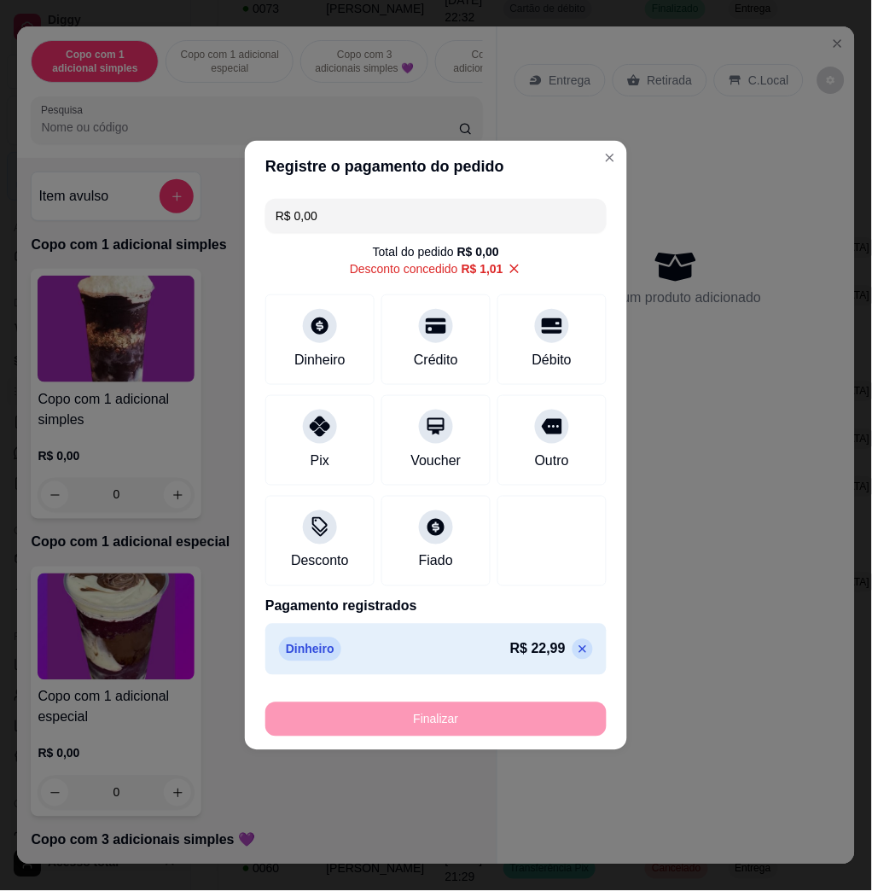
type input "-R$ 24,00"
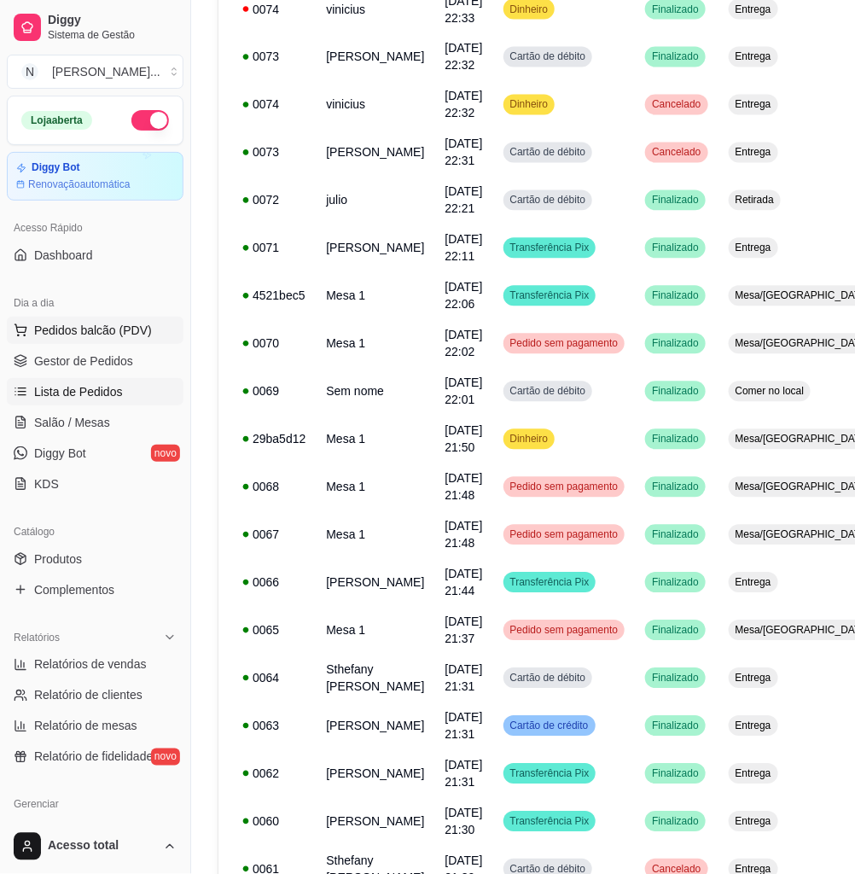
click at [79, 327] on span "Pedidos balcão (PDV)" at bounding box center [93, 330] width 118 height 17
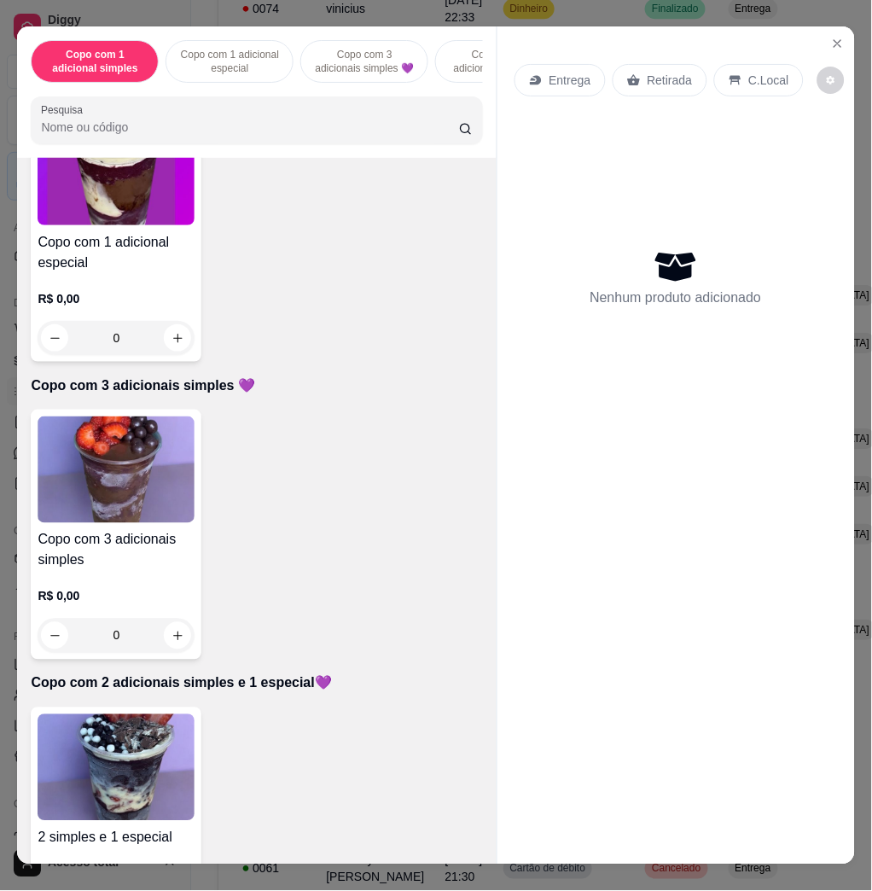
scroll to position [683, 0]
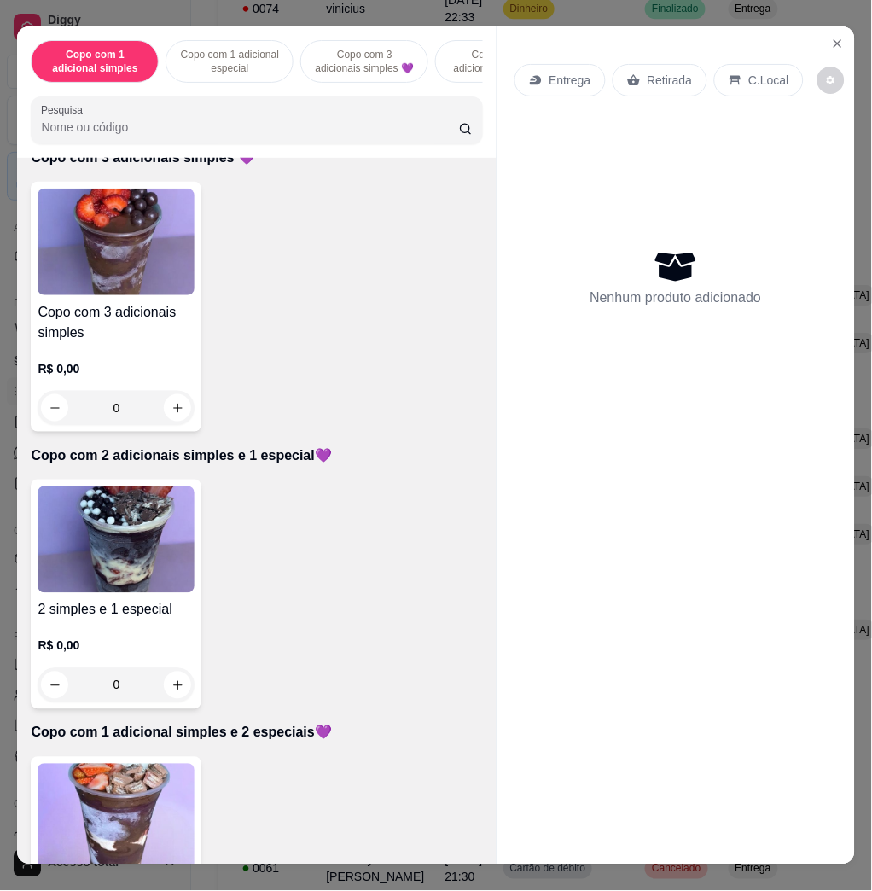
click at [155, 776] on img at bounding box center [116, 817] width 157 height 107
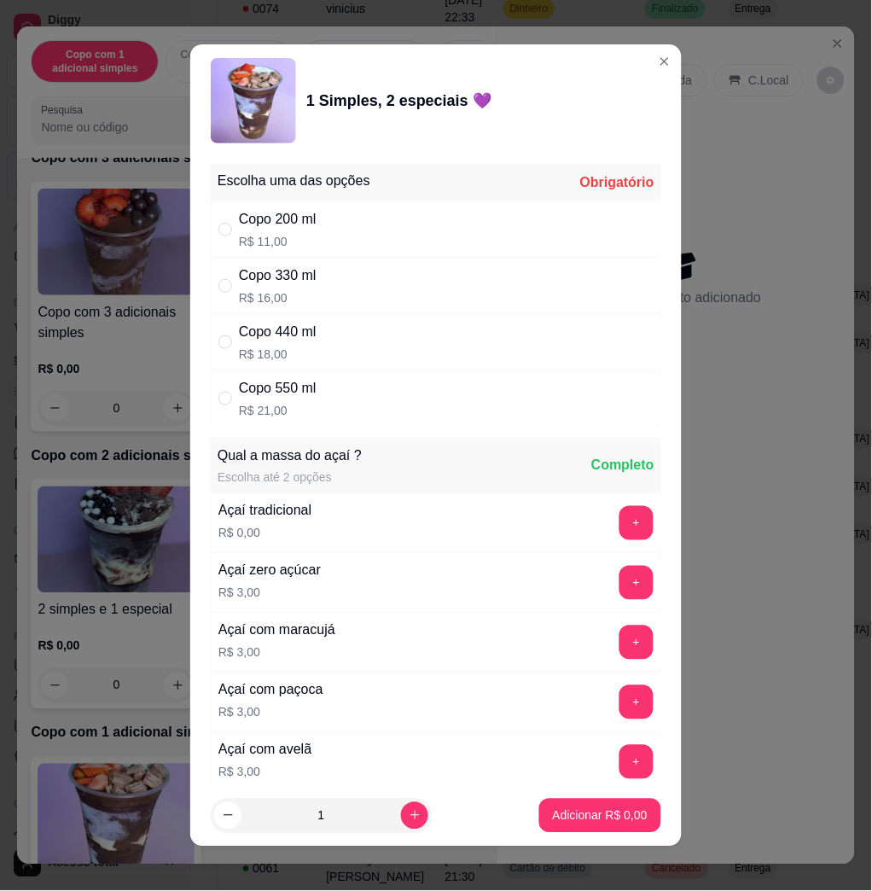
drag, startPoint x: 311, startPoint y: 397, endPoint x: 305, endPoint y: 410, distance: 14.1
click at [306, 402] on div "Copo 550 ml R$ 21,00" at bounding box center [436, 398] width 451 height 56
radio input "true"
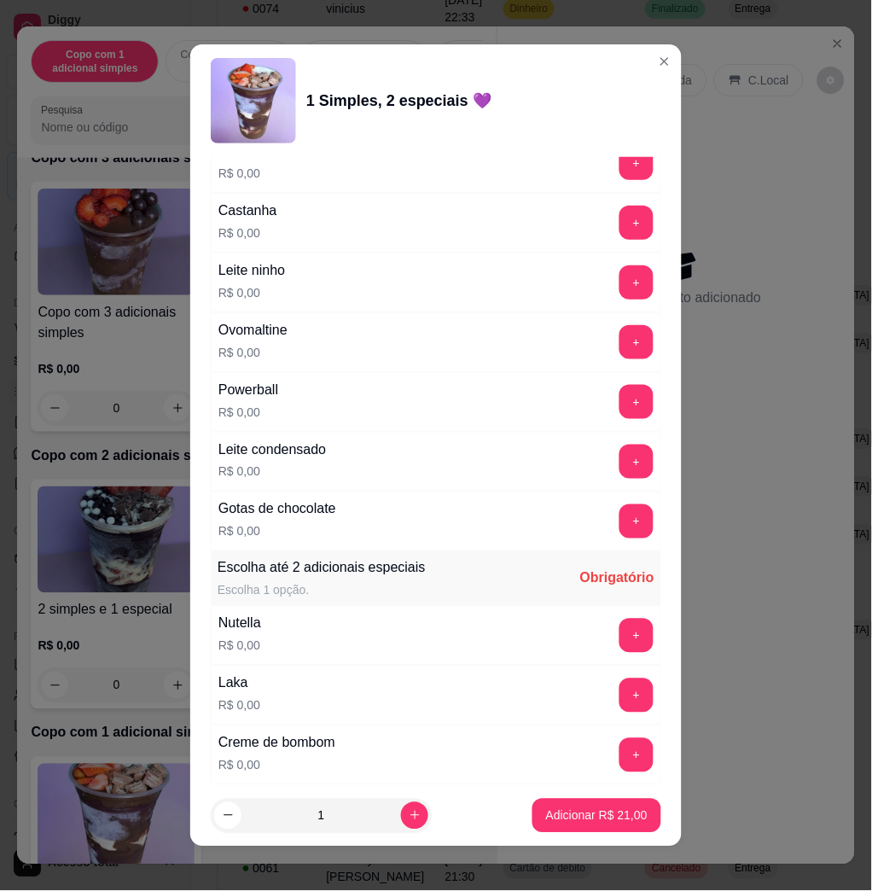
scroll to position [910, 0]
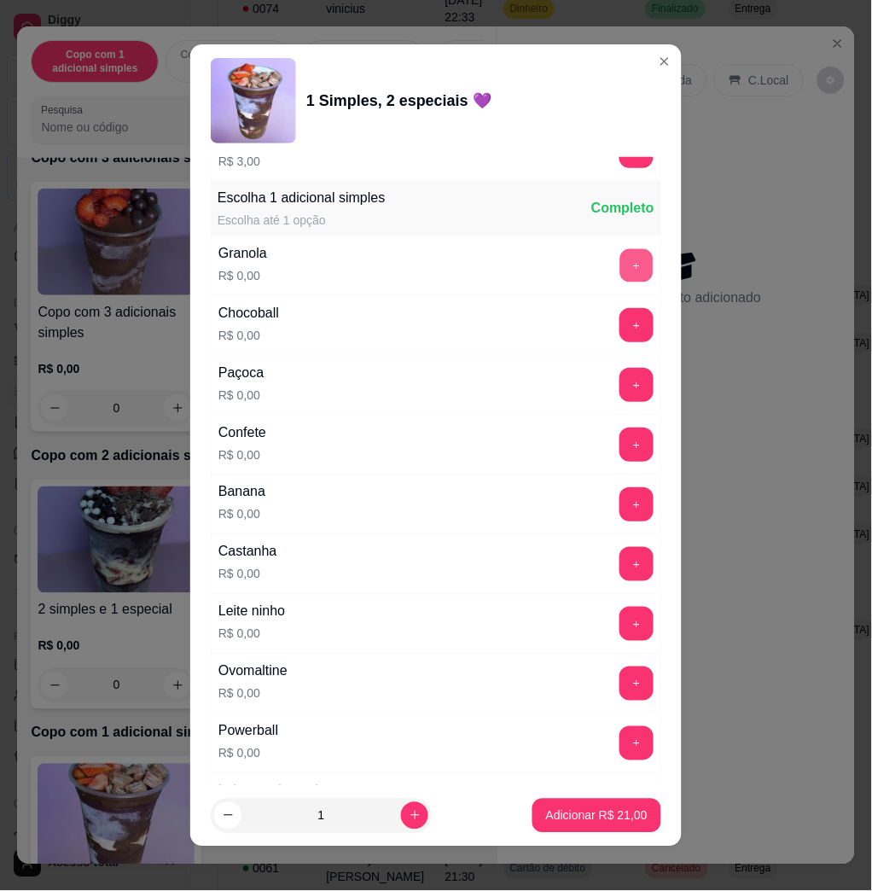
click at [621, 267] on button "+" at bounding box center [637, 265] width 33 height 33
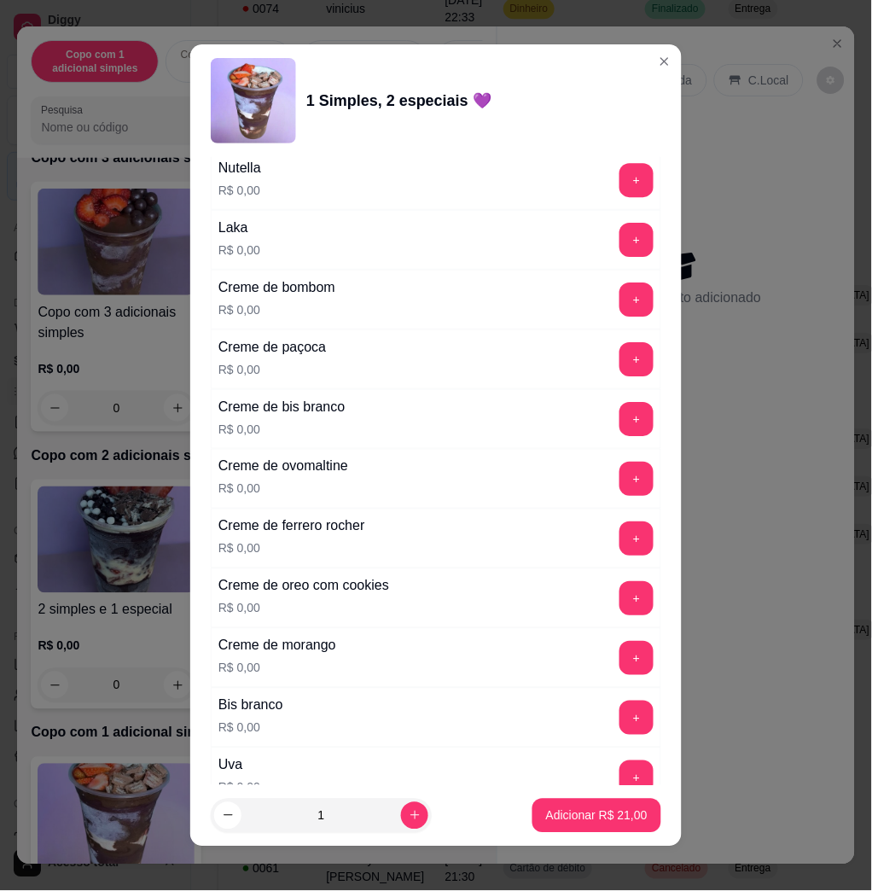
scroll to position [1821, 0]
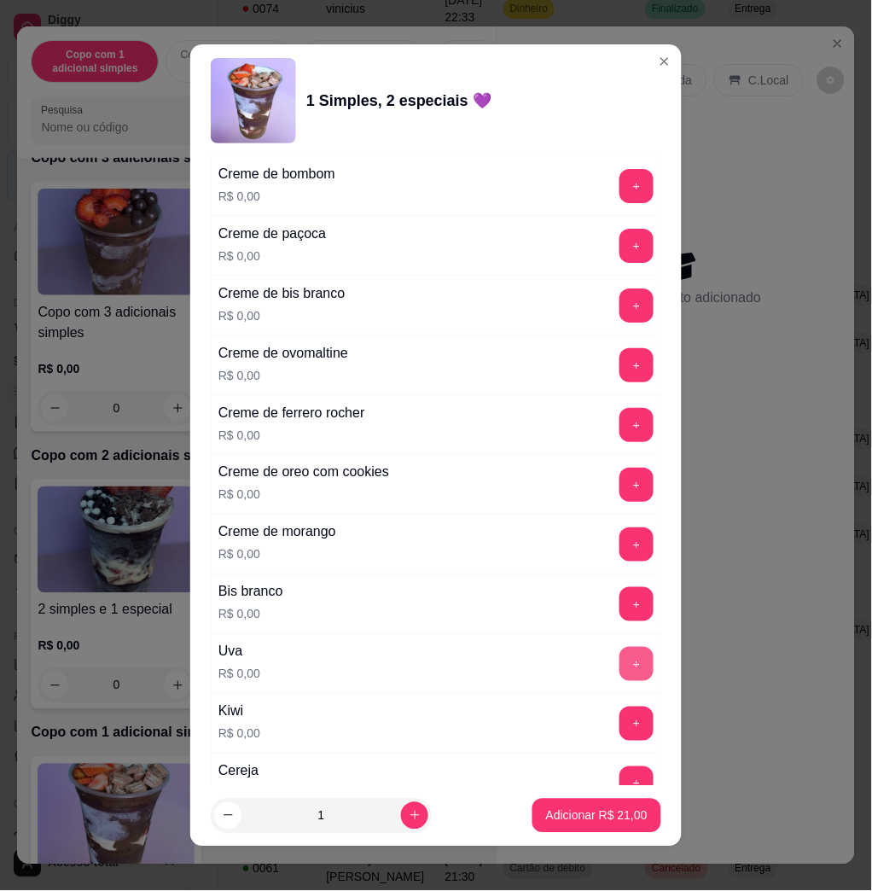
click at [620, 669] on button "+" at bounding box center [637, 664] width 34 height 34
click at [620, 431] on button "+" at bounding box center [637, 425] width 34 height 34
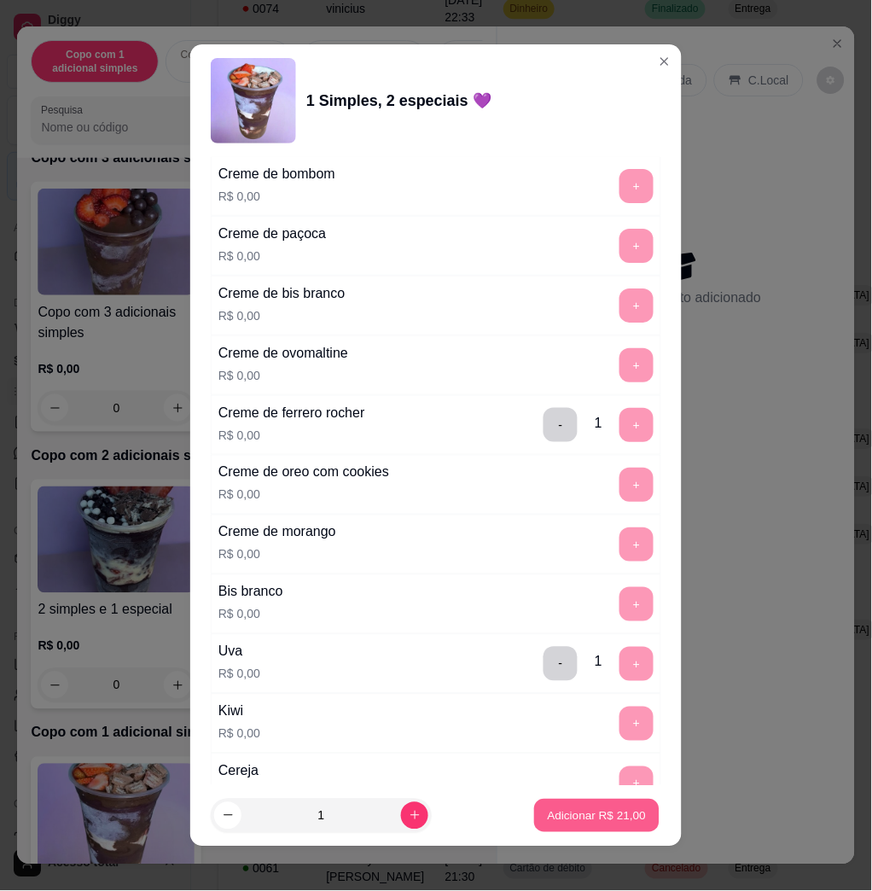
click at [604, 831] on button "Adicionar R$ 21,00" at bounding box center [596, 815] width 125 height 33
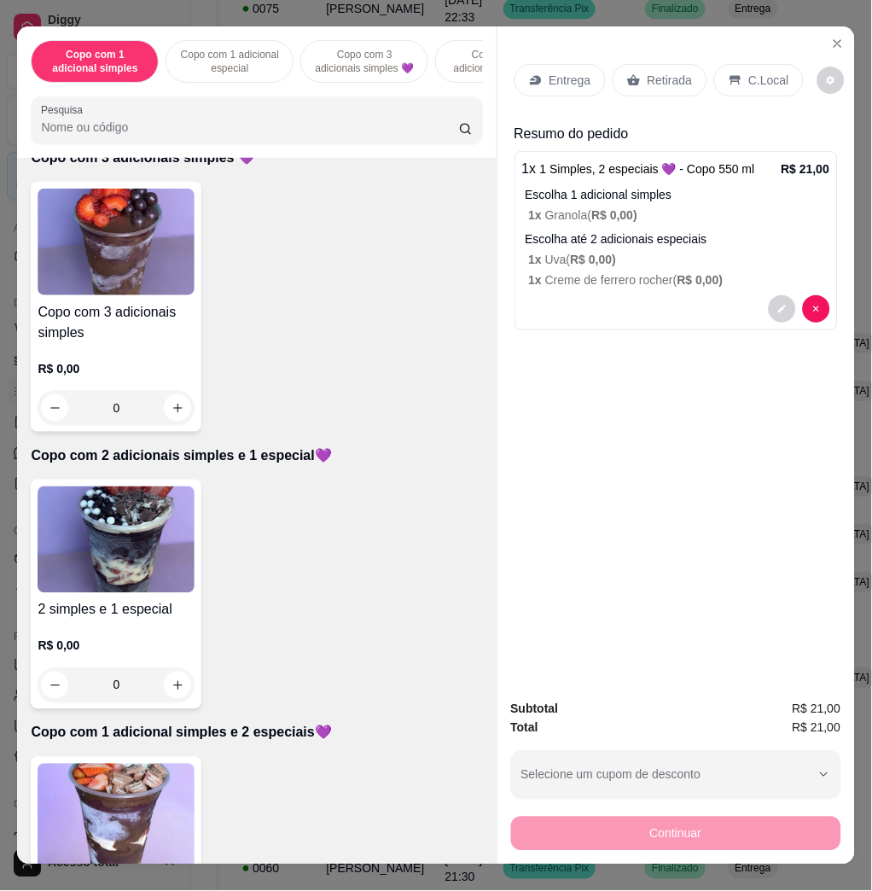
click at [77, 591] on img at bounding box center [116, 540] width 157 height 107
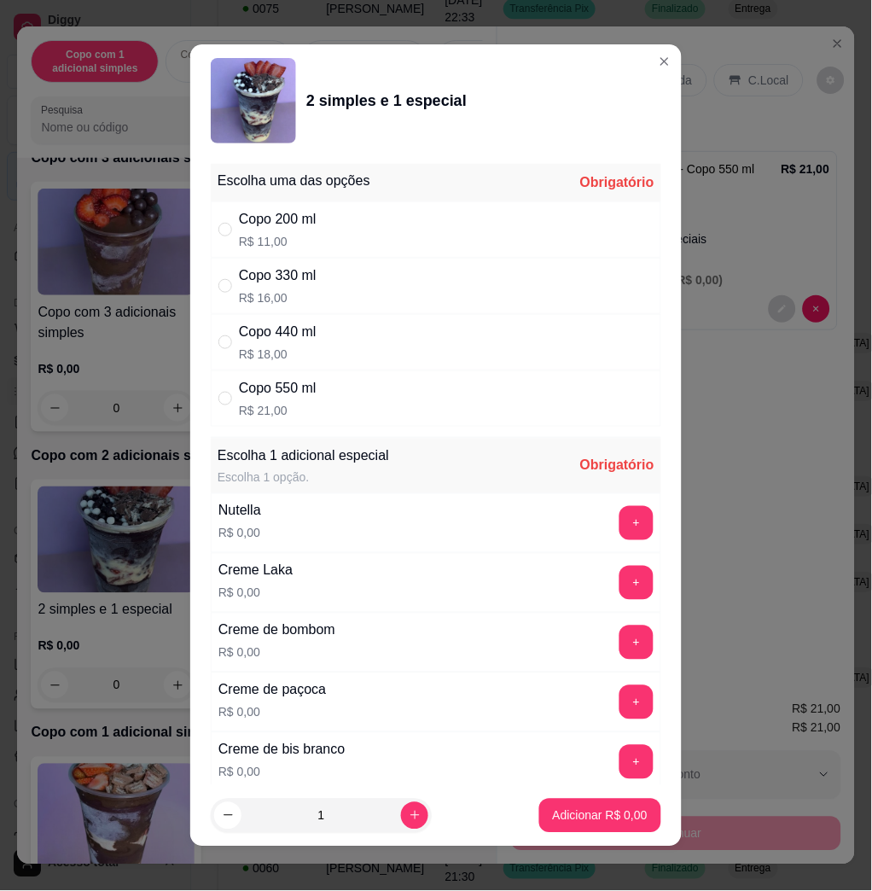
click at [398, 401] on div "Copo 550 ml R$ 21,00" at bounding box center [436, 398] width 451 height 56
click at [386, 394] on div "Copo 550 ml R$ 21,00" at bounding box center [436, 398] width 451 height 56
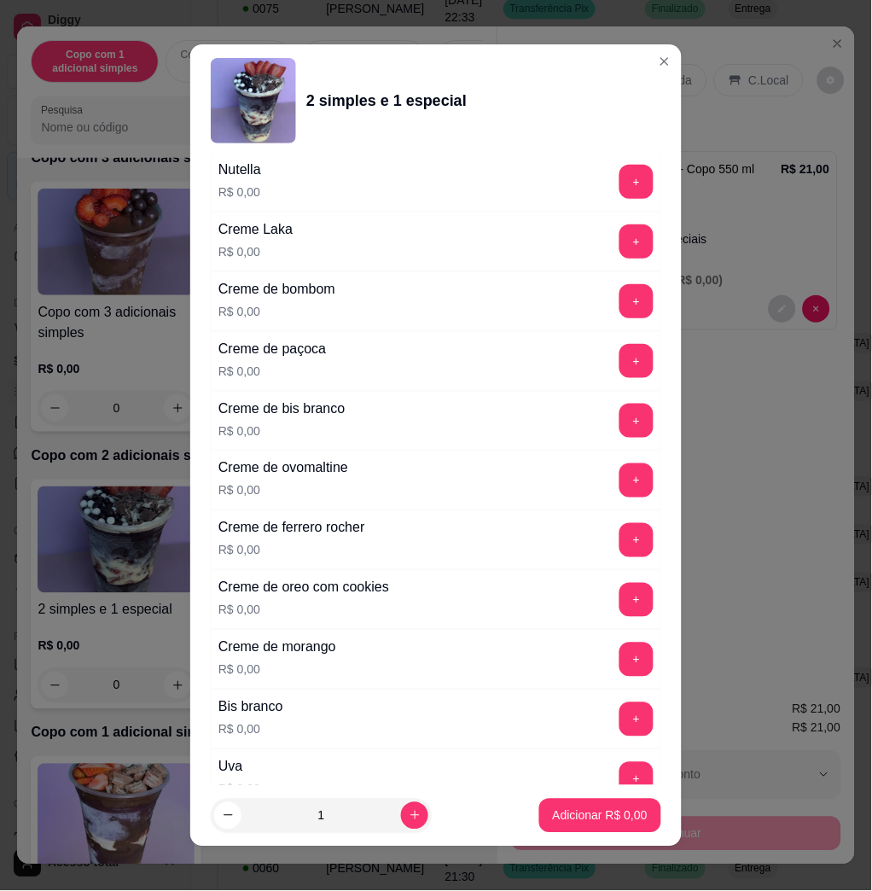
scroll to position [455, 0]
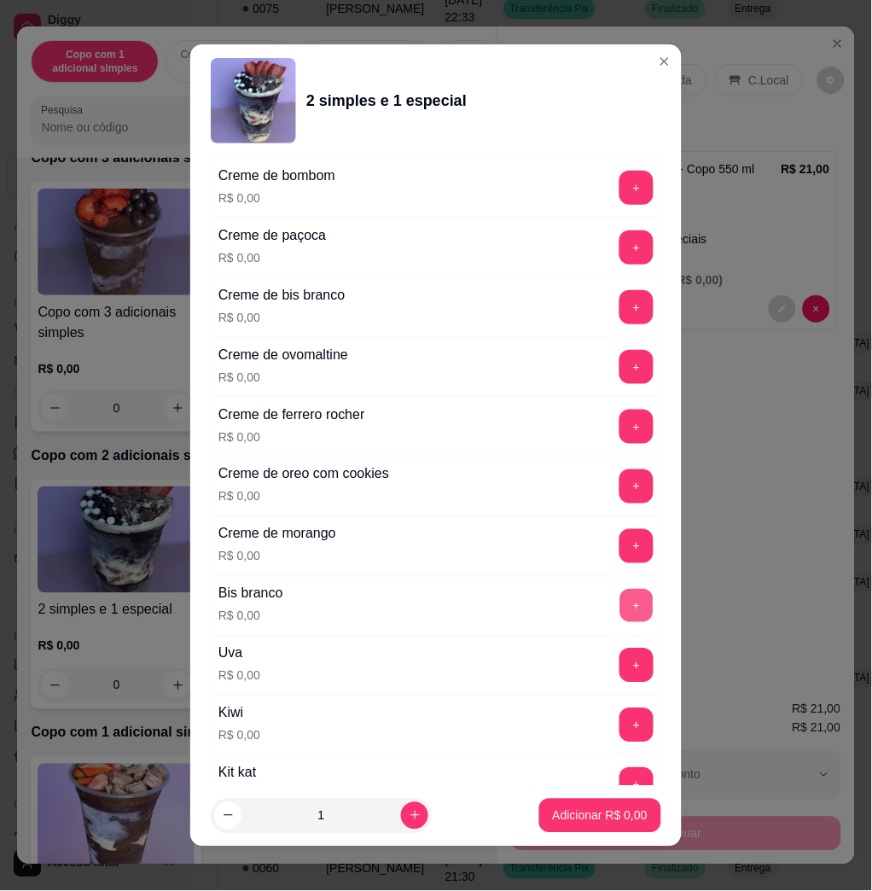
click at [621, 611] on button "+" at bounding box center [637, 606] width 33 height 33
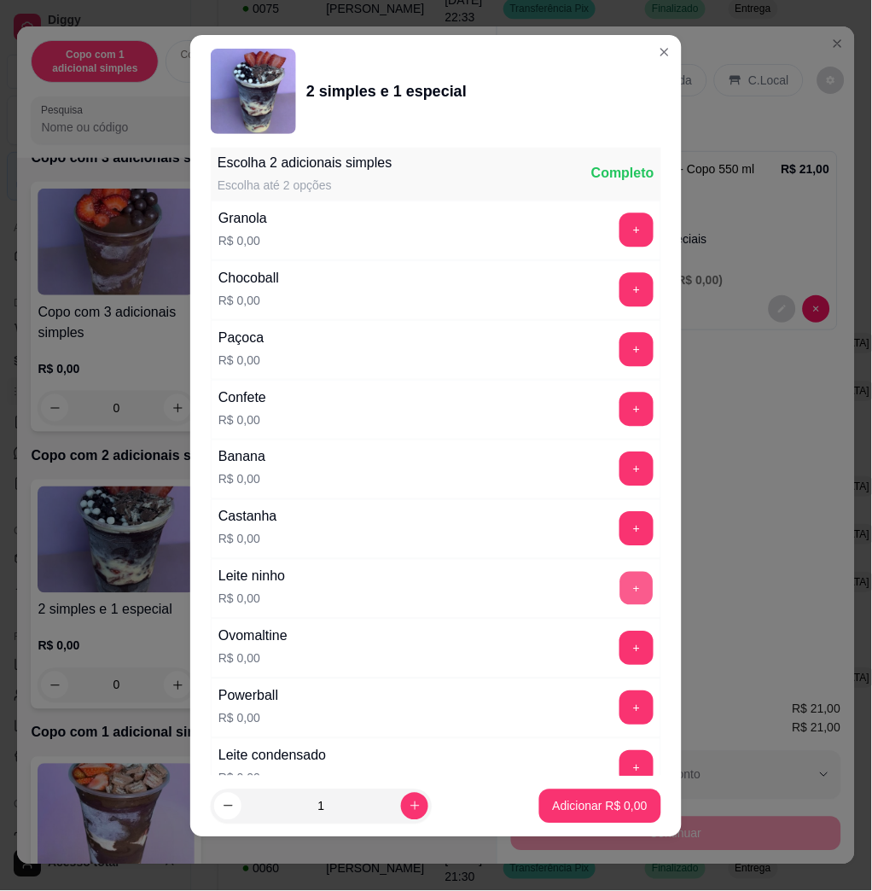
click at [621, 591] on button "+" at bounding box center [637, 589] width 33 height 33
click at [620, 420] on button "+" at bounding box center [637, 410] width 34 height 34
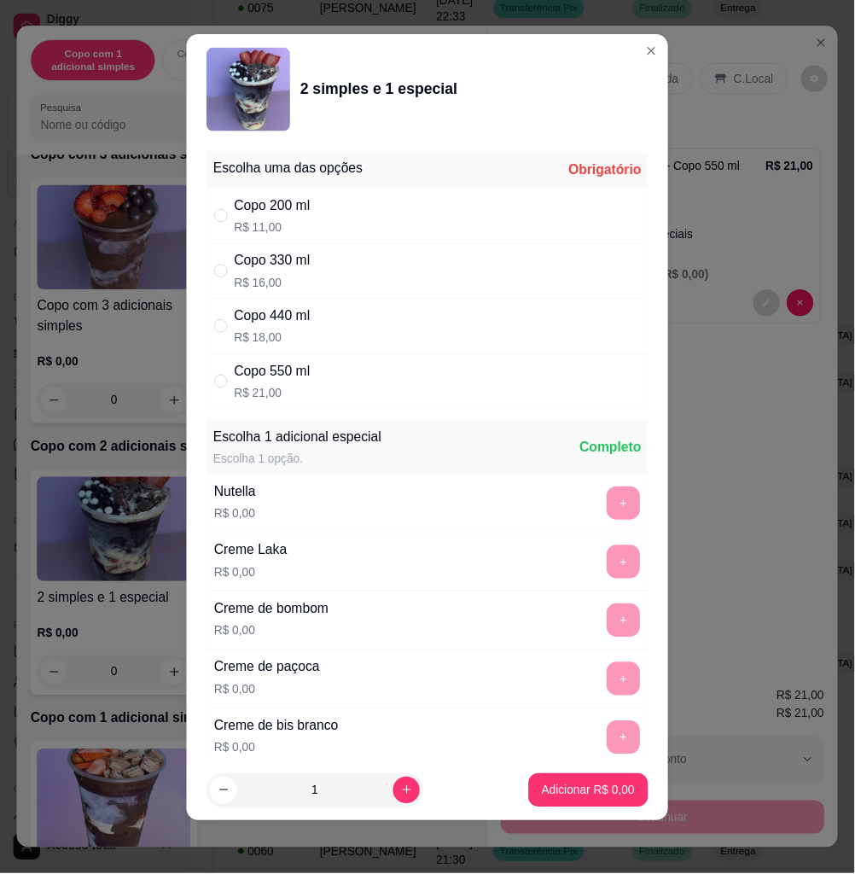
scroll to position [0, 0]
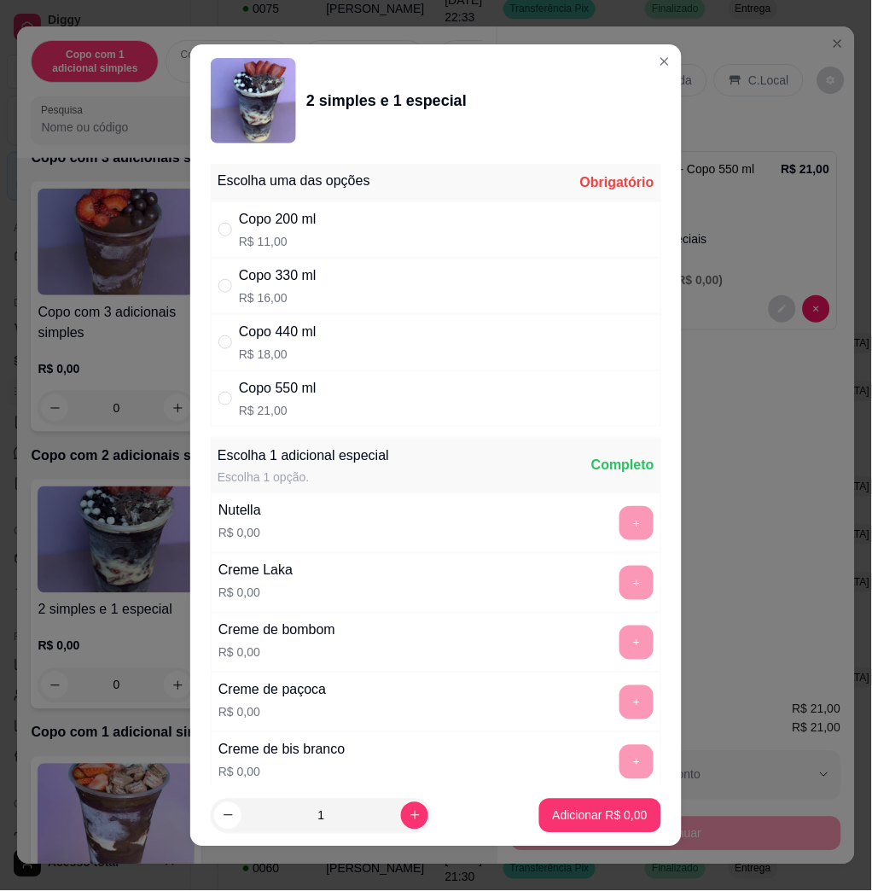
click at [417, 400] on div "Copo 550 ml R$ 21,00" at bounding box center [436, 398] width 451 height 56
radio input "true"
click at [551, 816] on p "Adicionar R$ 21,00" at bounding box center [597, 816] width 99 height 16
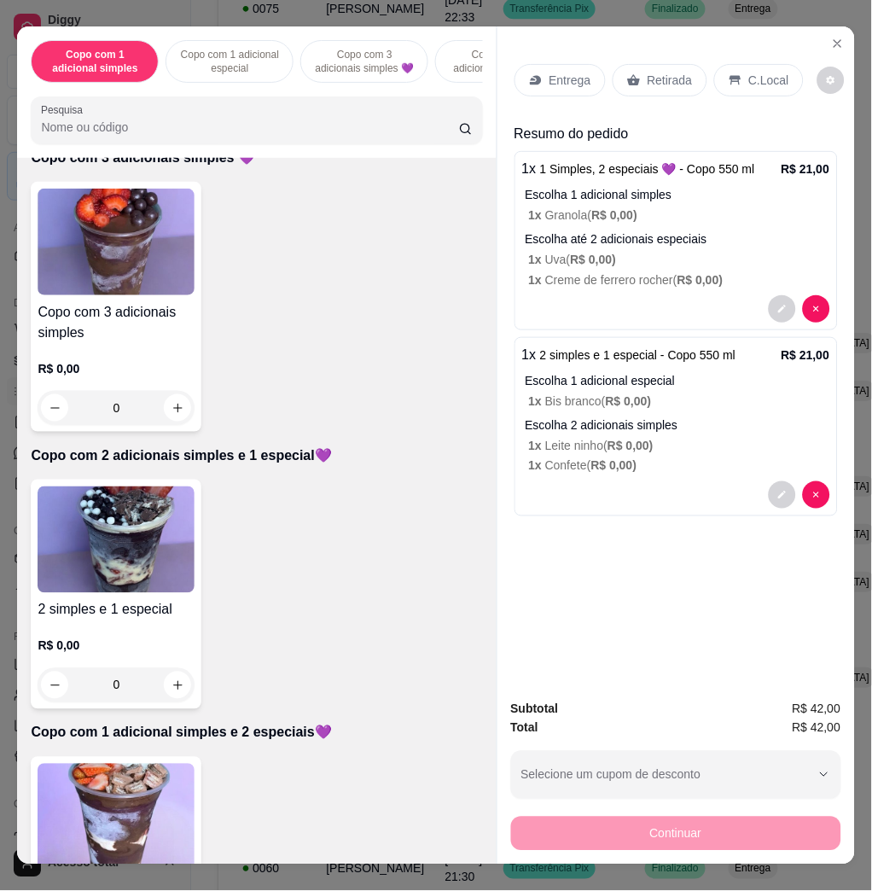
click at [550, 72] on p "Entrega" at bounding box center [571, 80] width 42 height 17
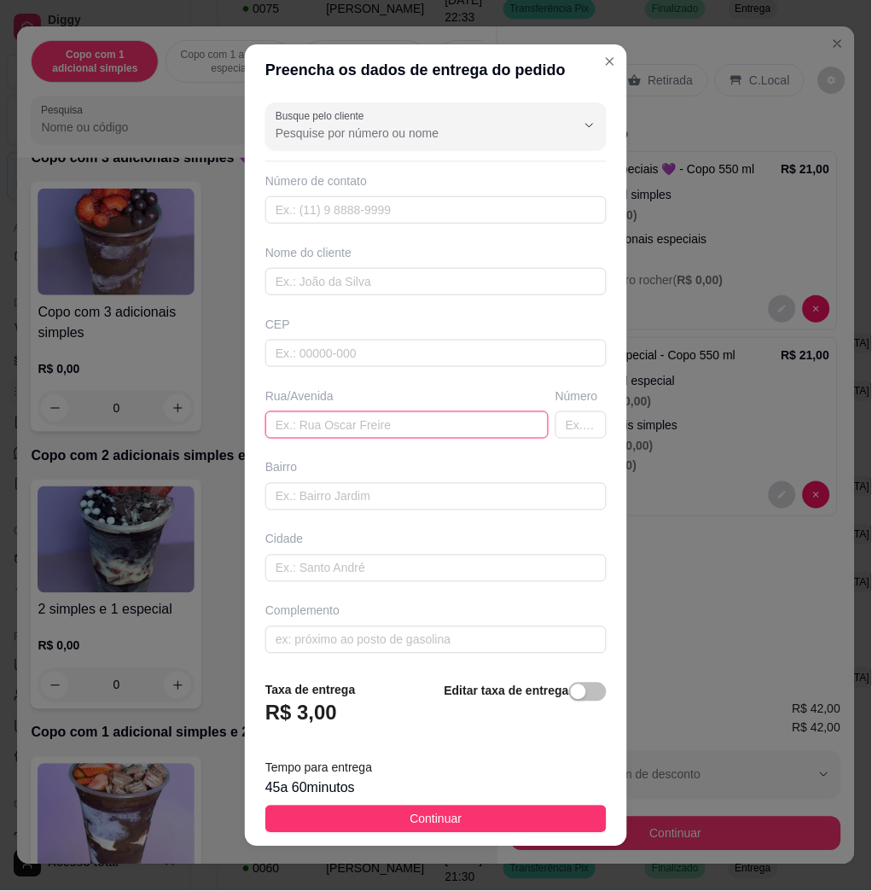
click at [318, 419] on input "text" at bounding box center [406, 424] width 283 height 27
type input ","
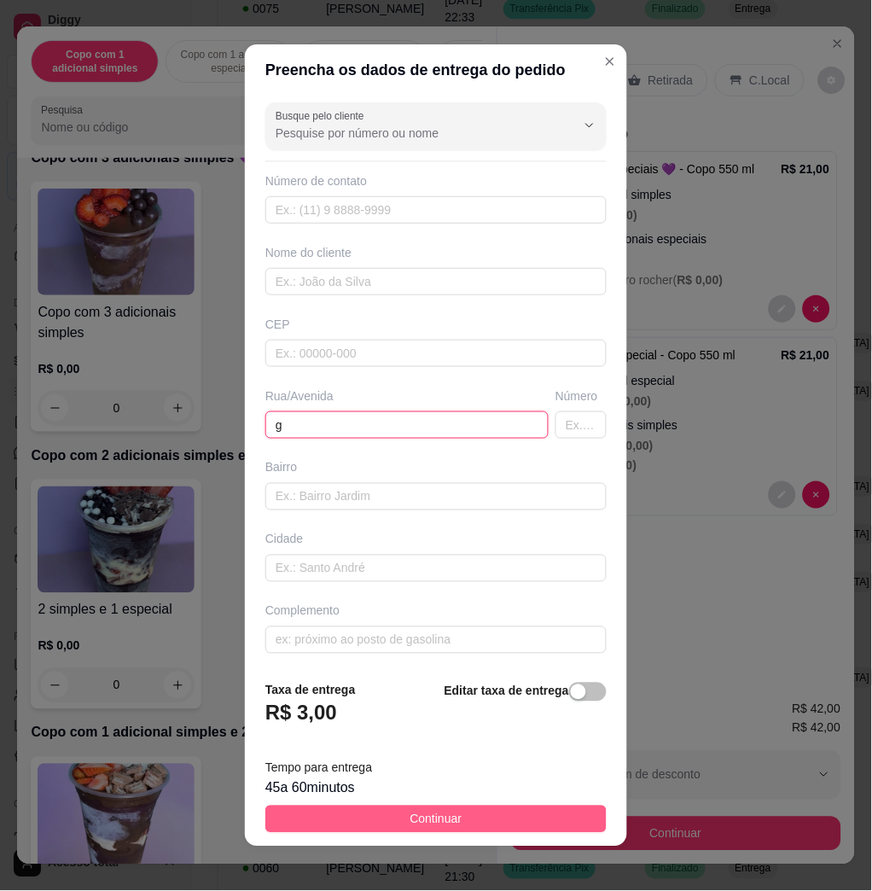
type input "g"
click at [391, 813] on button "Continuar" at bounding box center [435, 819] width 341 height 27
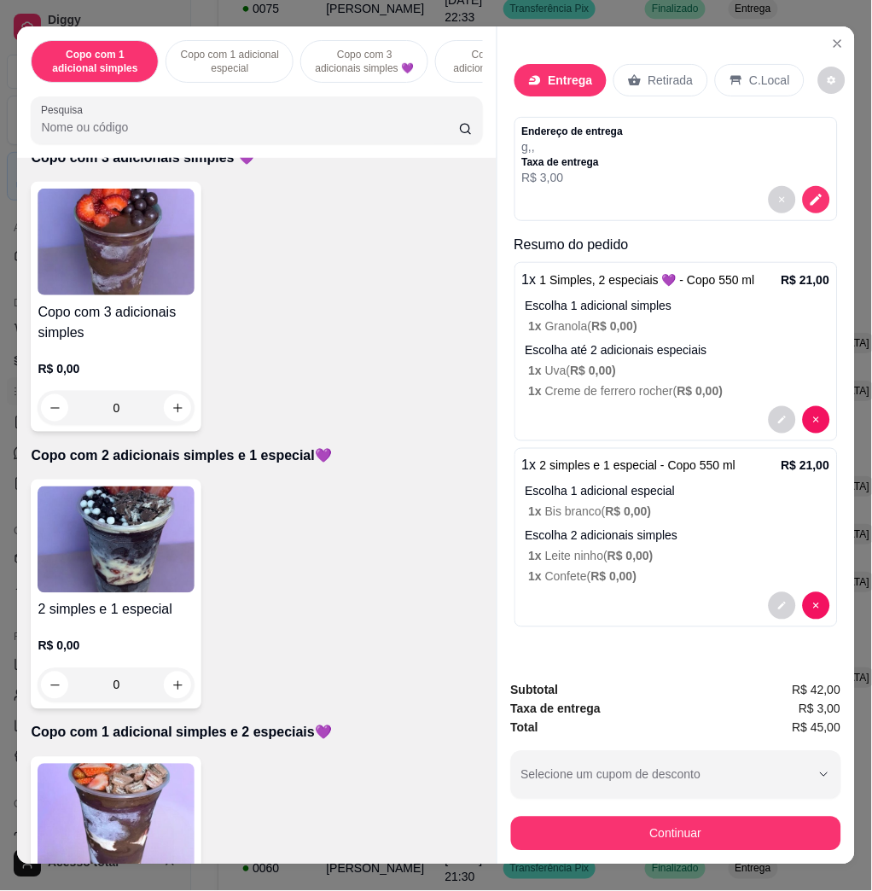
click at [569, 813] on div "Continuar" at bounding box center [676, 832] width 330 height 38
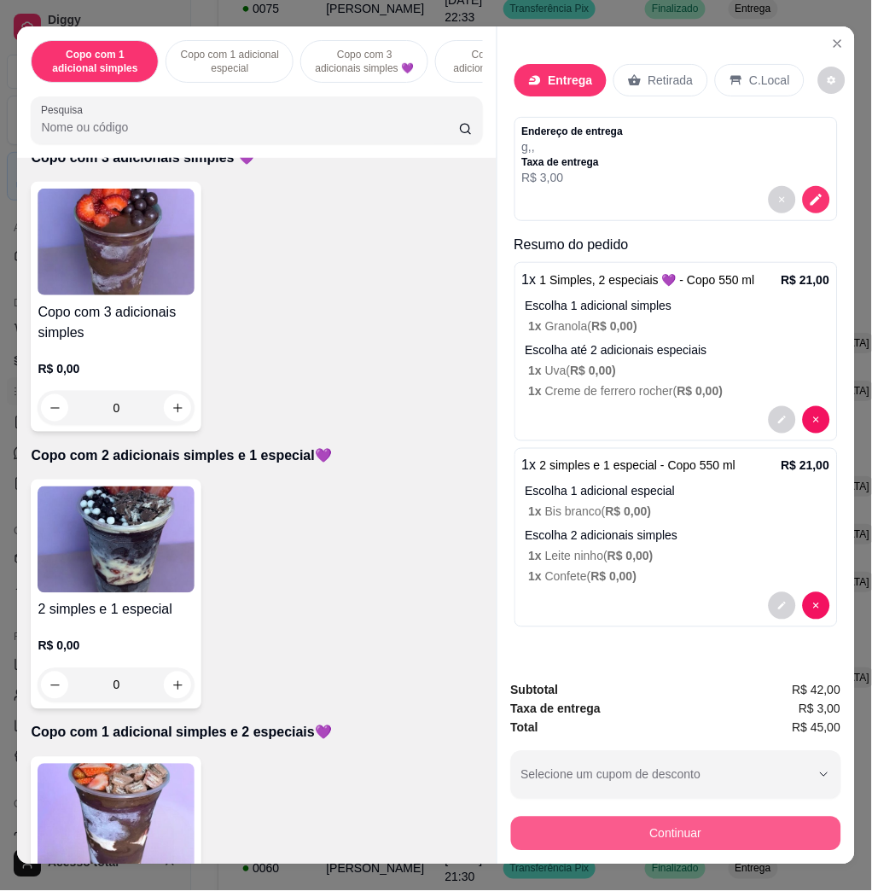
click at [575, 828] on button "Continuar" at bounding box center [676, 834] width 330 height 34
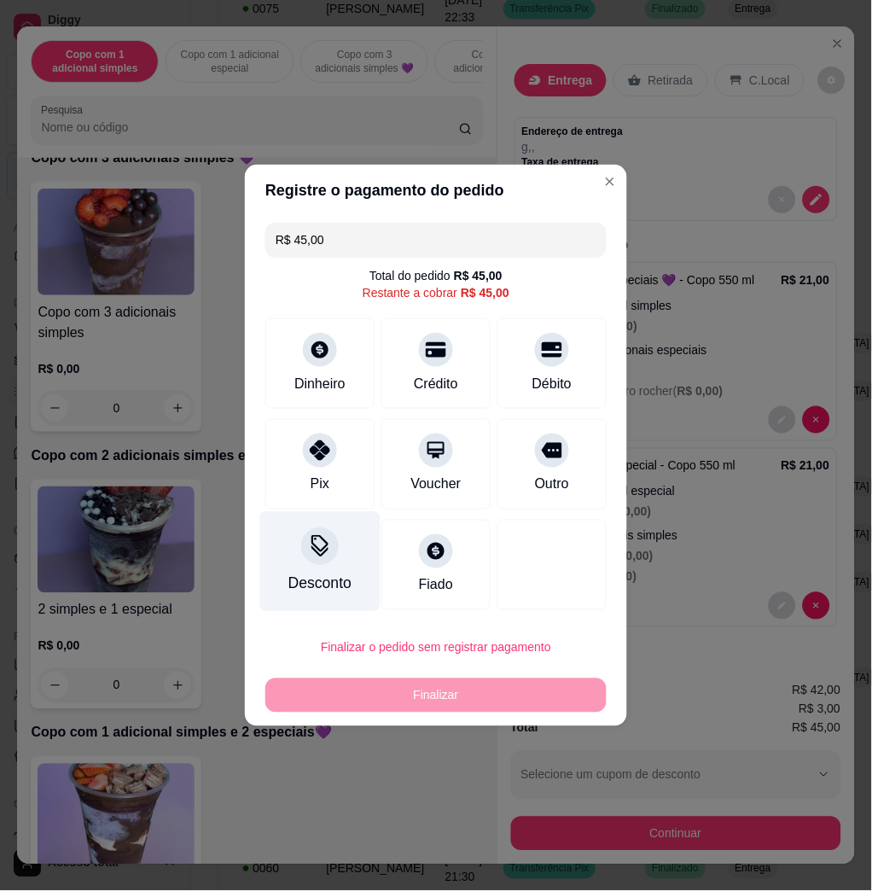
click at [309, 573] on div "Desconto" at bounding box center [320, 584] width 63 height 22
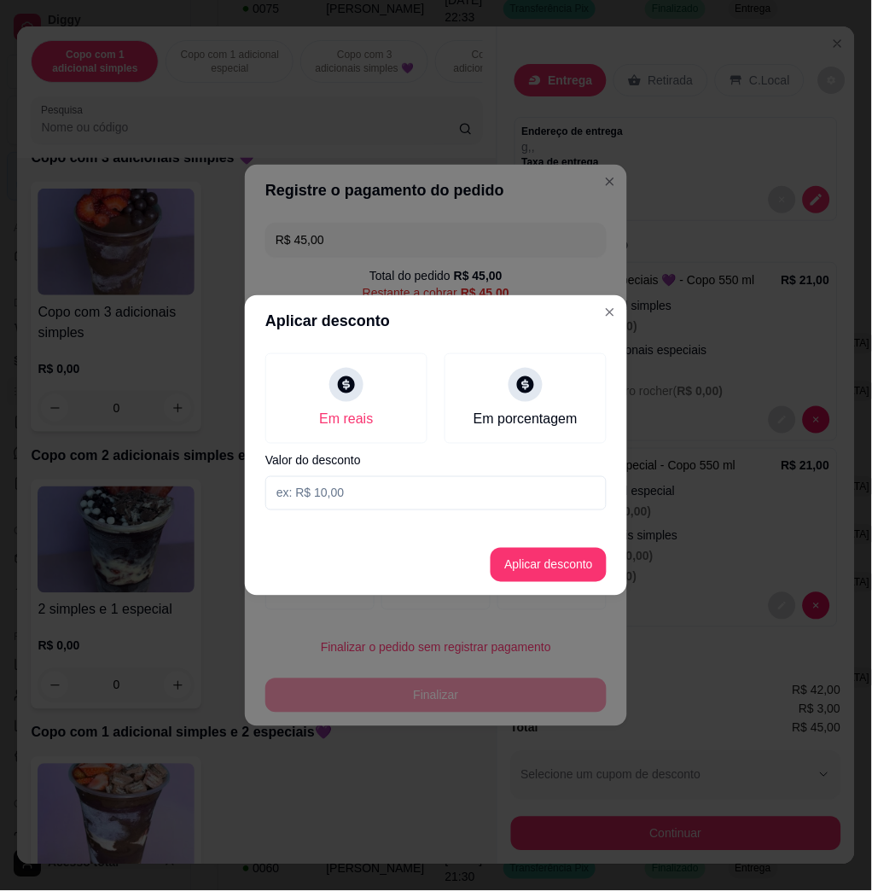
click at [333, 496] on input at bounding box center [435, 493] width 341 height 34
type input "2,02"
click at [564, 560] on button "Aplicar desconto" at bounding box center [549, 565] width 112 height 33
type input "R$ 42,98"
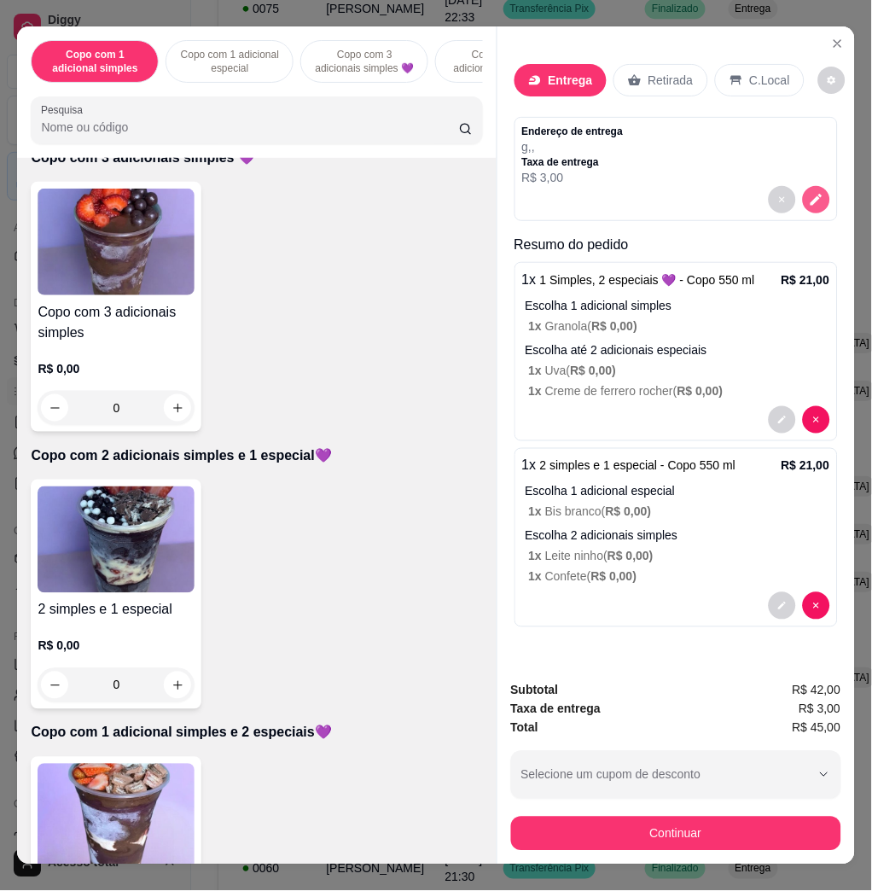
click at [809, 197] on icon "decrease-product-quantity" at bounding box center [816, 199] width 15 height 15
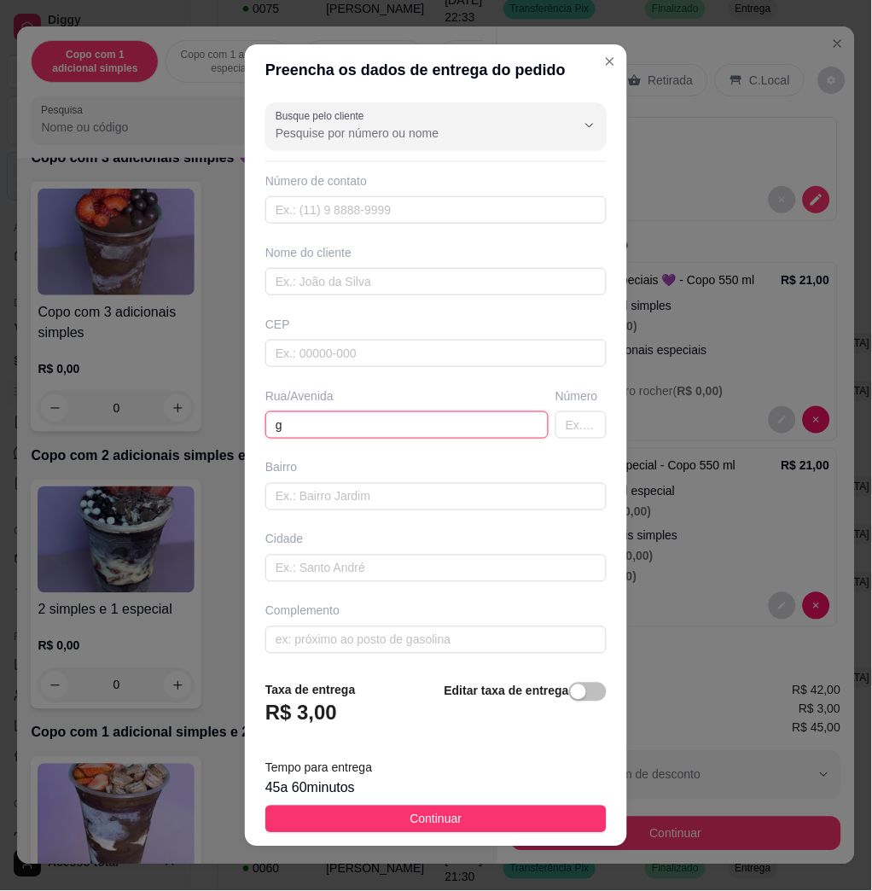
click at [351, 438] on input "g" at bounding box center [406, 424] width 283 height 27
click at [349, 440] on div "Busque pelo cliente Número de contato Nome do cliente CEP Rua/Avenida g Número …" at bounding box center [436, 382] width 382 height 572
click at [330, 423] on input "g" at bounding box center [406, 424] width 283 height 27
type input "getulio giareta, 959, laranjeiras"
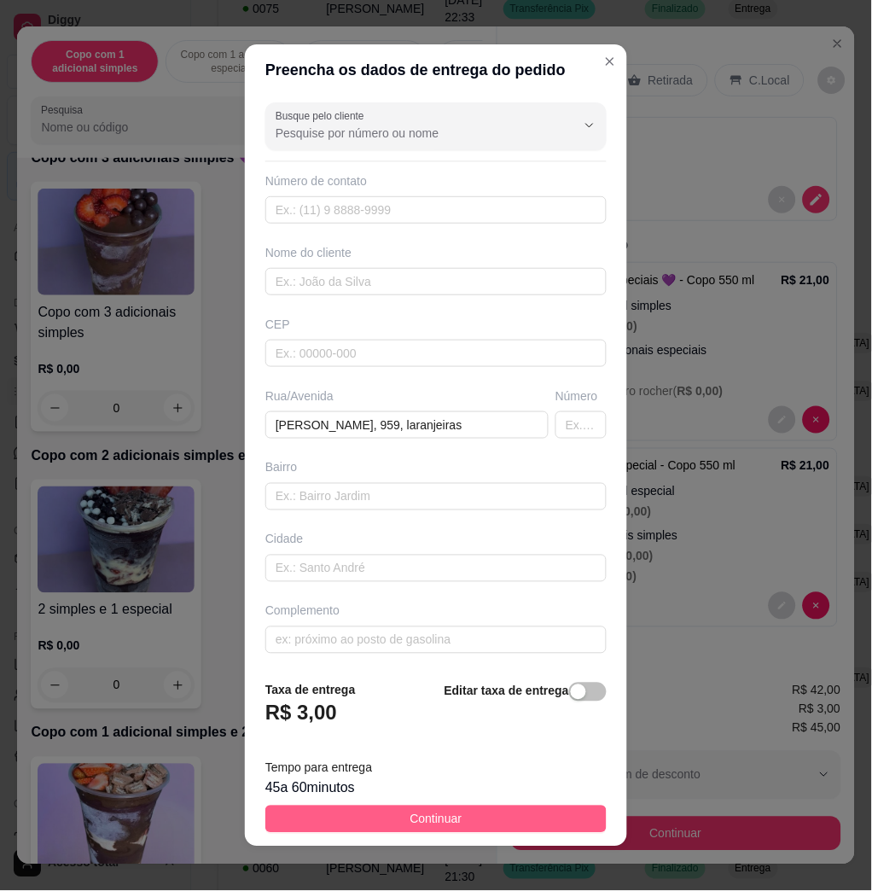
click at [463, 814] on button "Continuar" at bounding box center [435, 819] width 341 height 27
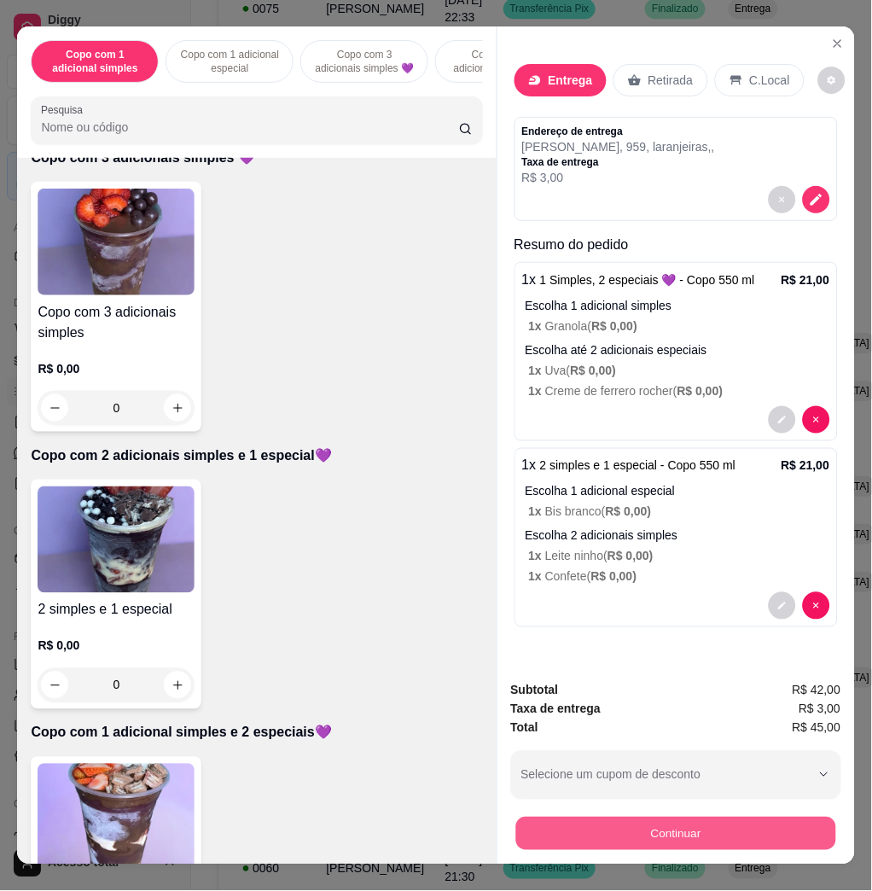
click at [599, 817] on button "Continuar" at bounding box center [676, 833] width 320 height 33
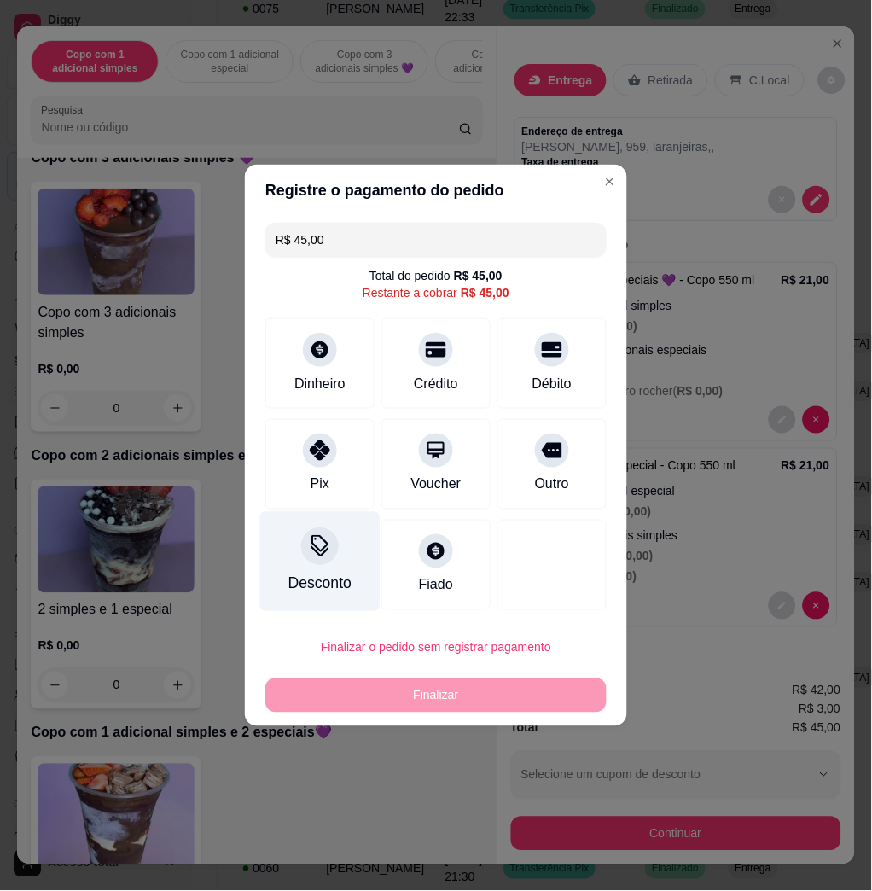
click at [319, 528] on div at bounding box center [320, 547] width 38 height 38
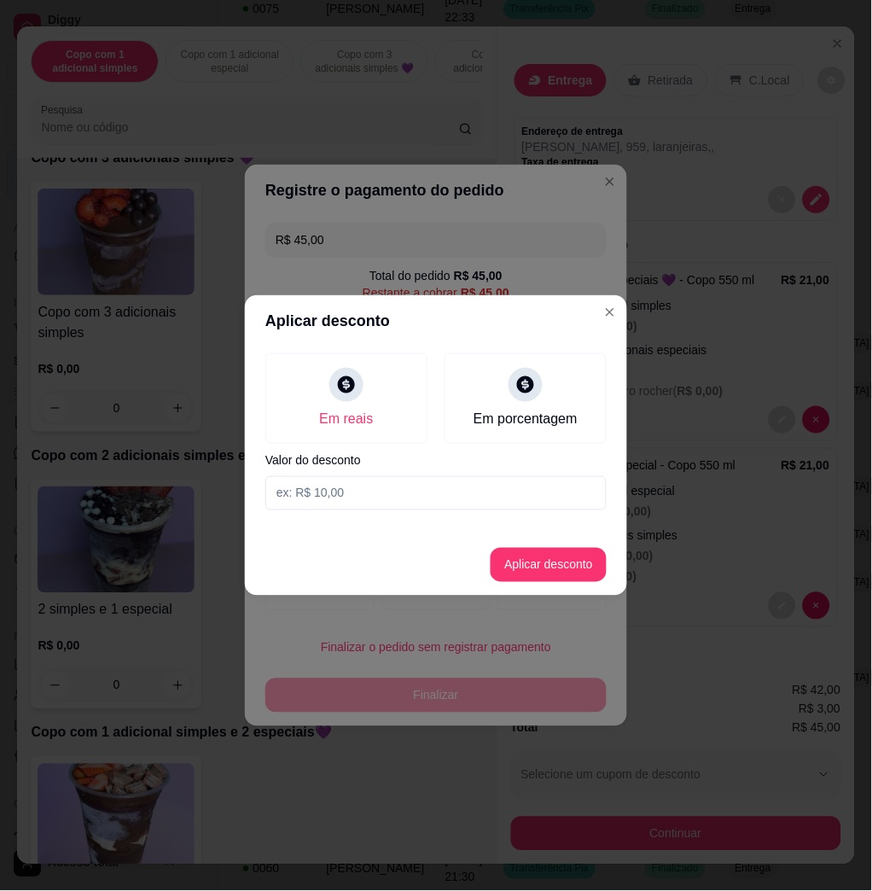
click at [349, 491] on input at bounding box center [435, 493] width 341 height 34
type input "2,02"
click at [577, 568] on button "Aplicar desconto" at bounding box center [549, 565] width 116 height 34
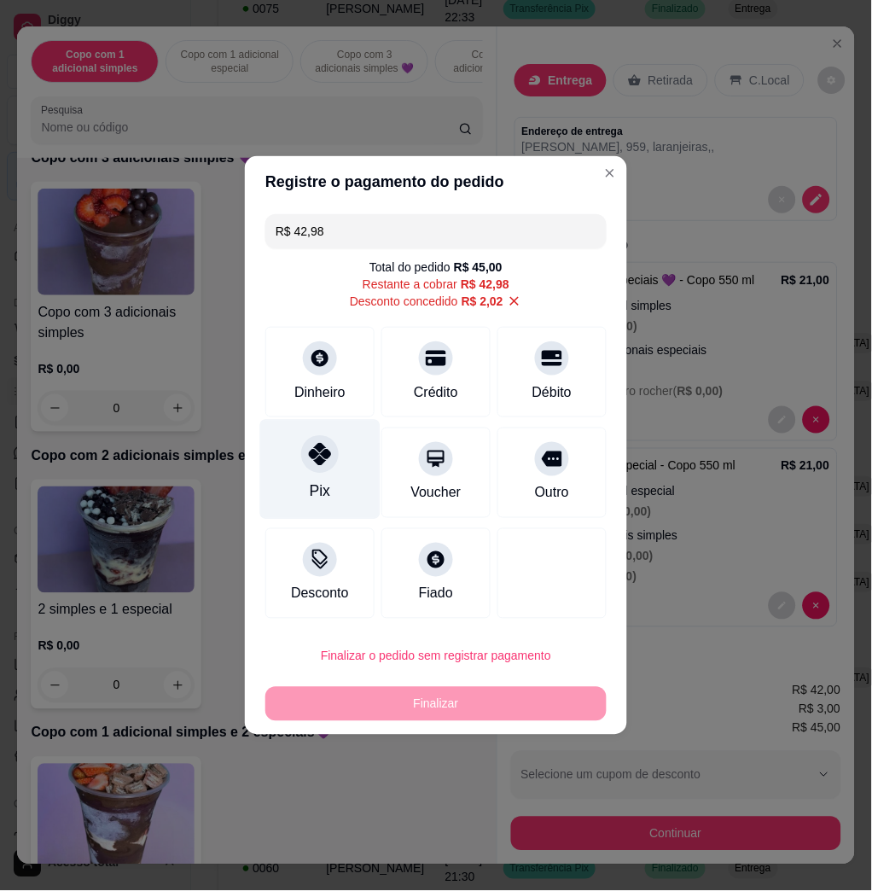
click at [326, 438] on div "Pix" at bounding box center [320, 470] width 120 height 100
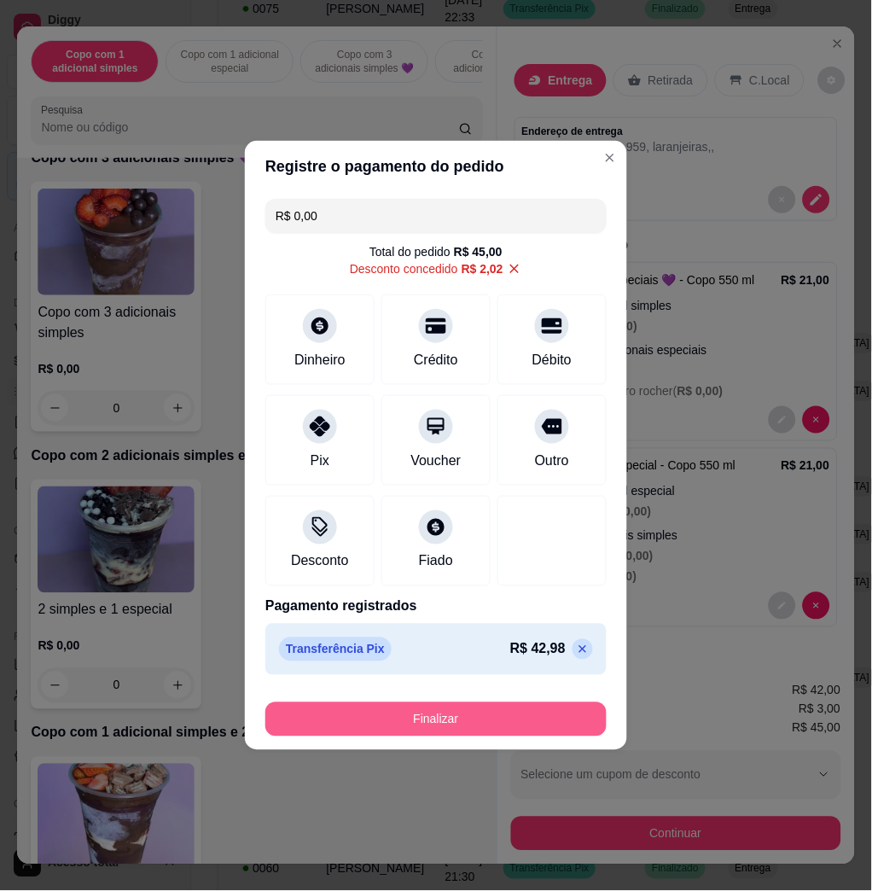
click at [429, 722] on button "Finalizar" at bounding box center [435, 720] width 341 height 34
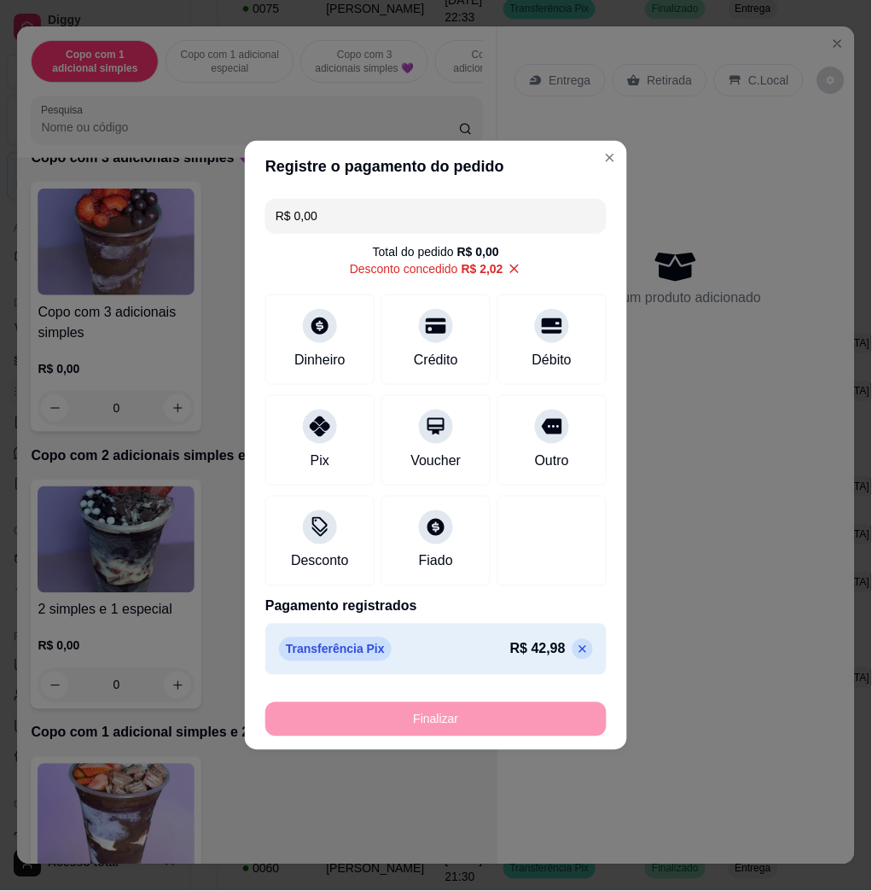
type input "-R$ 45,00"
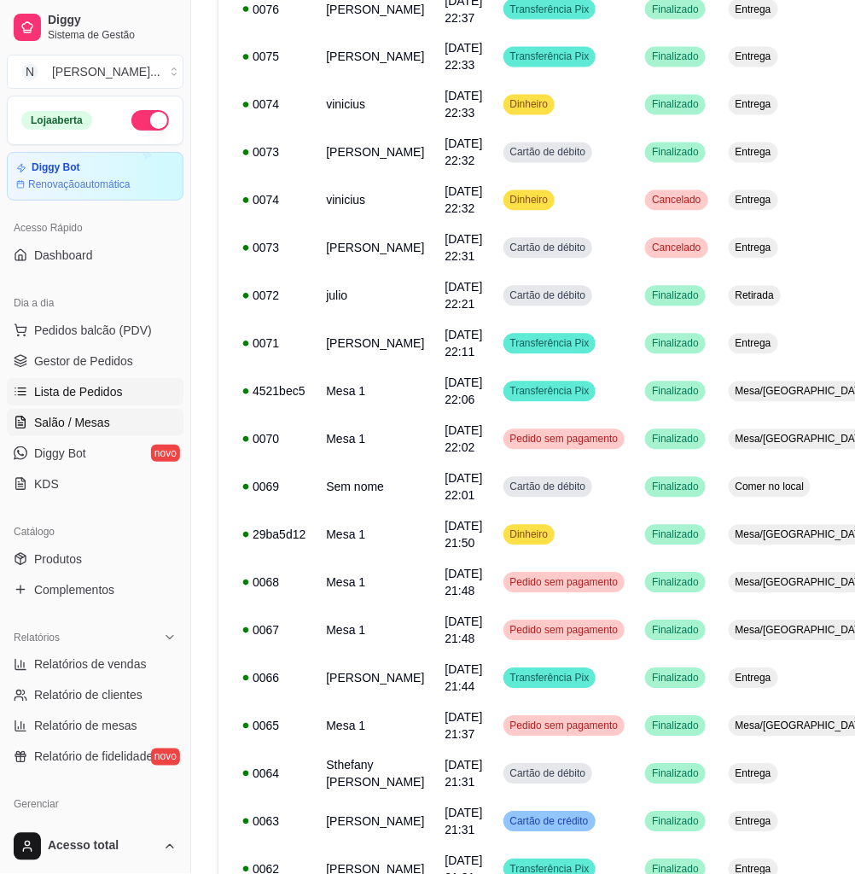
click at [130, 419] on link "Salão / Mesas" at bounding box center [95, 422] width 177 height 27
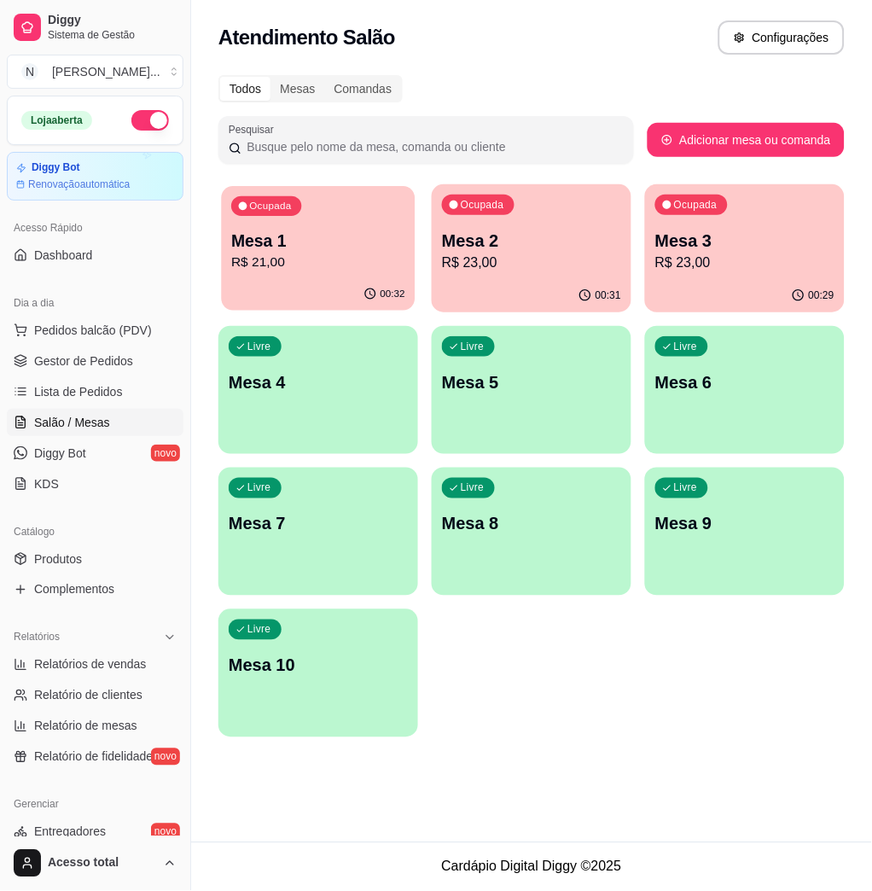
click at [377, 241] on p "Mesa 1" at bounding box center [318, 241] width 174 height 23
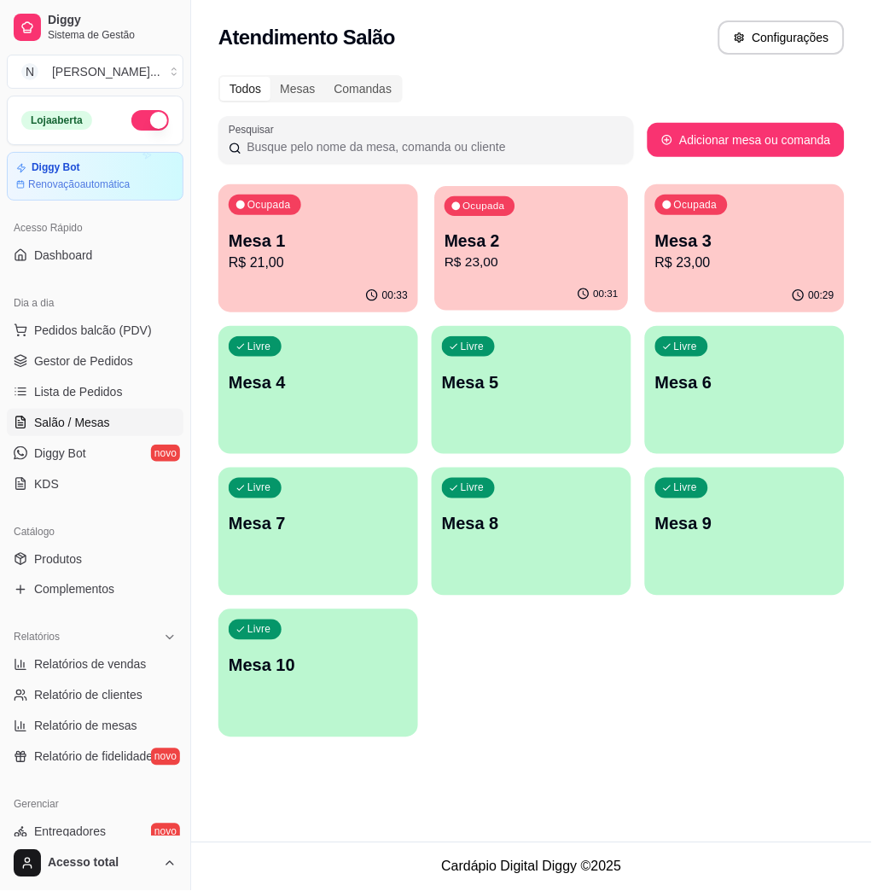
click at [536, 217] on div "Ocupada Mesa 2 R$ 23,00" at bounding box center [532, 232] width 194 height 92
click at [729, 240] on p "Mesa 3" at bounding box center [745, 241] width 179 height 24
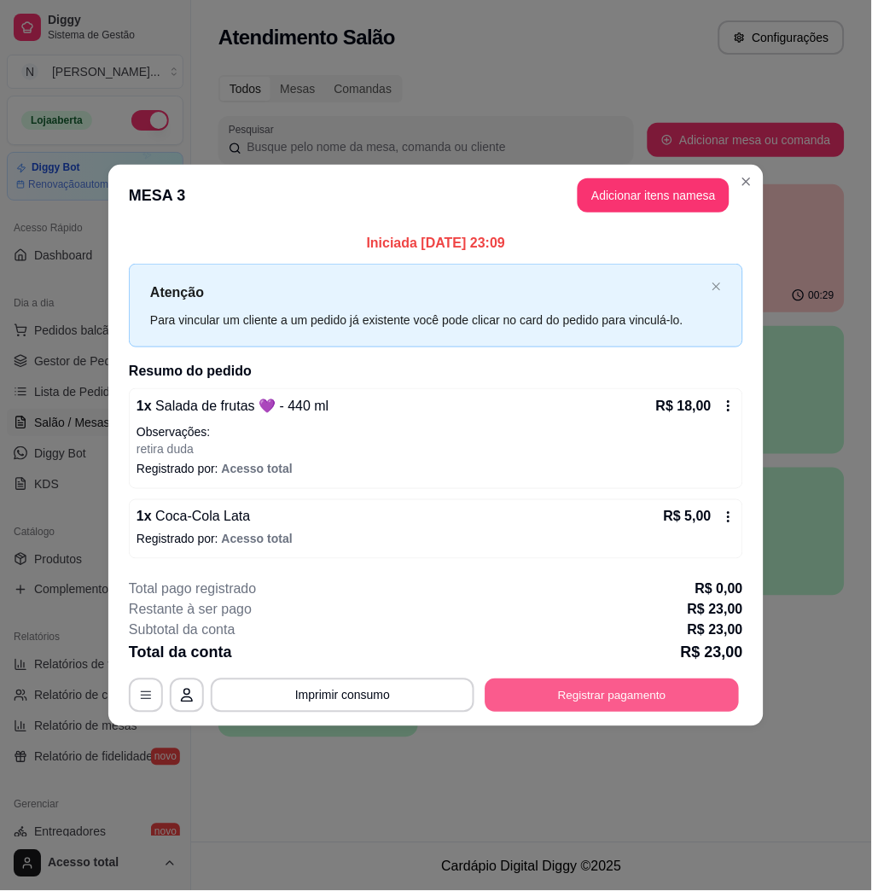
click at [676, 698] on button "Registrar pagamento" at bounding box center [613, 695] width 254 height 33
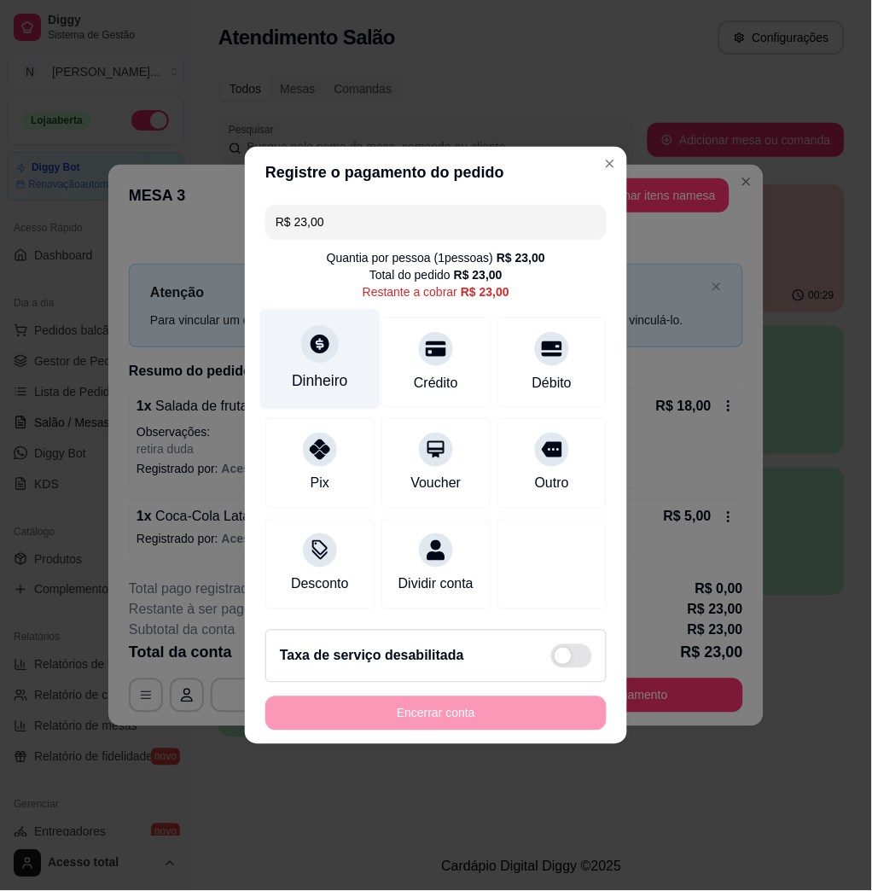
click at [306, 312] on div "Dinheiro" at bounding box center [320, 360] width 120 height 100
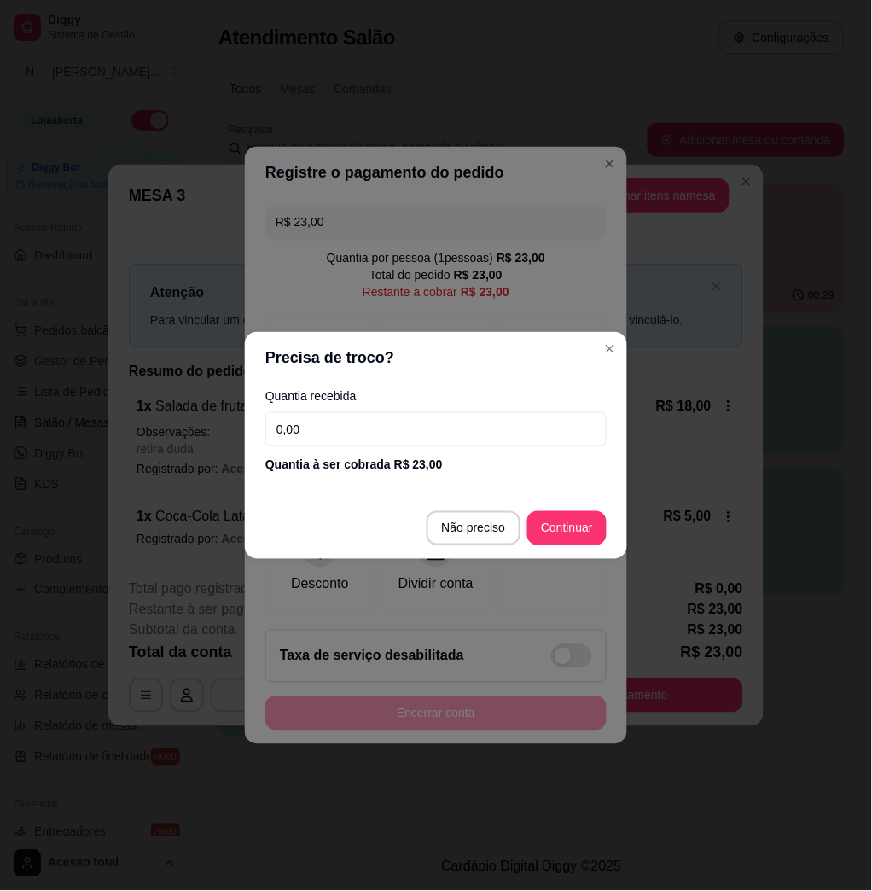
click at [404, 440] on input "0,00" at bounding box center [435, 429] width 341 height 34
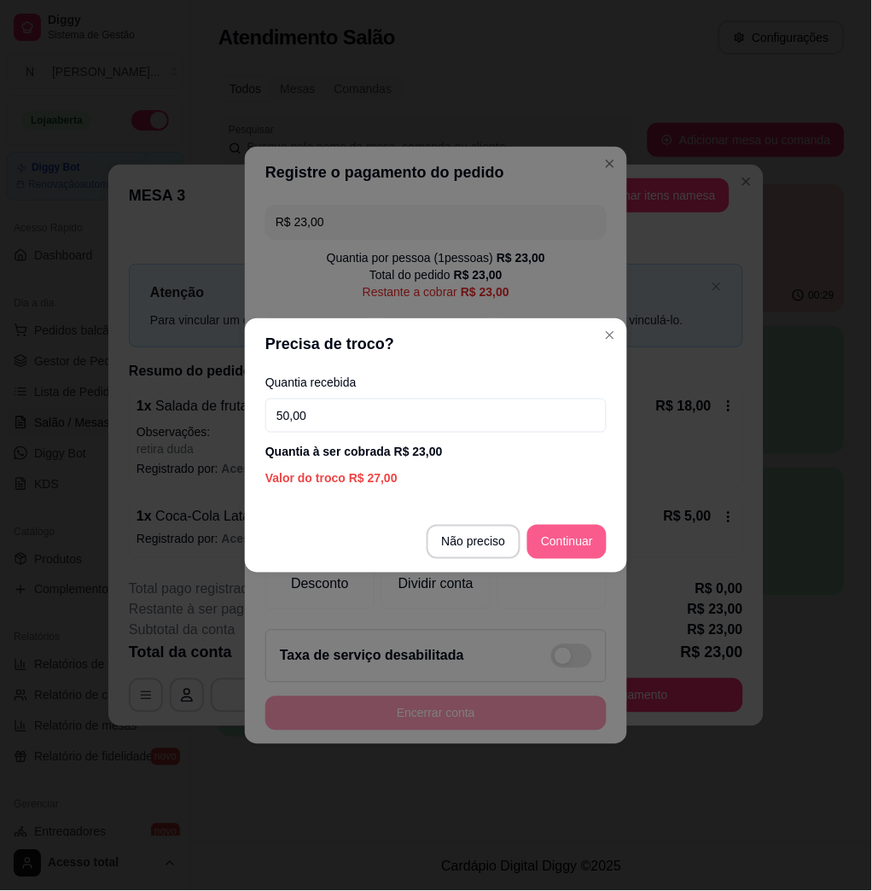
type input "50,00"
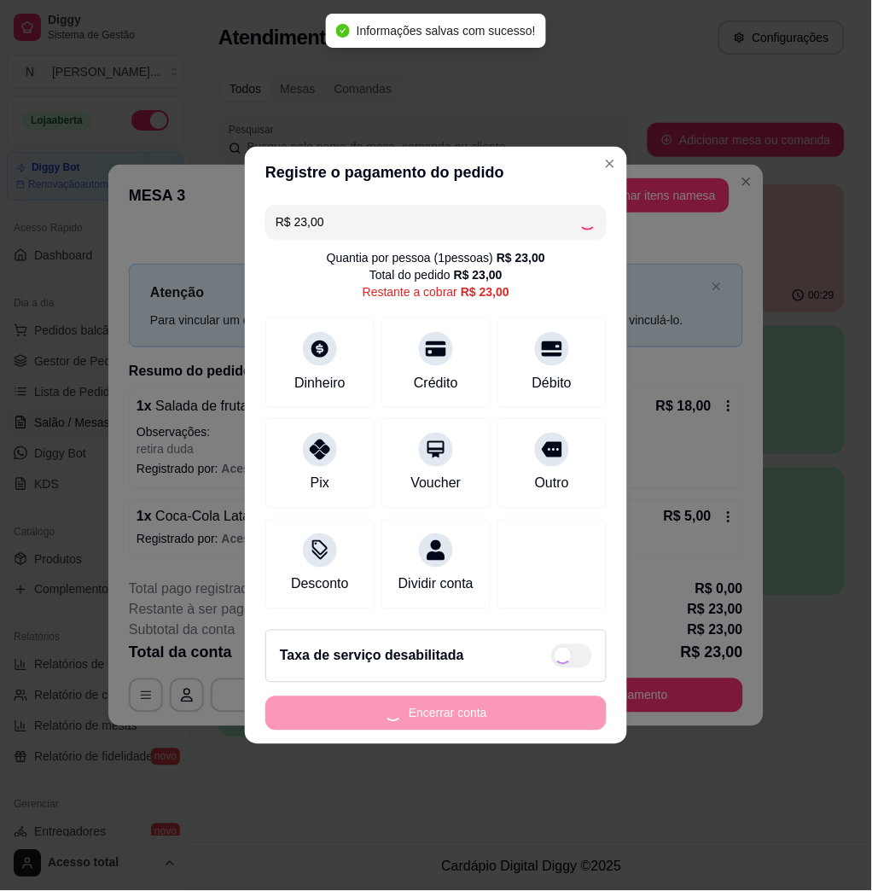
type input "R$ 0,00"
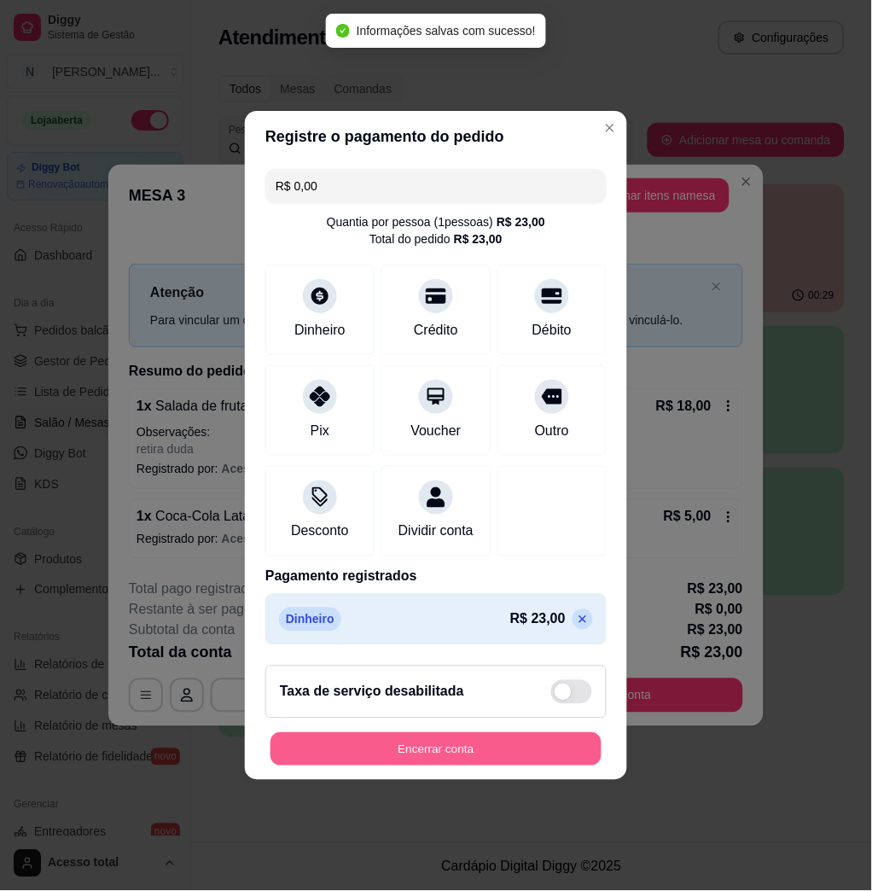
click at [562, 750] on button "Encerrar conta" at bounding box center [436, 749] width 331 height 33
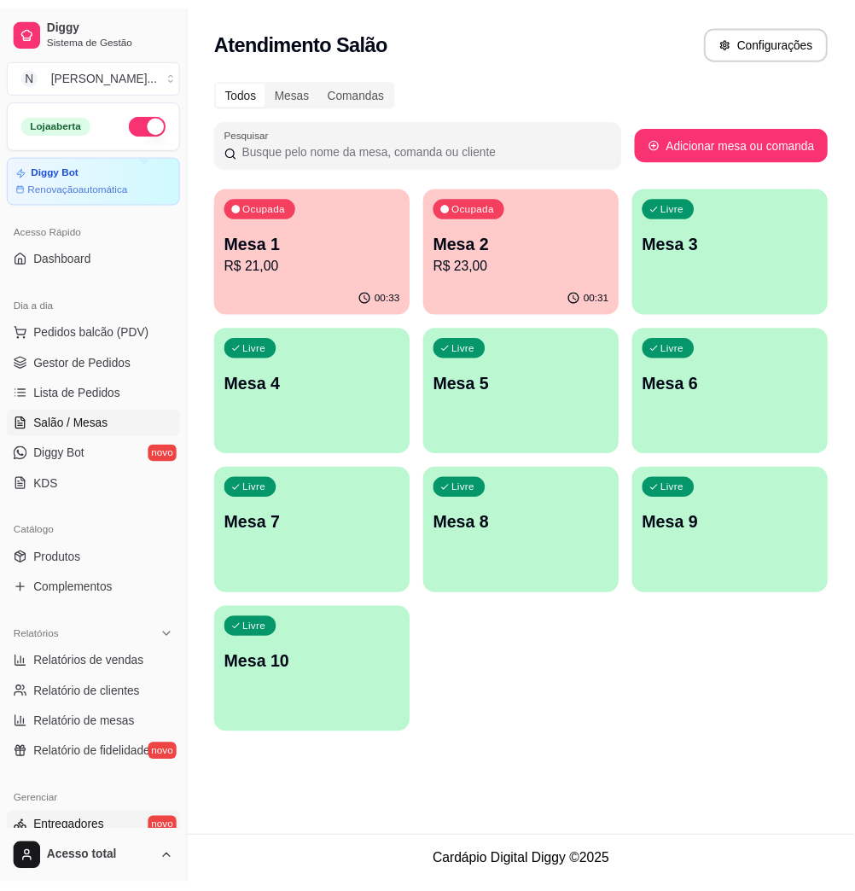
scroll to position [227, 0]
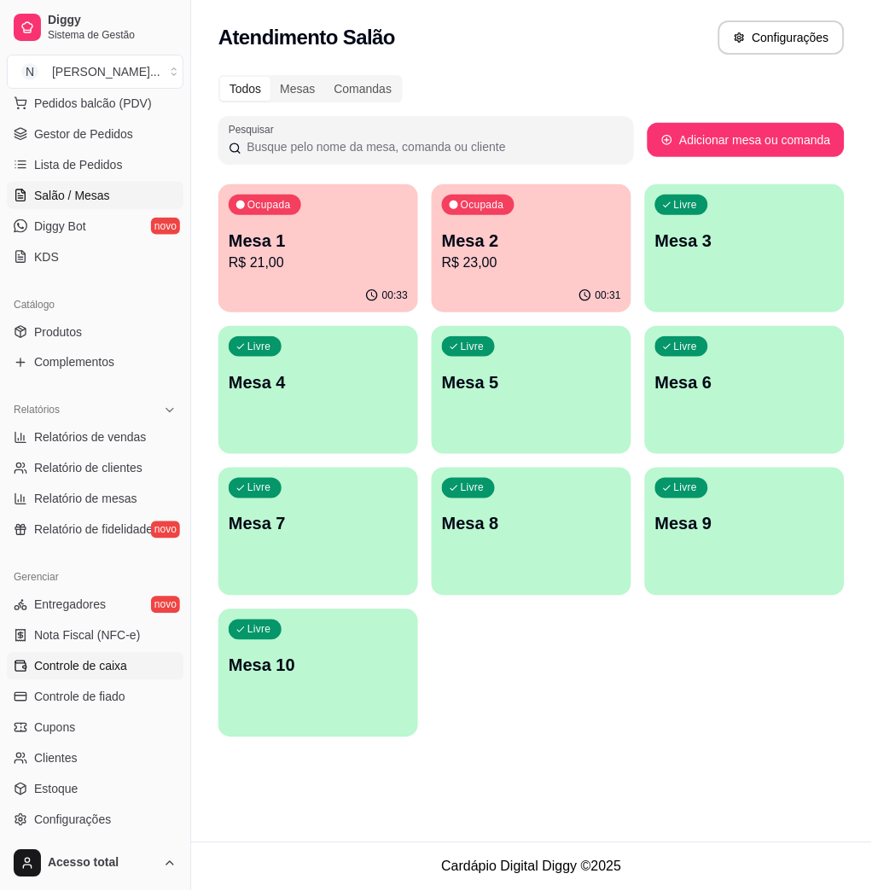
click at [112, 662] on span "Controle de caixa" at bounding box center [80, 666] width 93 height 17
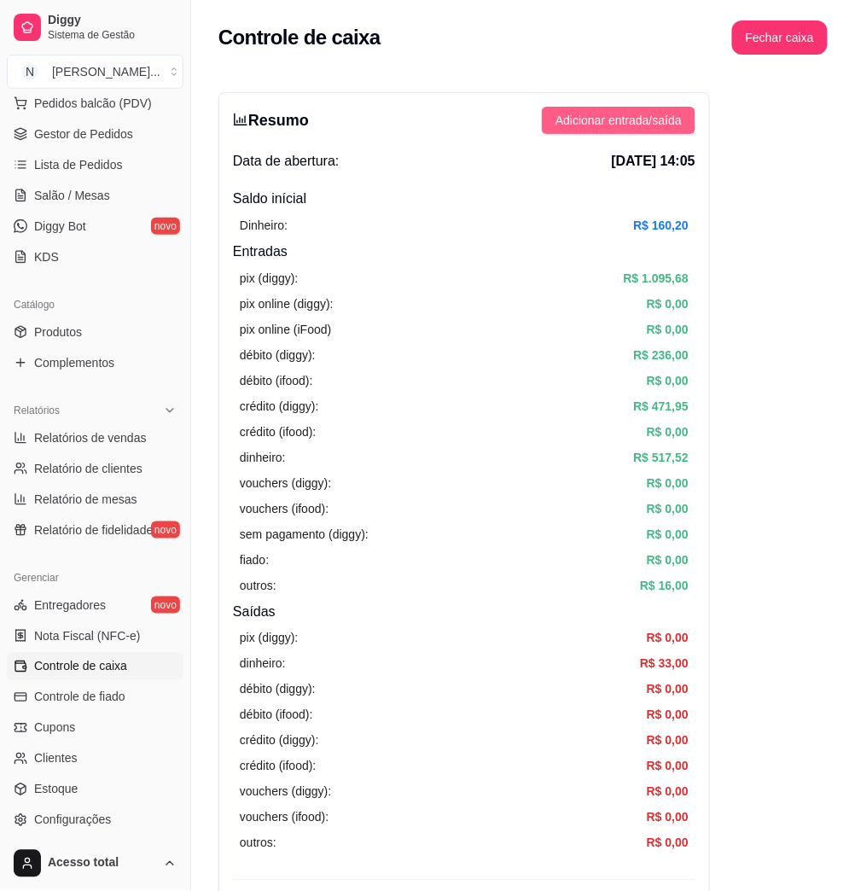
click at [590, 129] on span "Adicionar entrada/saída" at bounding box center [619, 120] width 126 height 19
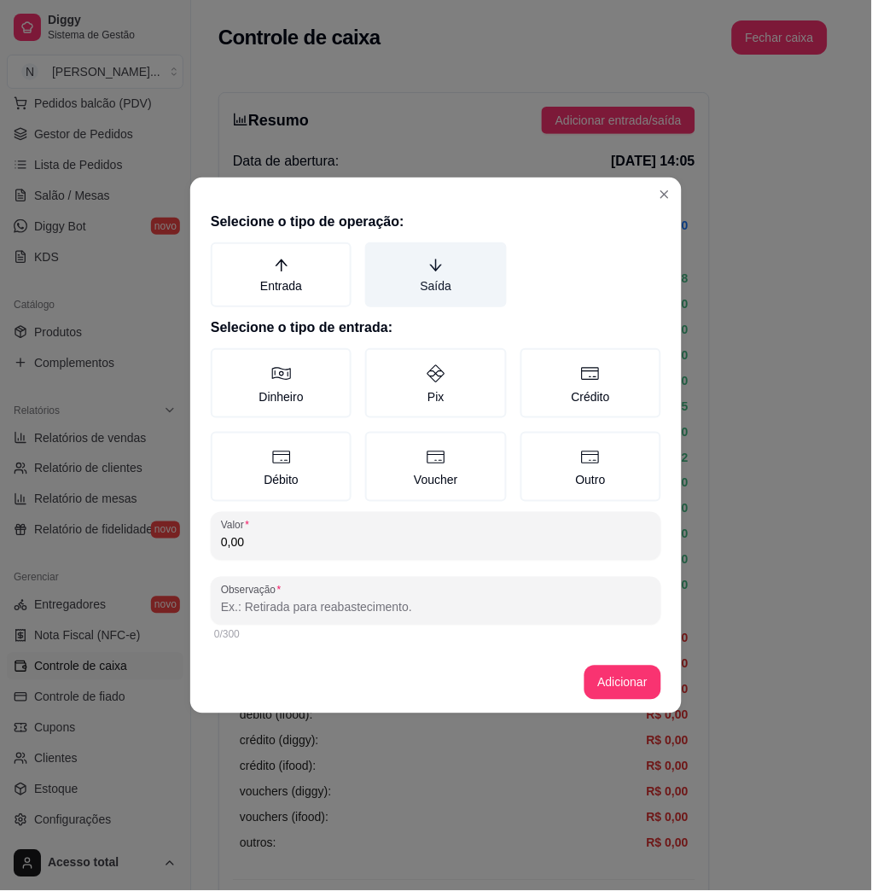
click at [466, 294] on label "Saída" at bounding box center [435, 274] width 141 height 65
click at [378, 255] on button "Saída" at bounding box center [372, 249] width 14 height 14
click at [335, 376] on label "Dinheiro" at bounding box center [281, 383] width 141 height 70
click at [224, 361] on button "Dinheiro" at bounding box center [217, 354] width 14 height 14
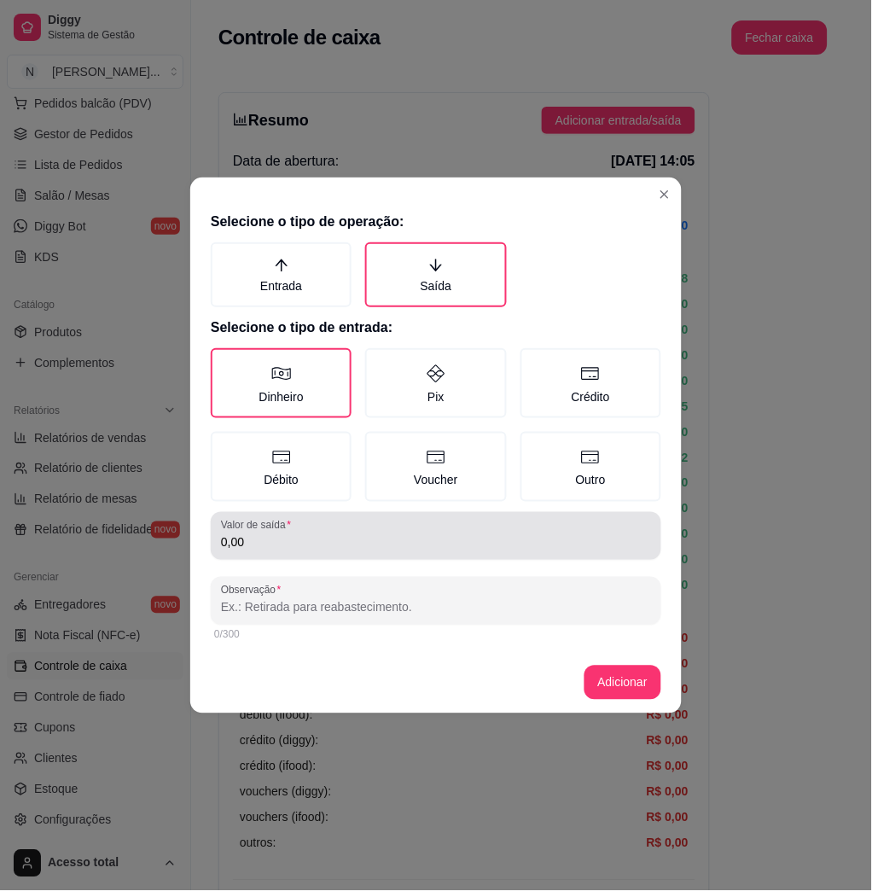
click at [425, 551] on div "0,00" at bounding box center [436, 536] width 430 height 34
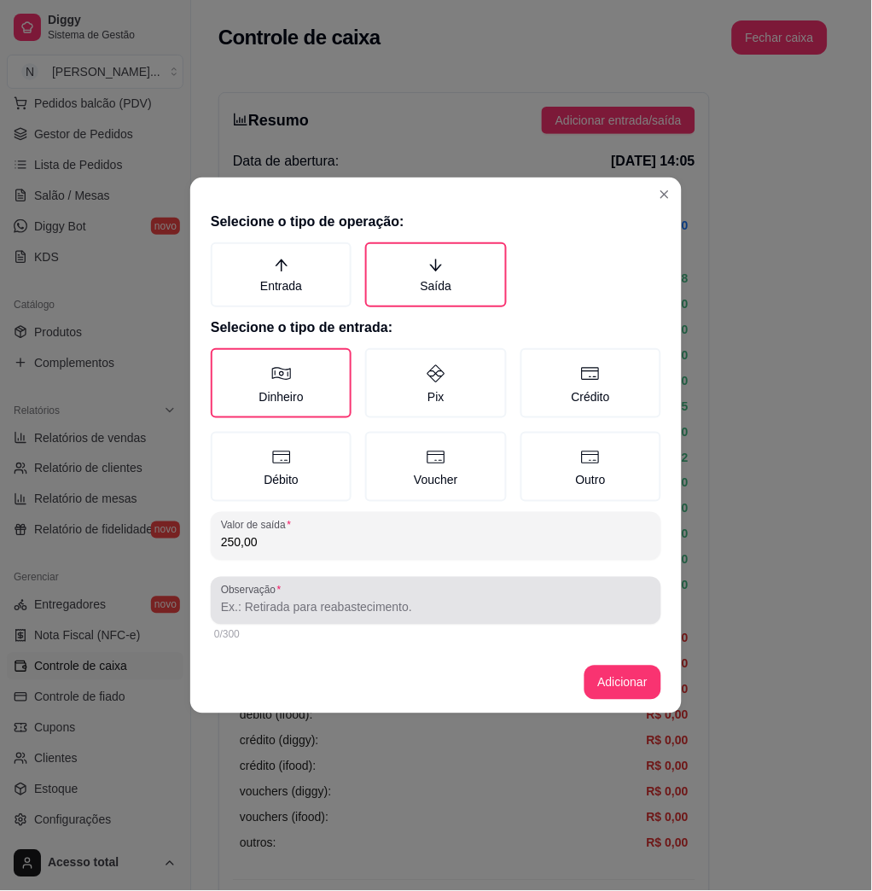
type input "250,00"
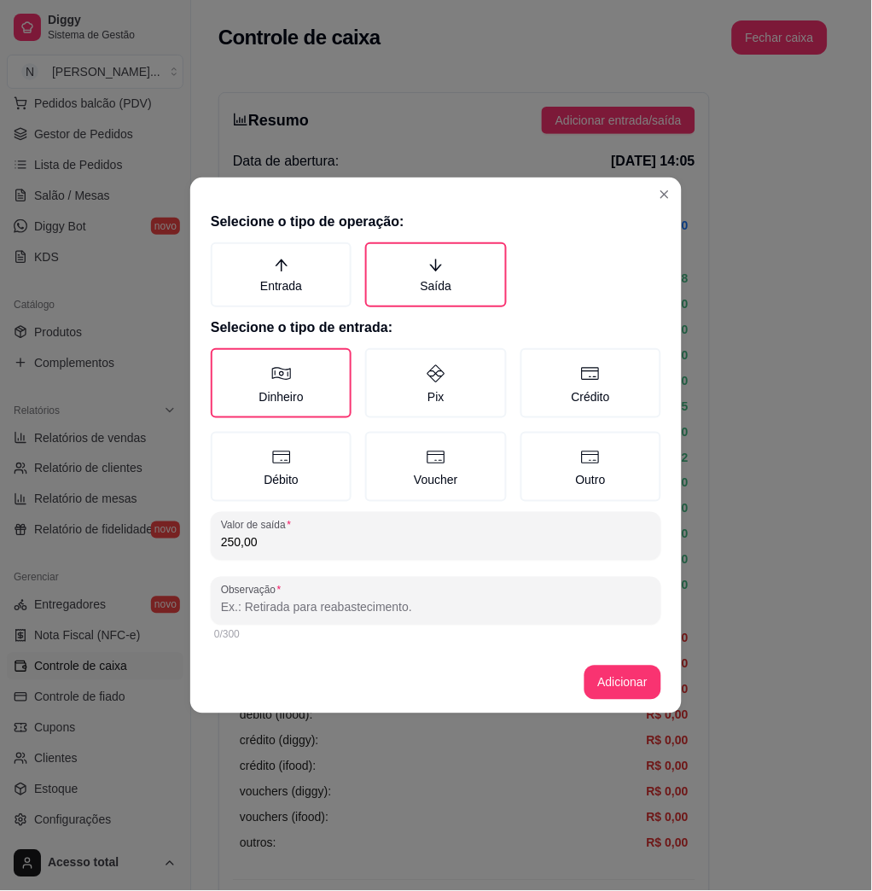
click at [336, 607] on input "Observação" at bounding box center [436, 607] width 430 height 17
type input "S"
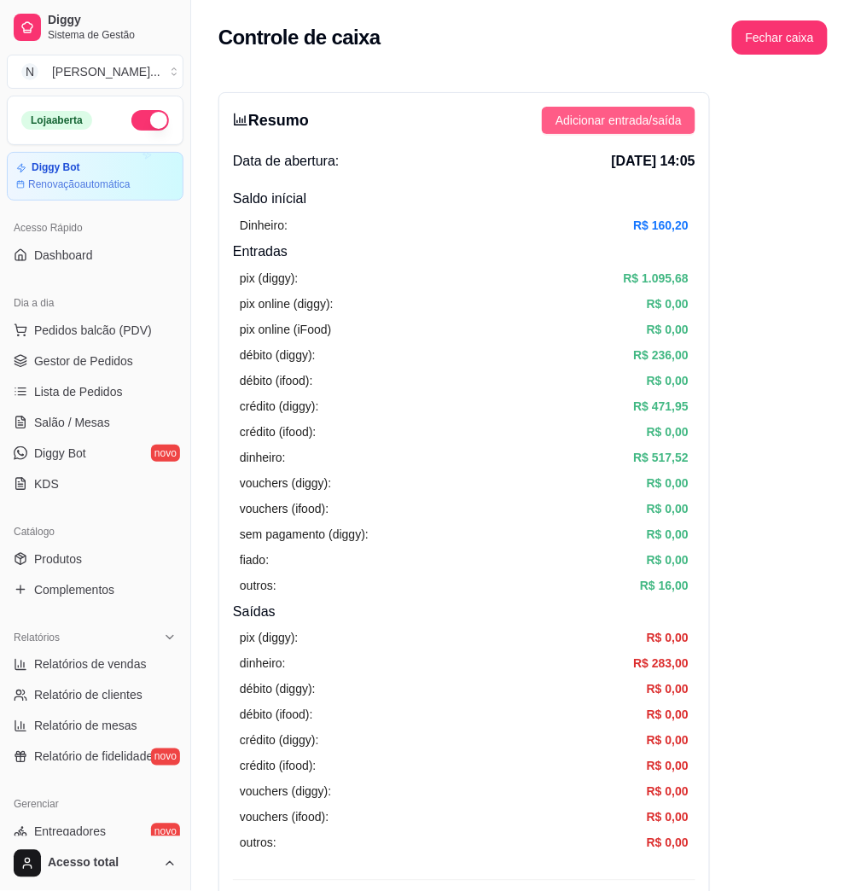
click at [647, 114] on span "Adicionar entrada/saída" at bounding box center [619, 120] width 126 height 19
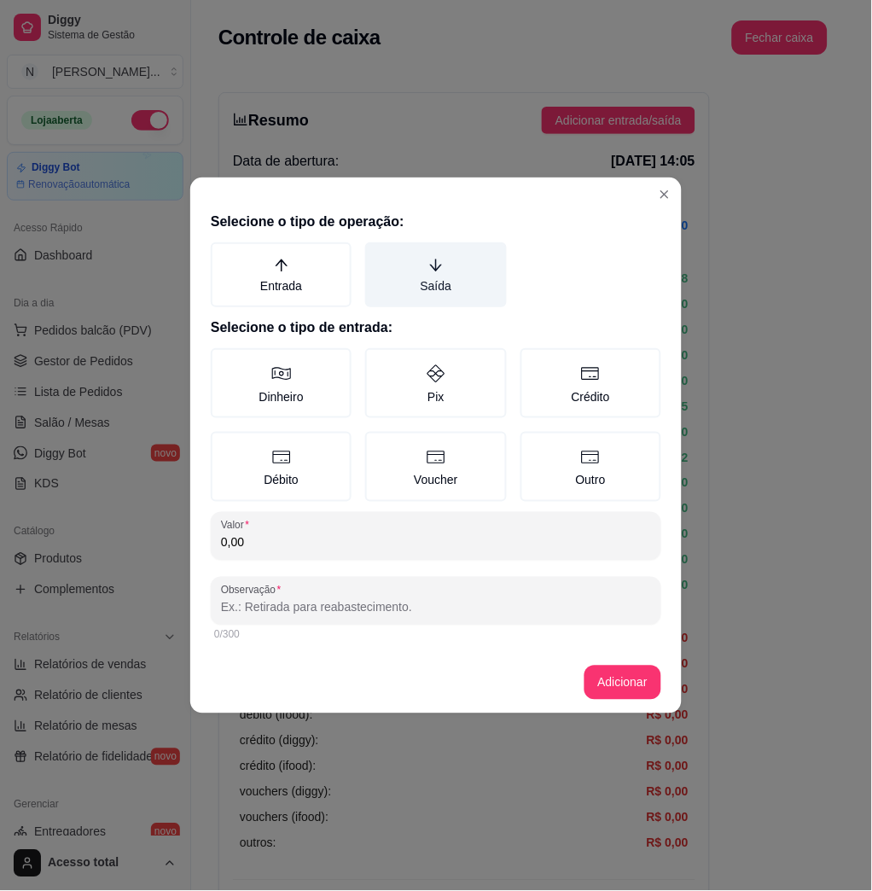
click at [461, 288] on label "Saída" at bounding box center [435, 274] width 141 height 65
click at [378, 255] on button "Saída" at bounding box center [372, 249] width 14 height 14
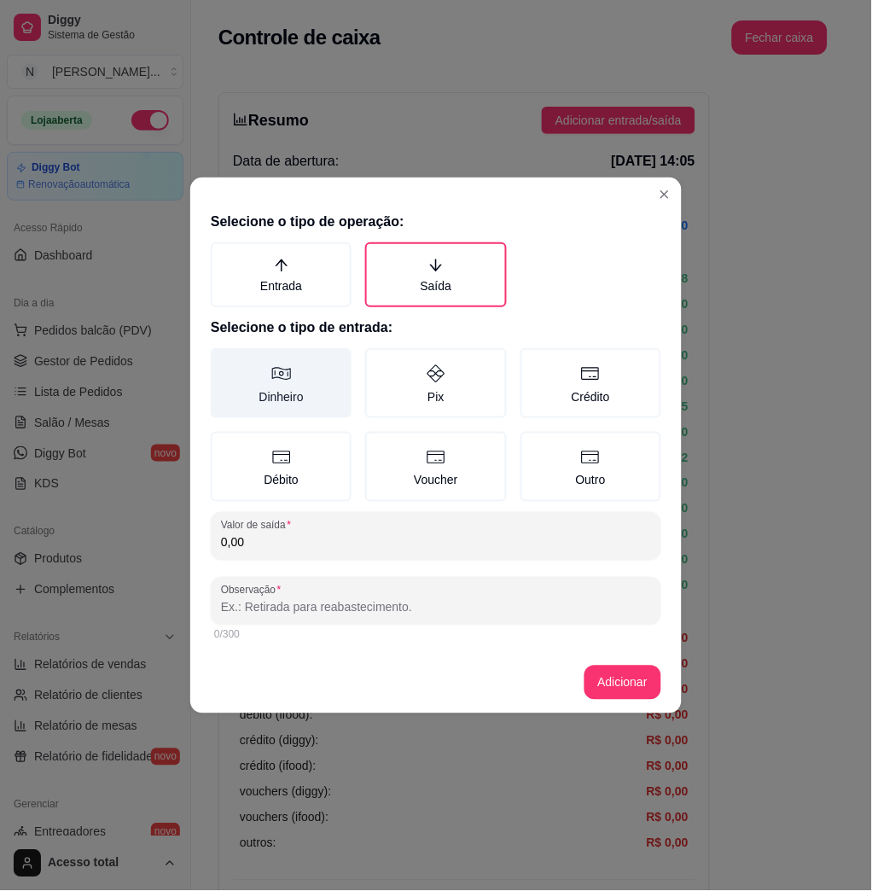
click at [290, 369] on icon at bounding box center [281, 374] width 19 height 13
click at [224, 361] on button "Dinheiro" at bounding box center [217, 354] width 14 height 14
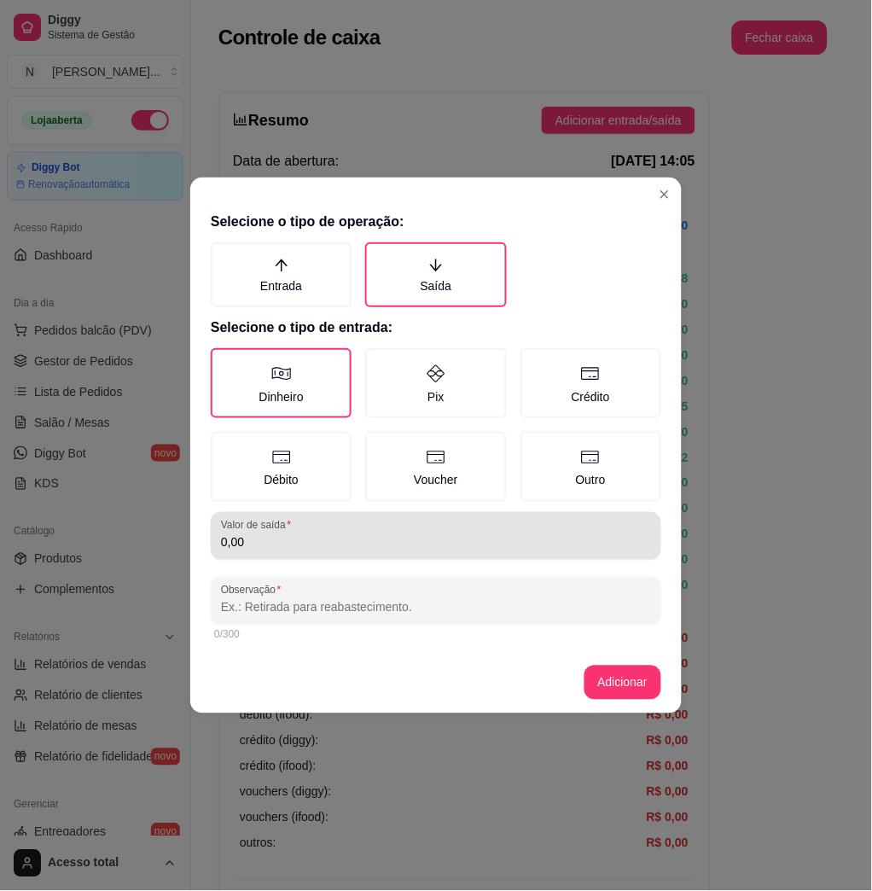
click at [318, 520] on div "0,00" at bounding box center [436, 536] width 430 height 34
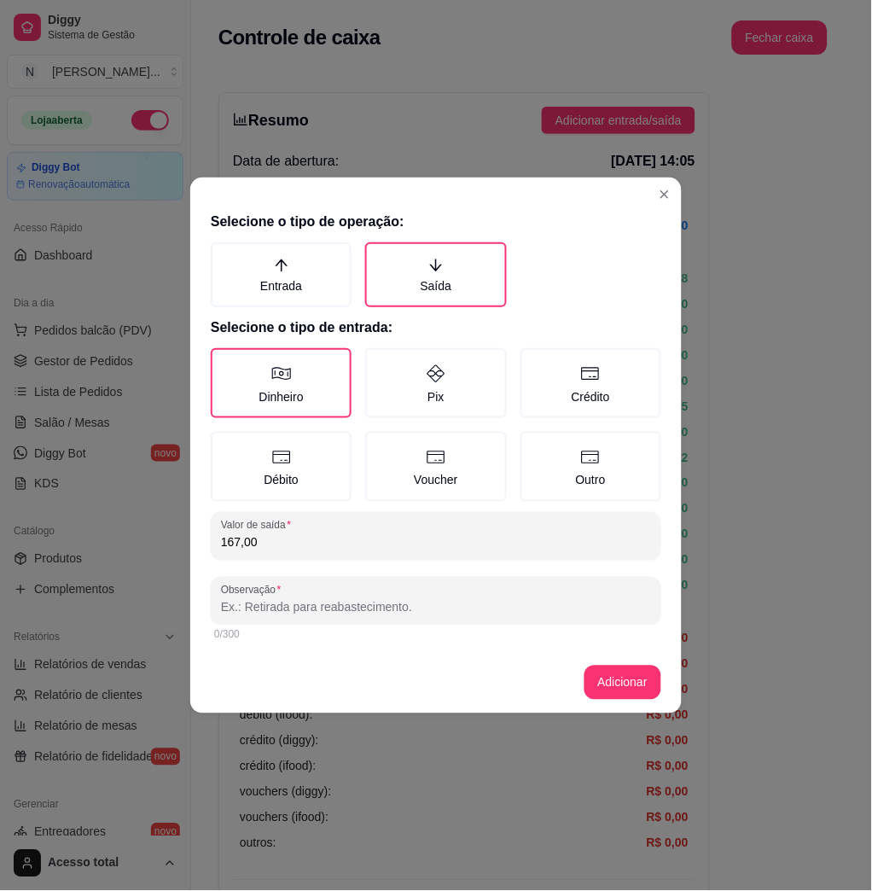
type input "167,00"
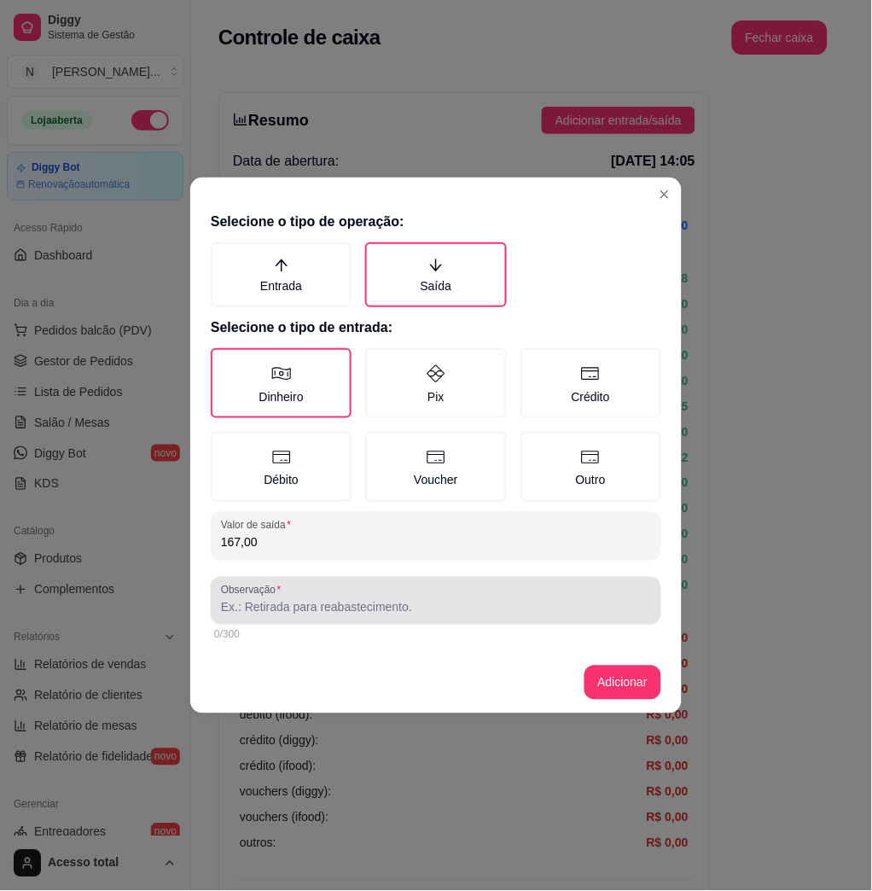
drag, startPoint x: 447, startPoint y: 586, endPoint x: 446, endPoint y: 595, distance: 9.4
click at [447, 587] on div at bounding box center [436, 601] width 430 height 34
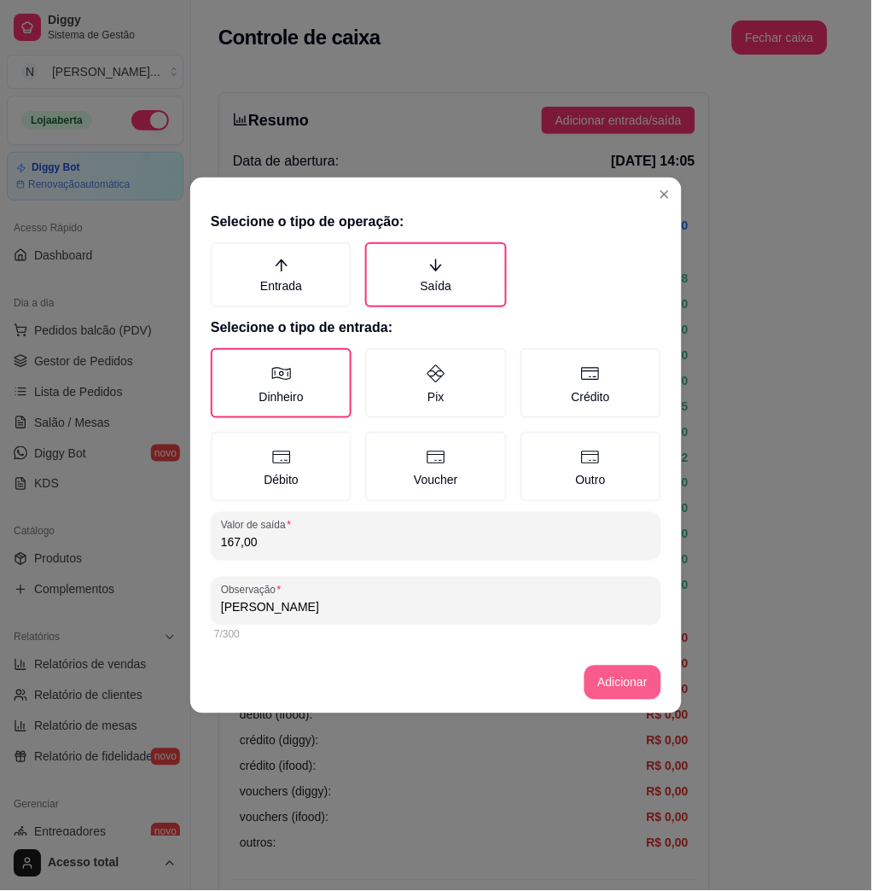
type input "GUSTAVO"
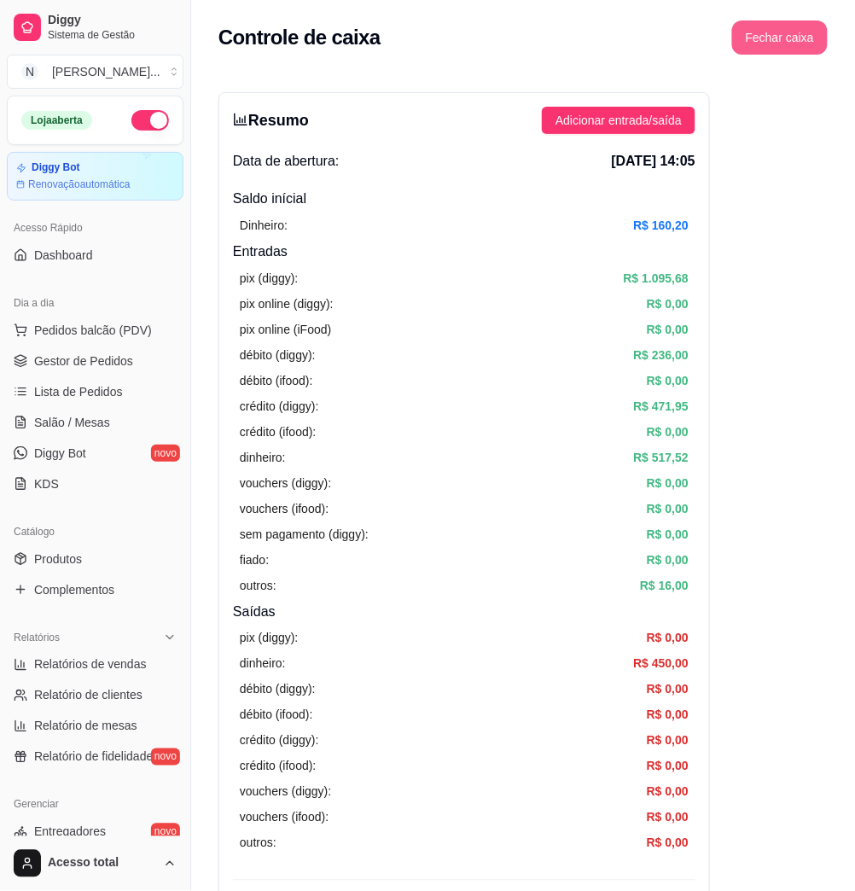
click at [766, 32] on button "Fechar caixa" at bounding box center [780, 37] width 96 height 34
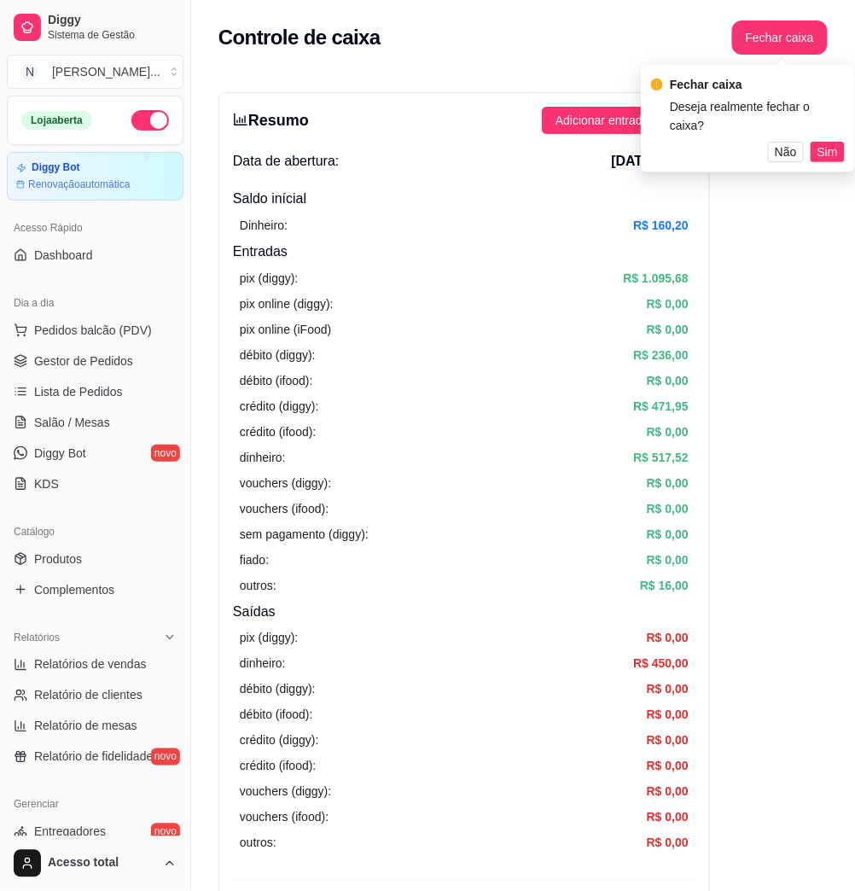
click at [826, 143] on span "Sim" at bounding box center [828, 152] width 20 height 19
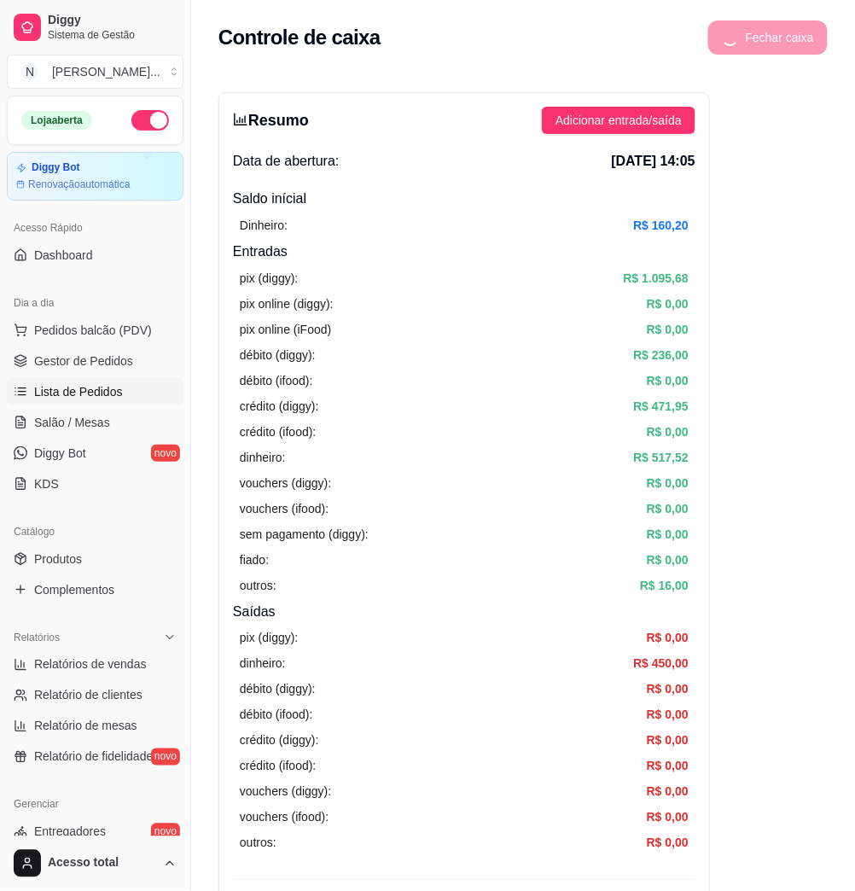
click at [114, 387] on span "Lista de Pedidos" at bounding box center [78, 391] width 89 height 17
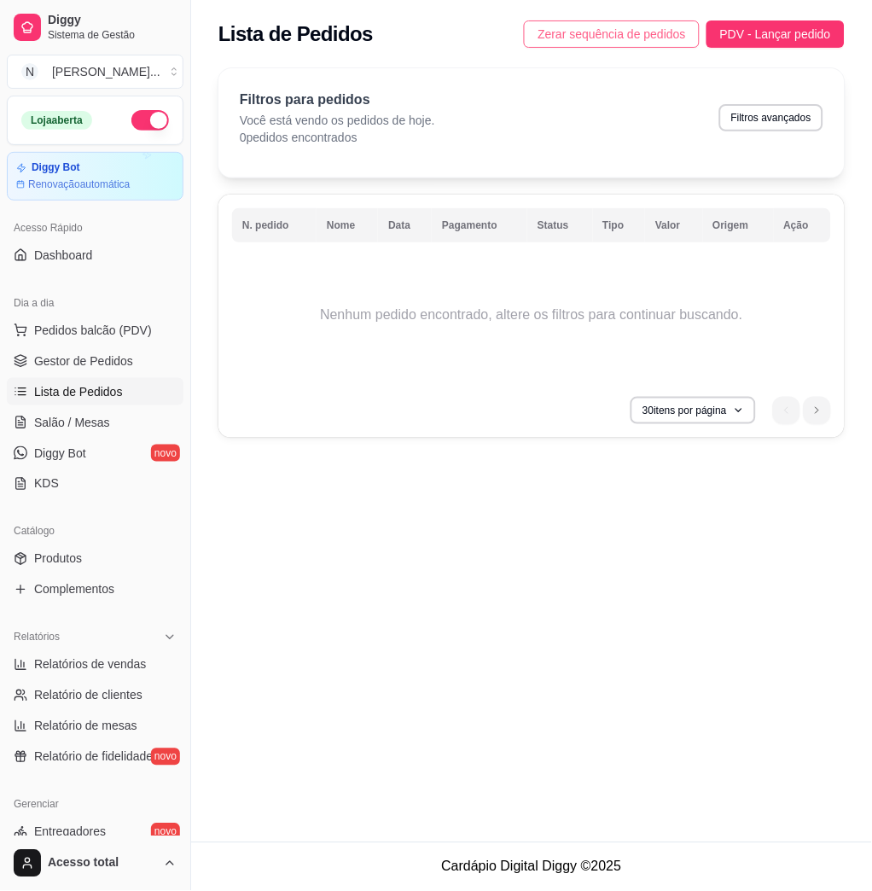
click at [637, 36] on span "Zerar sequência de pedidos" at bounding box center [612, 34] width 149 height 19
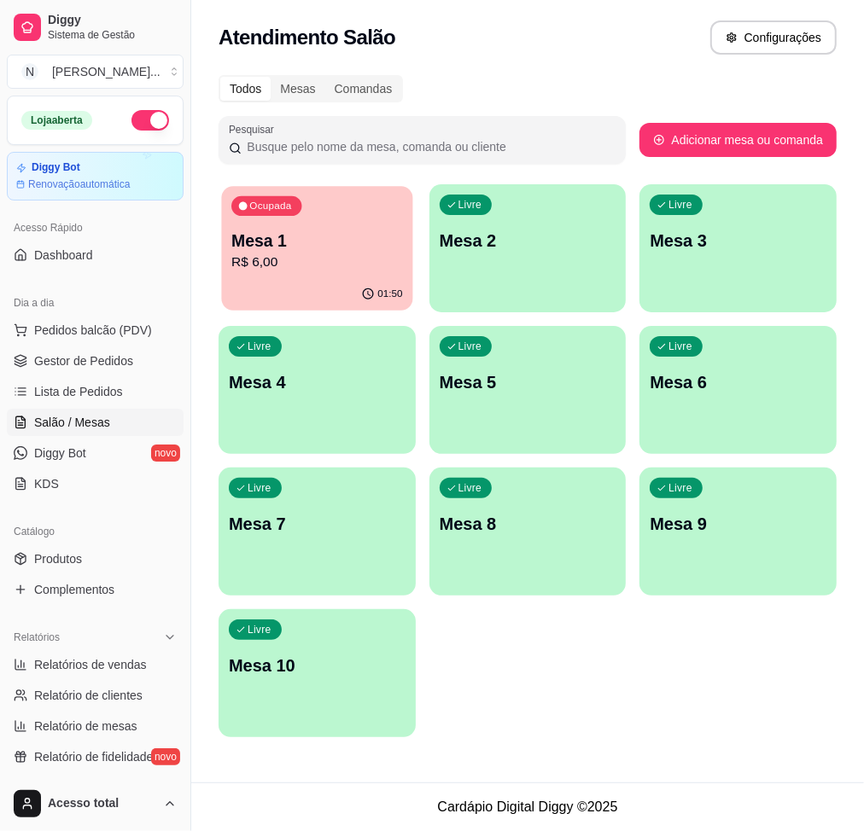
click at [292, 283] on div "01:50" at bounding box center [316, 294] width 191 height 32
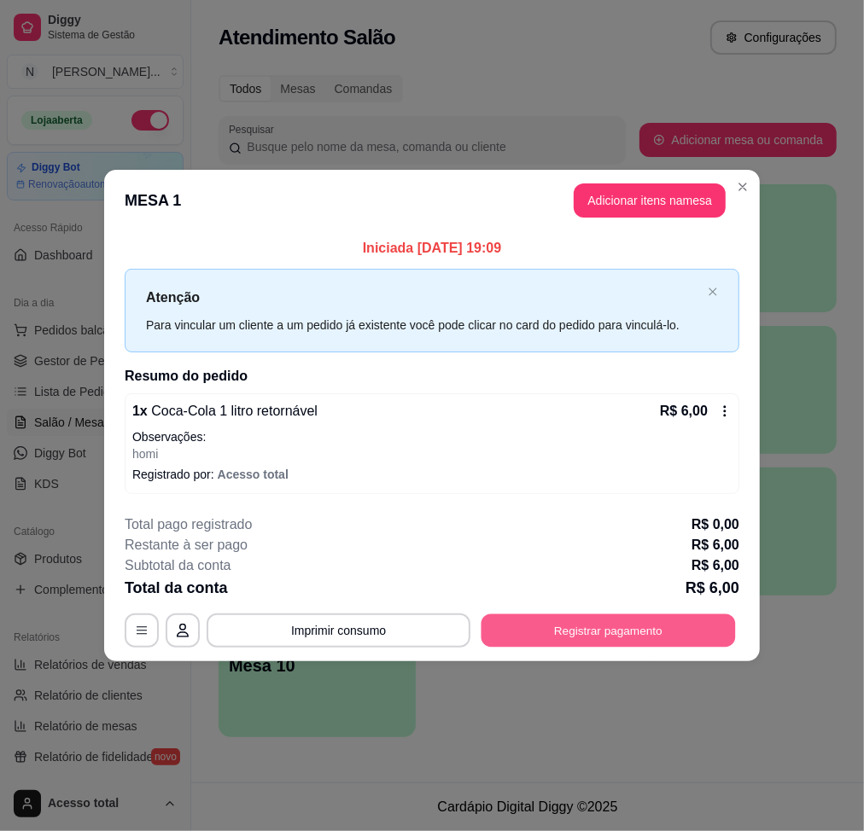
click at [579, 627] on button "Registrar pagamento" at bounding box center [608, 630] width 254 height 33
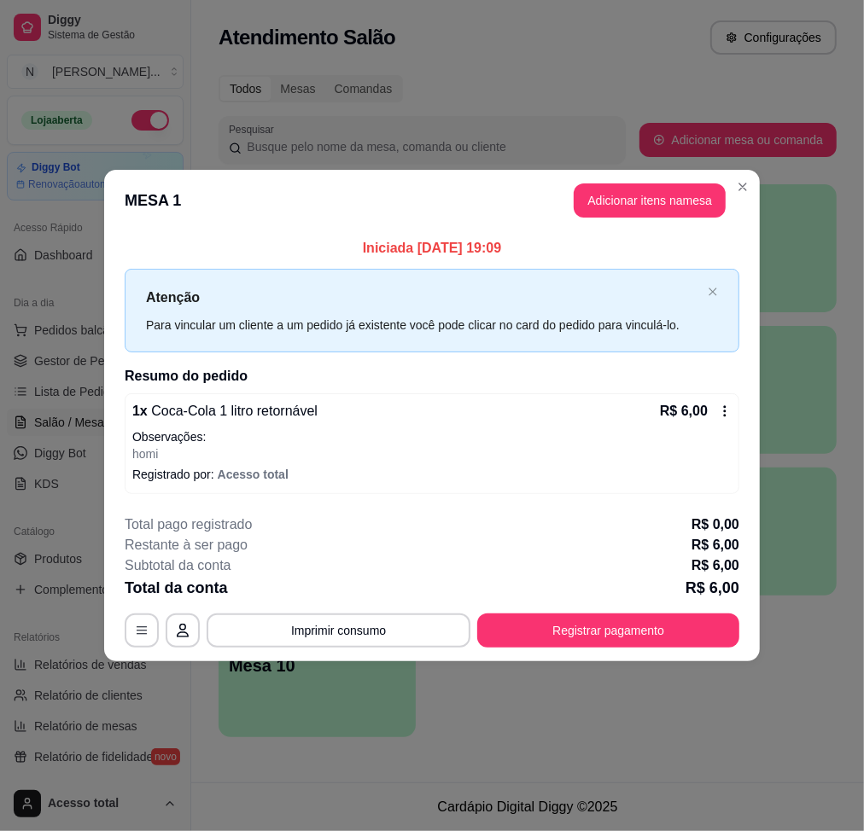
click at [344, 418] on div "Pix" at bounding box center [316, 431] width 120 height 100
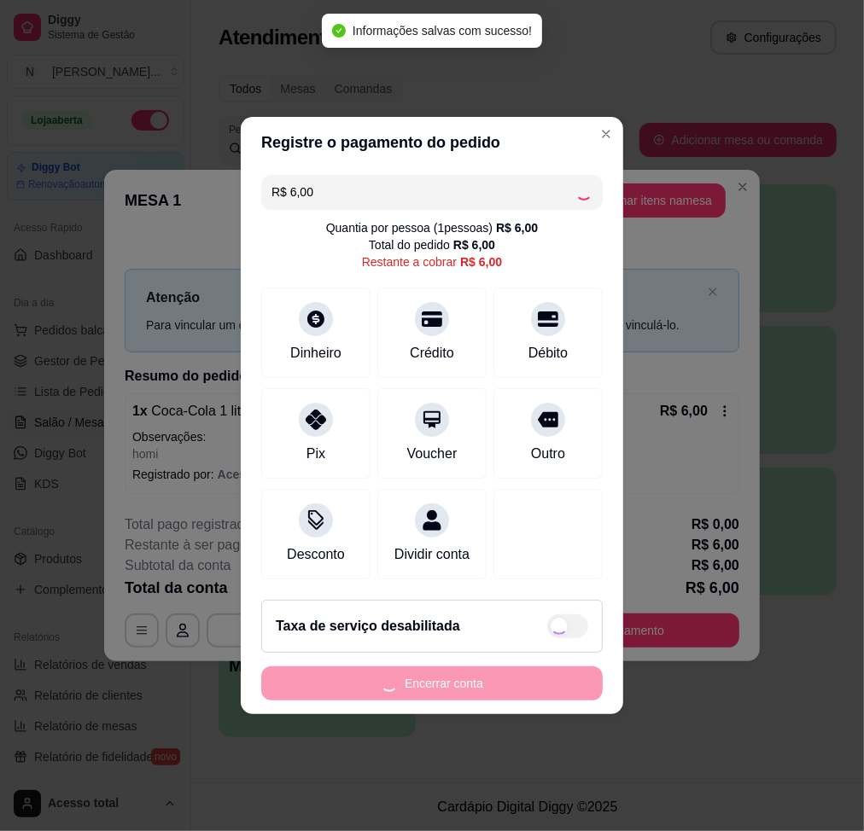
type input "R$ 0,00"
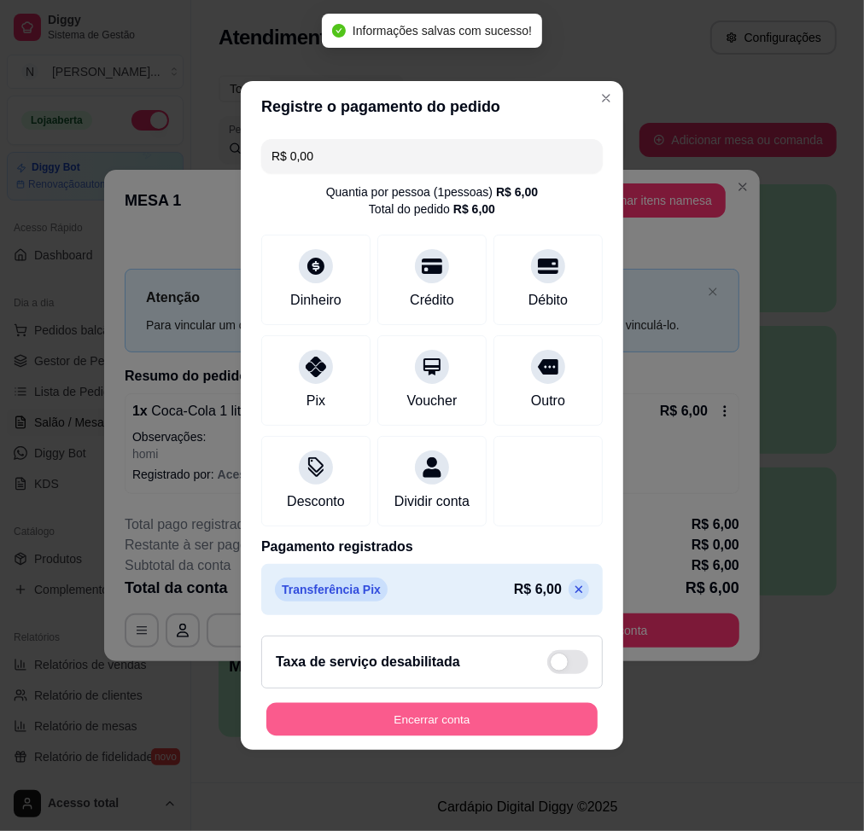
click at [525, 722] on button "Encerrar conta" at bounding box center [431, 719] width 331 height 33
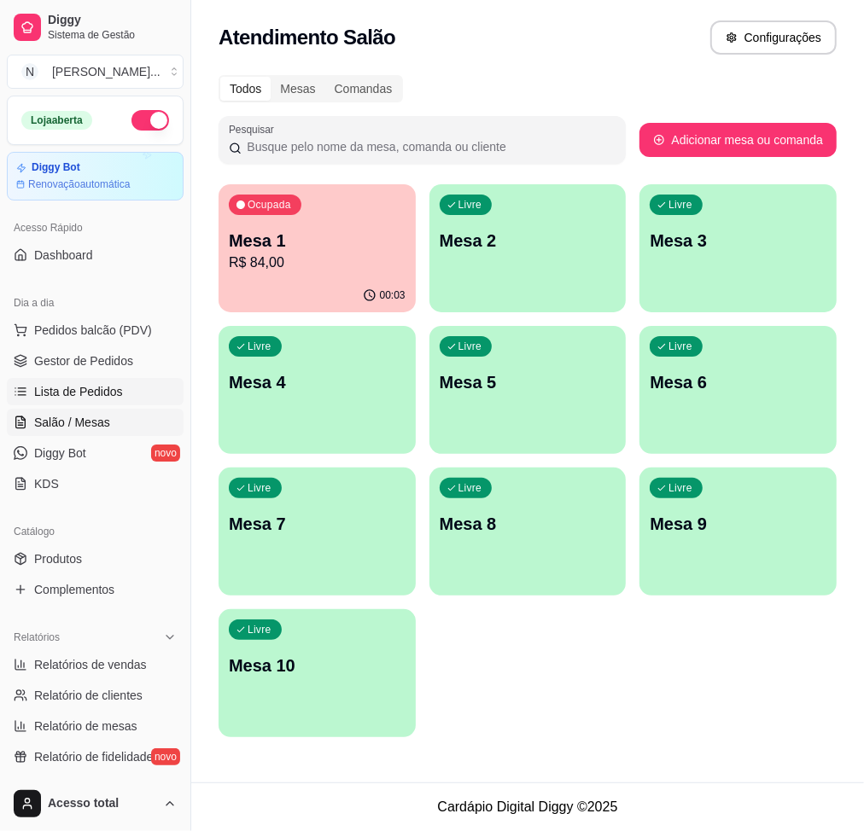
click at [112, 389] on span "Lista de Pedidos" at bounding box center [78, 391] width 89 height 17
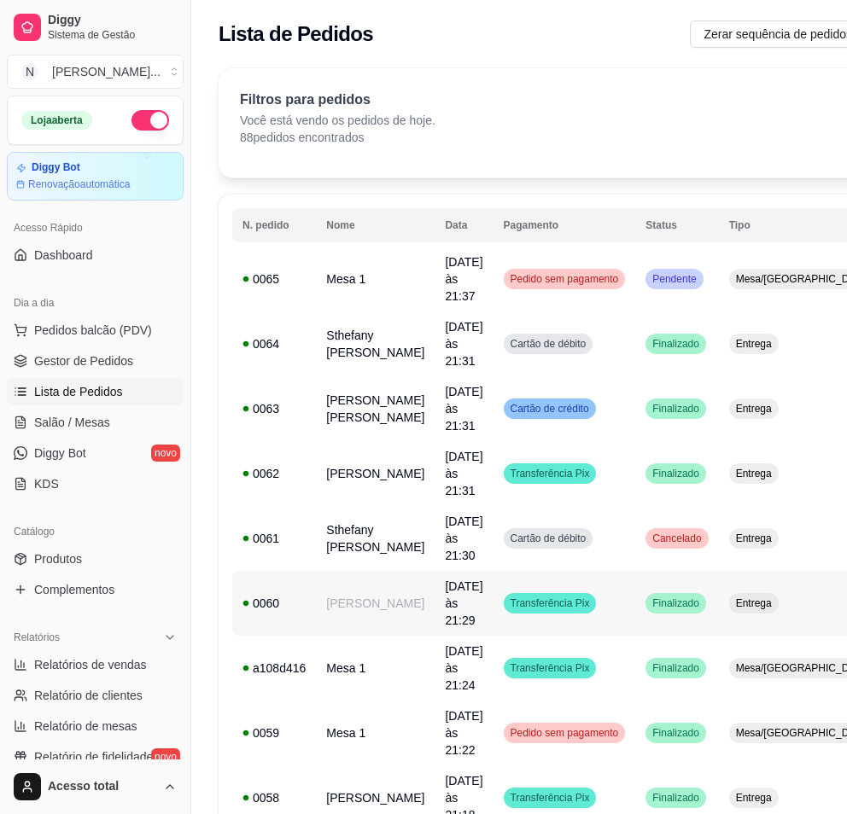
click at [435, 571] on td "15/09/25 às 21:29" at bounding box center [464, 603] width 58 height 65
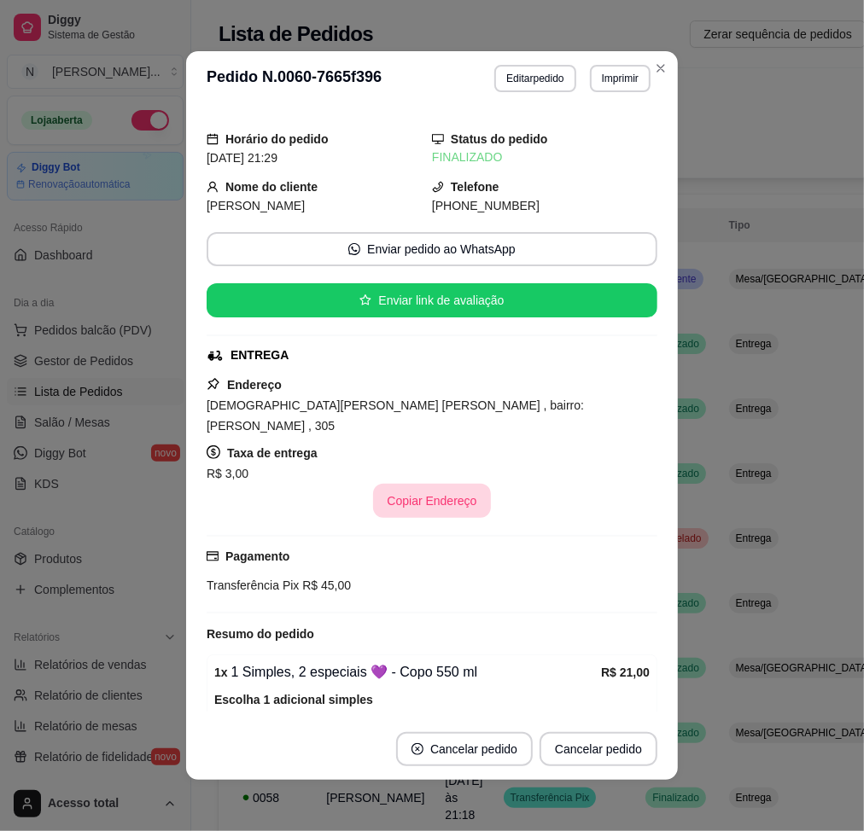
click at [415, 487] on button "Copiar Endereço" at bounding box center [431, 501] width 117 height 34
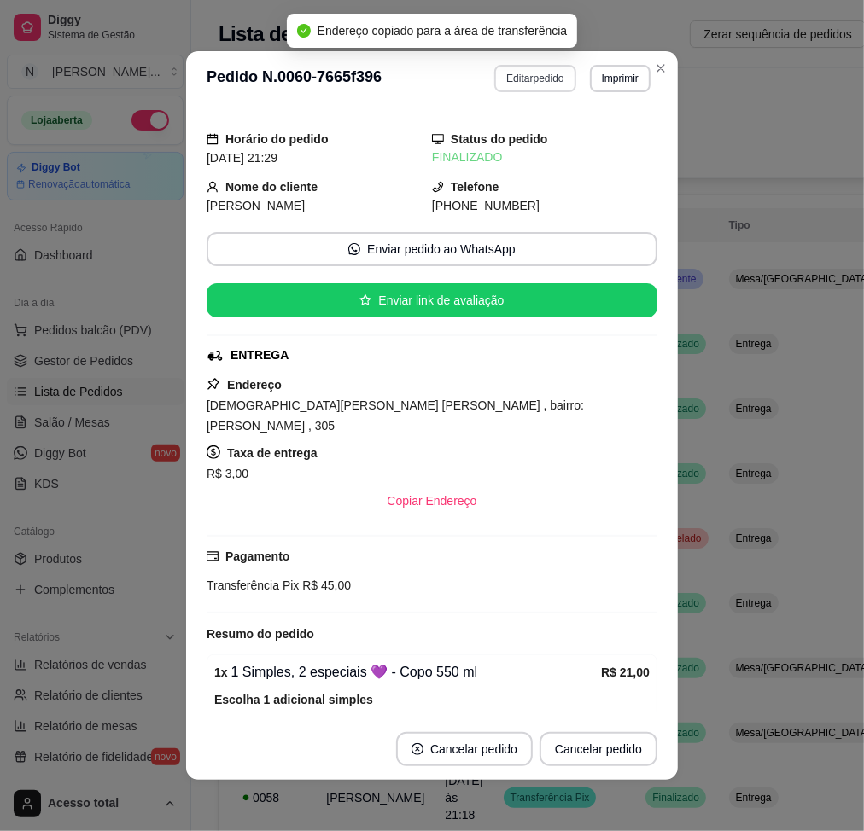
click at [521, 83] on button "Editar pedido" at bounding box center [534, 78] width 81 height 27
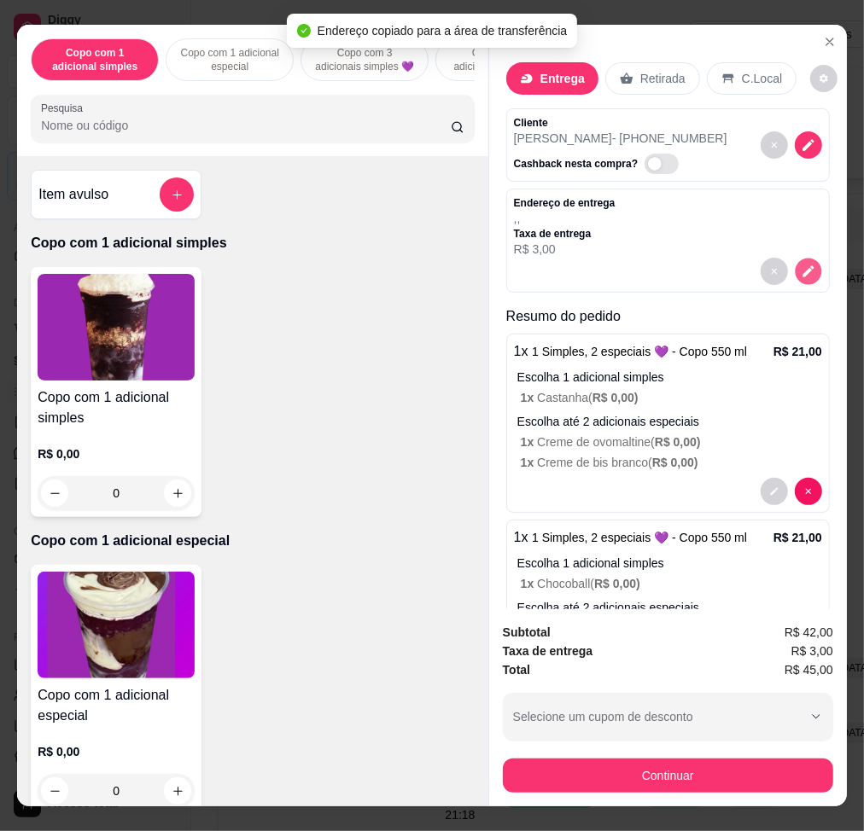
click at [801, 265] on icon "decrease-product-quantity" at bounding box center [808, 272] width 15 height 15
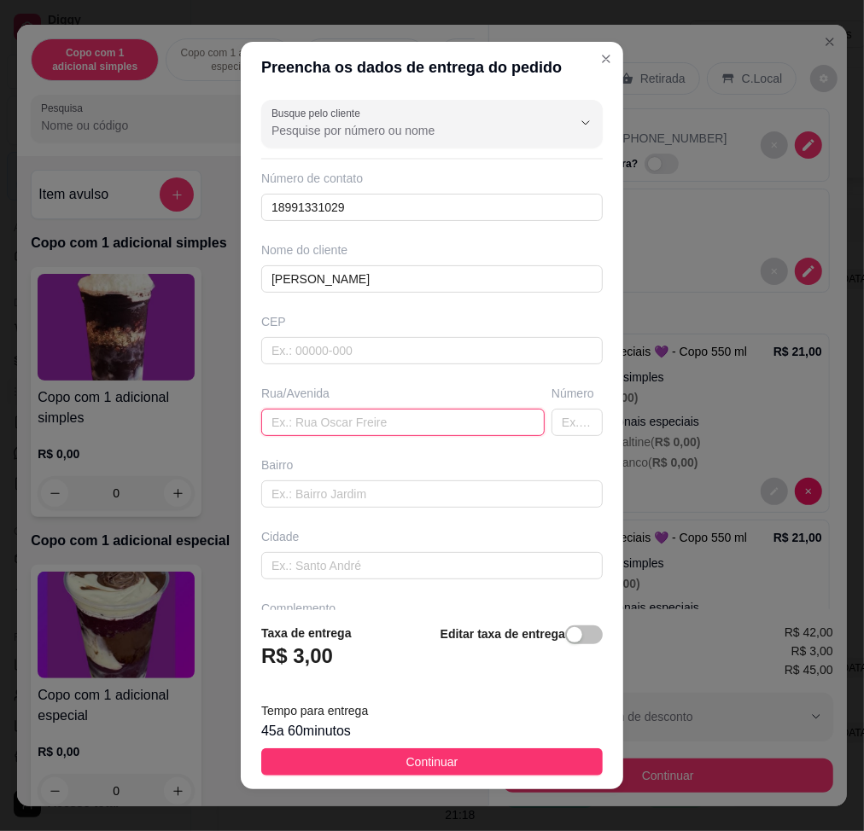
click at [365, 411] on input "text" at bounding box center [402, 422] width 283 height 27
paste input "[DEMOGRAPHIC_DATA][PERSON_NAME] nóia , bairro: [PERSON_NAME] , 305"
type input "[DEMOGRAPHIC_DATA][PERSON_NAME] nóia , bairro: [PERSON_NAME] , 305"
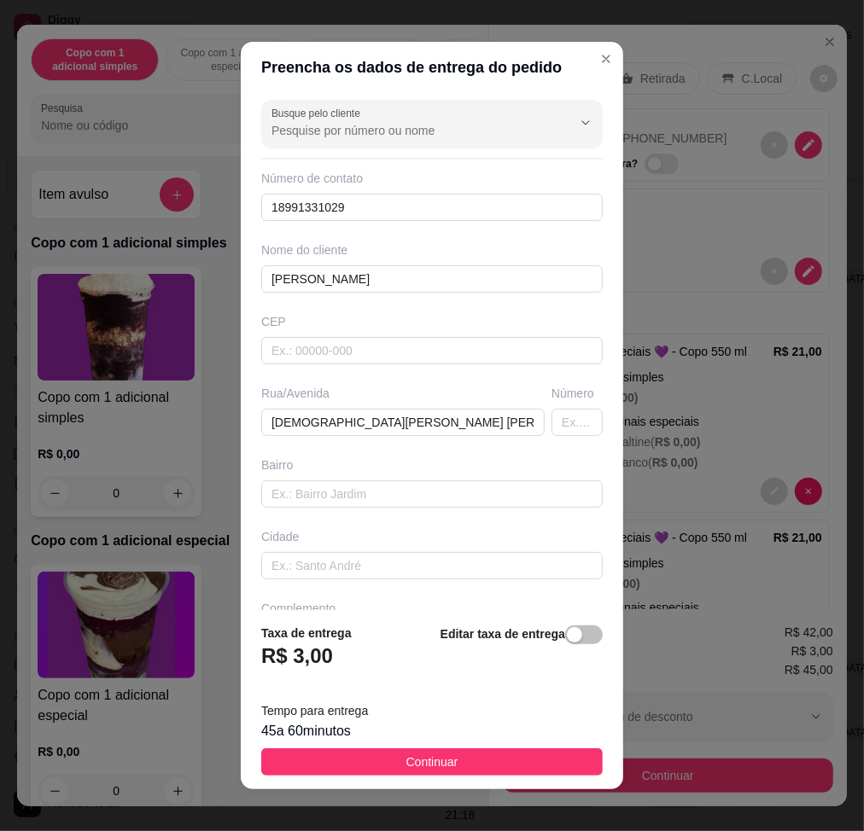
click at [499, 748] on footer "Taxa de entrega R$ 3,00 Editar taxa de entrega Tempo para entrega 45 a 60 minut…" at bounding box center [432, 699] width 382 height 179
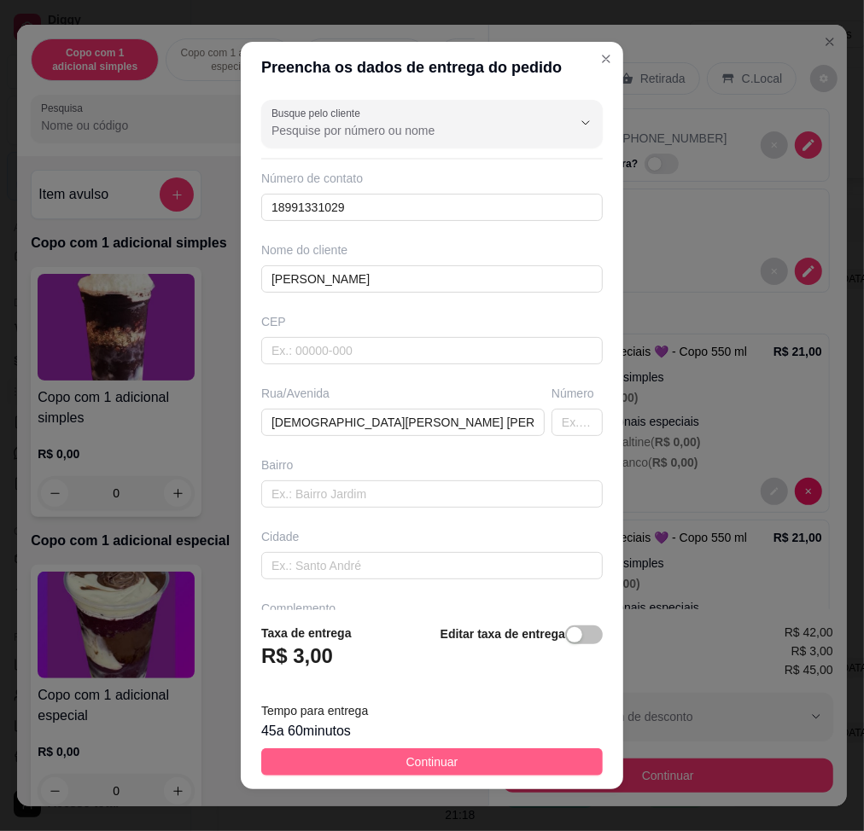
click at [510, 761] on button "Continuar" at bounding box center [431, 762] width 341 height 27
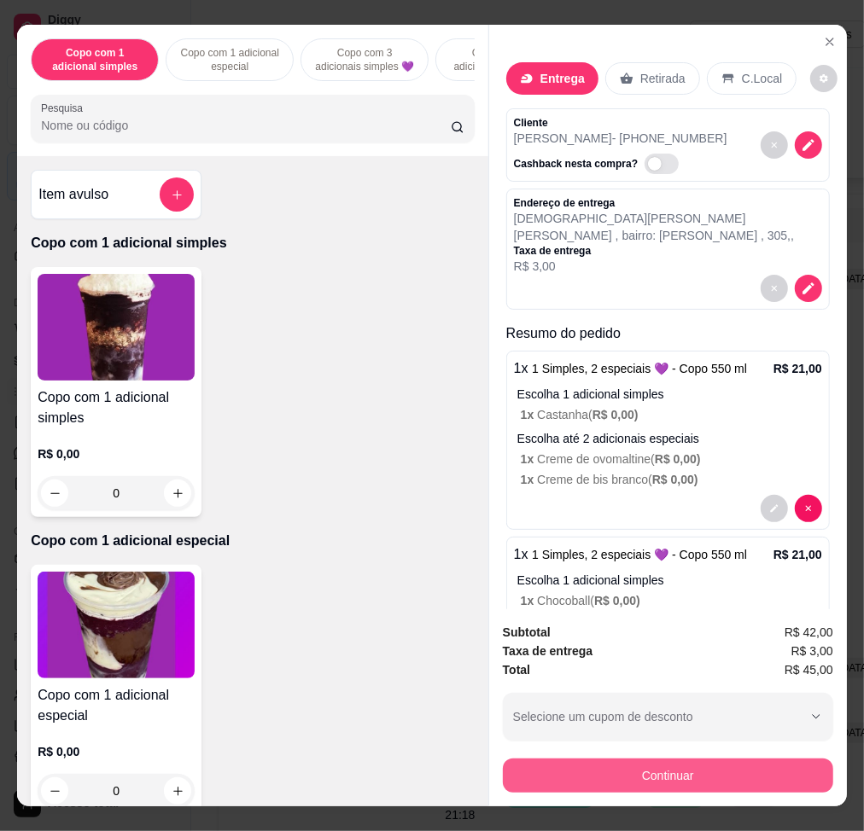
click at [561, 759] on button "Continuar" at bounding box center [668, 776] width 330 height 34
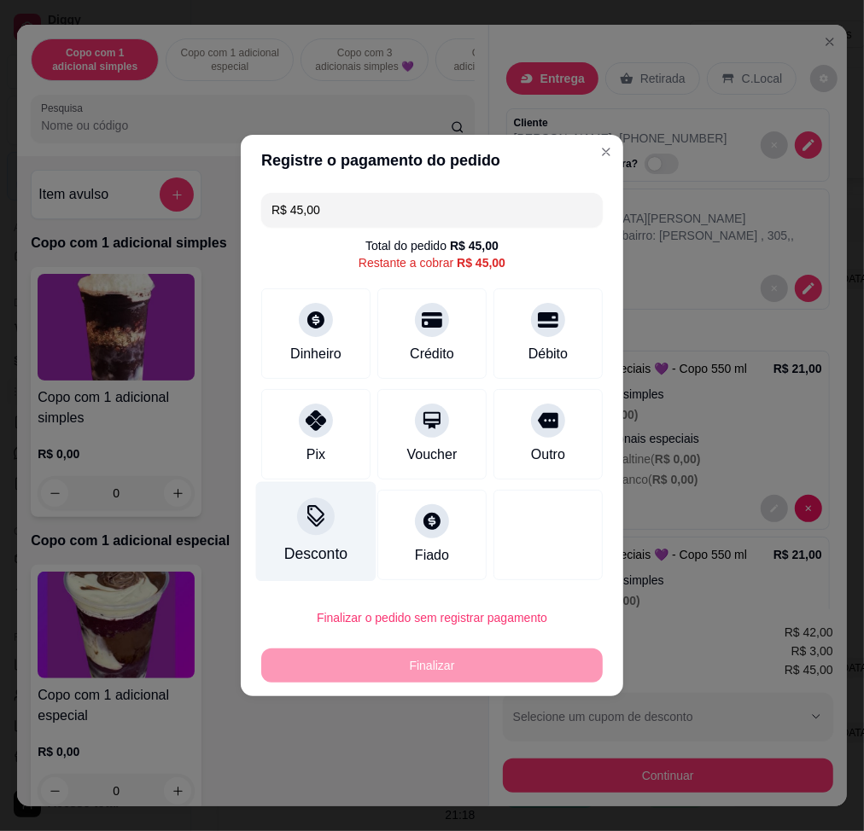
click at [323, 510] on icon at bounding box center [316, 516] width 22 height 22
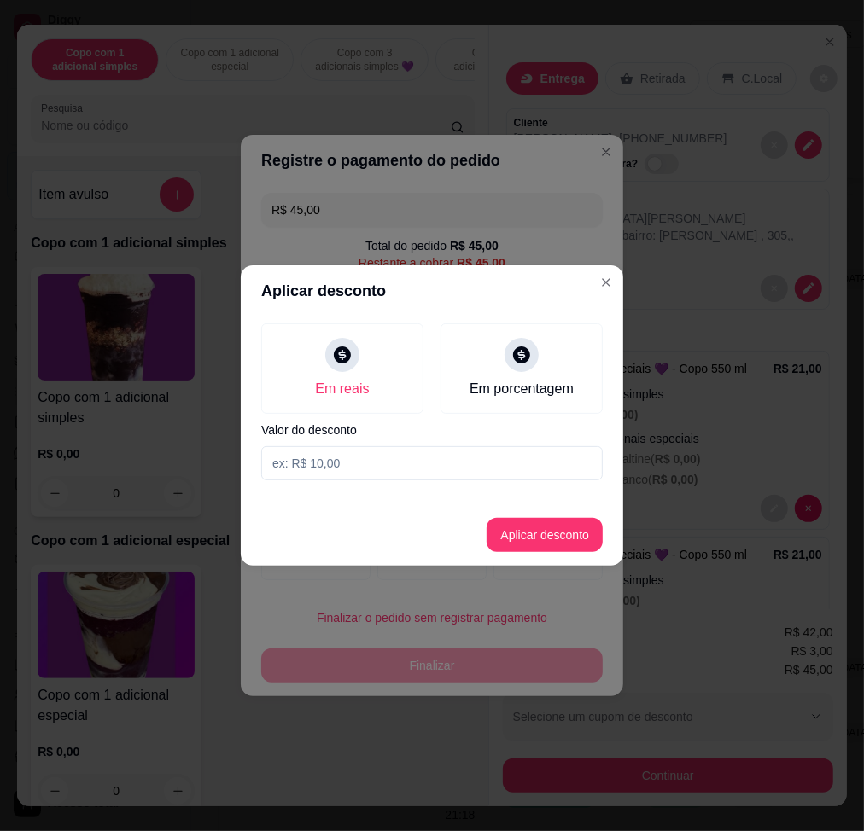
click at [370, 462] on input at bounding box center [431, 463] width 341 height 34
type input "2,02"
click at [563, 533] on button "Aplicar desconto" at bounding box center [545, 535] width 112 height 33
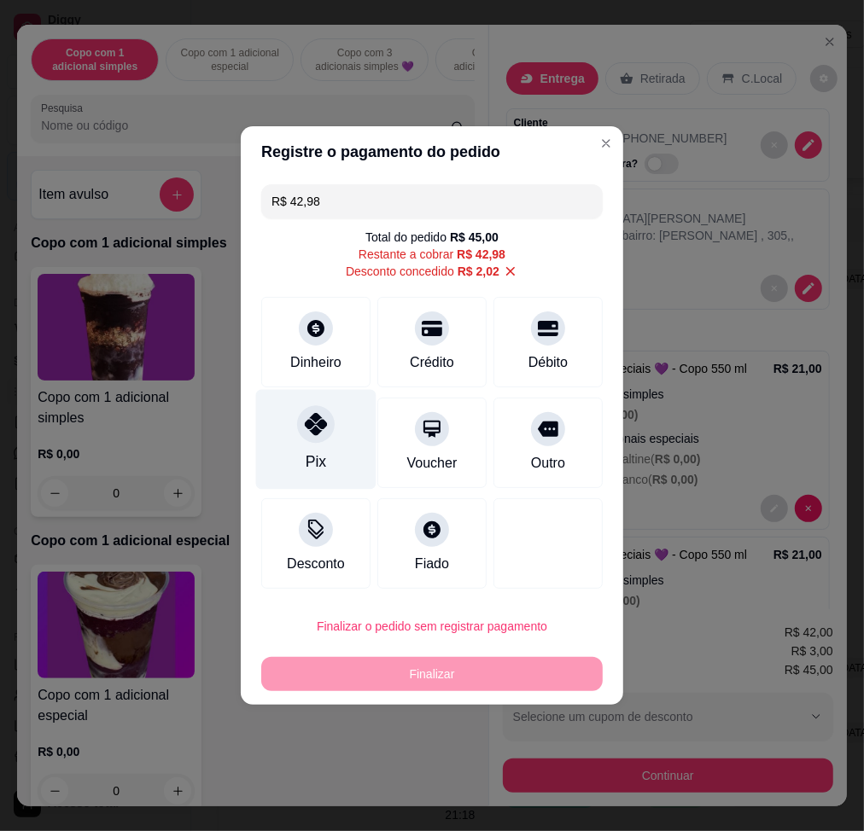
click at [306, 446] on div "Pix" at bounding box center [316, 440] width 120 height 100
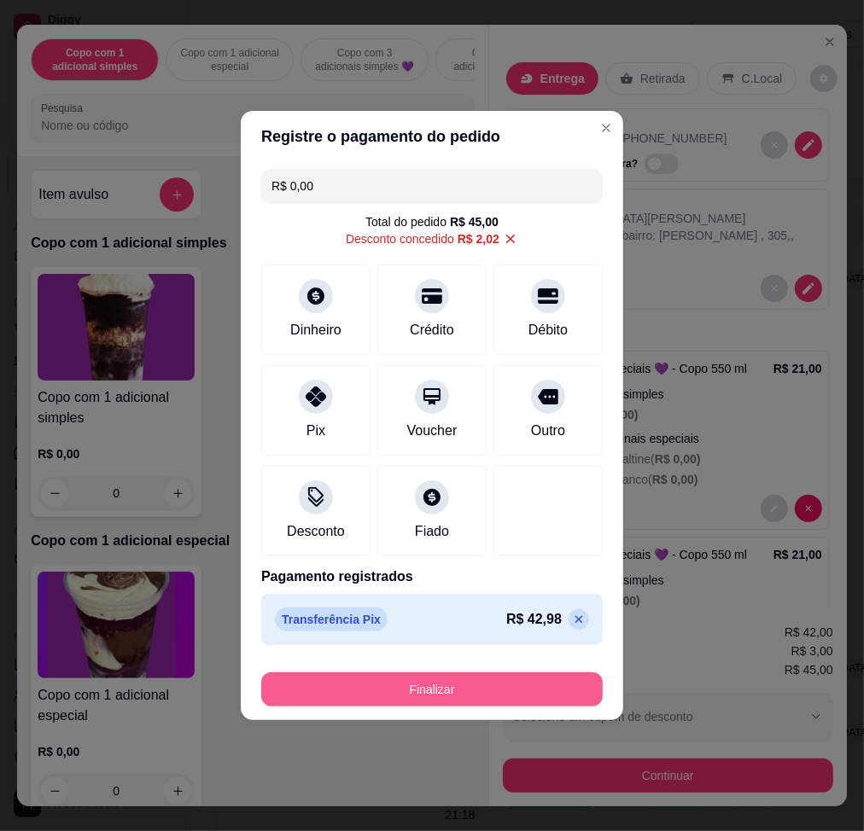
click at [424, 703] on button "Finalizar" at bounding box center [431, 690] width 341 height 34
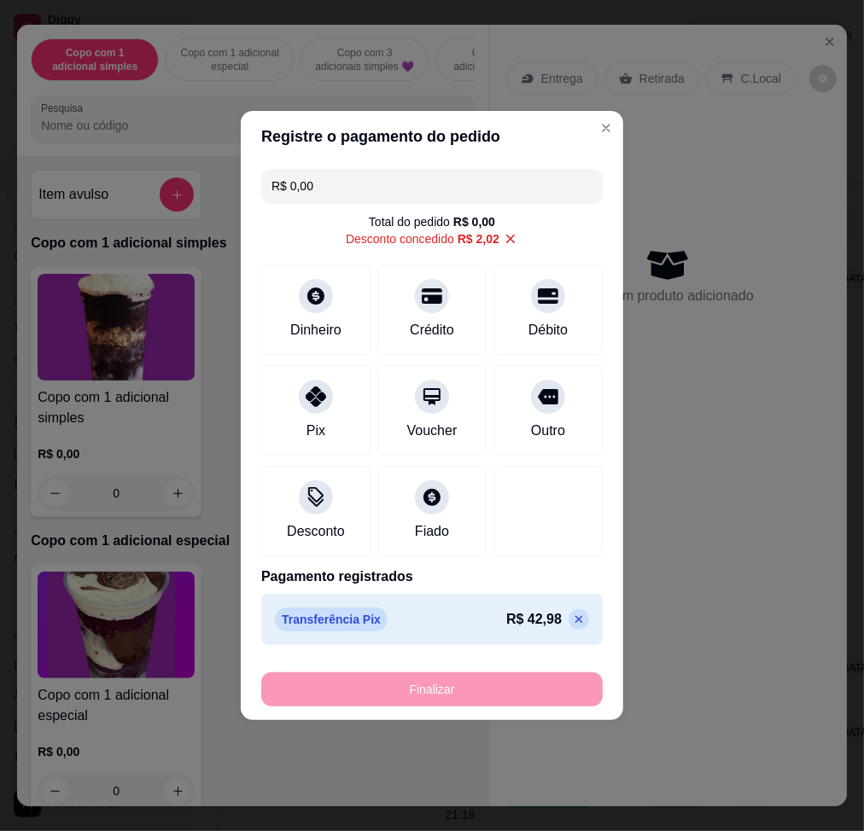
type input "-R$ 45,00"
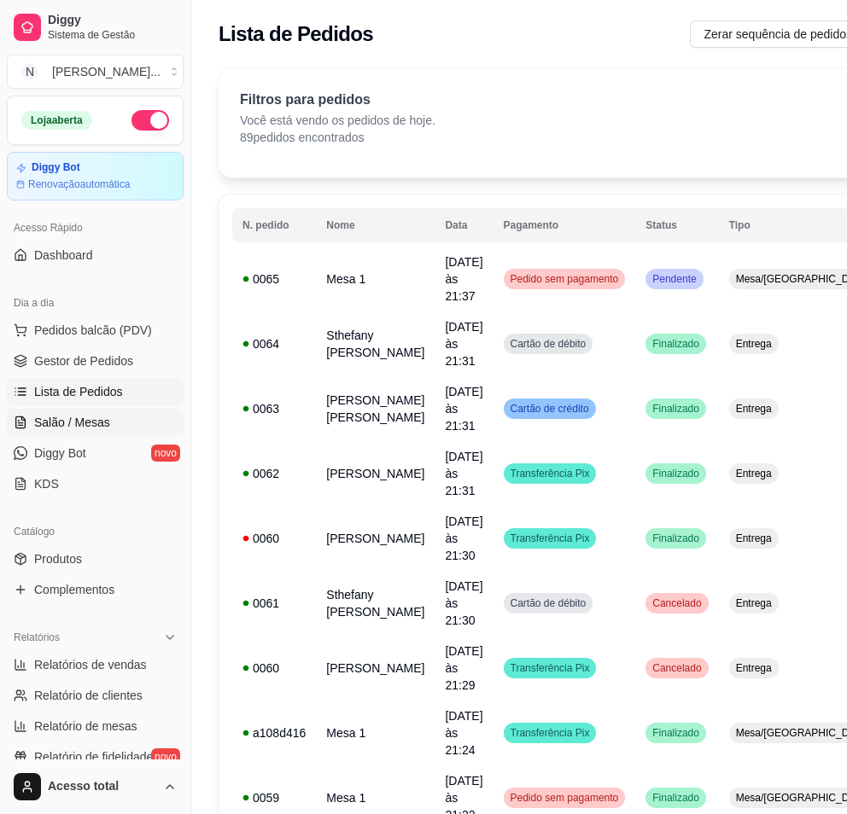
click at [120, 428] on link "Salão / Mesas" at bounding box center [95, 422] width 177 height 27
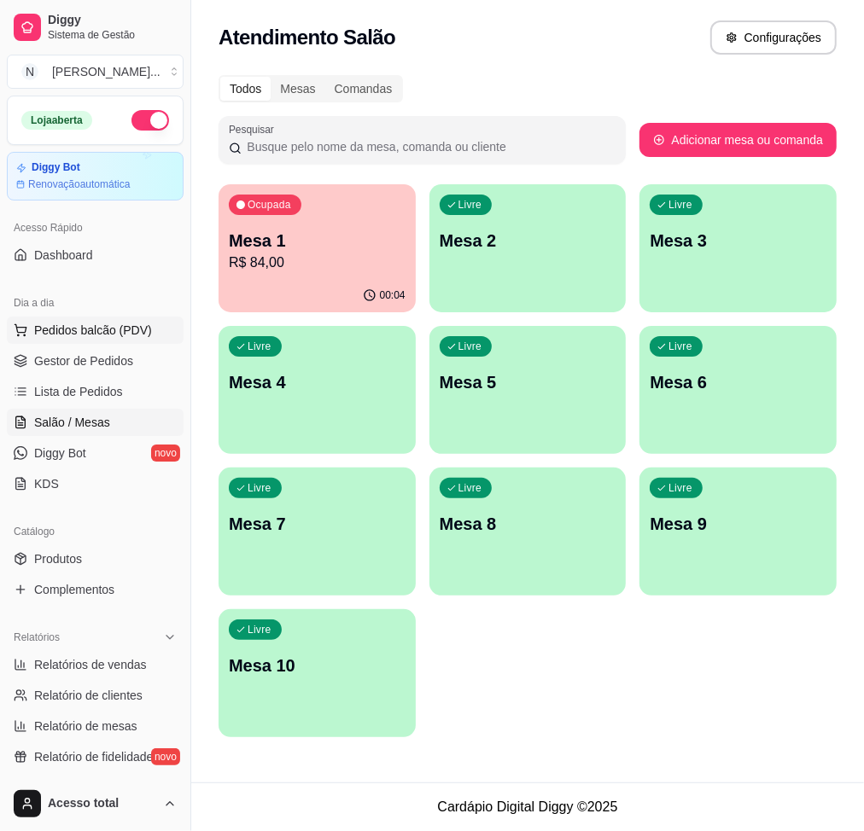
click at [139, 322] on span "Pedidos balcão (PDV)" at bounding box center [93, 330] width 118 height 17
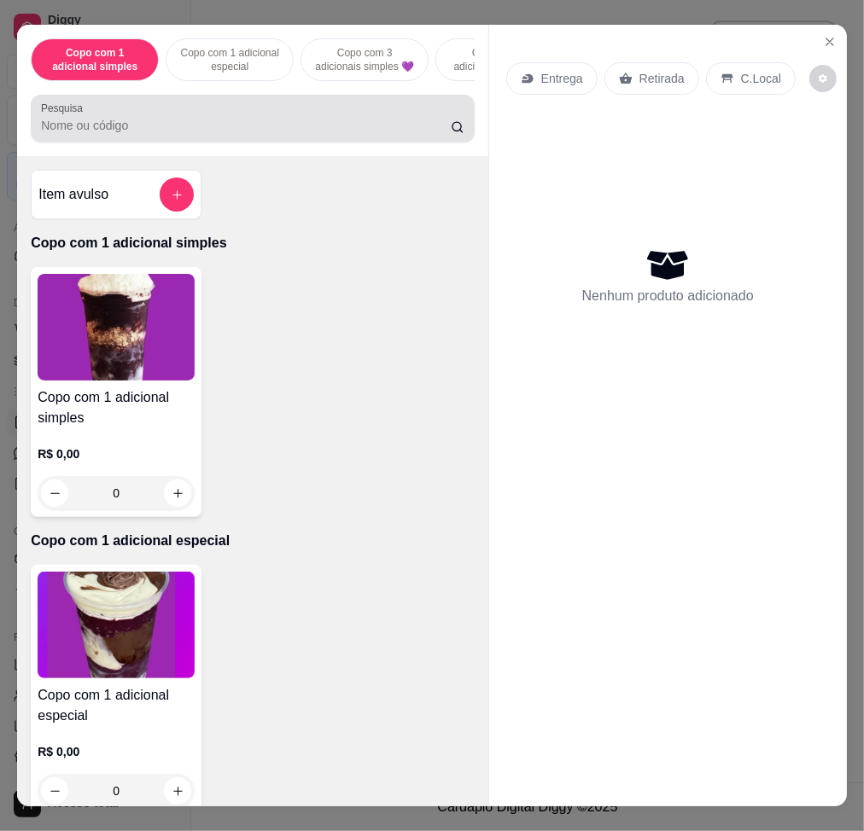
click at [314, 119] on div at bounding box center [252, 119] width 423 height 34
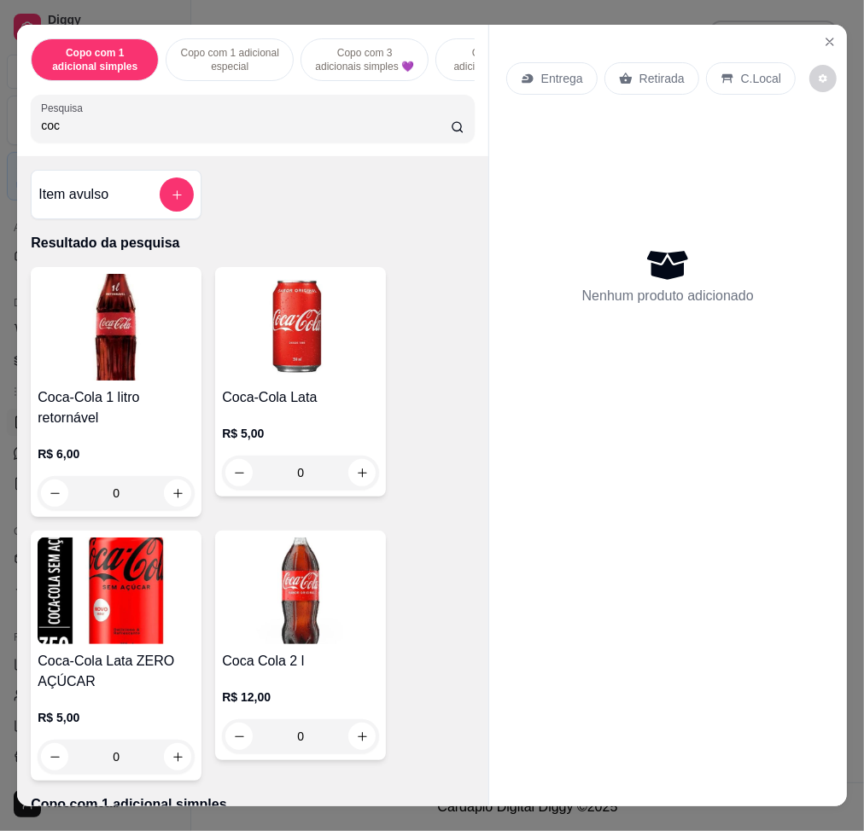
type input "coc"
click at [165, 498] on button "increase-product-quantity" at bounding box center [178, 494] width 26 height 26
type input "1"
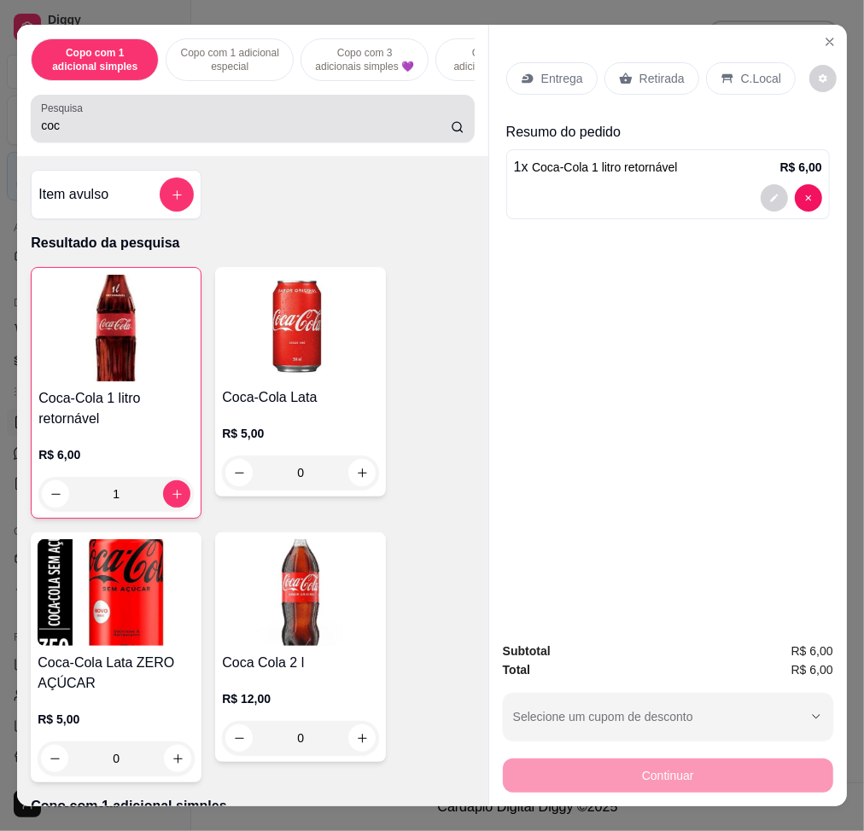
click at [227, 122] on div "coc" at bounding box center [252, 119] width 423 height 34
click at [227, 123] on div "coc" at bounding box center [252, 119] width 423 height 34
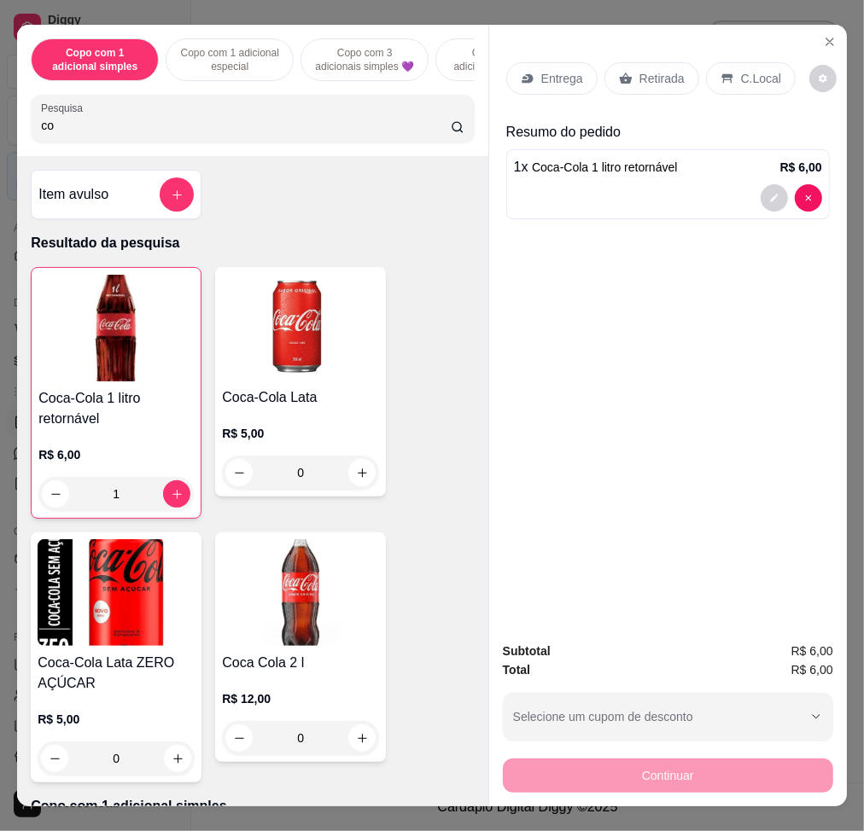
type input "c"
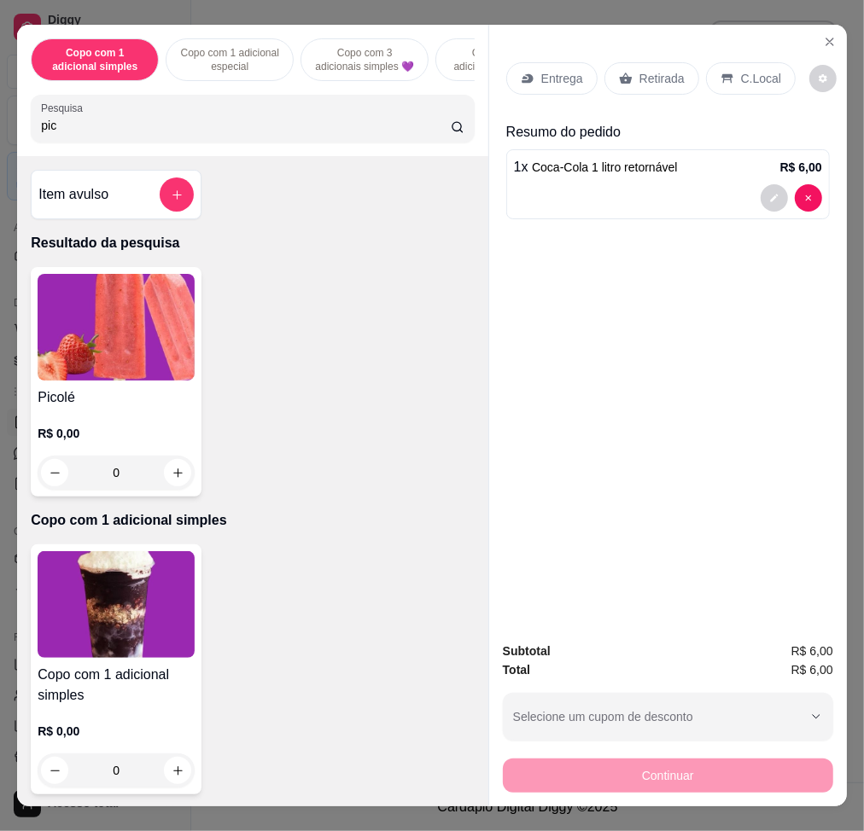
type input "pic"
click at [111, 366] on img at bounding box center [116, 327] width 157 height 107
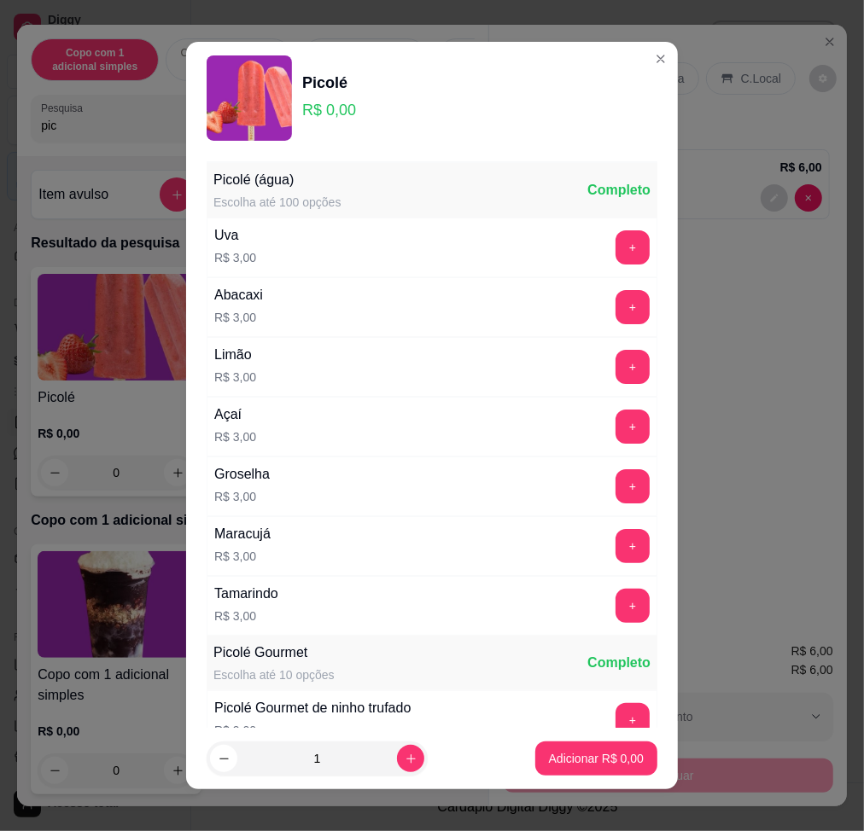
scroll to position [455, 0]
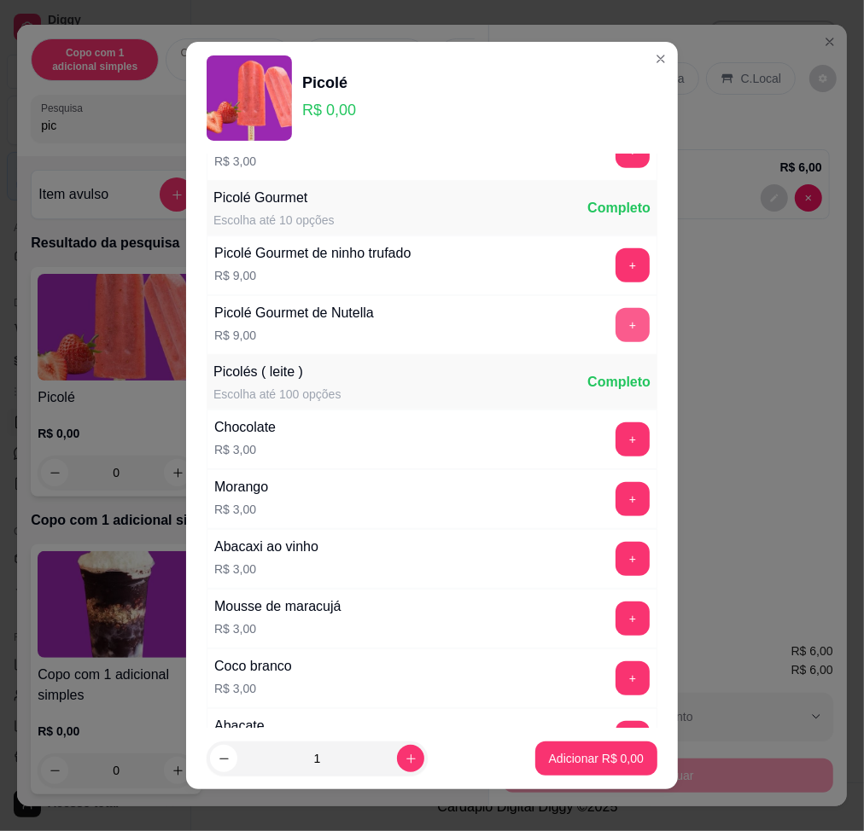
click at [615, 334] on button "+" at bounding box center [632, 325] width 34 height 34
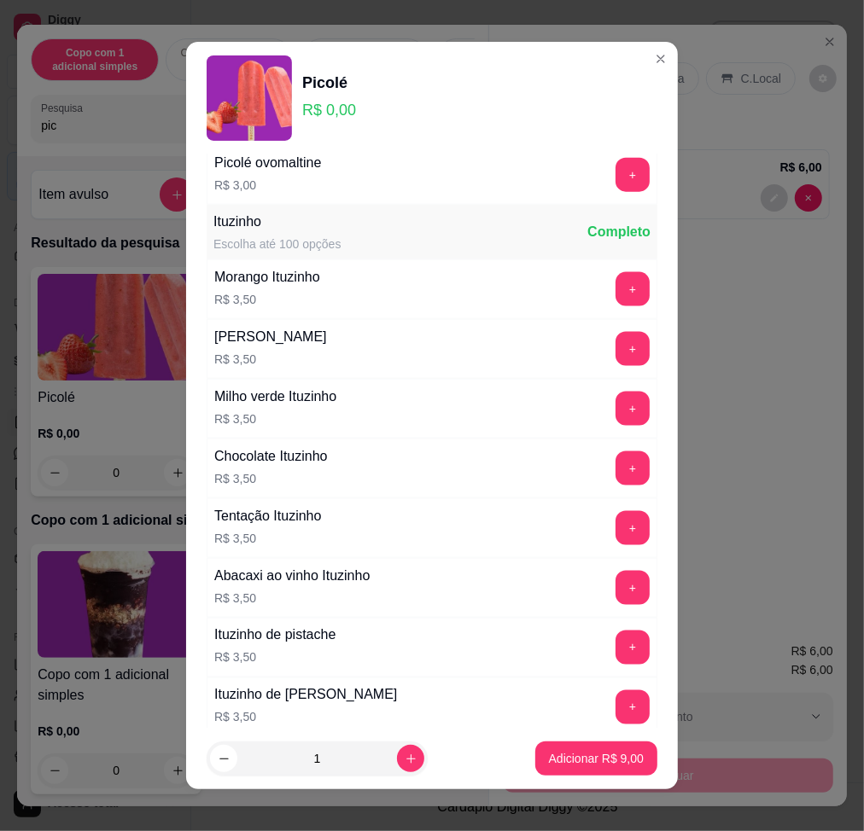
scroll to position [1479, 0]
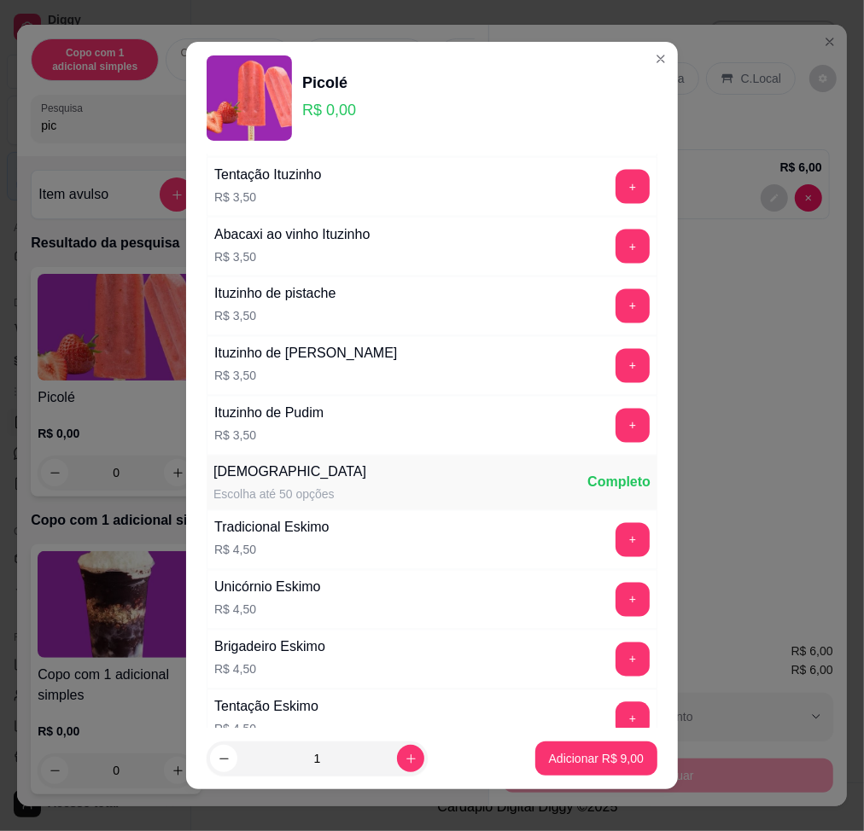
click at [615, 531] on button "+" at bounding box center [632, 540] width 34 height 34
click at [567, 762] on p "Adicionar R$ 13,50" at bounding box center [593, 759] width 99 height 16
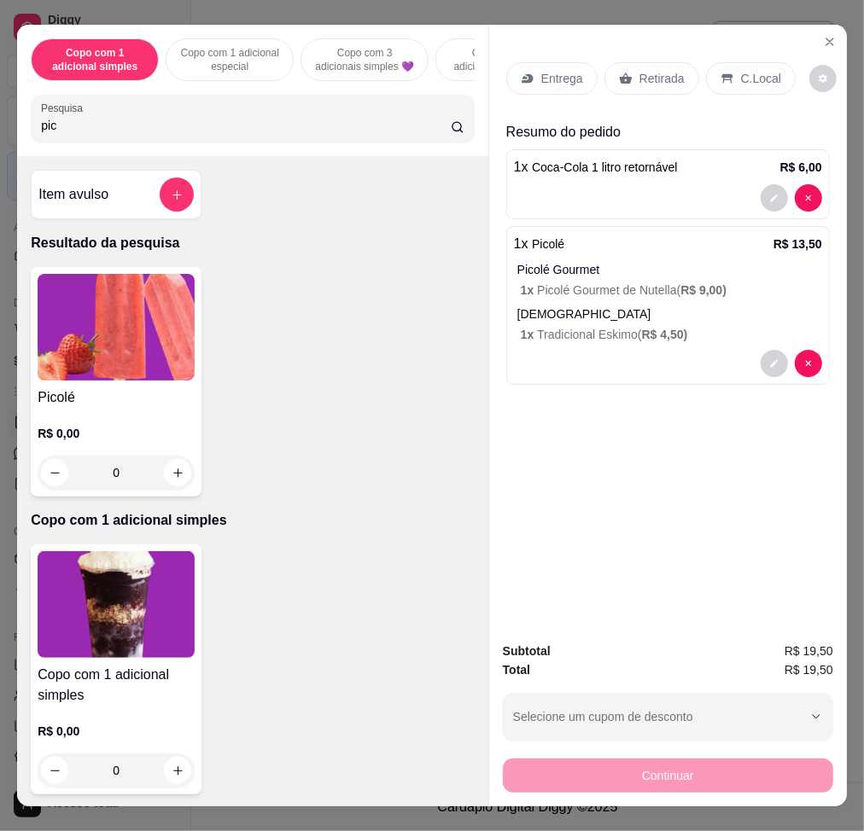
click at [730, 67] on div "C.Local" at bounding box center [751, 78] width 90 height 32
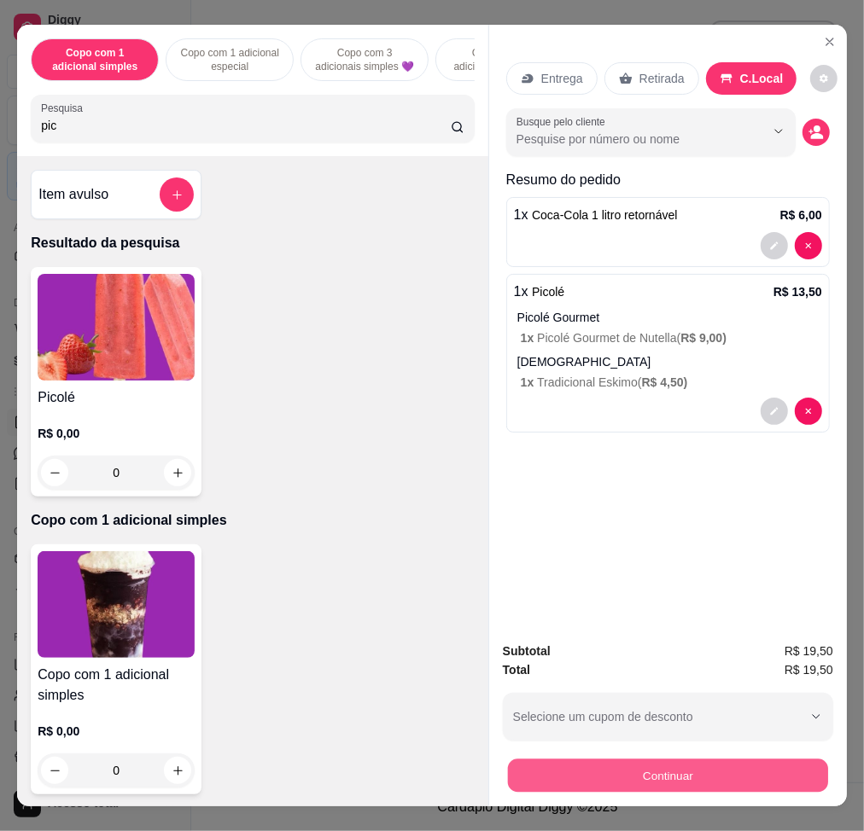
click at [721, 772] on button "Continuar" at bounding box center [668, 775] width 320 height 33
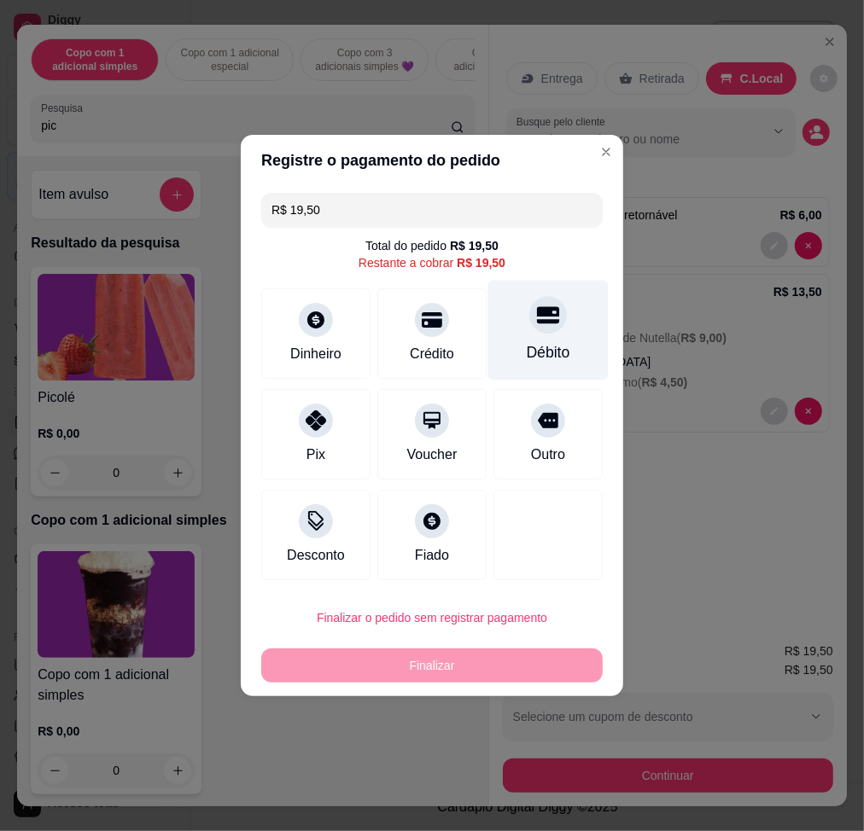
click at [551, 349] on div "Débito" at bounding box center [549, 352] width 44 height 22
type input "R$ 0,00"
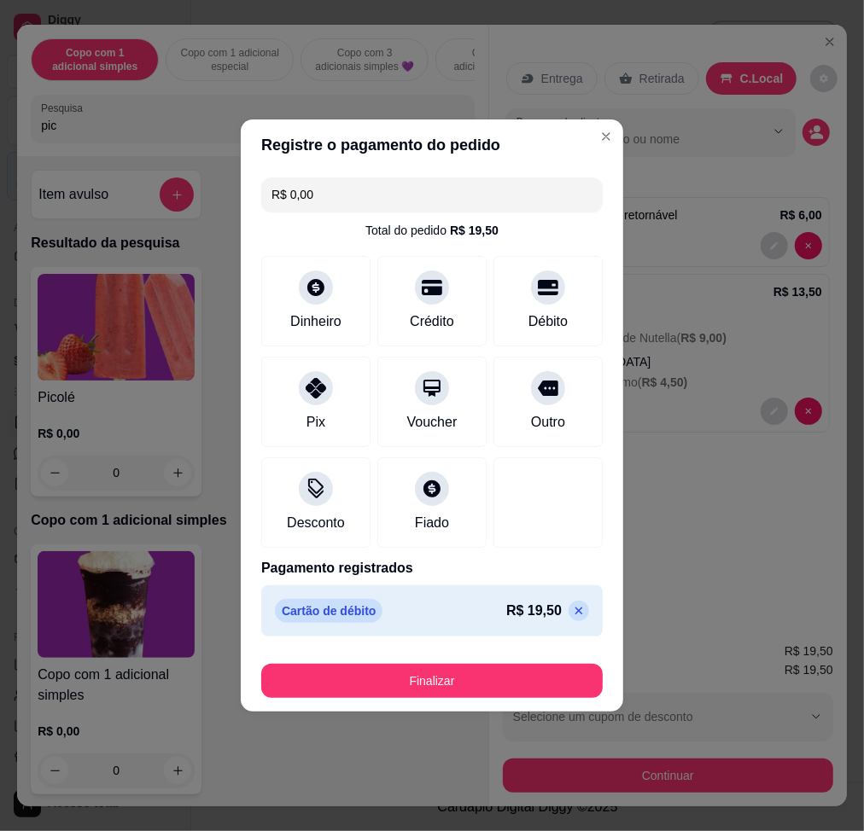
click at [521, 664] on button "Finalizar" at bounding box center [431, 681] width 341 height 34
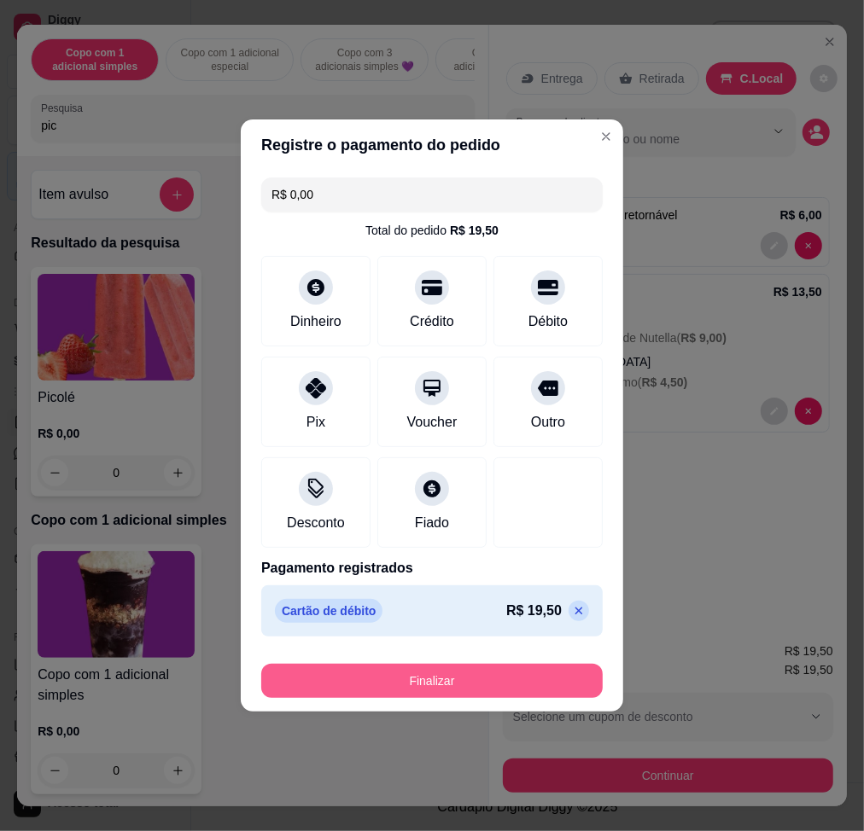
click at [510, 674] on button "Finalizar" at bounding box center [431, 681] width 341 height 34
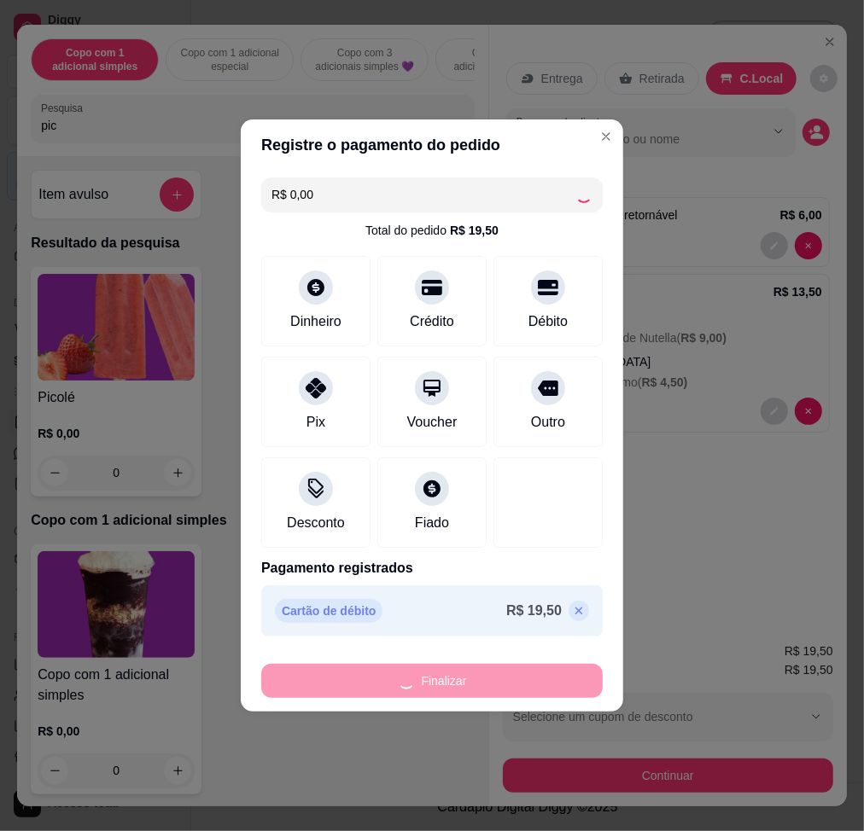
type input "0"
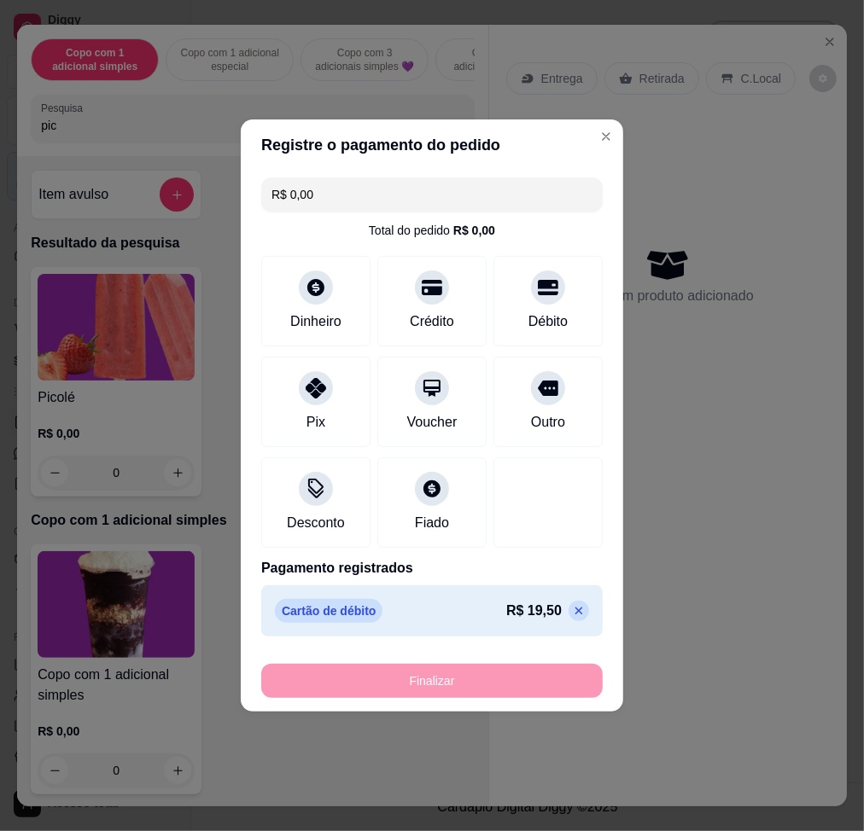
type input "-R$ 19,50"
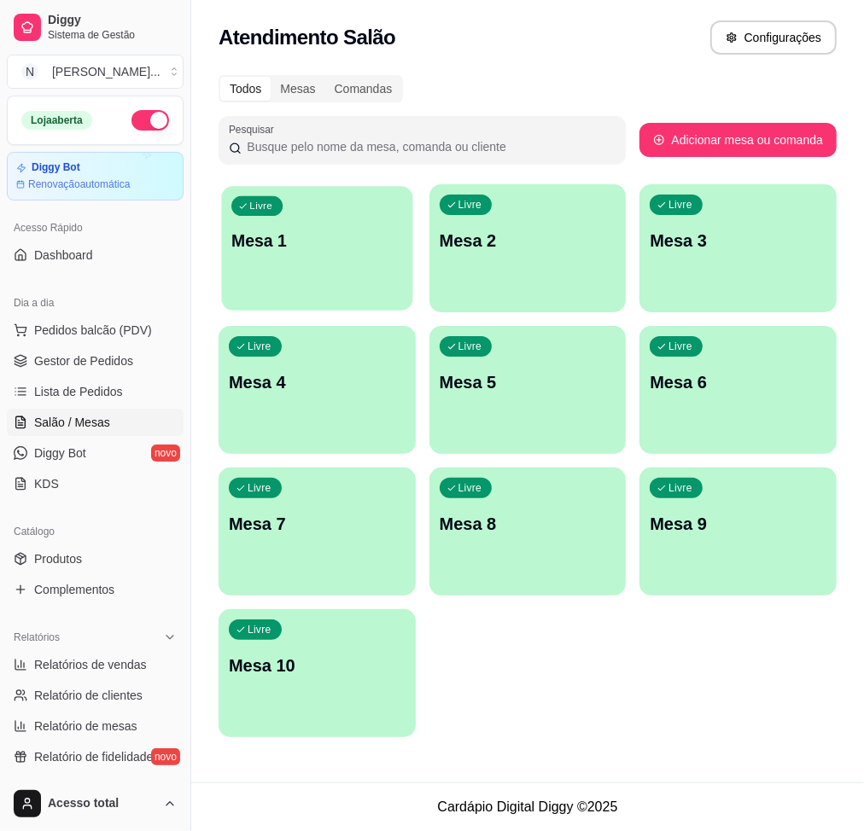
click at [369, 212] on div "Livre Mesa 1" at bounding box center [316, 238] width 191 height 104
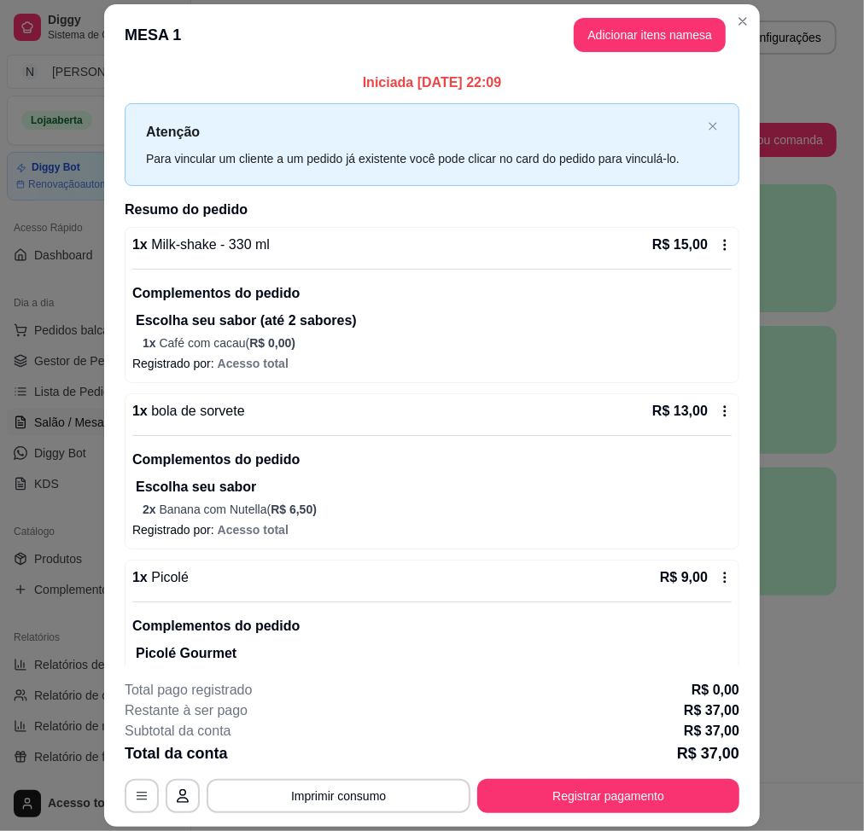
scroll to position [74, 0]
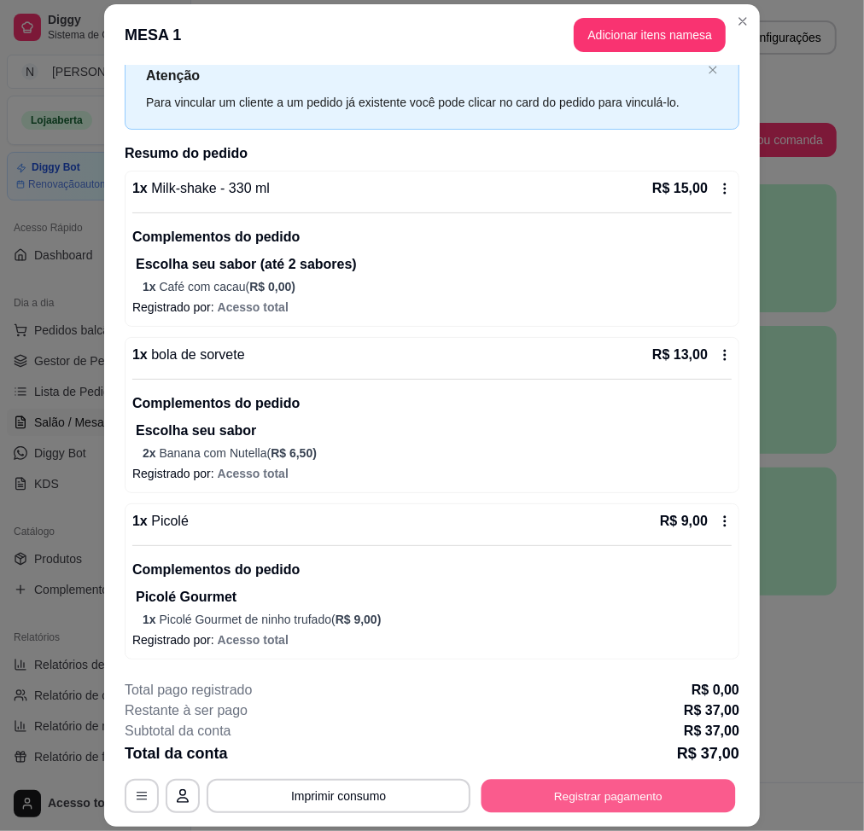
click at [638, 802] on button "Registrar pagamento" at bounding box center [608, 796] width 254 height 33
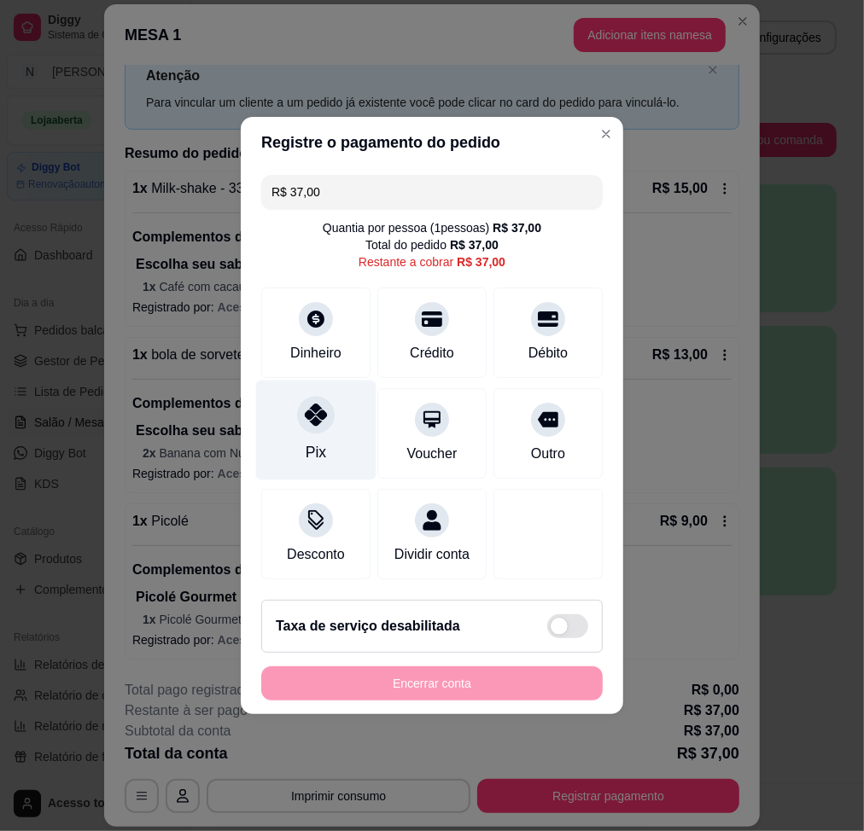
click at [302, 433] on div "Pix" at bounding box center [316, 431] width 120 height 100
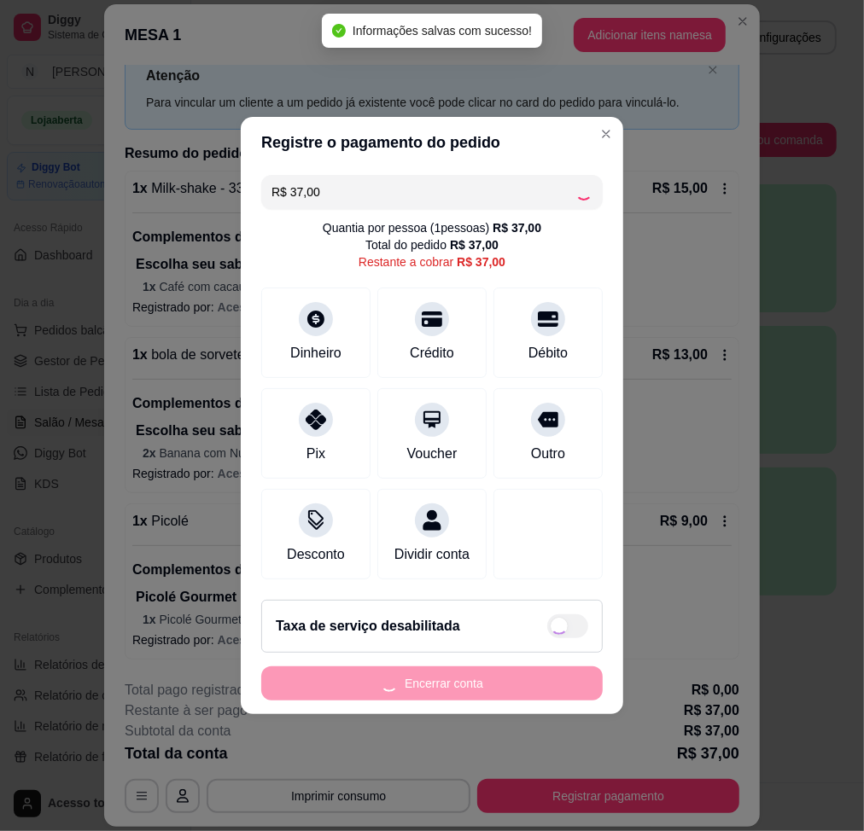
type input "R$ 0,00"
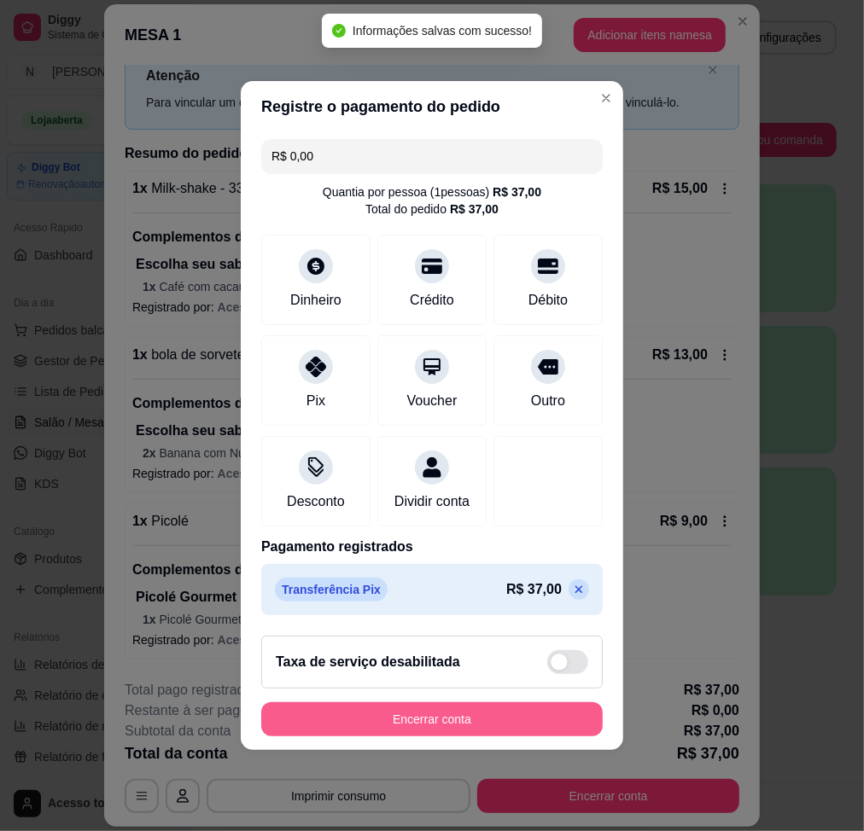
click at [446, 725] on button "Encerrar conta" at bounding box center [431, 720] width 341 height 34
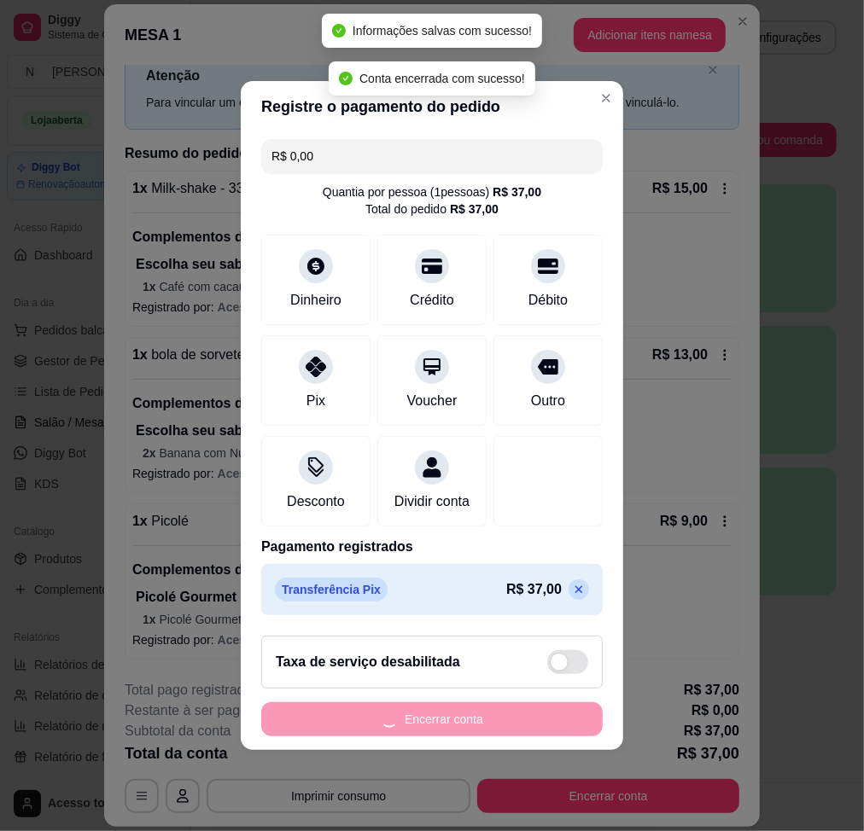
scroll to position [0, 0]
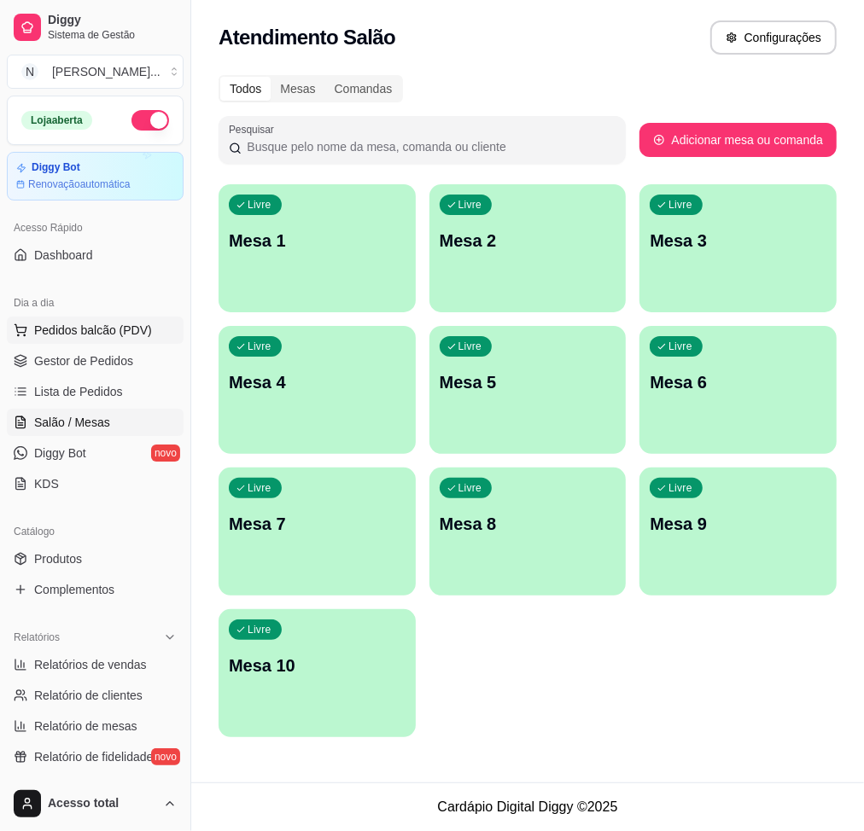
drag, startPoint x: 73, startPoint y: 335, endPoint x: 83, endPoint y: 335, distance: 9.4
click at [82, 335] on span "Pedidos balcão (PDV)" at bounding box center [93, 330] width 118 height 17
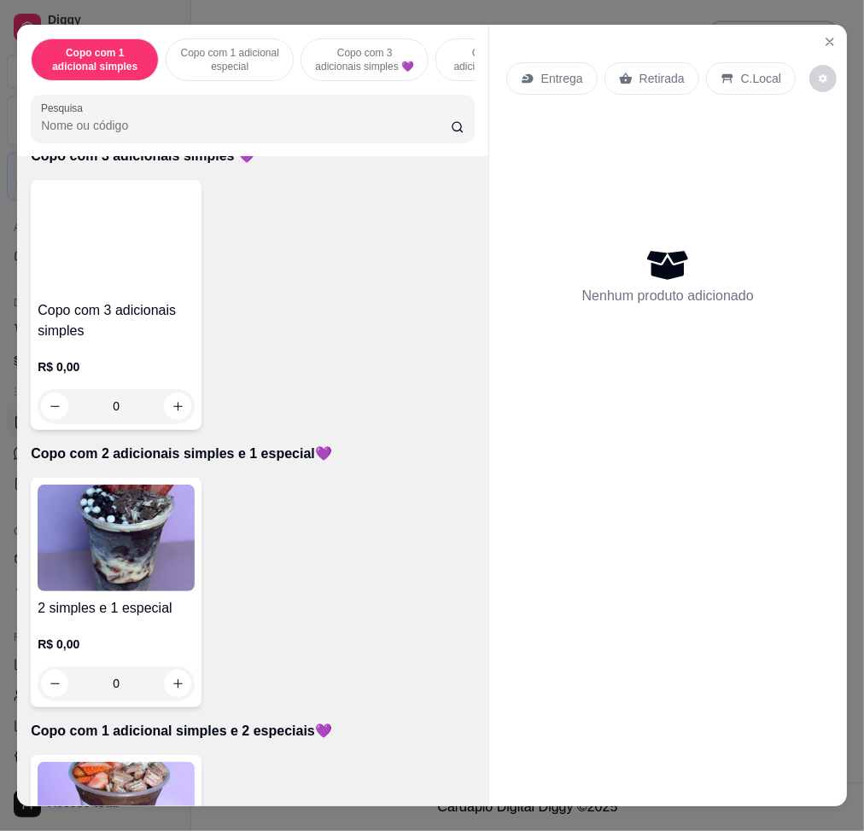
scroll to position [910, 0]
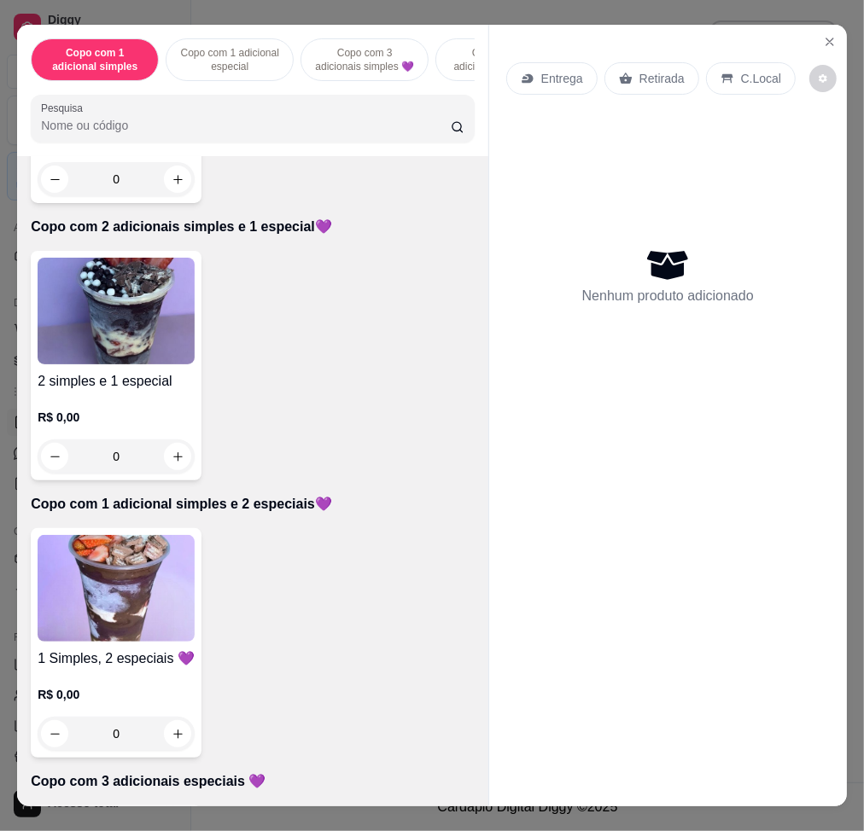
click at [107, 405] on div "R$ 0,00 0" at bounding box center [116, 433] width 157 height 82
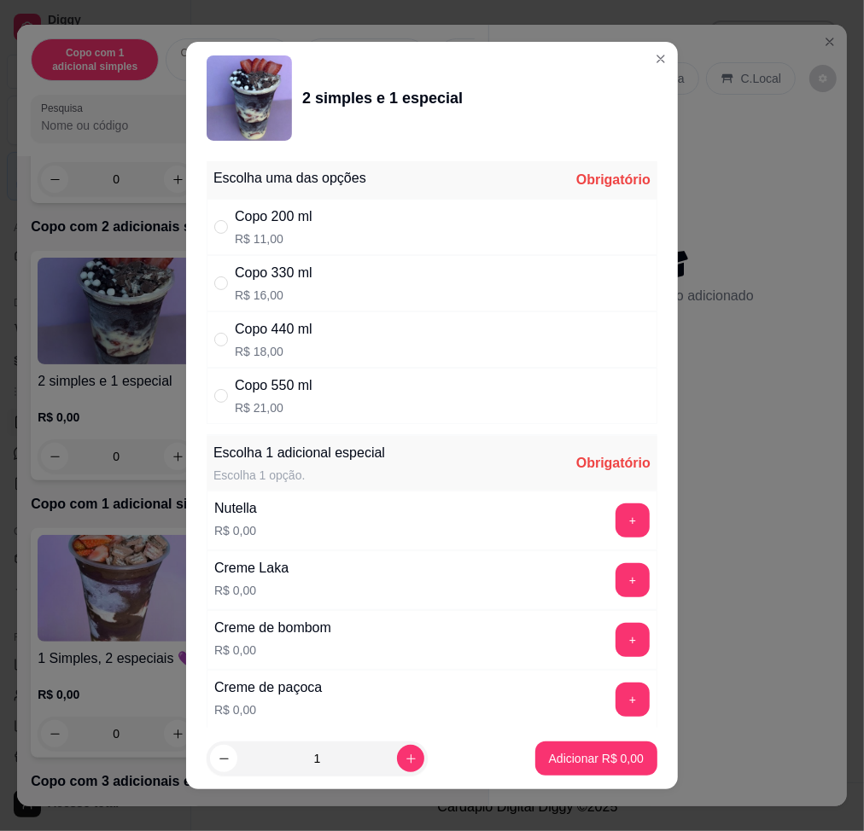
click at [265, 400] on p "R$ 21,00" at bounding box center [274, 408] width 78 height 17
radio input "true"
click at [615, 567] on button "+" at bounding box center [632, 580] width 34 height 34
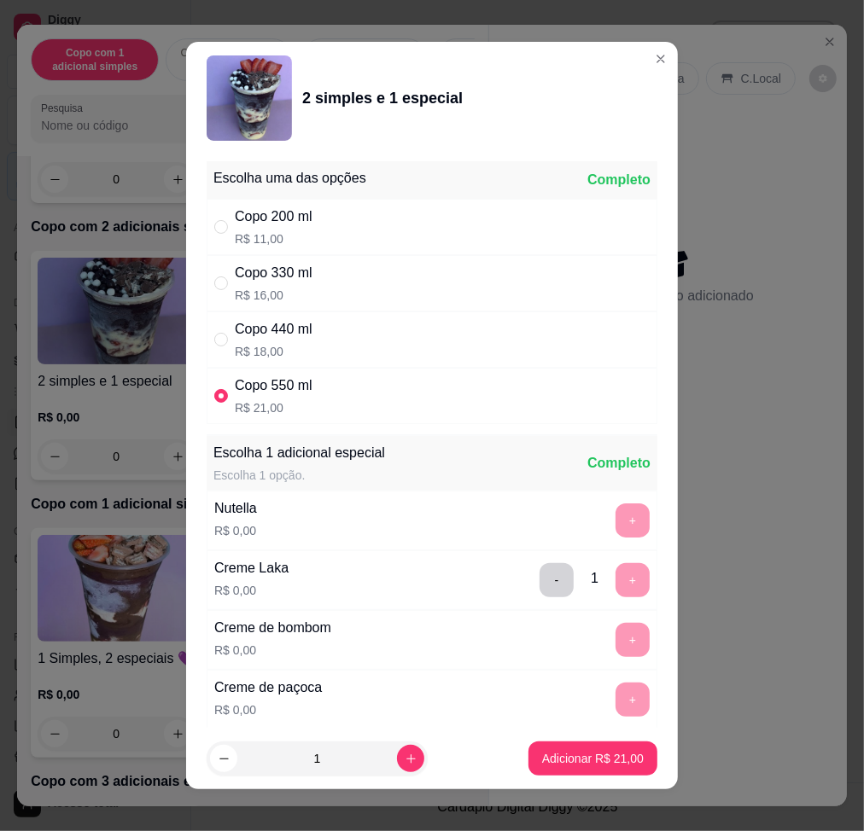
scroll to position [12, 0]
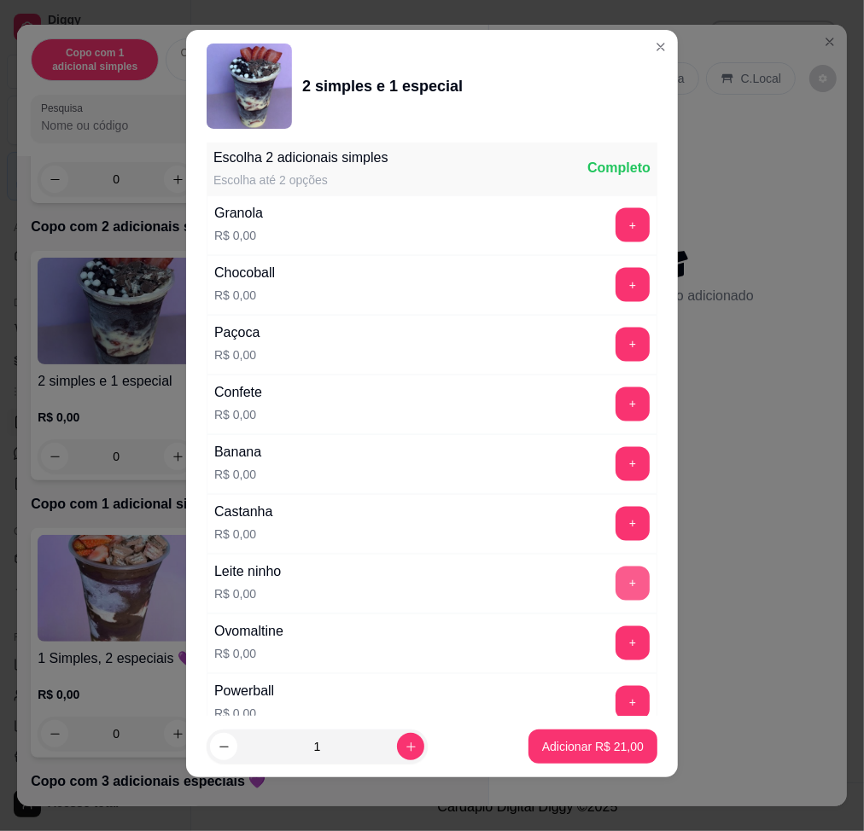
click at [615, 586] on button "+" at bounding box center [632, 584] width 34 height 34
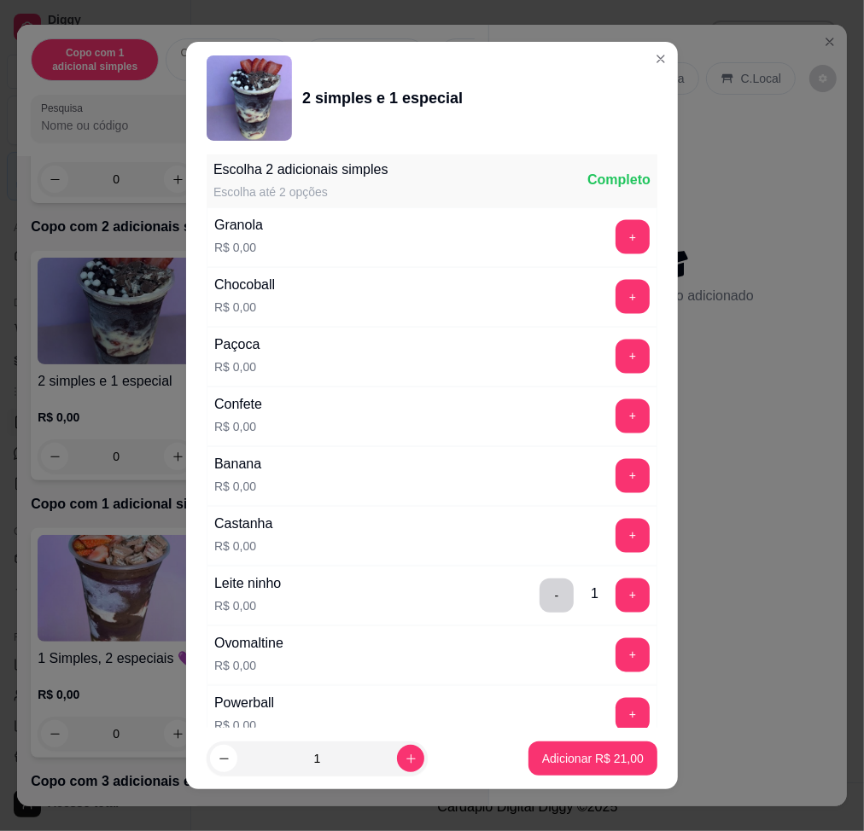
scroll to position [1360, 0]
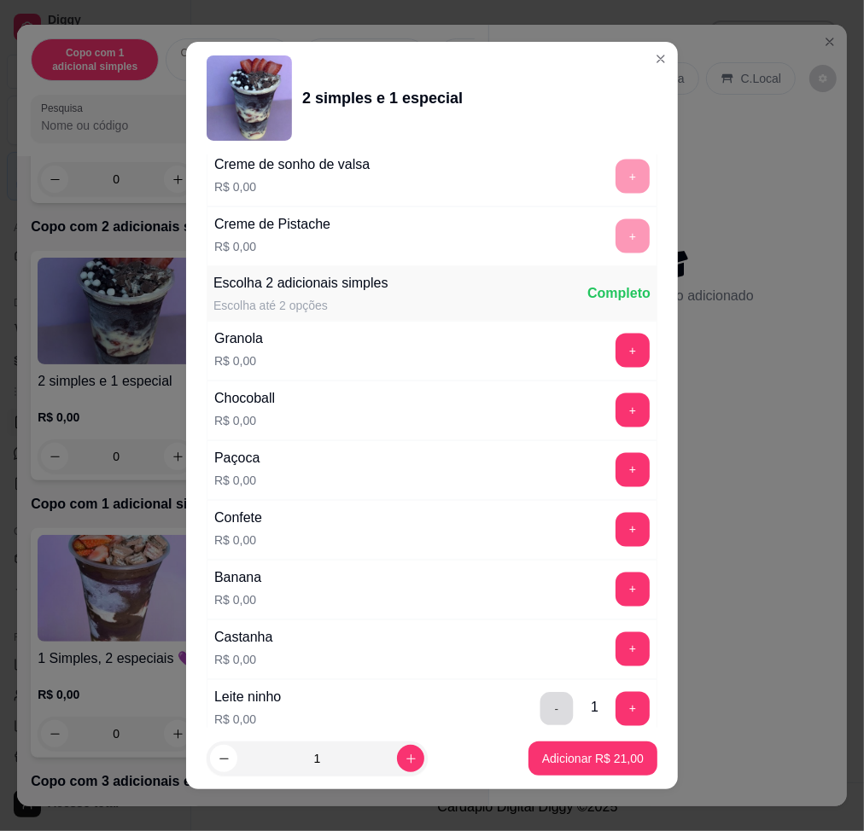
click at [540, 704] on button "-" at bounding box center [556, 708] width 33 height 33
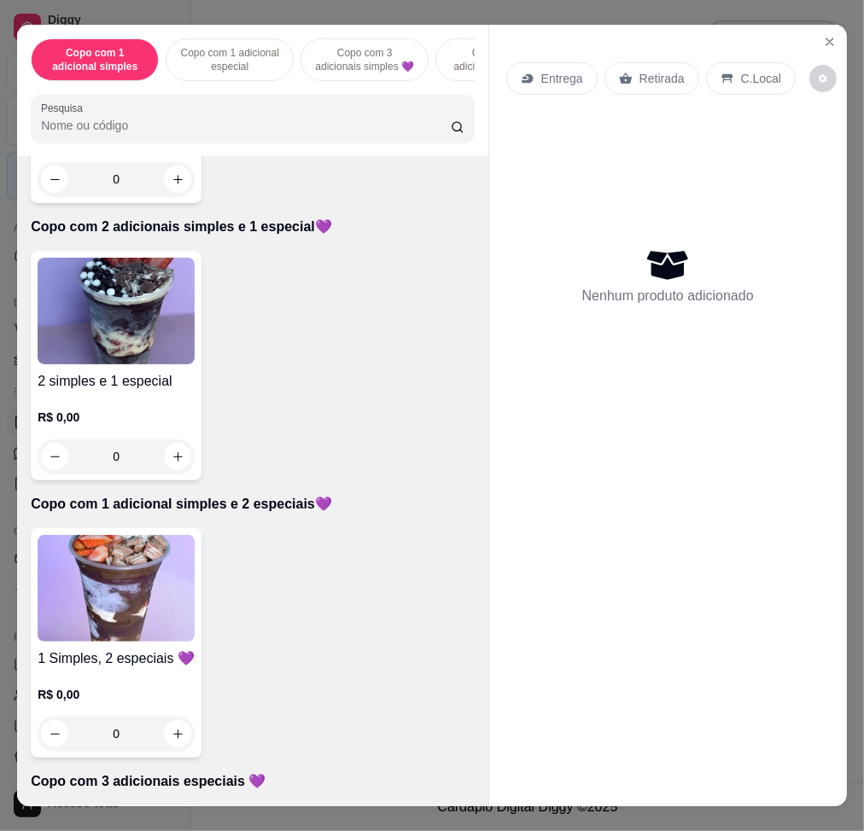
click at [150, 597] on img at bounding box center [116, 588] width 157 height 107
click at [382, 380] on div "Copo 550 ml R$ 21,00" at bounding box center [432, 396] width 451 height 56
radio input "true"
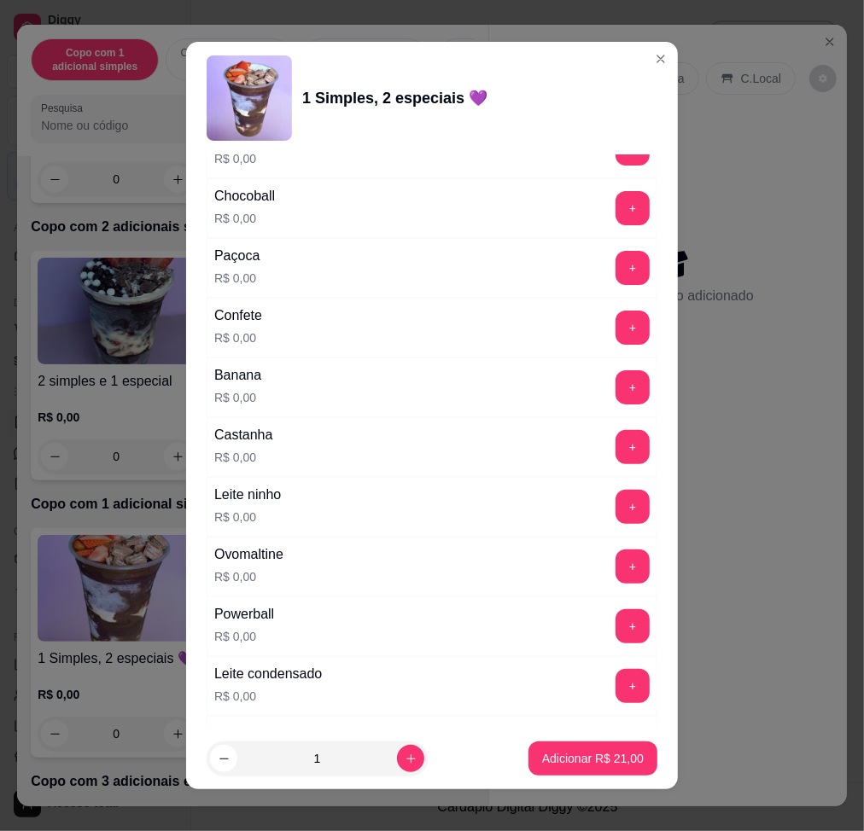
scroll to position [1479, 0]
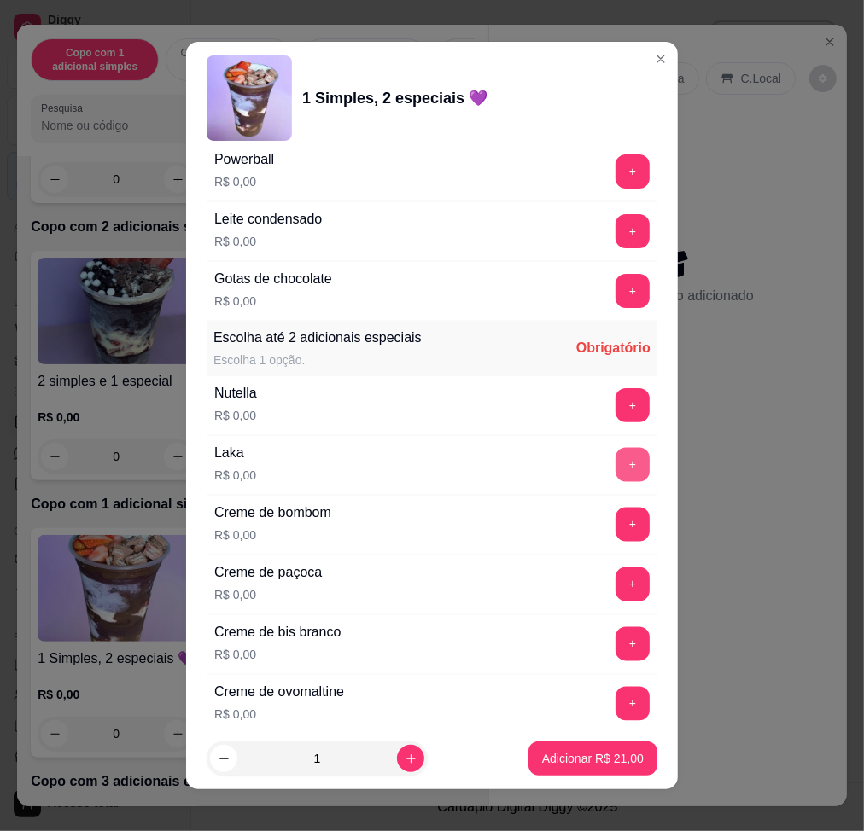
click at [615, 469] on button "+" at bounding box center [632, 465] width 34 height 34
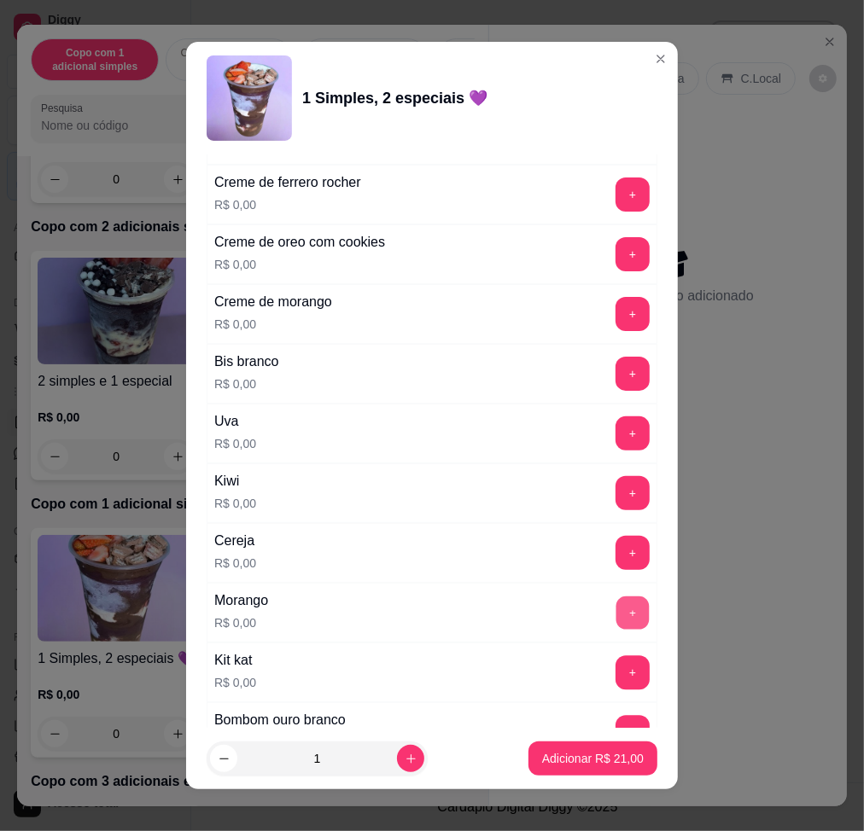
click at [616, 610] on button "+" at bounding box center [632, 612] width 33 height 33
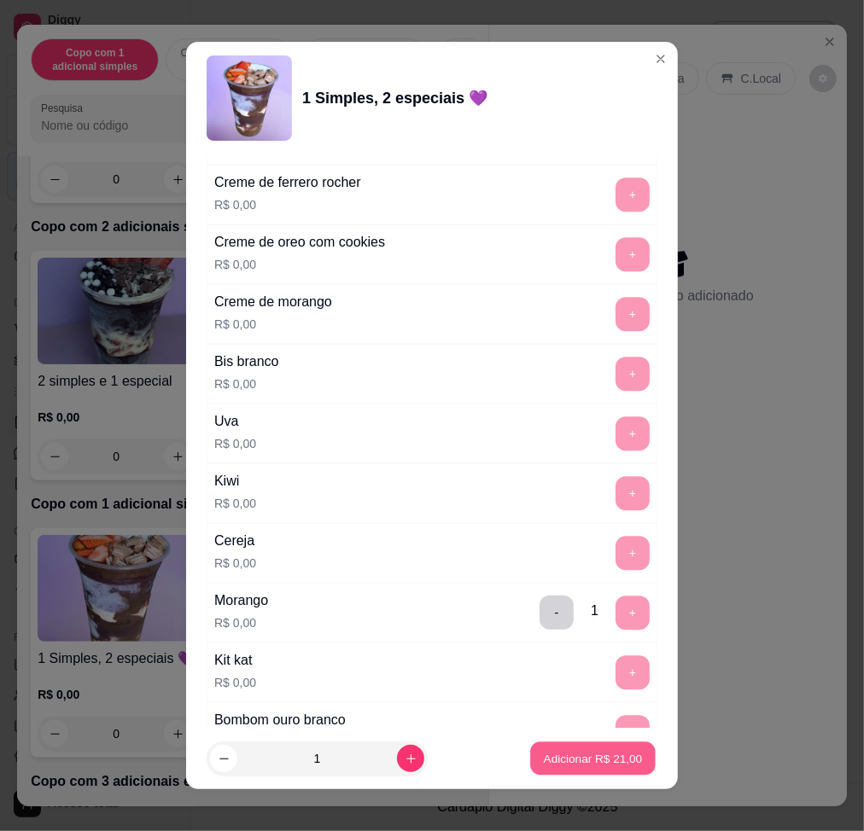
click at [589, 756] on p "Adicionar R$ 21,00" at bounding box center [593, 759] width 99 height 16
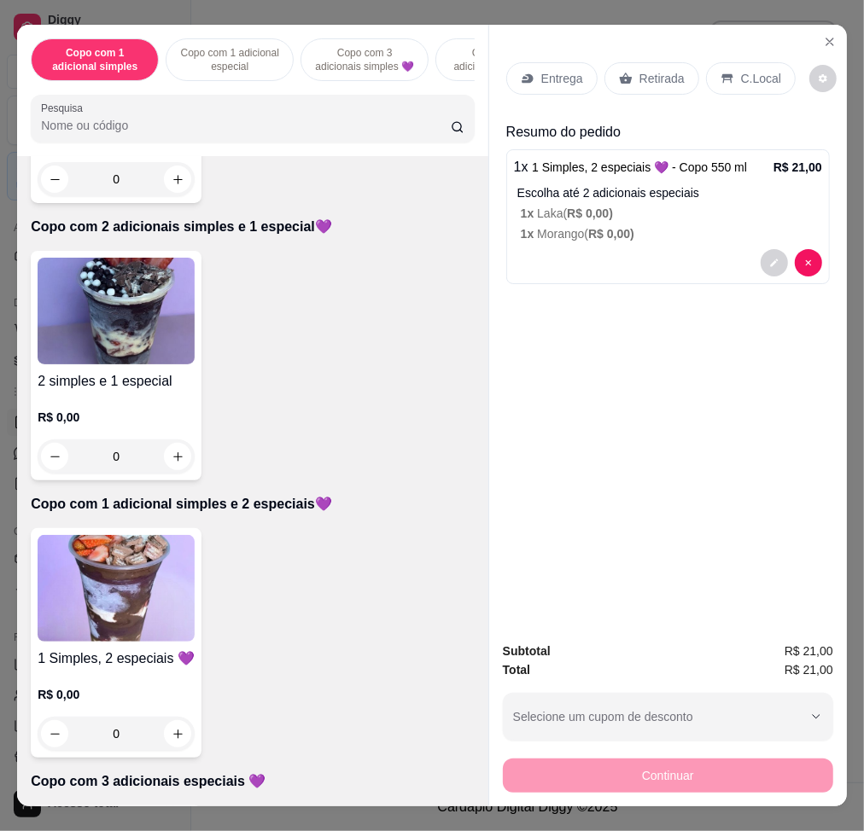
click at [538, 62] on div "Entrega" at bounding box center [551, 78] width 91 height 32
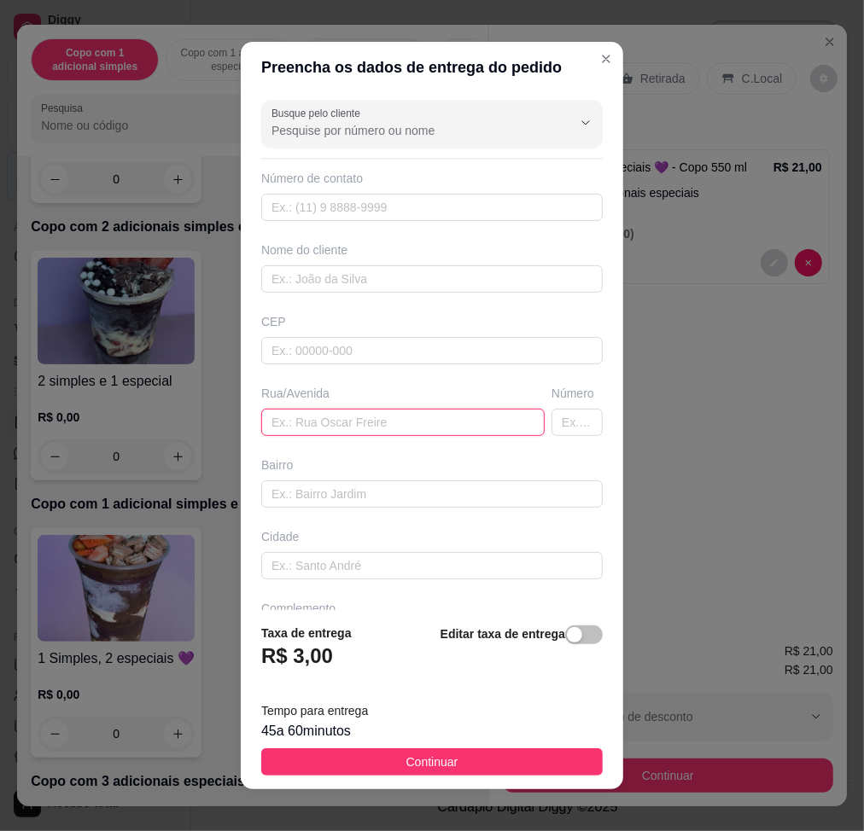
click at [307, 416] on input "text" at bounding box center [402, 422] width 283 height 27
type input "[PERSON_NAME], 253"
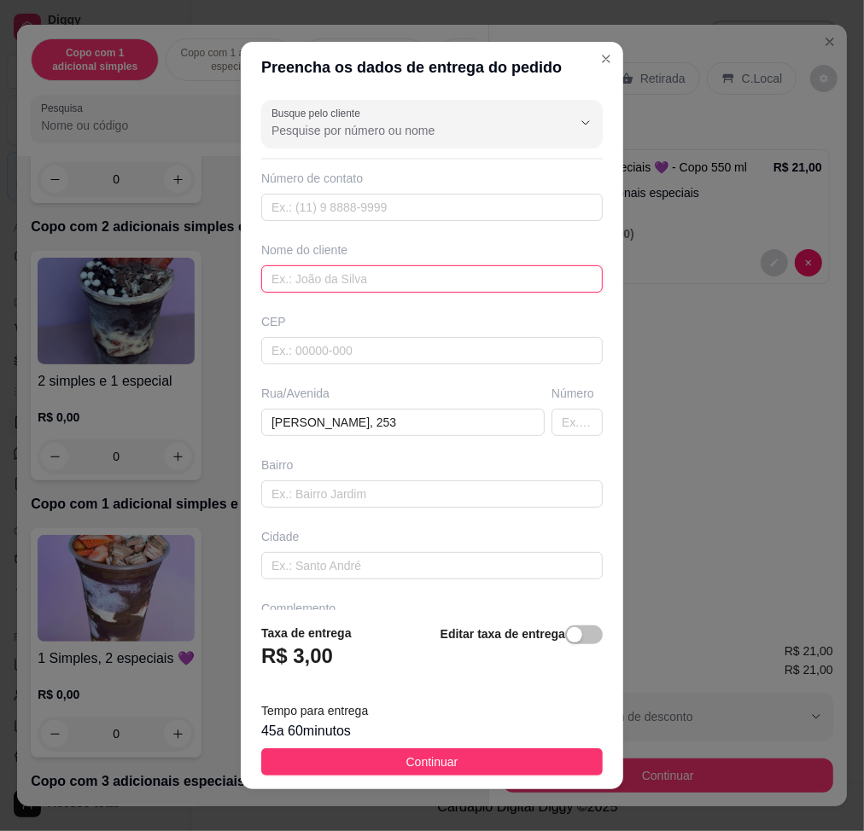
click at [344, 273] on input "text" at bounding box center [431, 278] width 341 height 27
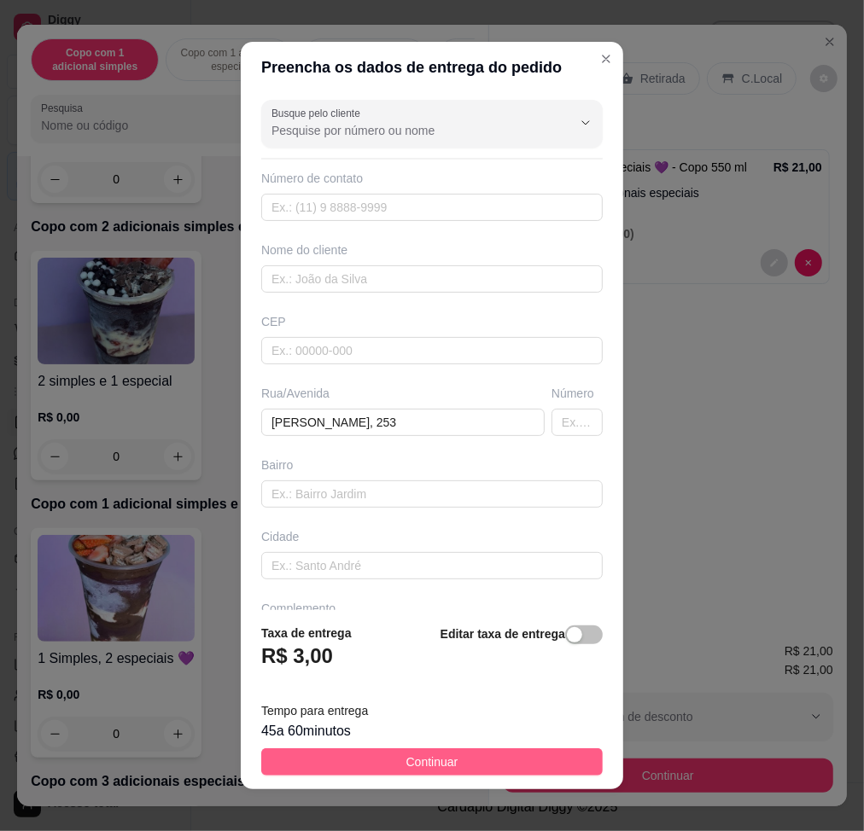
click at [516, 750] on button "Continuar" at bounding box center [431, 762] width 341 height 27
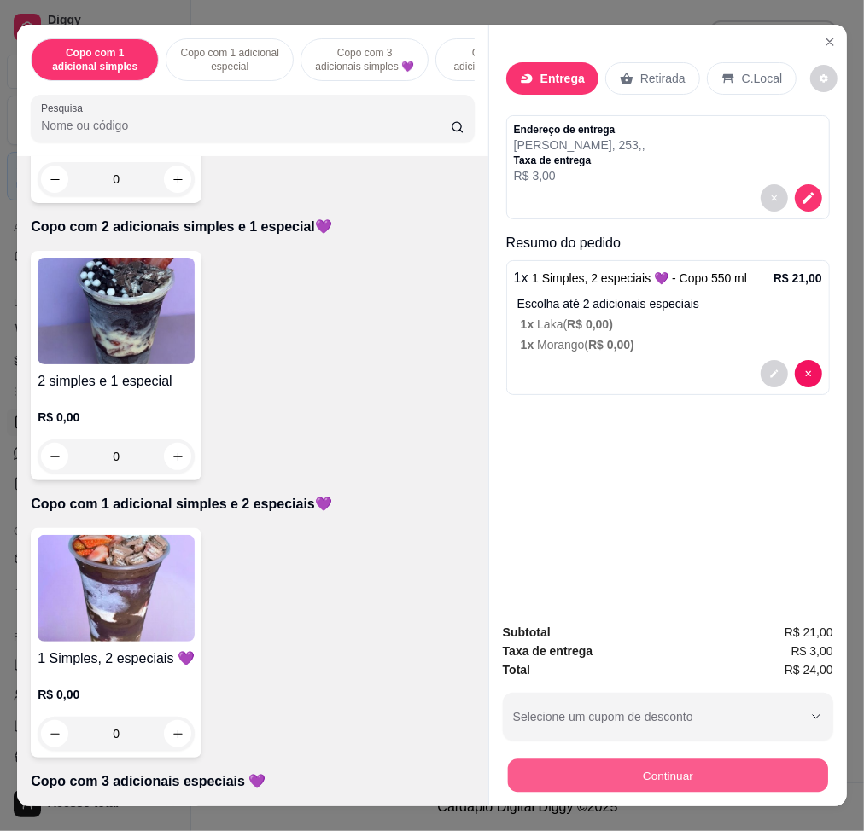
click at [610, 764] on button "Continuar" at bounding box center [668, 775] width 320 height 33
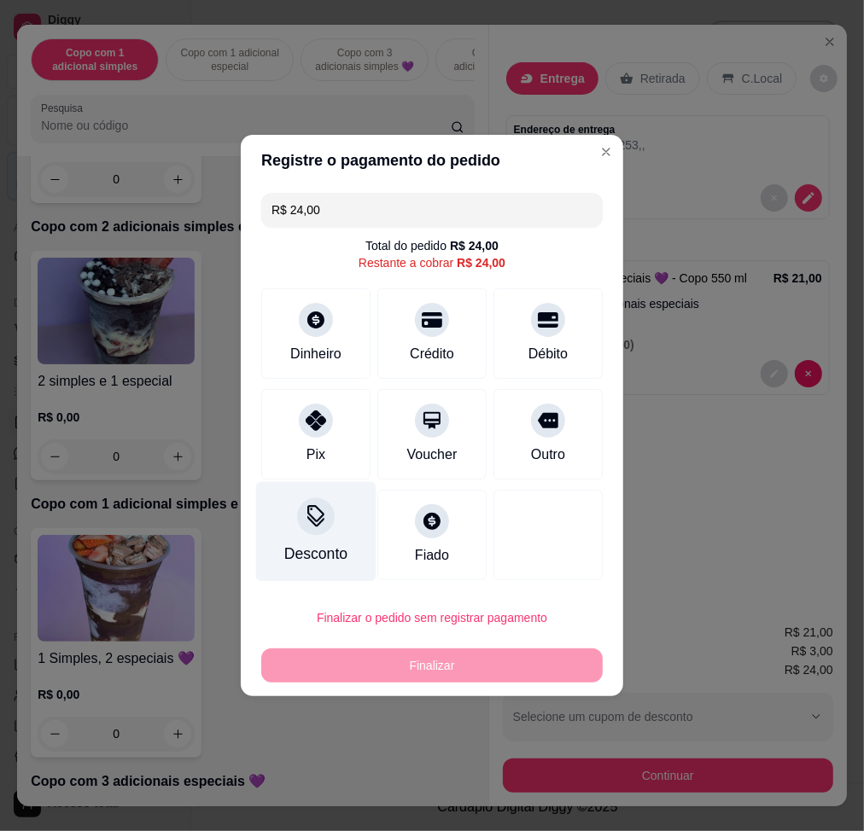
click at [333, 528] on div "Desconto" at bounding box center [316, 532] width 120 height 100
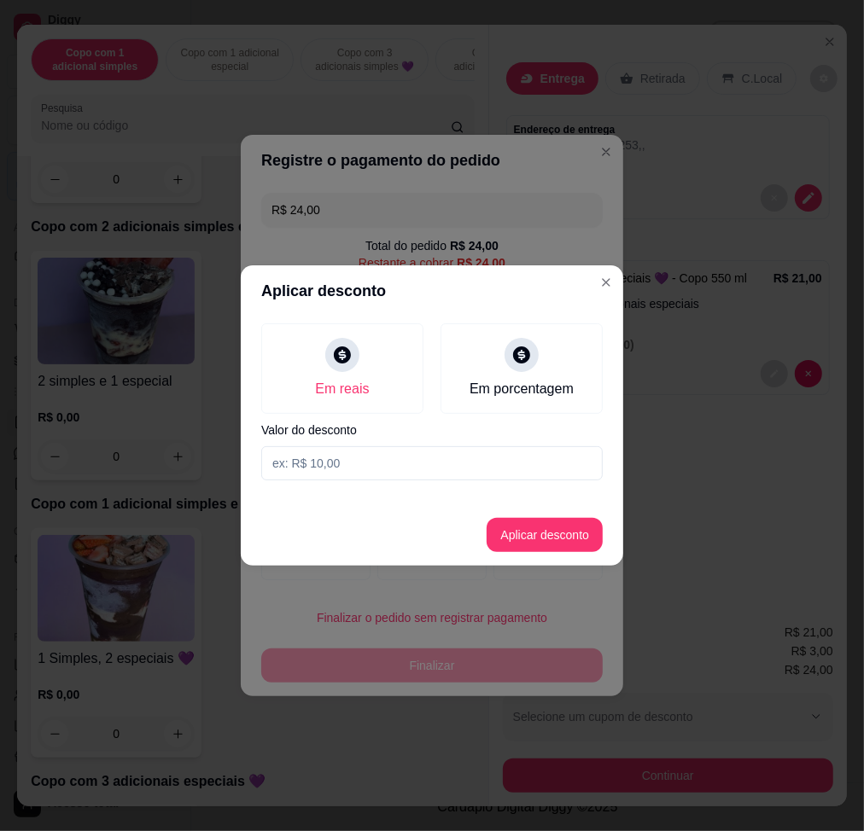
click at [405, 455] on input at bounding box center [431, 463] width 341 height 34
type input "1,01"
click at [557, 543] on button "Aplicar desconto" at bounding box center [545, 535] width 116 height 34
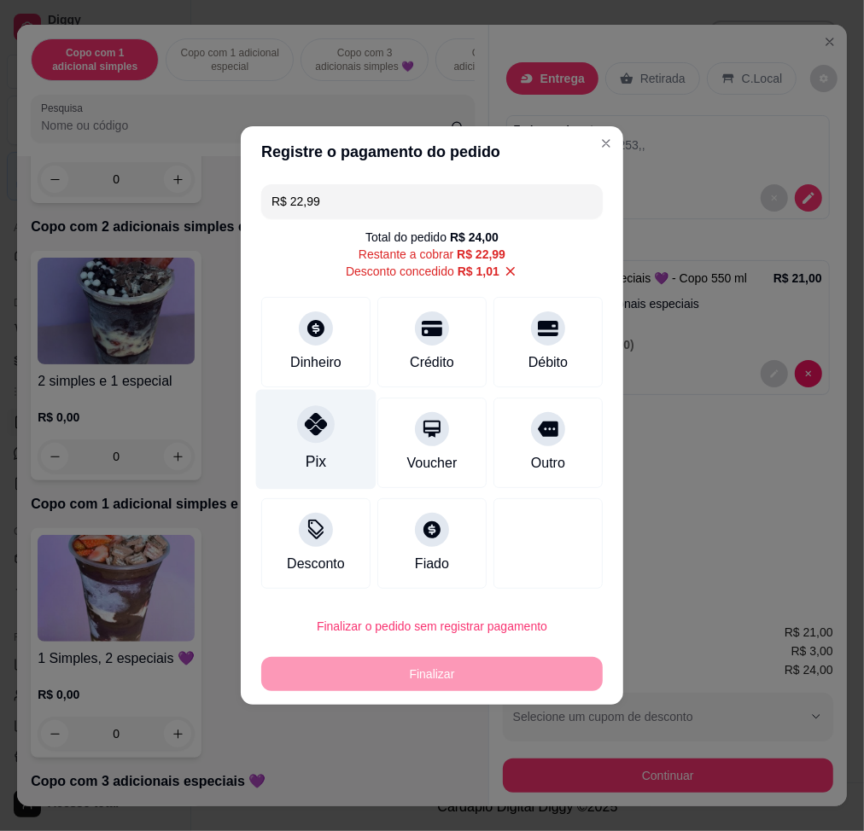
click at [306, 435] on icon at bounding box center [316, 424] width 22 height 22
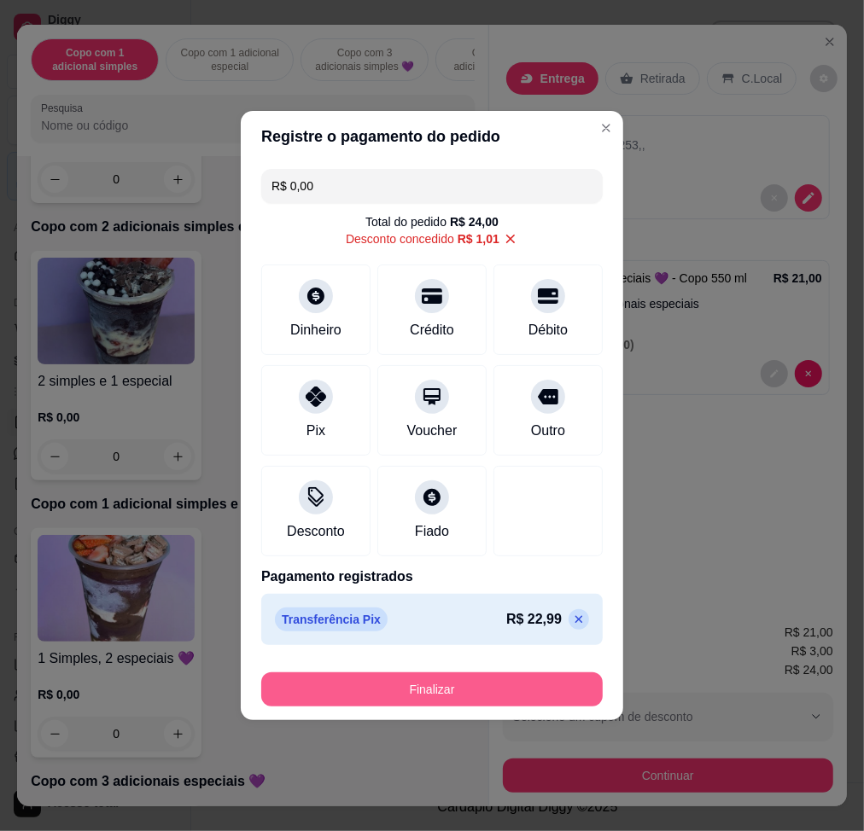
click at [415, 680] on button "Finalizar" at bounding box center [431, 690] width 341 height 34
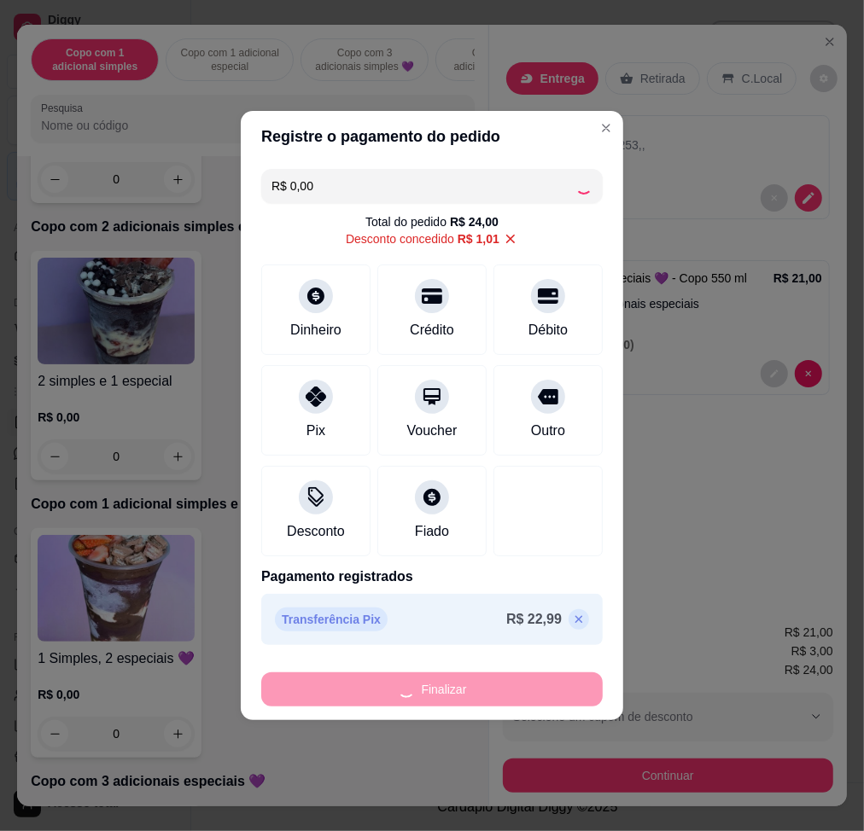
type input "-R$ 24,00"
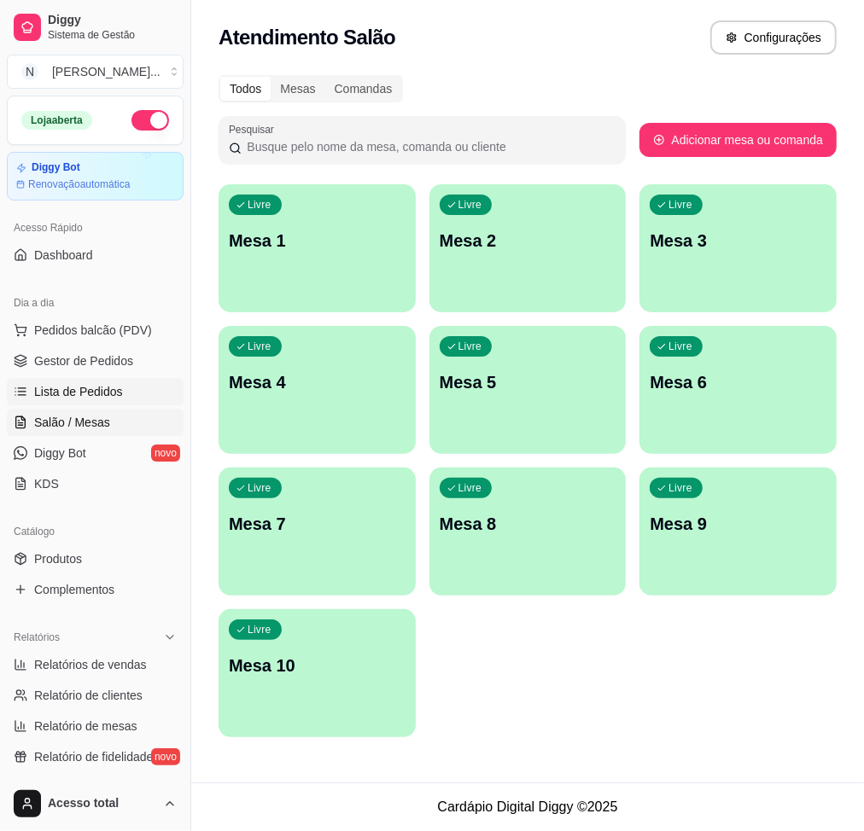
click at [85, 397] on span "Lista de Pedidos" at bounding box center [78, 391] width 89 height 17
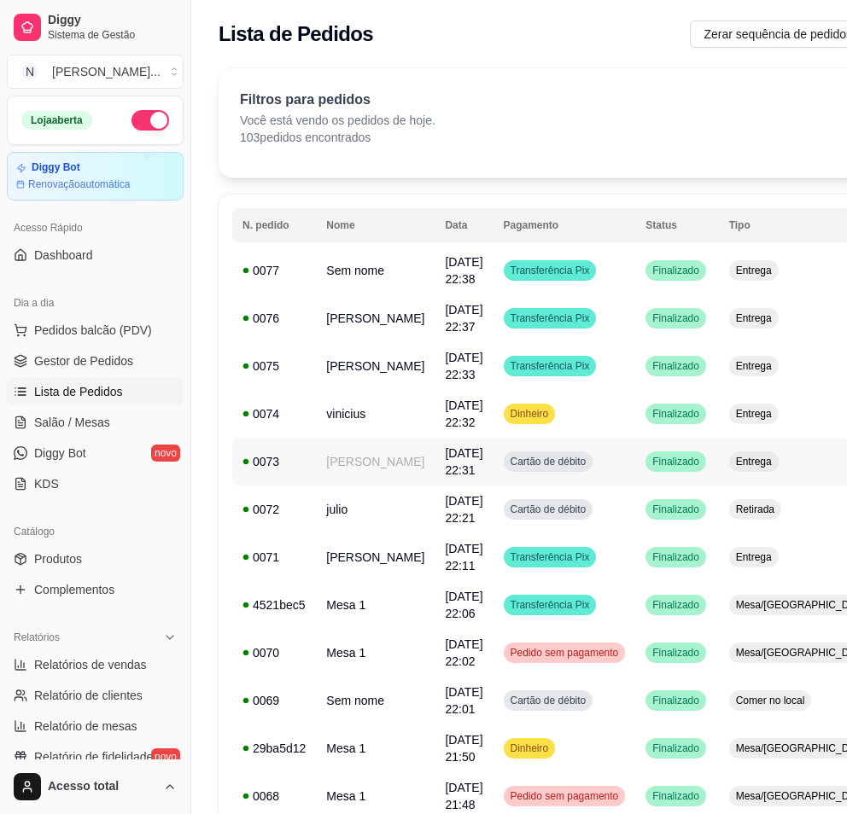
click at [367, 478] on td "[PERSON_NAME]" at bounding box center [375, 462] width 119 height 48
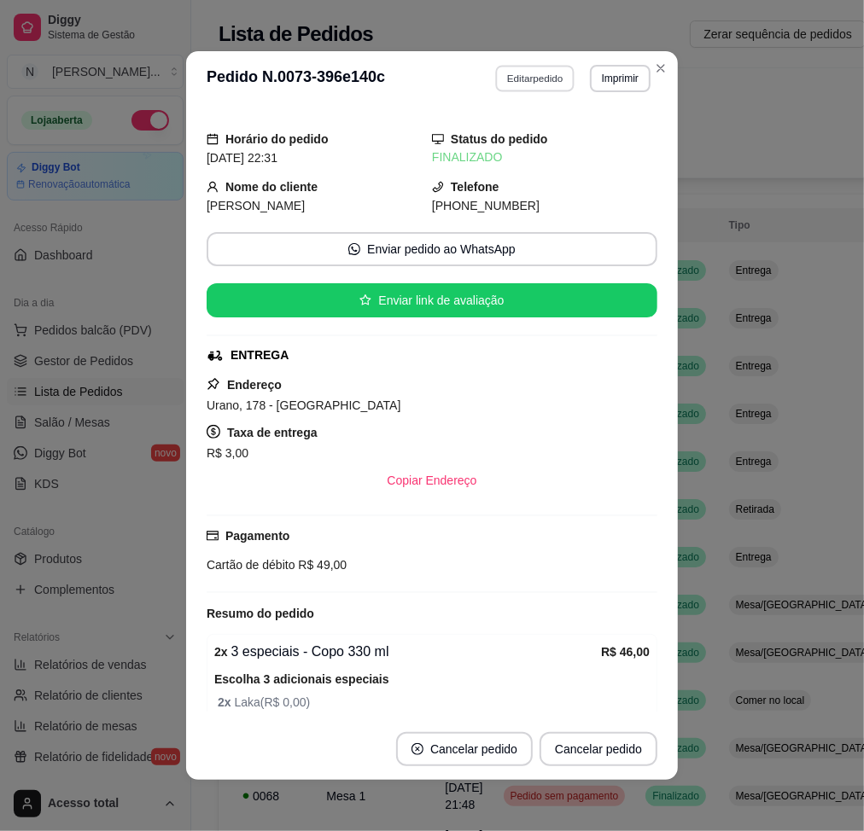
click at [496, 77] on button "Editar pedido" at bounding box center [535, 78] width 79 height 26
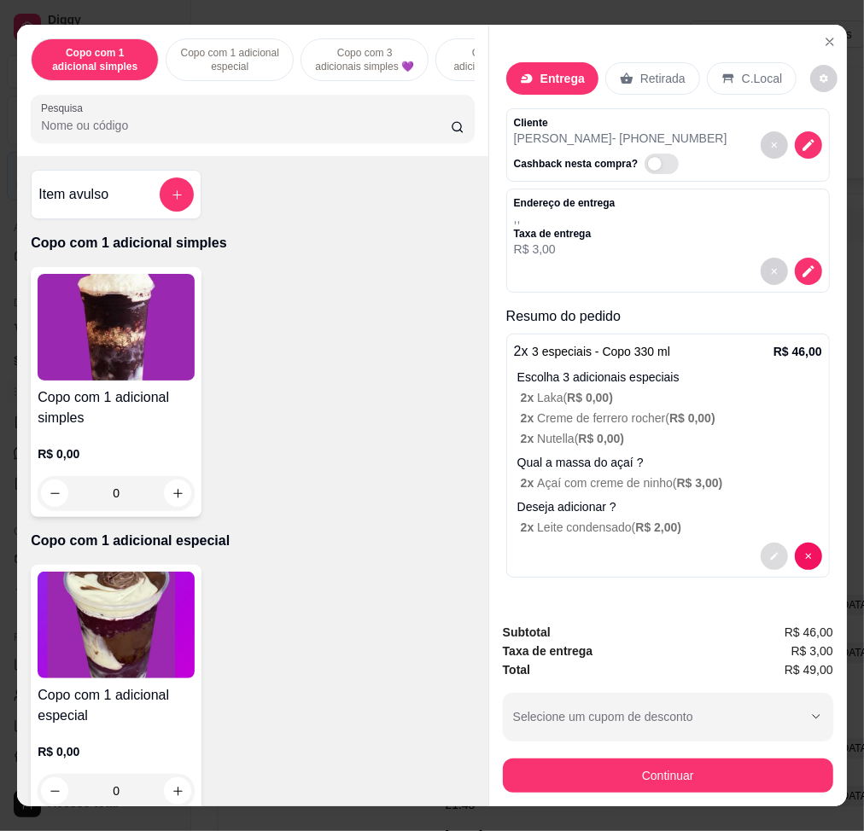
click at [770, 551] on icon "decrease-product-quantity" at bounding box center [774, 556] width 10 height 10
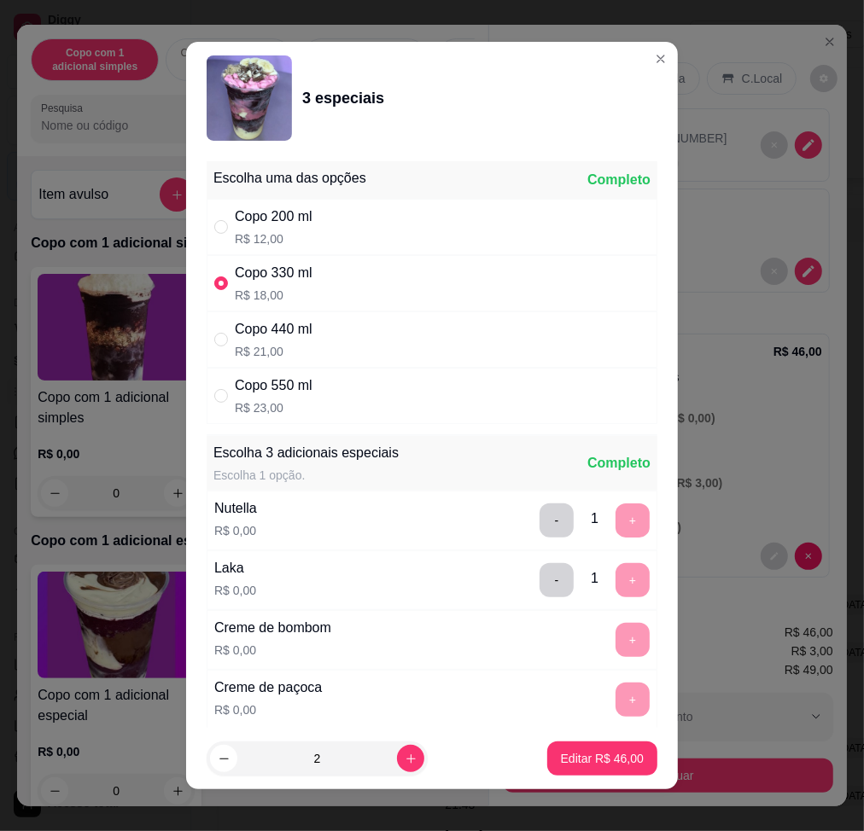
scroll to position [114, 0]
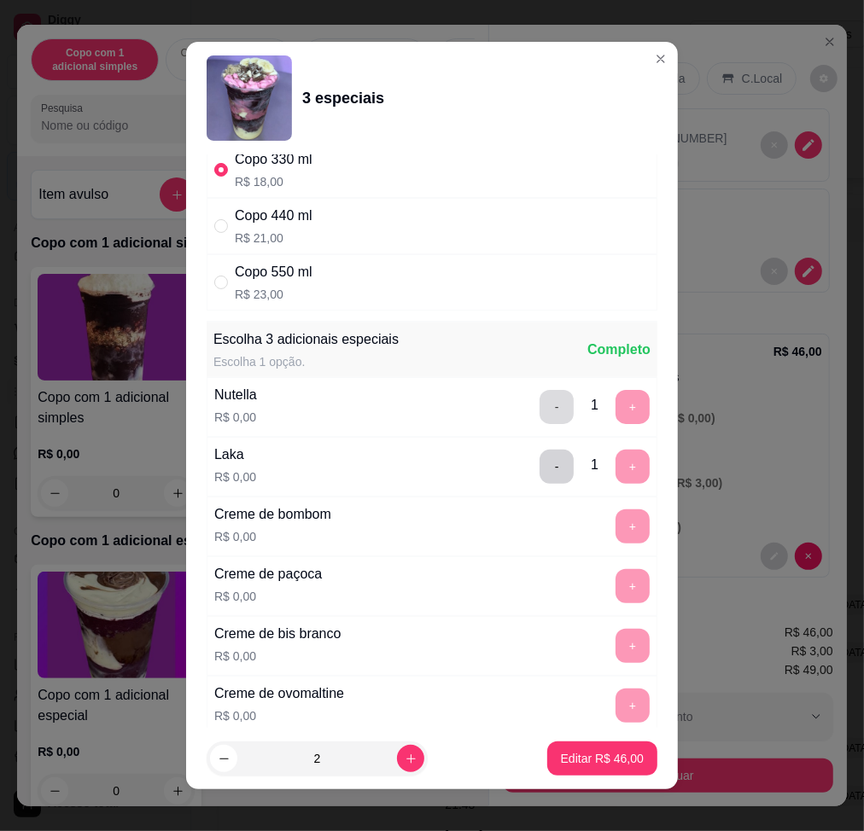
click at [540, 417] on button "-" at bounding box center [557, 407] width 34 height 34
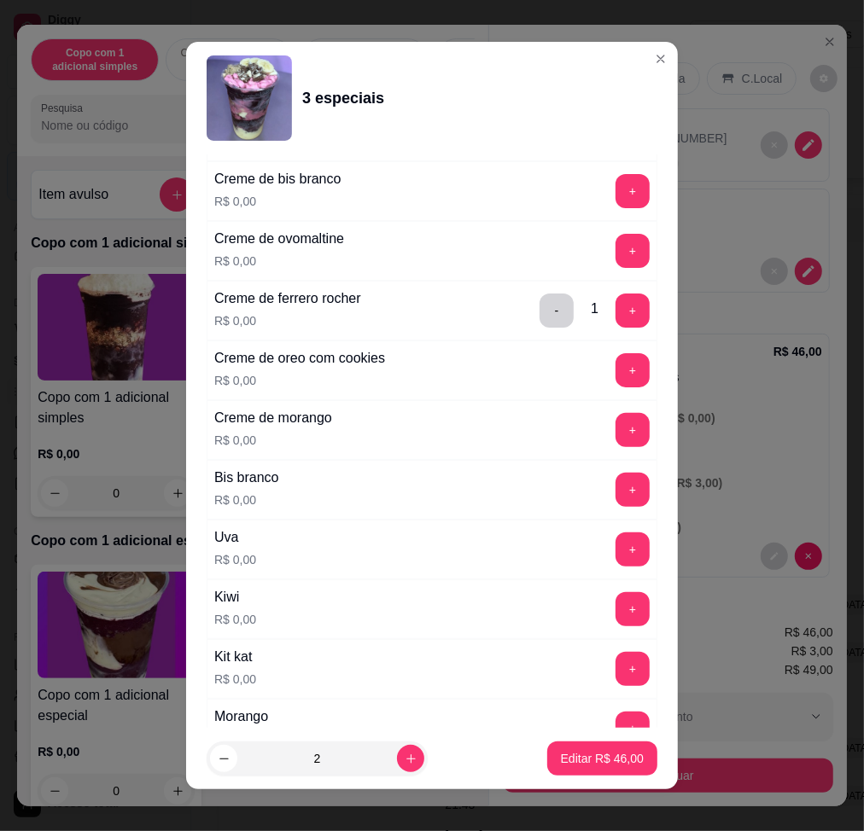
scroll to position [910, 0]
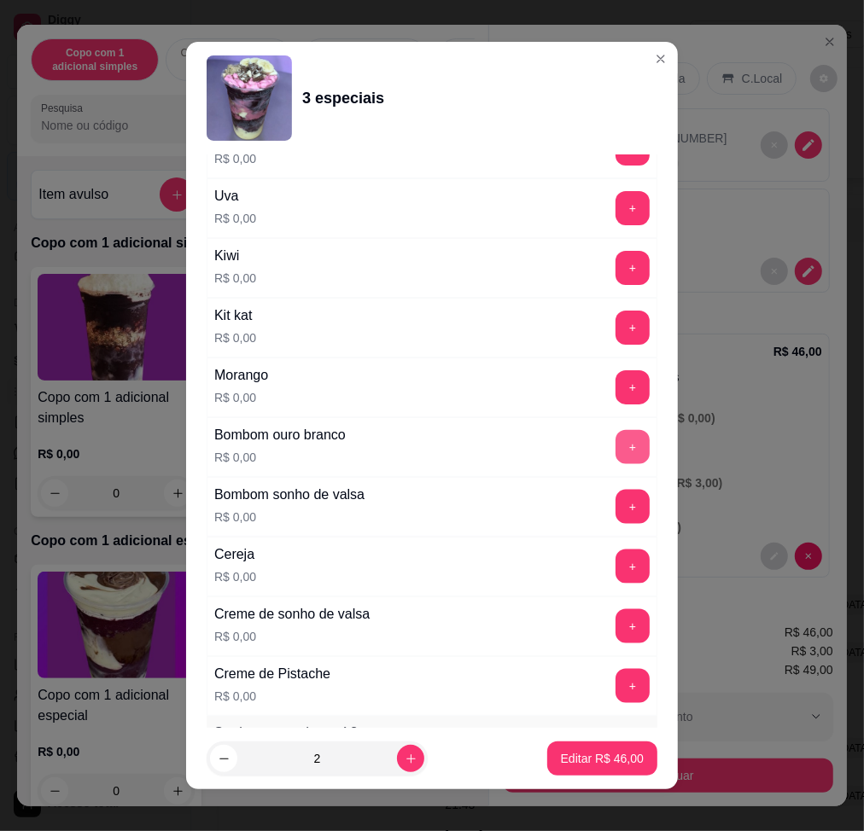
click at [615, 454] on button "+" at bounding box center [632, 447] width 34 height 34
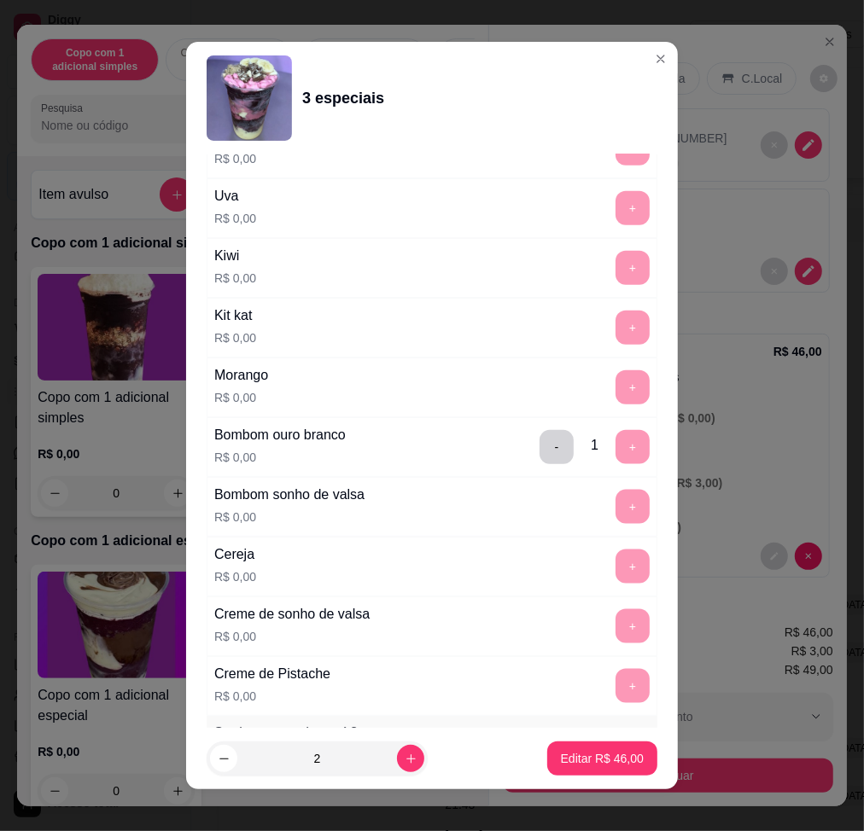
scroll to position [12, 0]
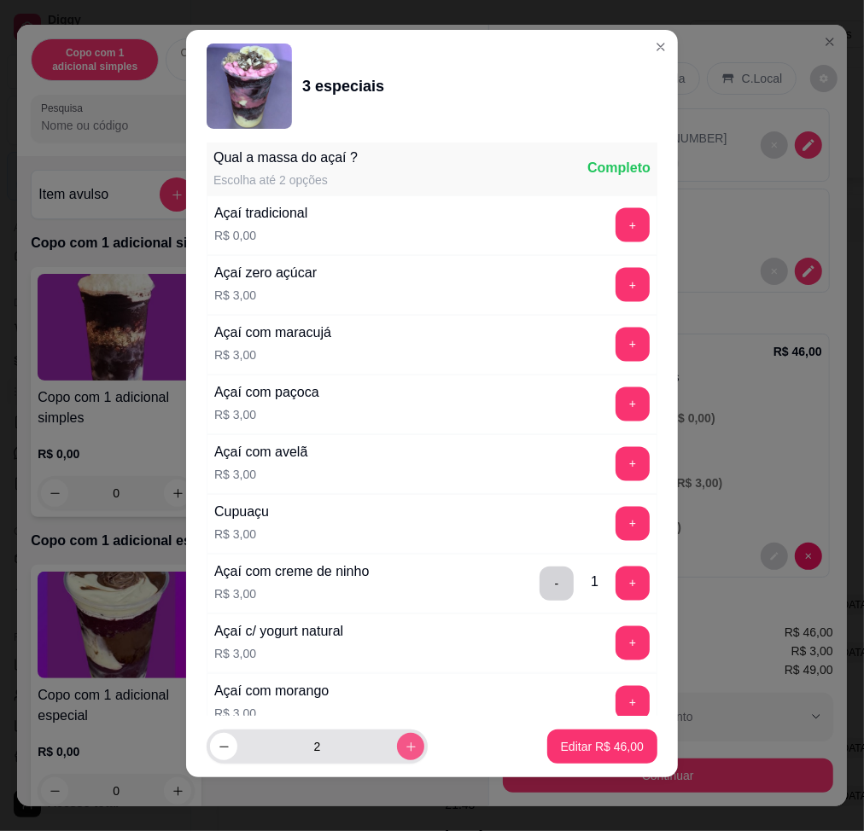
click at [397, 749] on button "increase-product-quantity" at bounding box center [410, 746] width 27 height 27
type input "3"
click at [590, 750] on p "Editar R$ 69,00" at bounding box center [602, 746] width 83 height 17
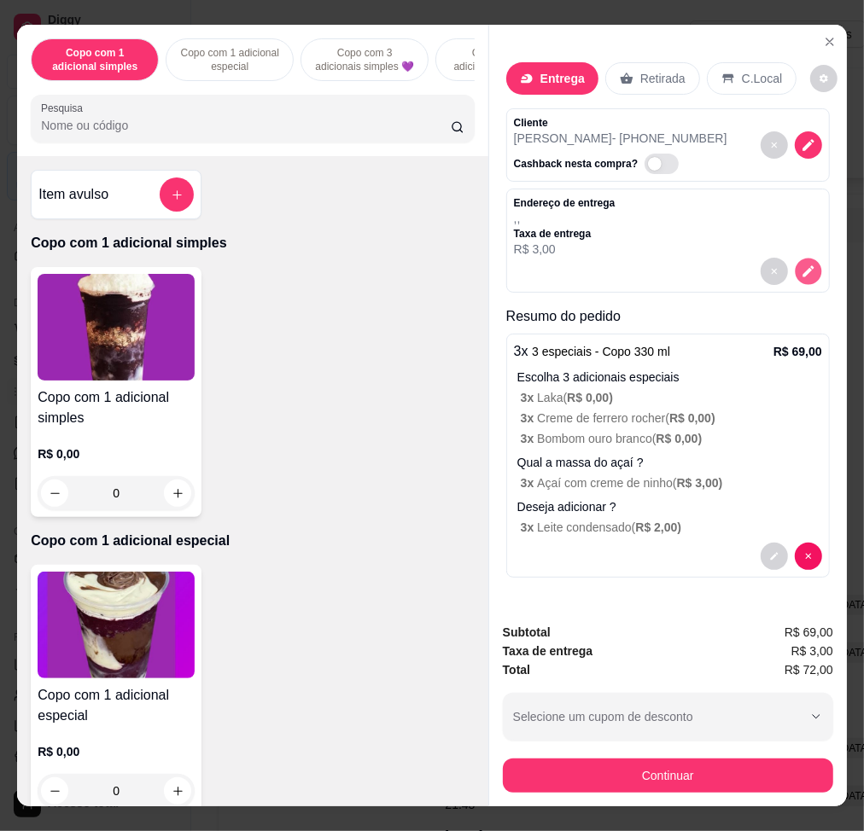
click at [801, 265] on icon "decrease-product-quantity" at bounding box center [808, 272] width 15 height 15
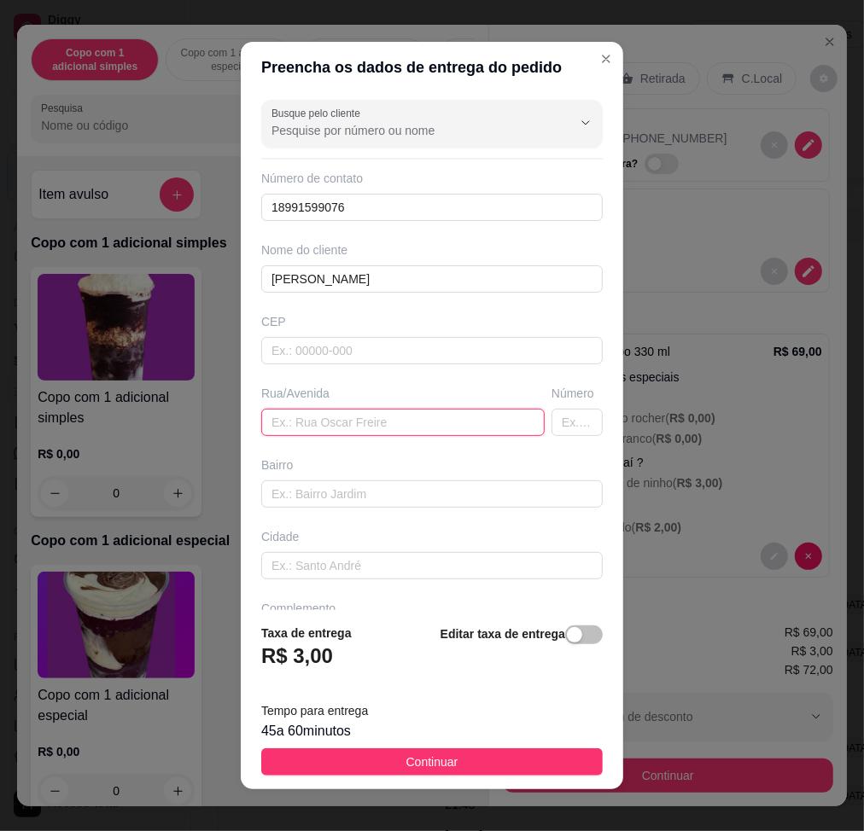
click at [486, 429] on input "text" at bounding box center [402, 422] width 283 height 27
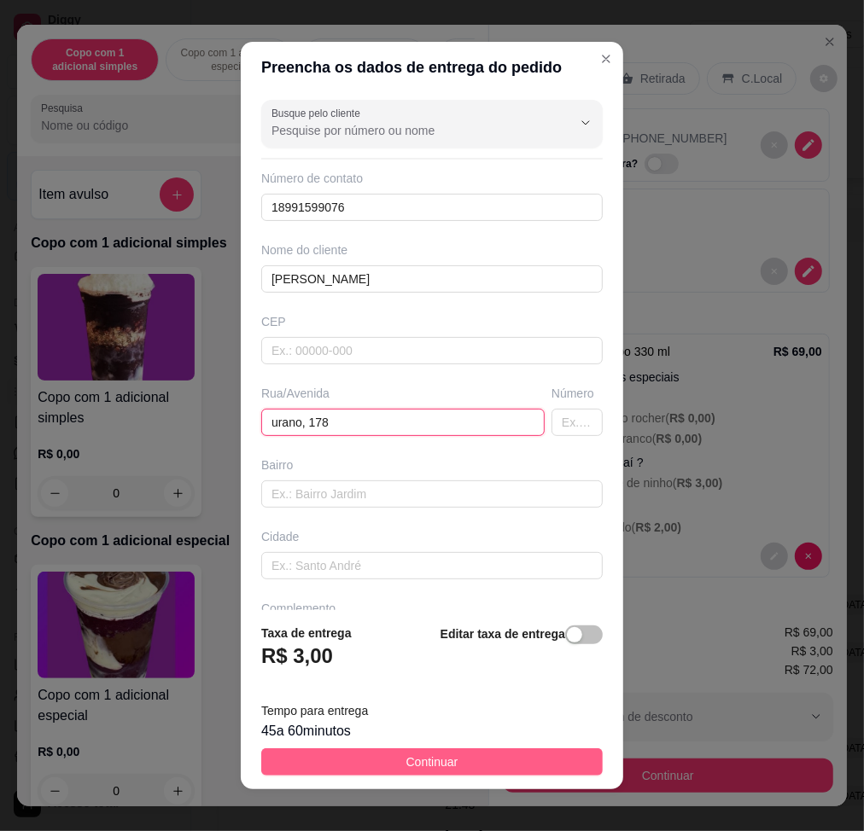
type input "urano, 178"
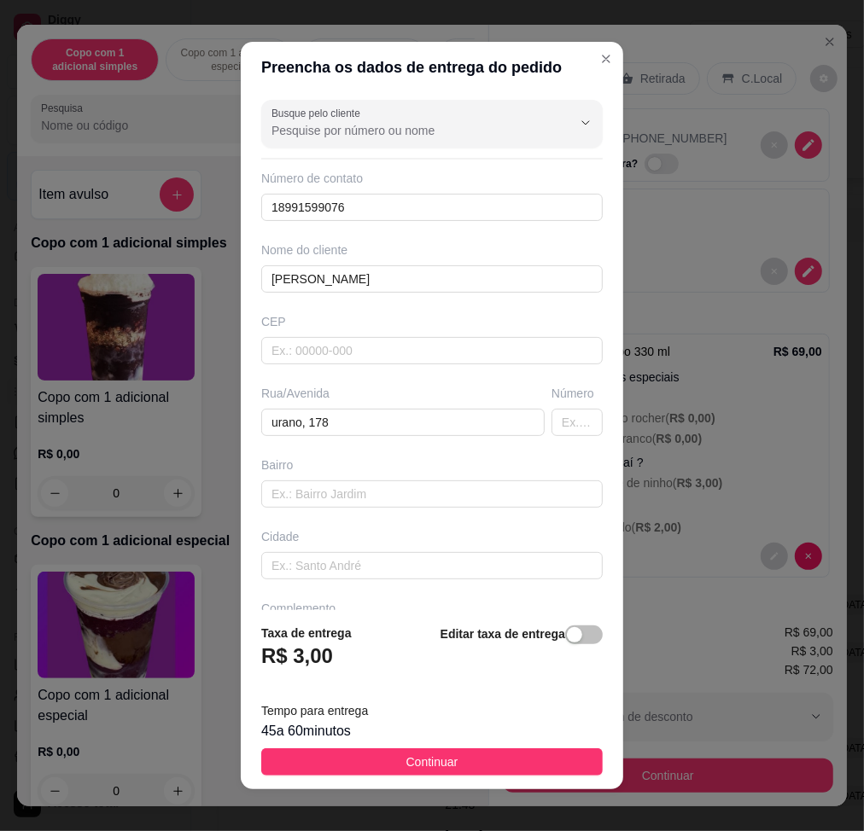
drag, startPoint x: 492, startPoint y: 763, endPoint x: 554, endPoint y: 750, distance: 63.8
click at [493, 763] on button "Continuar" at bounding box center [431, 762] width 341 height 27
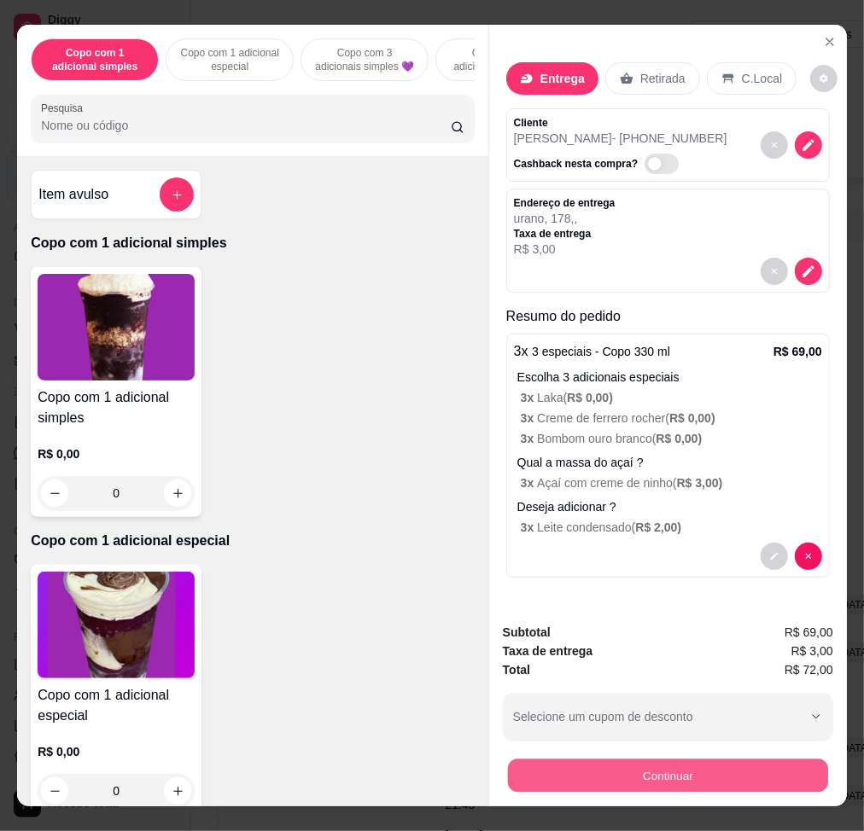
click at [630, 759] on button "Continuar" at bounding box center [668, 775] width 320 height 33
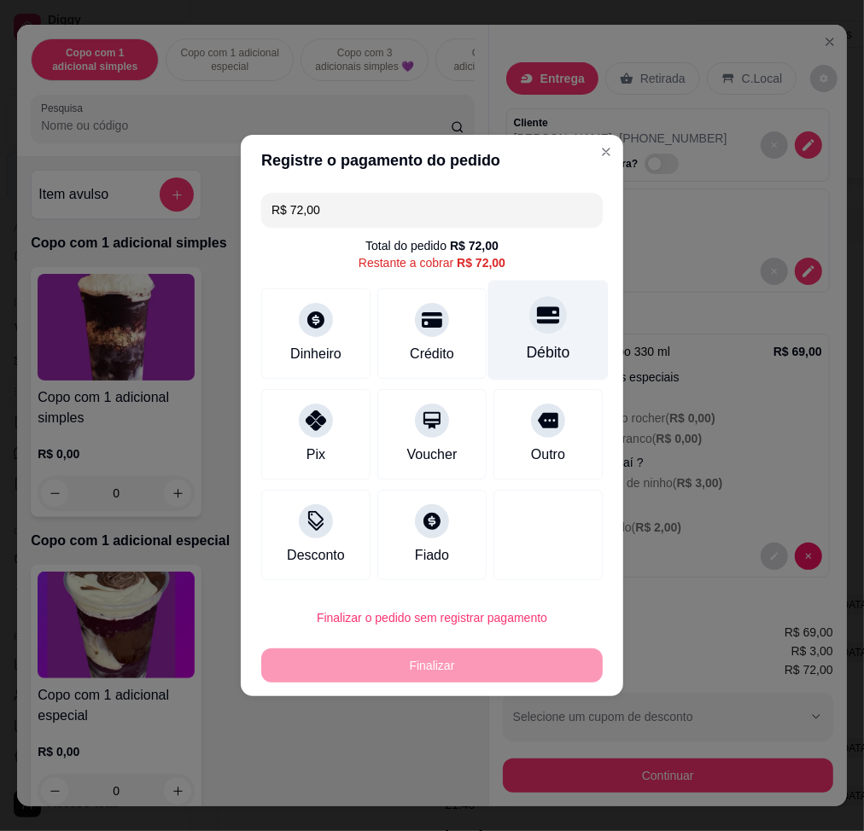
click at [550, 337] on div "Débito" at bounding box center [548, 331] width 120 height 100
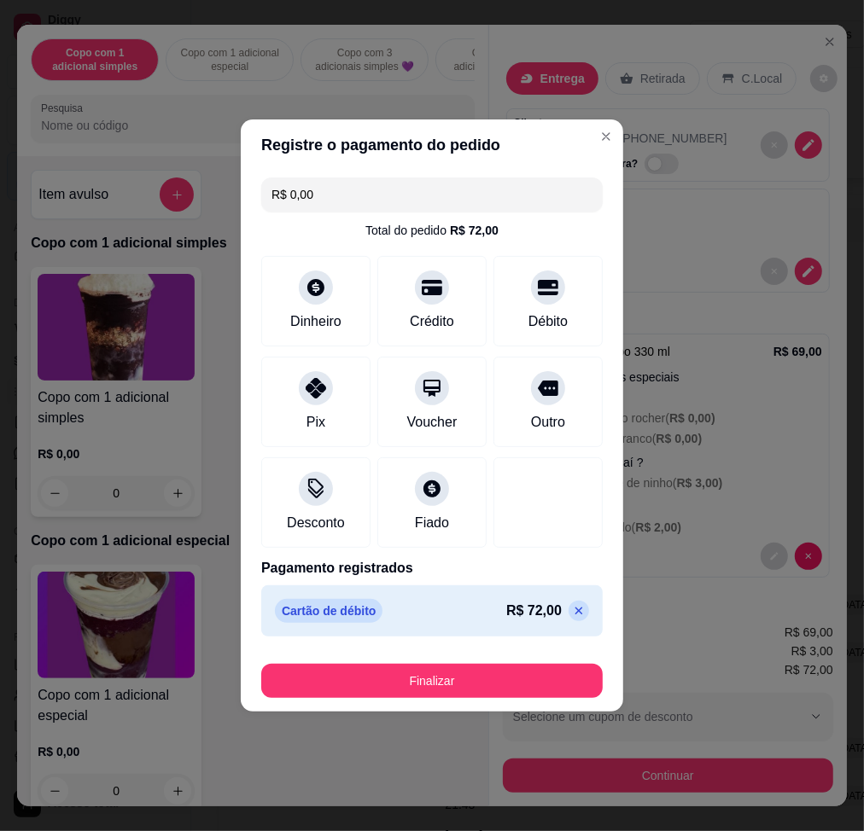
click at [487, 669] on button "Finalizar" at bounding box center [431, 681] width 341 height 34
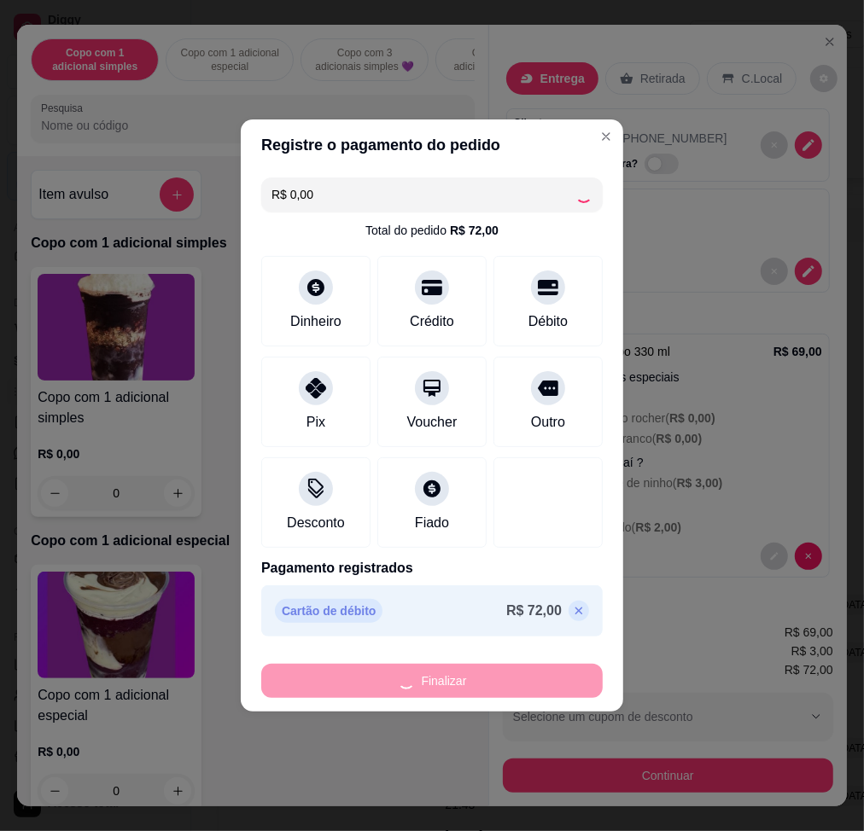
type input "-R$ 72,00"
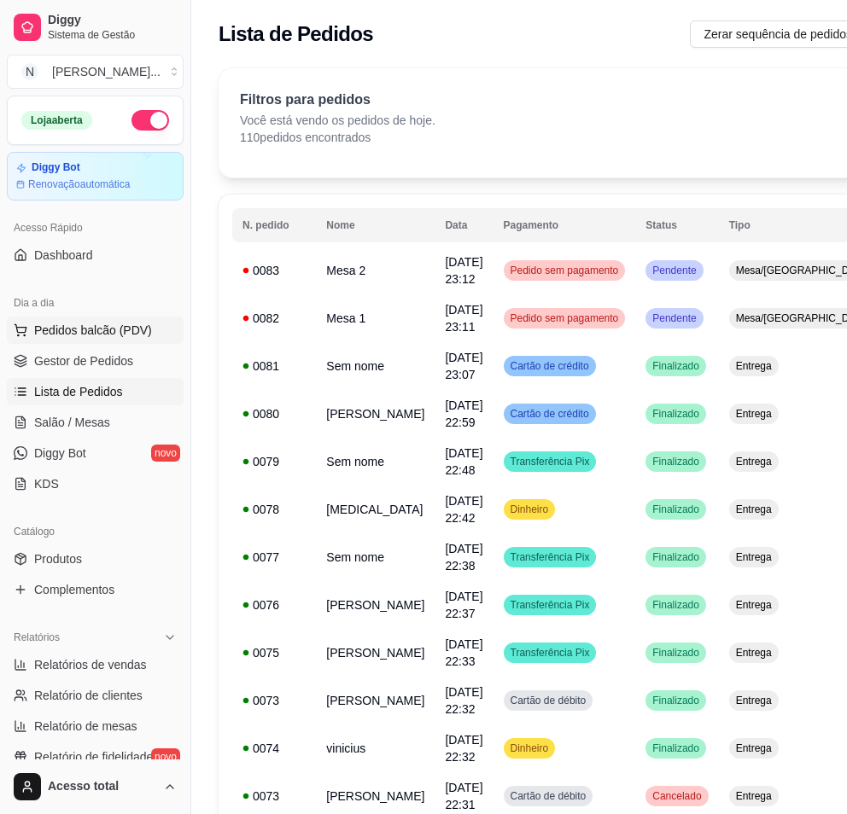
click at [114, 323] on span "Pedidos balcão (PDV)" at bounding box center [93, 330] width 118 height 17
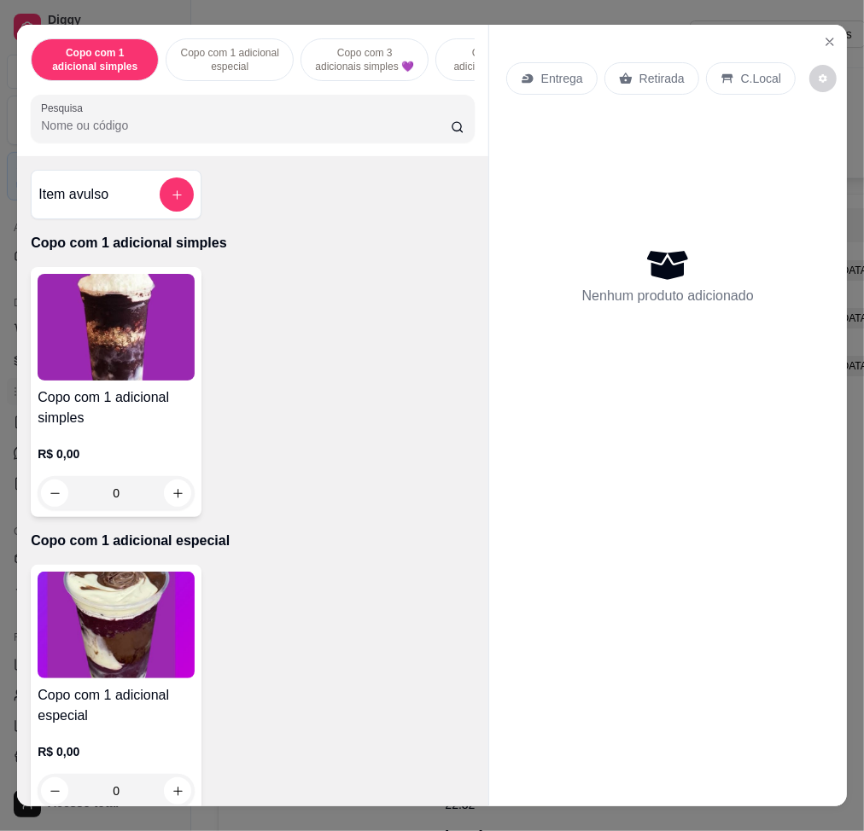
scroll to position [569, 0]
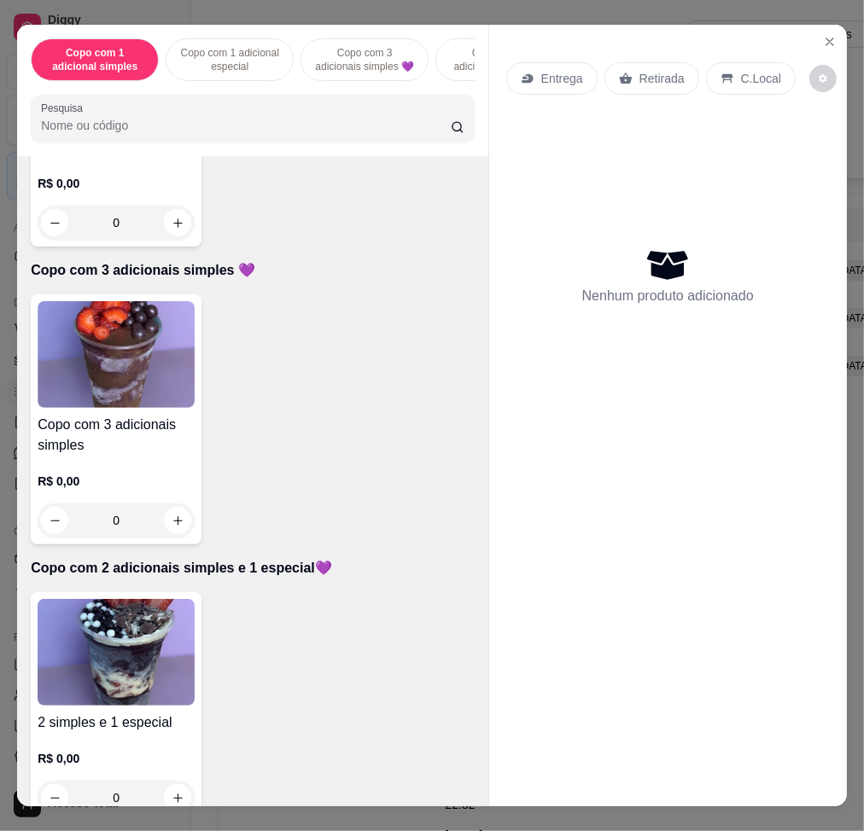
click at [83, 676] on img at bounding box center [116, 652] width 157 height 107
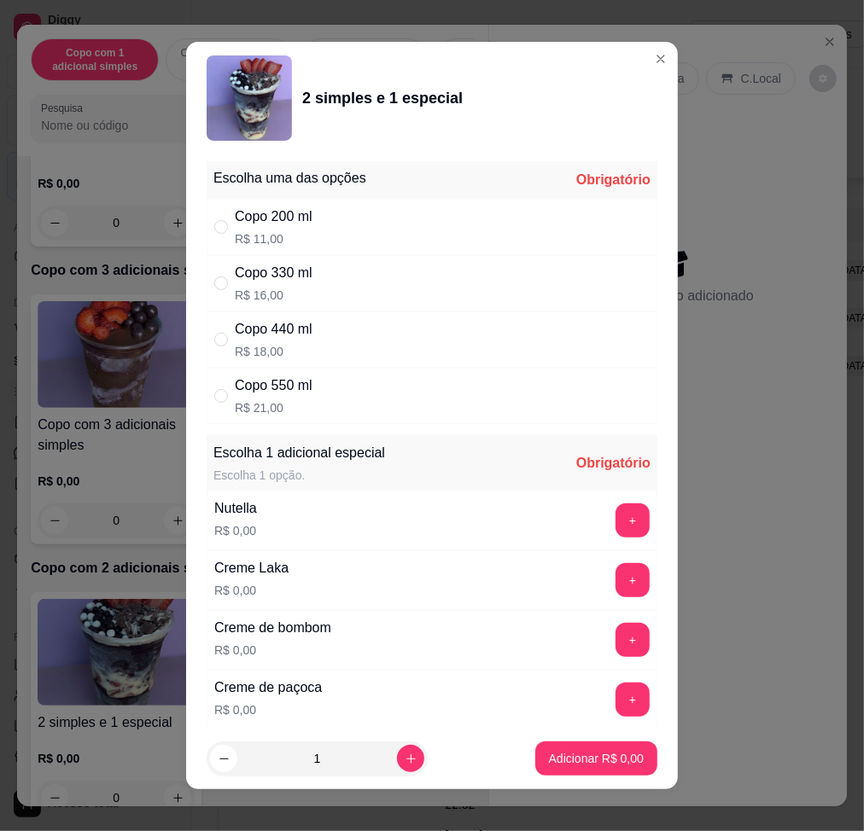
click at [338, 384] on div "Copo 550 ml R$ 21,00" at bounding box center [432, 396] width 451 height 56
radio input "true"
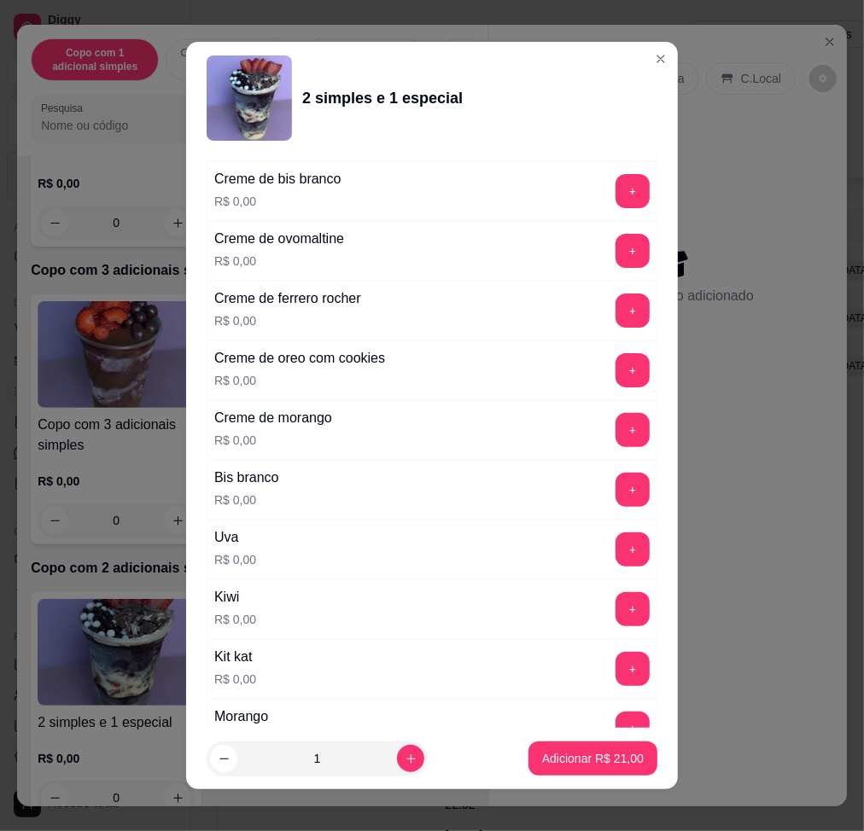
scroll to position [683, 0]
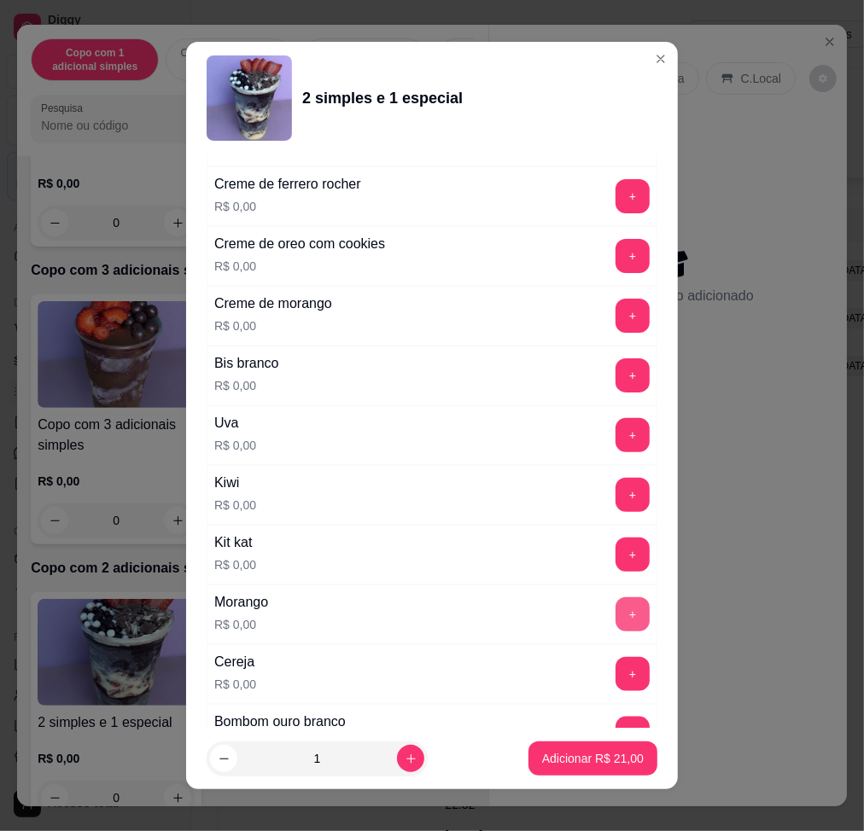
click at [615, 622] on button "+" at bounding box center [632, 615] width 34 height 34
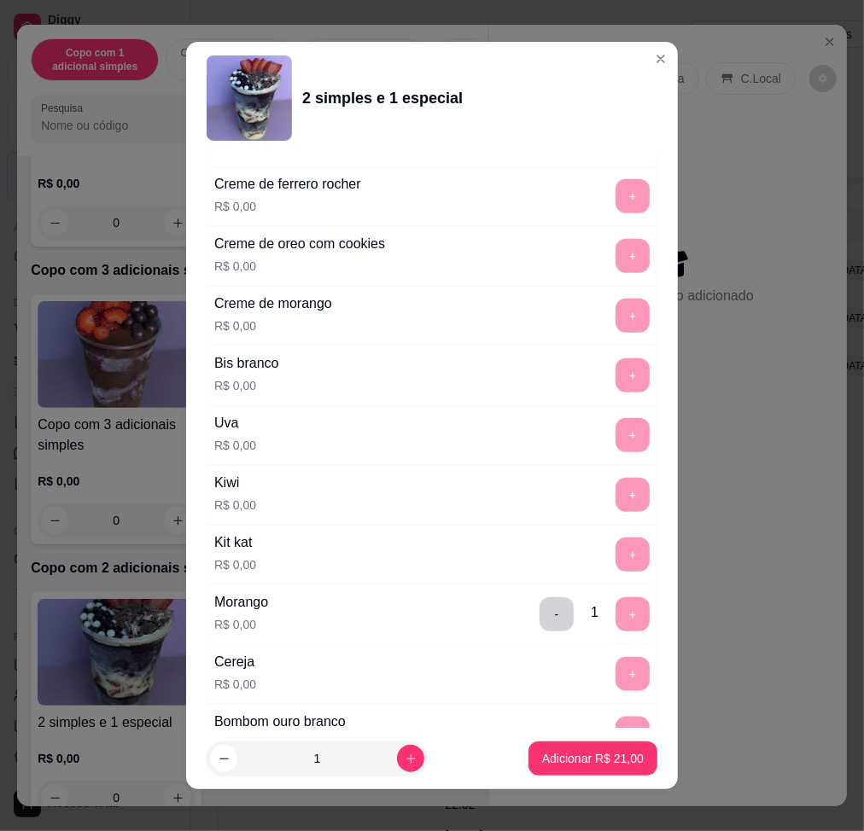
scroll to position [12, 0]
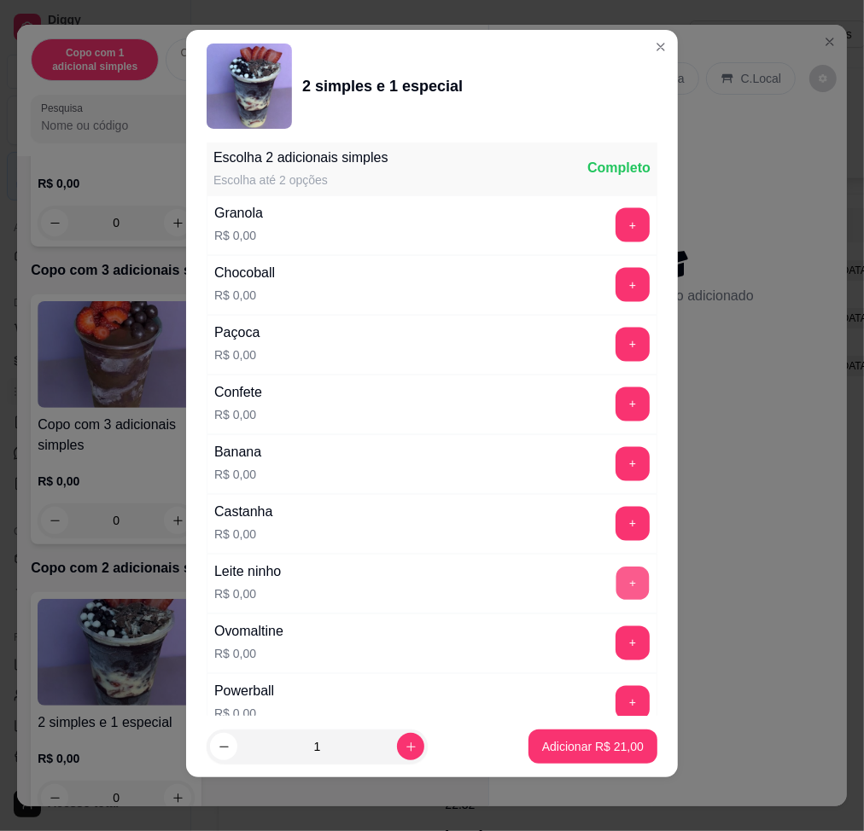
click at [616, 593] on button "+" at bounding box center [632, 583] width 33 height 33
click at [615, 464] on button "+" at bounding box center [632, 464] width 34 height 34
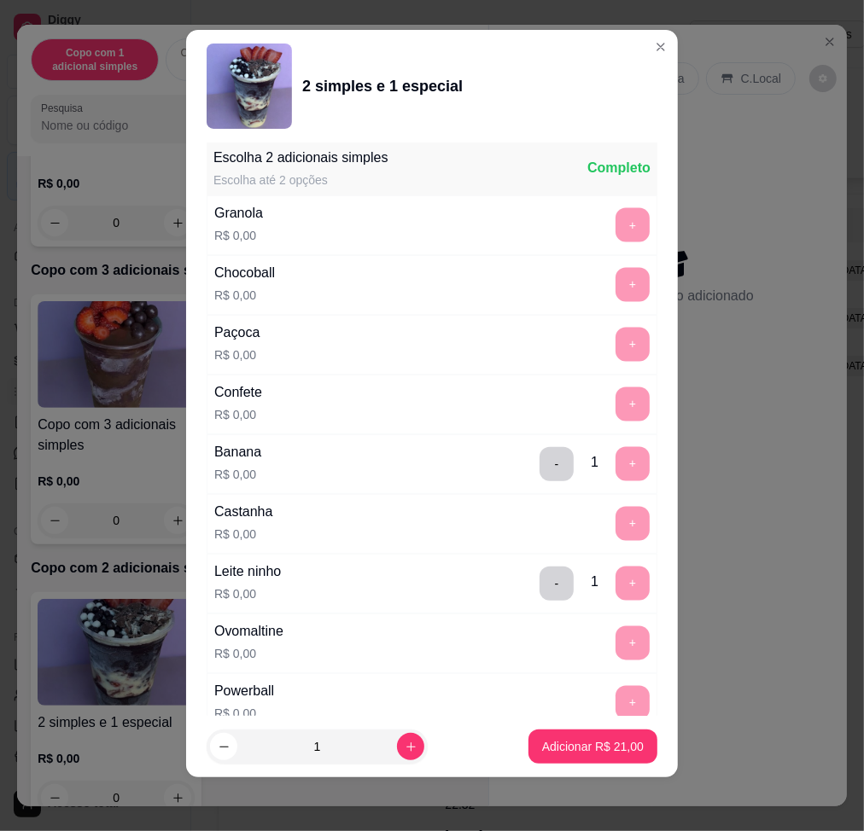
scroll to position [2188, 0]
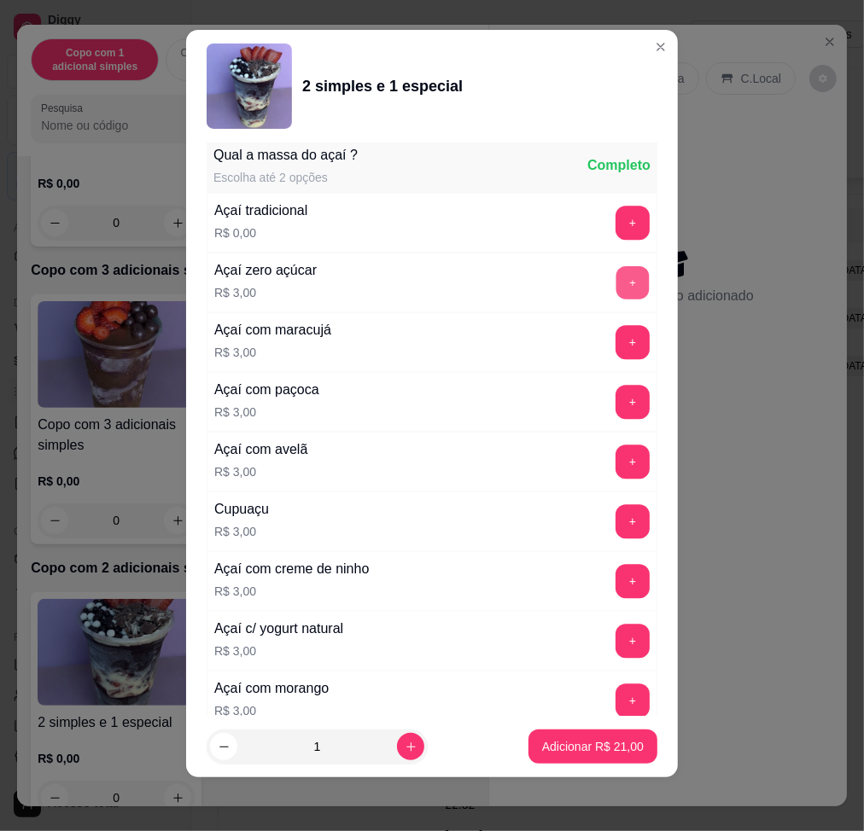
click at [616, 288] on button "+" at bounding box center [632, 281] width 33 height 33
click at [576, 750] on p "Adicionar R$ 24,00" at bounding box center [593, 746] width 102 height 17
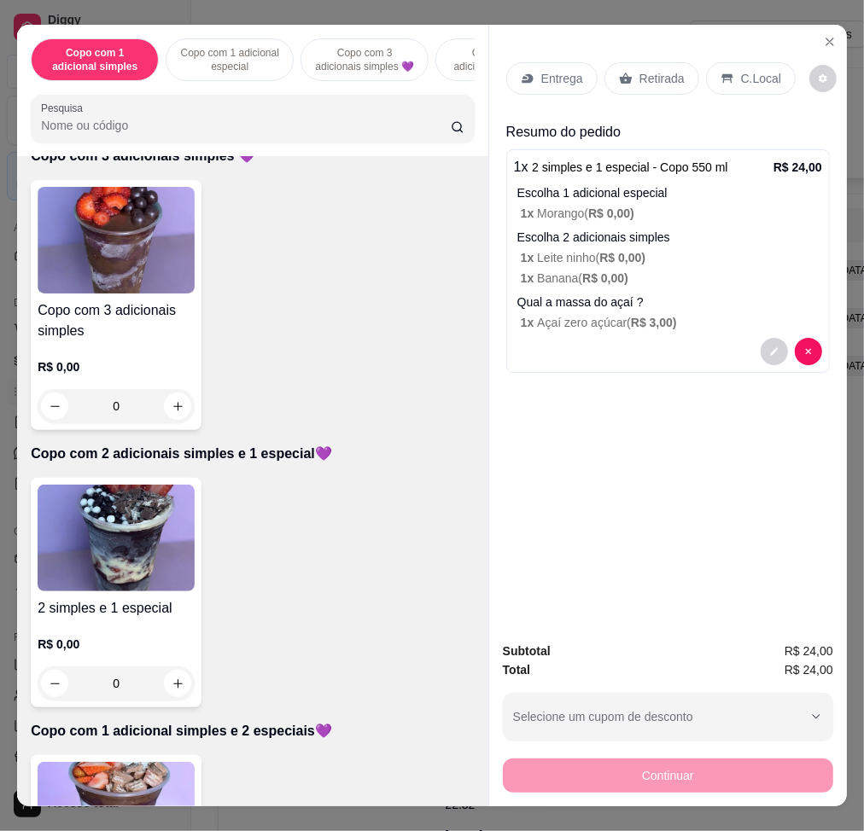
scroll to position [910, 0]
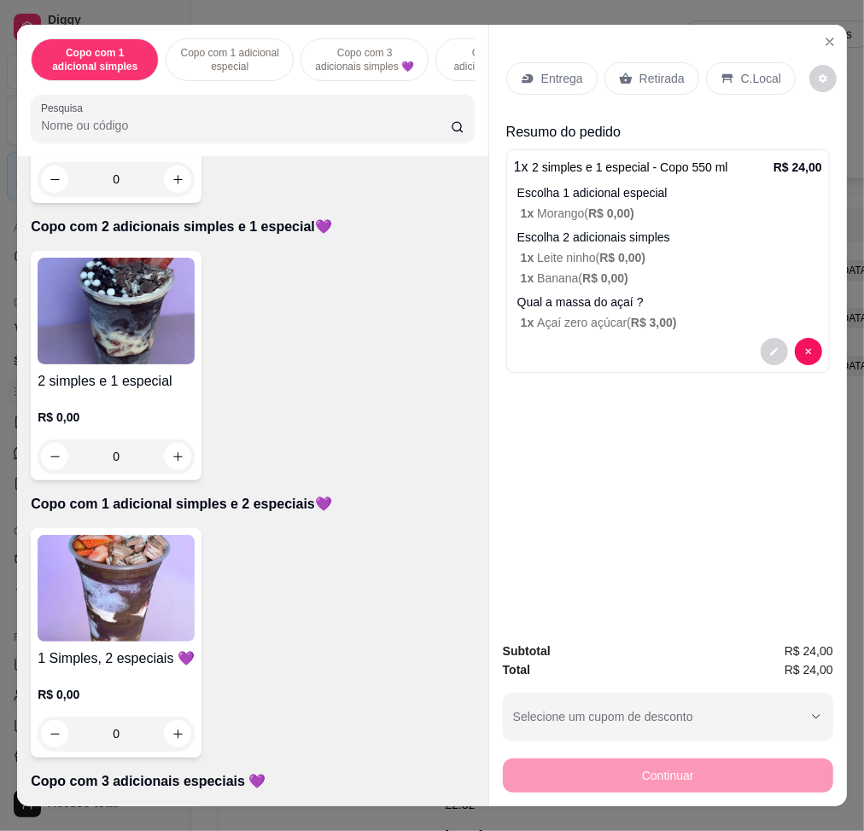
click at [83, 574] on img at bounding box center [116, 588] width 157 height 107
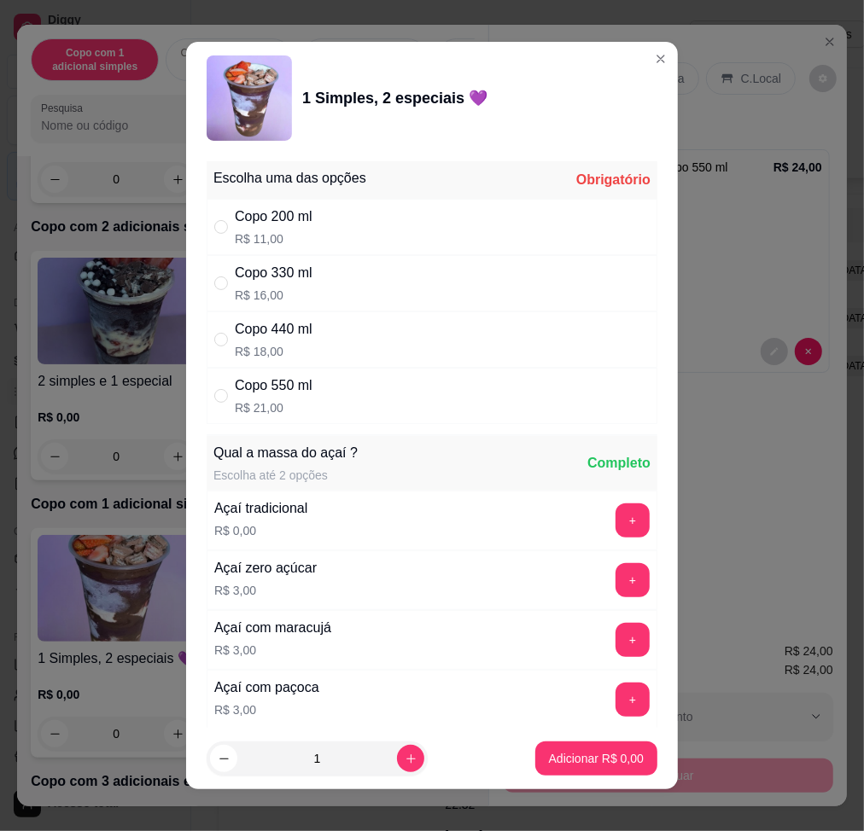
click at [355, 398] on div "Copo 550 ml R$ 21,00" at bounding box center [432, 396] width 451 height 56
radio input "true"
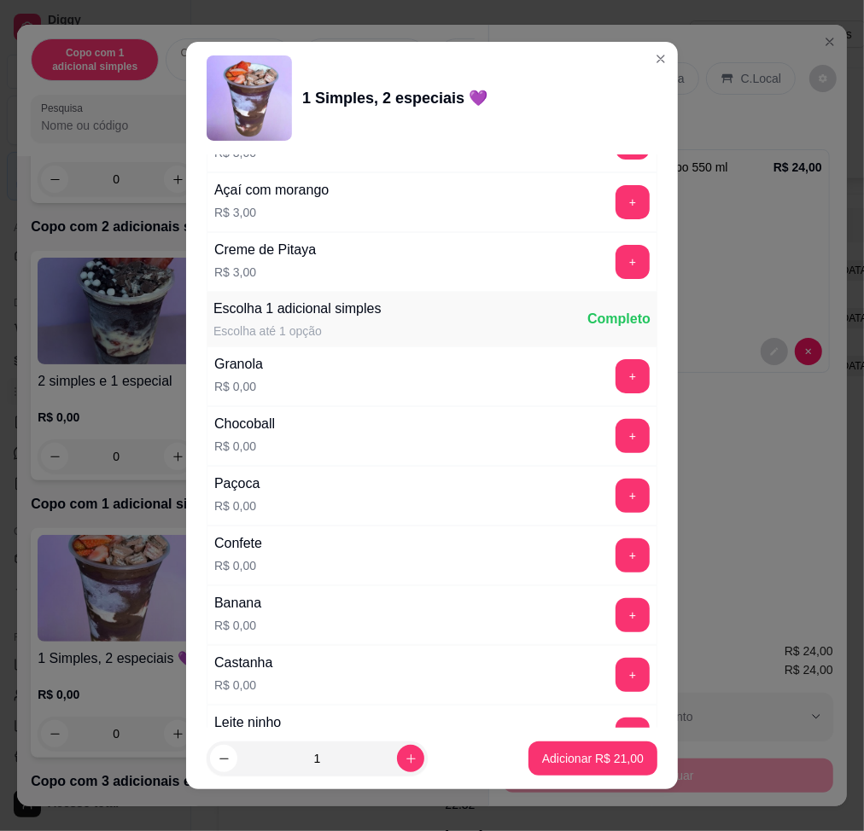
scroll to position [1024, 0]
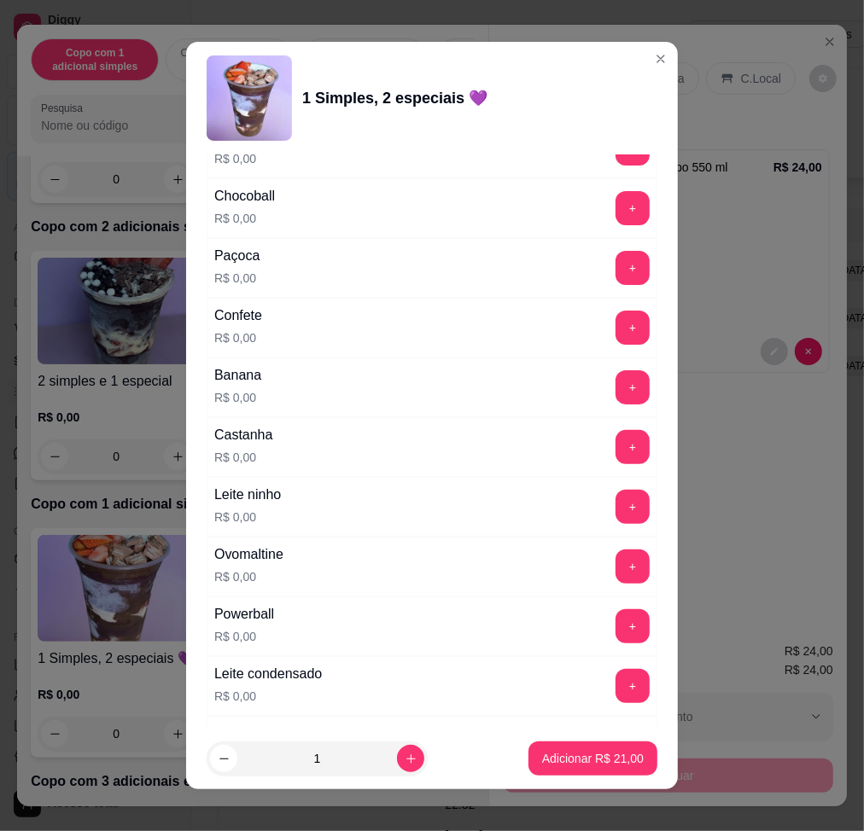
drag, startPoint x: 570, startPoint y: 510, endPoint x: 571, endPoint y: 528, distance: 18.8
click at [609, 510] on div "+" at bounding box center [633, 507] width 48 height 34
click at [615, 575] on button "+" at bounding box center [632, 567] width 34 height 34
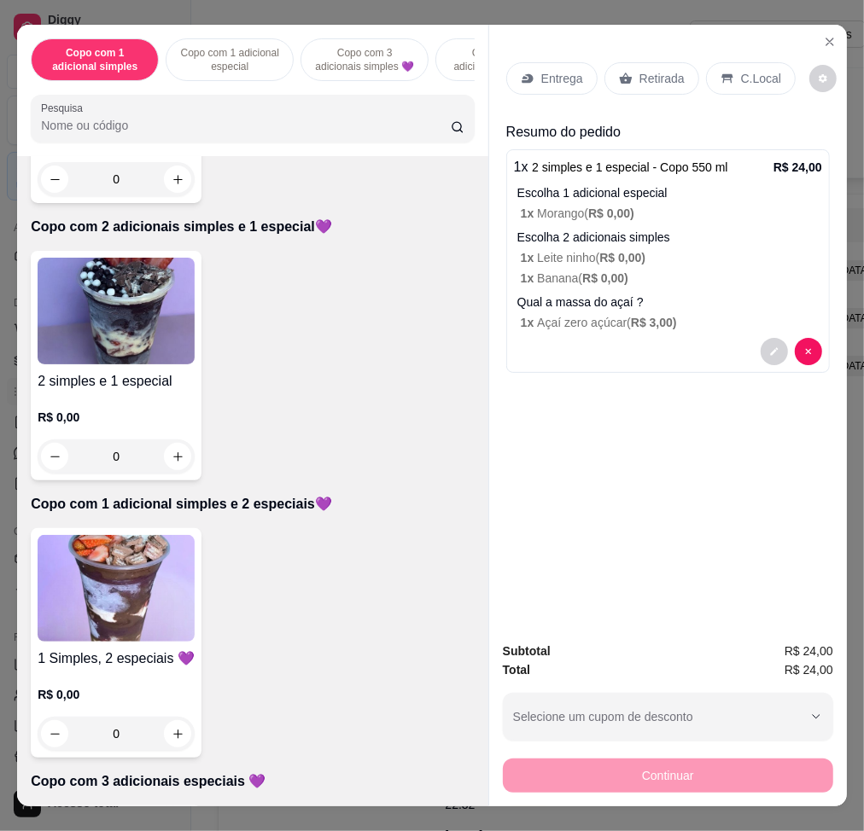
click at [111, 374] on div "2 simples e 1 especial R$ 0,00 0" at bounding box center [116, 366] width 171 height 230
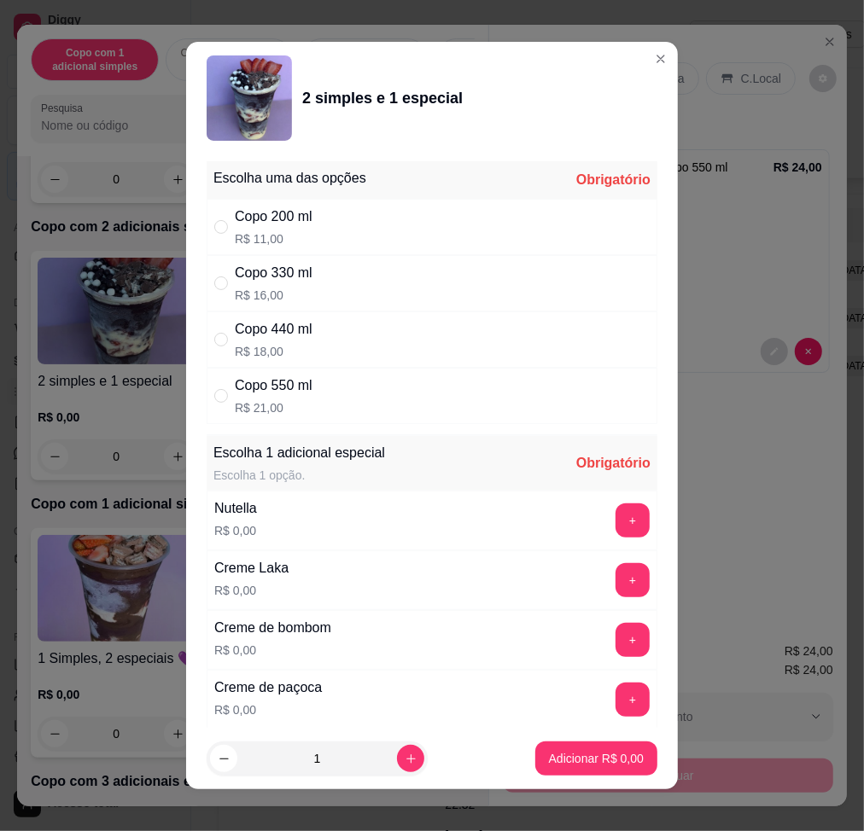
click at [375, 384] on div "Copo 550 ml R$ 21,00" at bounding box center [432, 396] width 451 height 56
radio input "true"
click at [615, 510] on button "+" at bounding box center [632, 521] width 34 height 34
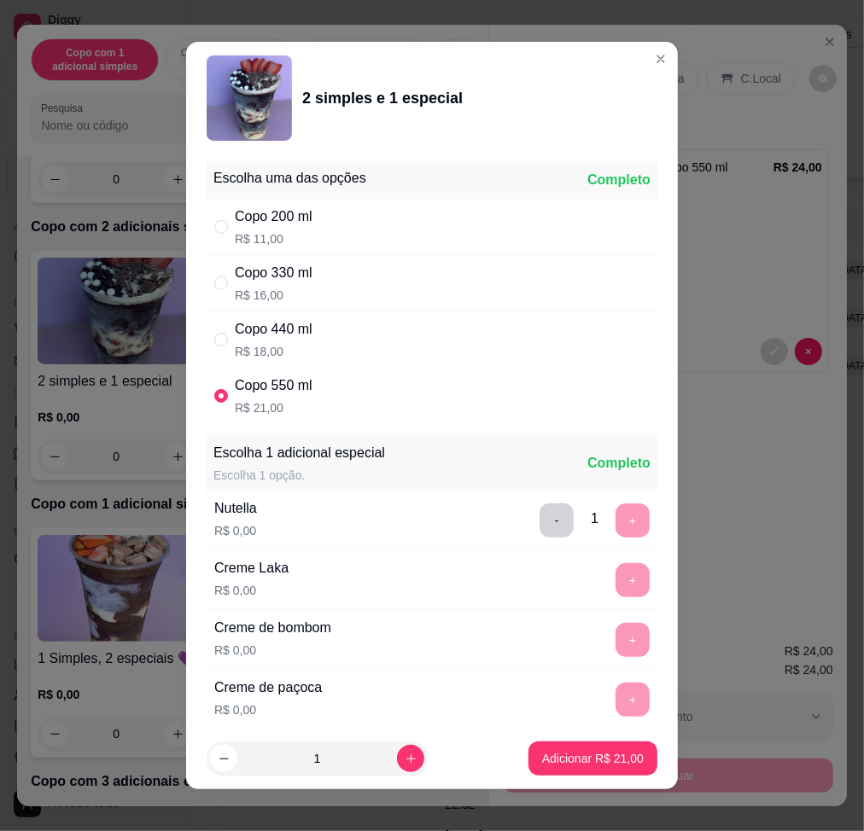
scroll to position [12, 0]
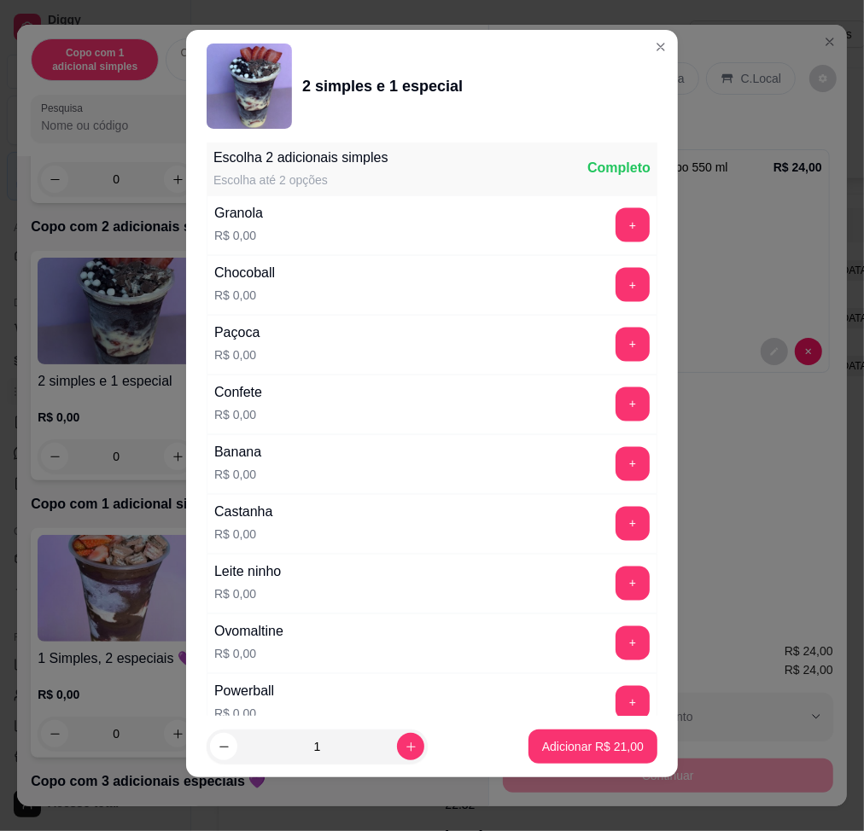
click at [609, 571] on div "+" at bounding box center [633, 584] width 48 height 34
click at [615, 581] on button "+" at bounding box center [632, 584] width 34 height 34
click at [615, 634] on button "+" at bounding box center [632, 644] width 34 height 34
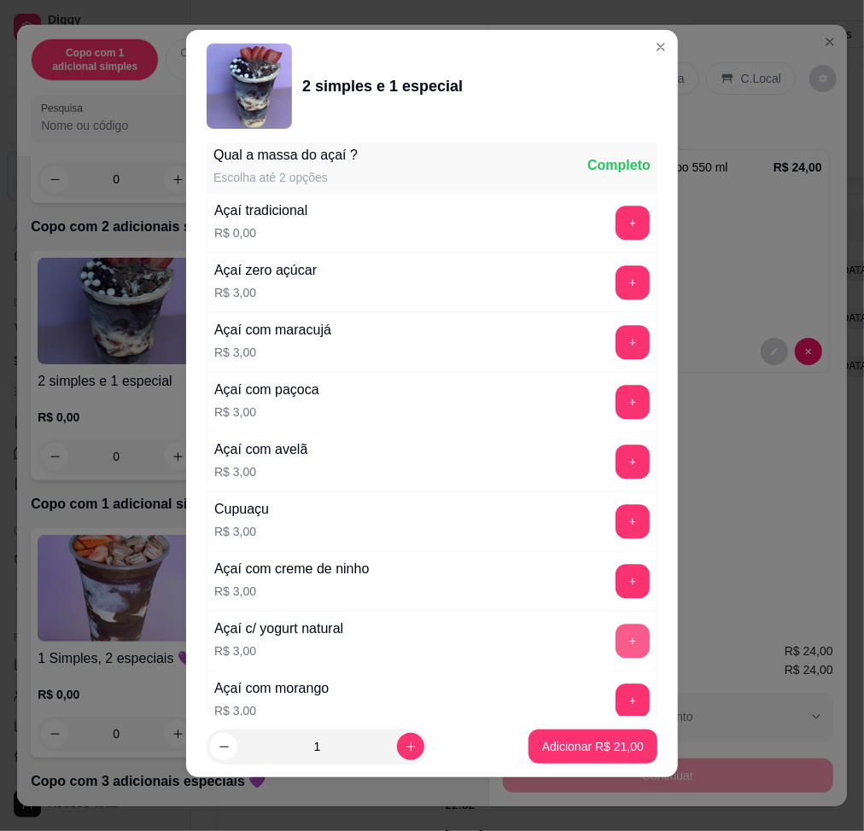
scroll to position [2643, 0]
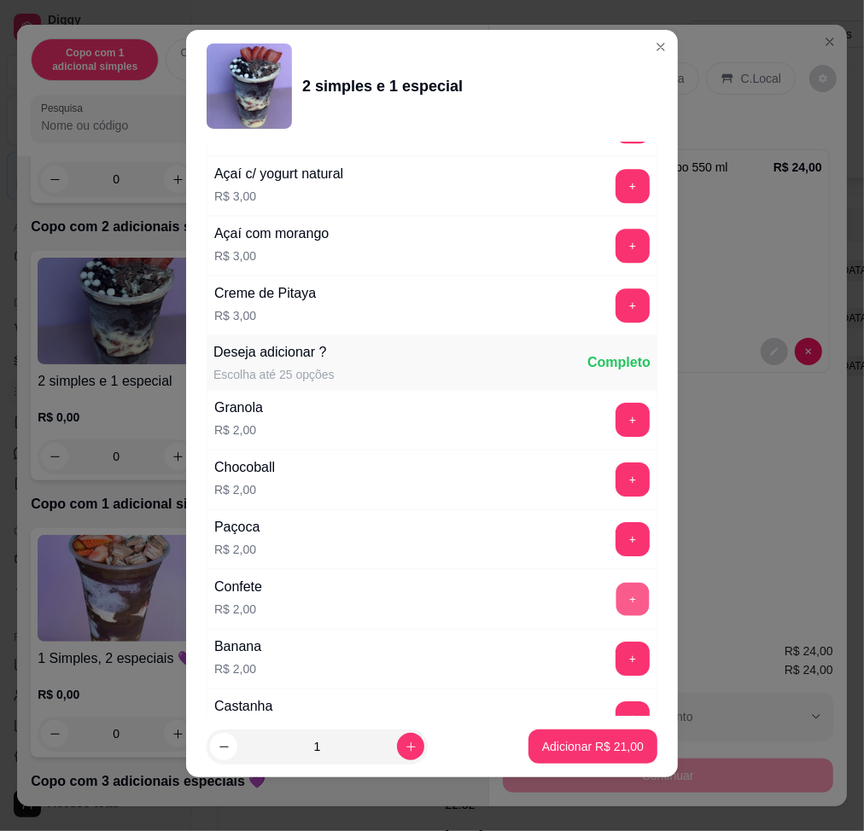
click at [616, 598] on button "+" at bounding box center [632, 598] width 33 height 33
click at [612, 750] on p "Adicionar R$ 23,00" at bounding box center [593, 747] width 99 height 16
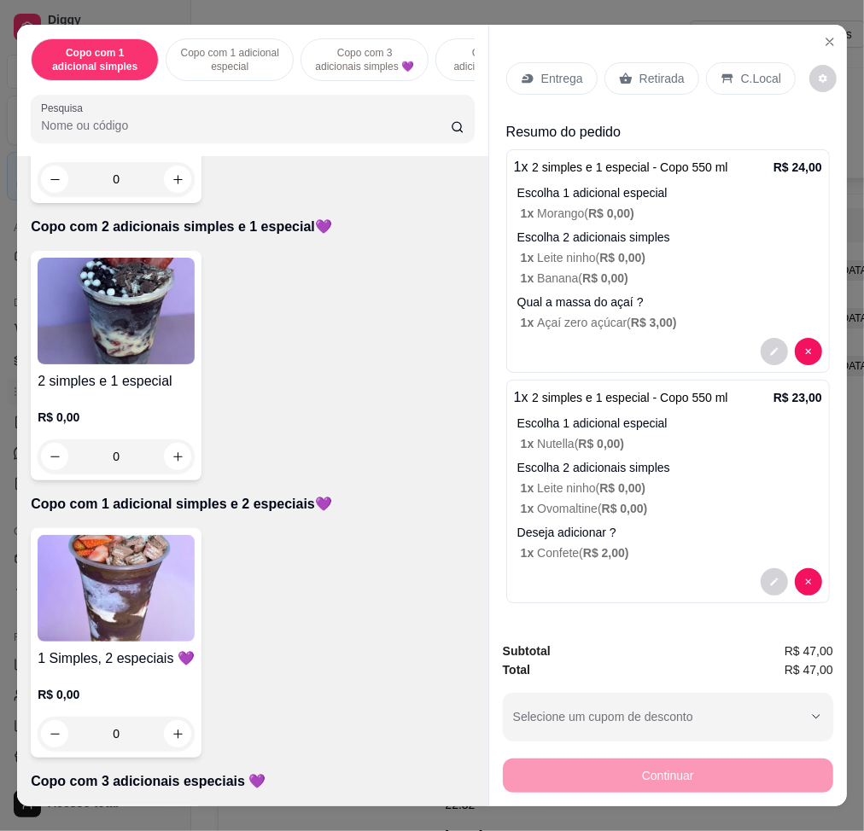
click at [540, 79] on div "Entrega" at bounding box center [551, 78] width 91 height 32
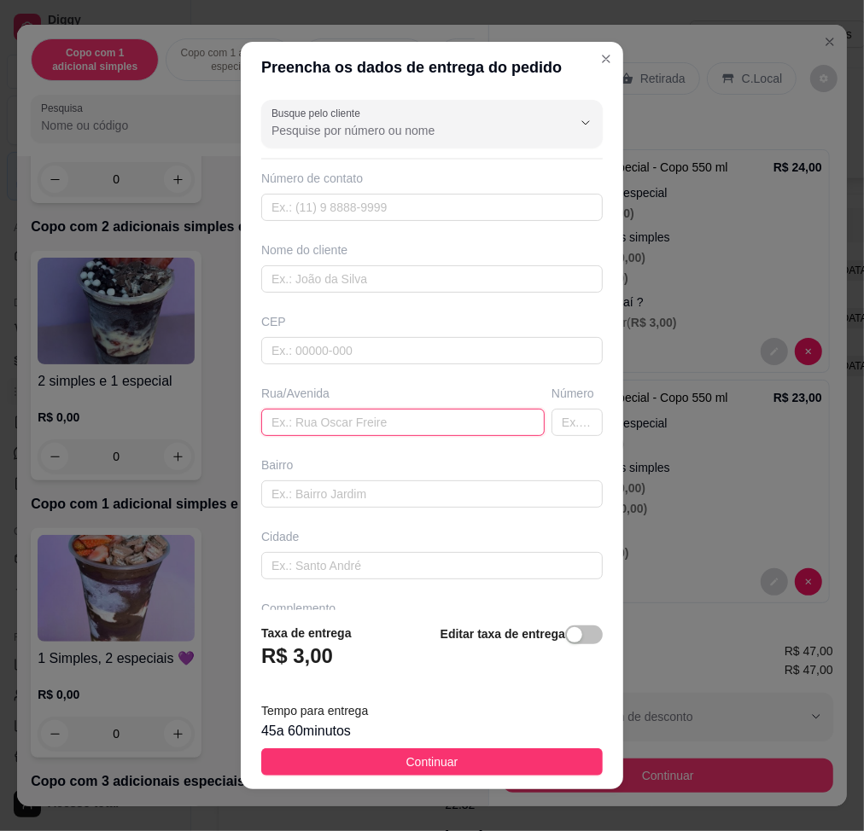
click at [393, 424] on input "text" at bounding box center [402, 422] width 283 height 27
click at [336, 423] on input "[PERSON_NAME] 299" at bounding box center [402, 422] width 283 height 27
click at [341, 423] on input "[PERSON_NAME] 299" at bounding box center [402, 422] width 283 height 27
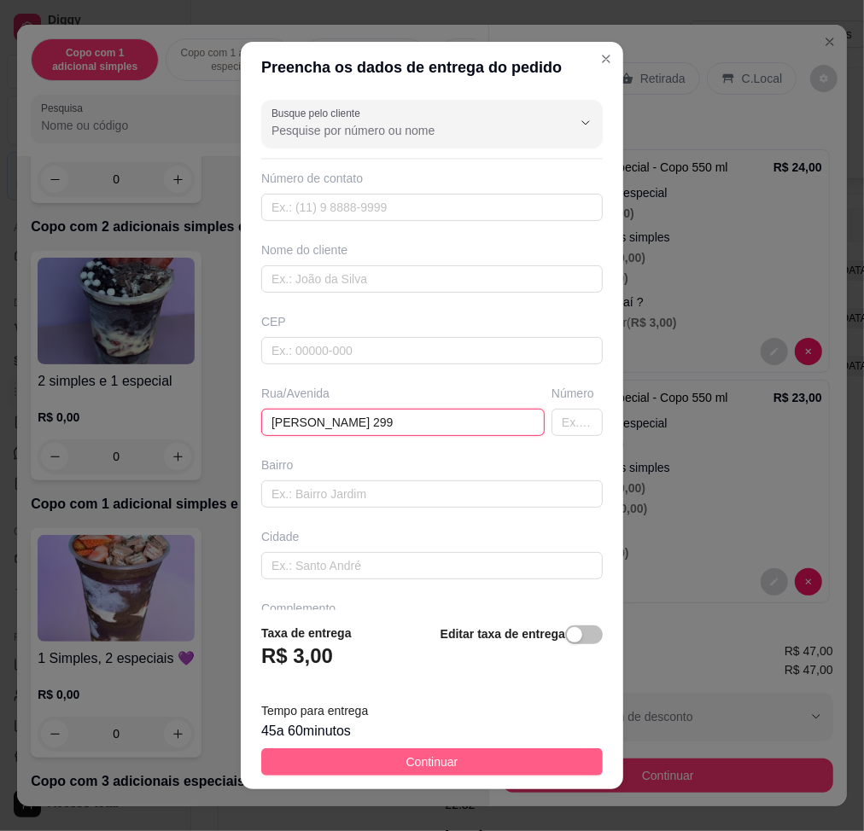
type input "[PERSON_NAME] 299"
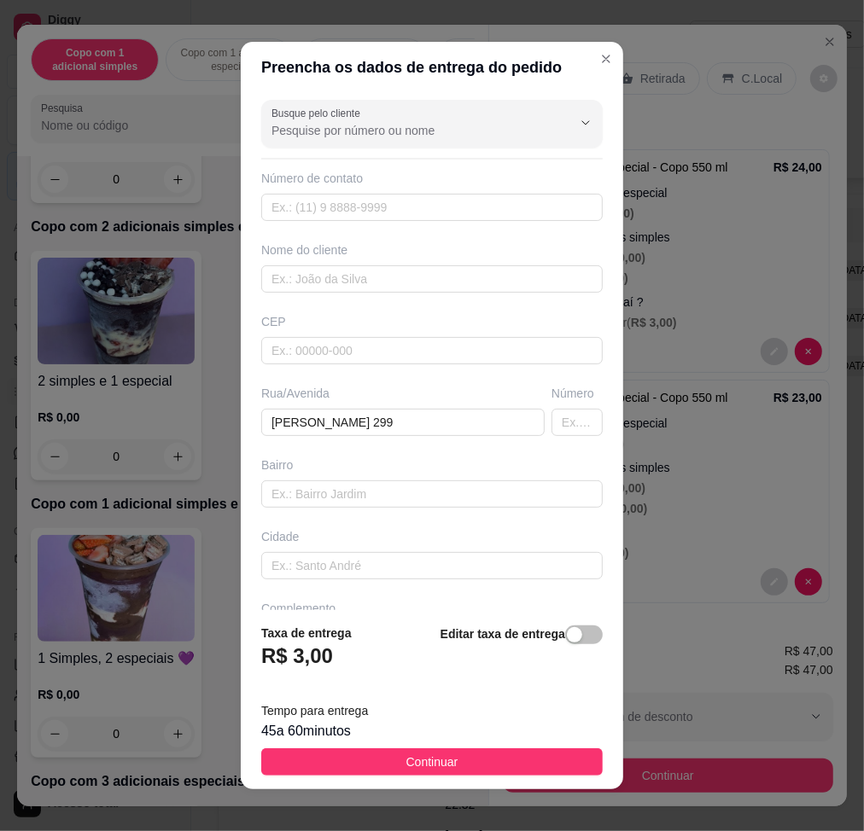
click at [449, 770] on button "Continuar" at bounding box center [431, 762] width 341 height 27
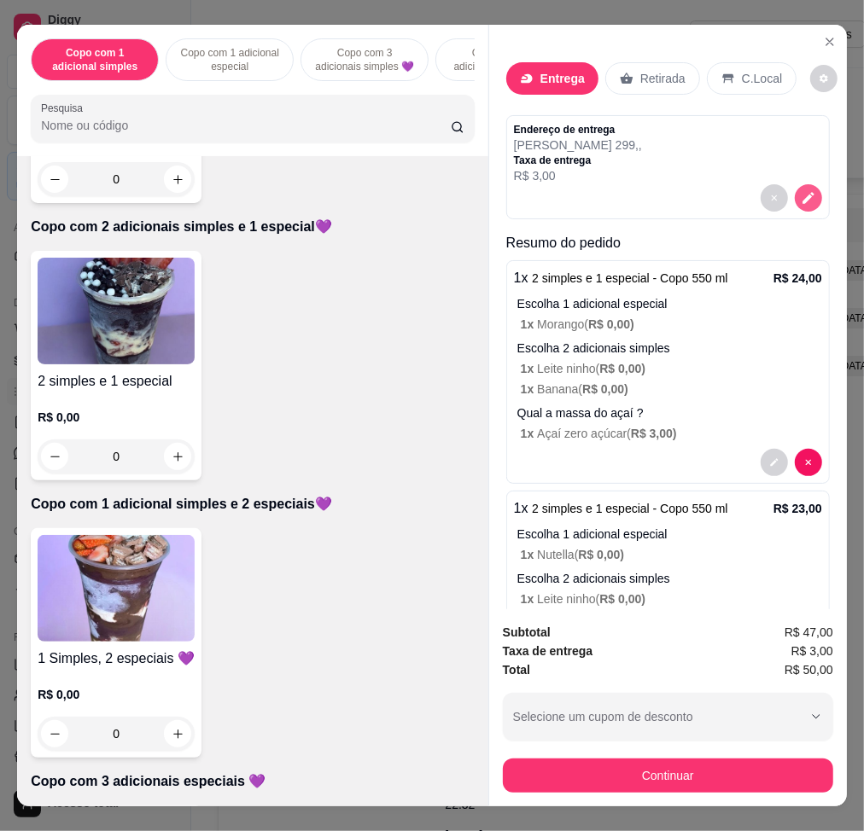
click at [795, 189] on button "decrease-product-quantity" at bounding box center [808, 197] width 27 height 27
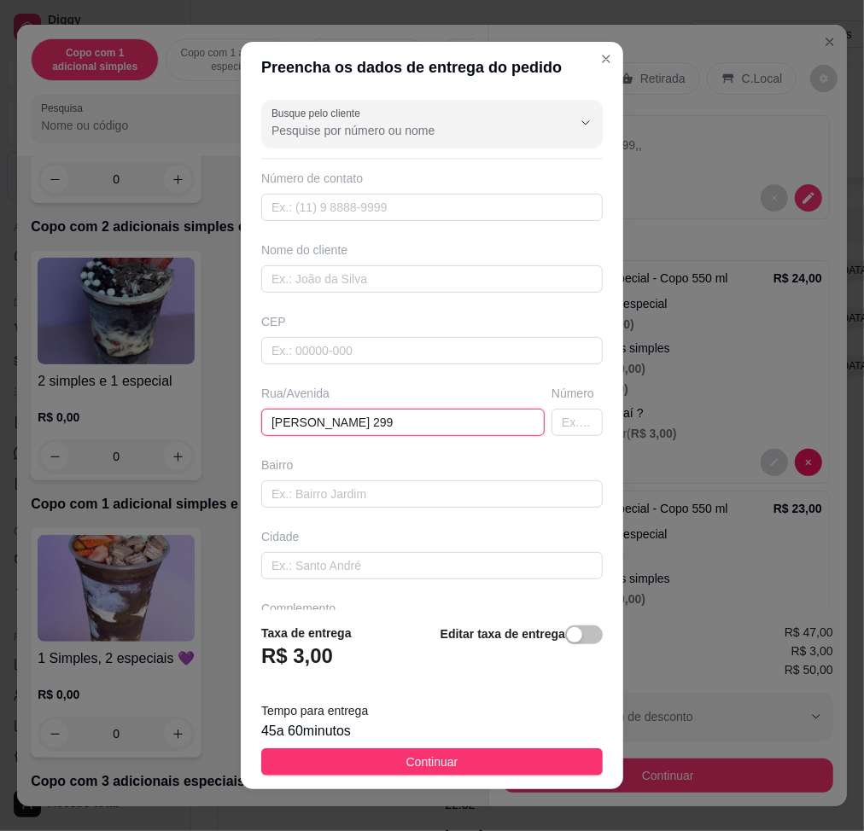
click at [451, 409] on input "[PERSON_NAME] 299" at bounding box center [402, 422] width 283 height 27
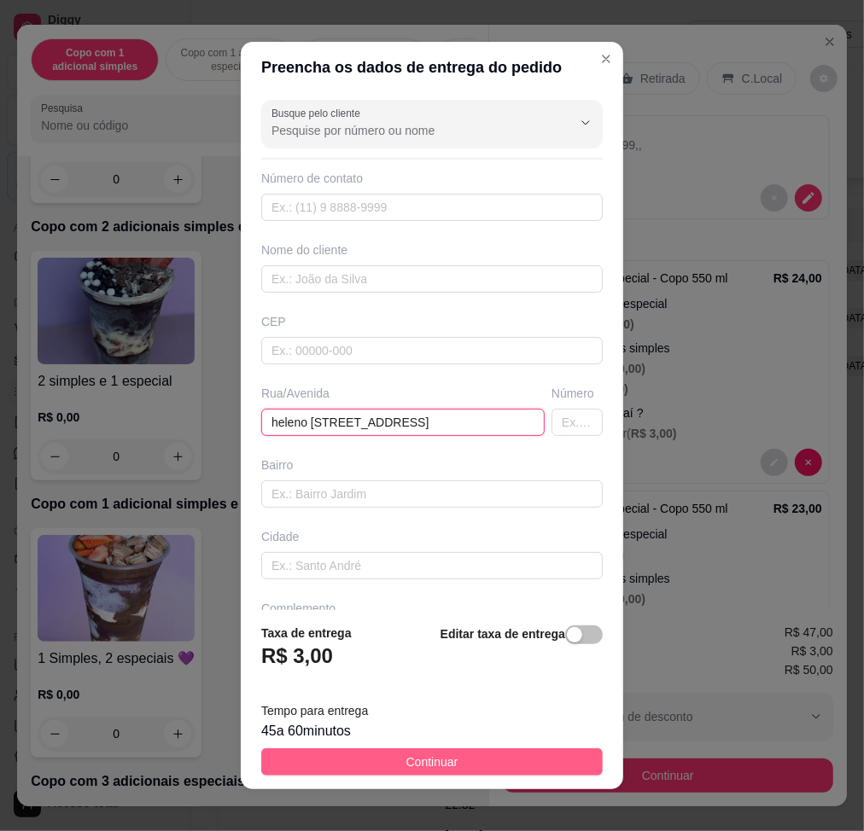
type input "heleno [STREET_ADDRESS]"
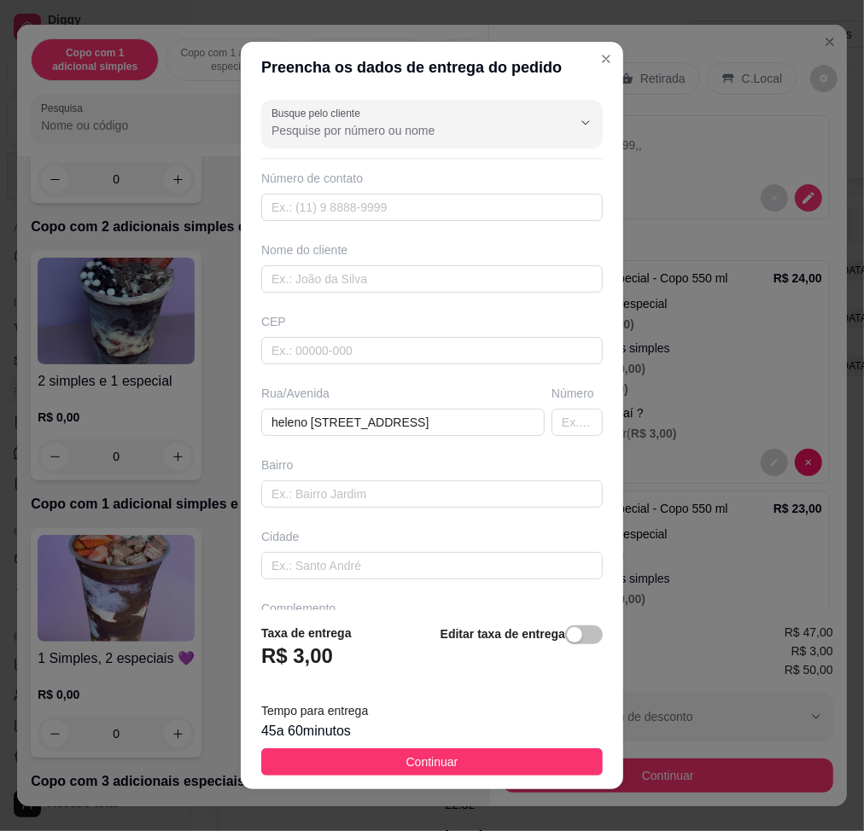
drag, startPoint x: 475, startPoint y: 759, endPoint x: 512, endPoint y: 773, distance: 40.0
click at [475, 759] on button "Continuar" at bounding box center [431, 762] width 341 height 27
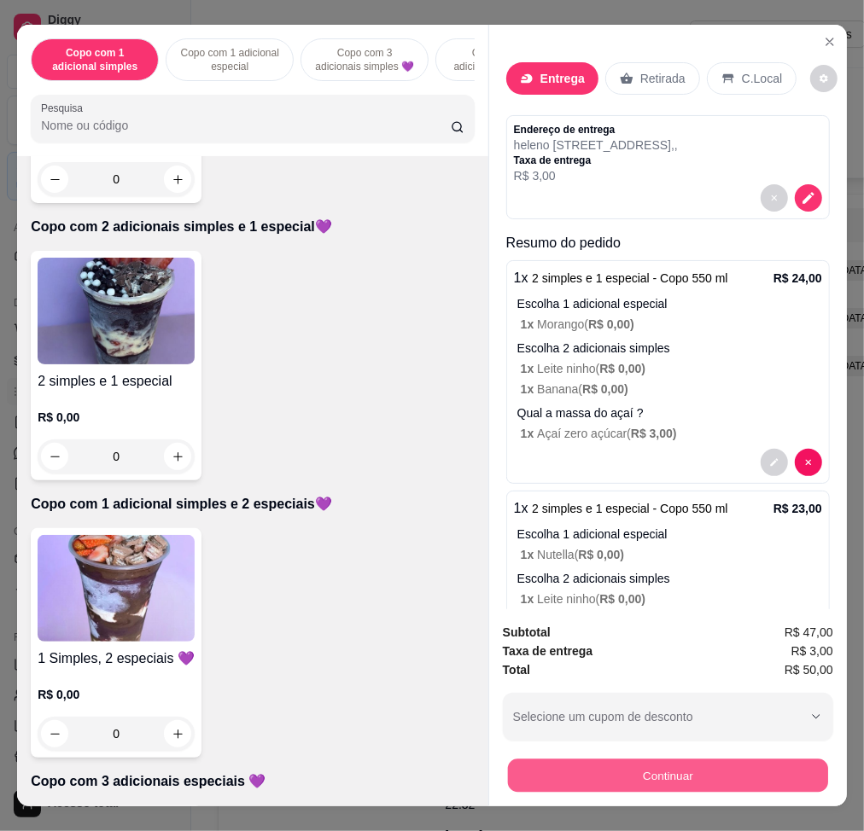
click at [560, 768] on button "Continuar" at bounding box center [668, 775] width 320 height 33
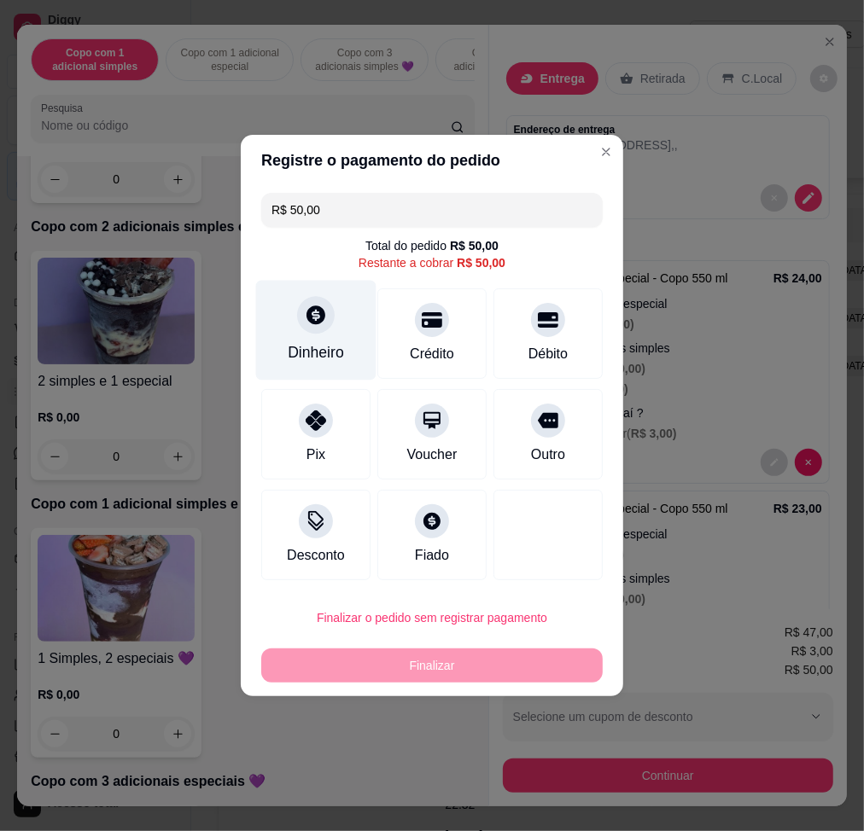
click at [328, 335] on div "Dinheiro" at bounding box center [316, 331] width 120 height 100
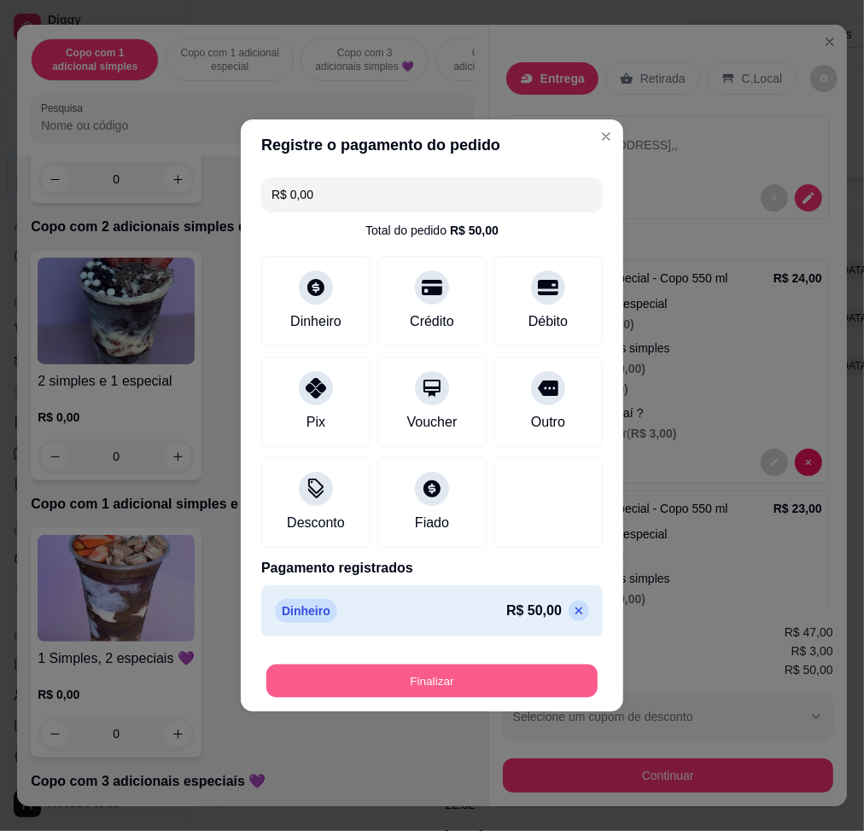
click at [575, 670] on button "Finalizar" at bounding box center [431, 681] width 331 height 33
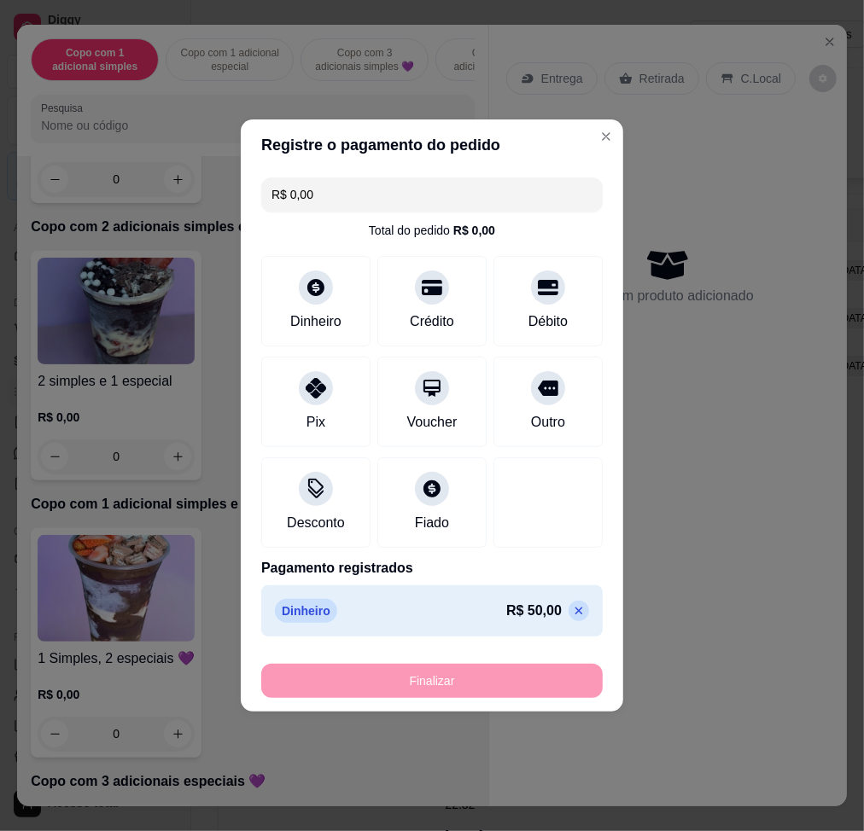
type input "-R$ 50,00"
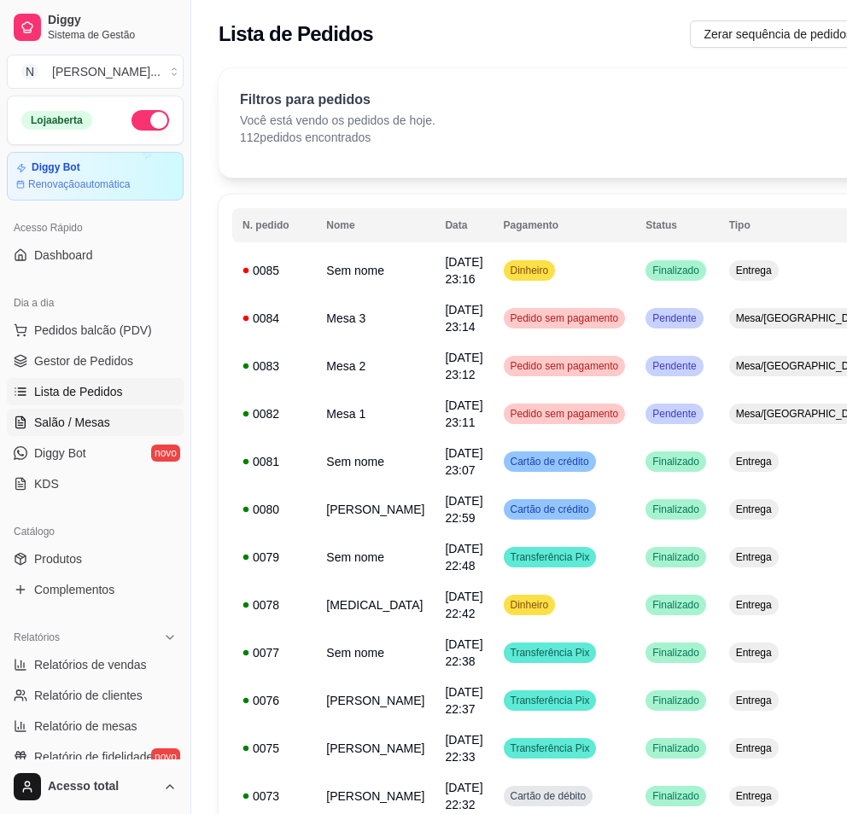
click at [107, 417] on span "Salão / Mesas" at bounding box center [72, 422] width 76 height 17
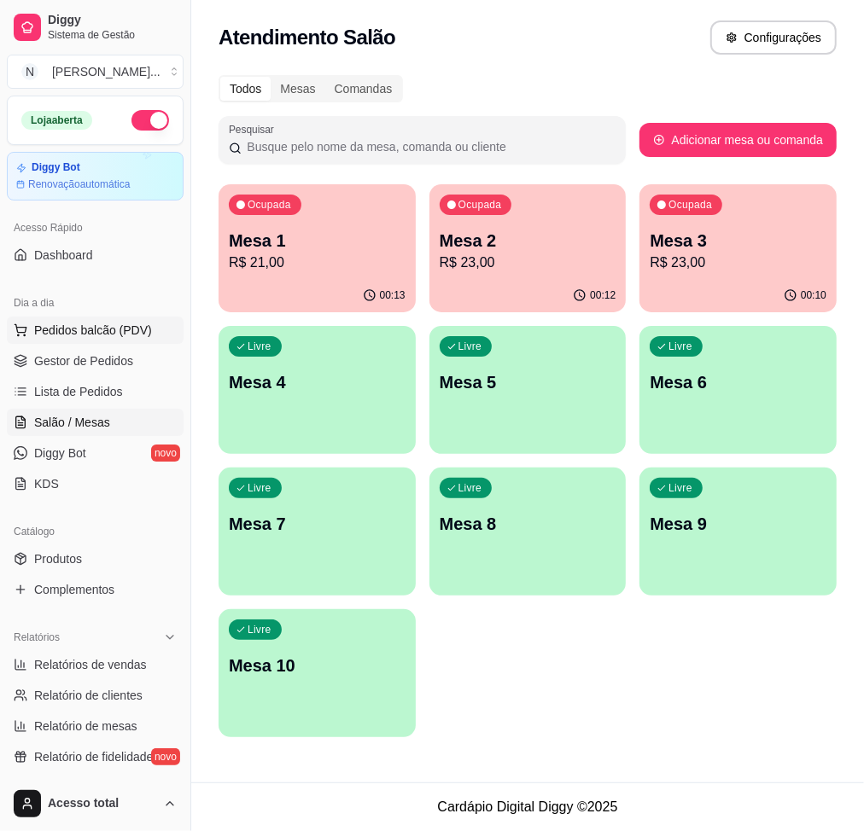
click at [99, 329] on span "Pedidos balcão (PDV)" at bounding box center [93, 330] width 118 height 17
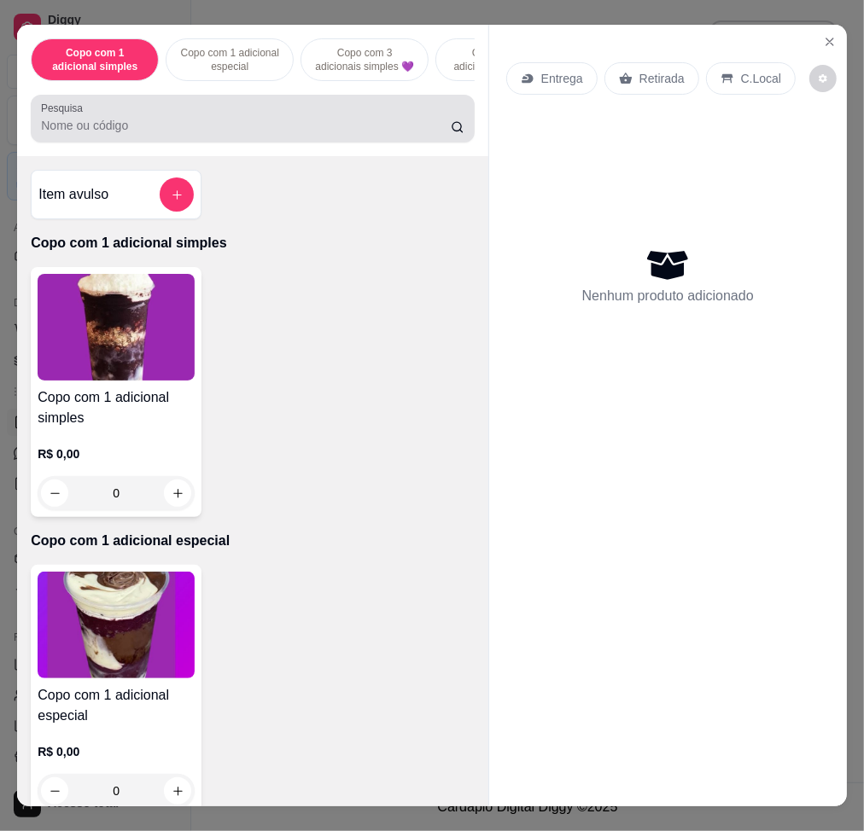
click at [283, 133] on input "Pesquisa" at bounding box center [246, 125] width 410 height 17
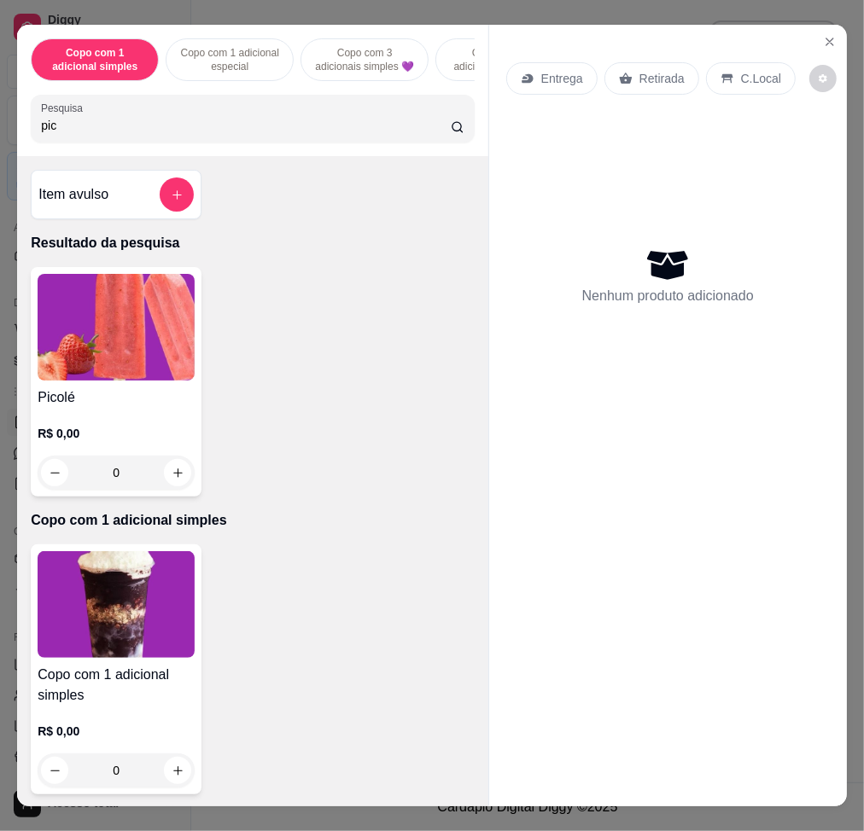
type input "pic"
click at [170, 306] on img at bounding box center [116, 327] width 157 height 107
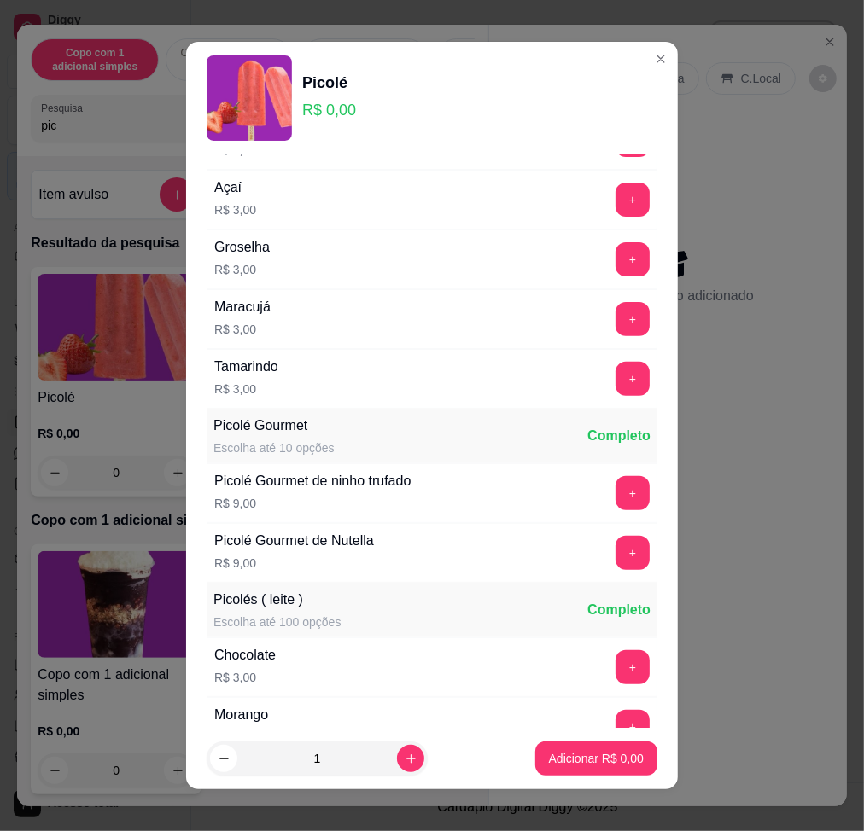
scroll to position [569, 0]
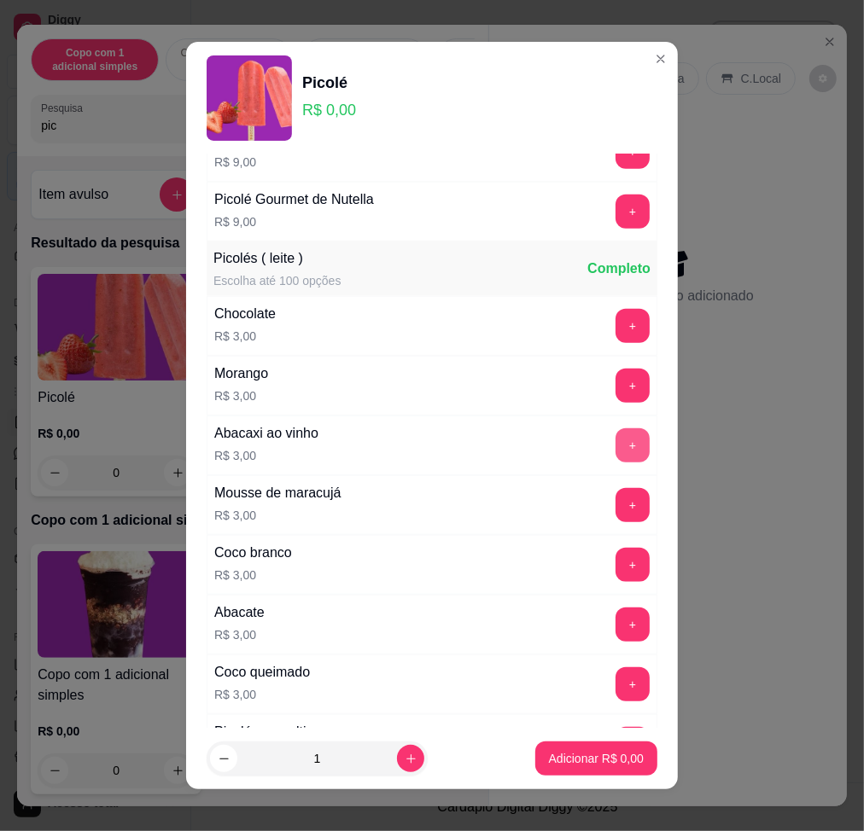
click at [615, 448] on button "+" at bounding box center [632, 446] width 34 height 34
click at [615, 386] on button "+" at bounding box center [632, 386] width 34 height 34
click at [616, 324] on button "+" at bounding box center [632, 325] width 33 height 33
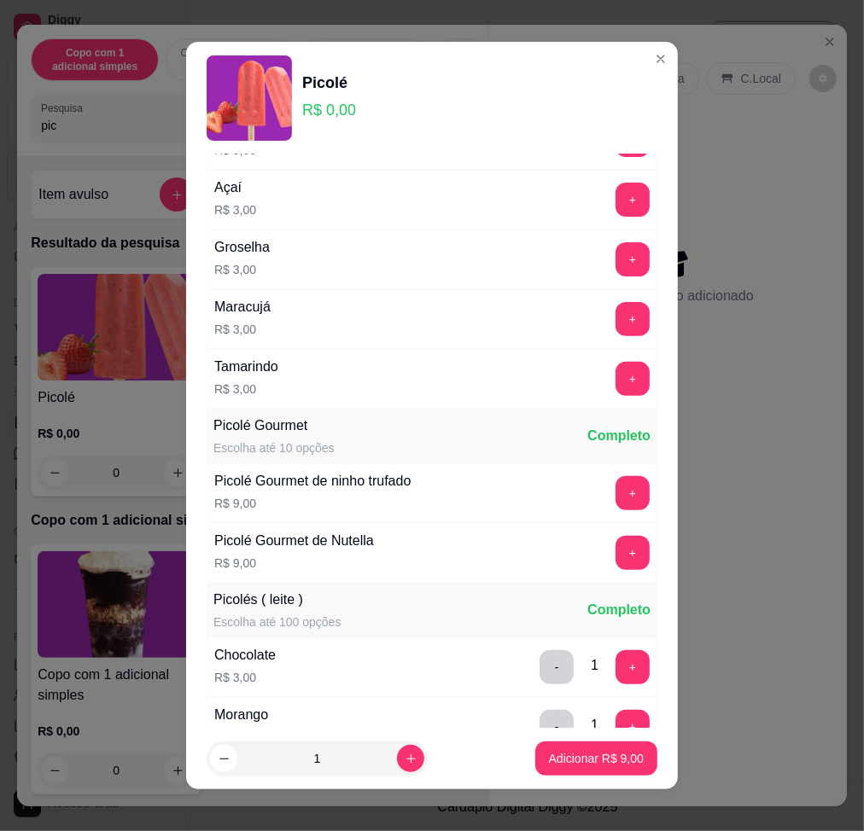
scroll to position [0, 0]
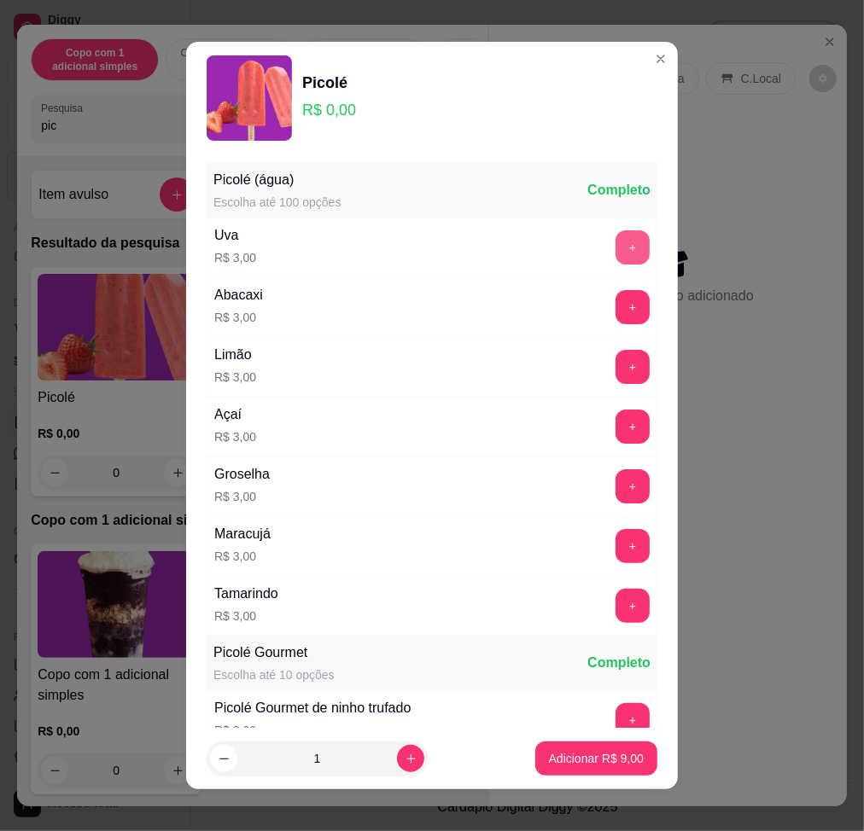
click at [615, 245] on button "+" at bounding box center [632, 247] width 34 height 34
click at [609, 365] on div "+" at bounding box center [633, 367] width 48 height 34
click at [615, 365] on button "+" at bounding box center [632, 367] width 34 height 34
click at [564, 749] on button "Adicionar R$ 15,00" at bounding box center [592, 759] width 125 height 33
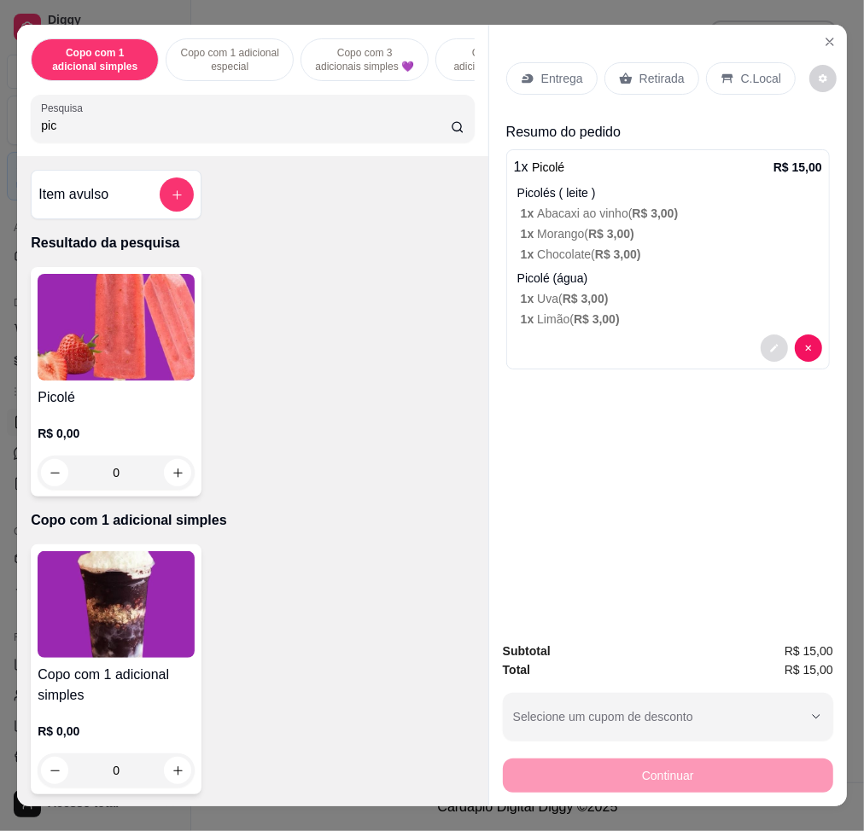
click at [769, 343] on icon "decrease-product-quantity" at bounding box center [774, 348] width 10 height 10
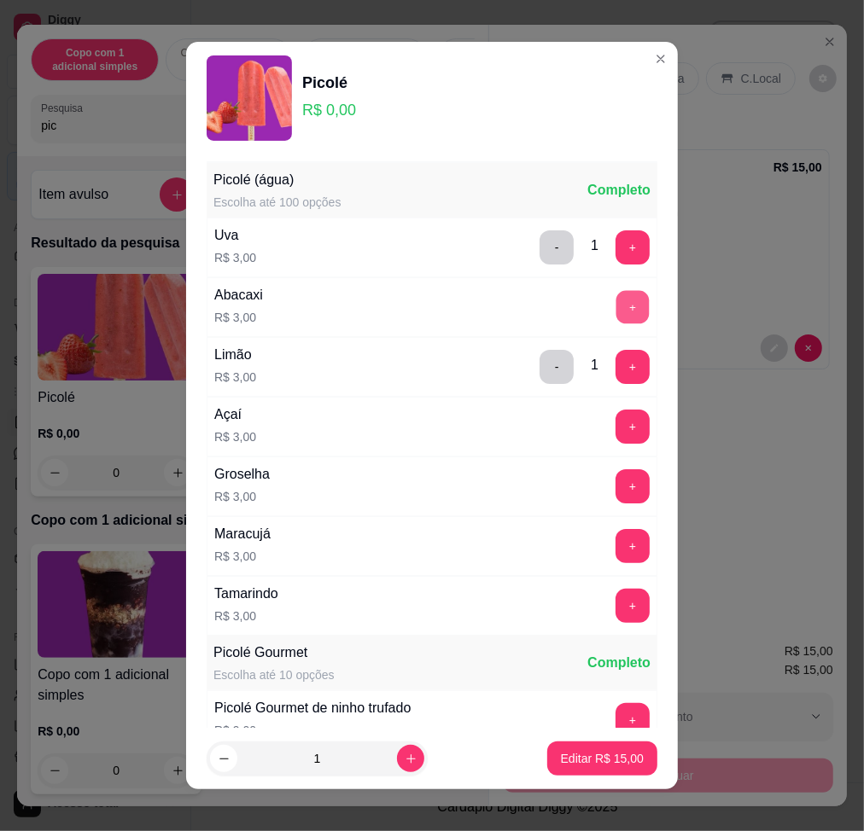
click at [616, 307] on button "+" at bounding box center [632, 306] width 33 height 33
click at [598, 771] on button "Editar R$ 18,00" at bounding box center [602, 759] width 107 height 33
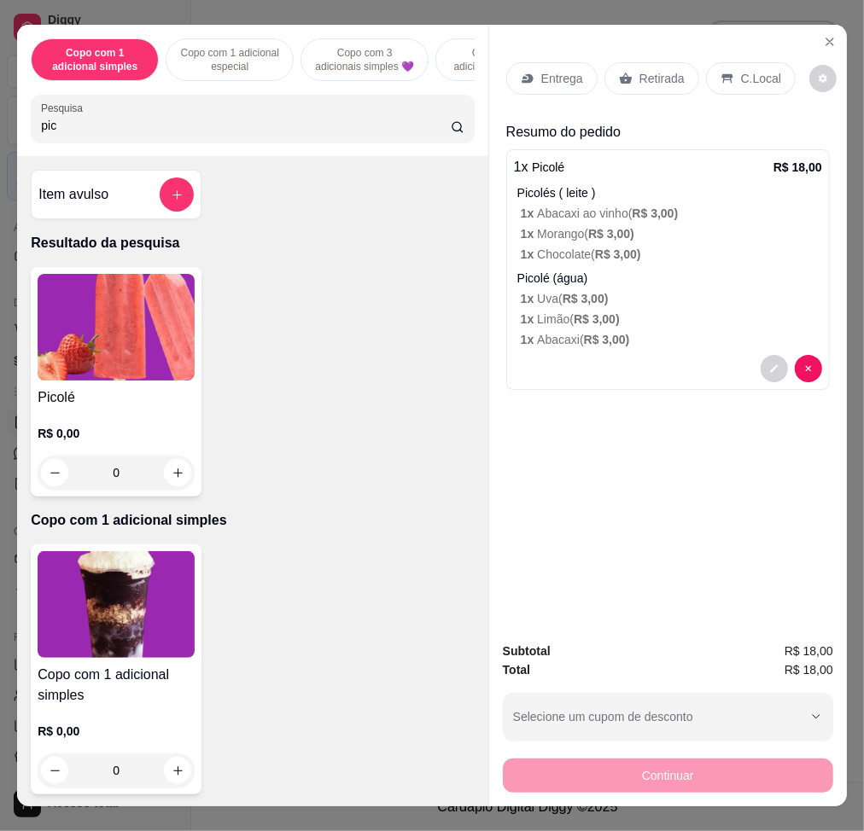
click at [527, 70] on div "Entrega" at bounding box center [551, 78] width 91 height 32
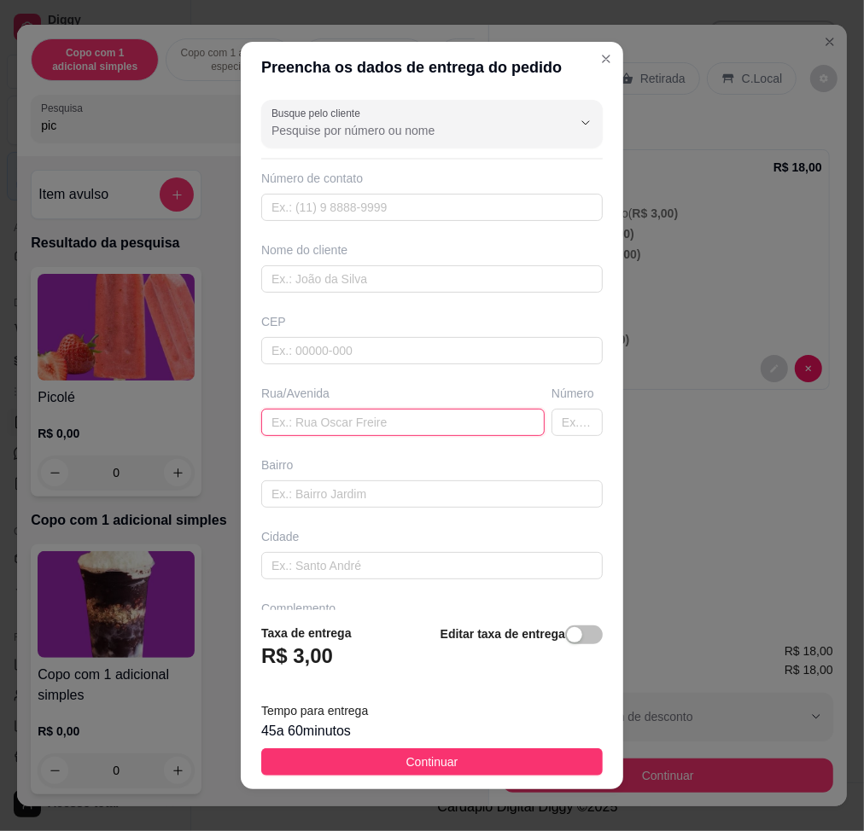
click at [413, 419] on input "text" at bounding box center [402, 422] width 283 height 27
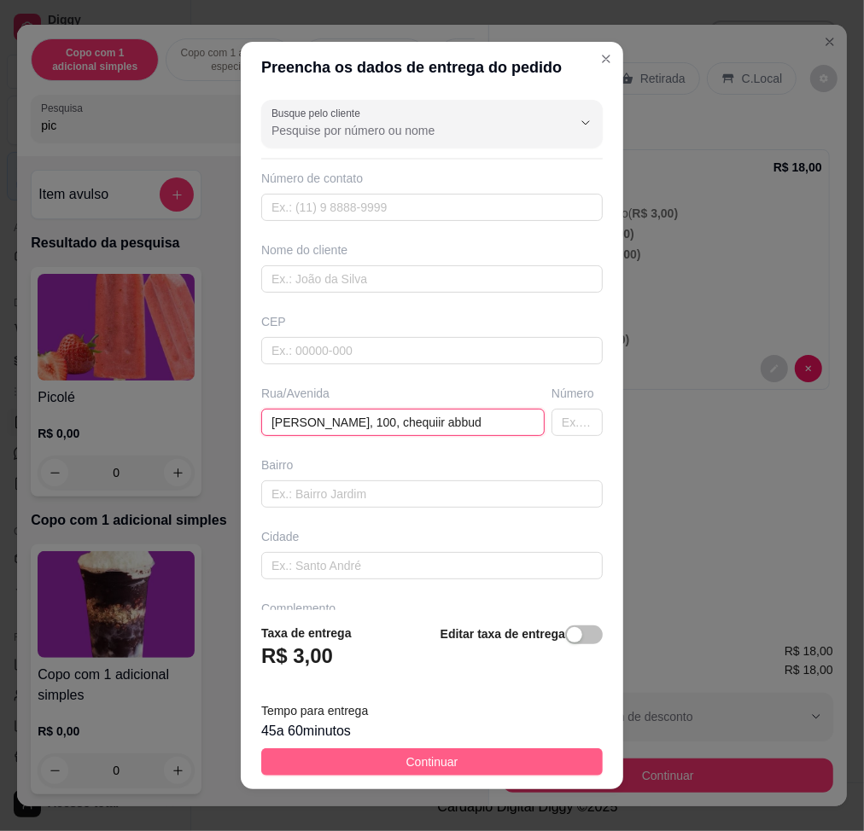
type input "[PERSON_NAME], 100, chequiir abbud"
click at [541, 775] on button "Continuar" at bounding box center [431, 762] width 341 height 27
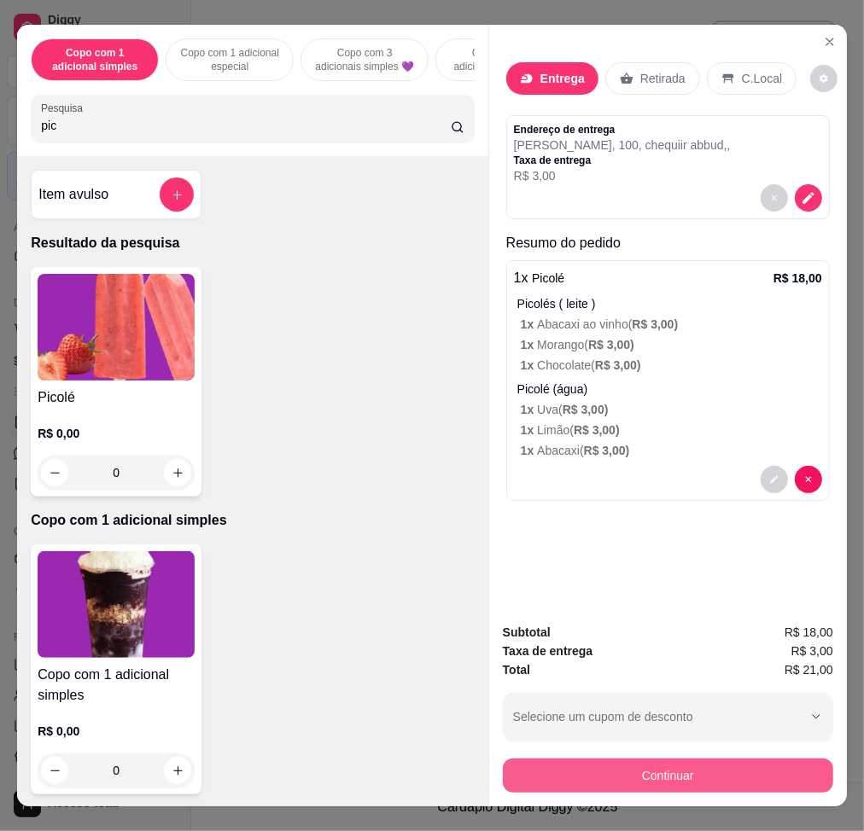
click at [637, 759] on button "Continuar" at bounding box center [668, 776] width 330 height 34
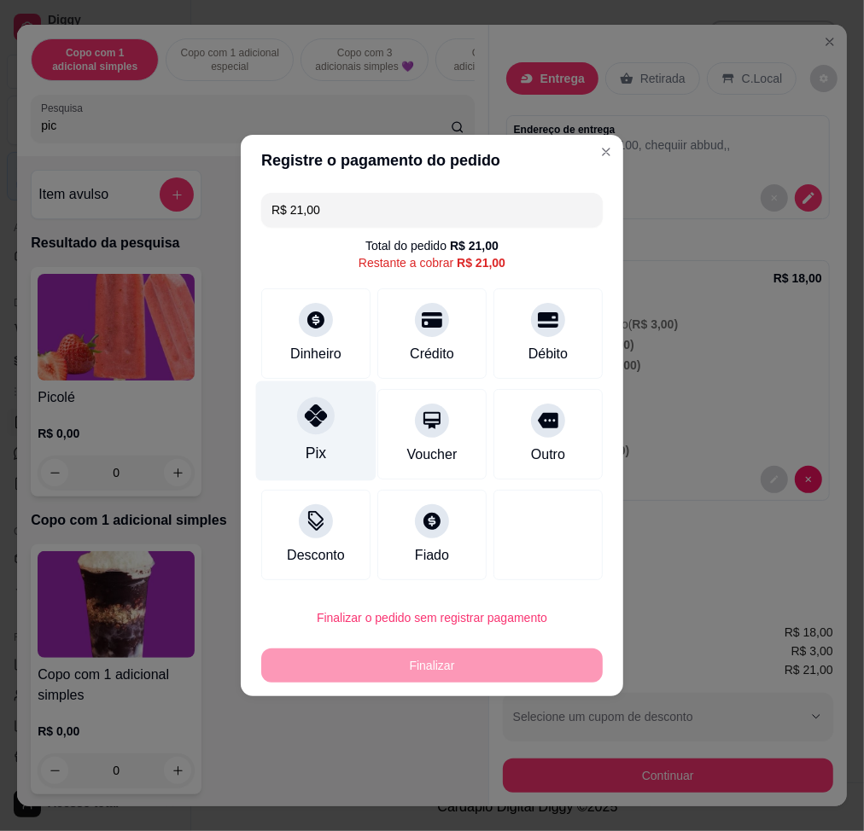
click at [341, 429] on div "Pix" at bounding box center [316, 432] width 120 height 100
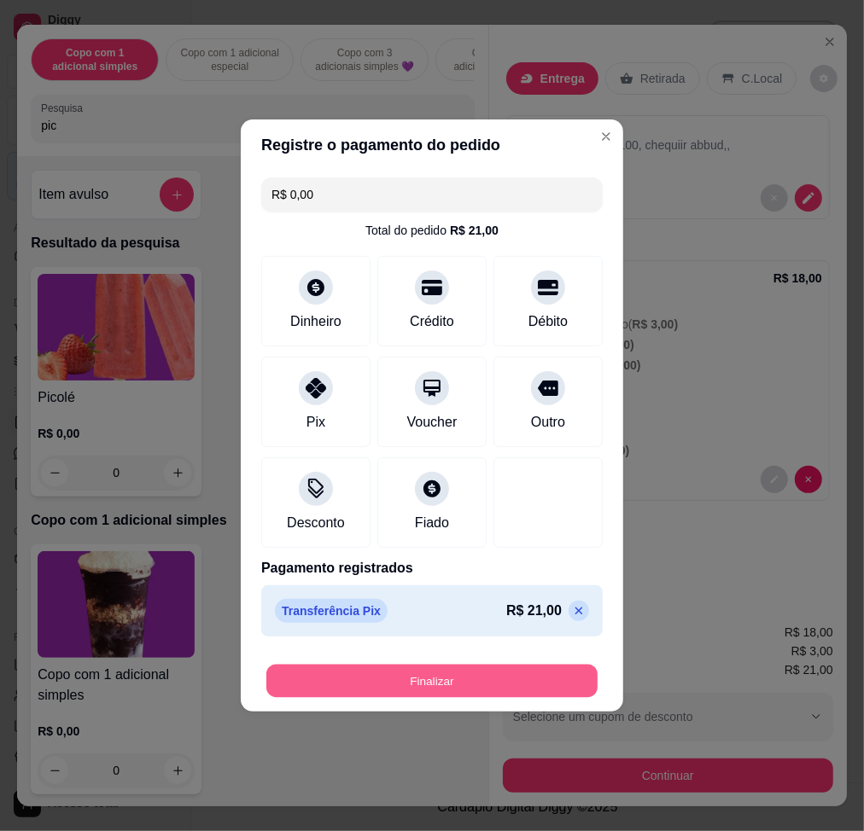
click at [467, 679] on button "Finalizar" at bounding box center [431, 681] width 331 height 33
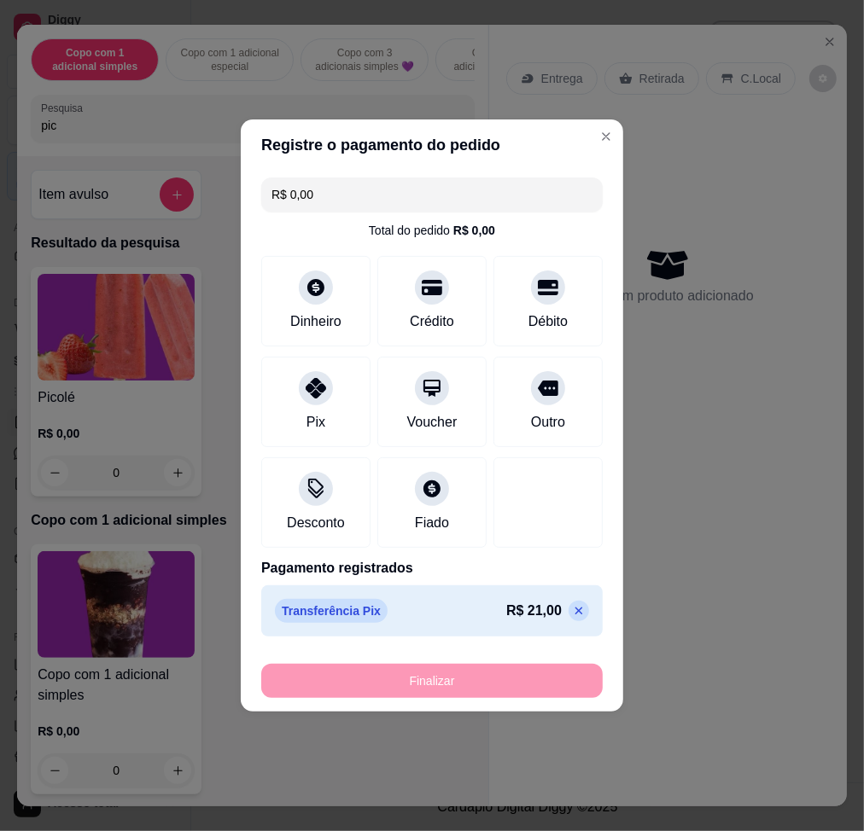
type input "-R$ 21,00"
